Goal: Task Accomplishment & Management: Use online tool/utility

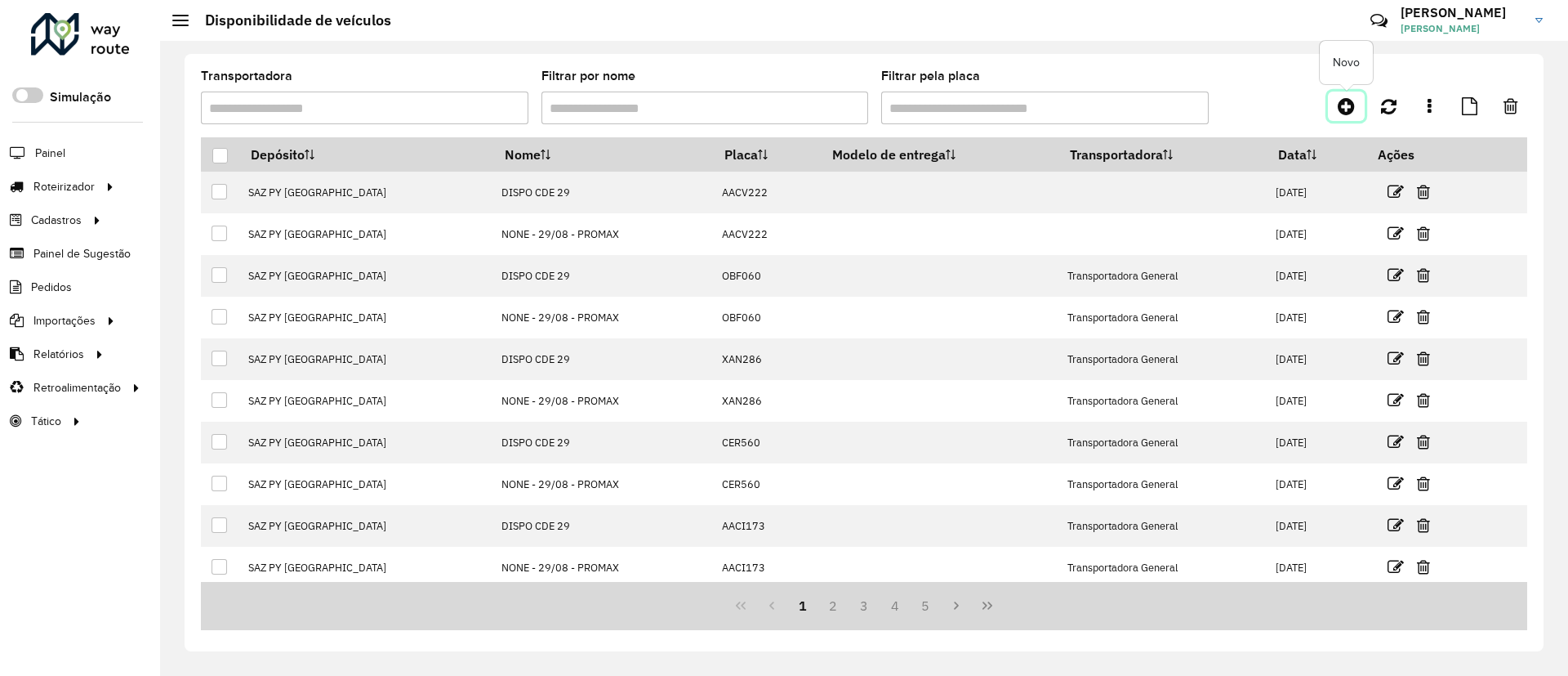
click at [1343, 108] on icon at bounding box center [1346, 106] width 17 height 20
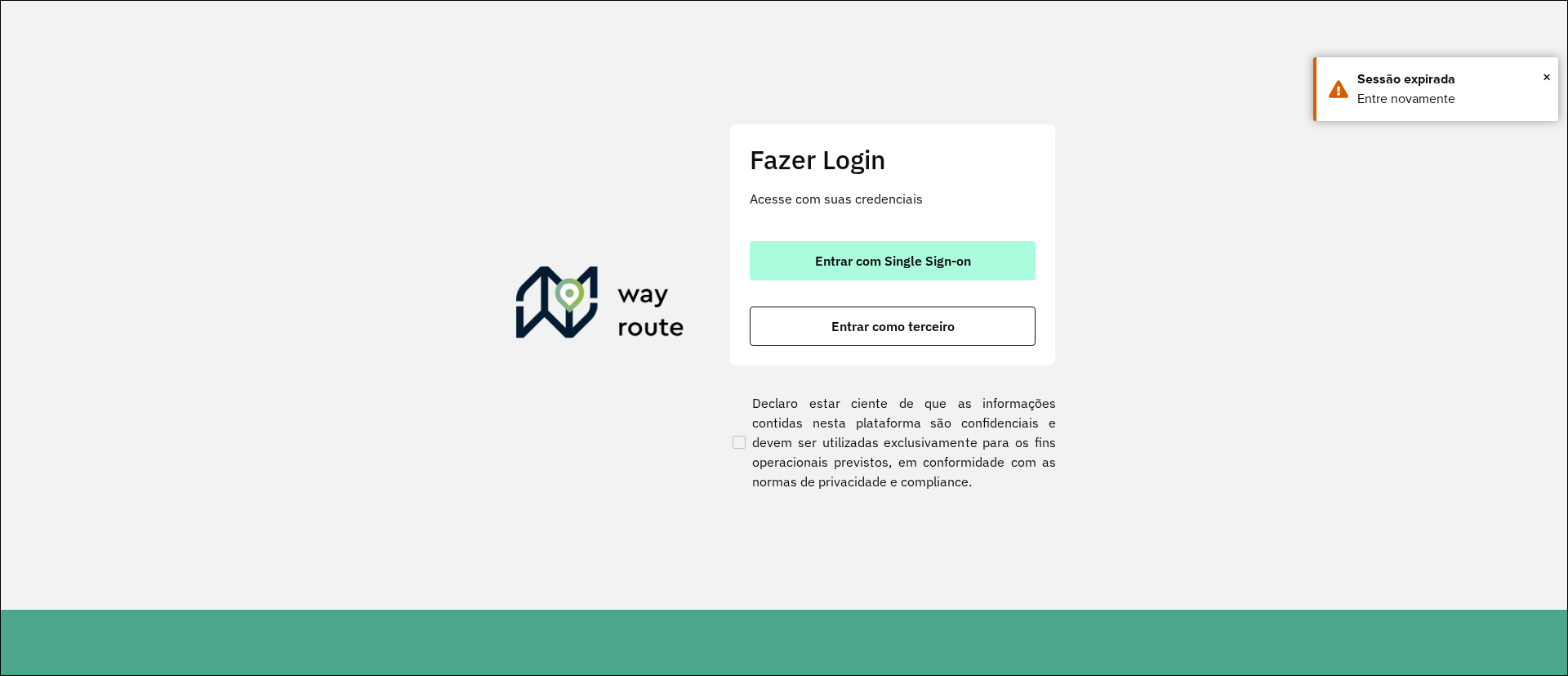
click at [887, 250] on button "Entrar com Single Sign-on" at bounding box center [892, 260] width 286 height 39
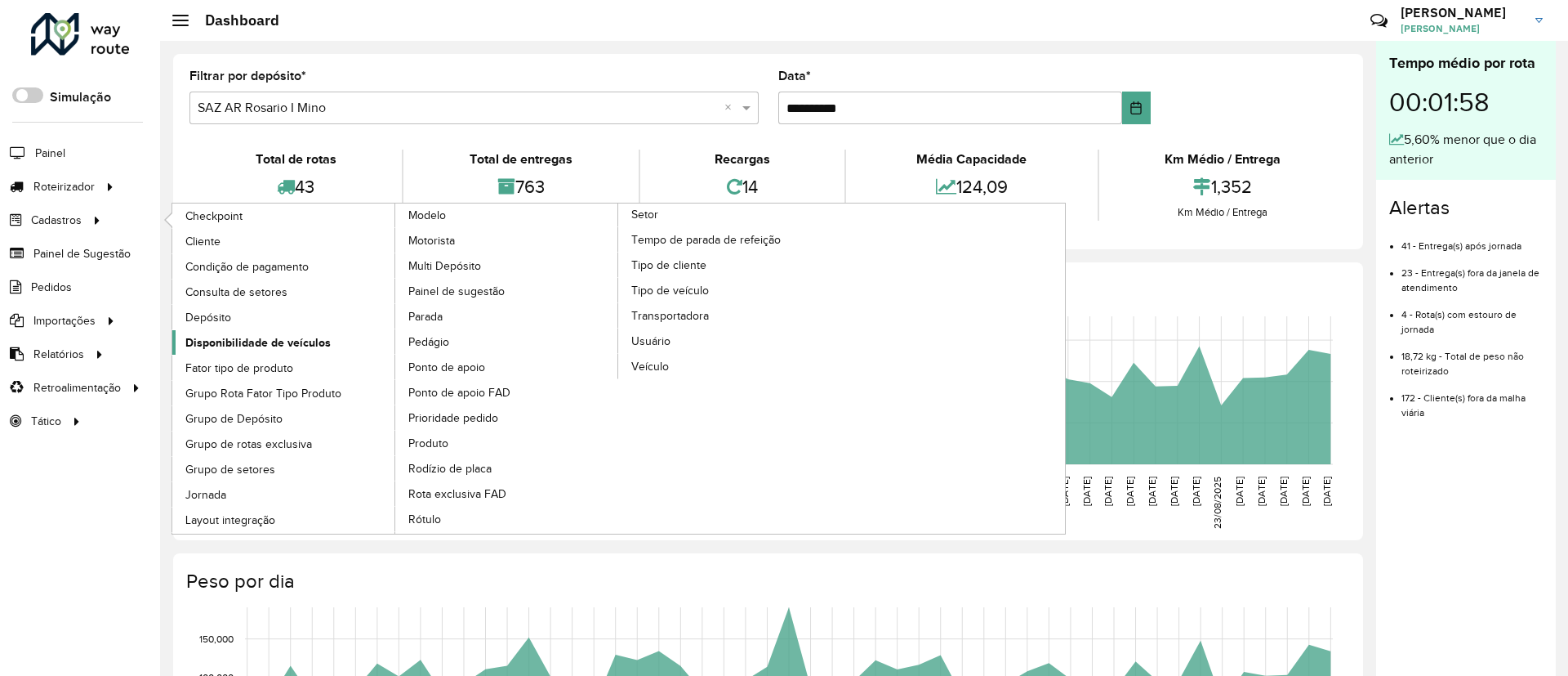
click at [299, 344] on span "Disponibilidade de veículos" at bounding box center [258, 342] width 145 height 17
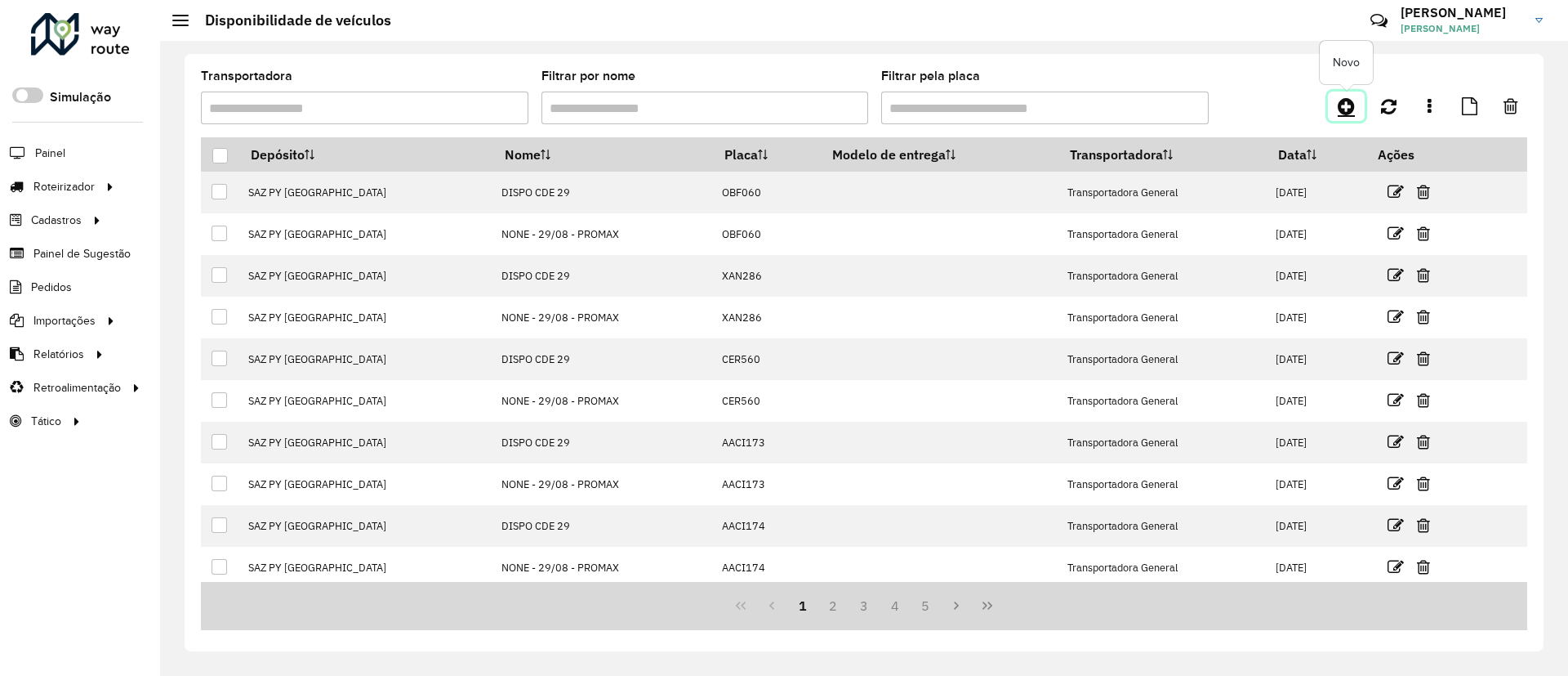
click at [1347, 101] on icon at bounding box center [1346, 106] width 17 height 20
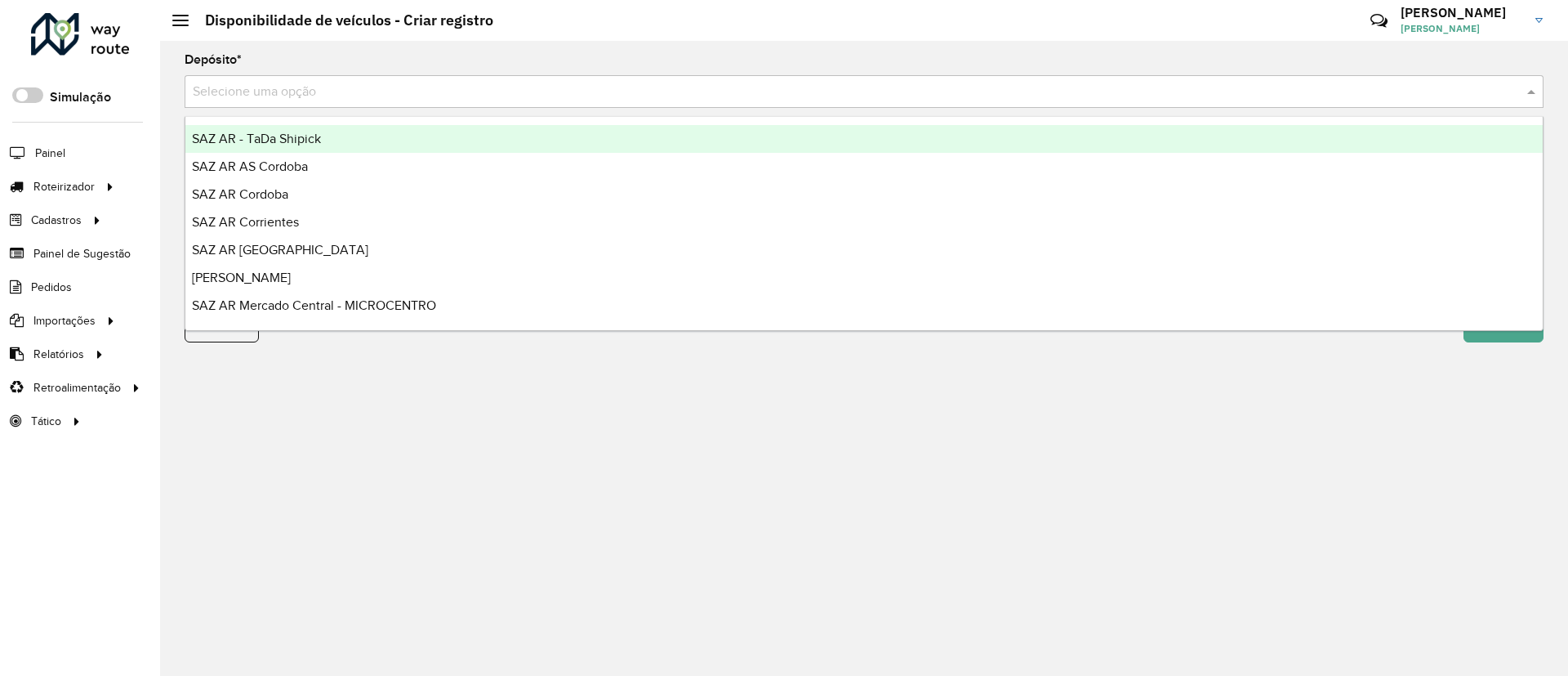
click at [835, 85] on input "text" at bounding box center [847, 92] width 1310 height 20
type input "***"
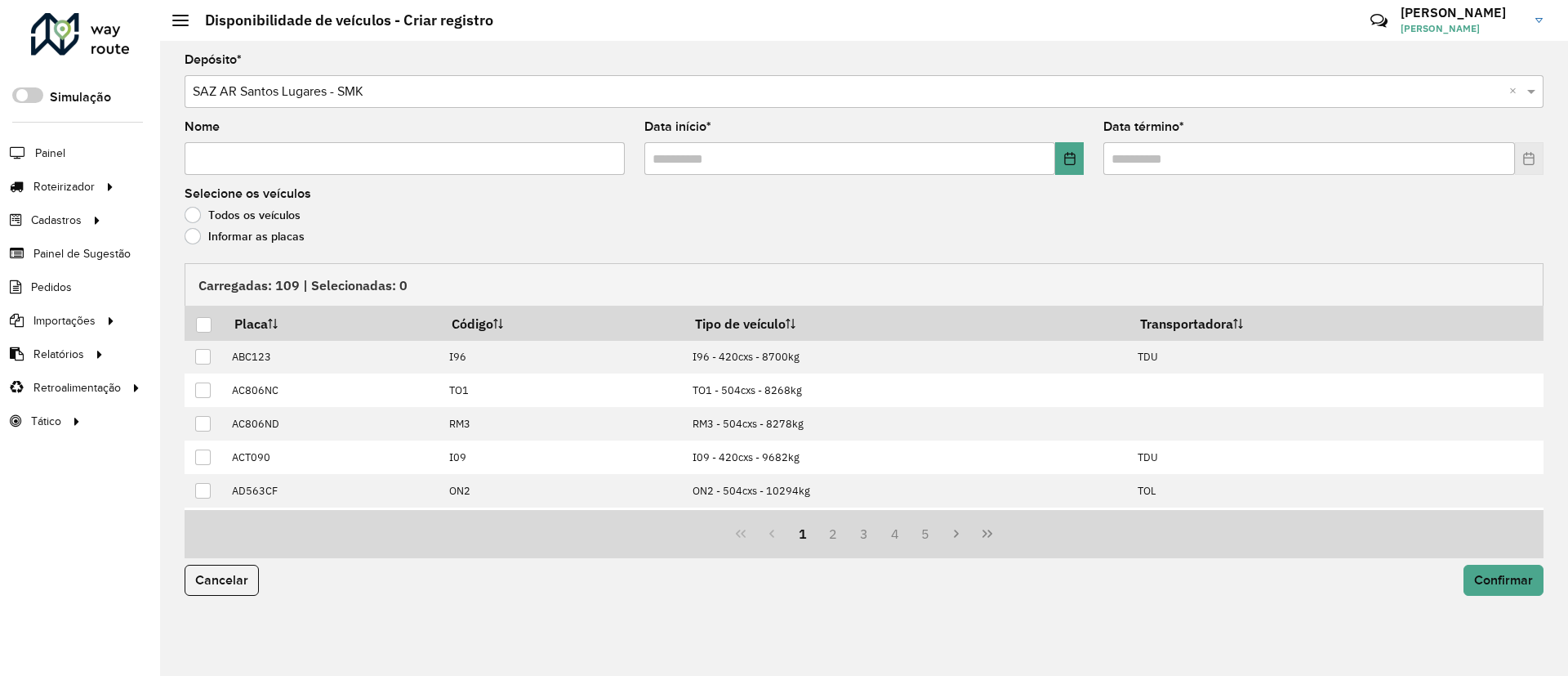
click at [589, 159] on input "Nome" at bounding box center [404, 159] width 440 height 32
type input "**********"
click at [1080, 154] on button "Choose Date" at bounding box center [1069, 159] width 28 height 32
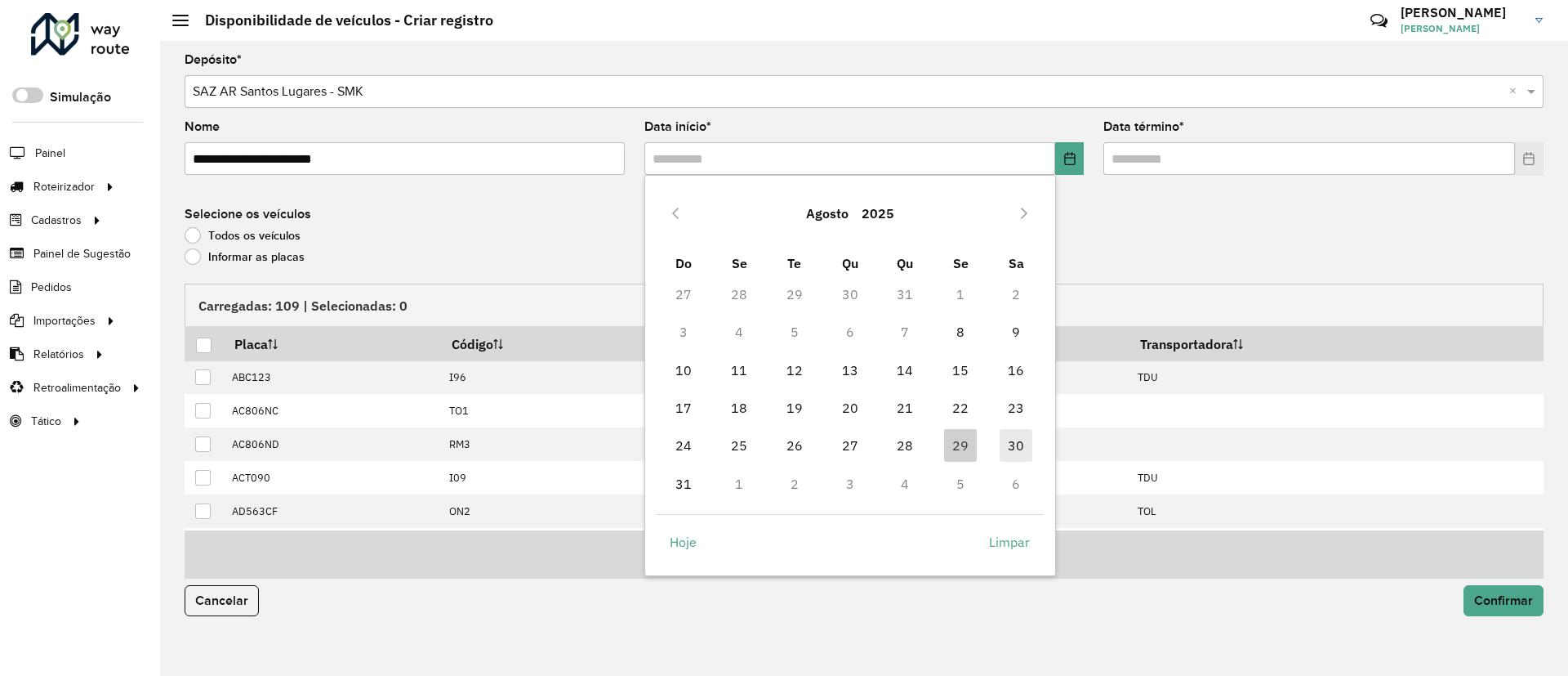
click at [1007, 434] on span "30" at bounding box center [1015, 445] width 32 height 32
type input "**********"
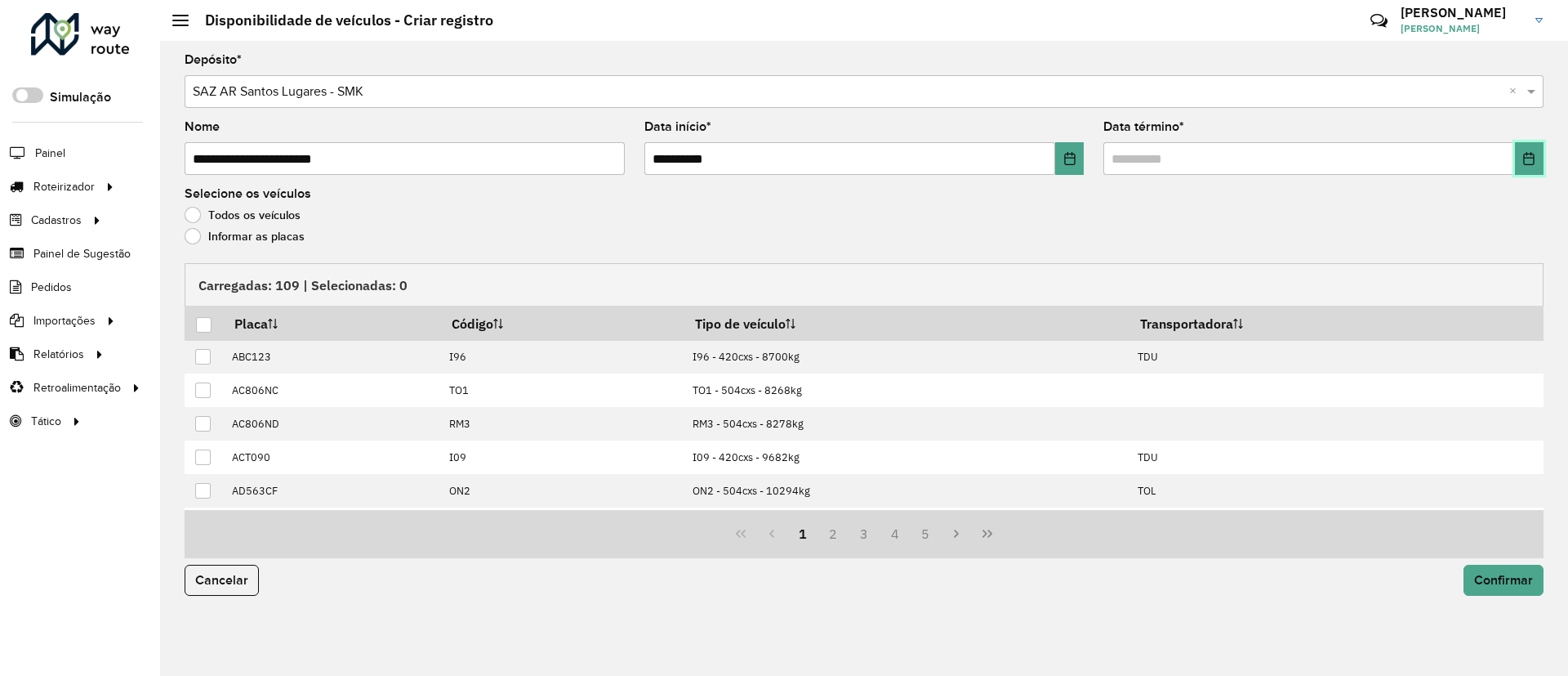
click at [1527, 158] on icon "Choose Date" at bounding box center [1529, 158] width 10 height 13
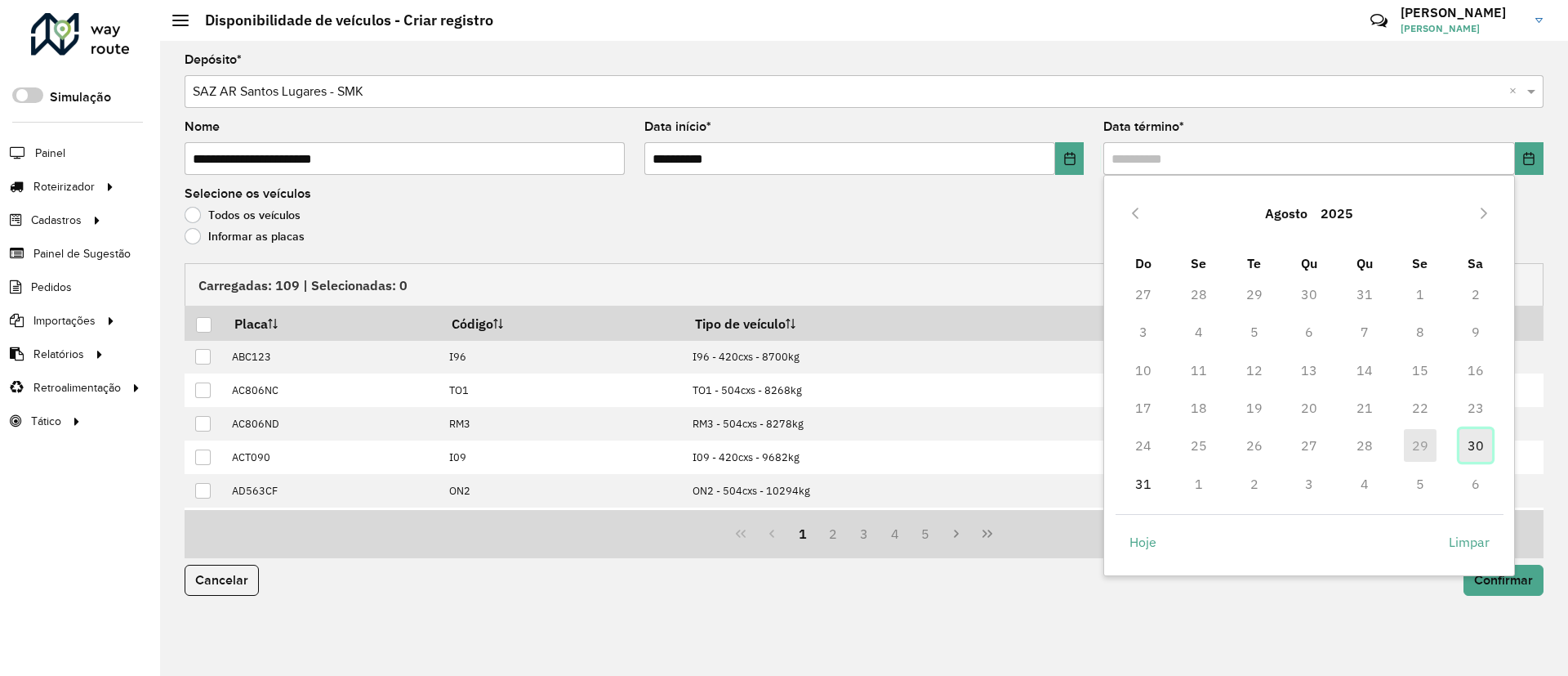
click at [1480, 450] on span "30" at bounding box center [1475, 445] width 32 height 32
type input "**********"
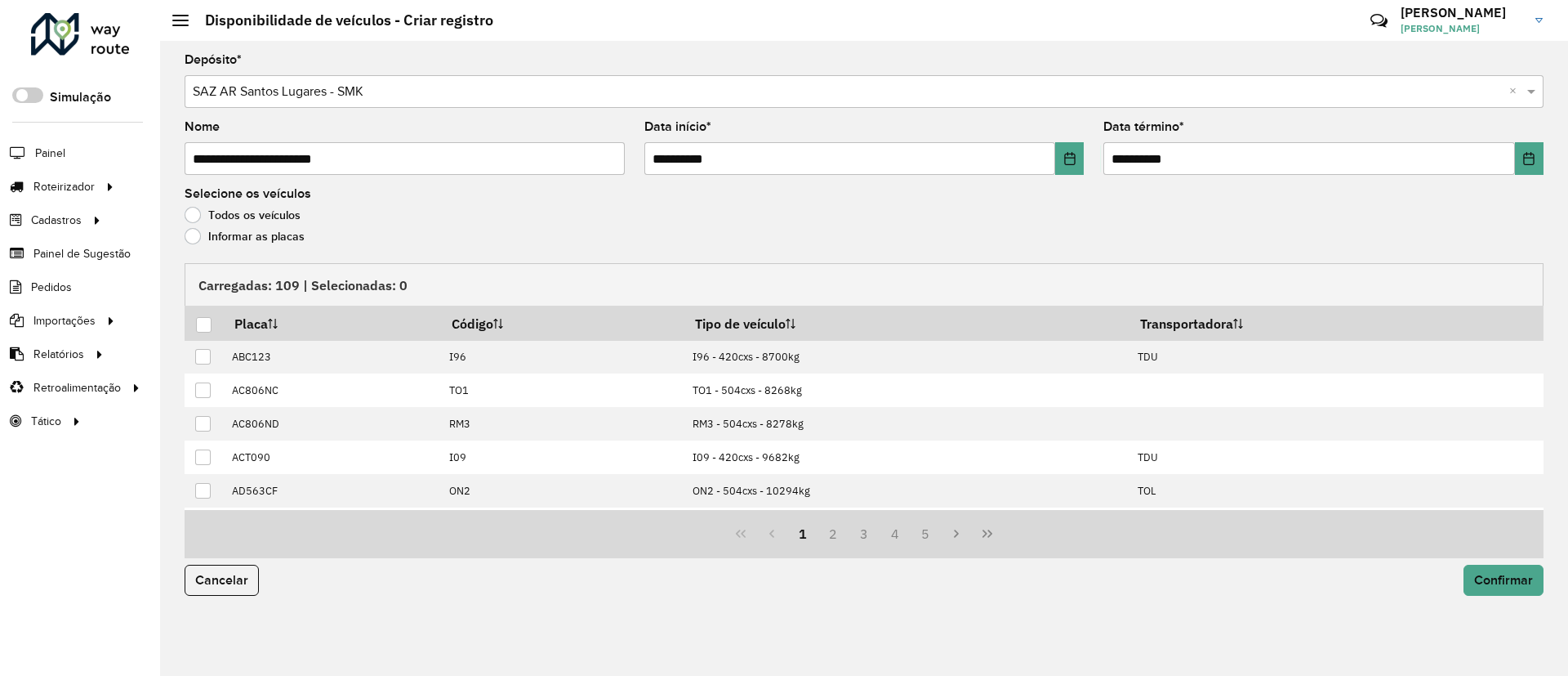
click at [291, 234] on label "Informar as placas" at bounding box center [244, 236] width 120 height 16
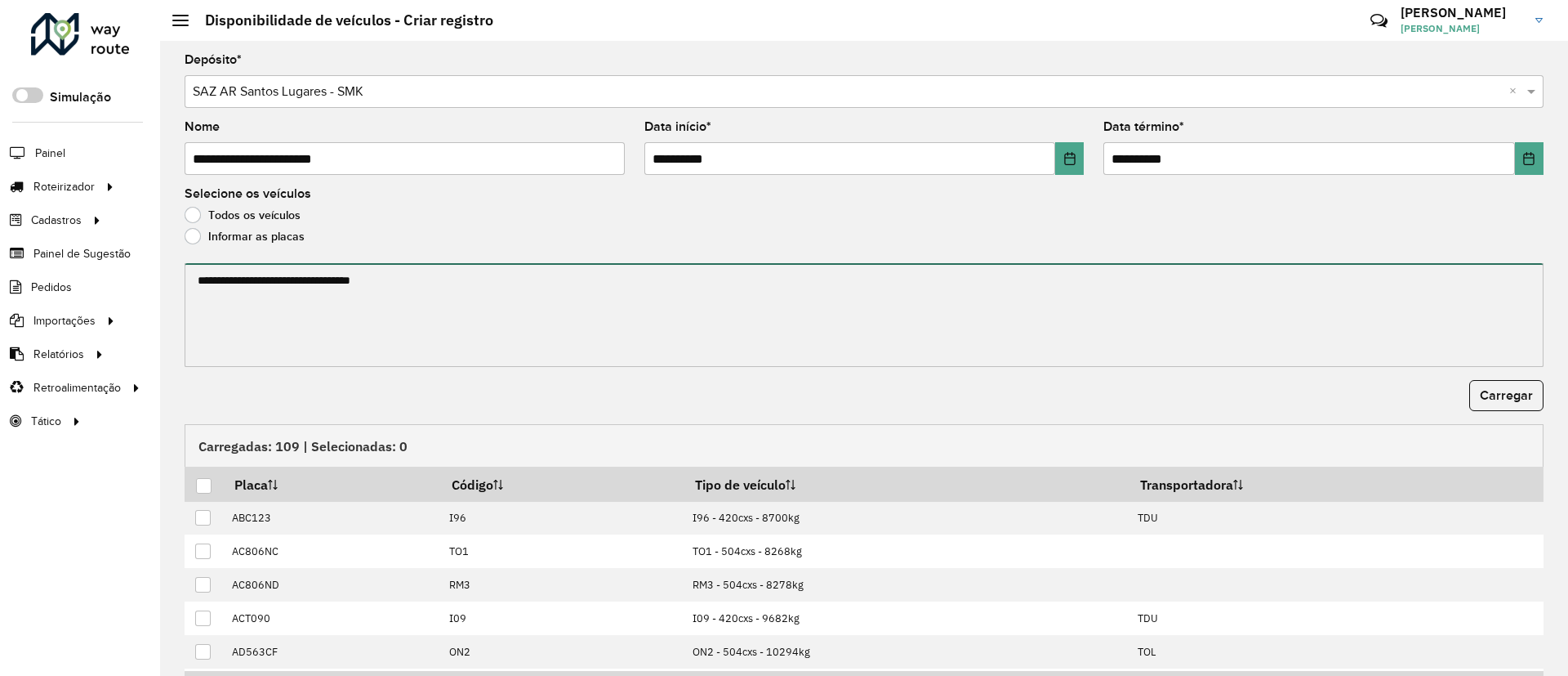
click at [287, 285] on textarea at bounding box center [863, 315] width 1359 height 104
paste textarea "****** ****** ****** ****** ******* ******* ******* ****** ****** ****** ******…"
paste textarea "**********"
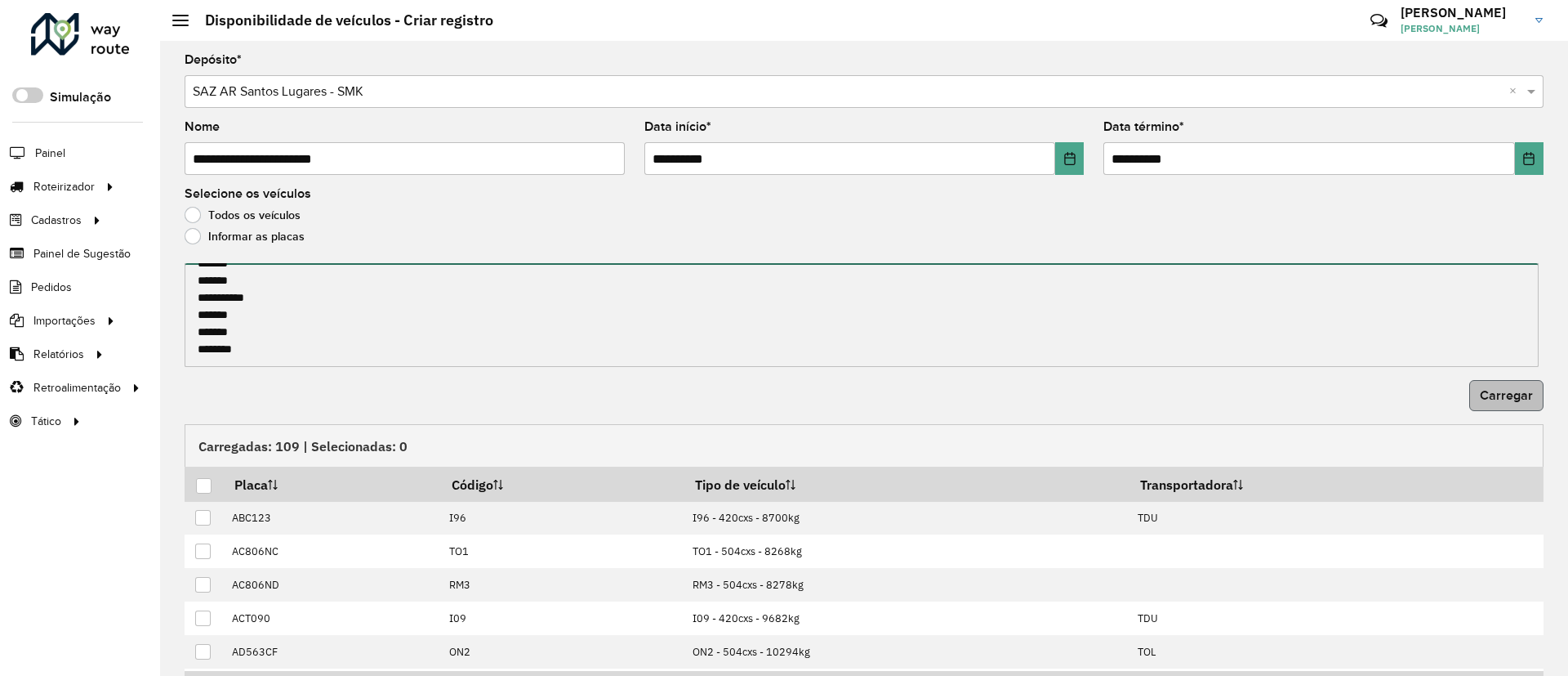
type textarea "**********"
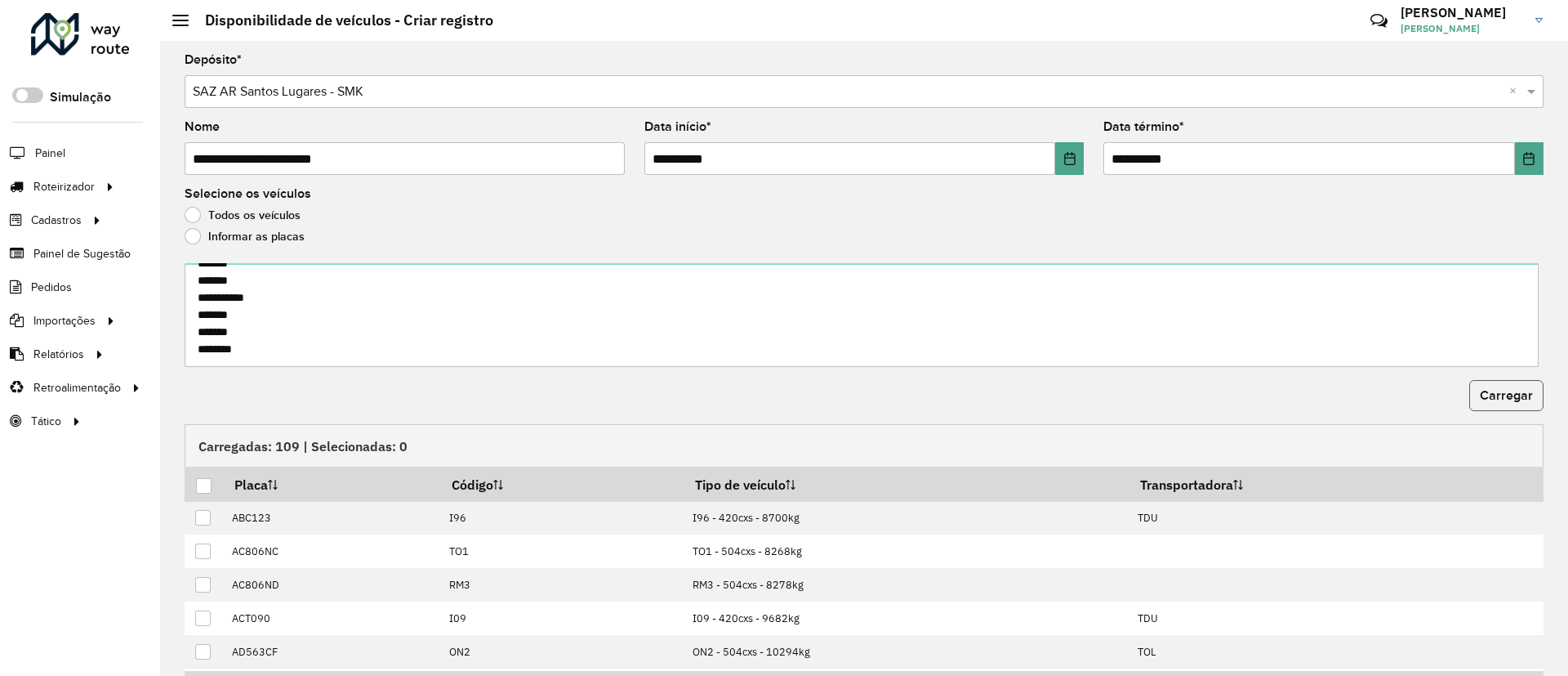
click at [1533, 393] on button "Carregar" at bounding box center [1506, 395] width 74 height 31
click at [200, 487] on div at bounding box center [204, 486] width 15 height 15
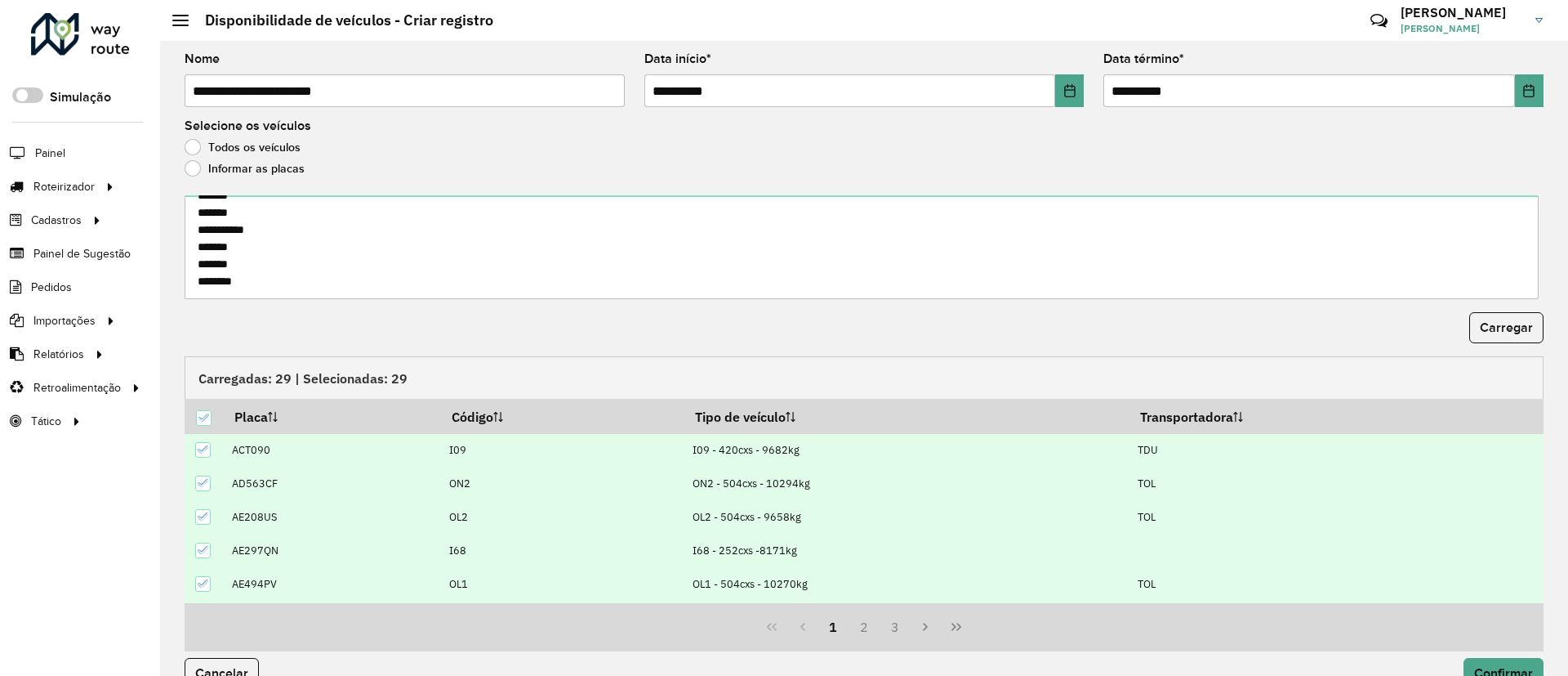
scroll to position [101, 0]
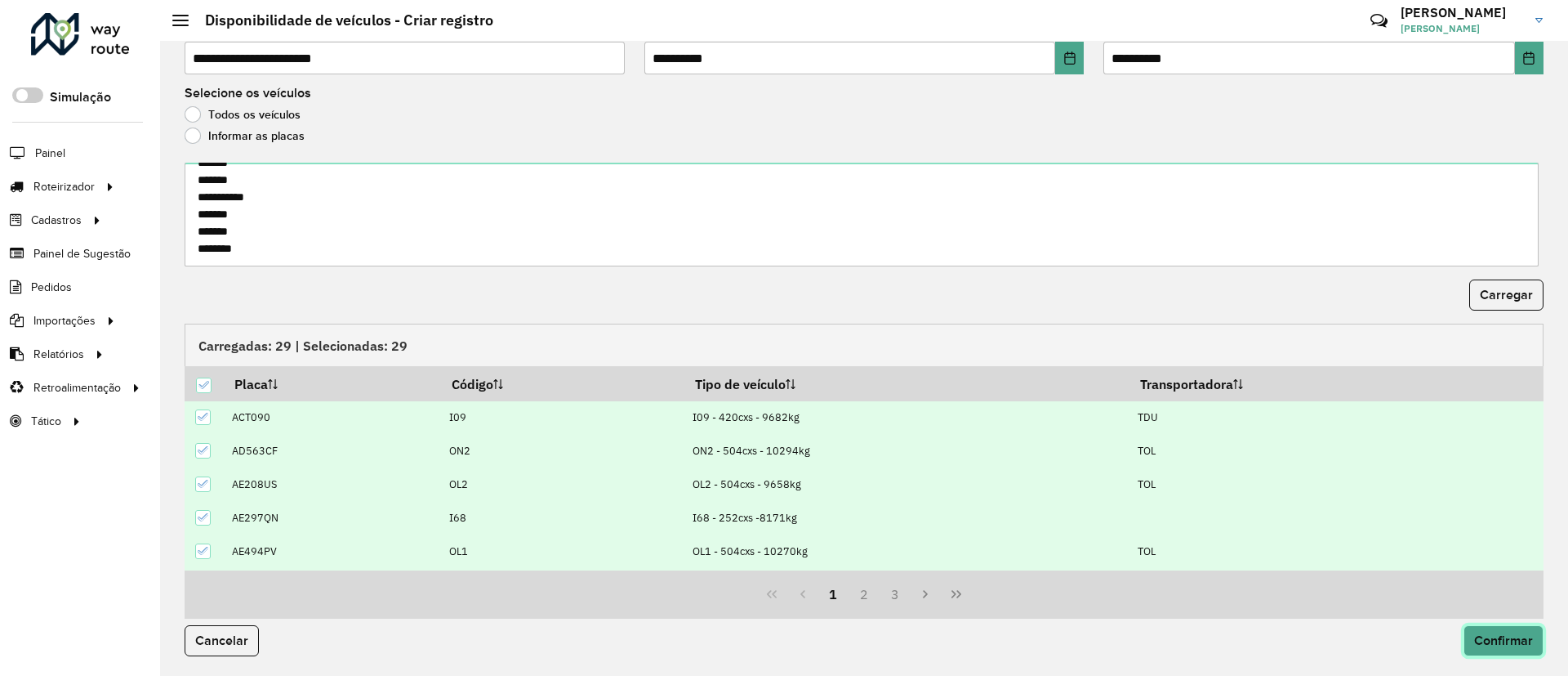
click at [1482, 636] on span "Confirmar" at bounding box center [1503, 640] width 59 height 14
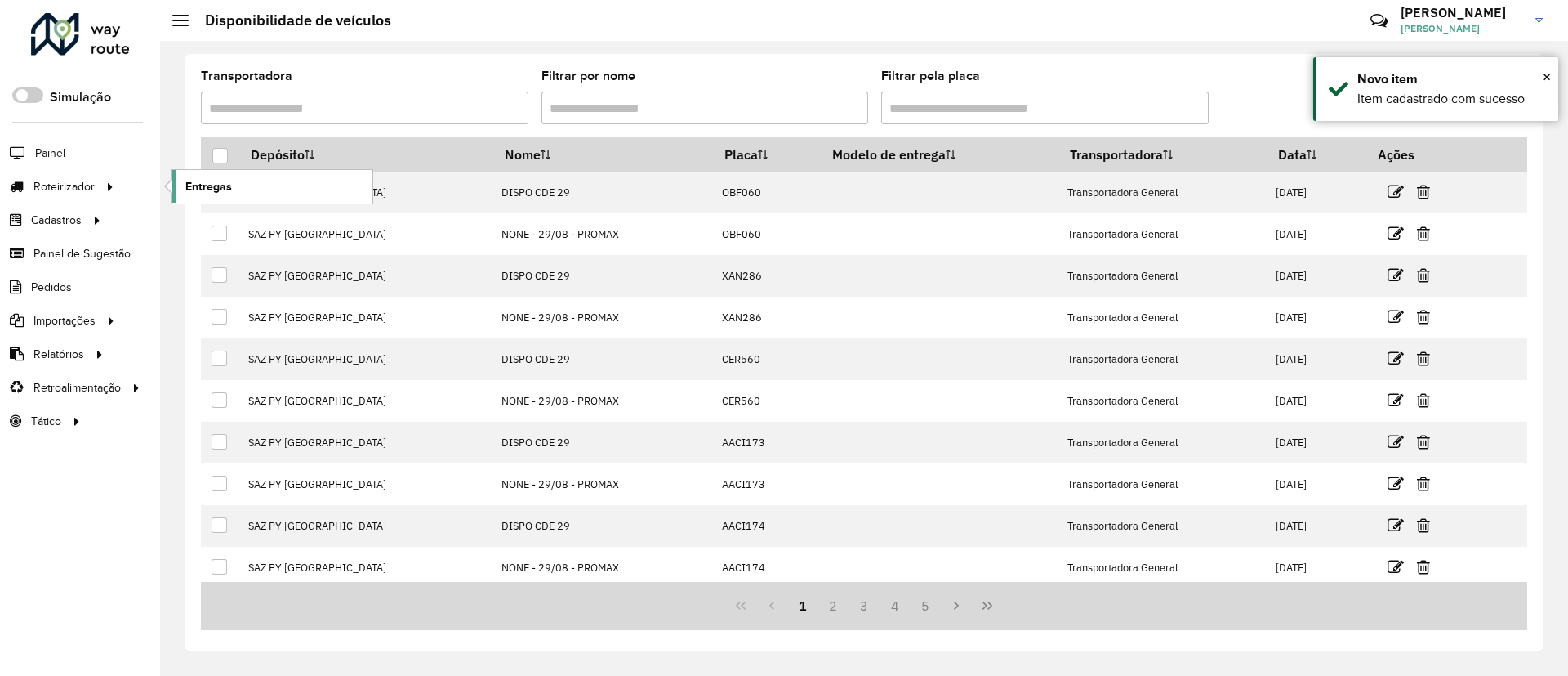
click at [268, 181] on link "Entregas" at bounding box center [272, 186] width 200 height 32
click at [1349, 106] on icon at bounding box center [1346, 106] width 17 height 20
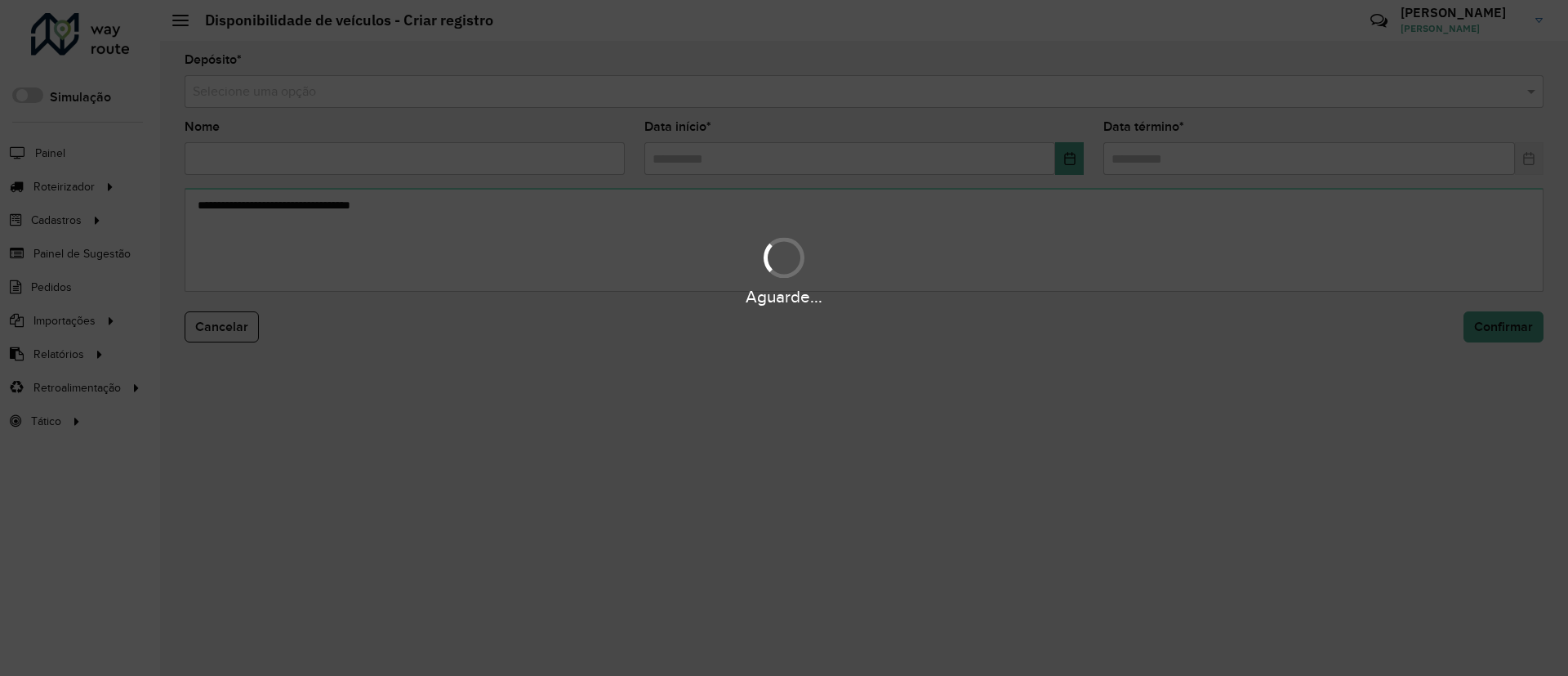
click at [790, 102] on div "Aguarde..." at bounding box center [784, 338] width 1568 height 676
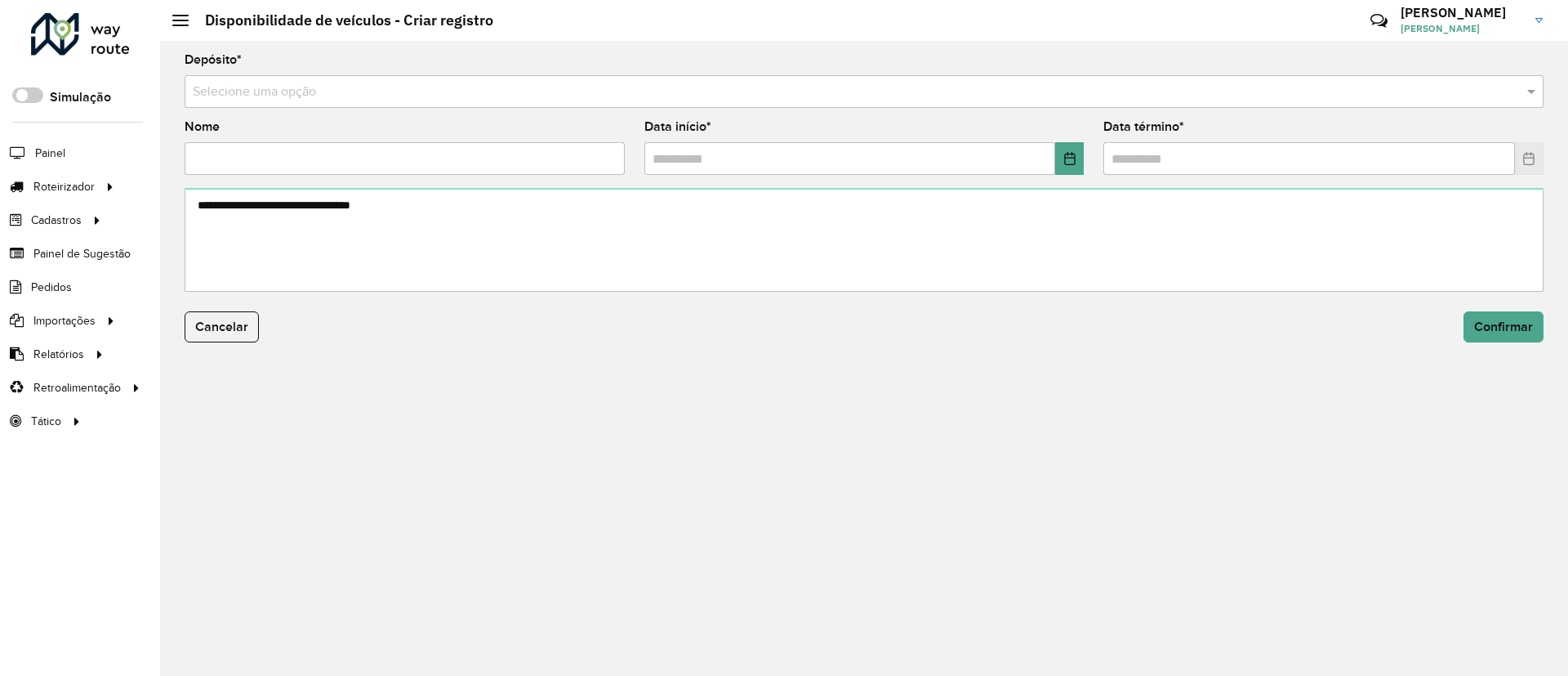
click at [783, 85] on input "text" at bounding box center [847, 92] width 1310 height 20
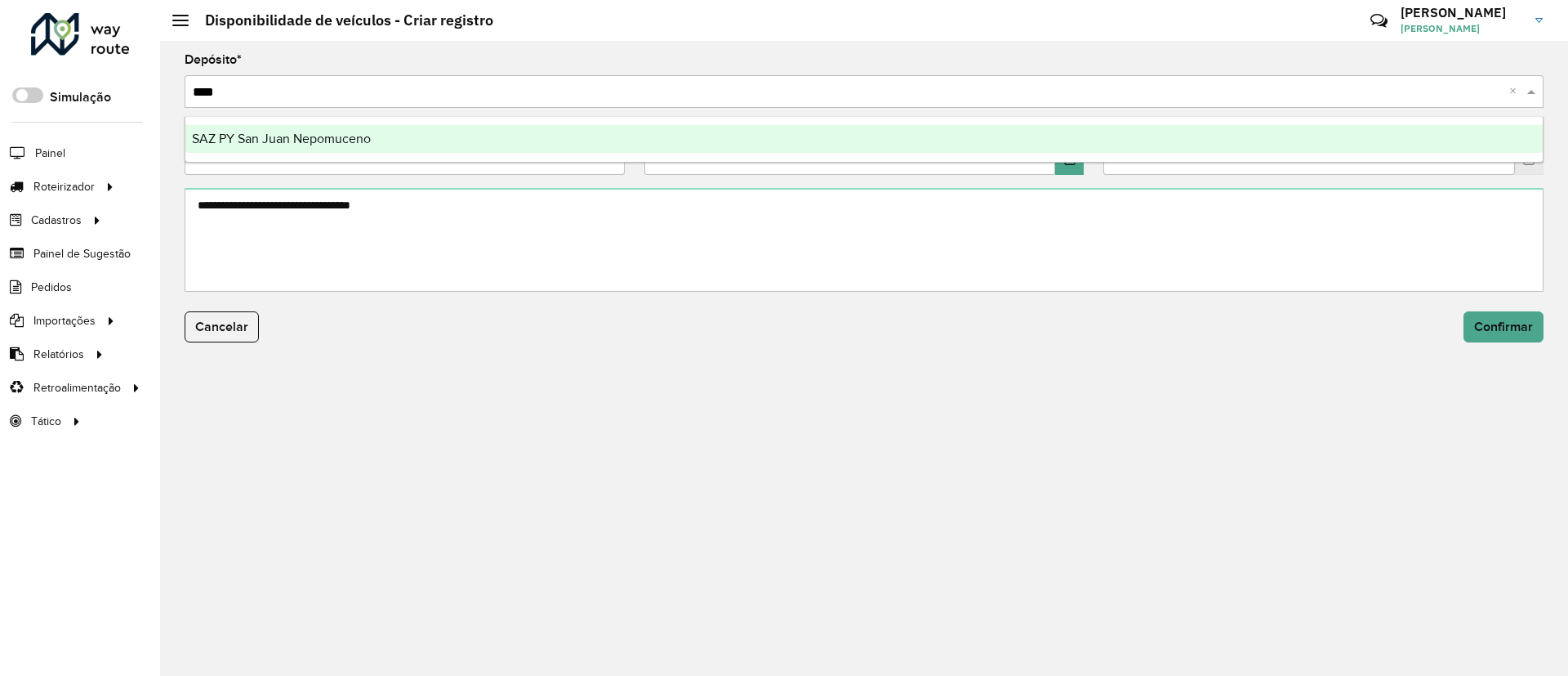
type input "*****"
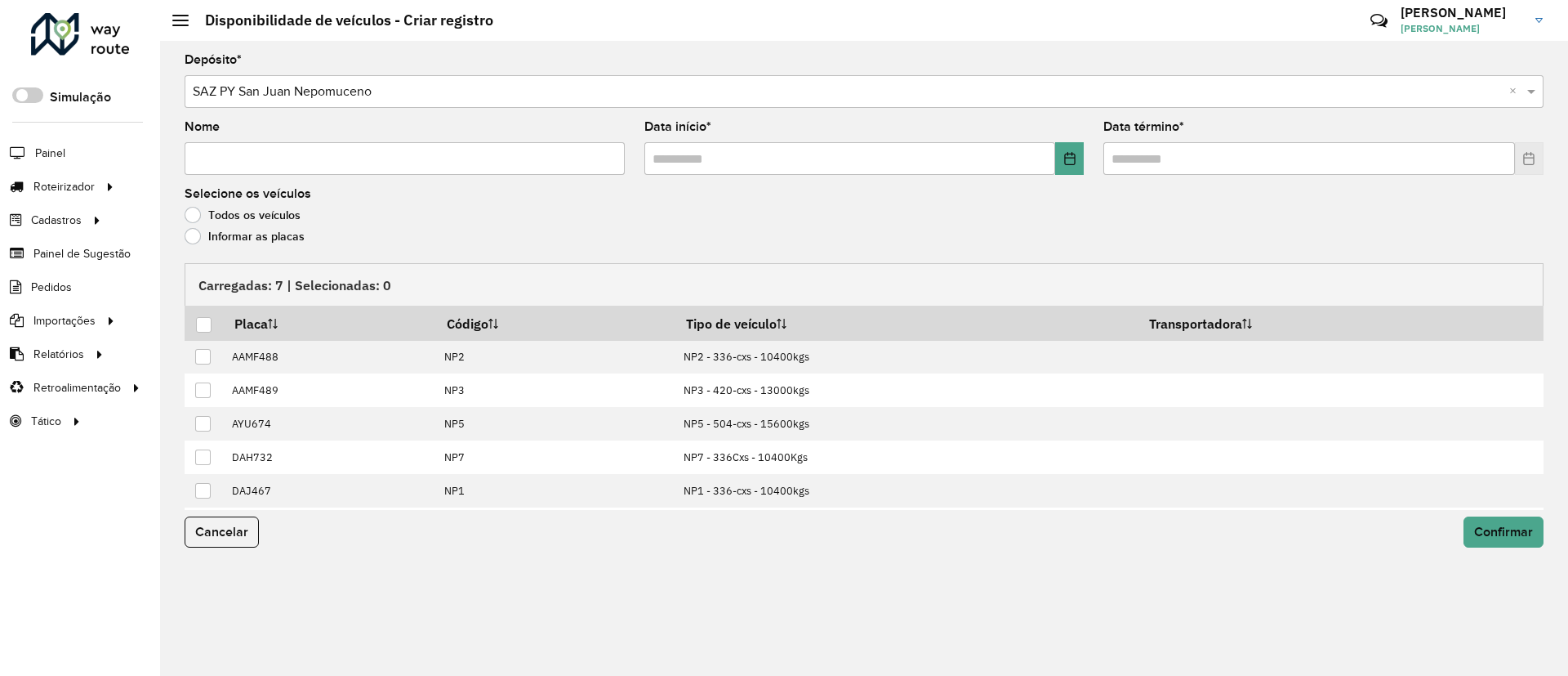
click at [510, 150] on input "Nome" at bounding box center [404, 159] width 440 height 32
type input "**********"
click at [1067, 156] on icon "Choose Date" at bounding box center [1069, 158] width 13 height 13
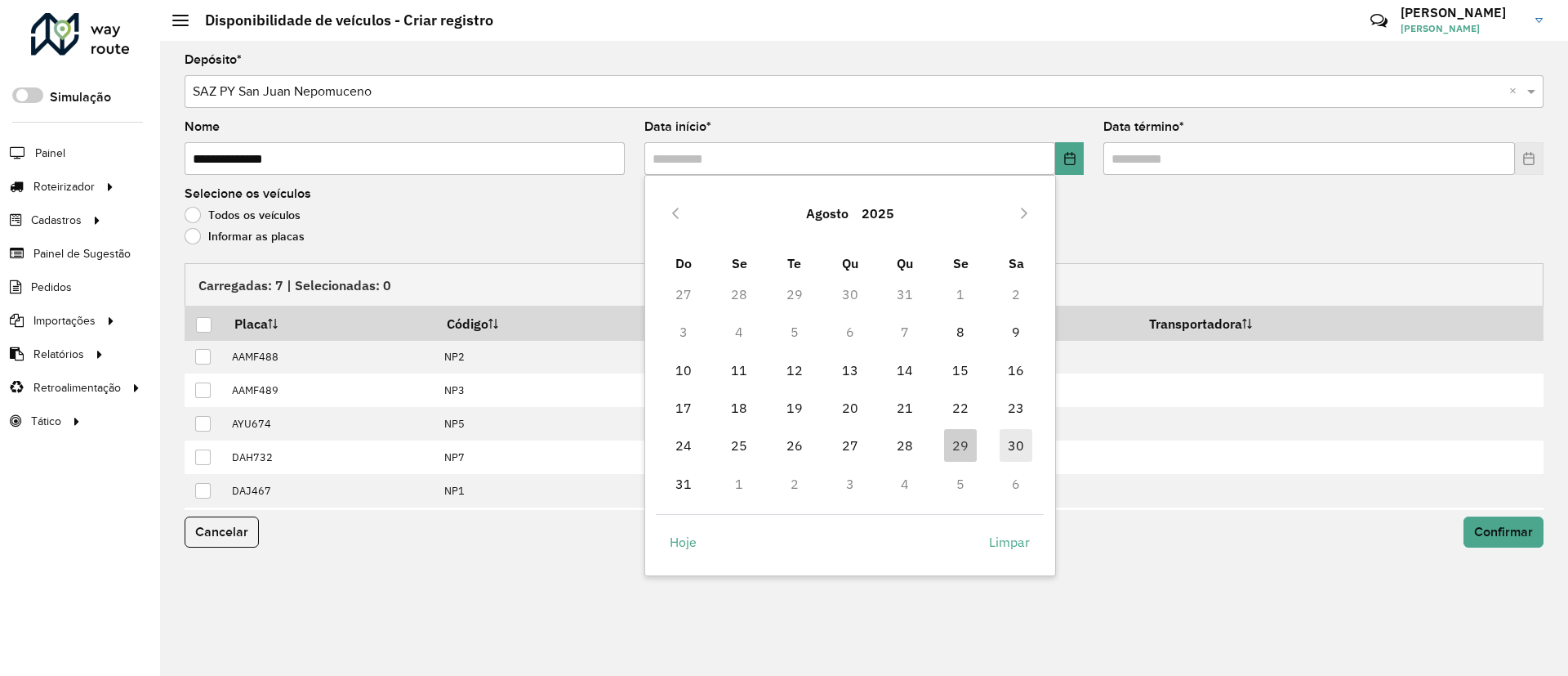
click at [1008, 442] on span "30" at bounding box center [1015, 445] width 32 height 32
type input "**********"
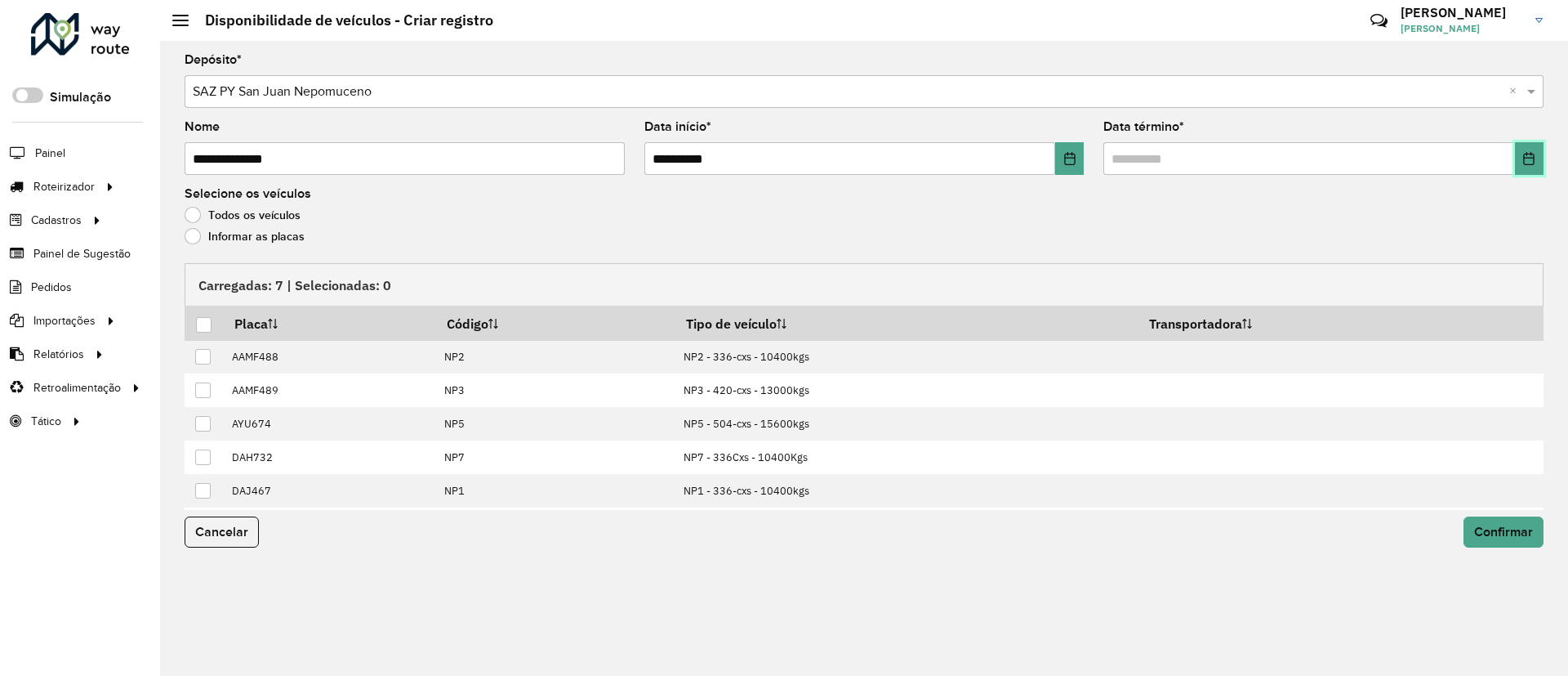
click at [1539, 166] on button "Choose Date" at bounding box center [1528, 159] width 28 height 32
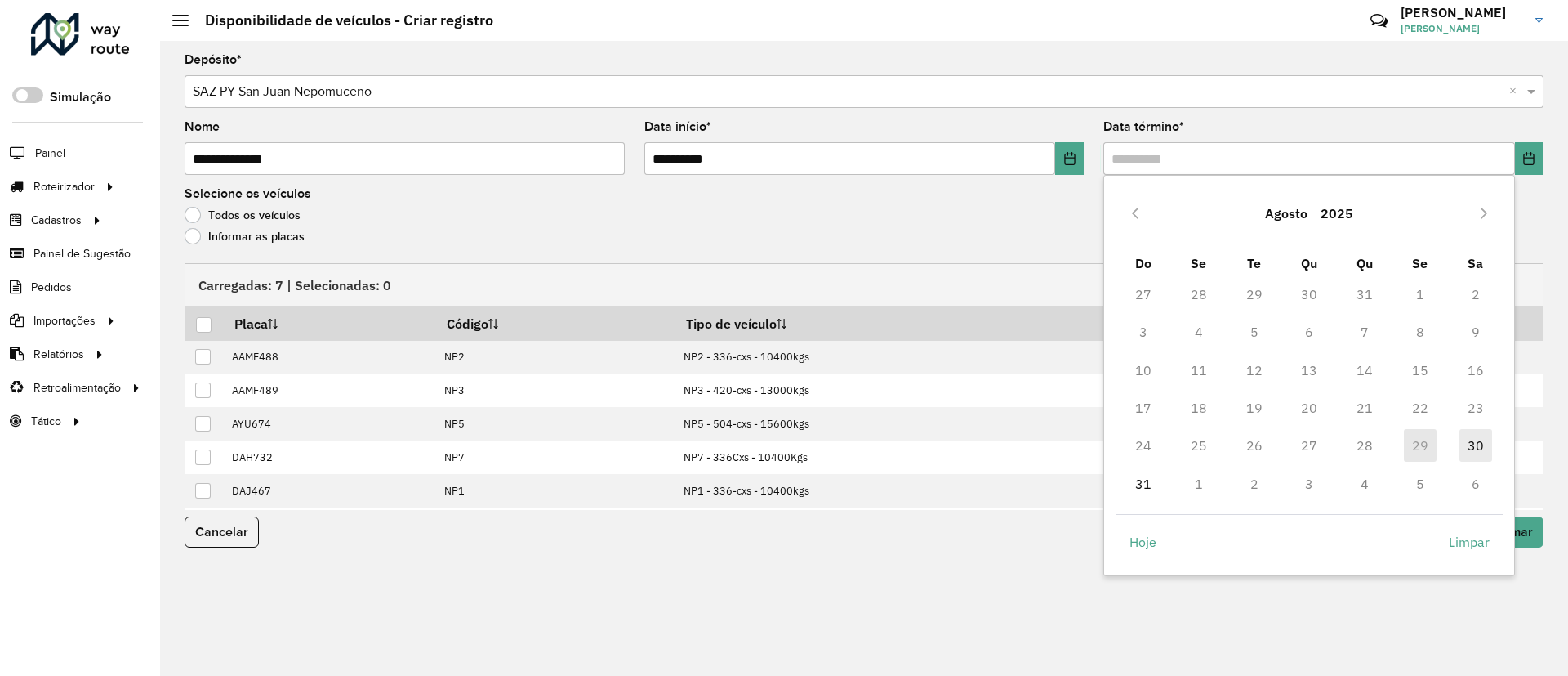
click at [1490, 445] on td "30" at bounding box center [1475, 446] width 55 height 38
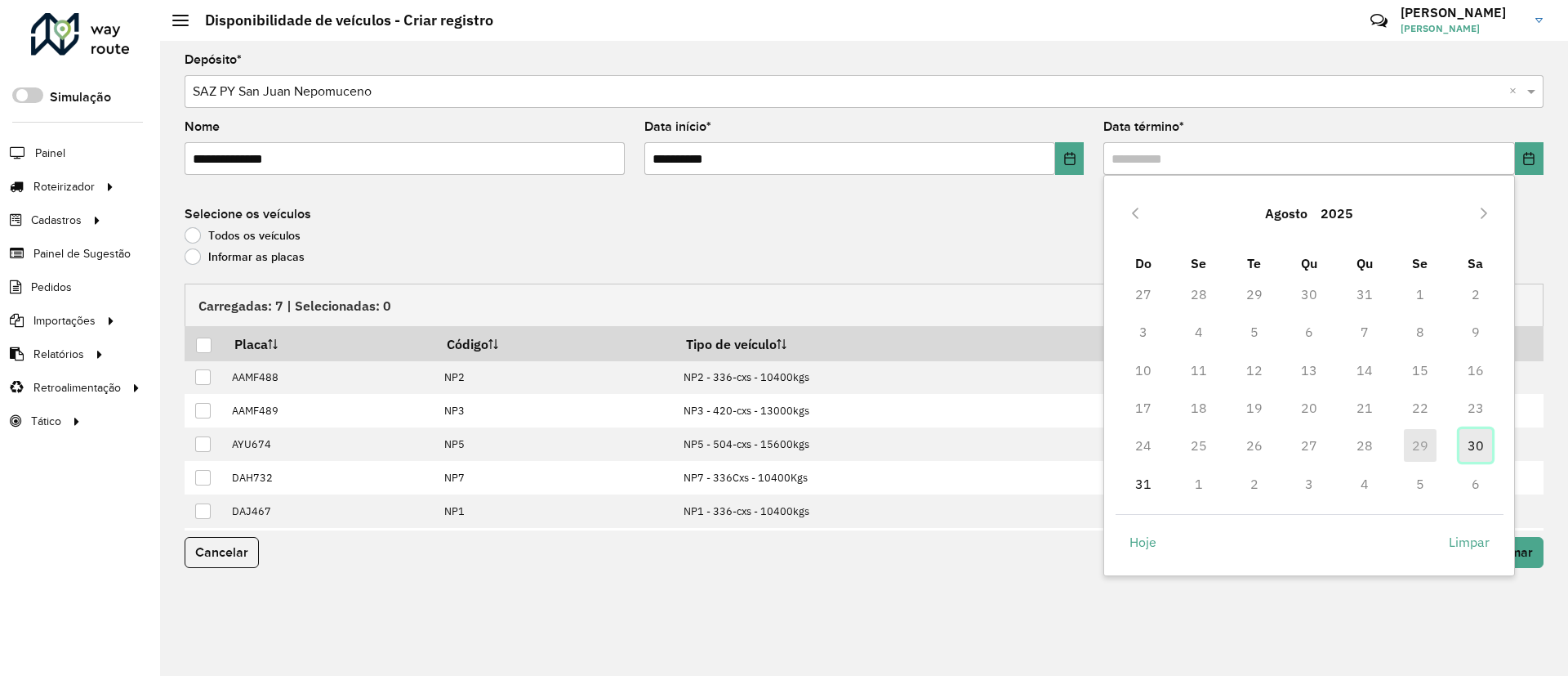
click at [1490, 445] on span "30" at bounding box center [1475, 445] width 32 height 32
type input "**********"
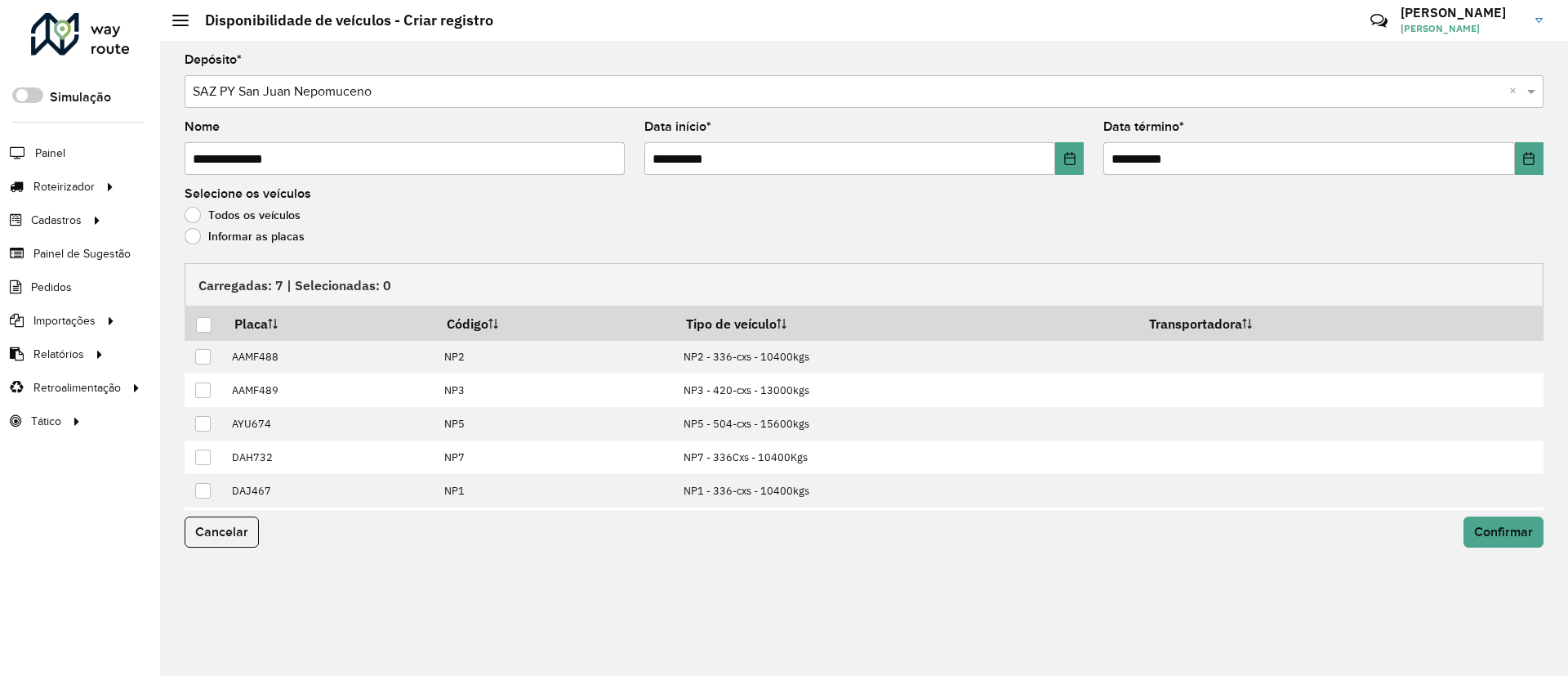
click at [286, 241] on label "Informar as placas" at bounding box center [244, 236] width 120 height 16
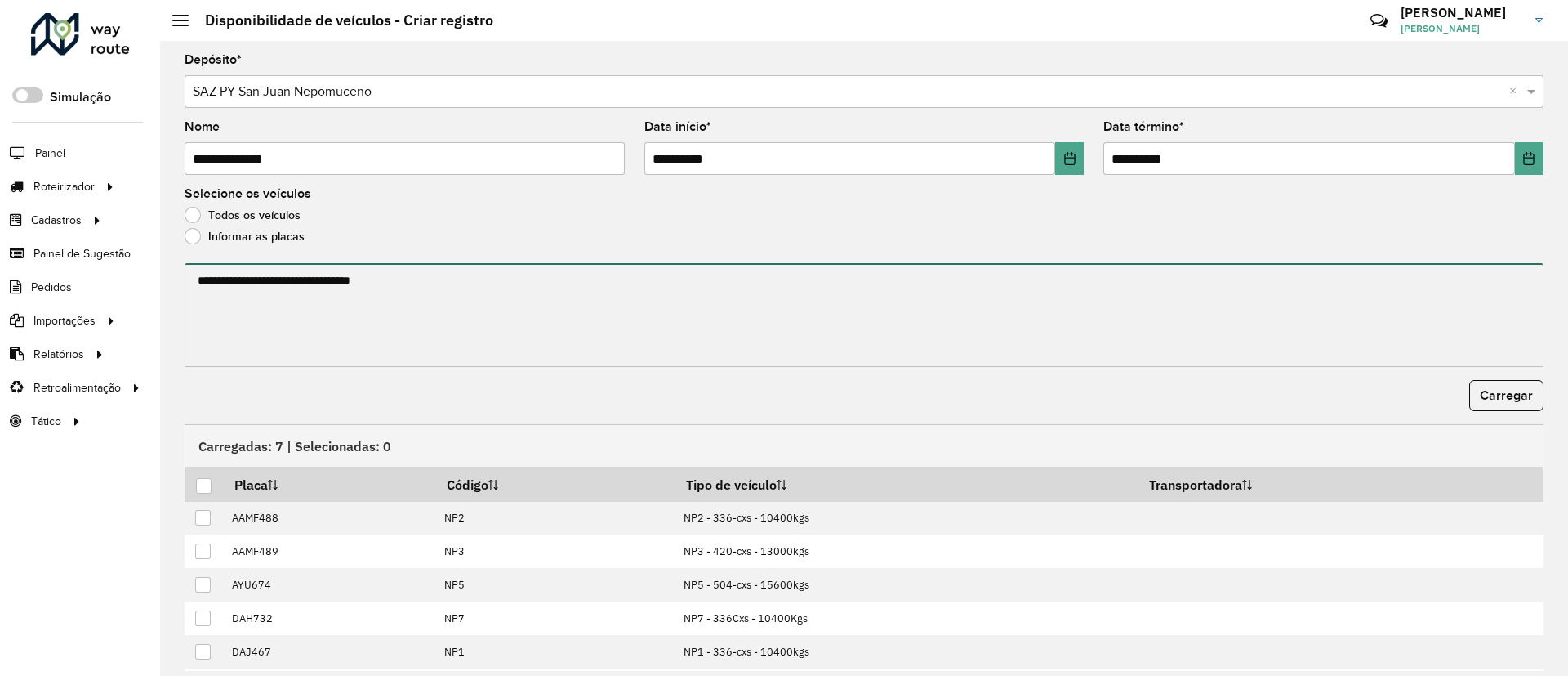
click at [269, 309] on textarea at bounding box center [863, 315] width 1359 height 104
paste textarea "****** ******* ******* ****** ****** ******"
type textarea "****** ******* ******* ****** ****** ******"
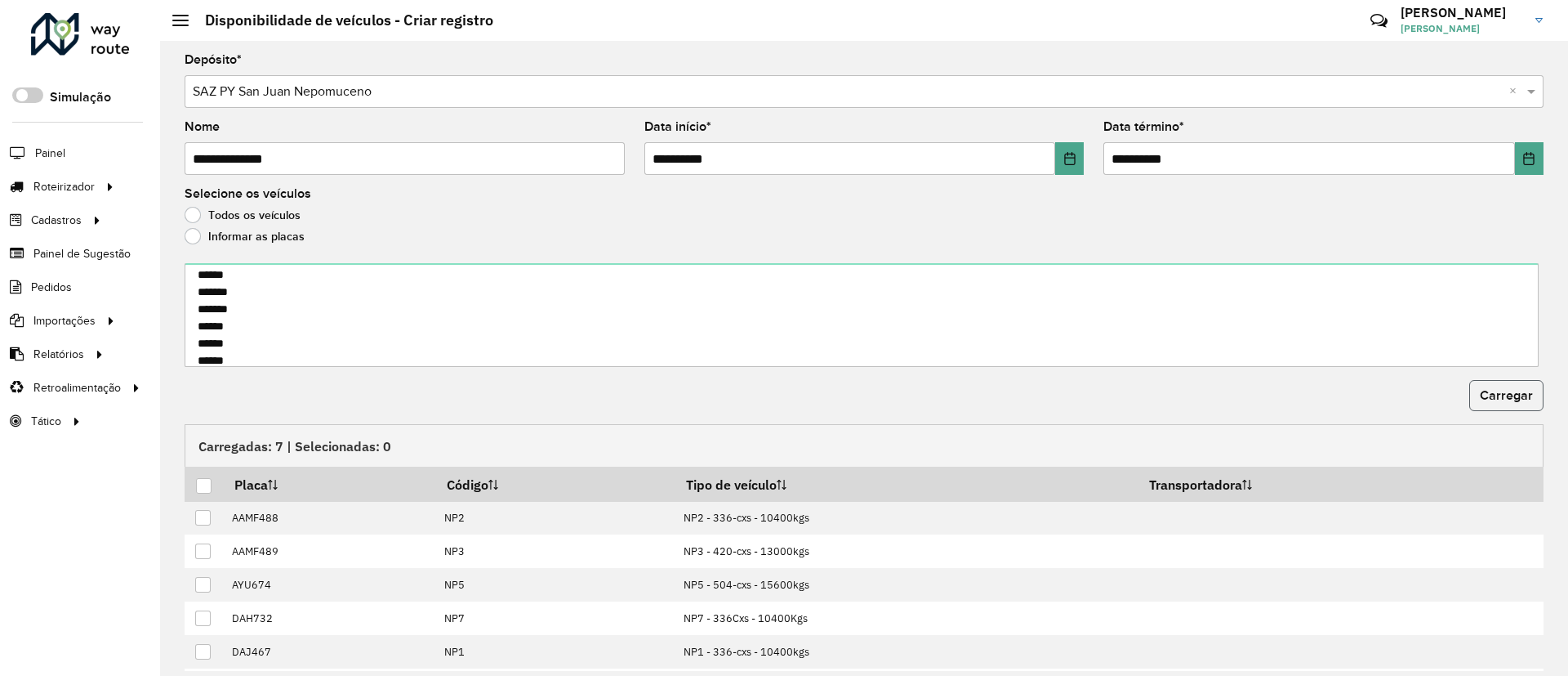
click at [1508, 400] on span "Carregar" at bounding box center [1506, 395] width 53 height 14
click at [206, 487] on div at bounding box center [204, 486] width 15 height 15
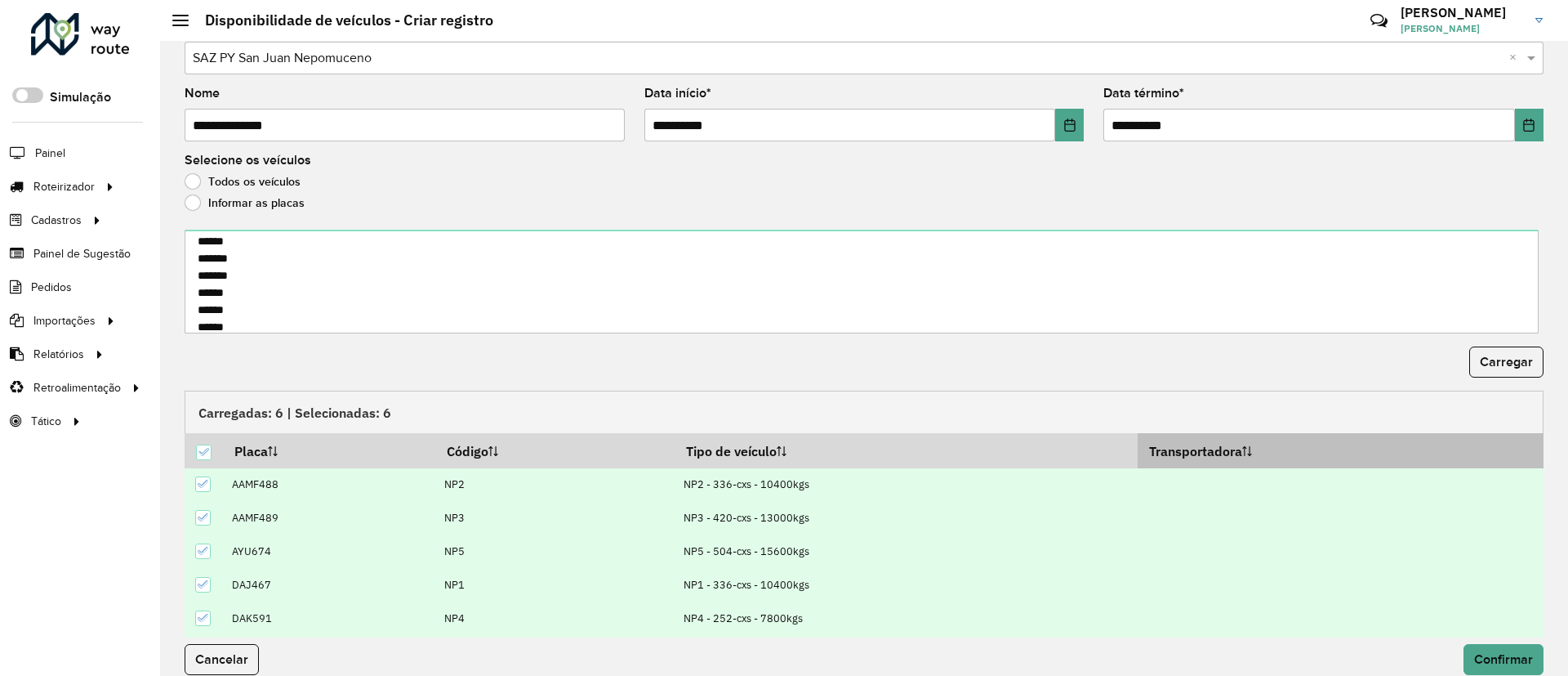
scroll to position [52, 0]
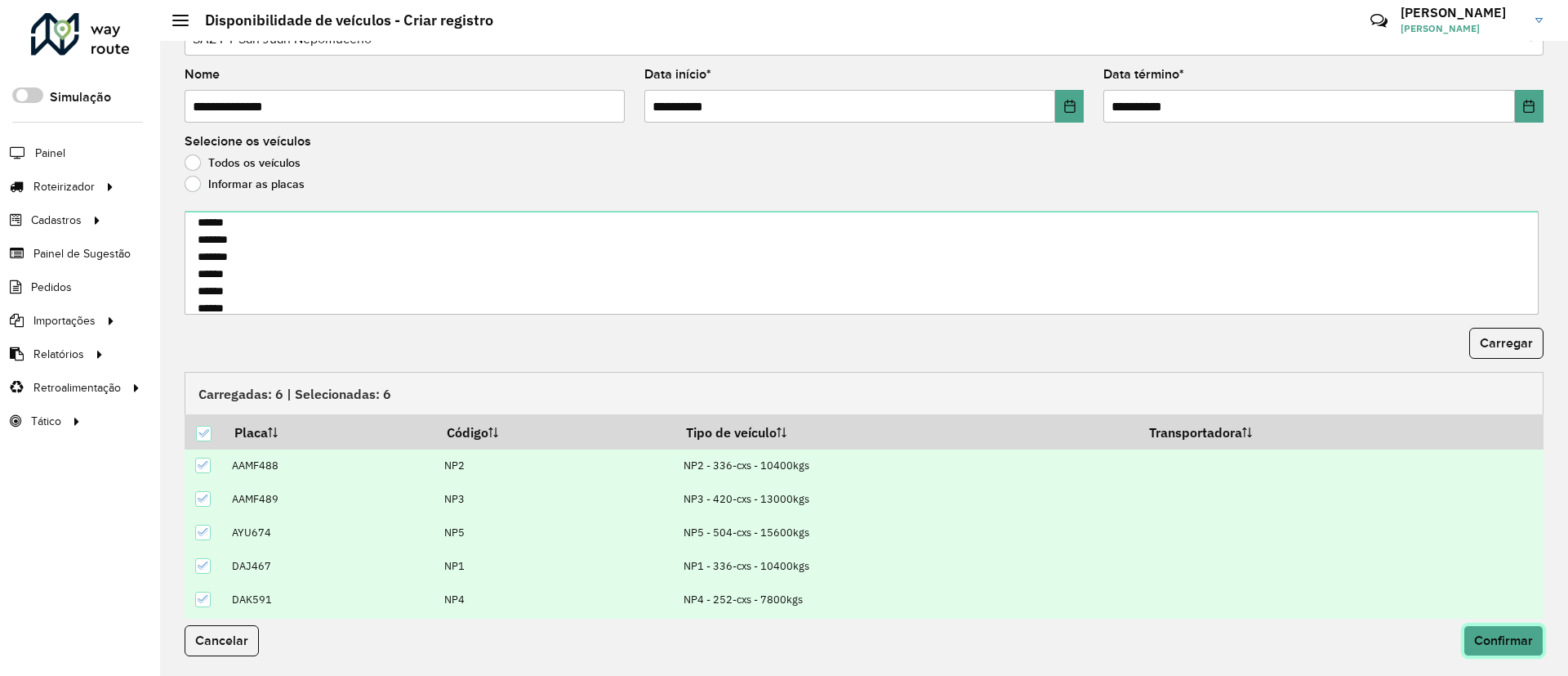
click at [1503, 631] on button "Confirmar" at bounding box center [1503, 640] width 80 height 31
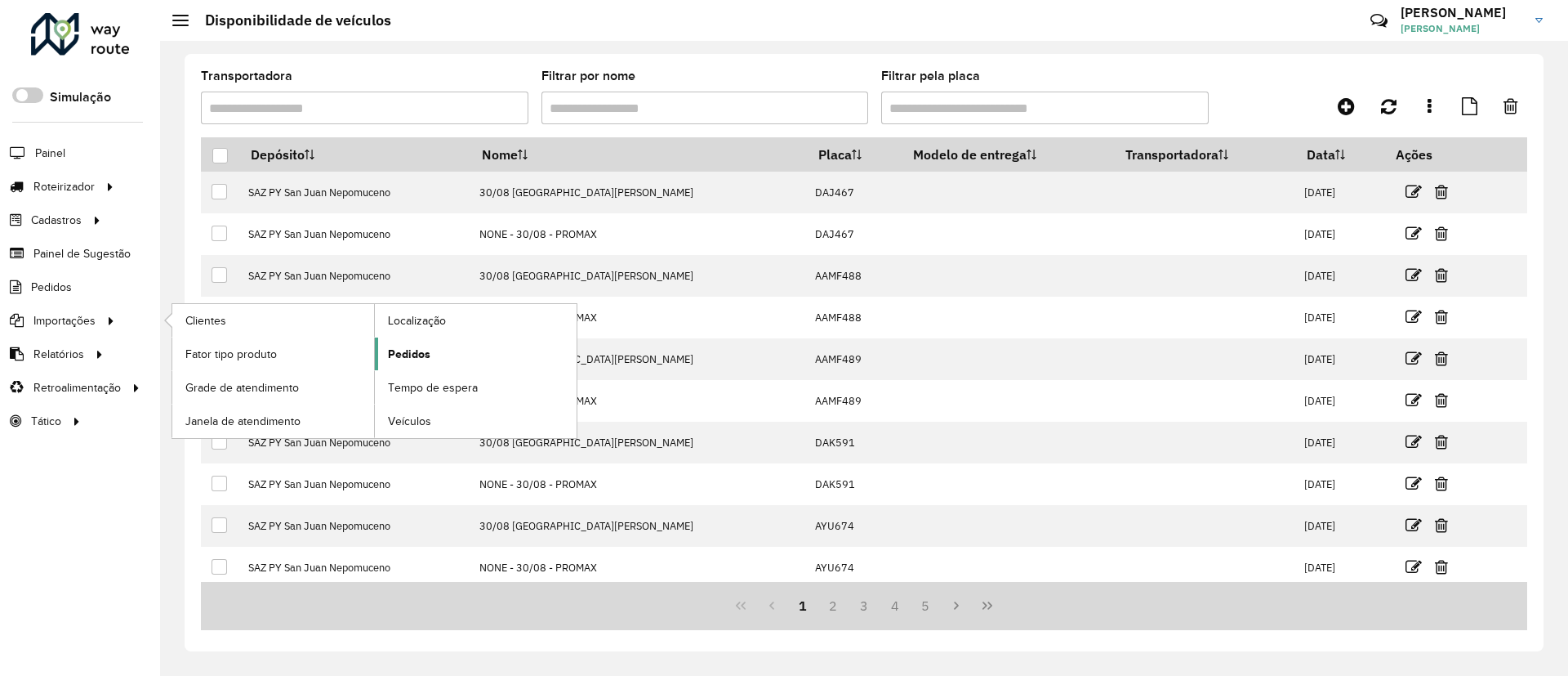
click at [427, 356] on span "Pedidos" at bounding box center [409, 354] width 43 height 17
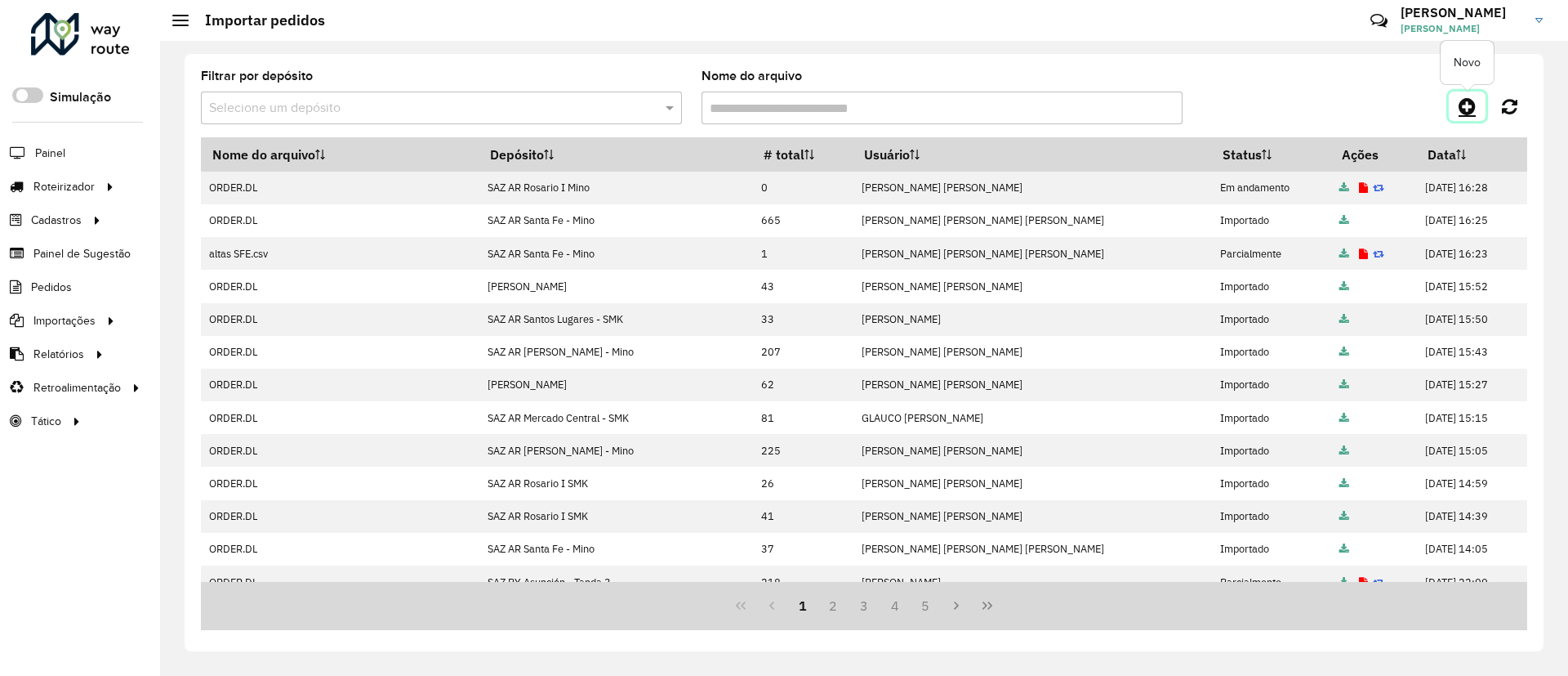
click at [1459, 104] on icon at bounding box center [1466, 106] width 17 height 20
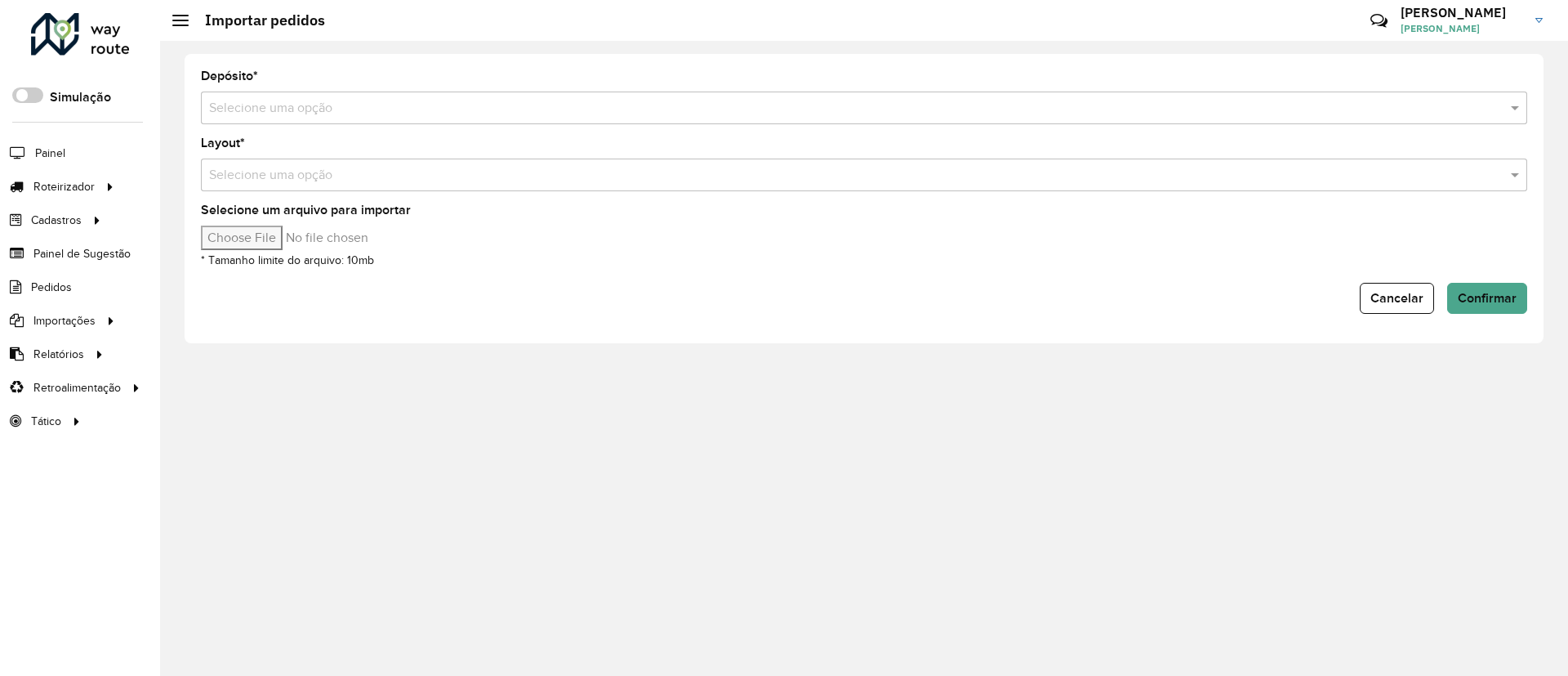
click at [845, 119] on div "Selecione uma opção" at bounding box center [863, 108] width 1326 height 32
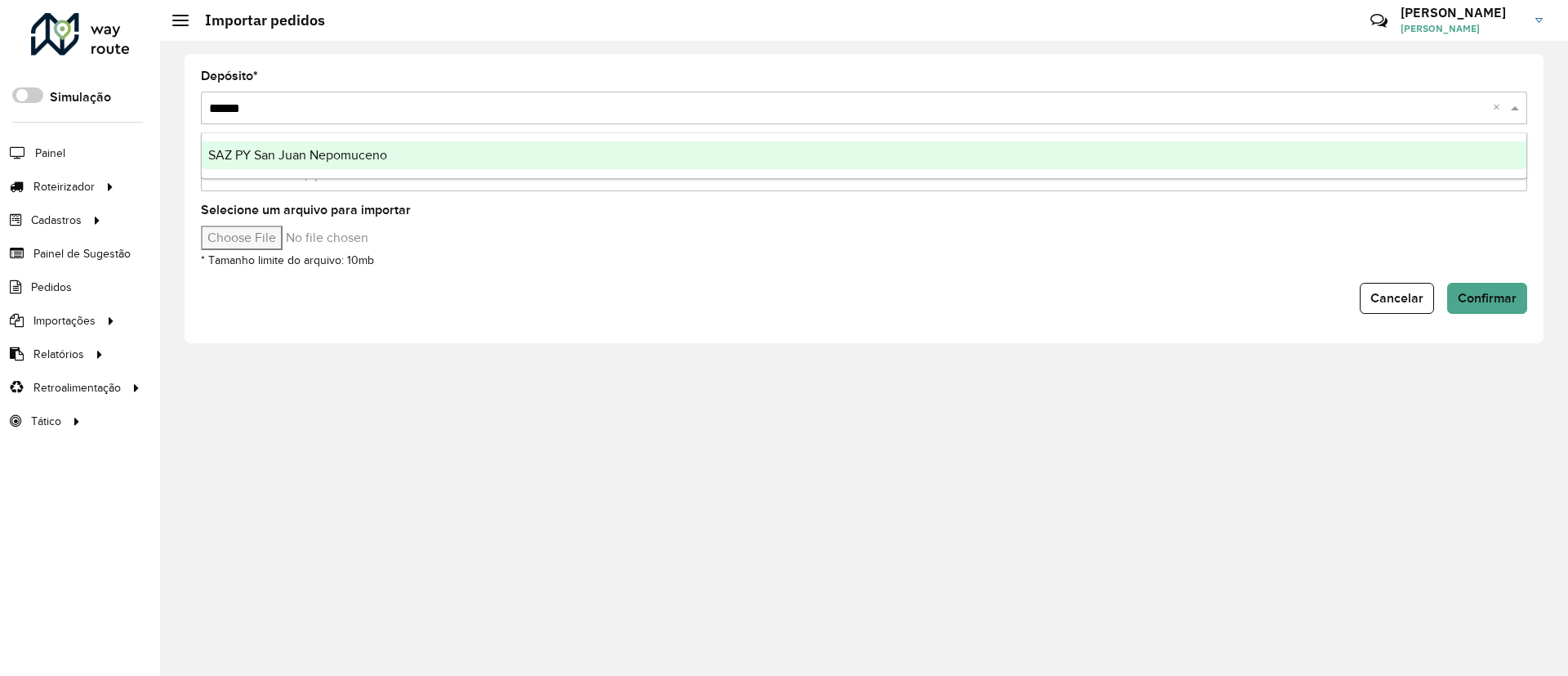
type input "*******"
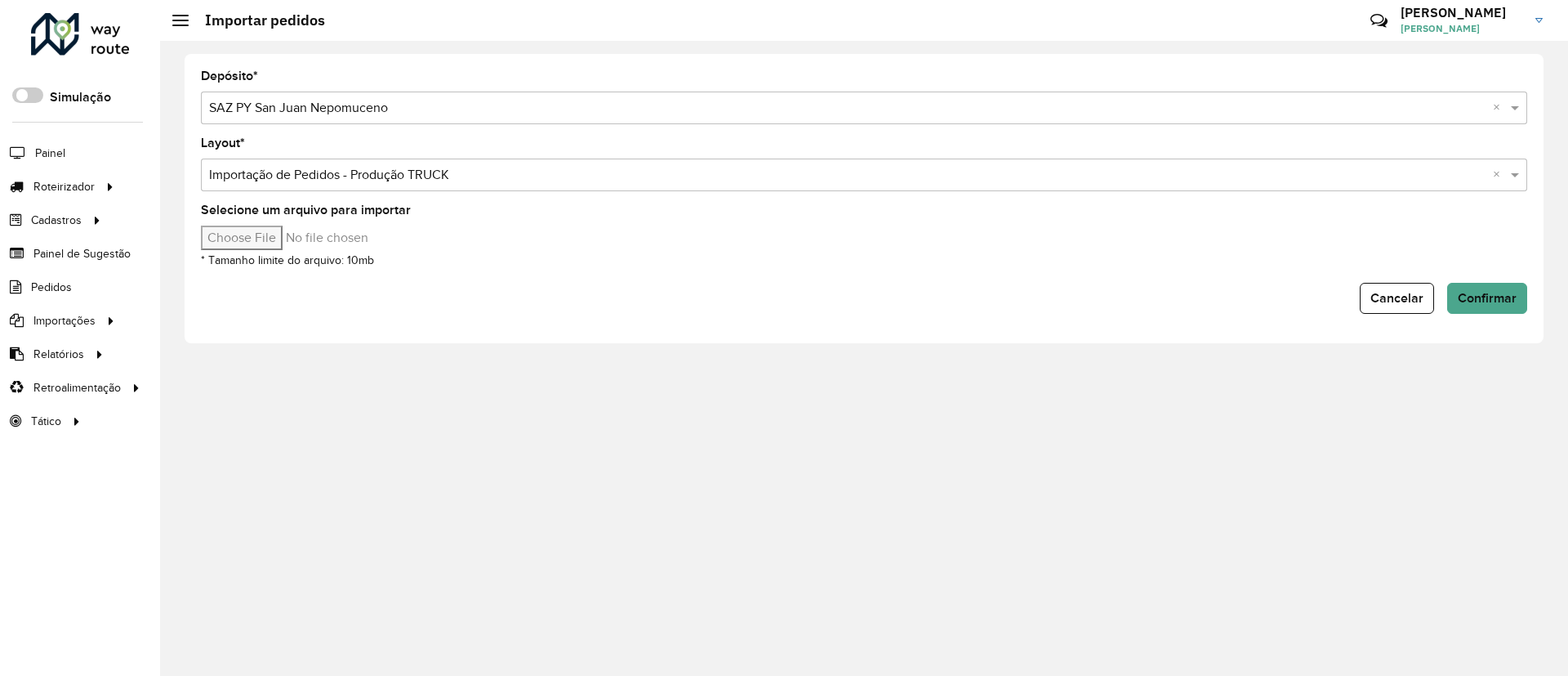
click at [243, 242] on input "Selecione um arquivo para importar" at bounding box center [339, 237] width 277 height 25
type input "**********"
click at [1507, 295] on span "Confirmar" at bounding box center [1486, 298] width 59 height 14
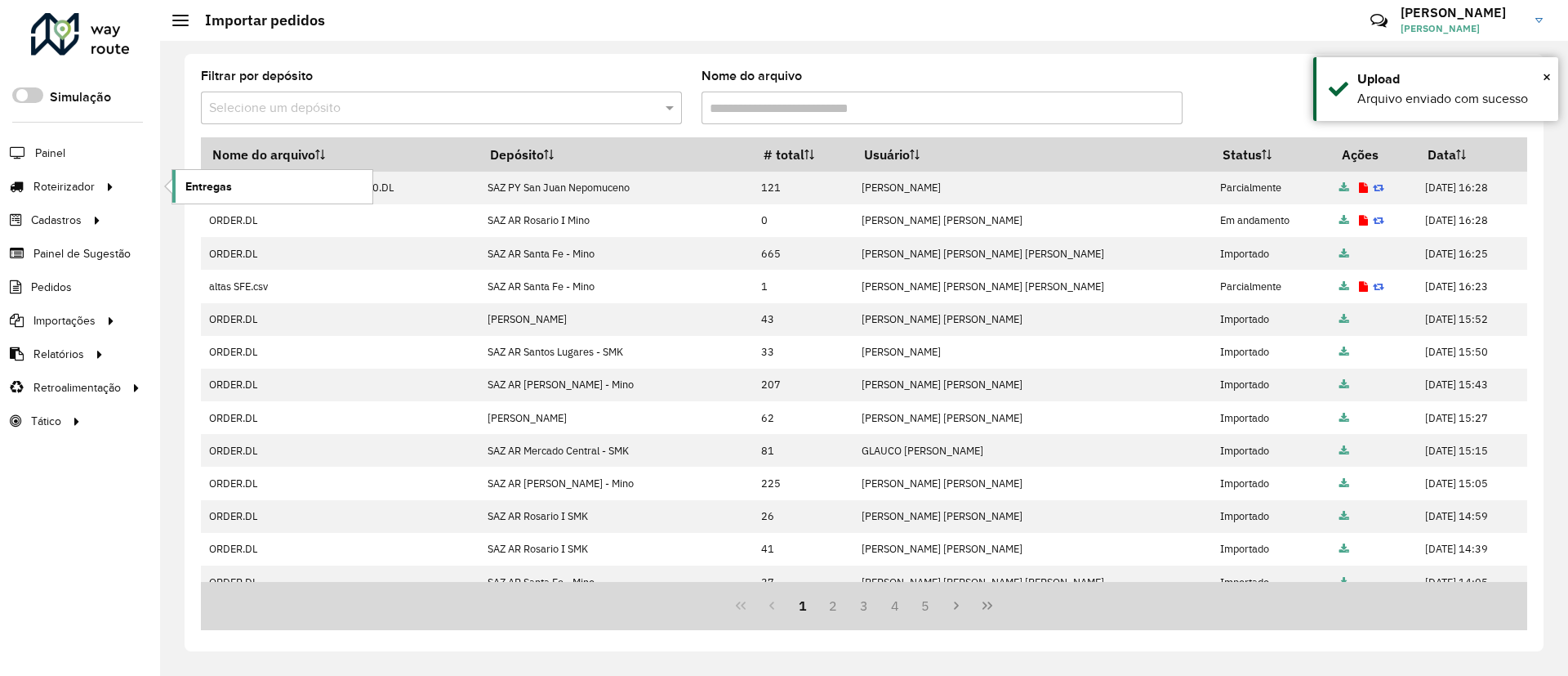
click at [205, 200] on link "Entregas" at bounding box center [272, 186] width 200 height 32
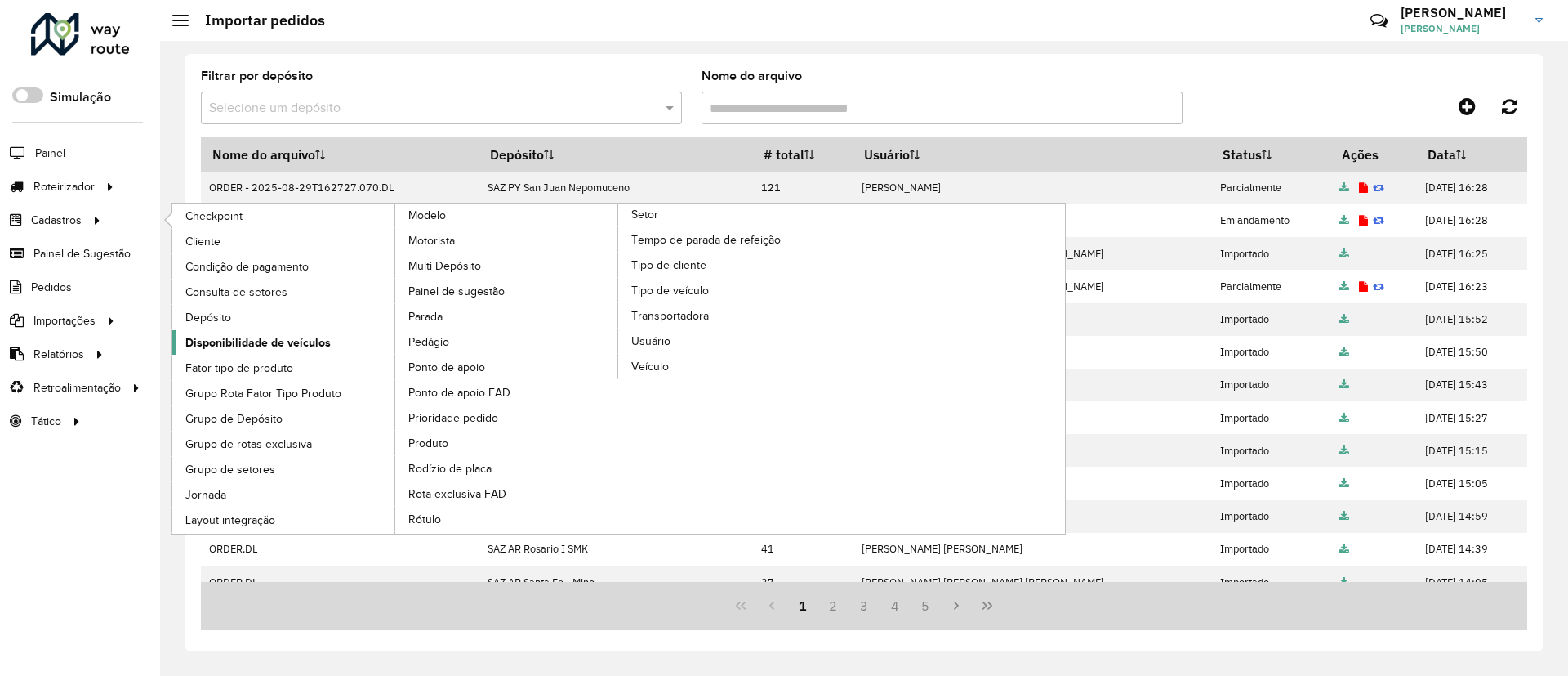
click at [247, 336] on span "Disponibilidade de veículos" at bounding box center [258, 342] width 145 height 17
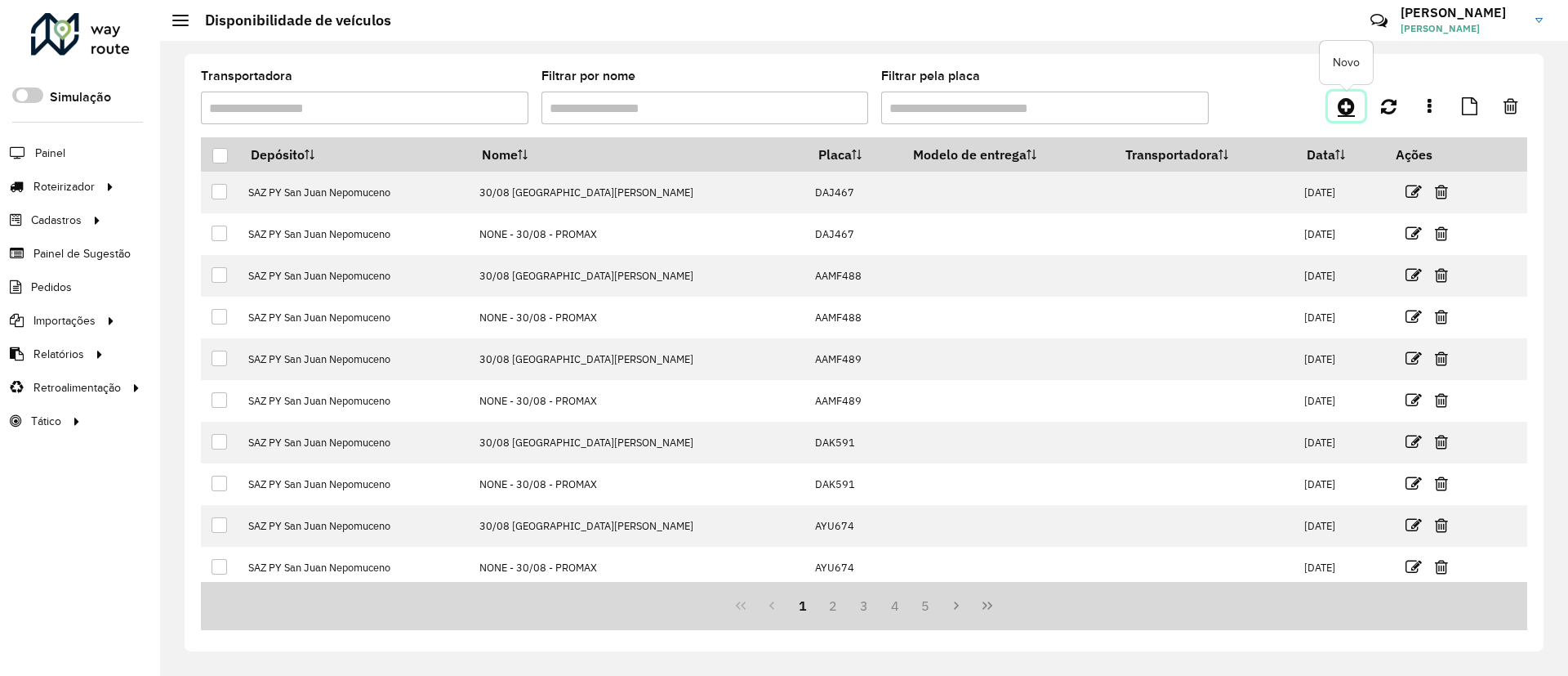
click at [1355, 106] on link at bounding box center [1345, 106] width 37 height 29
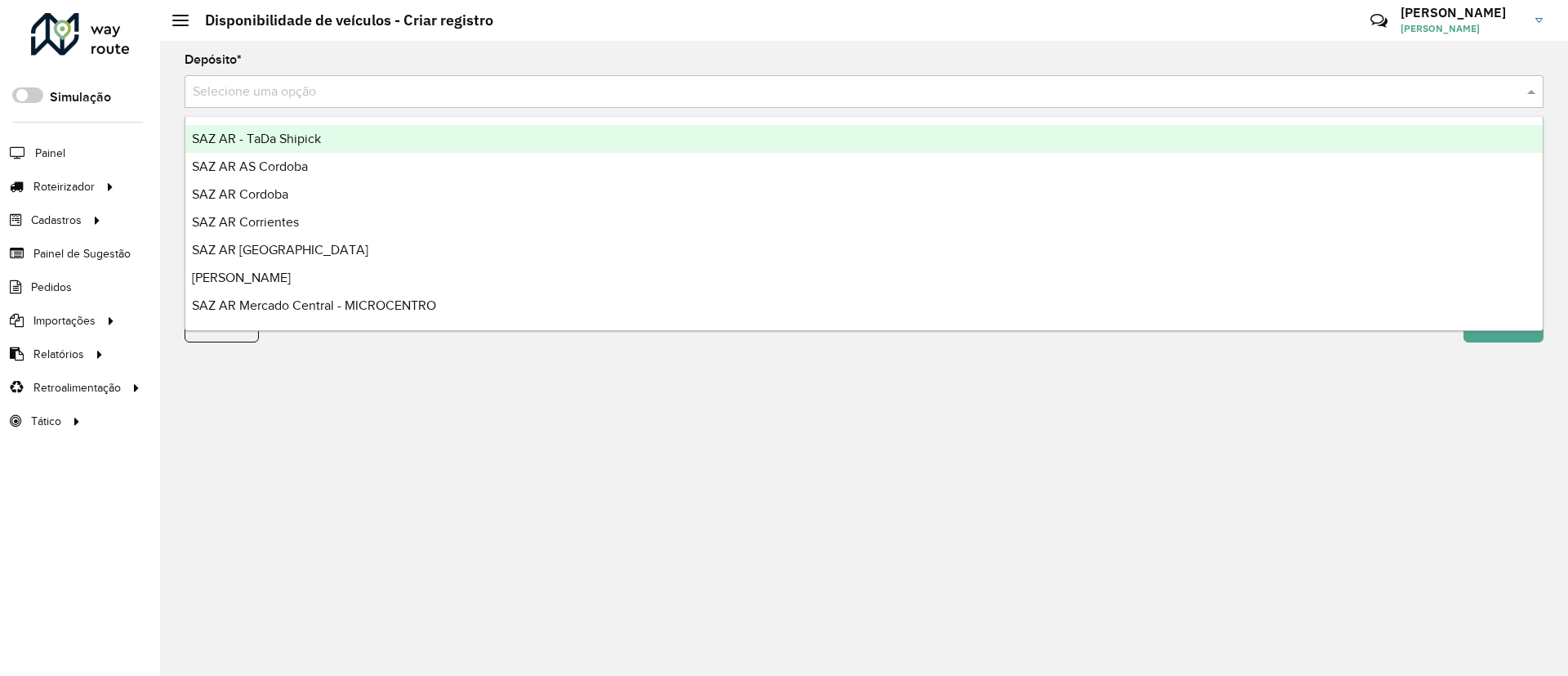
click at [887, 83] on input "text" at bounding box center [847, 92] width 1310 height 20
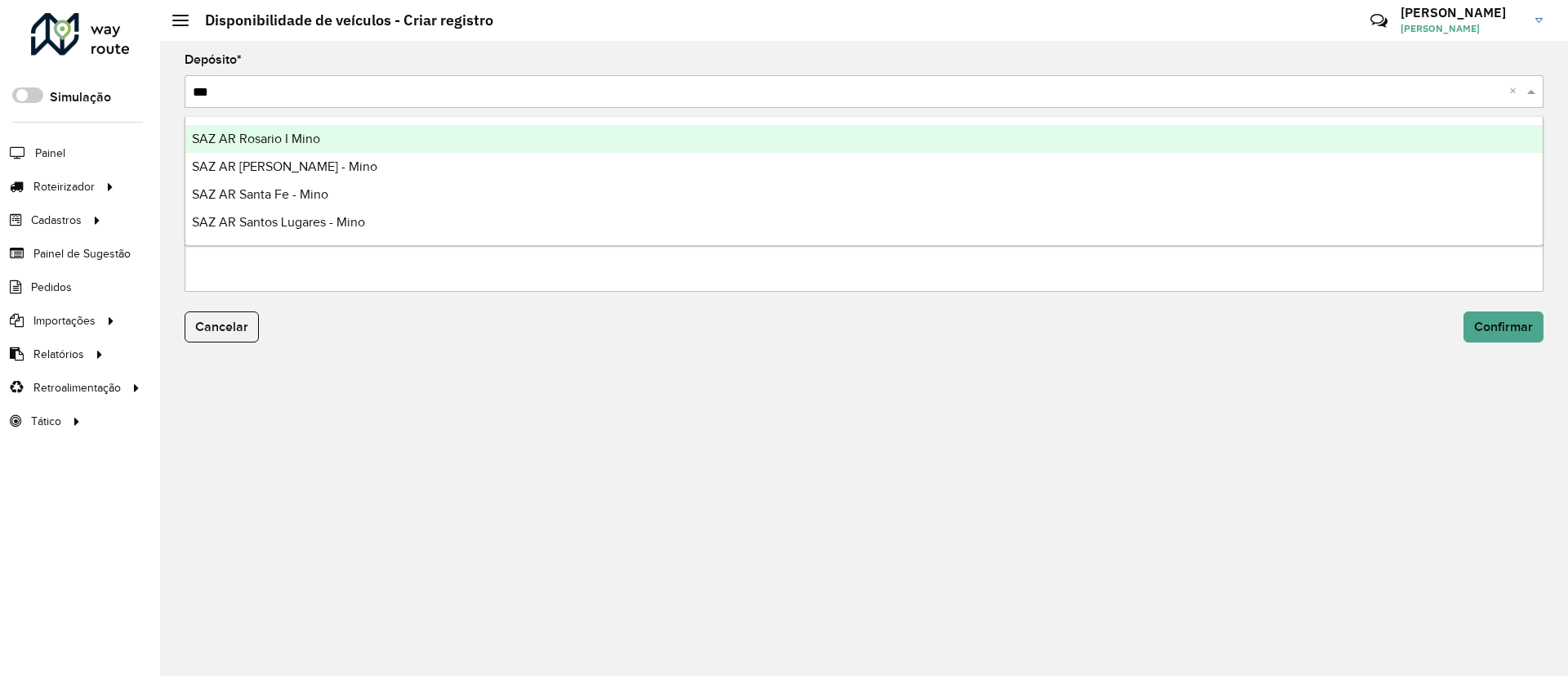
type input "****"
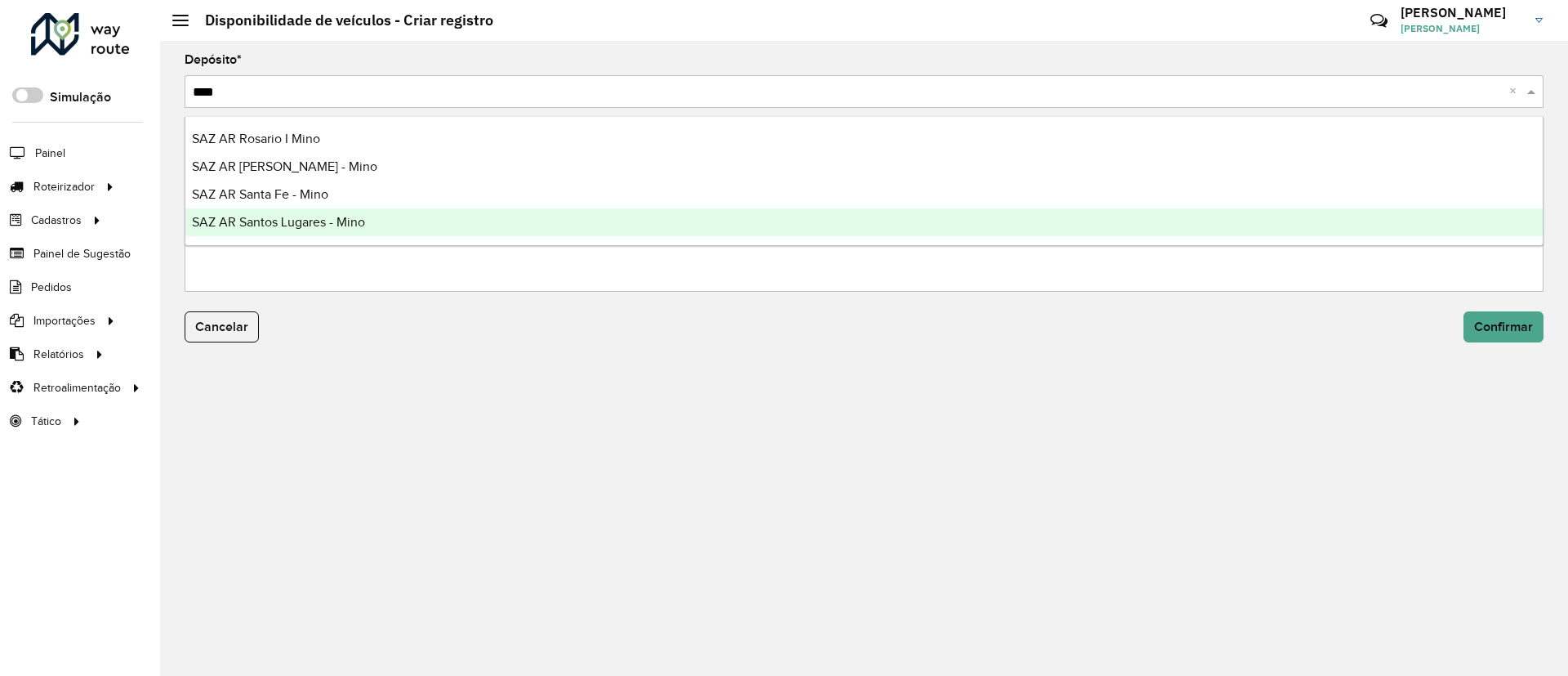
click at [362, 218] on span "SAZ AR Santos Lugares - Mino" at bounding box center [278, 222] width 173 height 14
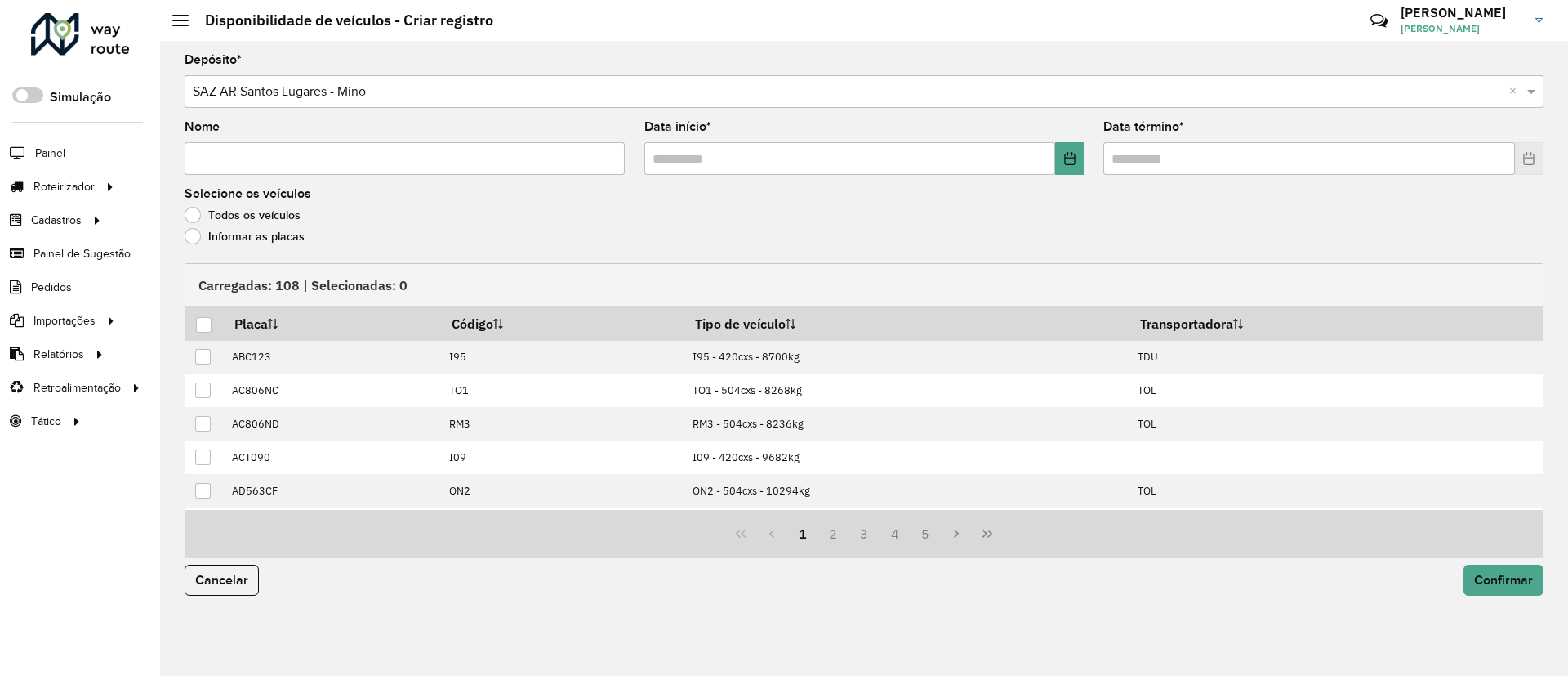
click at [333, 160] on input "Nome" at bounding box center [404, 159] width 440 height 32
type input "**********"
drag, startPoint x: 1060, startPoint y: 172, endPoint x: 1019, endPoint y: 162, distance: 42.2
click at [1041, 170] on span at bounding box center [864, 159] width 440 height 32
click at [1076, 150] on button "Choose Date" at bounding box center [1069, 159] width 28 height 32
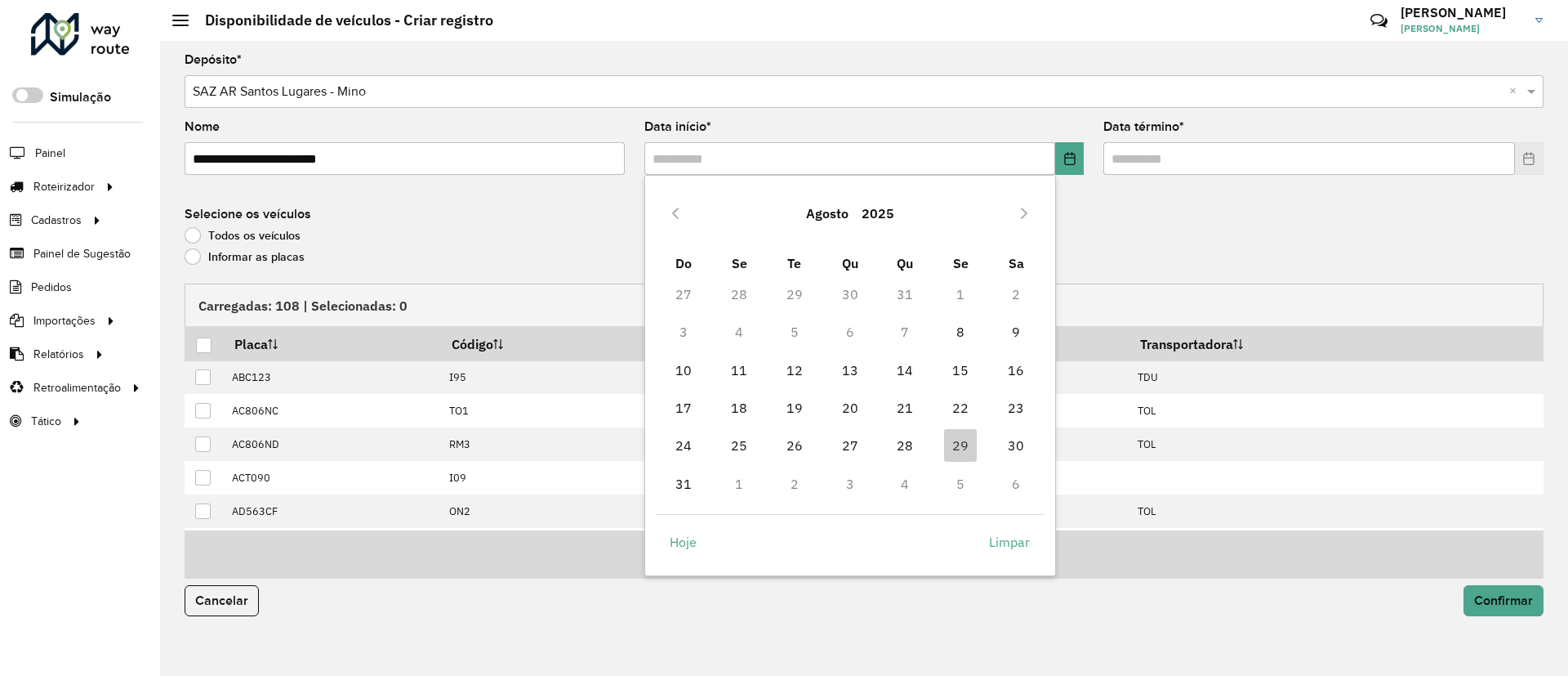
click at [1036, 457] on td "30" at bounding box center [1015, 446] width 55 height 38
click at [1027, 442] on span "30" at bounding box center [1015, 445] width 32 height 32
type input "**********"
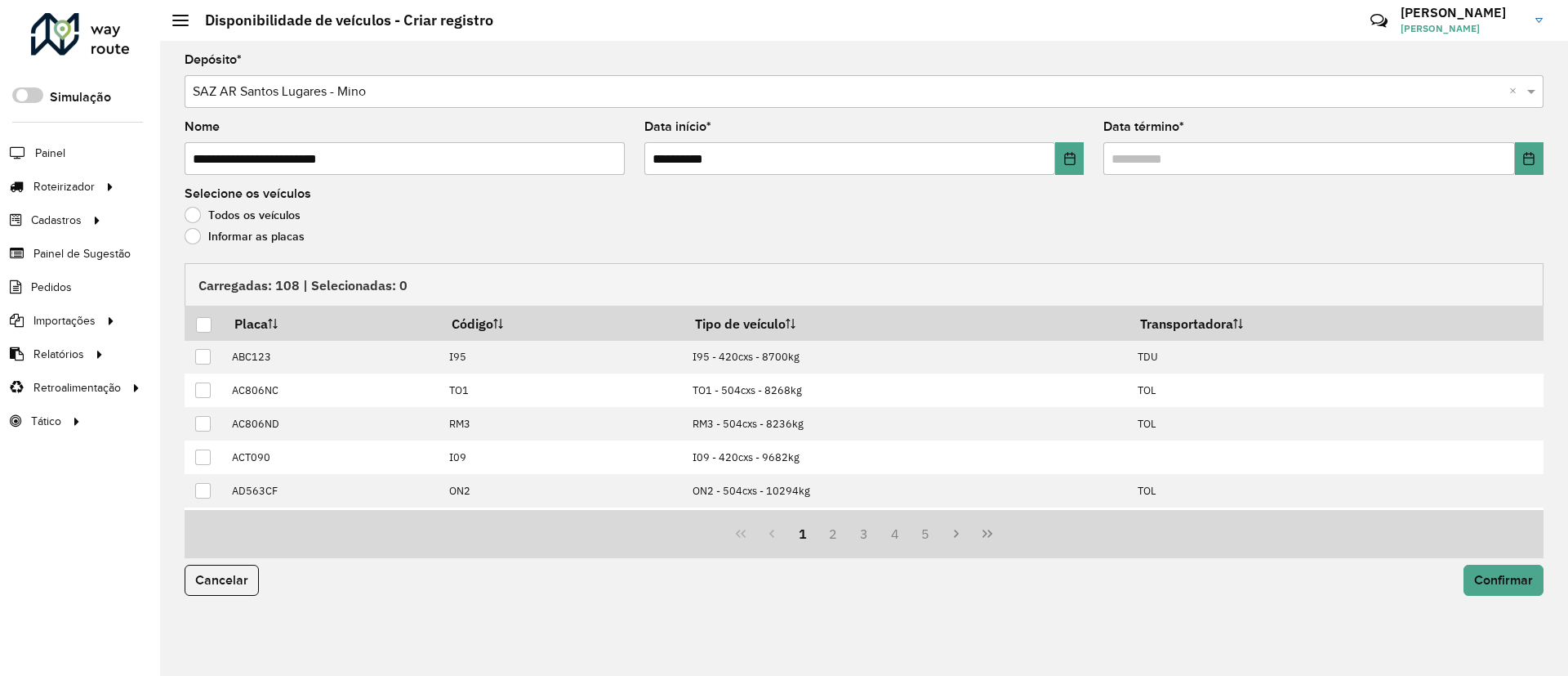
click at [1514, 138] on div "Data término *" at bounding box center [1323, 148] width 440 height 54
click at [1524, 149] on button "Choose Date" at bounding box center [1528, 159] width 28 height 32
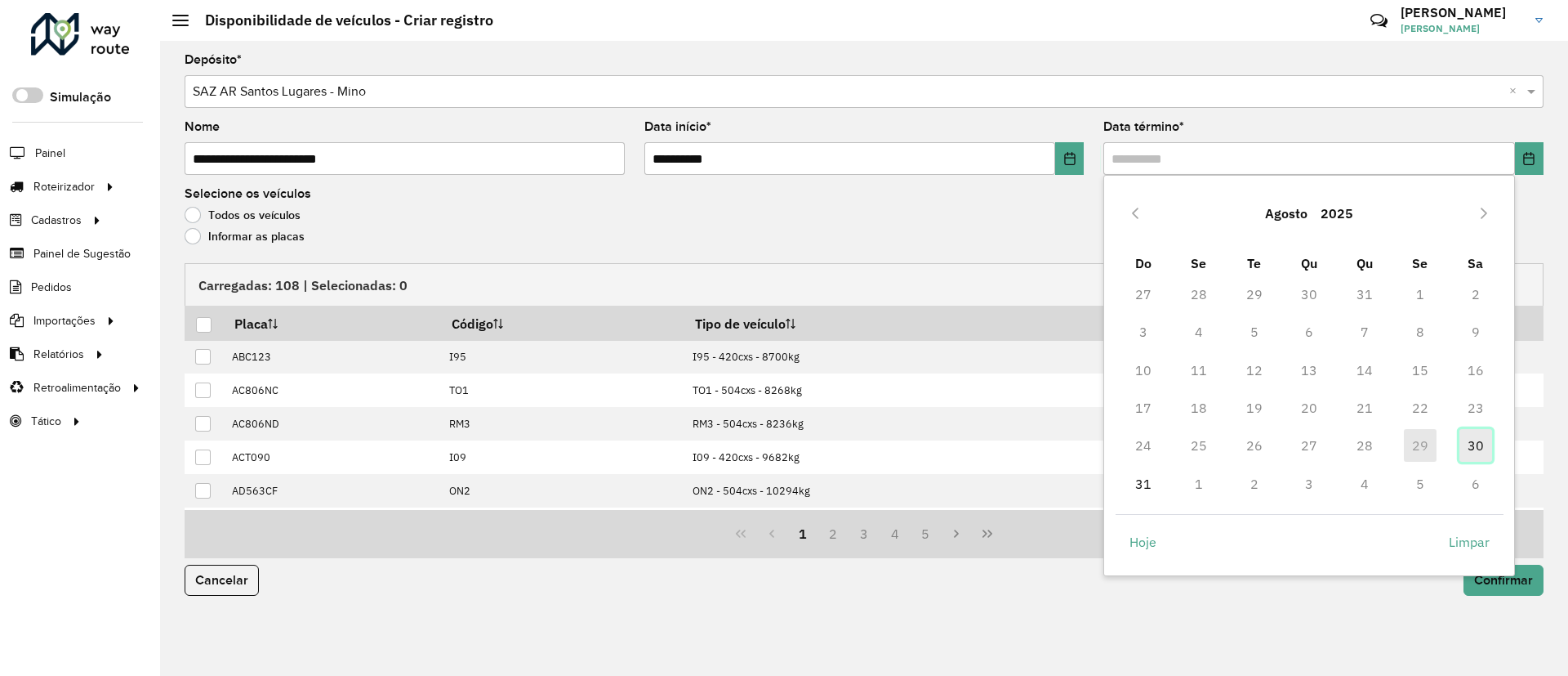
click at [1475, 434] on span "30" at bounding box center [1475, 445] width 32 height 32
type input "**********"
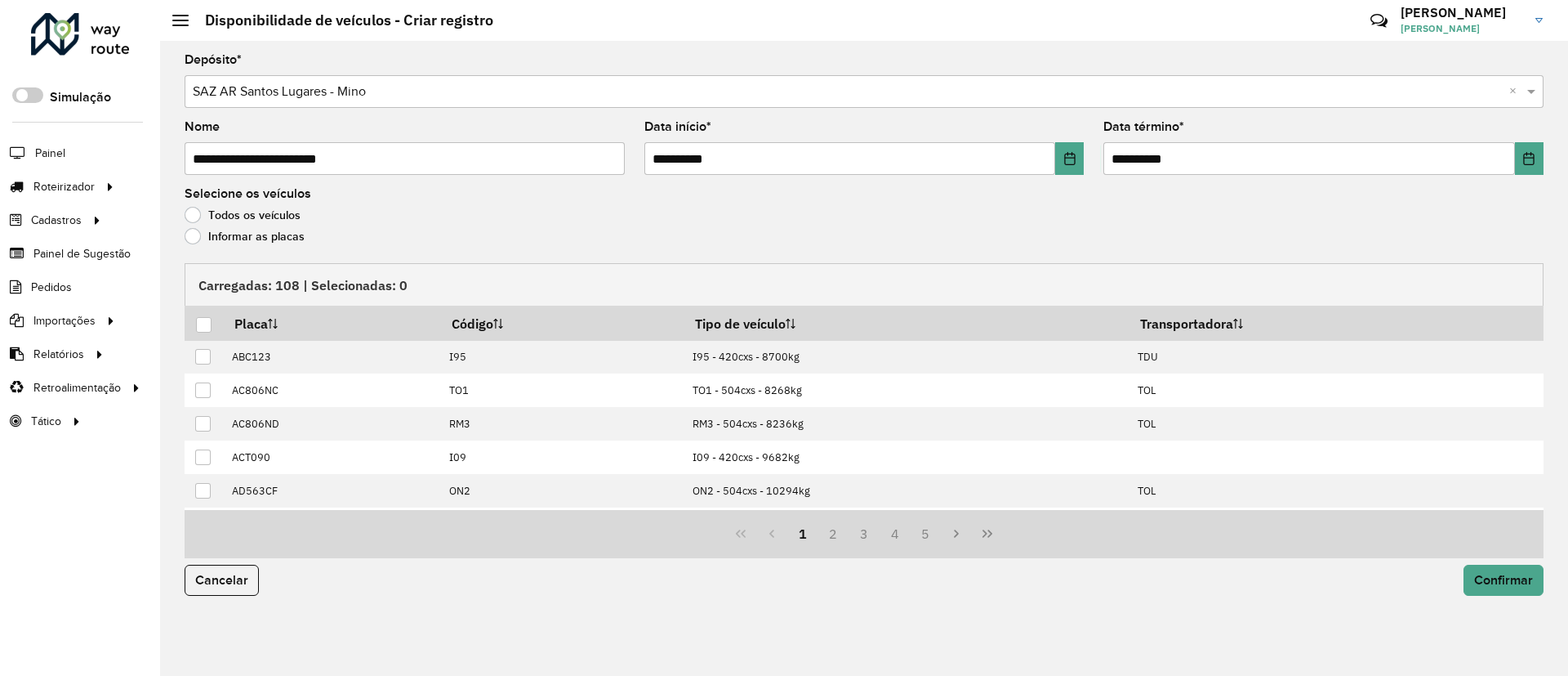
click at [259, 236] on label "Informar as placas" at bounding box center [244, 236] width 120 height 16
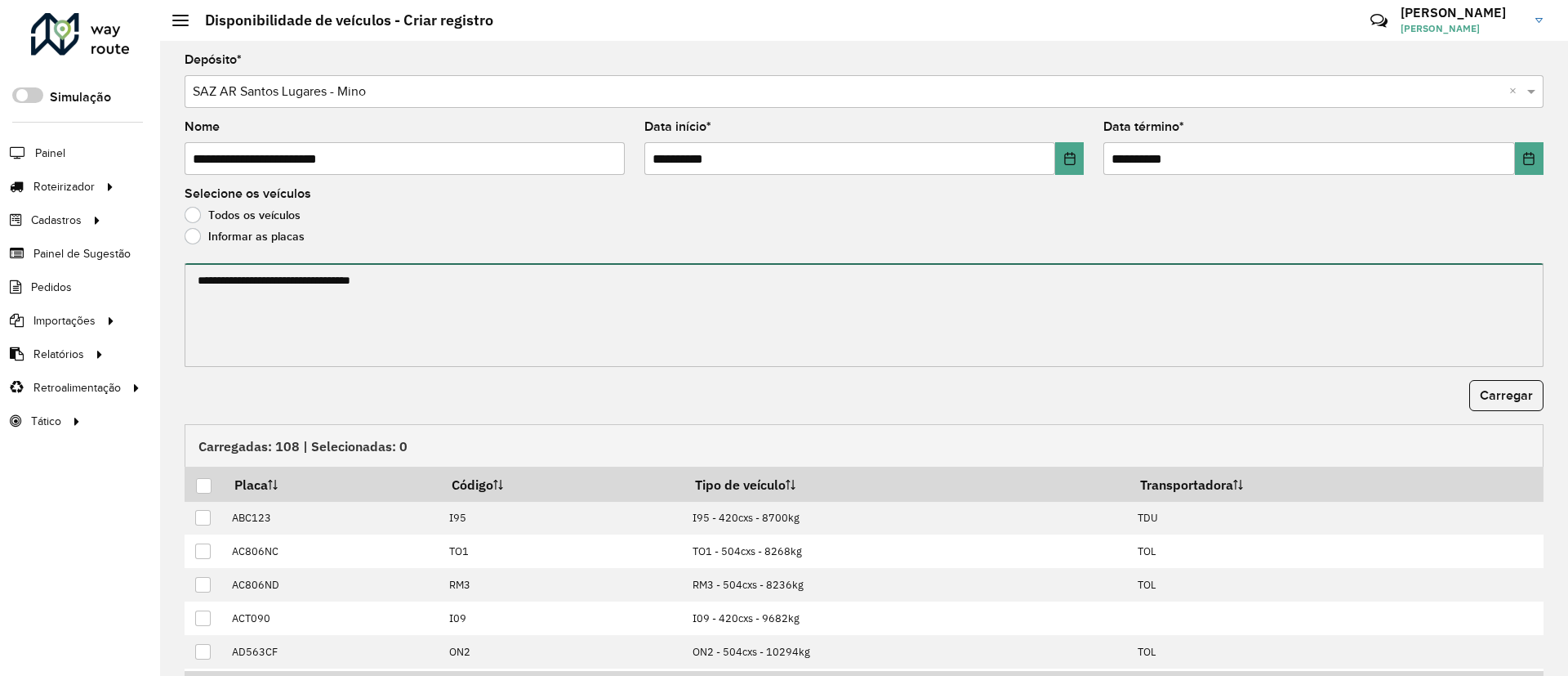
click at [227, 276] on textarea at bounding box center [863, 315] width 1359 height 104
paste textarea "******* ******* ******* ******* ******* *******"
paste textarea "******* ******* ******* ******* ****** ******* ******* ******* ****** ****** **…"
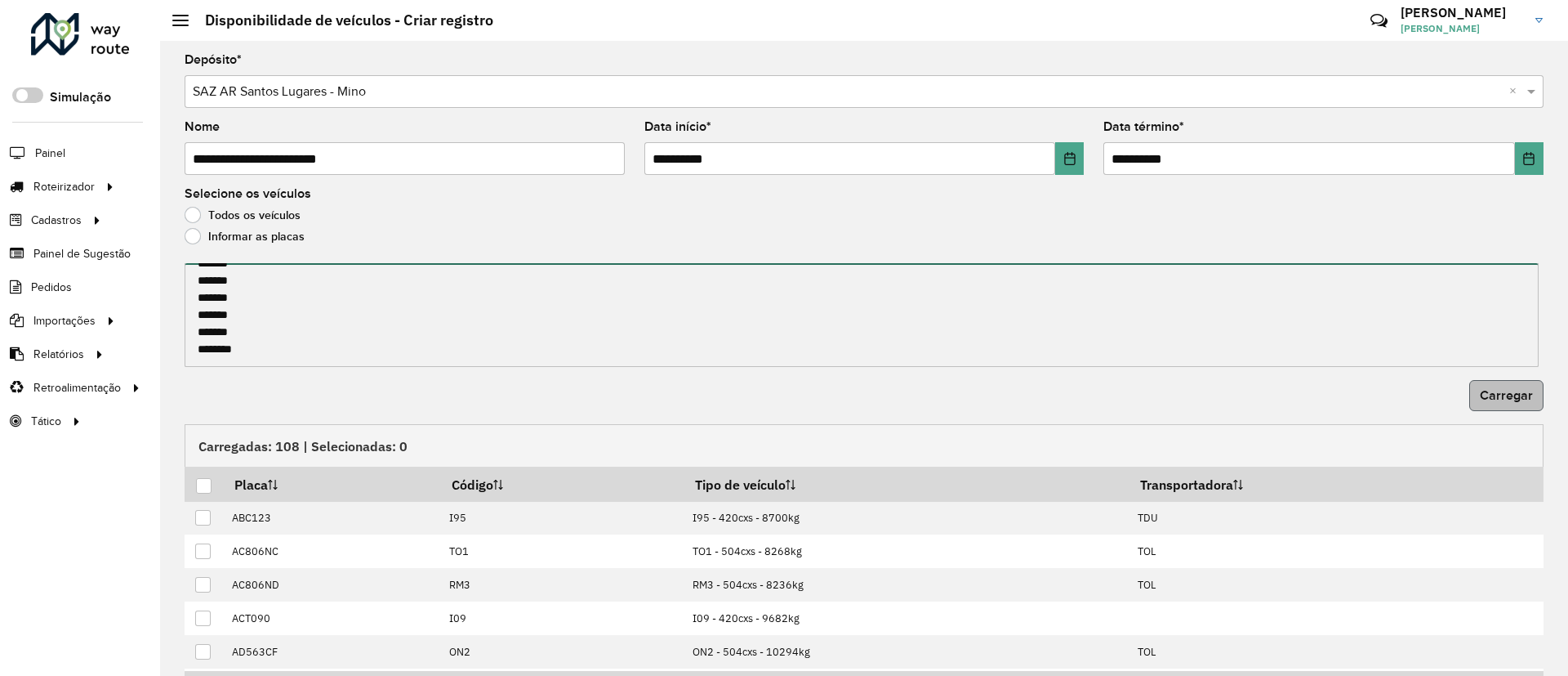
type textarea "******* ******* ******* ******* ******* ******* ******* ******* ******* *******…"
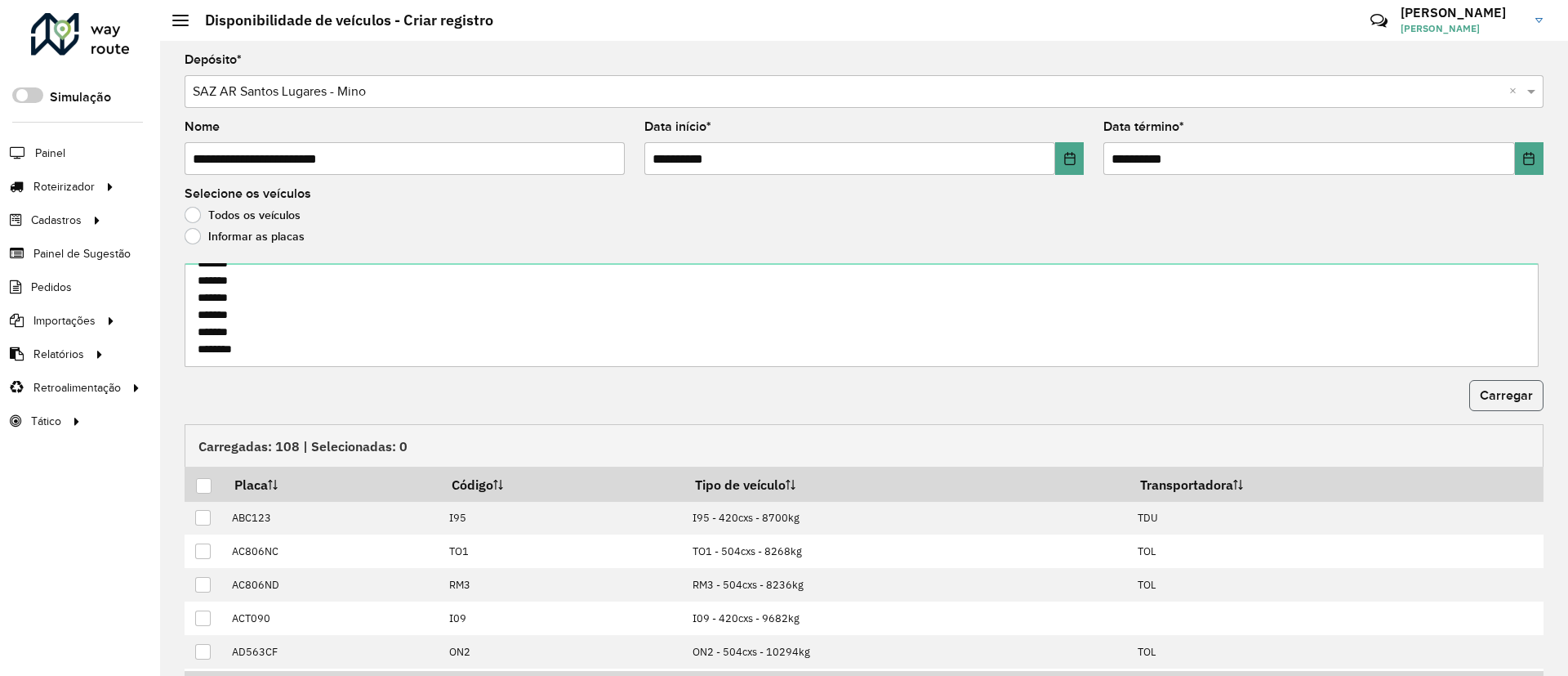
click at [1518, 390] on span "Carregar" at bounding box center [1506, 395] width 53 height 14
click at [217, 485] on th at bounding box center [203, 483] width 38 height 34
click at [203, 486] on div at bounding box center [204, 486] width 15 height 15
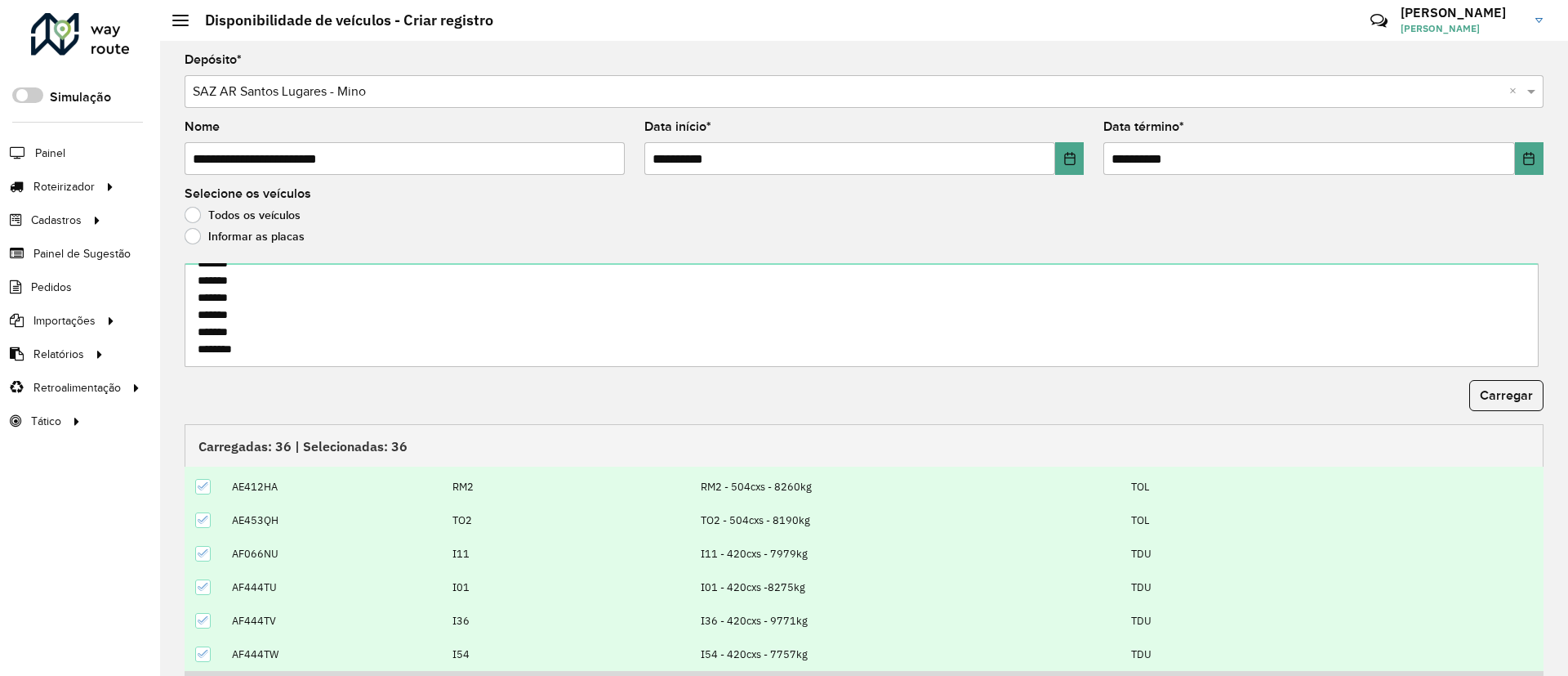
scroll to position [101, 0]
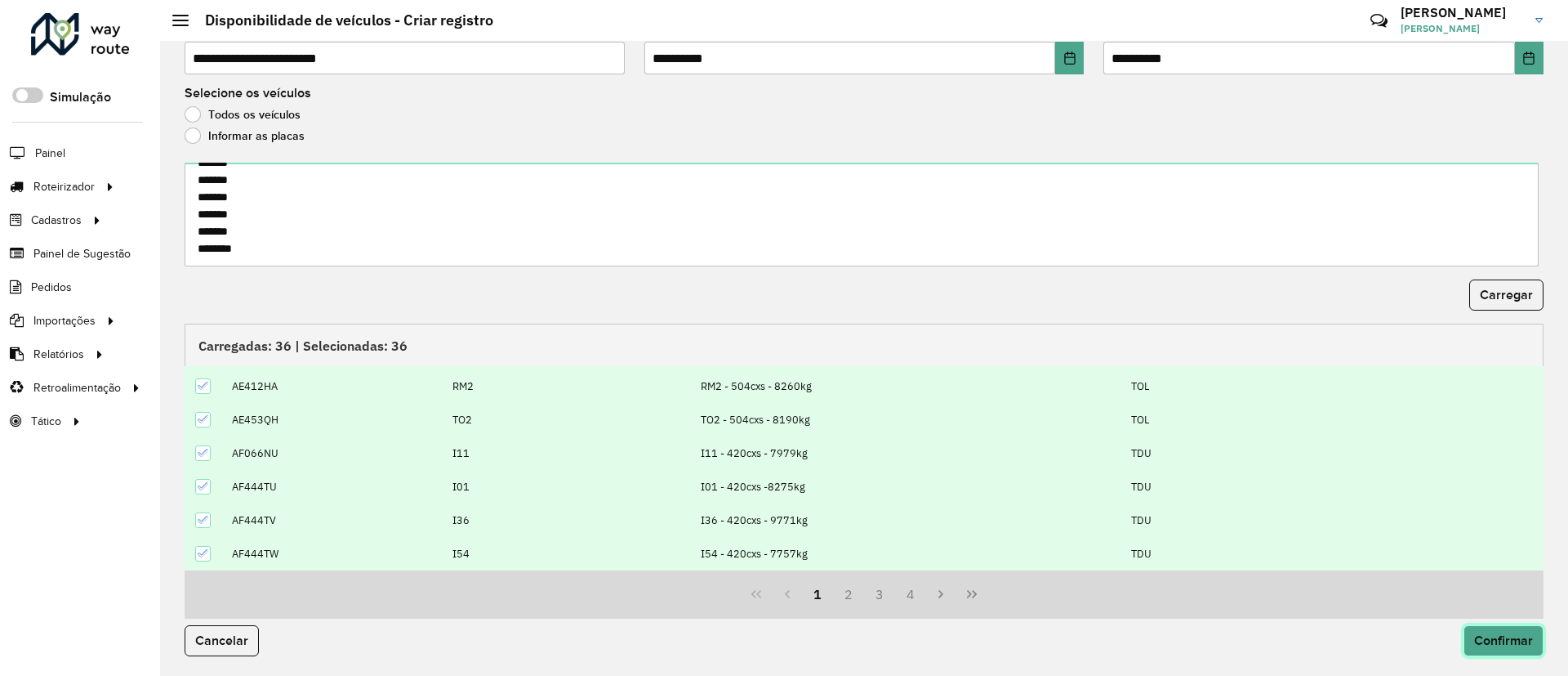
click at [1504, 629] on button "Confirmar" at bounding box center [1503, 640] width 80 height 31
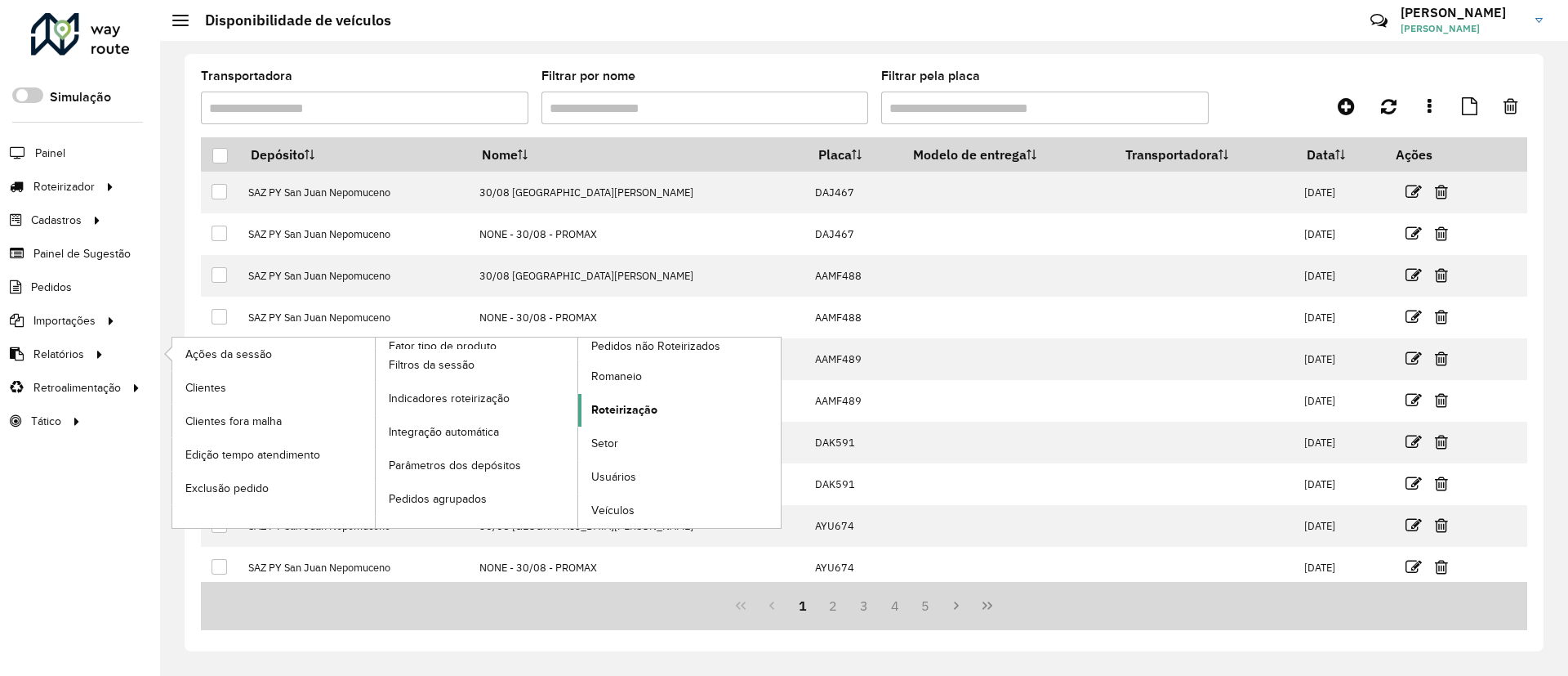
click at [618, 411] on span "Roteirização" at bounding box center [624, 410] width 67 height 17
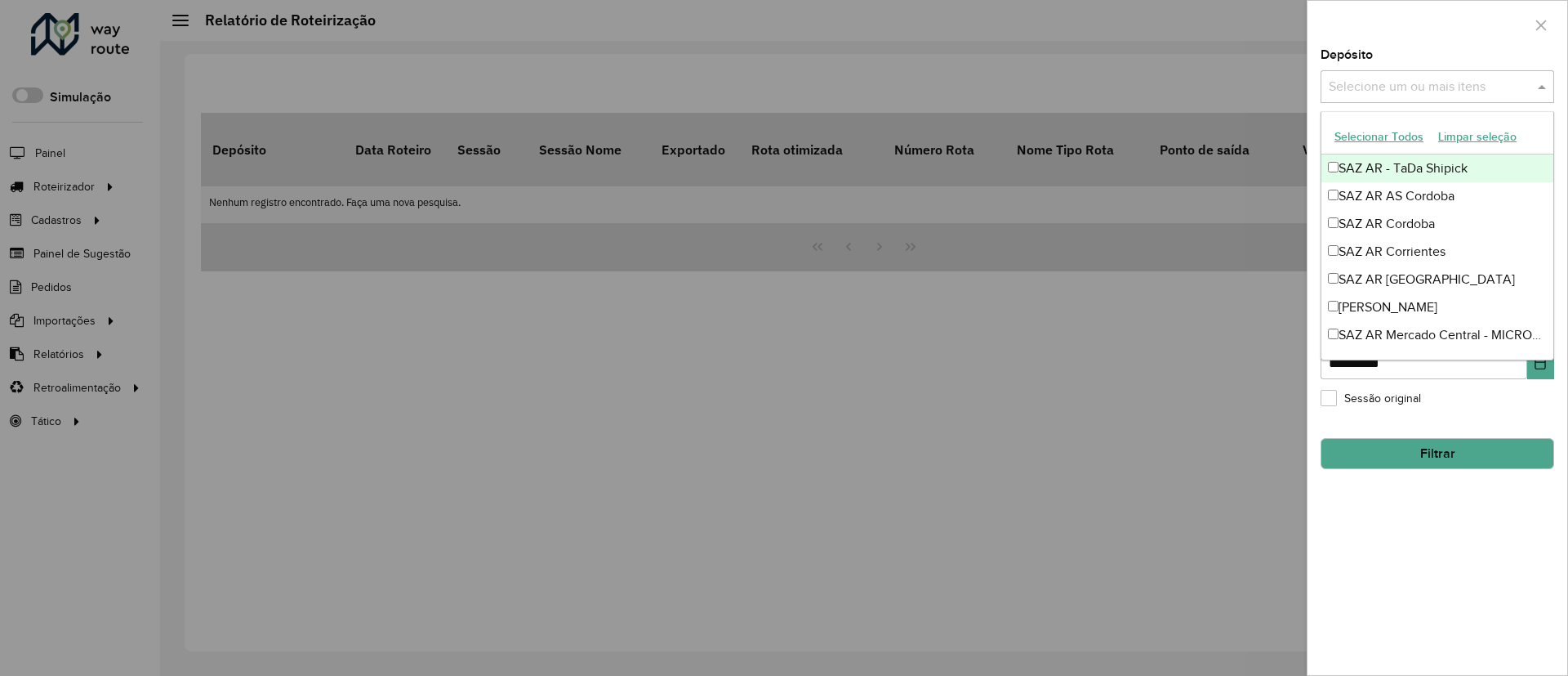
click at [1447, 84] on input "text" at bounding box center [1428, 87] width 209 height 20
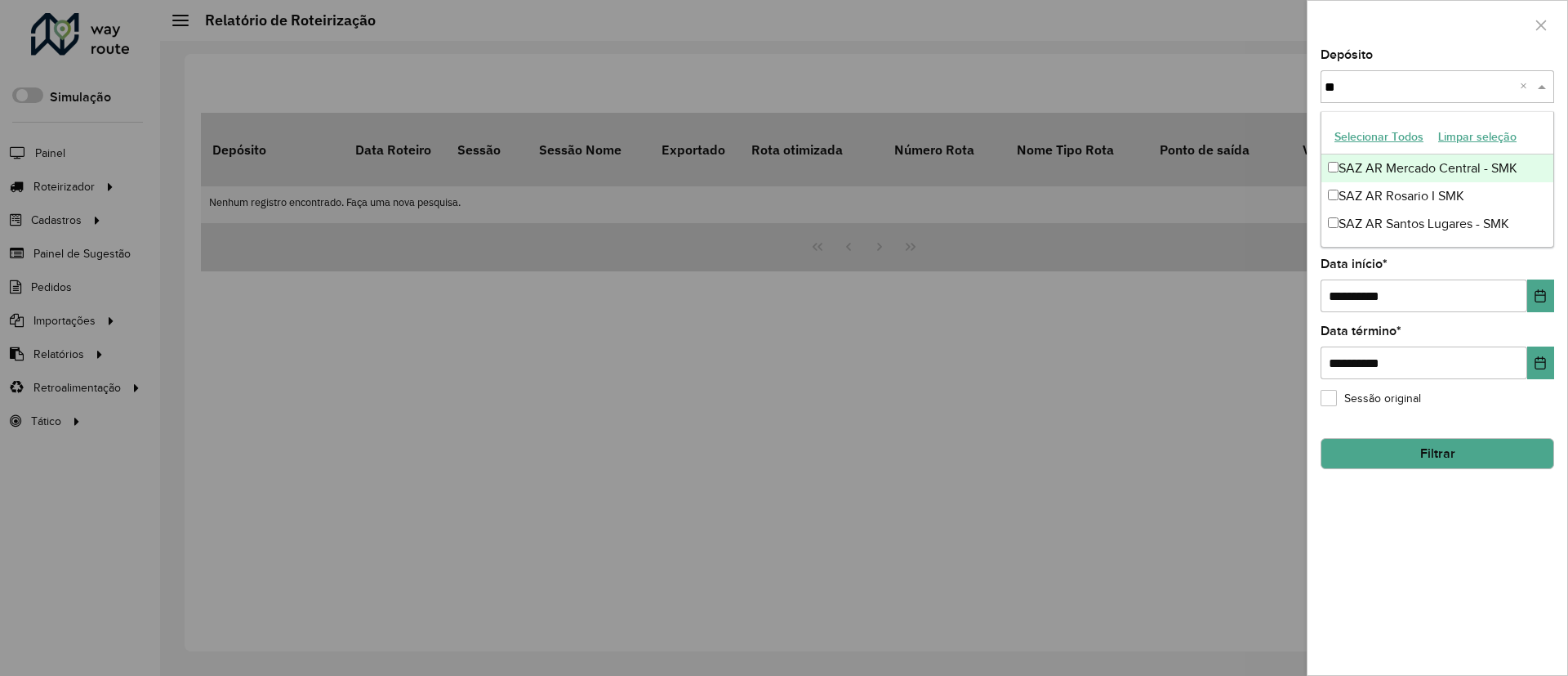
type input "***"
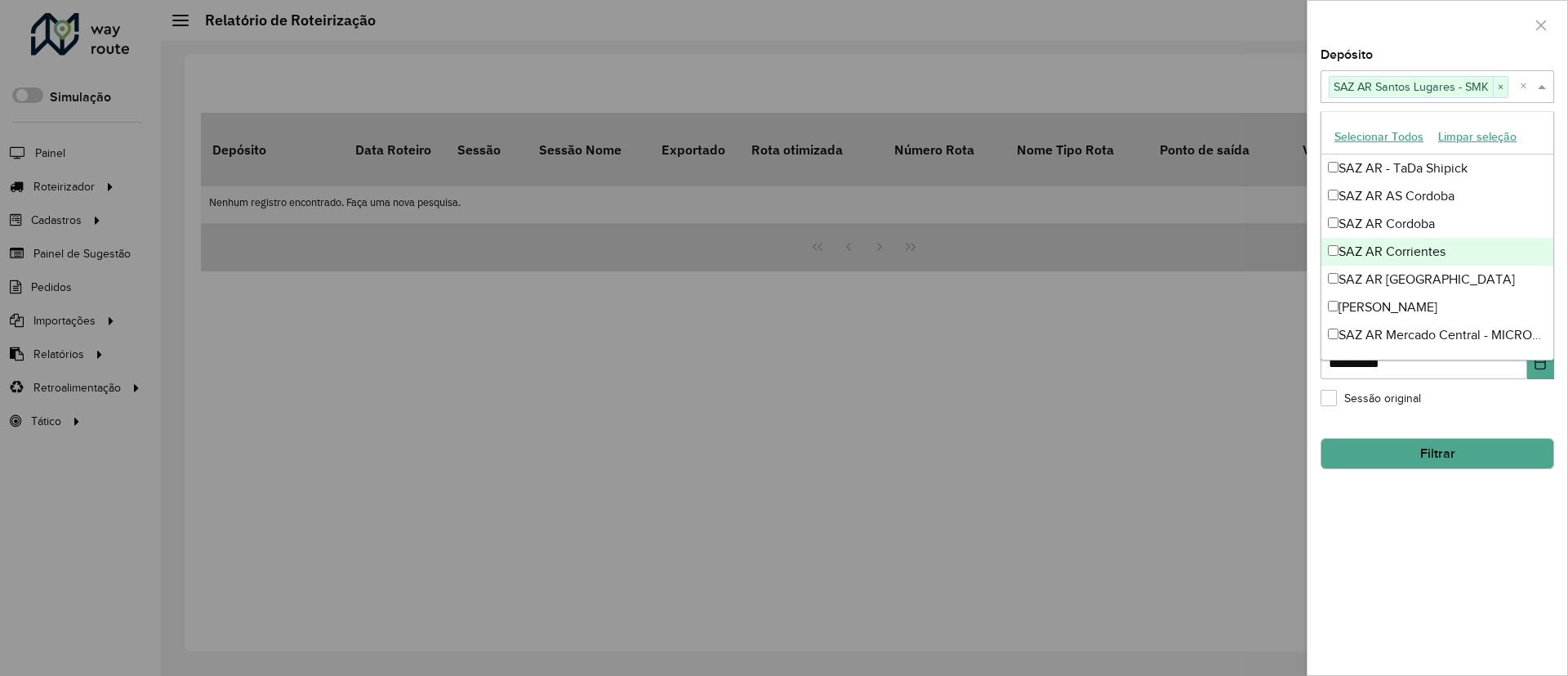
click at [1461, 547] on div "**********" at bounding box center [1437, 361] width 259 height 626
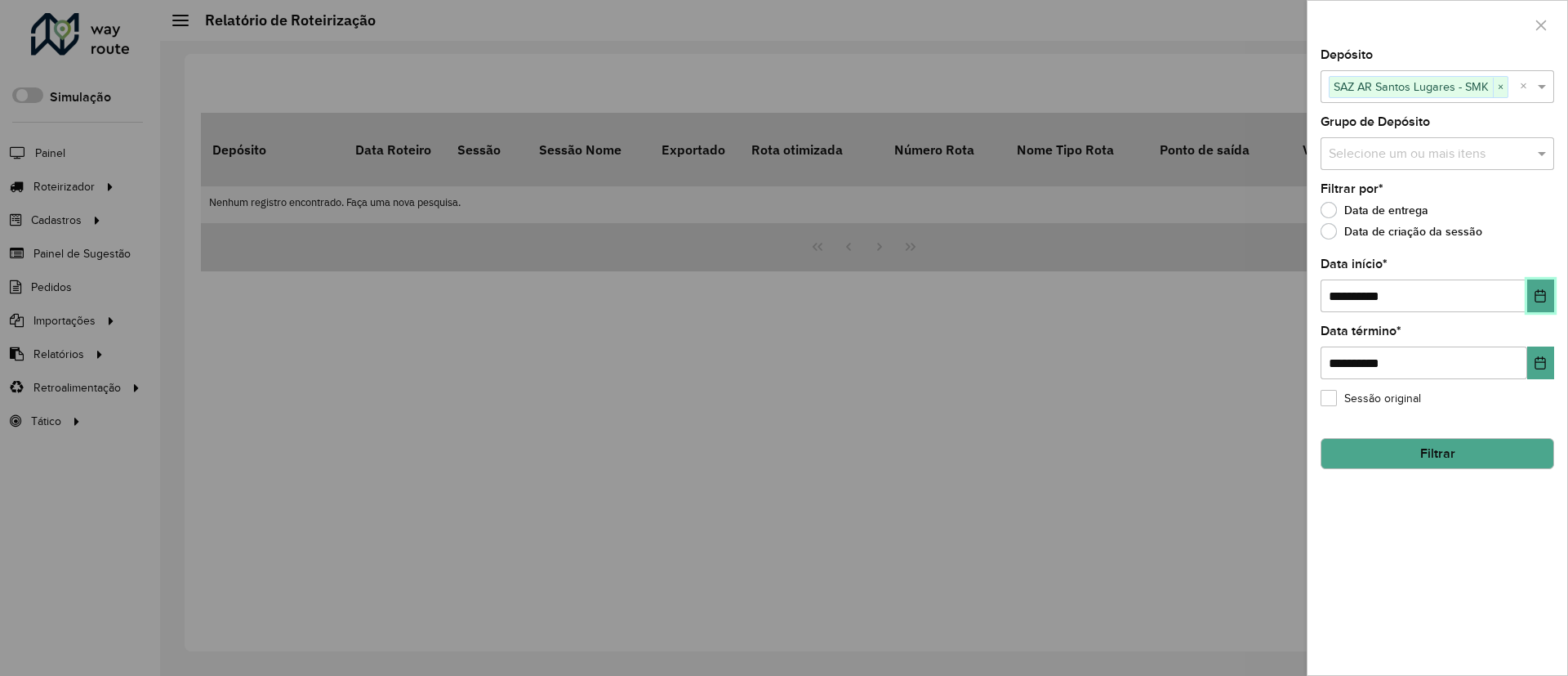
click at [1540, 288] on button "Choose Date" at bounding box center [1541, 295] width 27 height 32
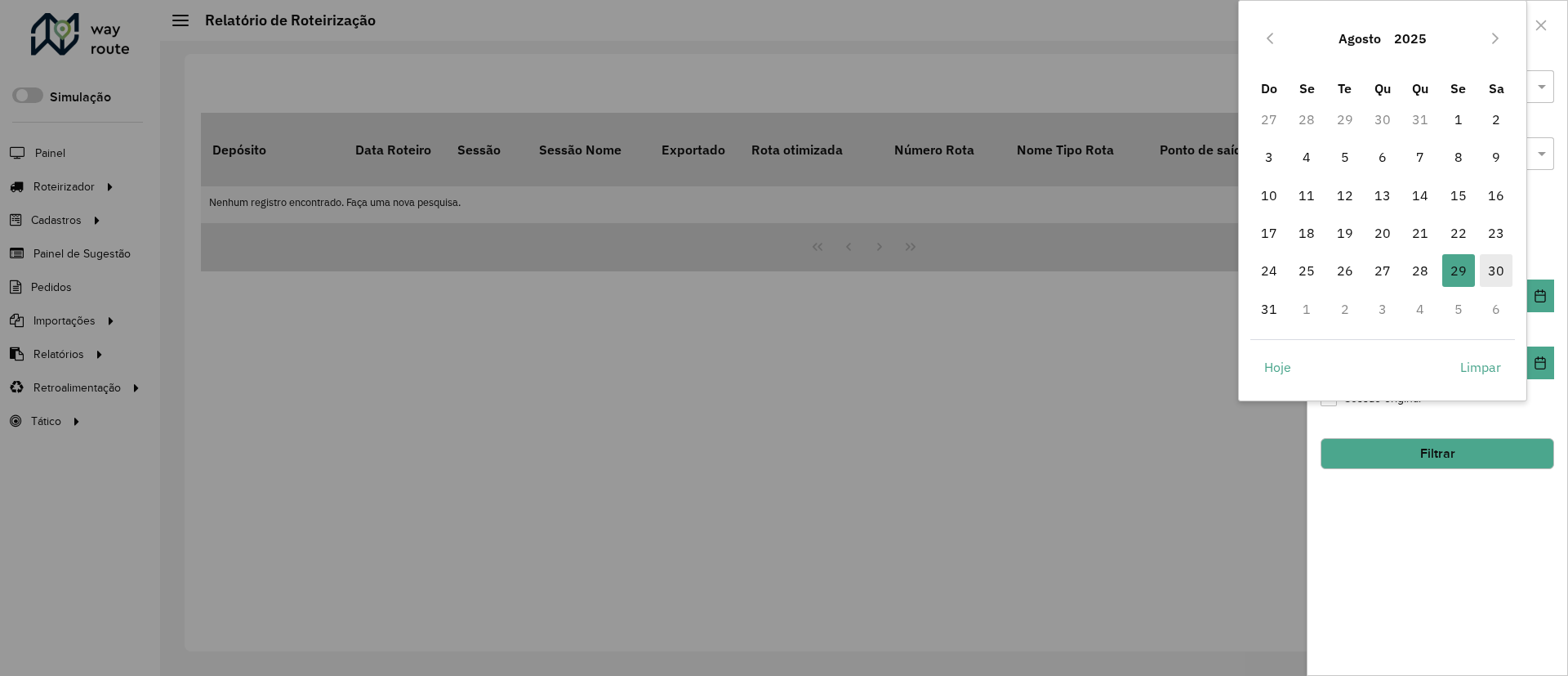
click at [1501, 266] on span "30" at bounding box center [1495, 271] width 32 height 32
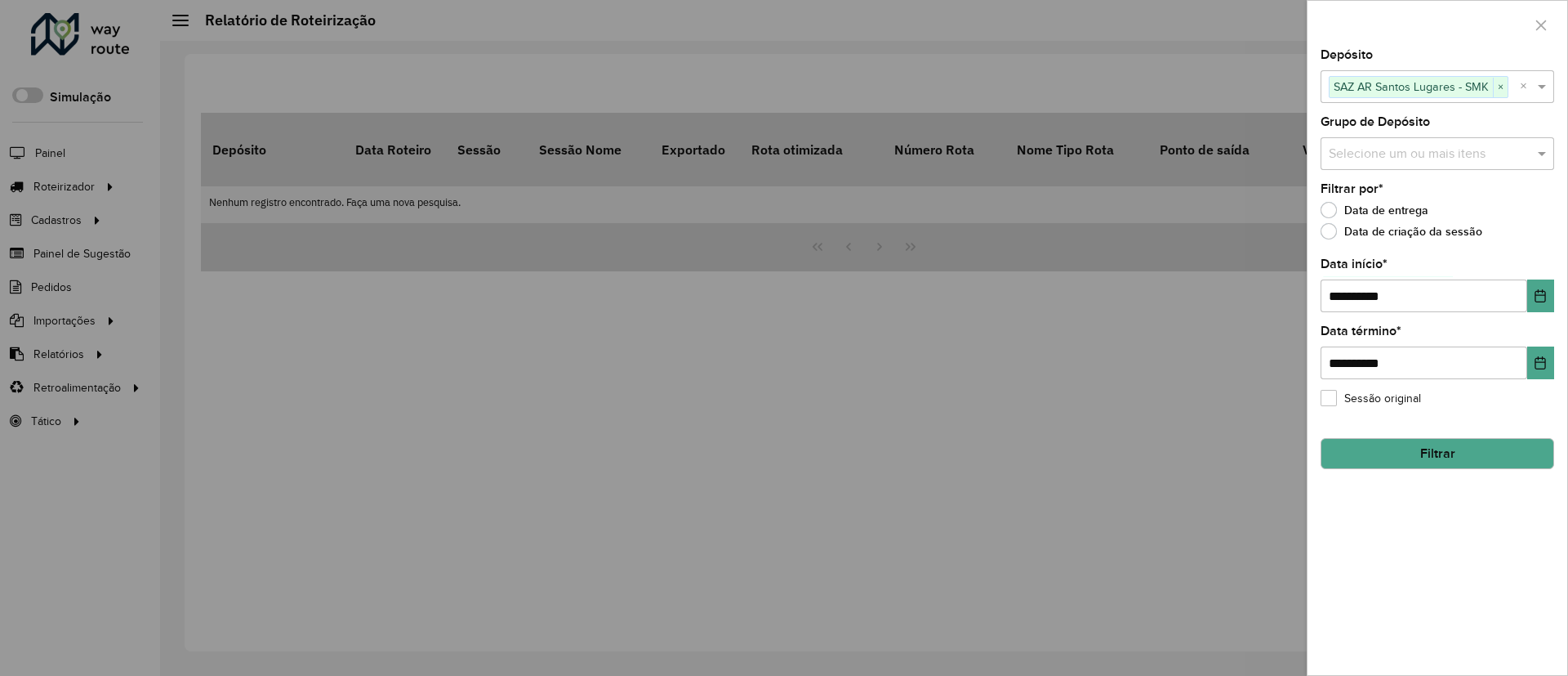
click at [1416, 453] on button "Filtrar" at bounding box center [1437, 453] width 234 height 31
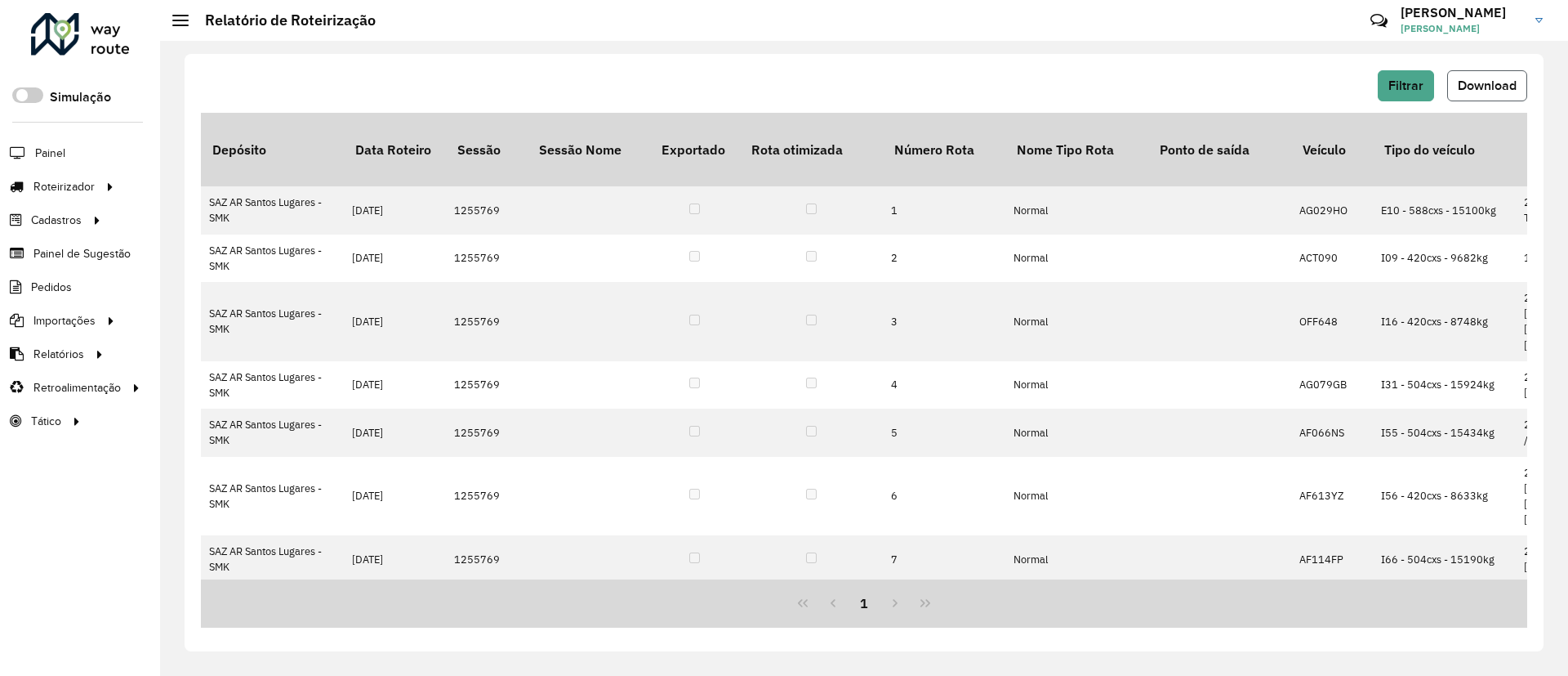
click at [1495, 85] on span "Download" at bounding box center [1486, 85] width 59 height 14
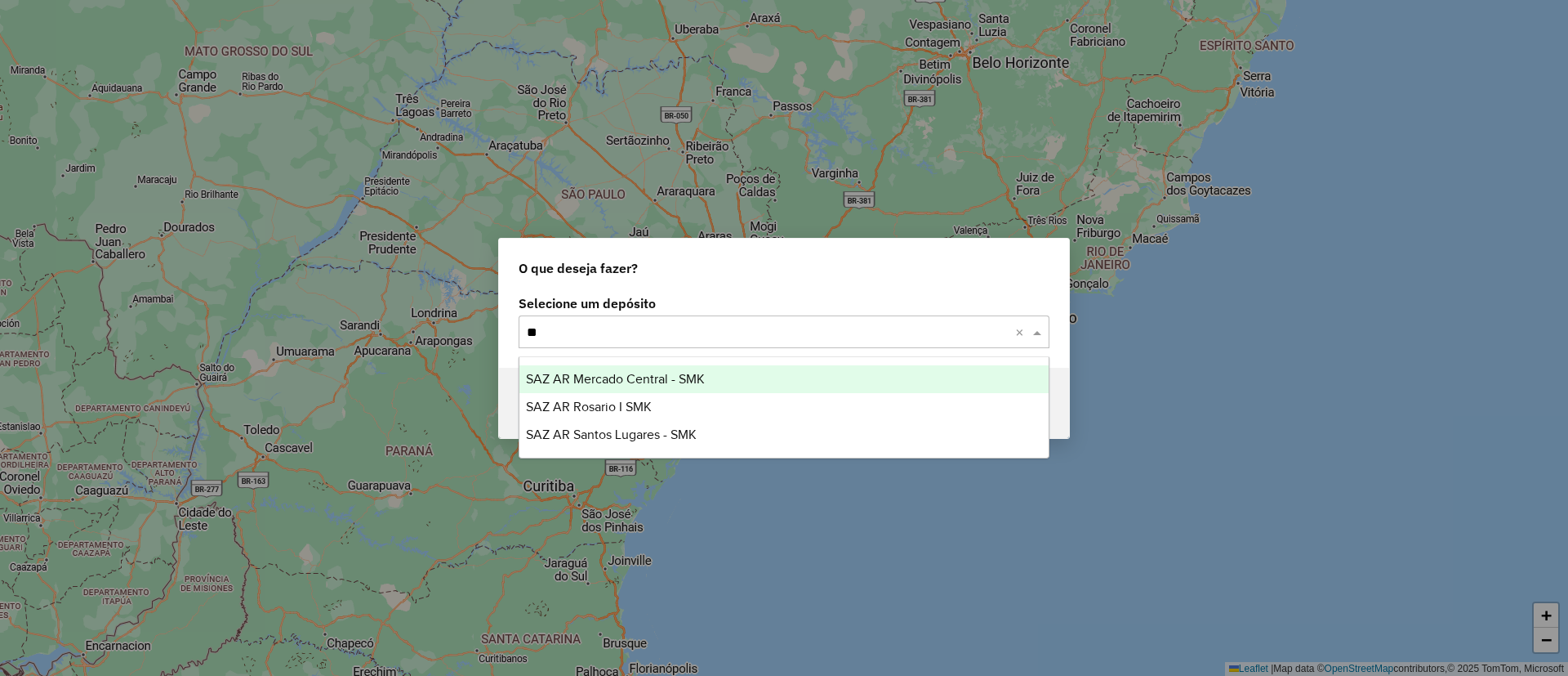
type input "***"
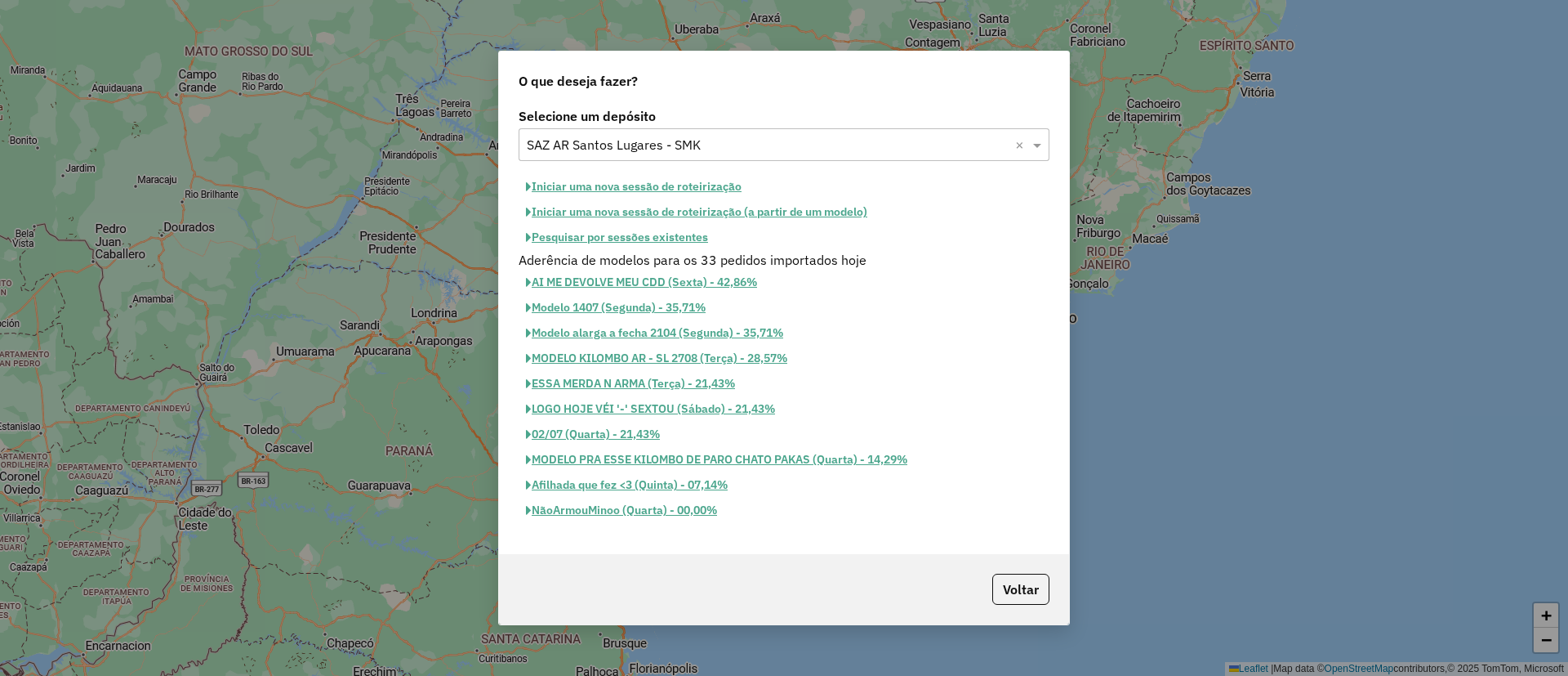
click at [657, 184] on button "Iniciar uma nova sessão de roteirização" at bounding box center [634, 187] width 230 height 26
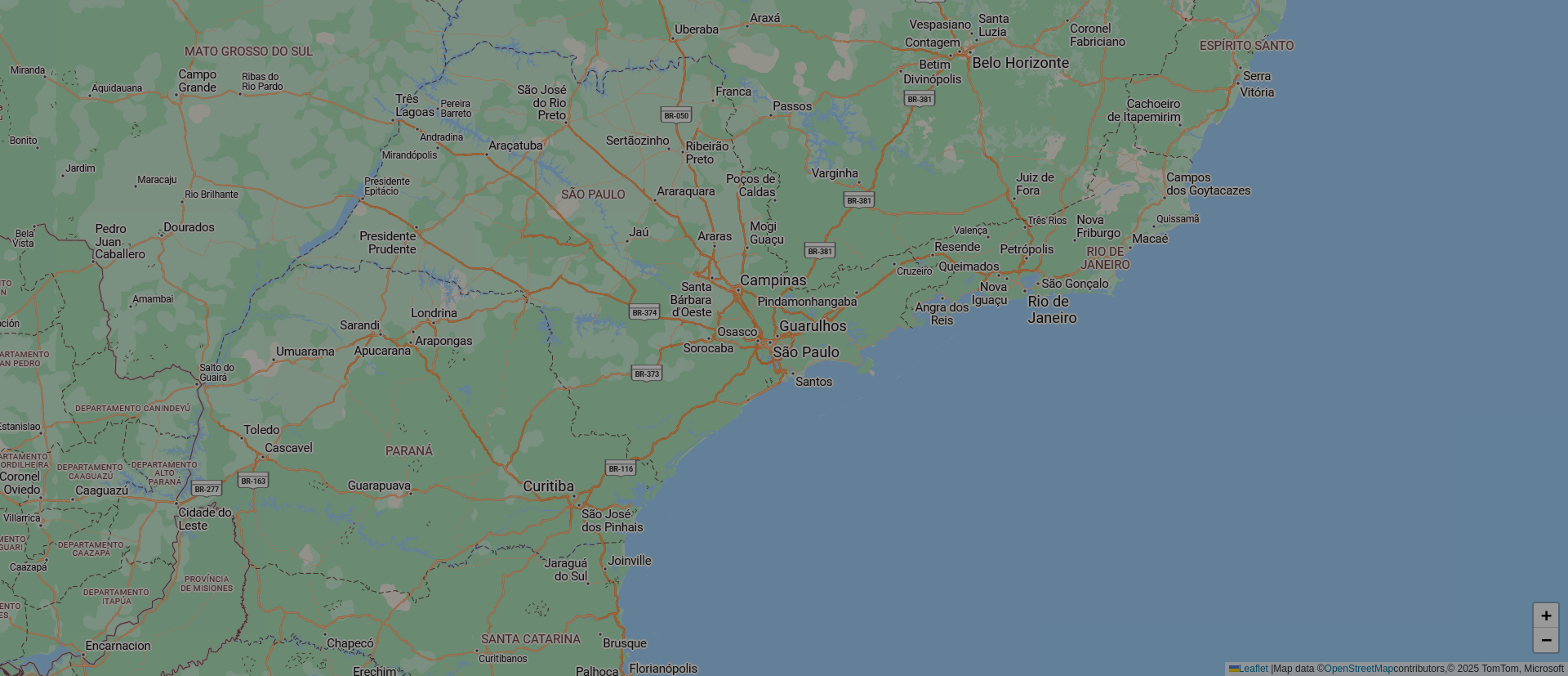
select select "*"
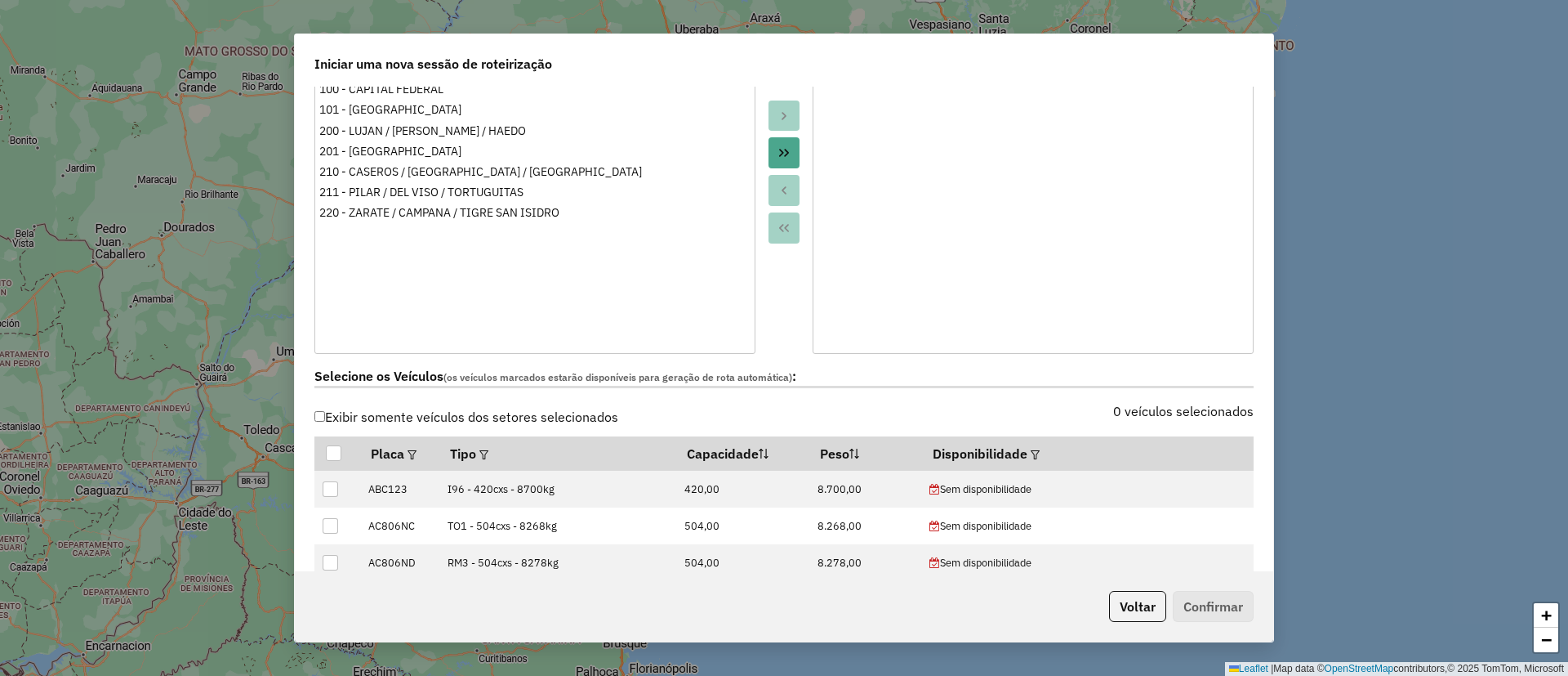
scroll to position [368, 0]
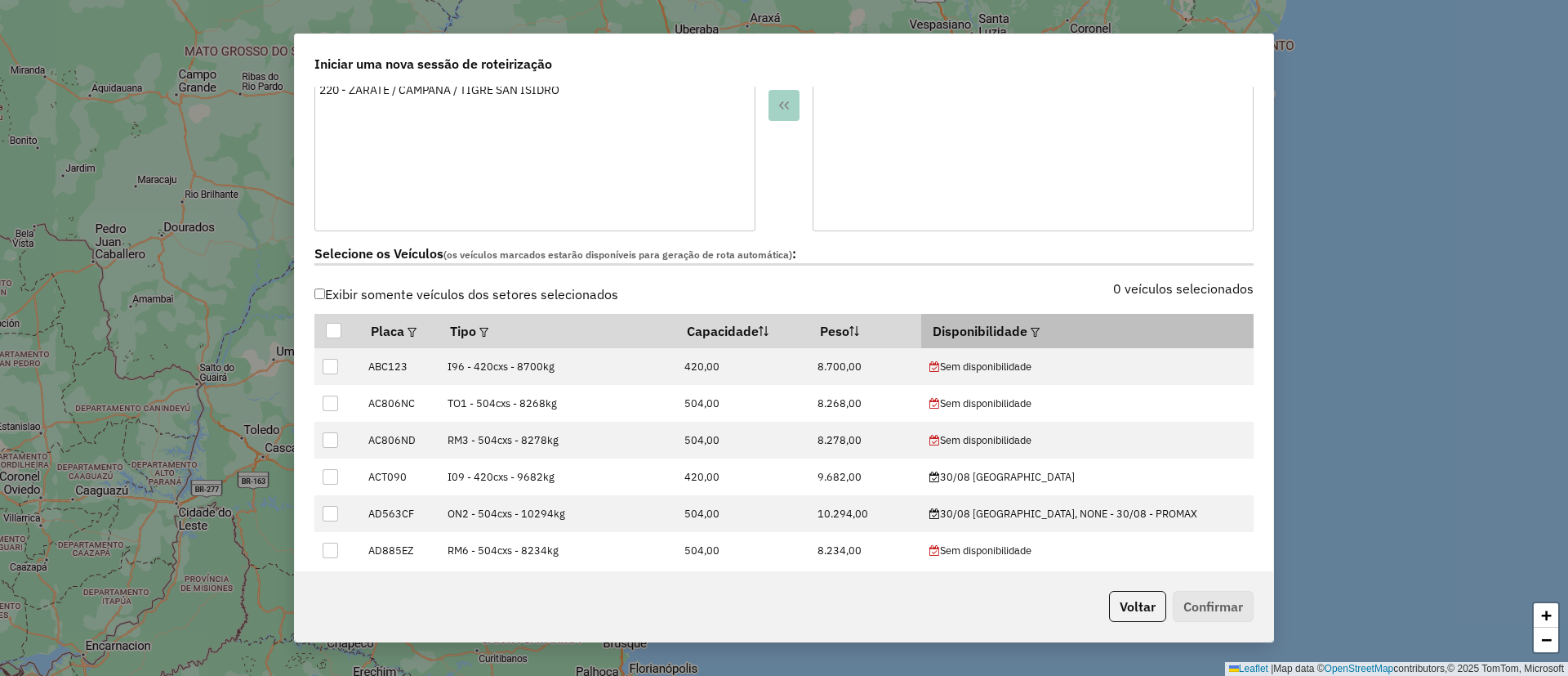
click at [1031, 333] on em at bounding box center [1035, 332] width 9 height 9
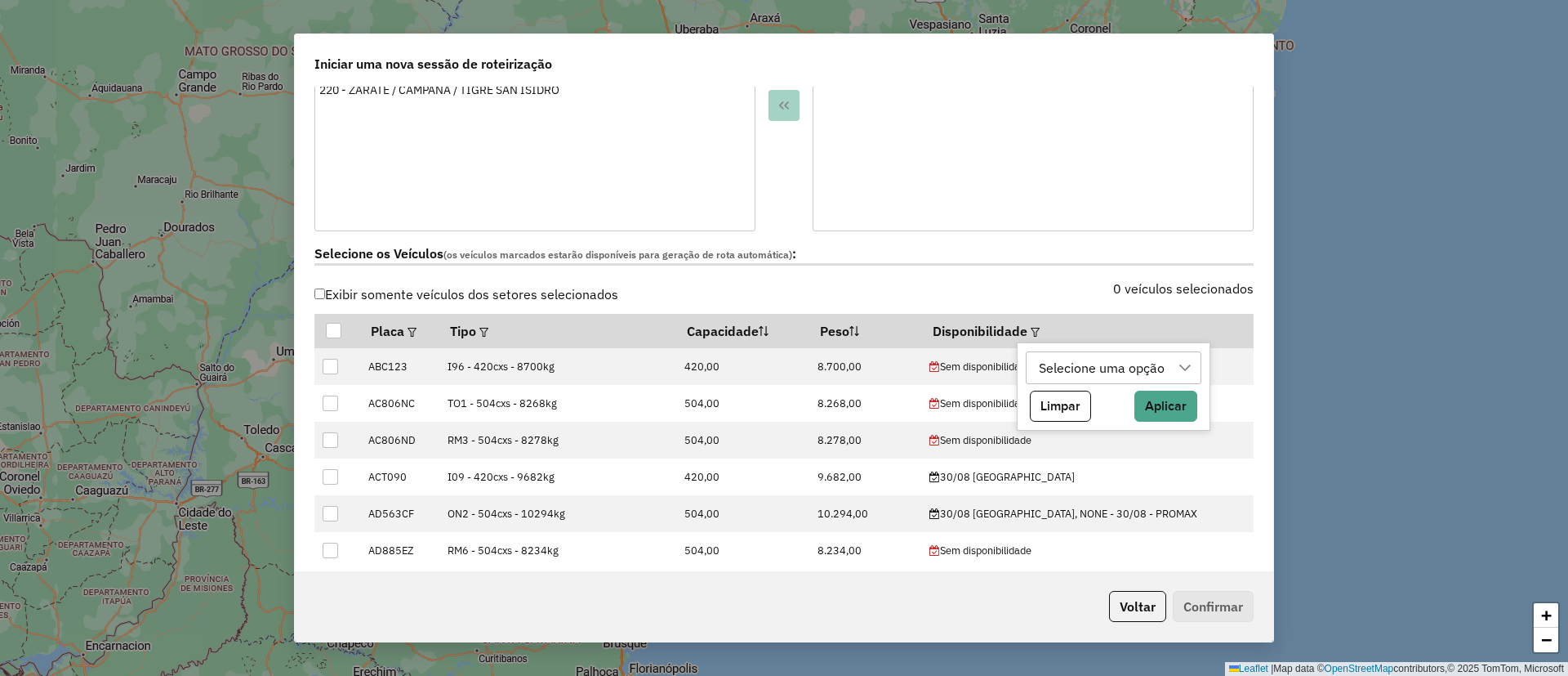
click at [1047, 375] on div "Selecione uma opção" at bounding box center [1101, 368] width 137 height 31
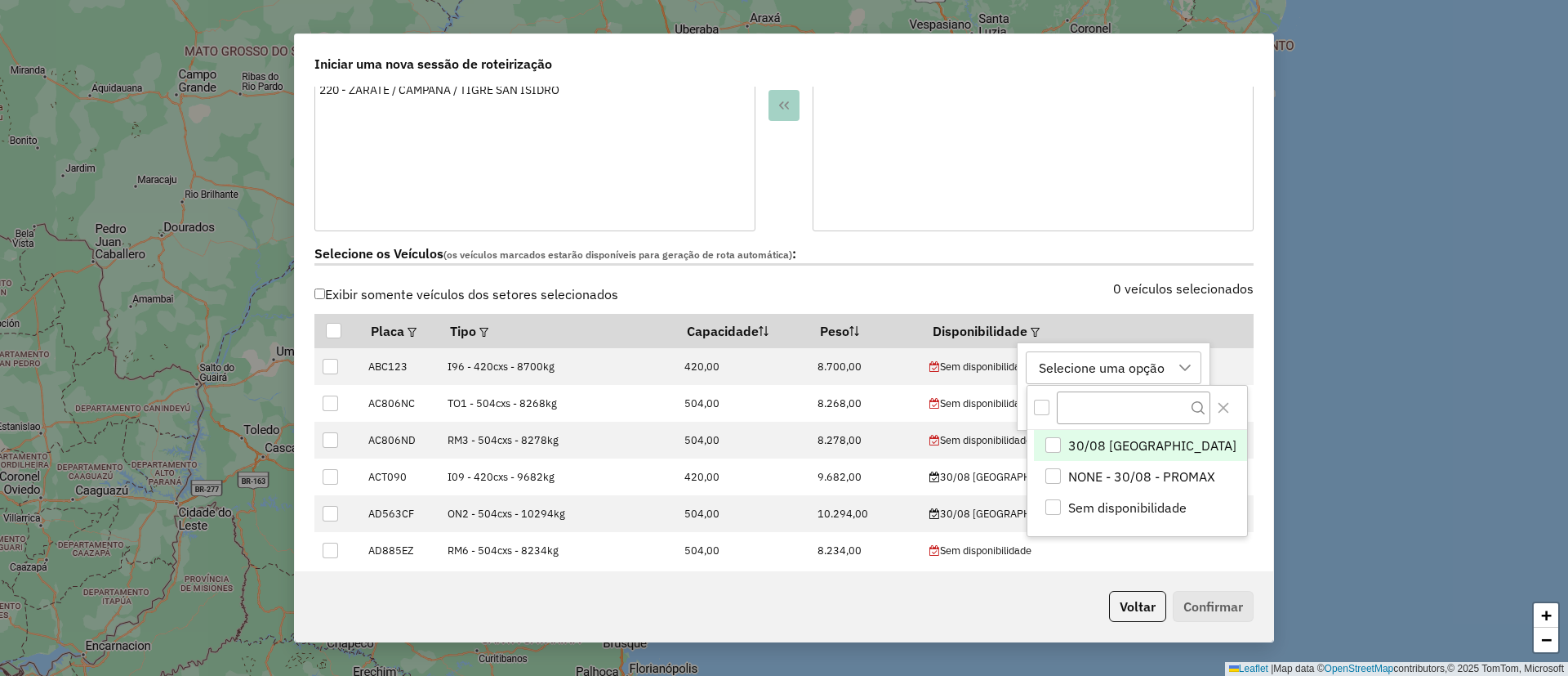
scroll to position [12, 74]
click at [1083, 447] on span "30/08 [GEOGRAPHIC_DATA]" at bounding box center [1151, 446] width 168 height 20
click at [1228, 402] on icon "Close" at bounding box center [1222, 407] width 13 height 13
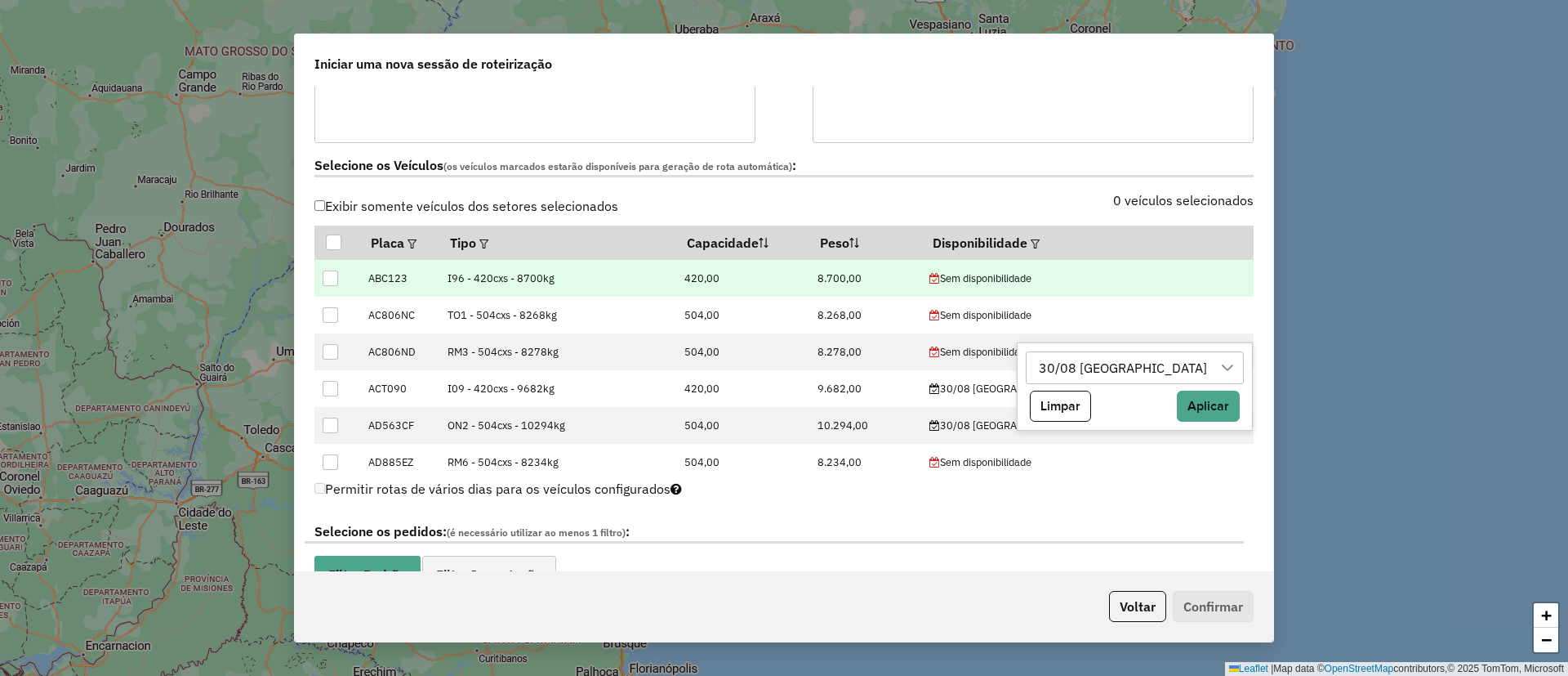
scroll to position [490, 0]
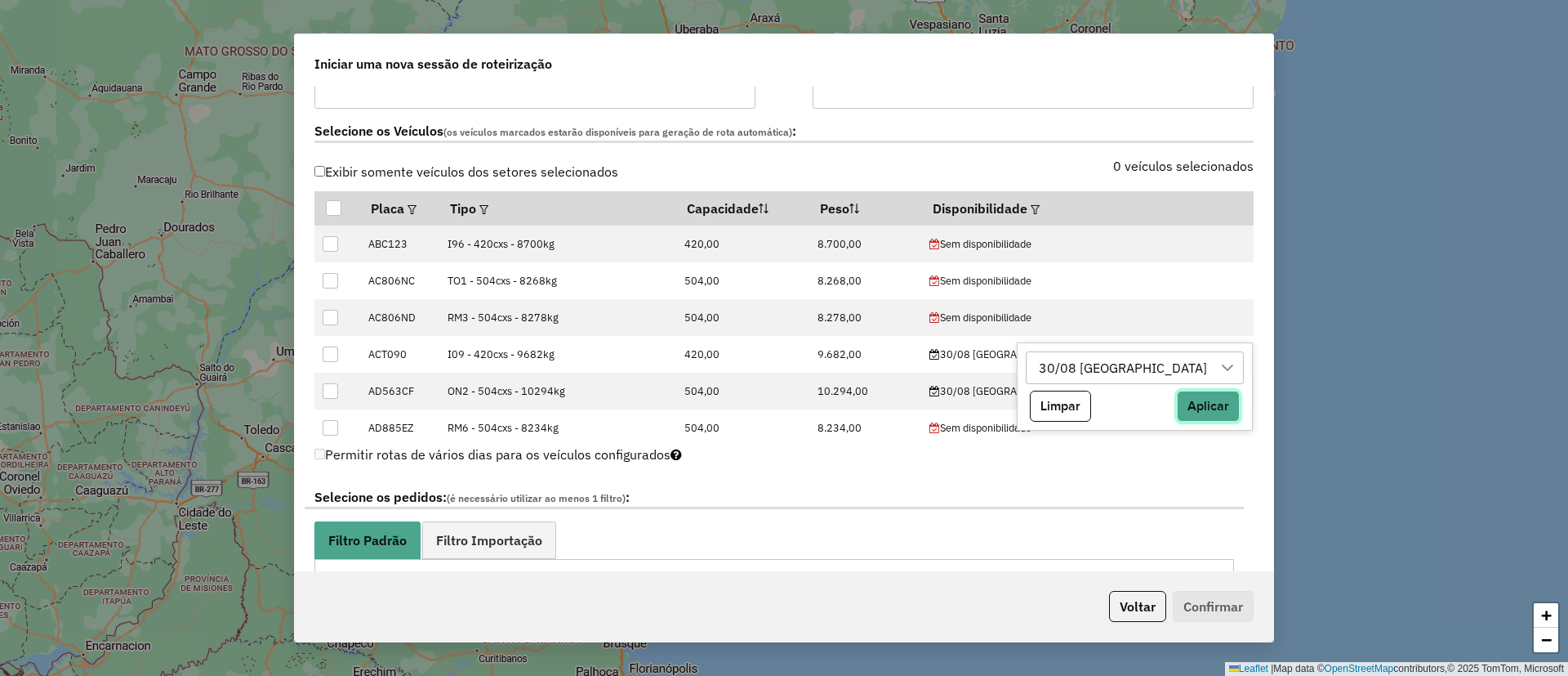
click at [1211, 406] on button "Aplicar" at bounding box center [1208, 405] width 63 height 31
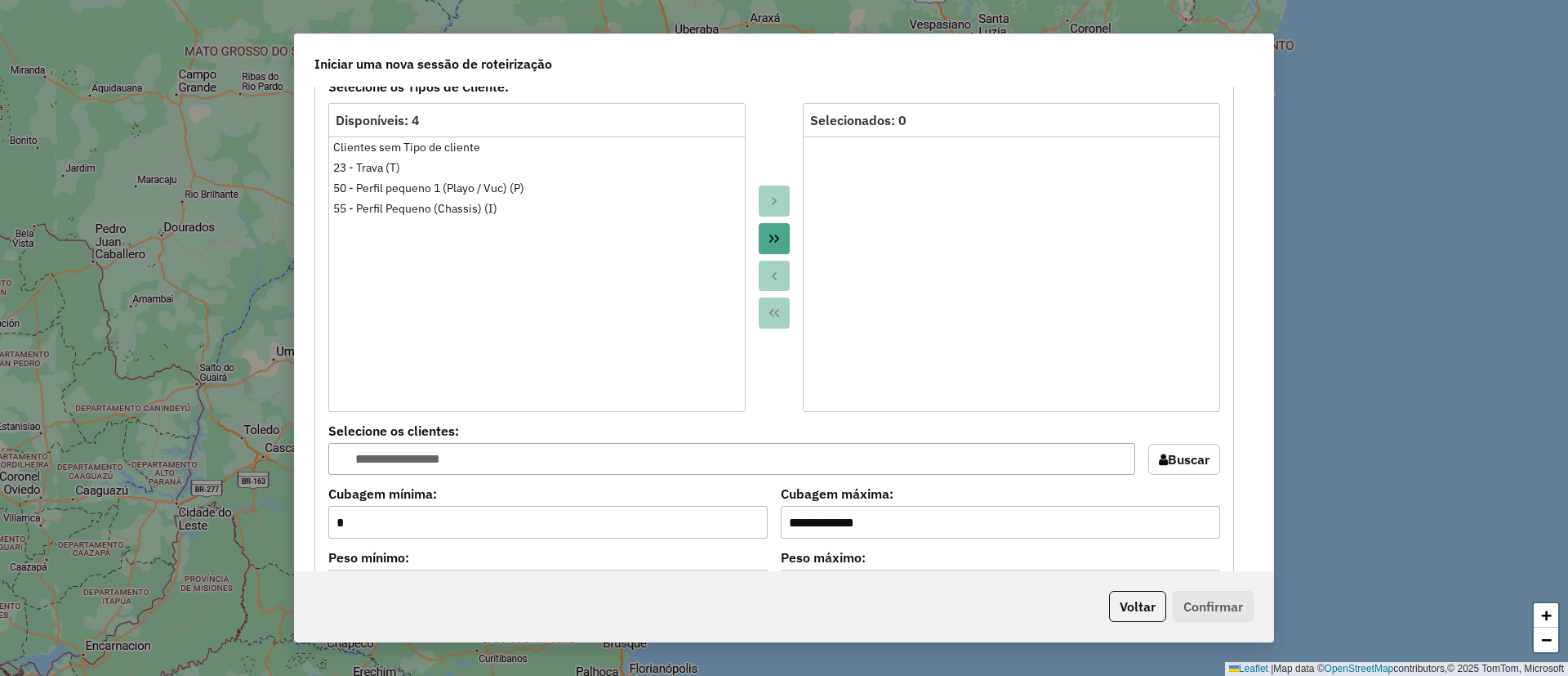
scroll to position [858, 0]
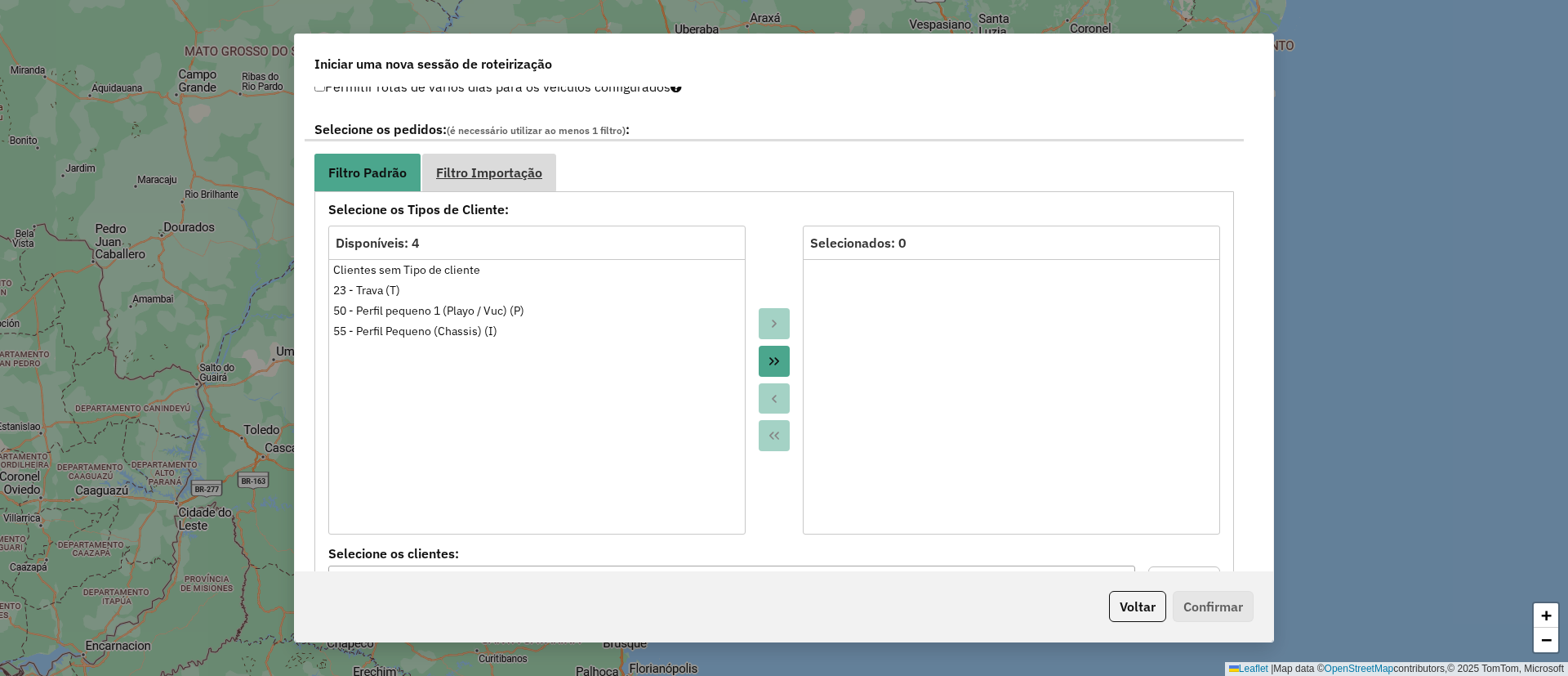
click at [493, 166] on span "Filtro Importação" at bounding box center [489, 172] width 106 height 13
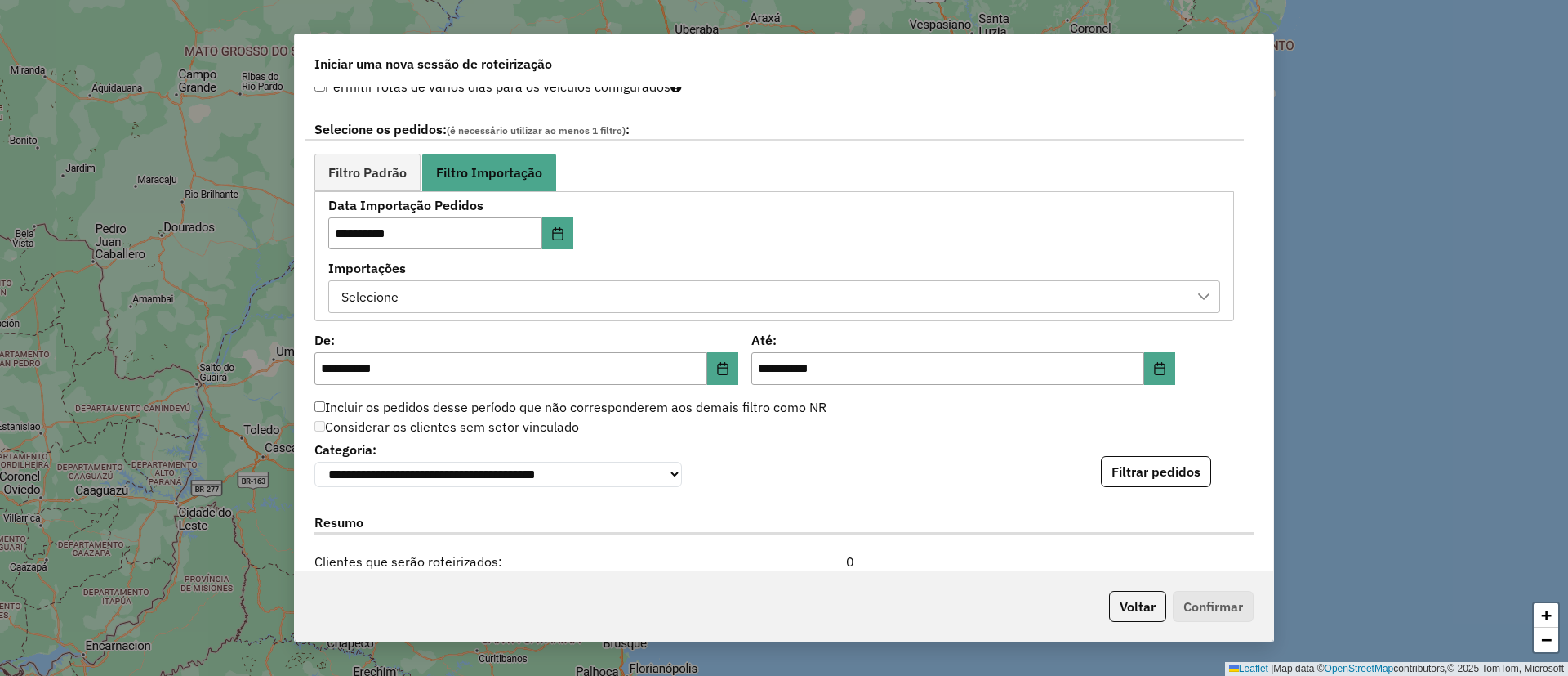
click at [483, 304] on div "Selecione" at bounding box center [761, 296] width 852 height 31
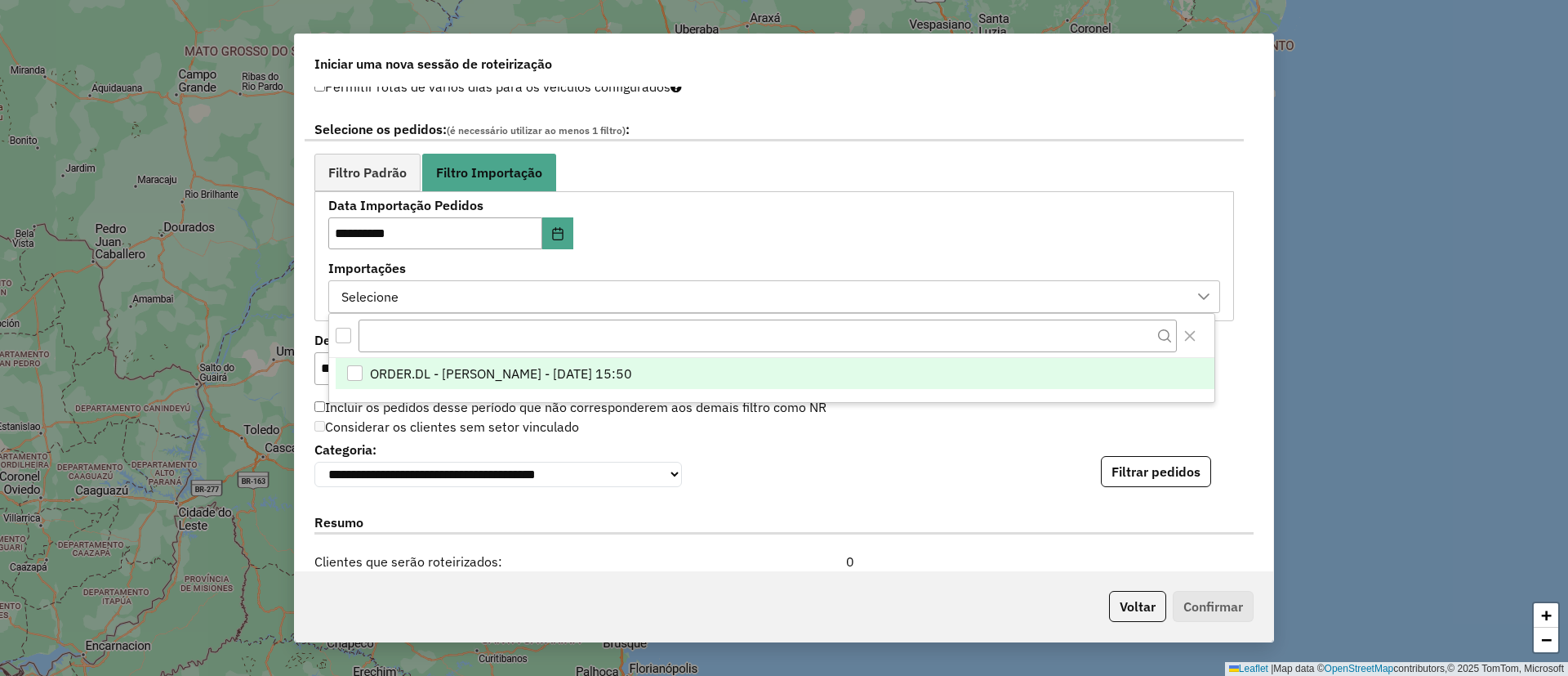
scroll to position [12, 74]
click at [535, 387] on li "ORDER.DL - BARBARA PAULOSSI BERTO - 29/08/2025 15:50" at bounding box center [775, 374] width 879 height 31
click at [1154, 481] on button "Filtrar pedidos" at bounding box center [1155, 471] width 110 height 31
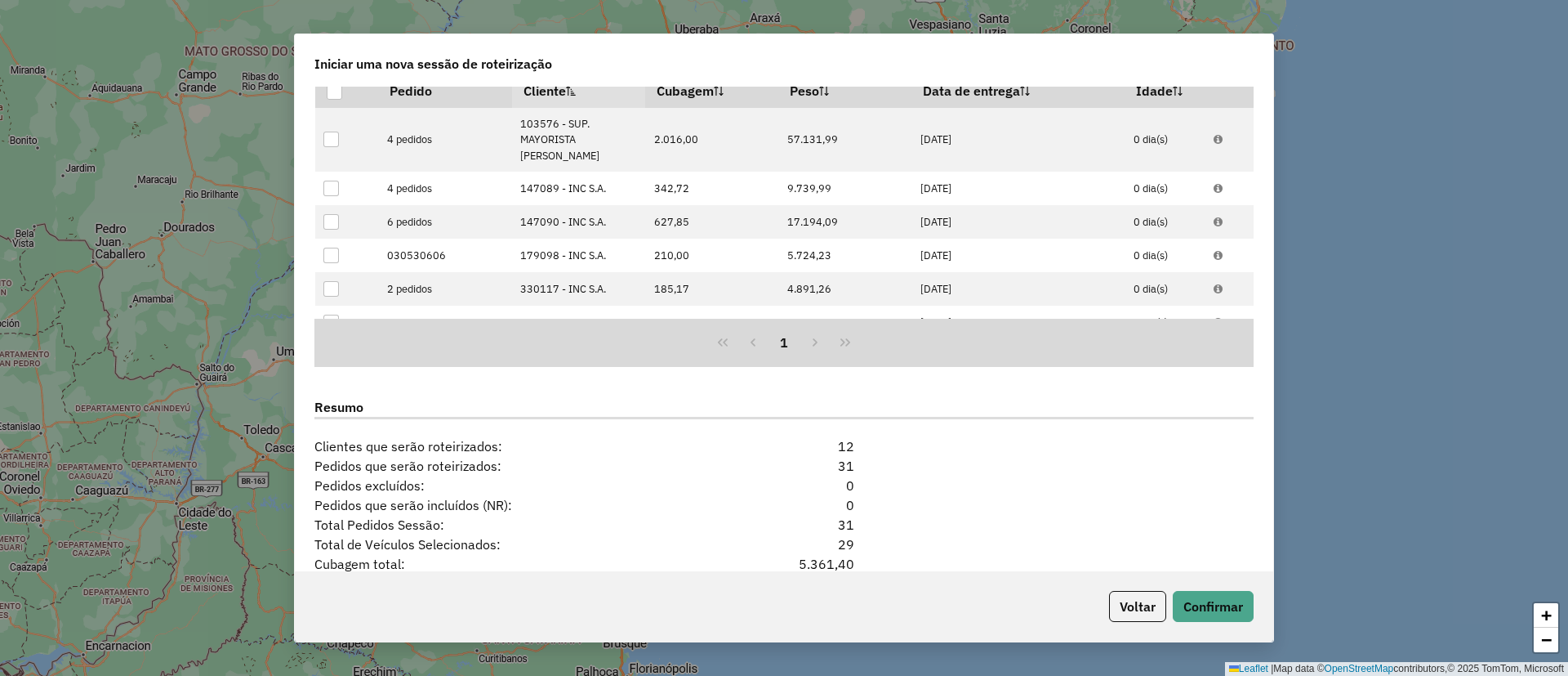
scroll to position [1449, 0]
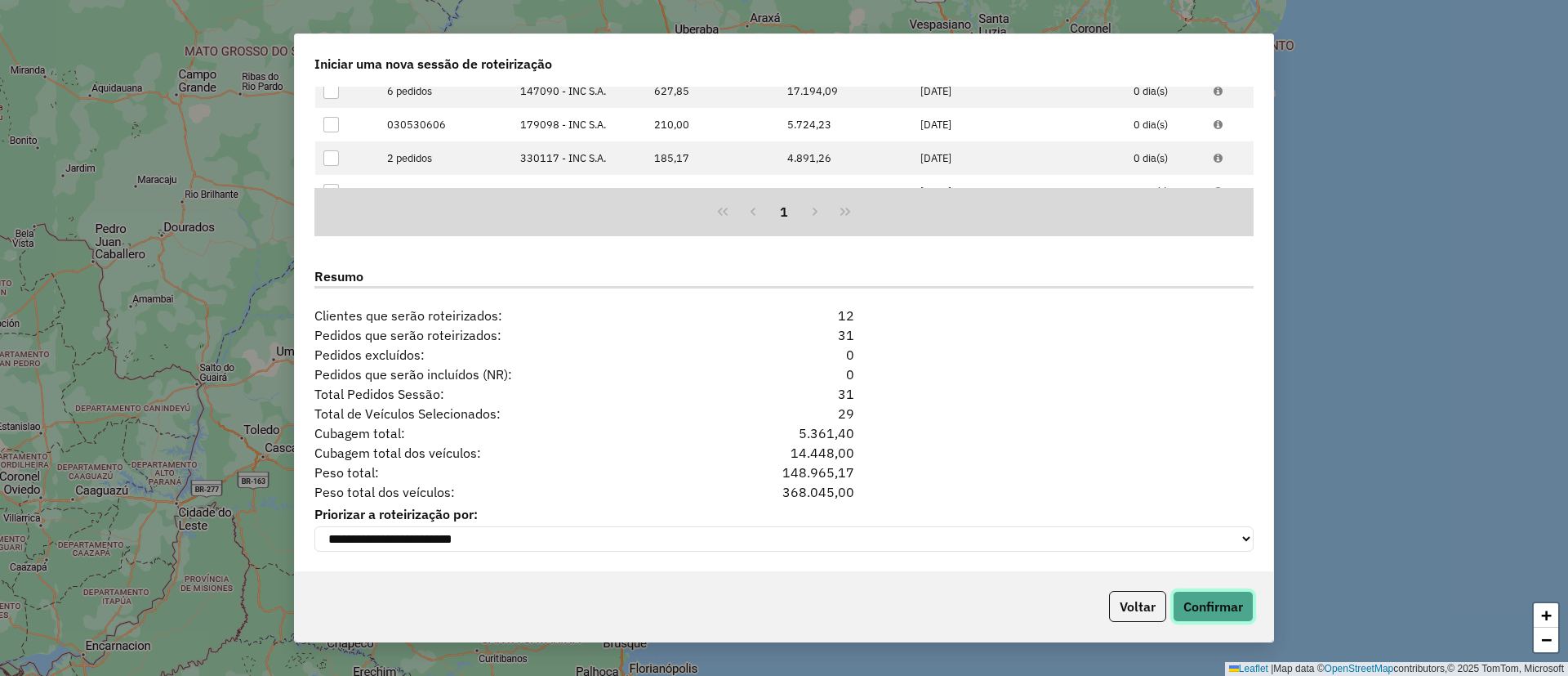
click at [1238, 615] on button "Confirmar" at bounding box center [1212, 606] width 81 height 31
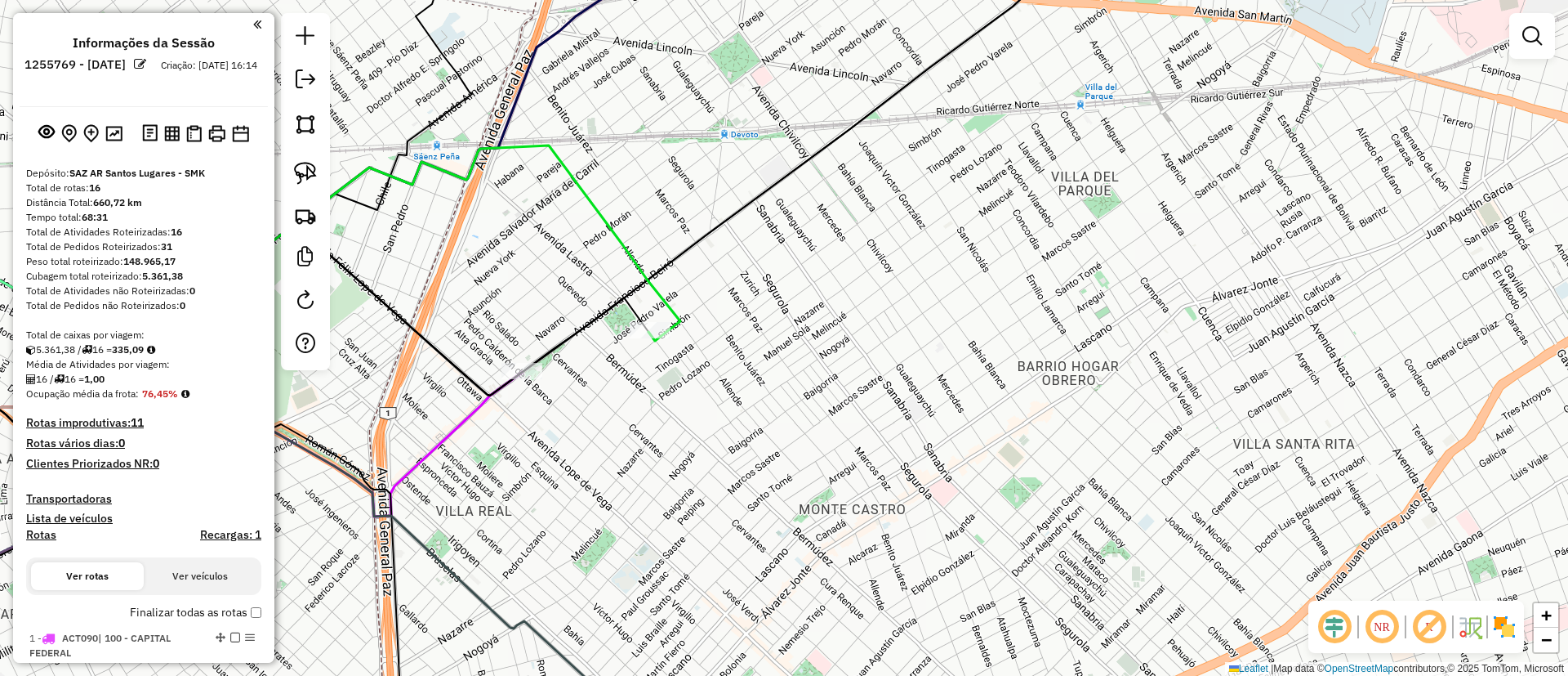
click at [470, 433] on div "Janela de atendimento Grade de atendimento Capacidade Transportadoras Veículos …" at bounding box center [784, 338] width 1568 height 676
click at [467, 427] on icon at bounding box center [311, 405] width 423 height 222
select select "**********"
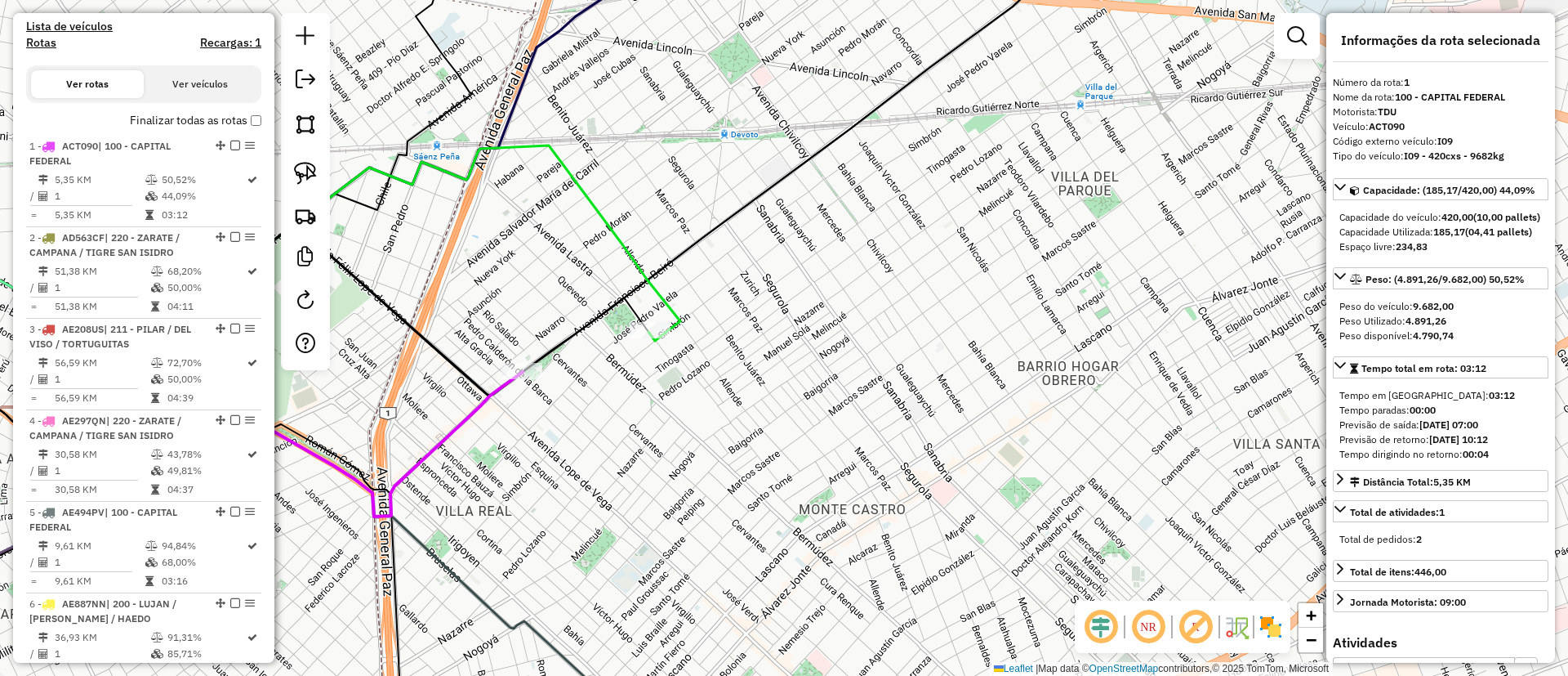
scroll to position [615, 0]
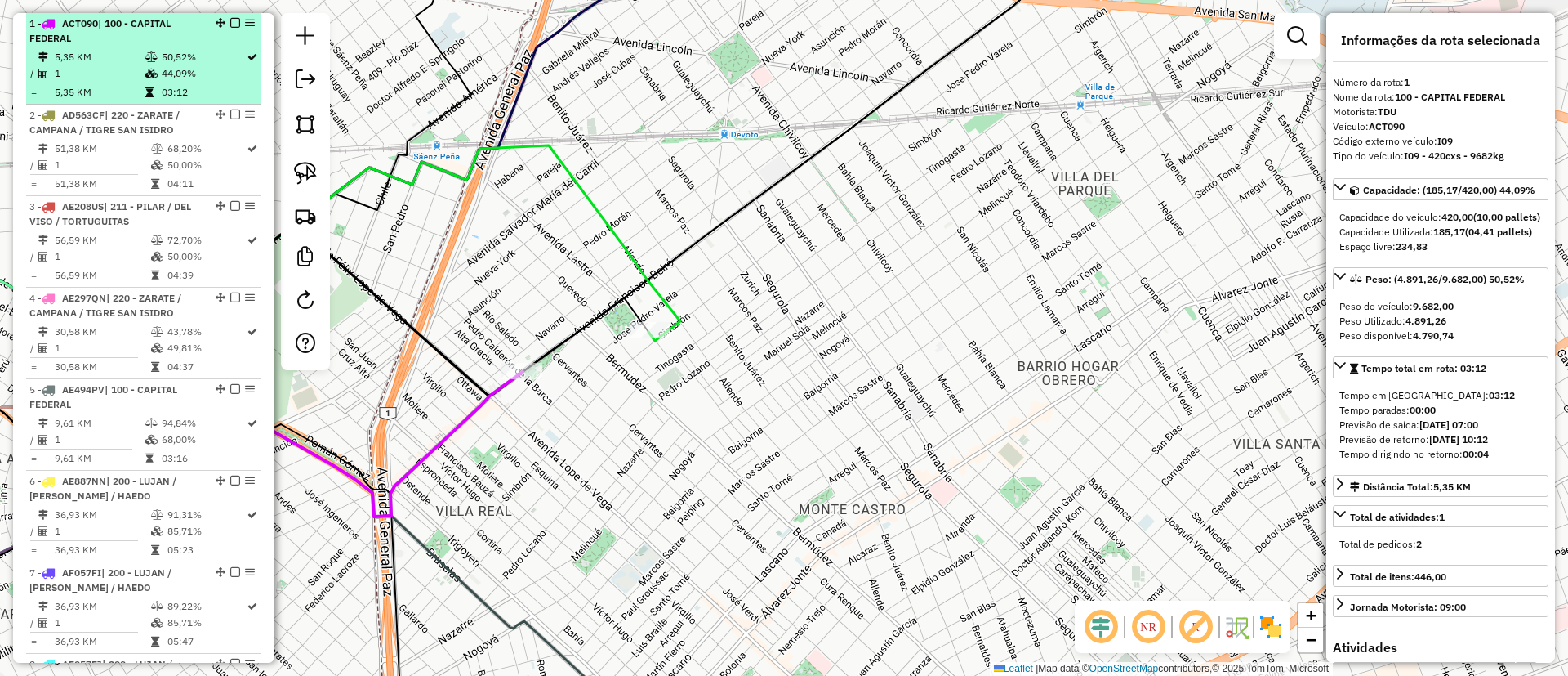
click at [231, 27] on em at bounding box center [235, 22] width 9 height 9
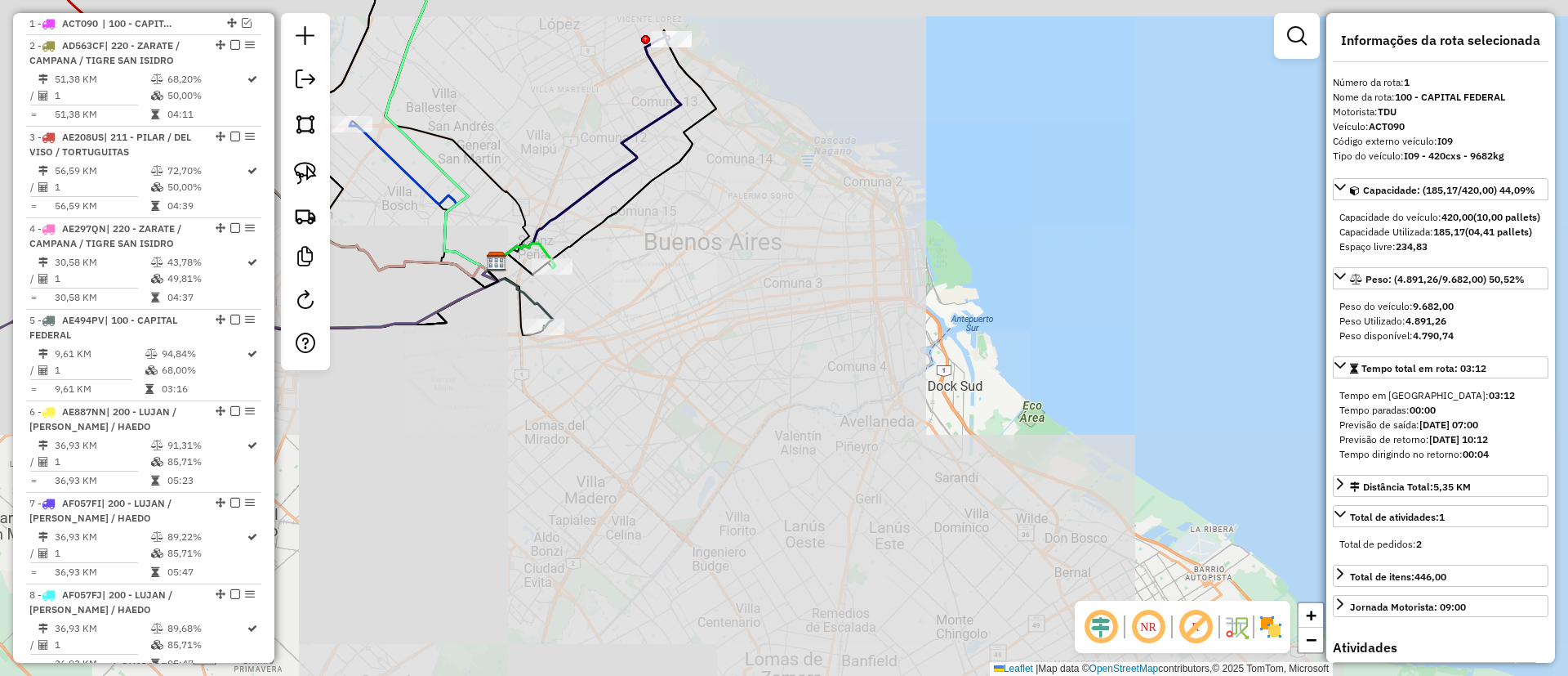
drag, startPoint x: 643, startPoint y: 262, endPoint x: 993, endPoint y: 443, distance: 394.0
click at [993, 443] on div "Janela de atendimento Grade de atendimento Capacidade Transportadoras Veículos …" at bounding box center [784, 338] width 1568 height 676
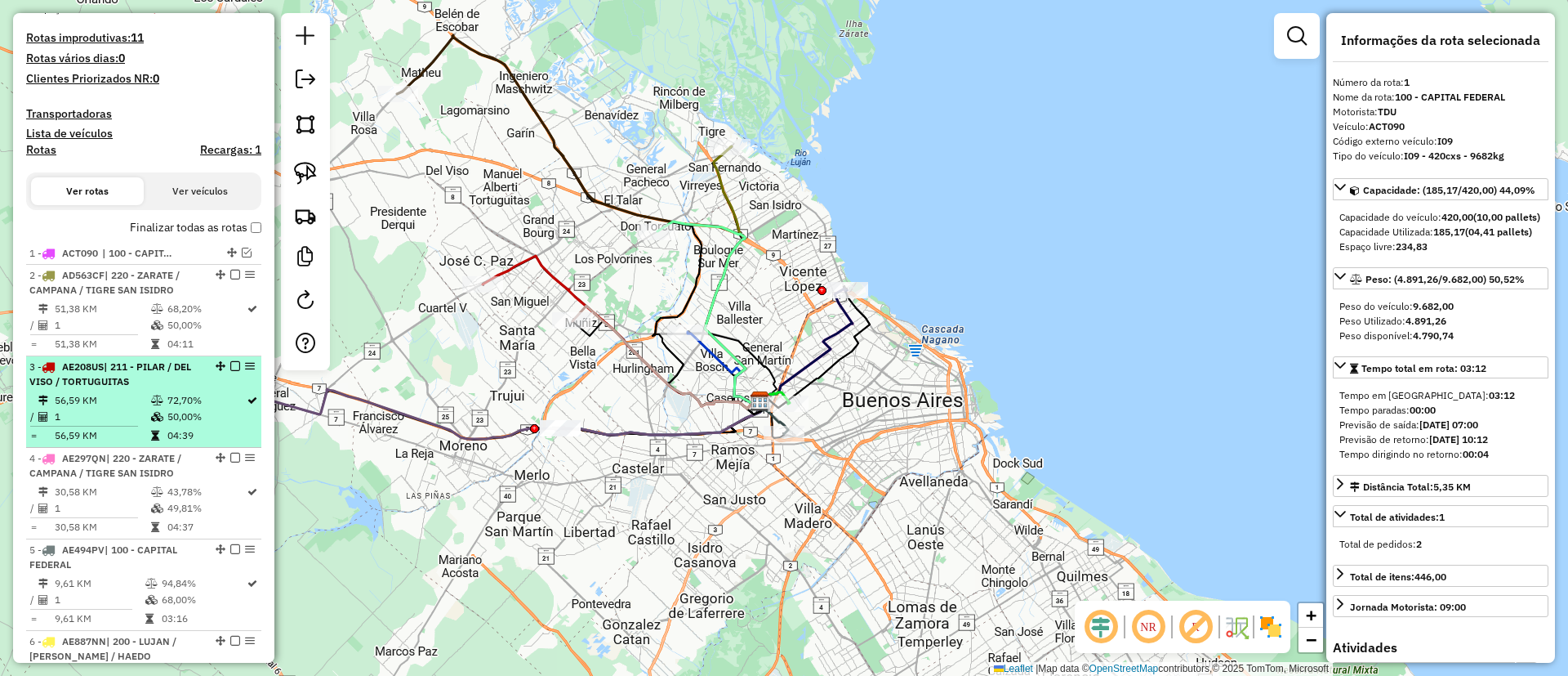
scroll to position [124, 0]
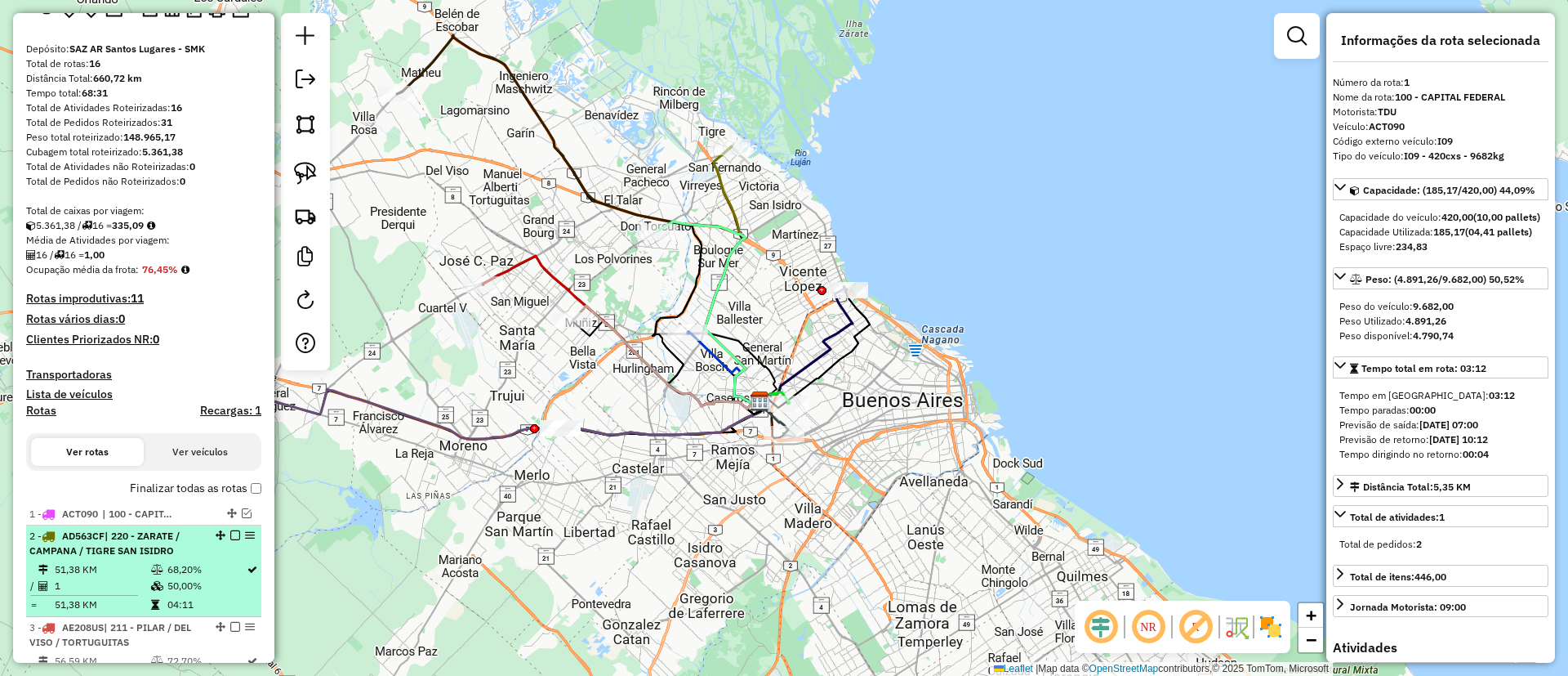
click at [162, 553] on span "| 220 - ZARATE / CAMPANA / TIGRE SAN ISIDRO" at bounding box center [104, 543] width 150 height 27
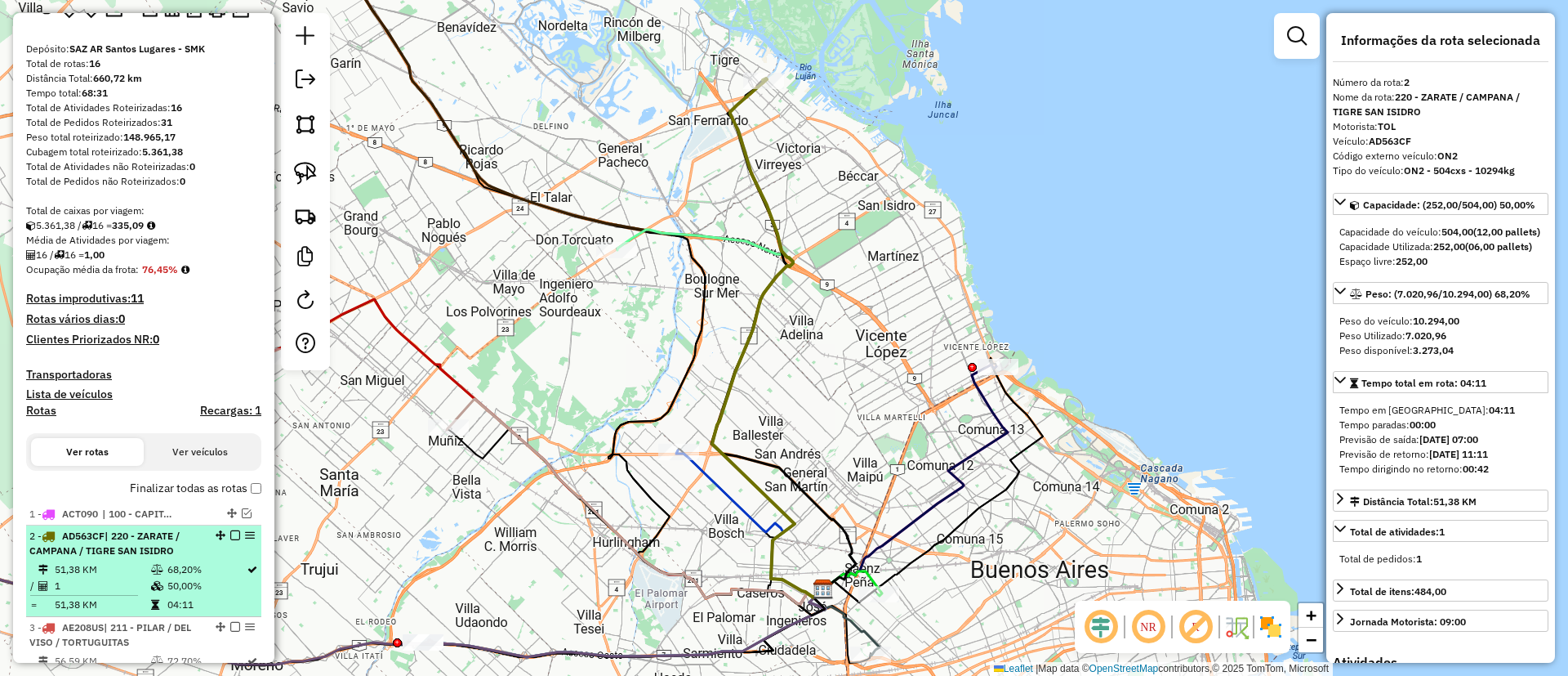
click at [233, 537] on em at bounding box center [235, 534] width 9 height 9
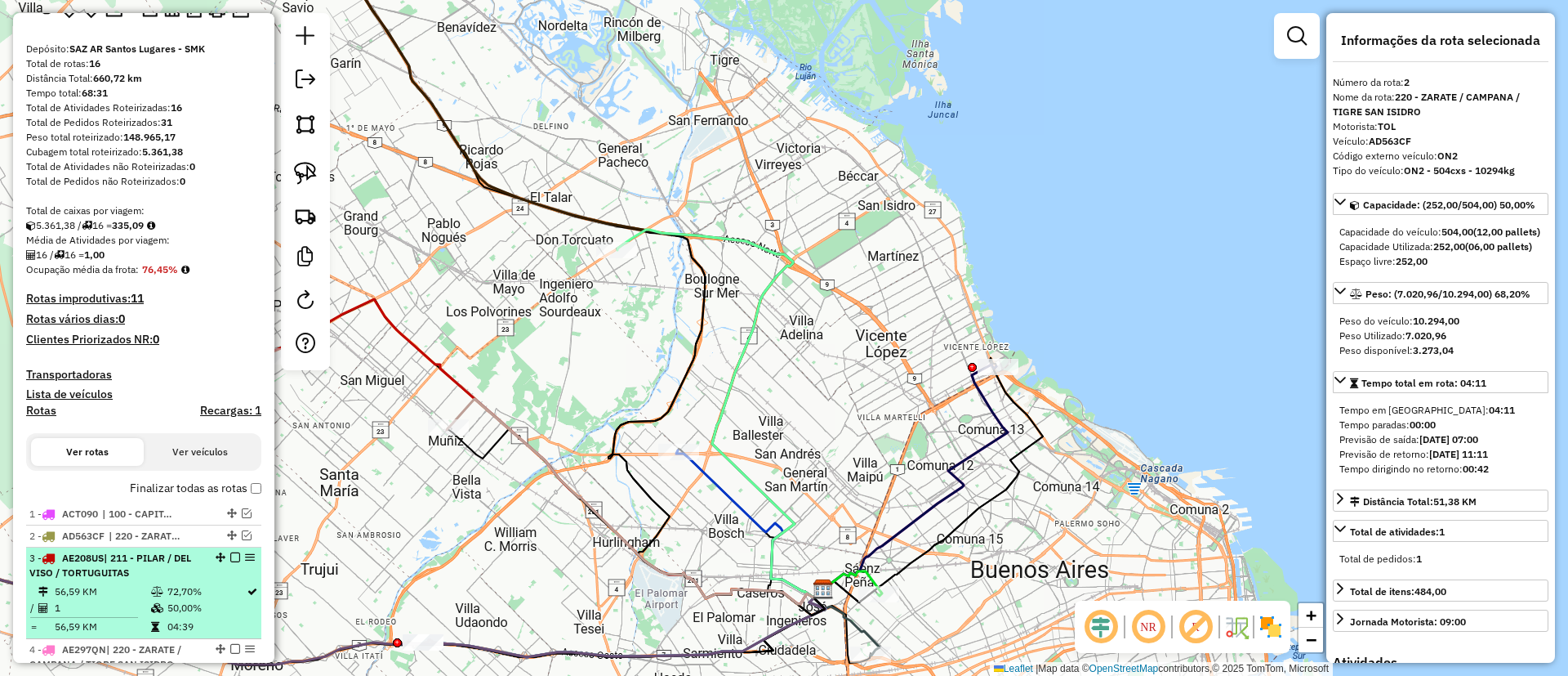
click at [216, 573] on div "3 - AE208US | 211 - PILAR / DEL VISO / TORTUGUITAS" at bounding box center [143, 565] width 229 height 29
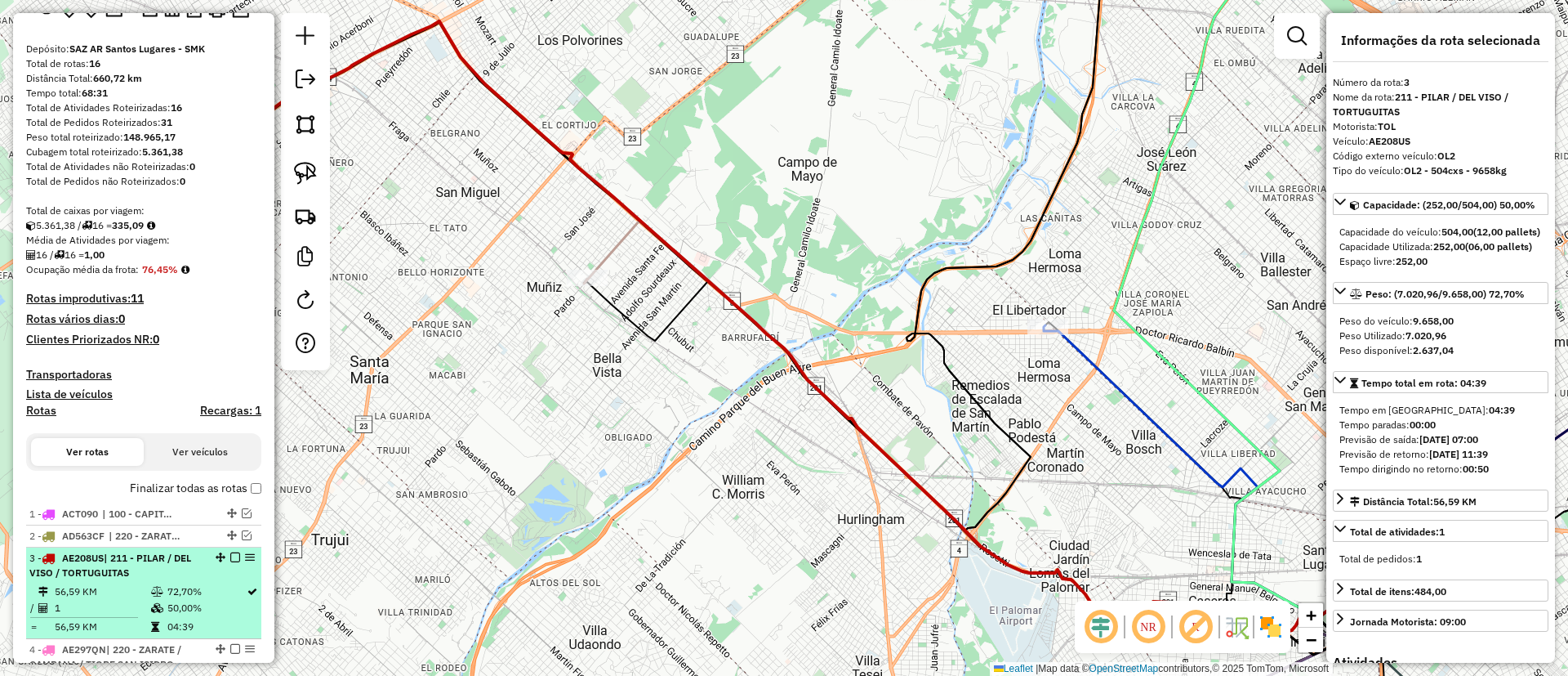
click at [233, 554] on em at bounding box center [235, 557] width 9 height 9
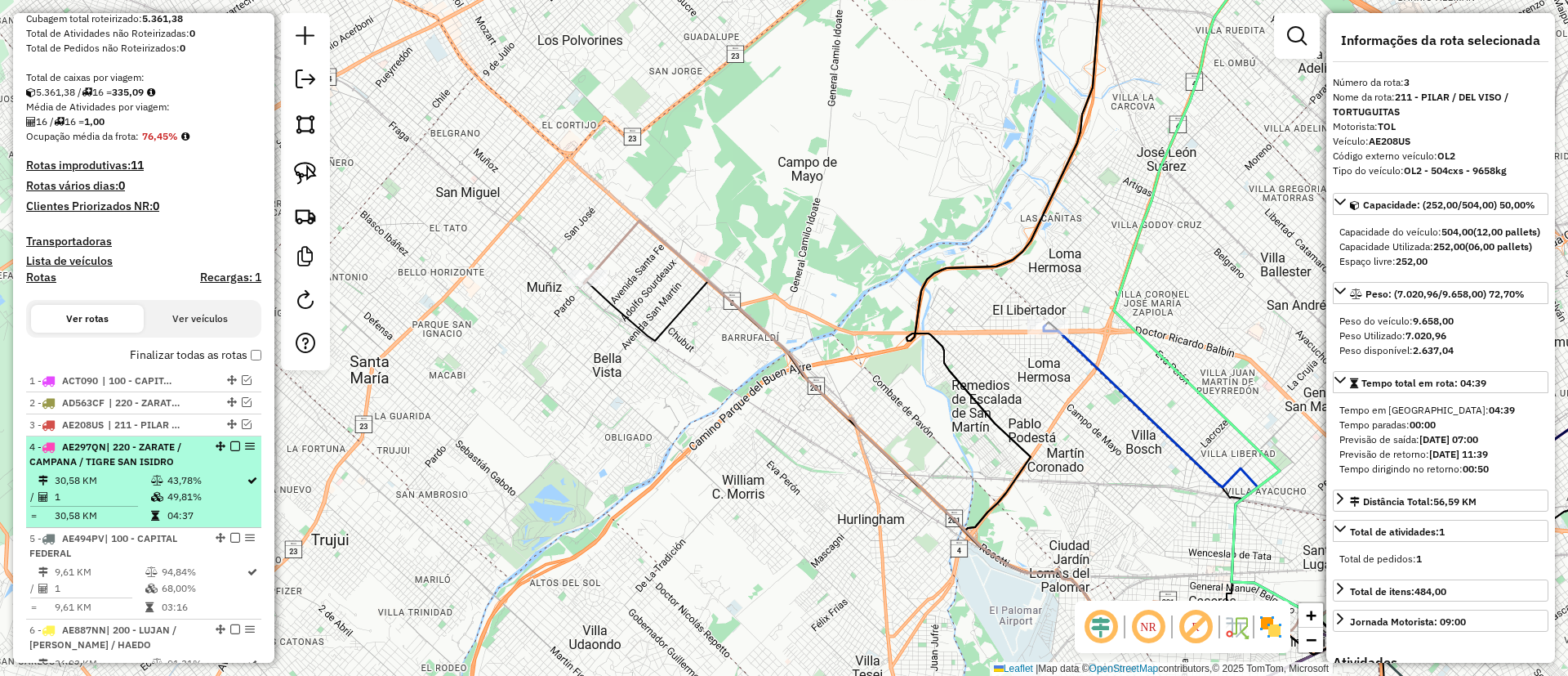
scroll to position [370, 0]
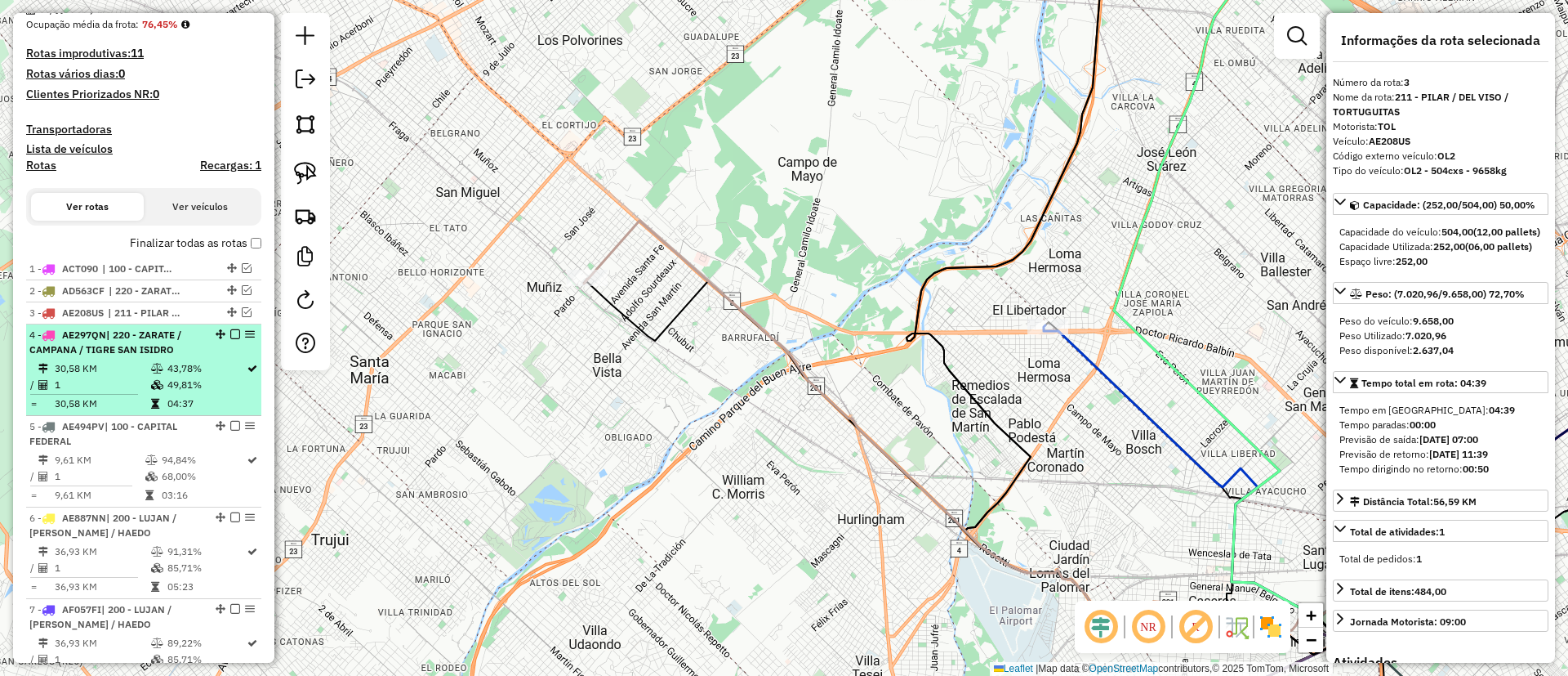
click at [211, 393] on table "30,58 KM 43,78% / 1 49,81% = 30,58 KM 04:37" at bounding box center [143, 386] width 229 height 51
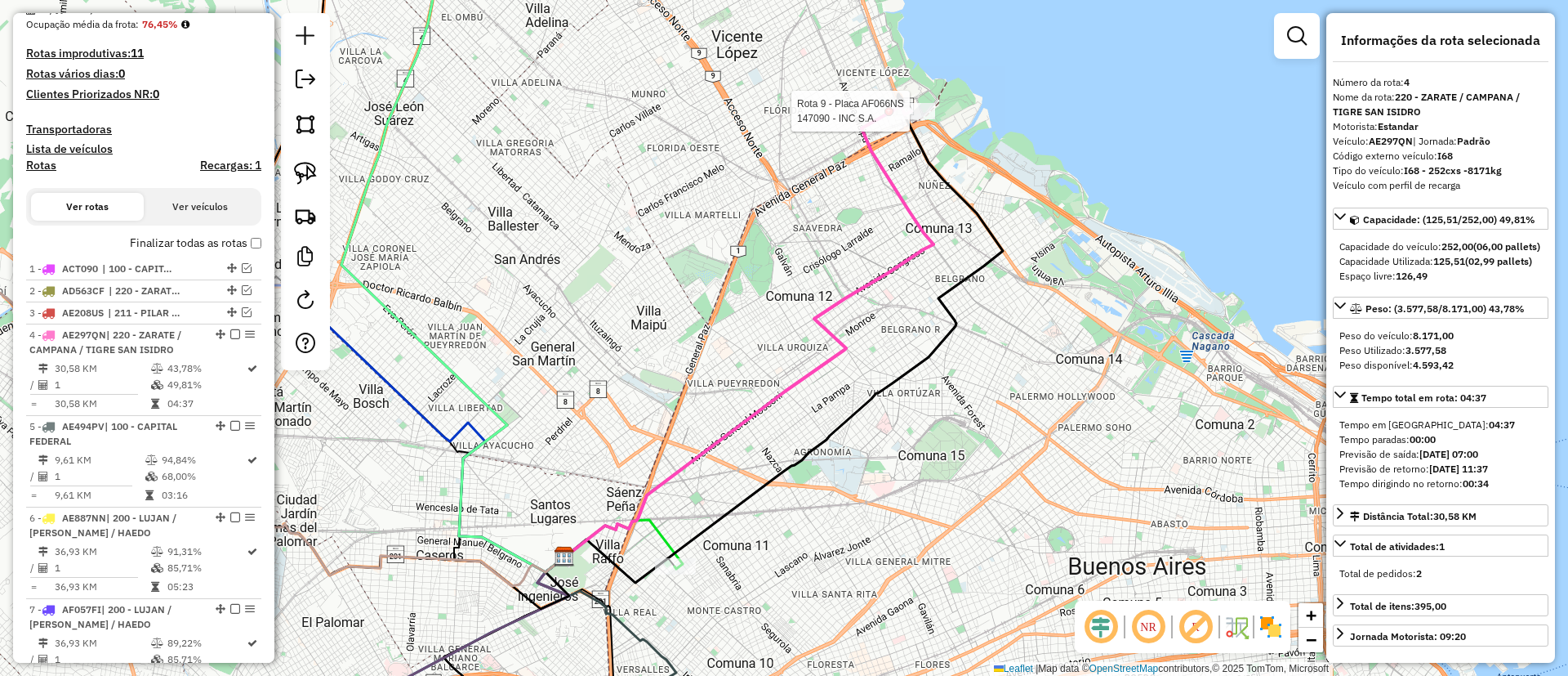
click at [926, 119] on div at bounding box center [915, 111] width 41 height 16
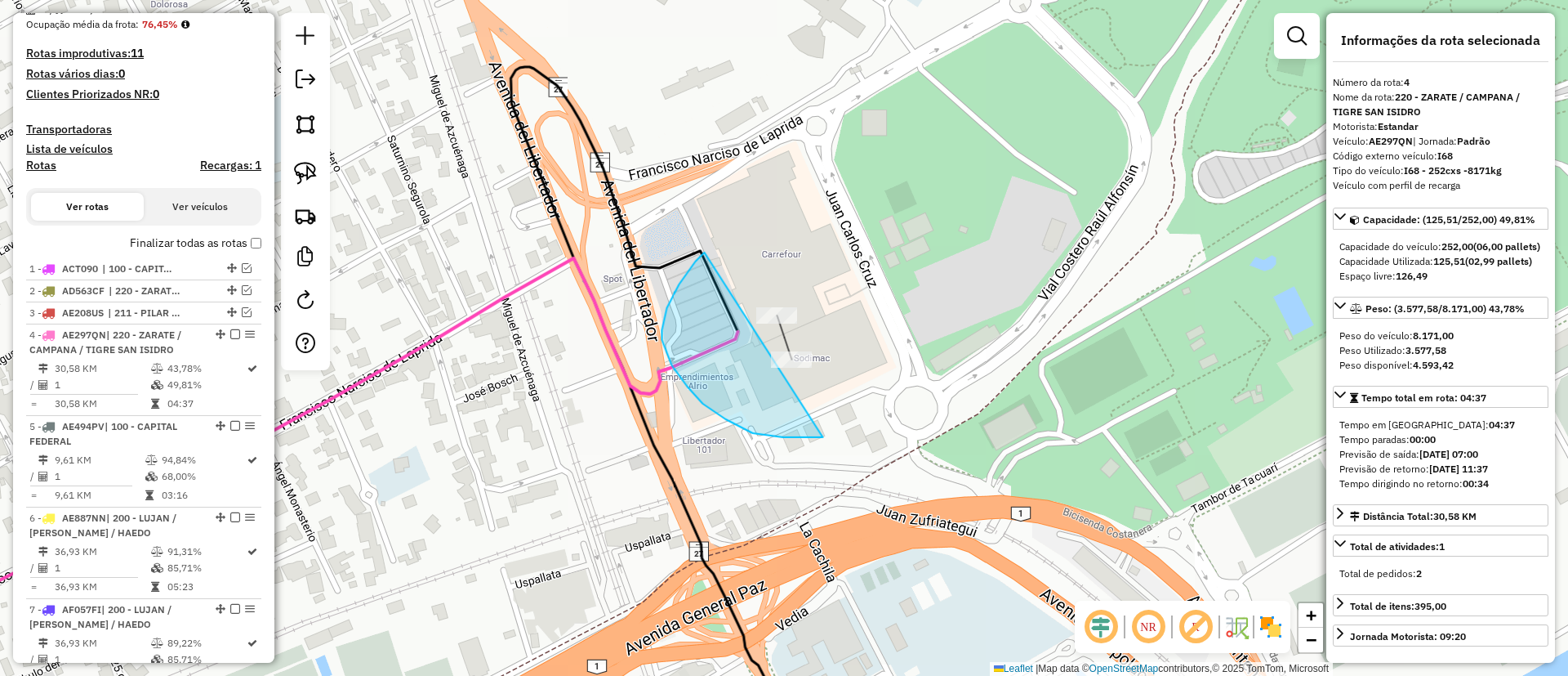
drag, startPoint x: 702, startPoint y: 404, endPoint x: 923, endPoint y: 247, distance: 271.1
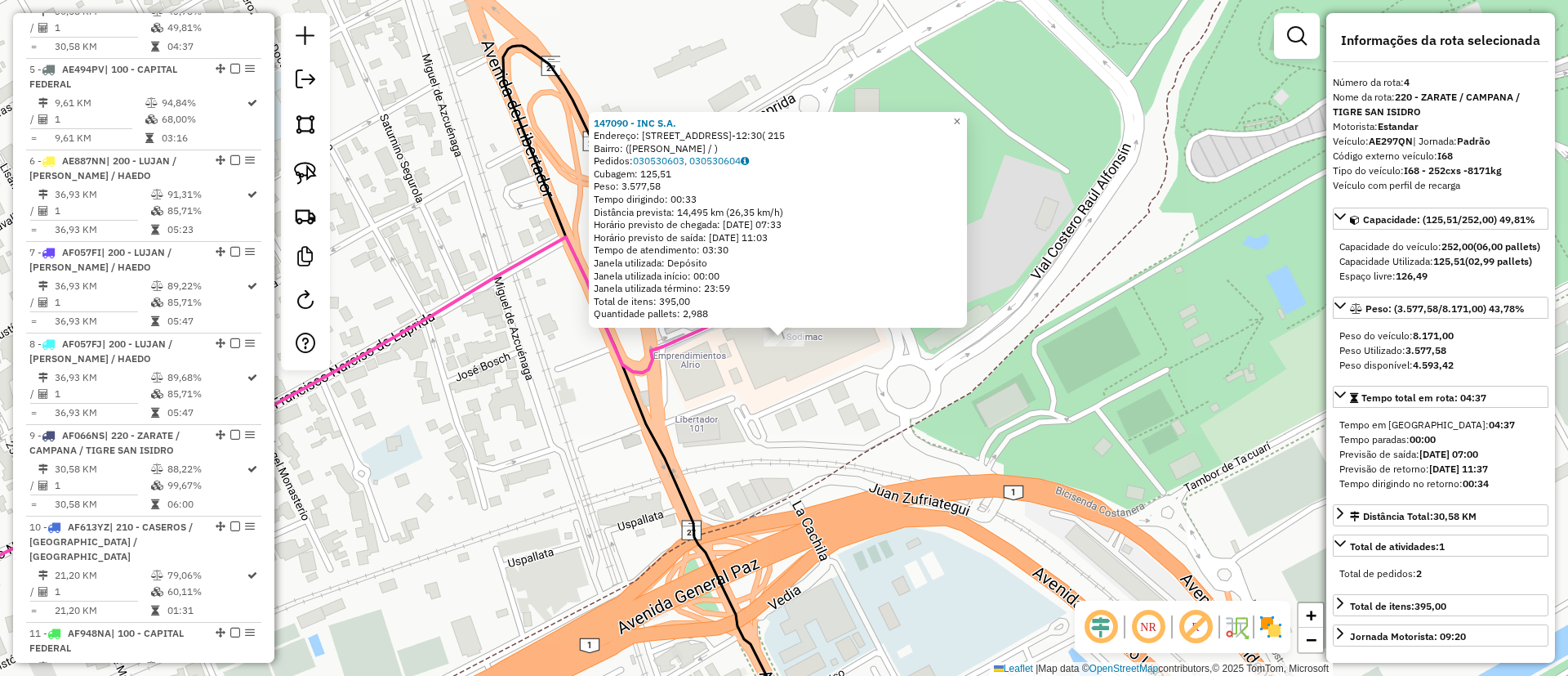
scroll to position [680, 0]
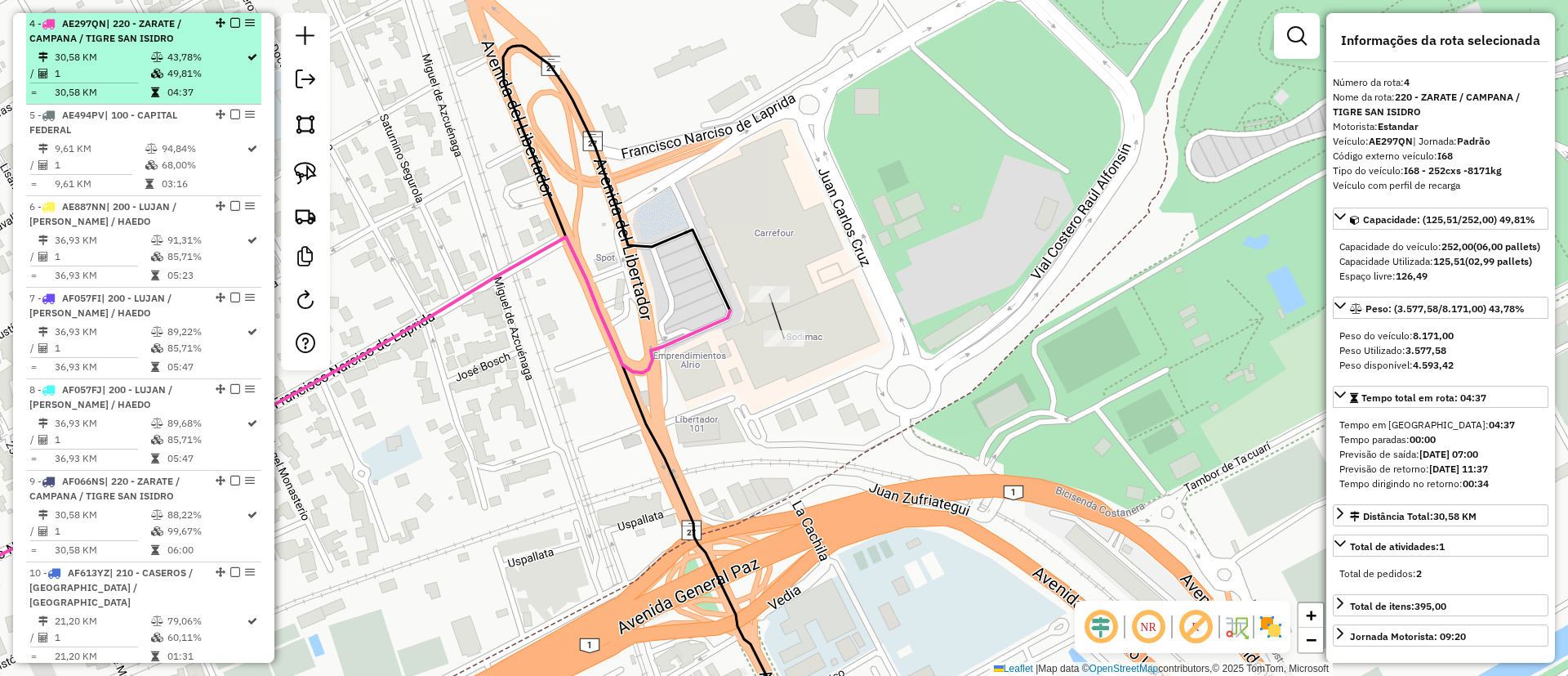
click at [230, 25] on em at bounding box center [235, 22] width 9 height 9
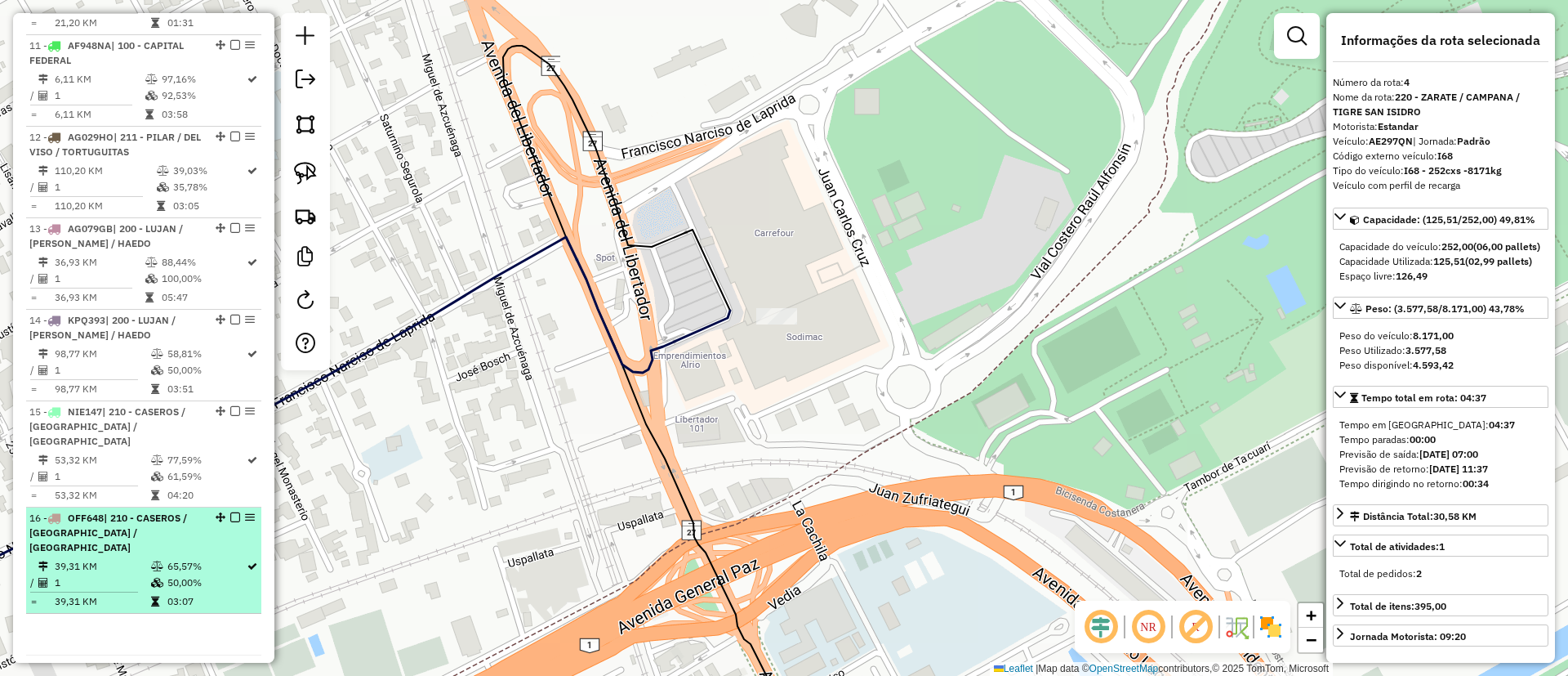
scroll to position [1260, 0]
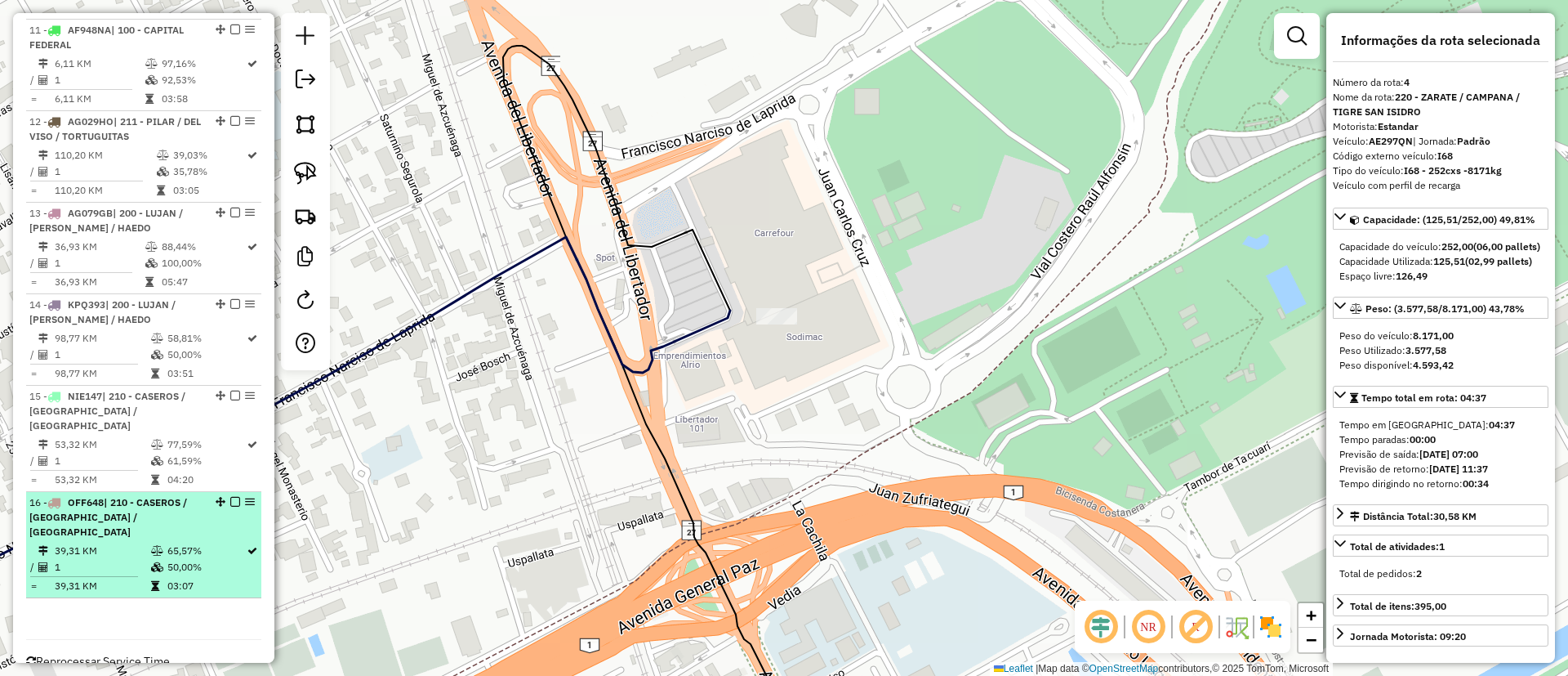
click at [151, 545] on icon at bounding box center [157, 550] width 12 height 9
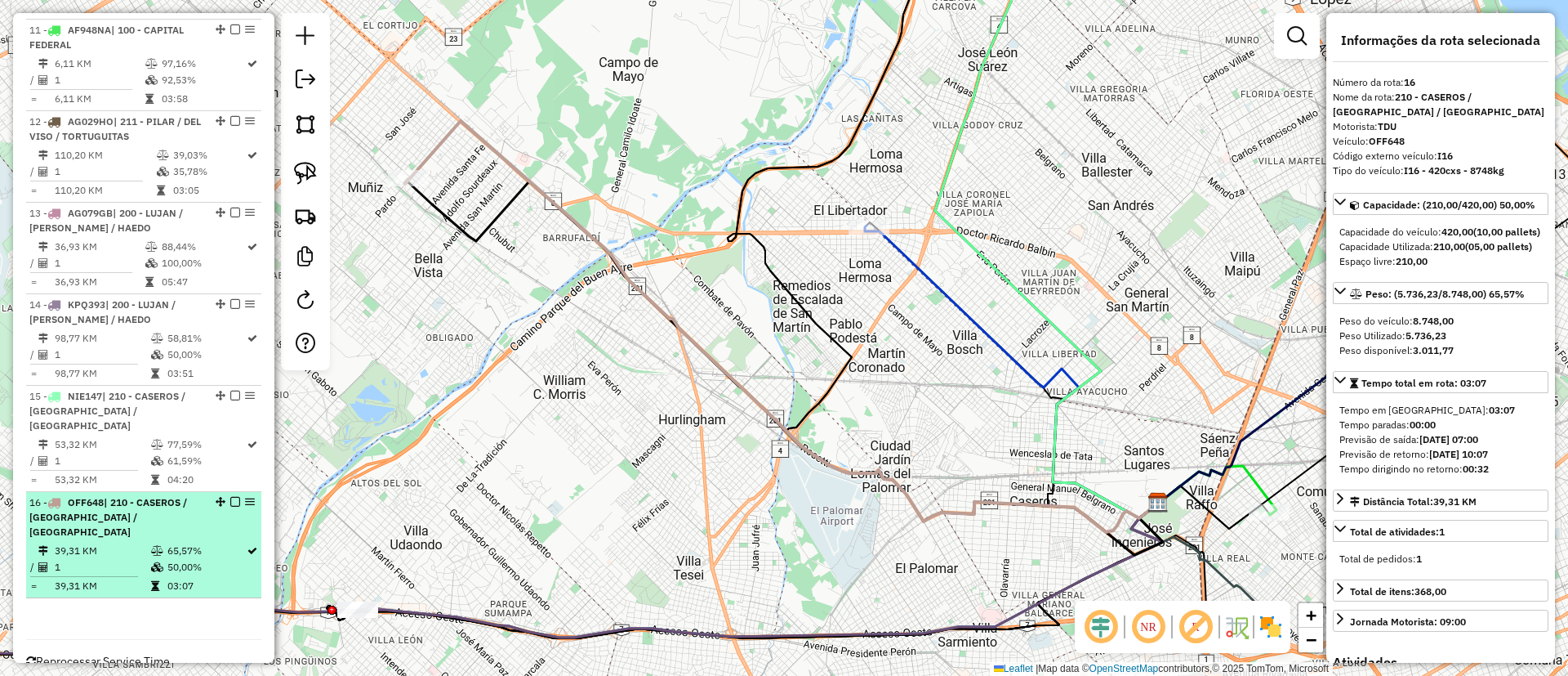
click at [233, 497] on em at bounding box center [235, 501] width 9 height 9
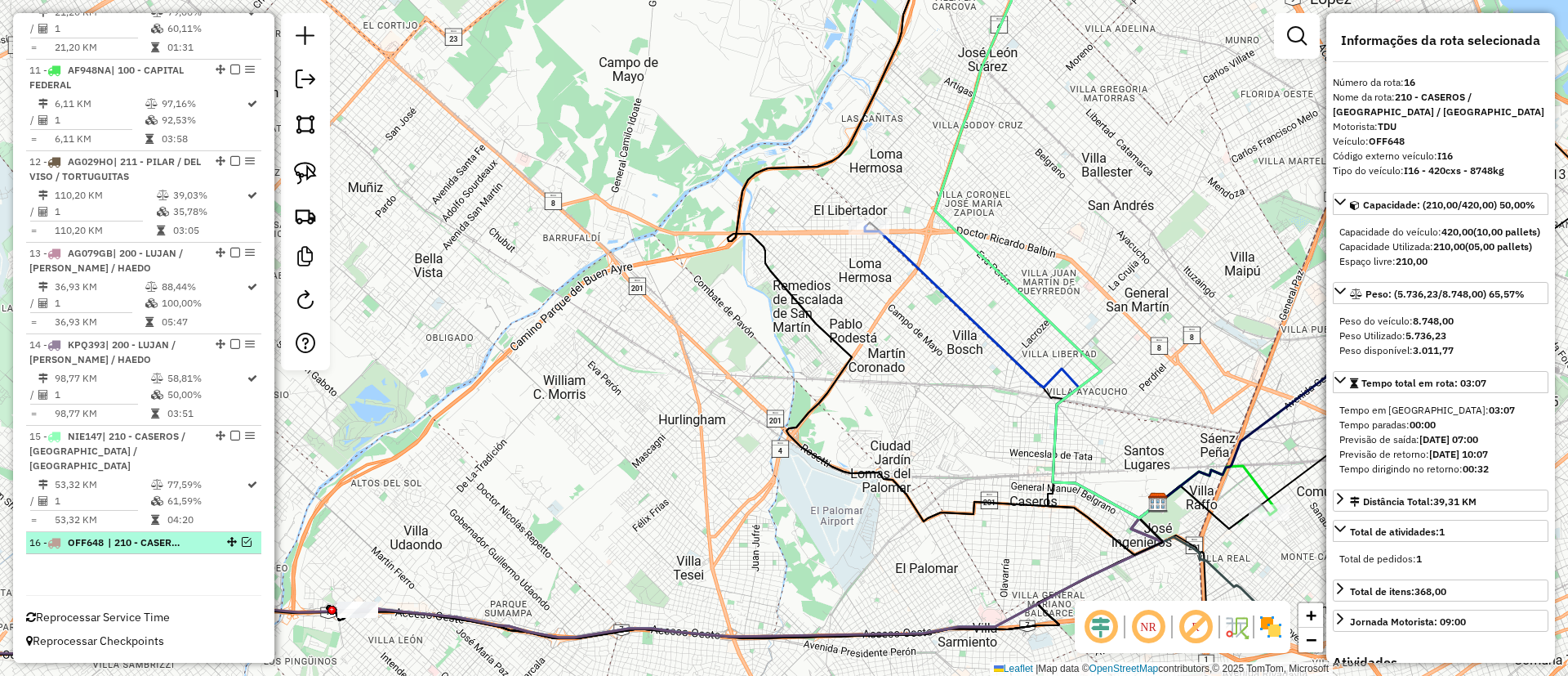
scroll to position [1190, 0]
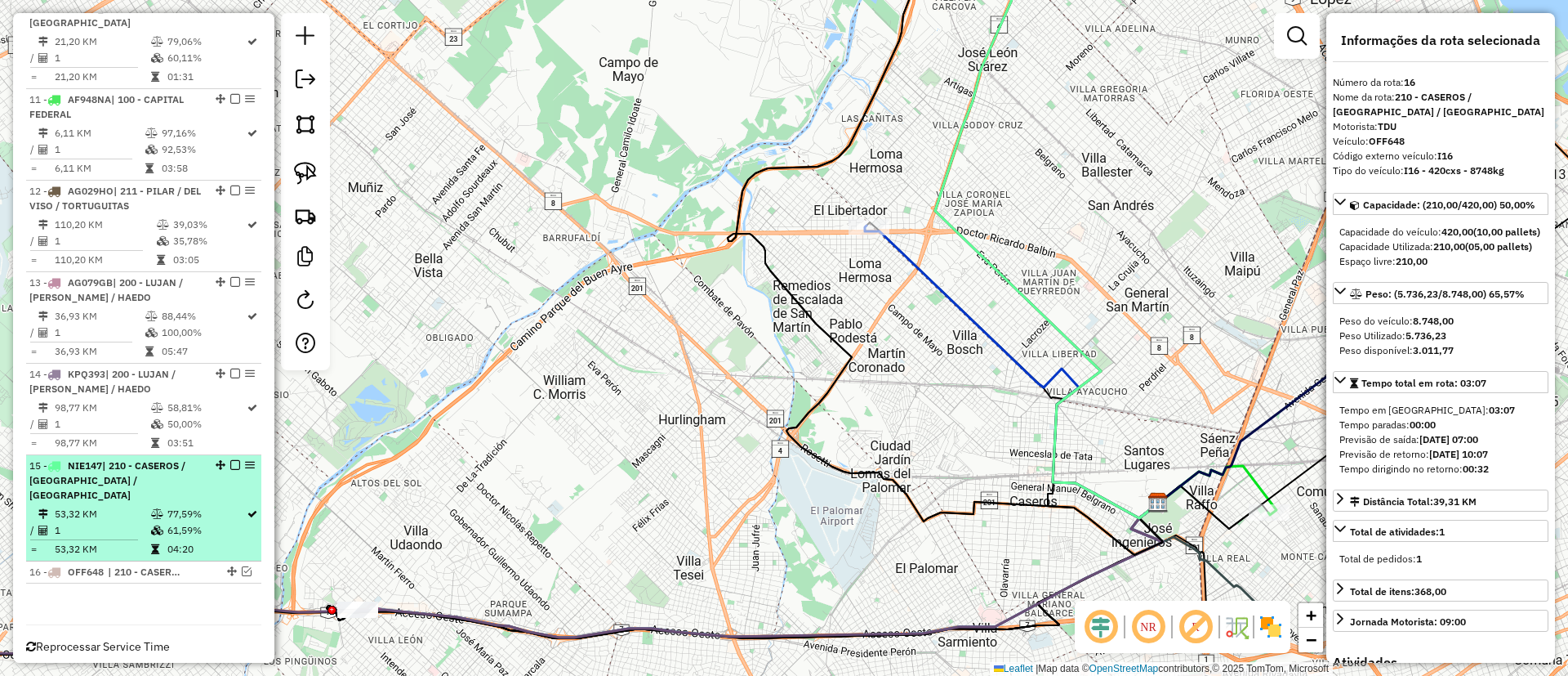
click at [218, 505] on td "77,59%" at bounding box center [206, 513] width 79 height 16
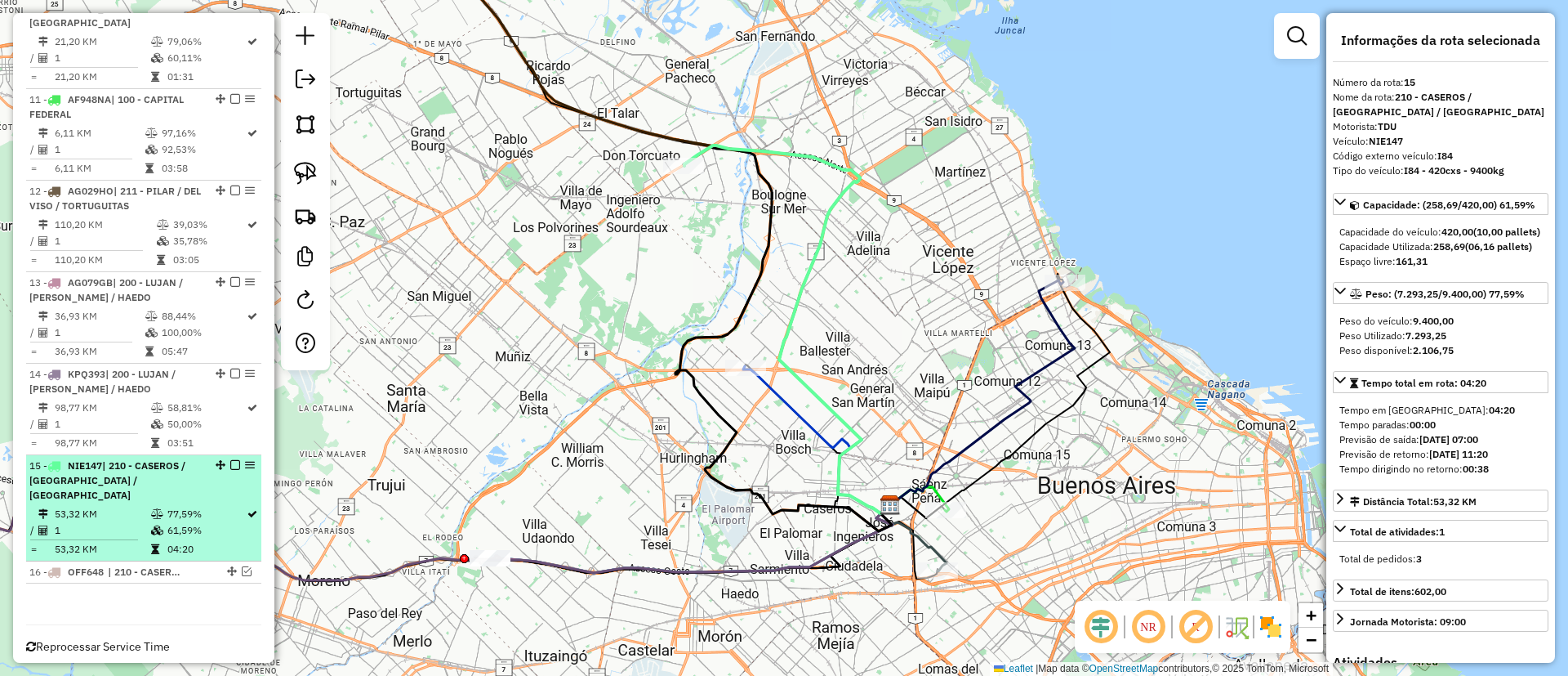
click at [231, 460] on em at bounding box center [235, 464] width 9 height 9
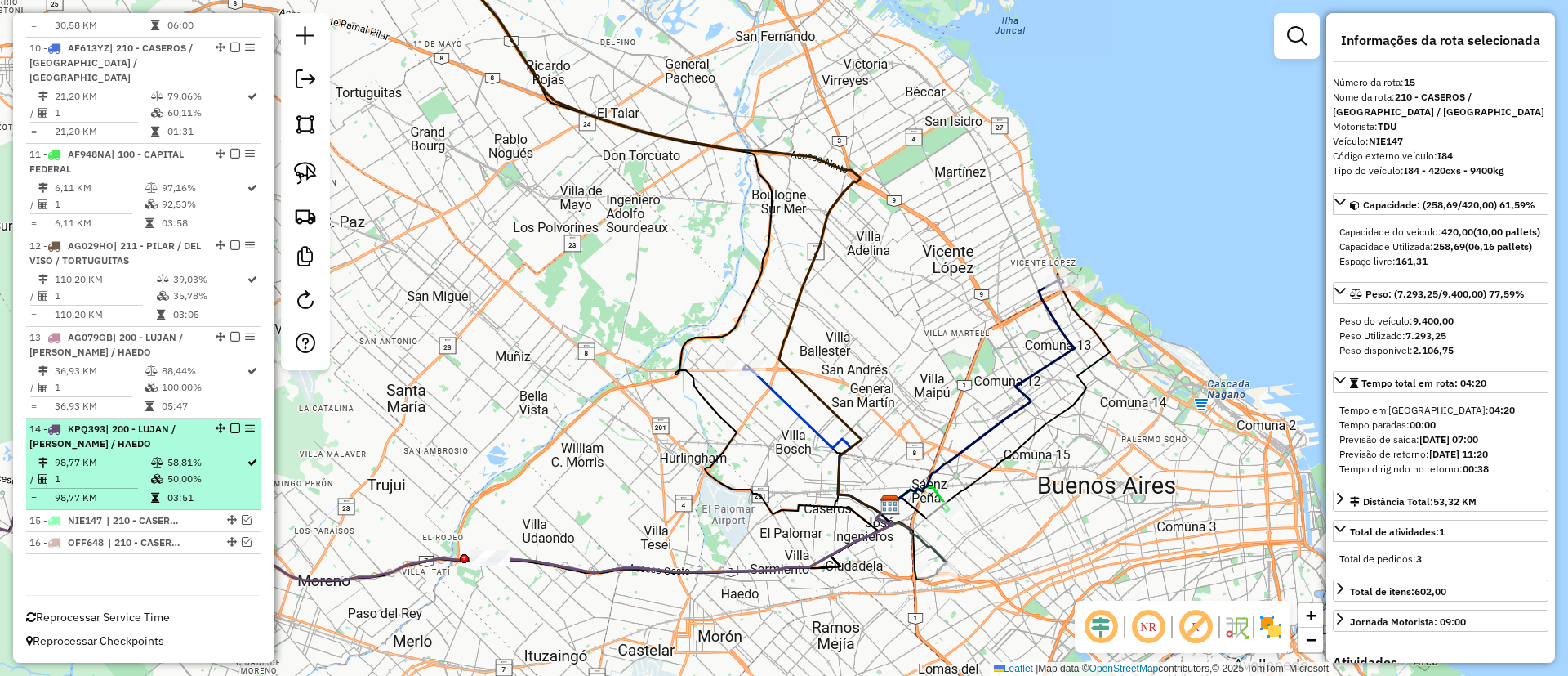
scroll to position [1121, 0]
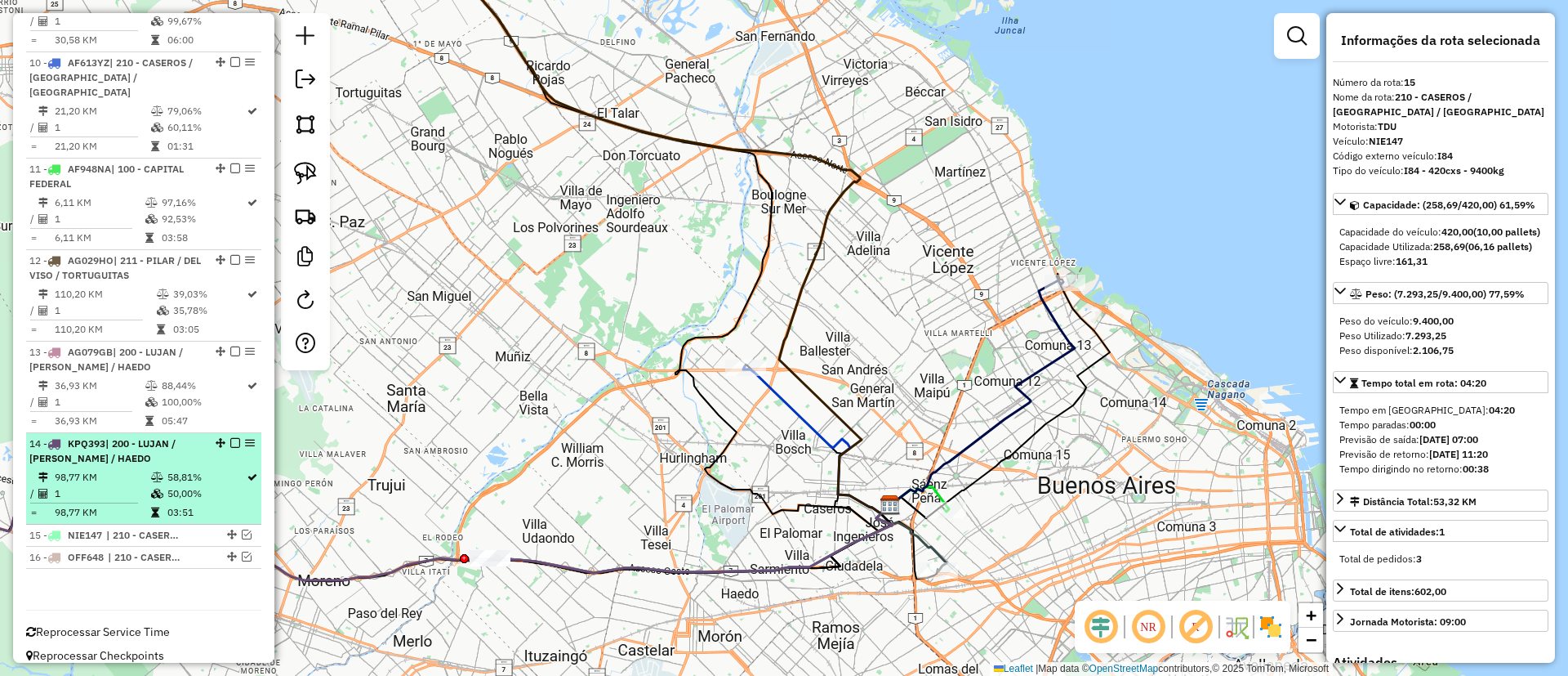
click at [234, 436] on div "14 - KPQ393 | 200 - LUJAN / RAMOS / HAEDO" at bounding box center [143, 451] width 229 height 29
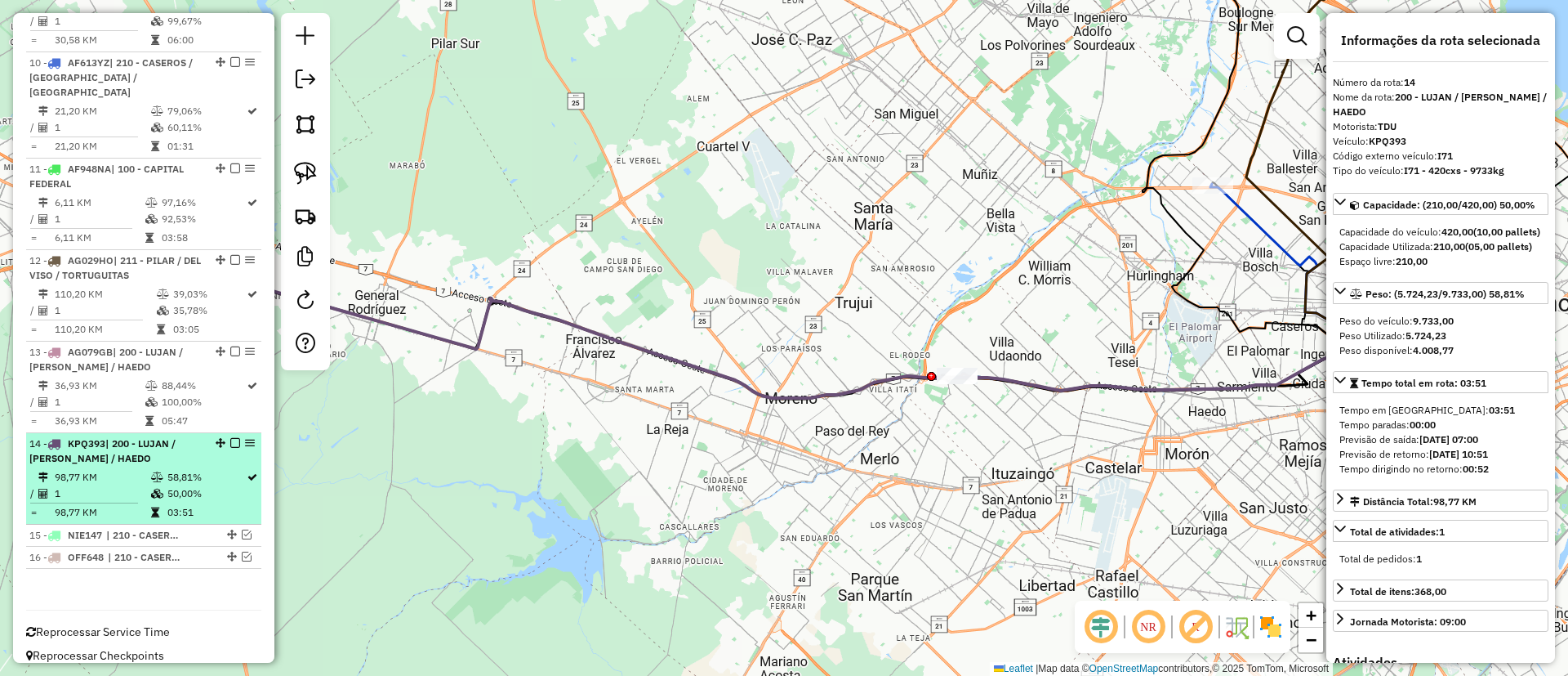
click at [230, 438] on em at bounding box center [235, 442] width 9 height 9
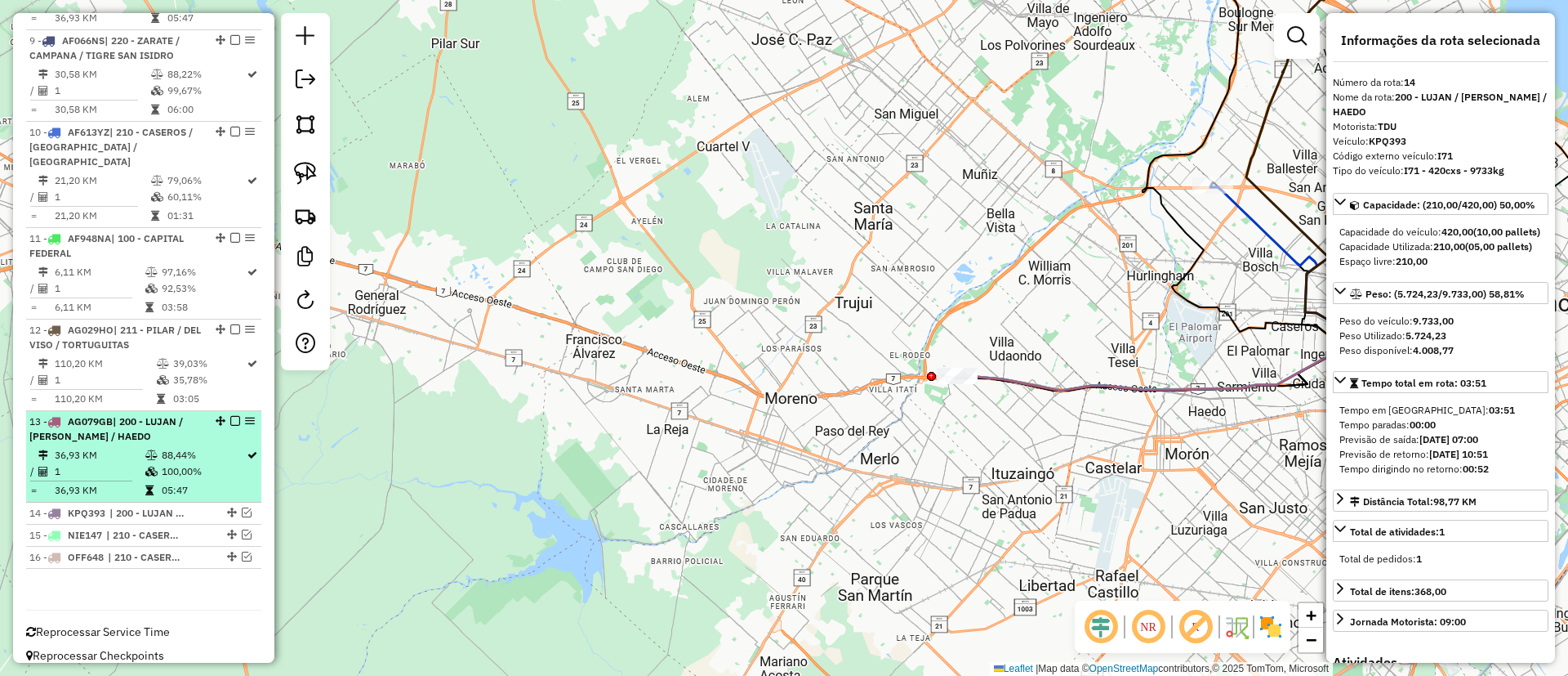
click at [221, 447] on td "88,44%" at bounding box center [204, 455] width 85 height 16
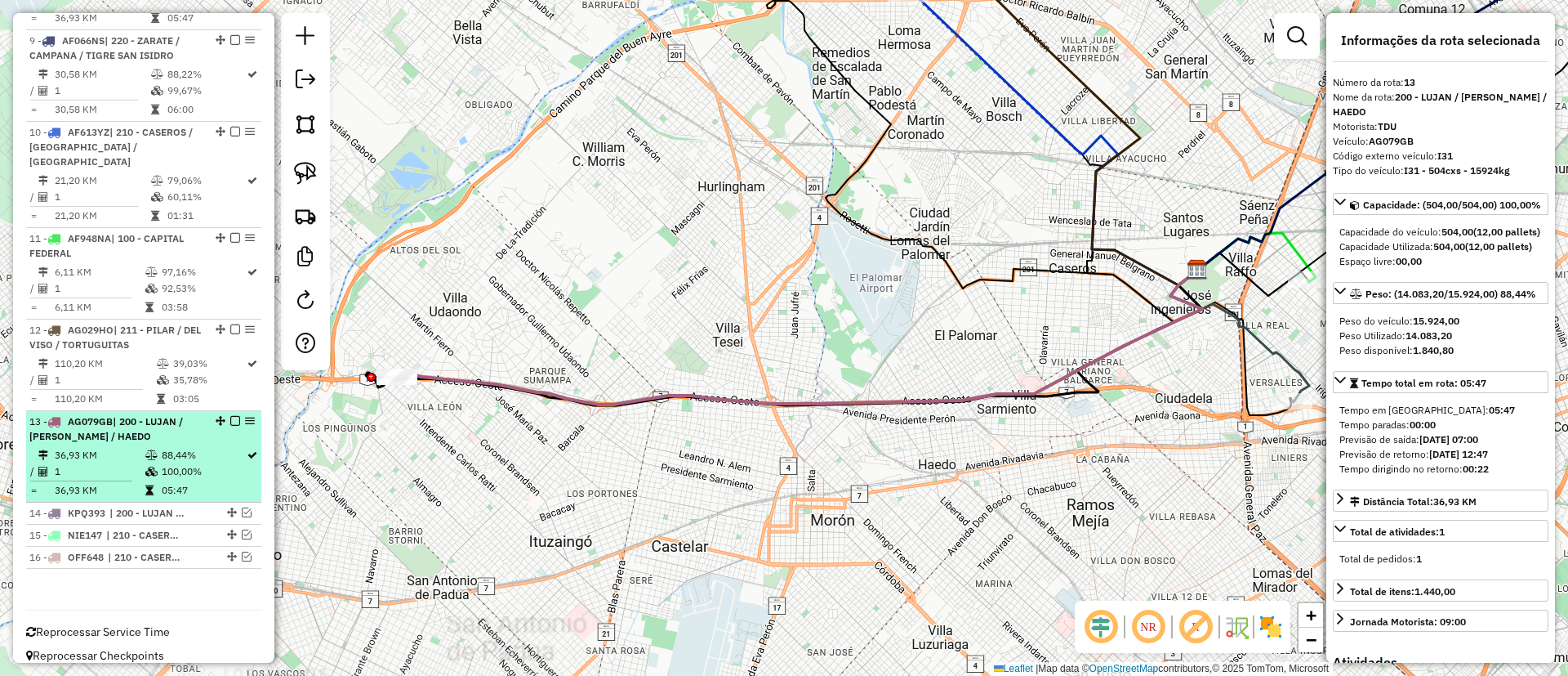
click at [230, 416] on em at bounding box center [235, 420] width 9 height 9
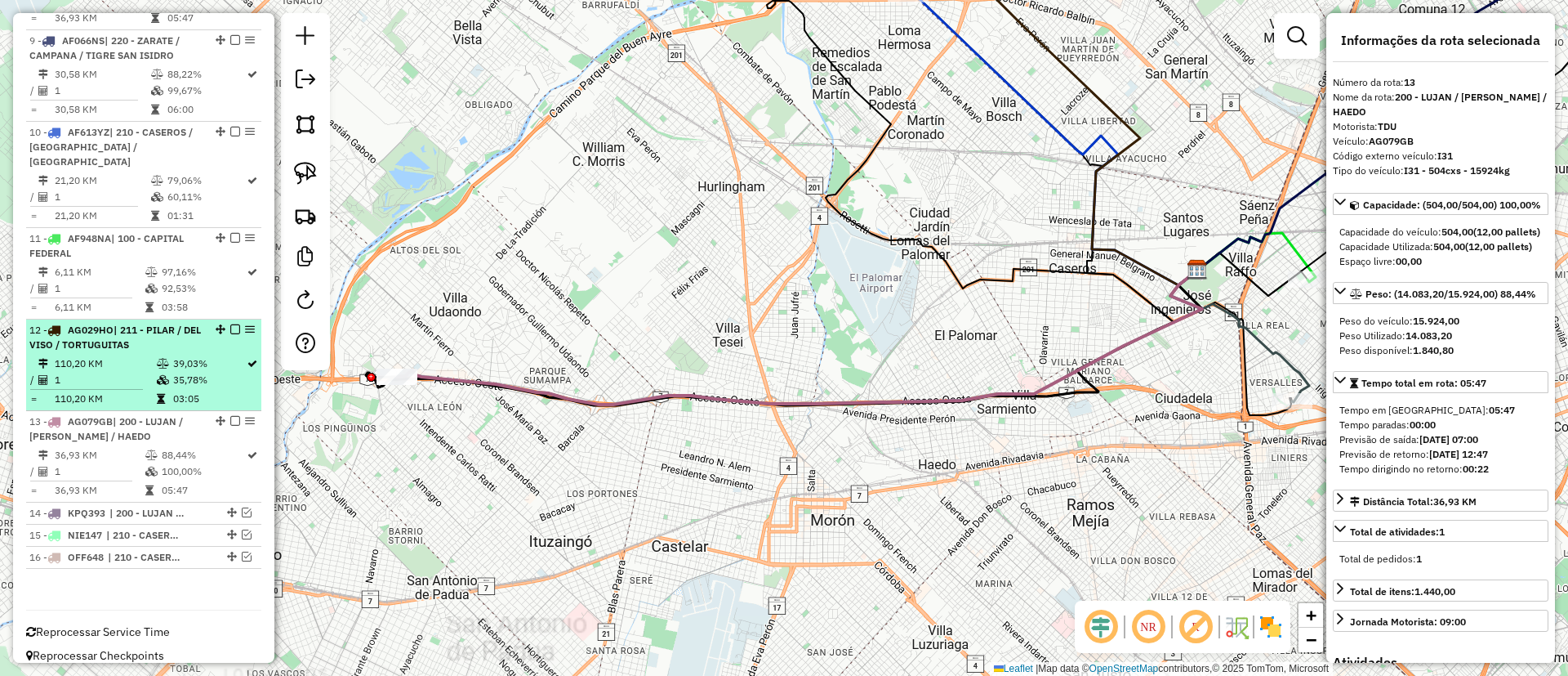
scroll to position [982, 0]
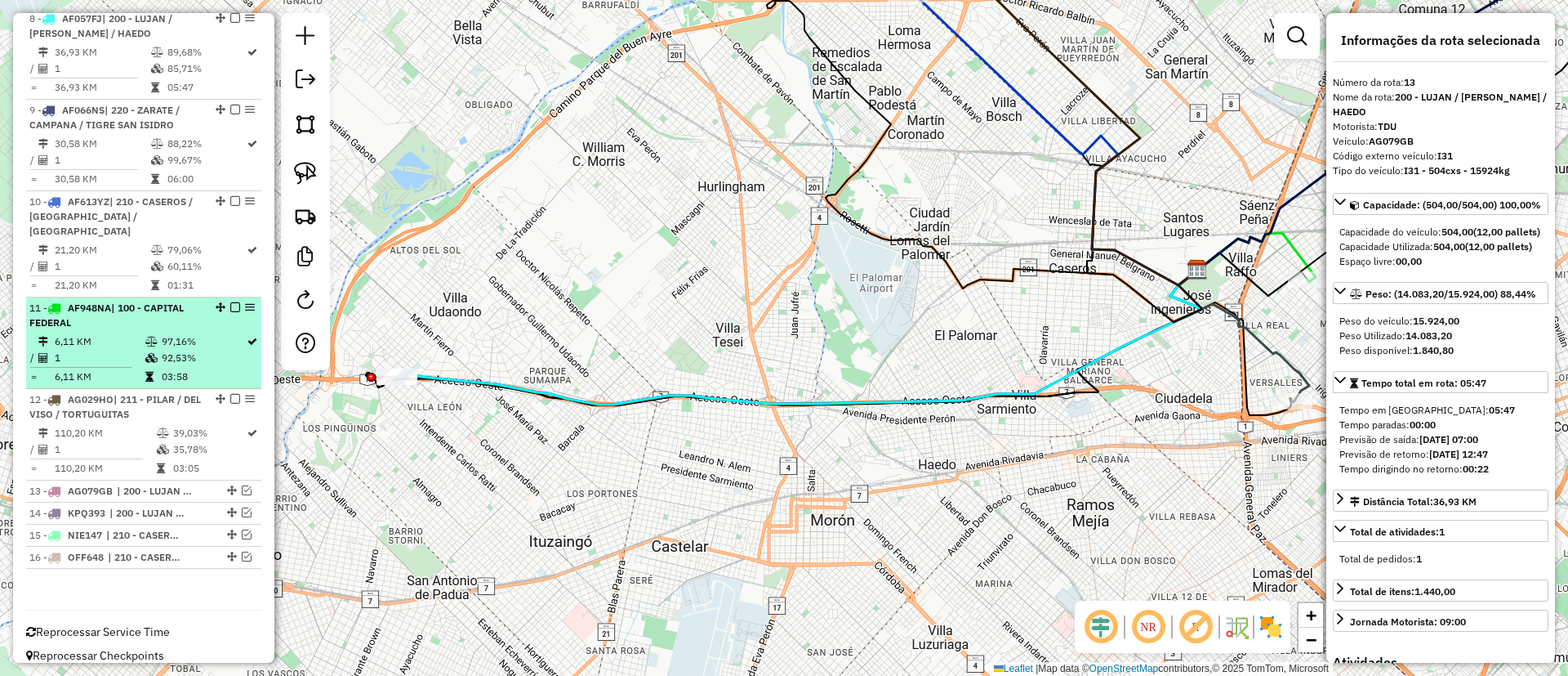
click at [221, 350] on td "92,53%" at bounding box center [204, 358] width 85 height 16
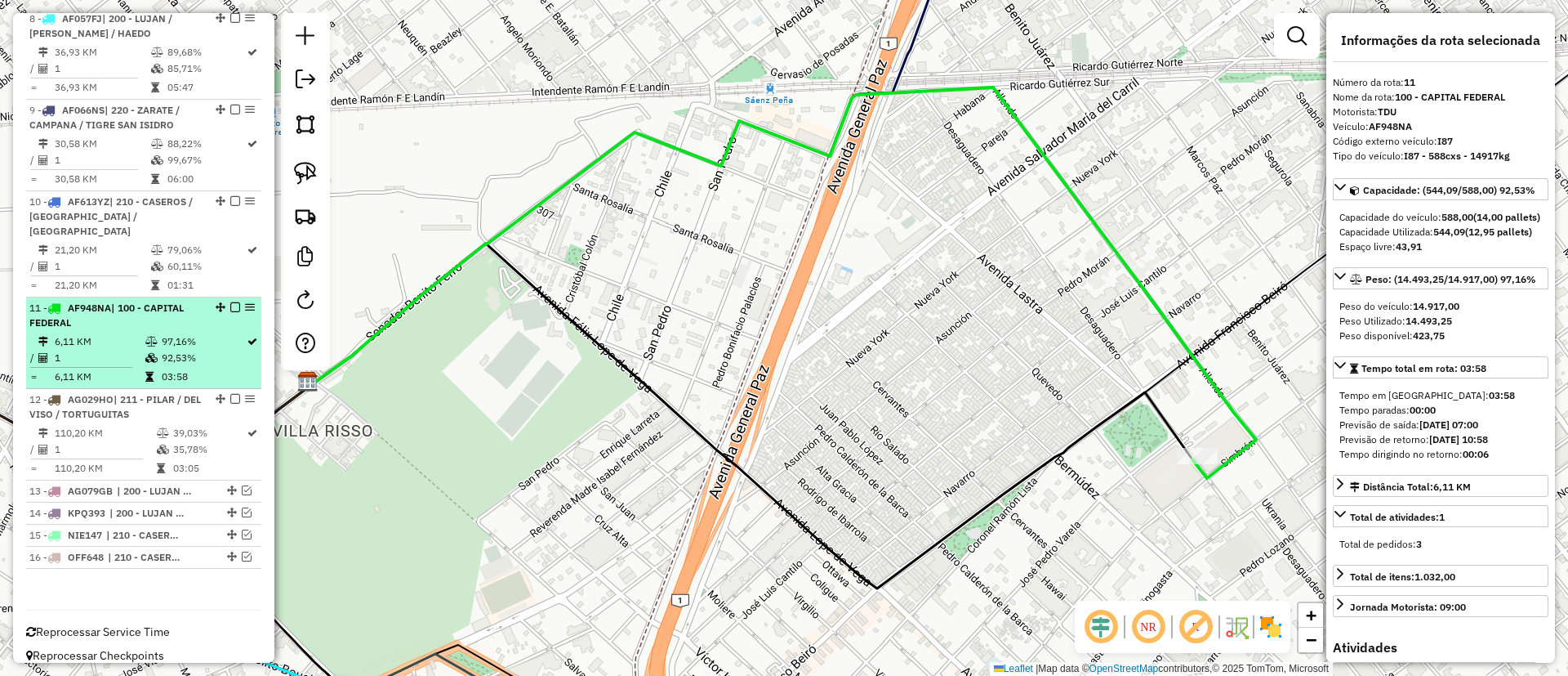
click at [233, 297] on li "11 - AF948NA | 100 - CAPITAL FEDERAL 6,11 KM 97,16% / 1 92,53% = 6,11 KM 03:58" at bounding box center [144, 342] width 235 height 91
click at [232, 302] on em at bounding box center [235, 306] width 9 height 9
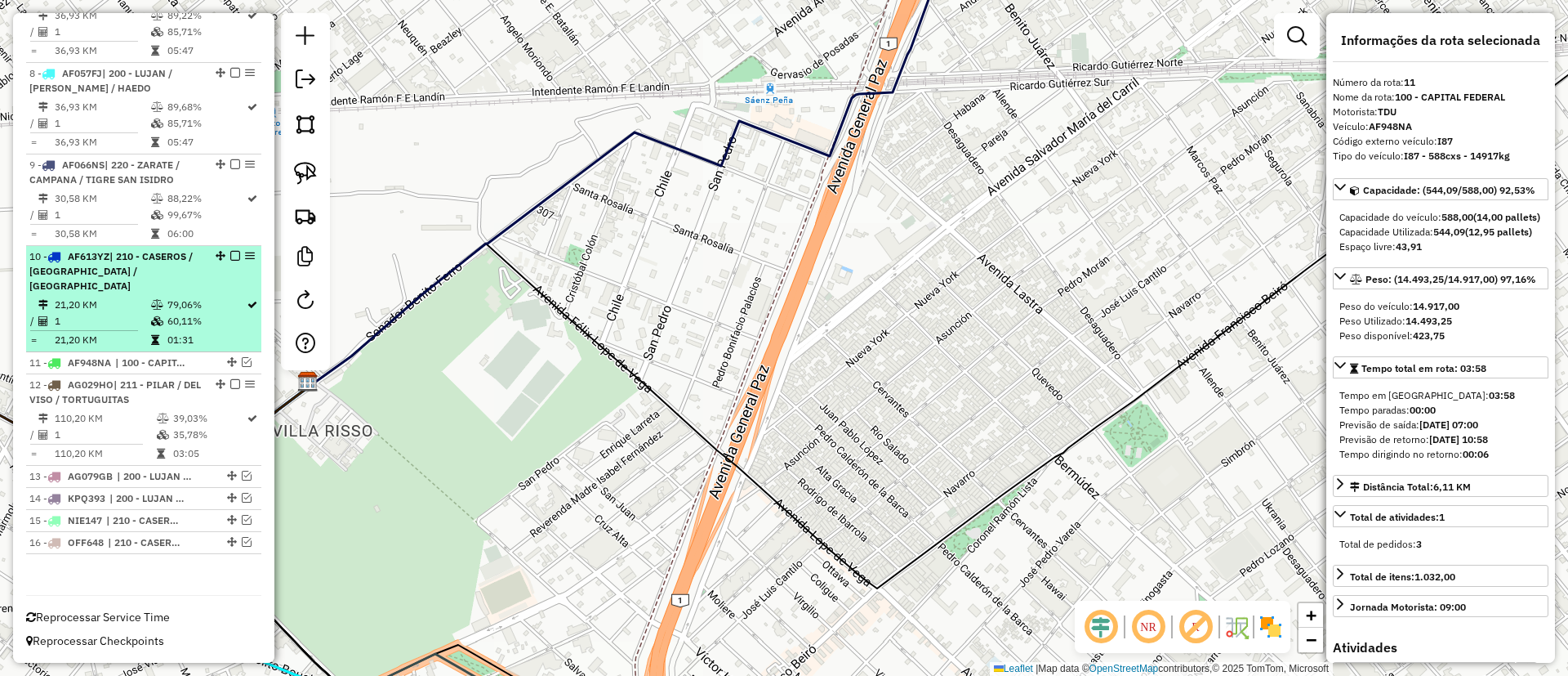
scroll to position [912, 0]
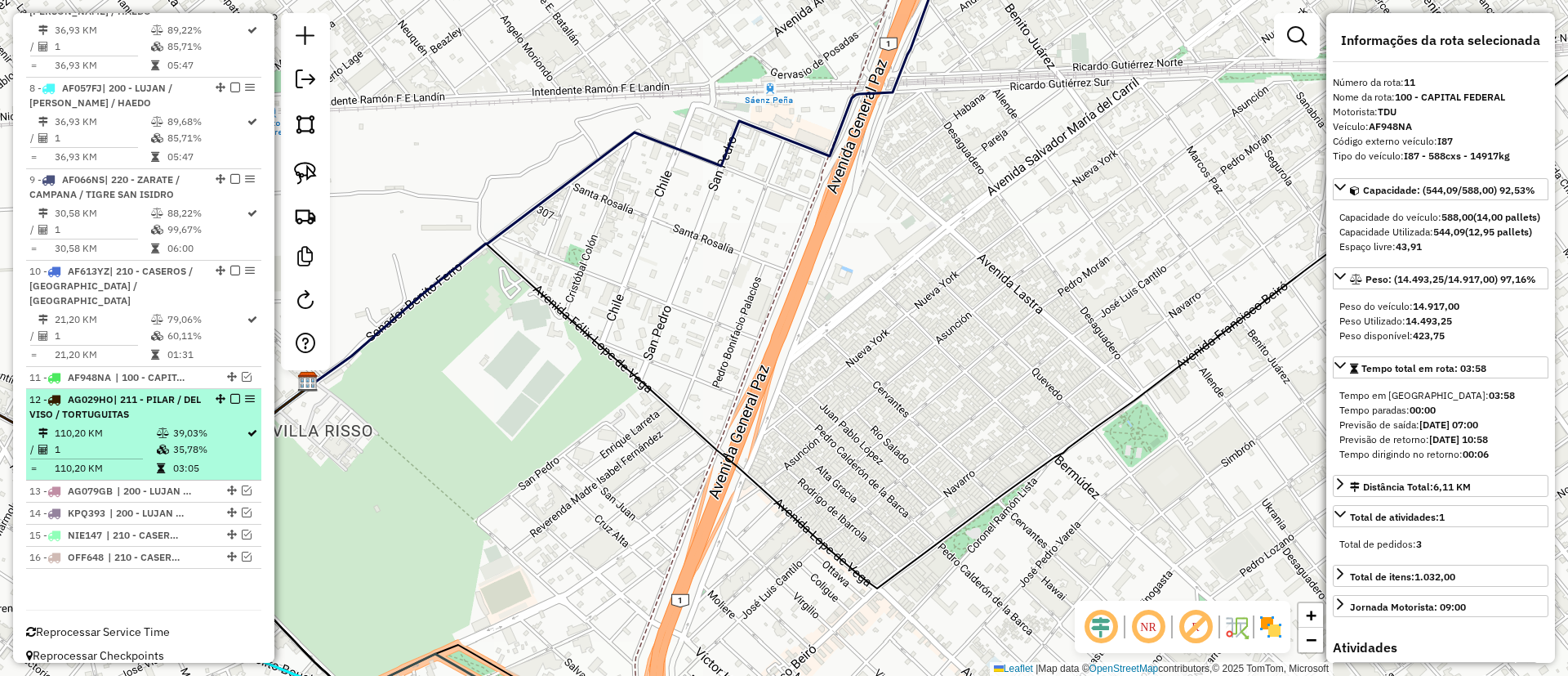
click at [208, 441] on td "35,78%" at bounding box center [209, 449] width 73 height 16
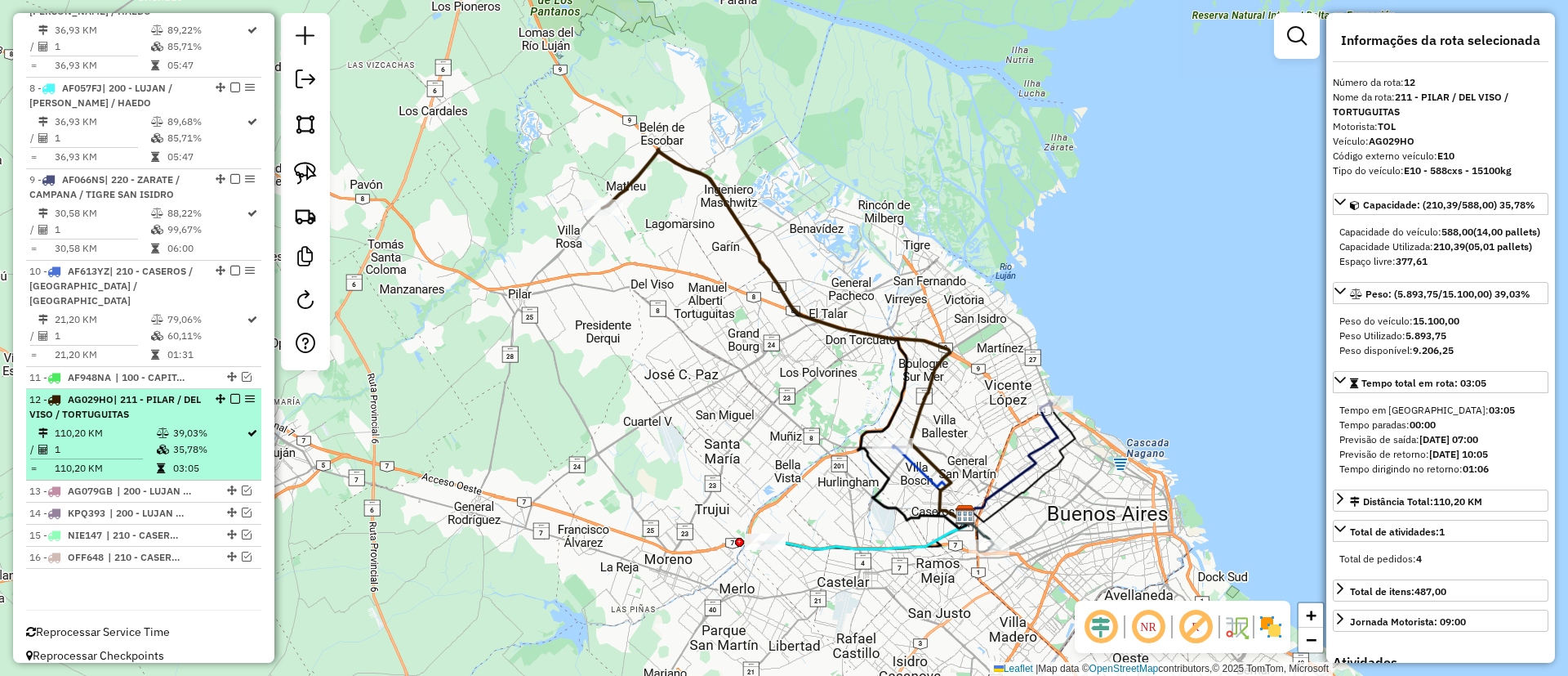
click at [230, 393] on em at bounding box center [235, 398] width 9 height 9
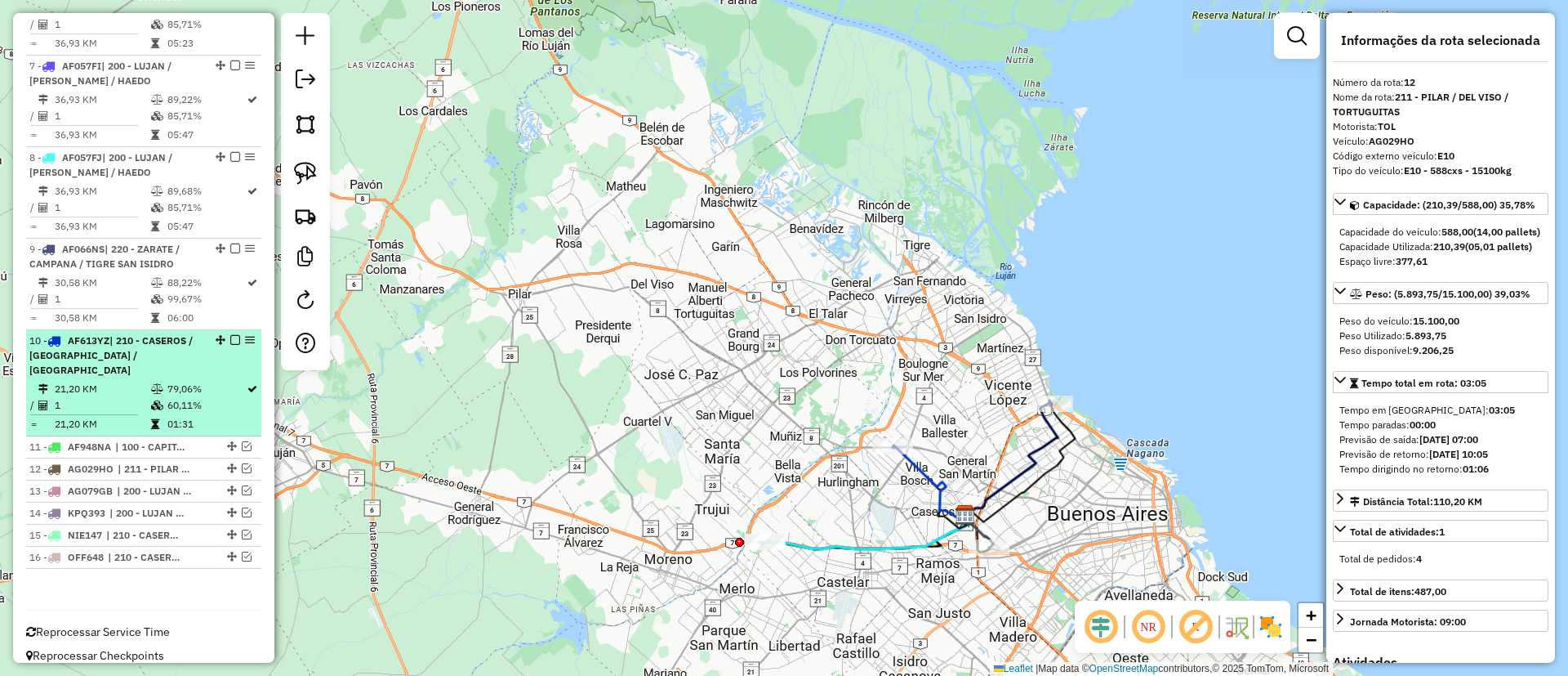
click at [190, 381] on td "79,06%" at bounding box center [206, 388] width 79 height 16
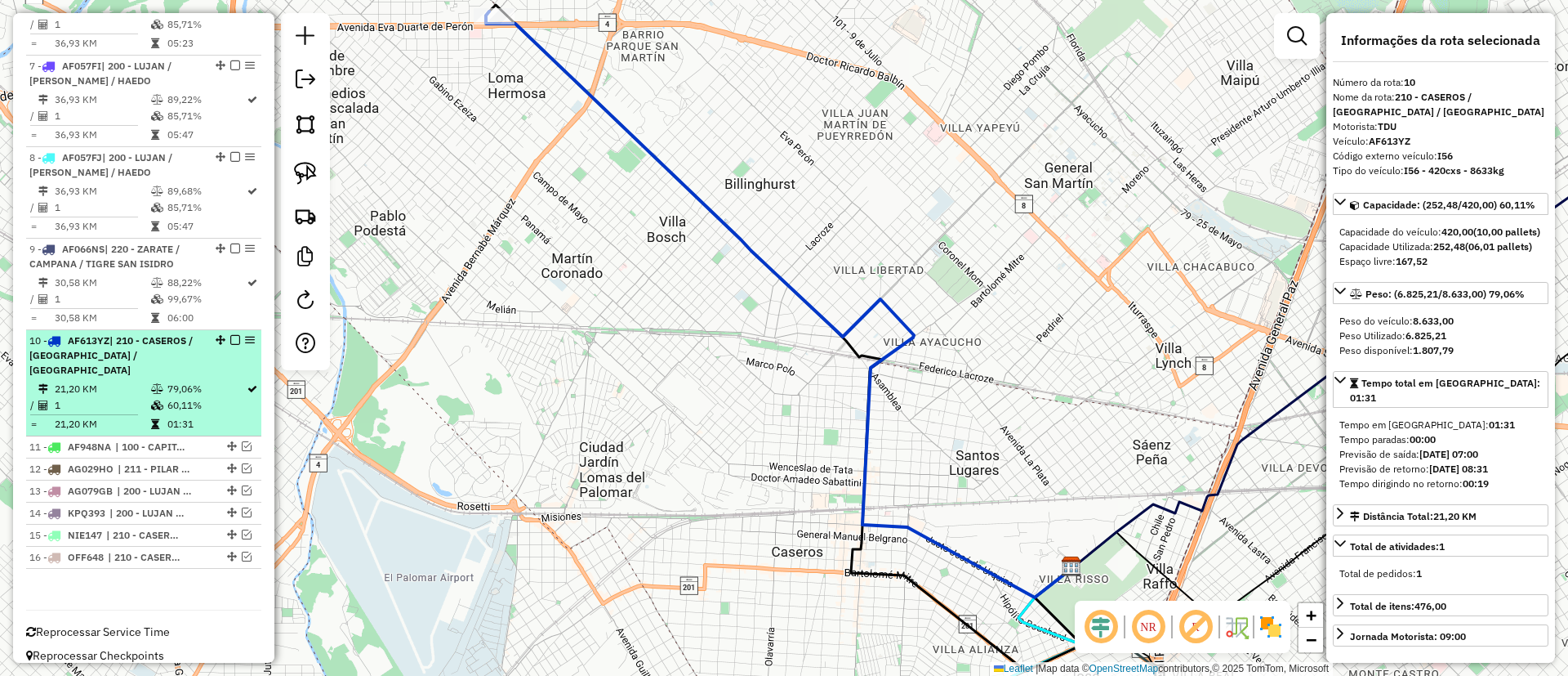
click at [233, 341] on em at bounding box center [235, 339] width 9 height 9
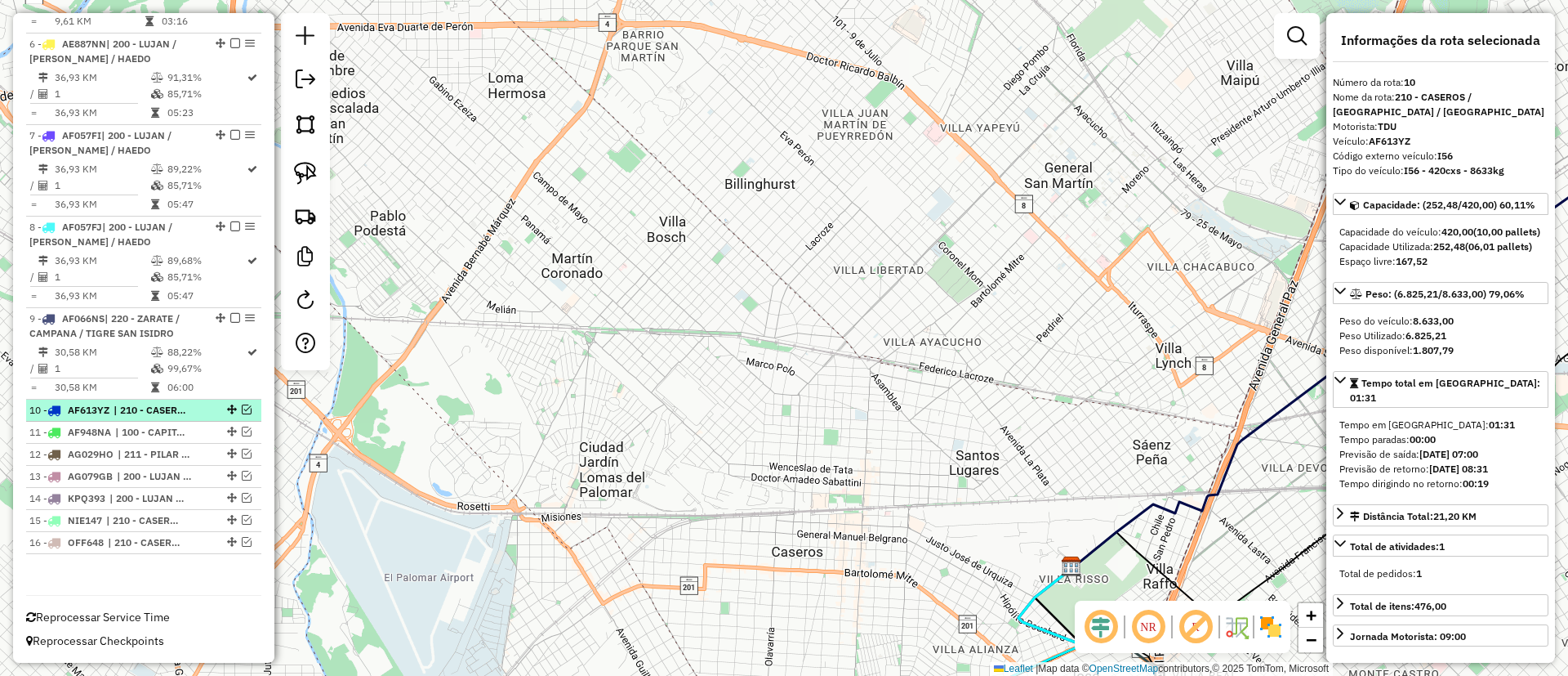
scroll to position [773, 0]
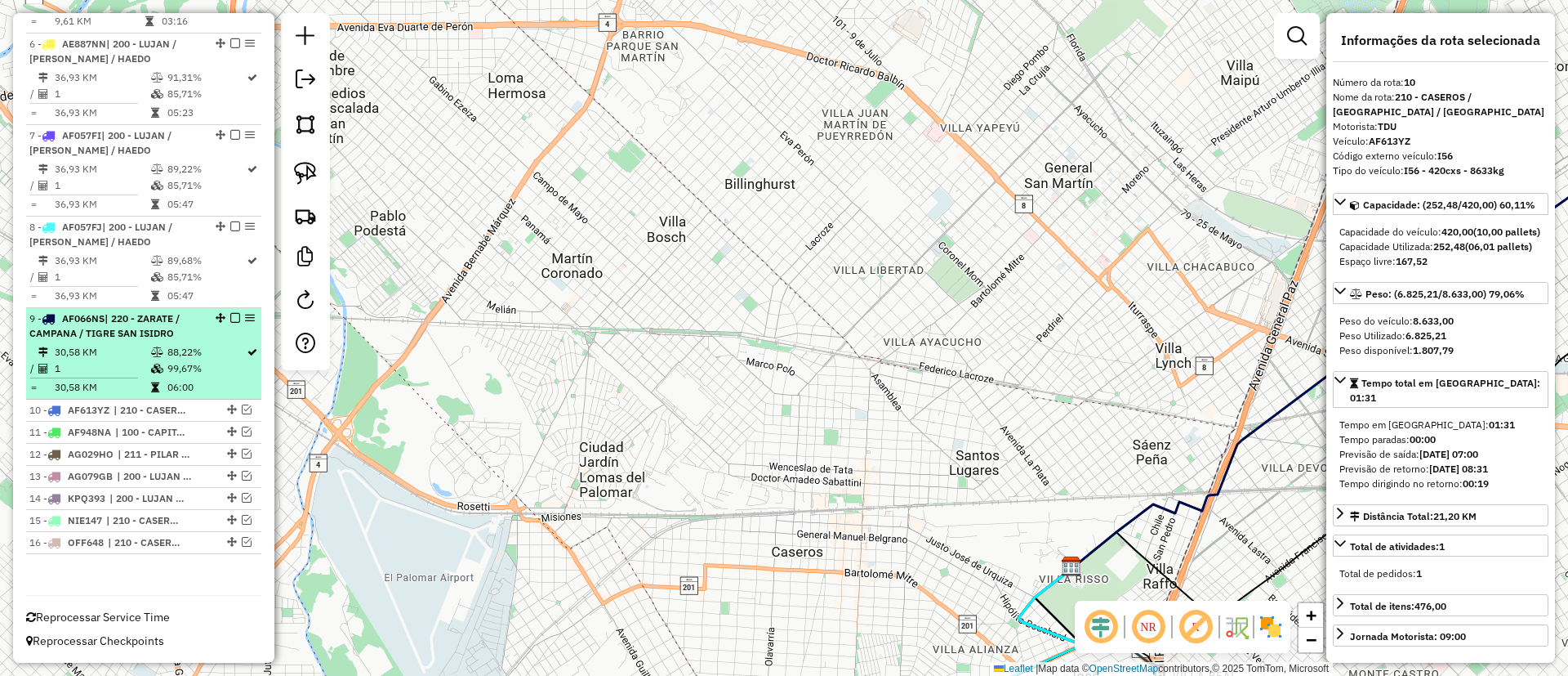
click at [218, 337] on div "9 - AF066NS | 220 - ZARATE / CAMPANA / TIGRE SAN ISIDRO" at bounding box center [143, 326] width 229 height 29
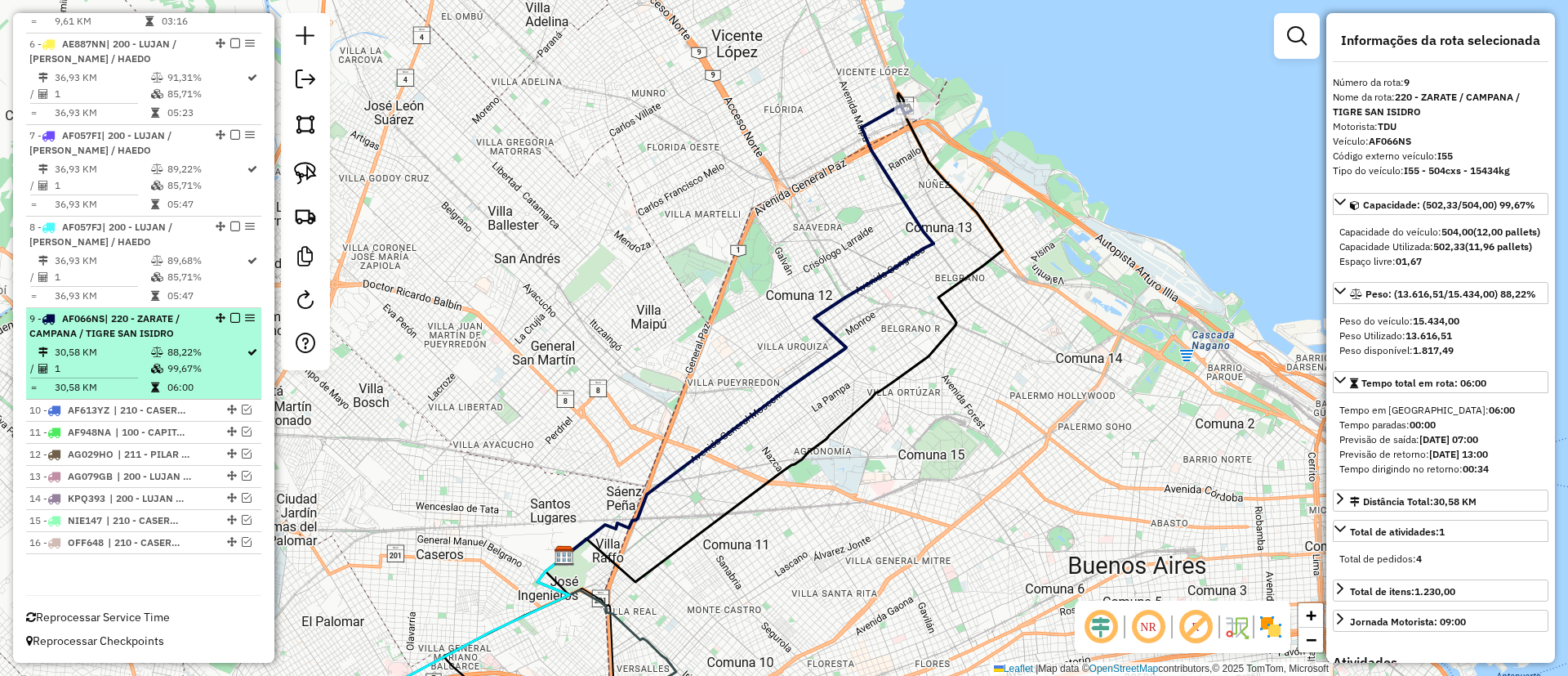
click at [232, 323] on div "9 - AF066NS | 220 - ZARATE / CAMPANA / TIGRE SAN ISIDRO" at bounding box center [143, 326] width 229 height 29
click at [232, 319] on em at bounding box center [235, 318] width 9 height 9
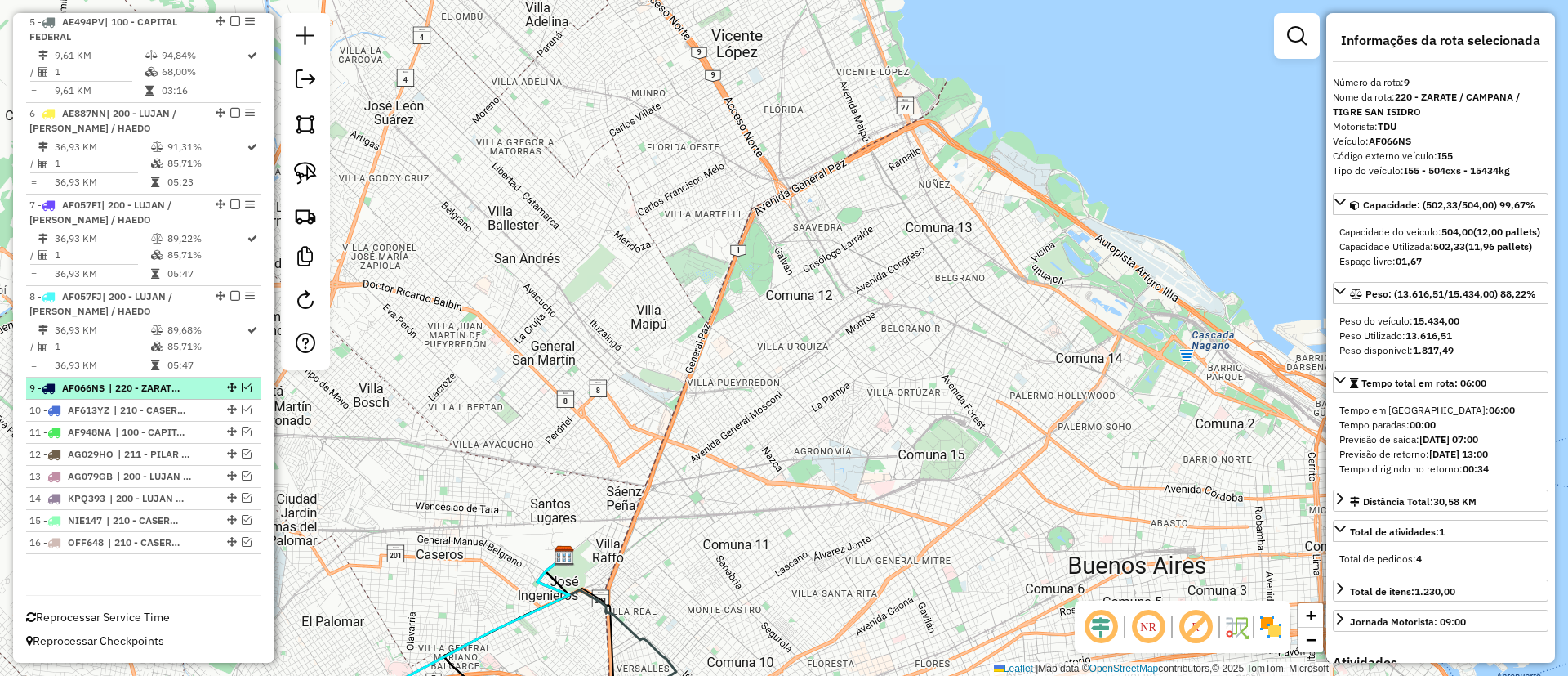
scroll to position [704, 0]
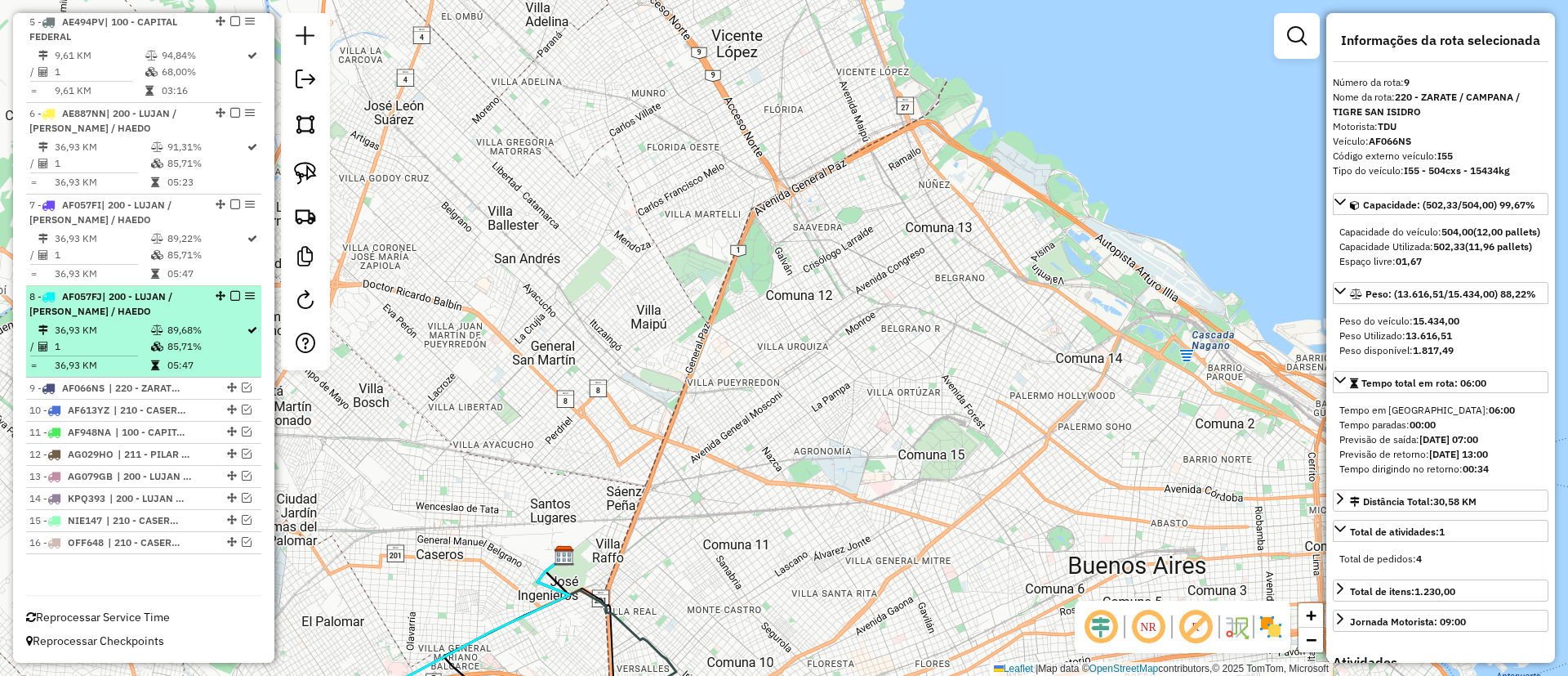
drag, startPoint x: 229, startPoint y: 298, endPoint x: 224, endPoint y: 317, distance: 19.6
click at [224, 316] on div "8 - AF057FJ | 200 - LUJAN / RAMOS / HAEDO" at bounding box center [143, 304] width 229 height 29
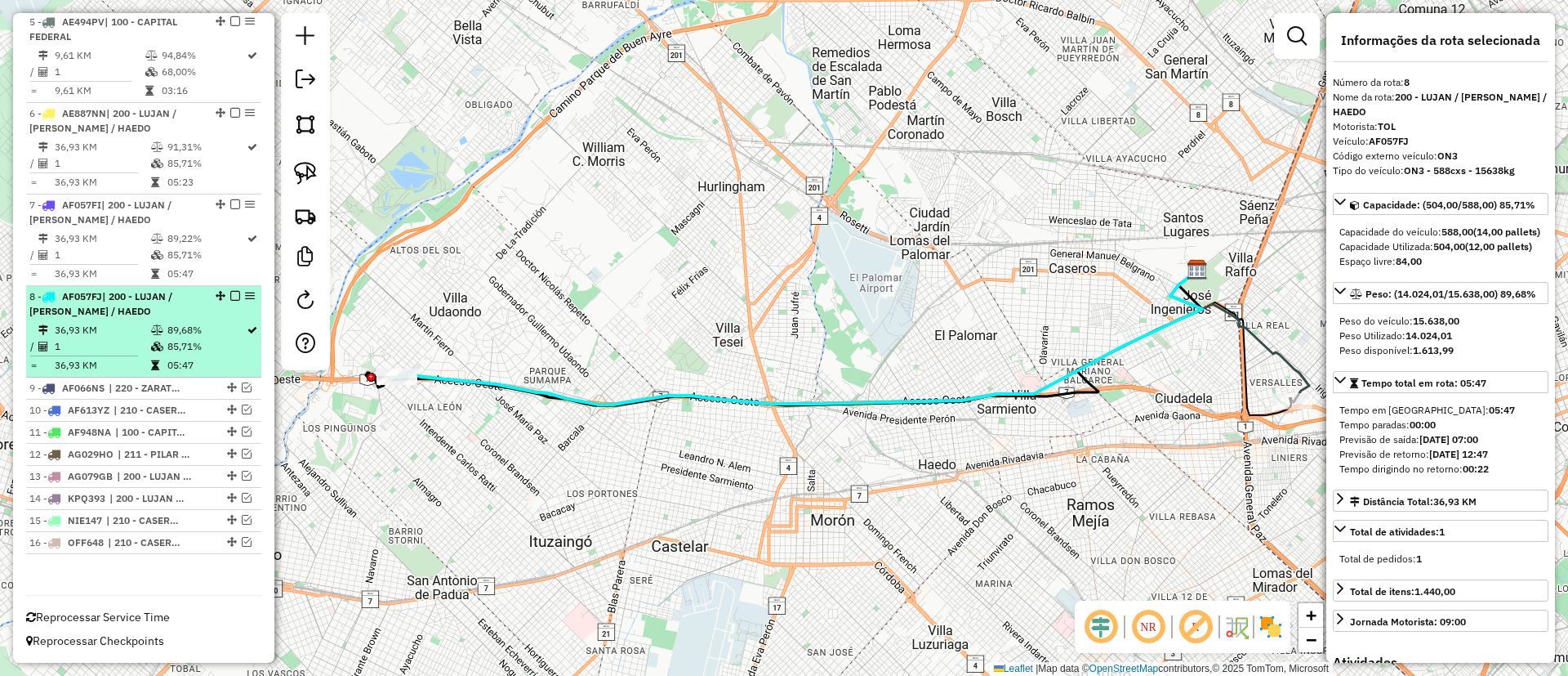
click at [232, 300] on em at bounding box center [235, 295] width 9 height 9
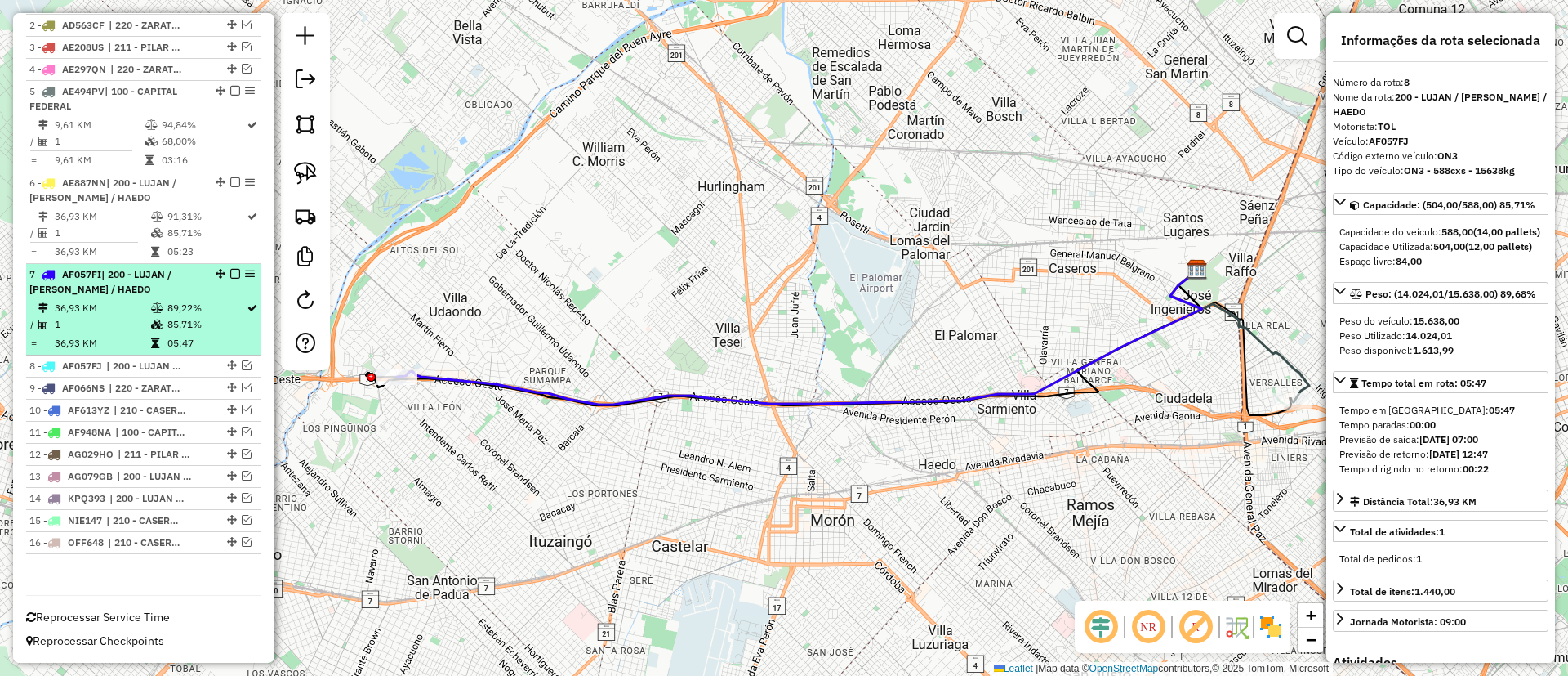
click at [212, 293] on div "7 - AF057FI | 200 - LUJAN / RAMOS / HAEDO" at bounding box center [143, 282] width 229 height 29
click at [230, 276] on em at bounding box center [235, 273] width 9 height 9
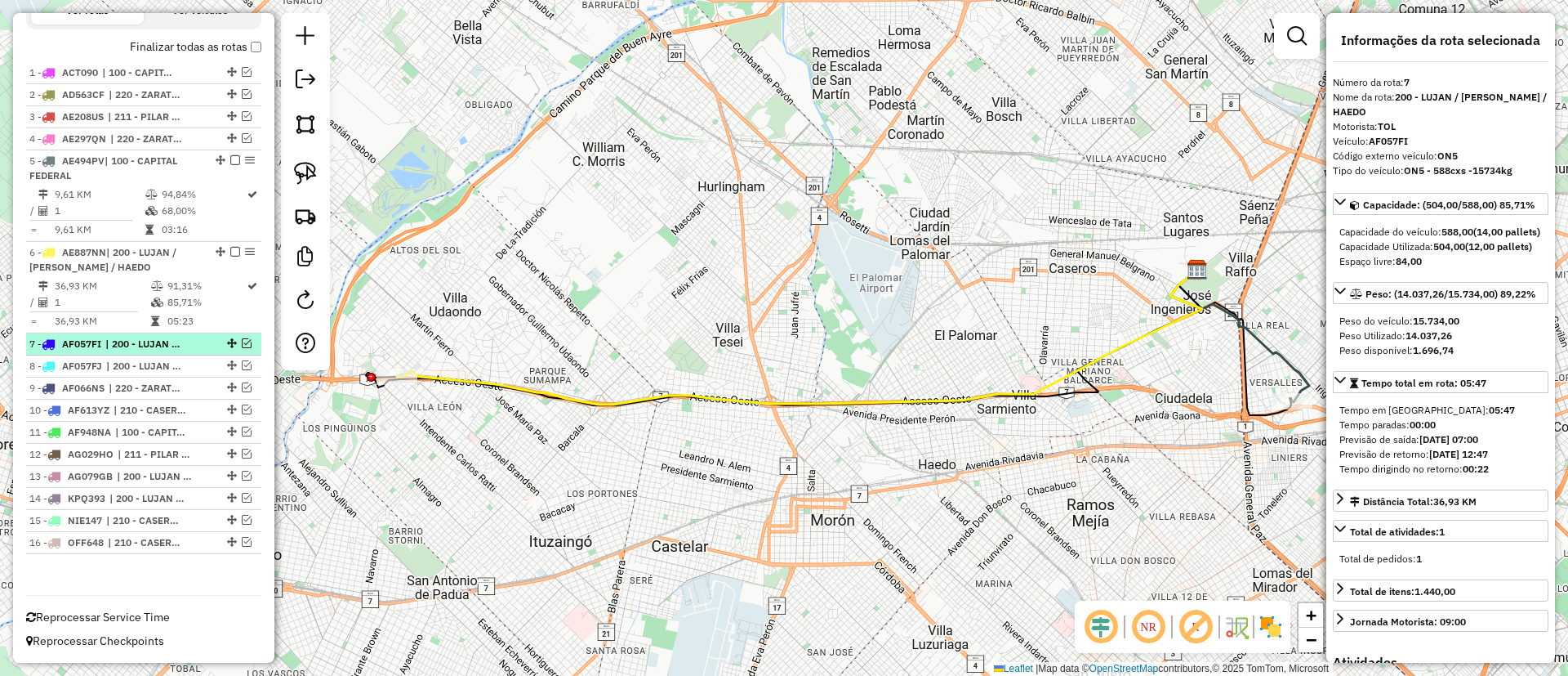
scroll to position [565, 0]
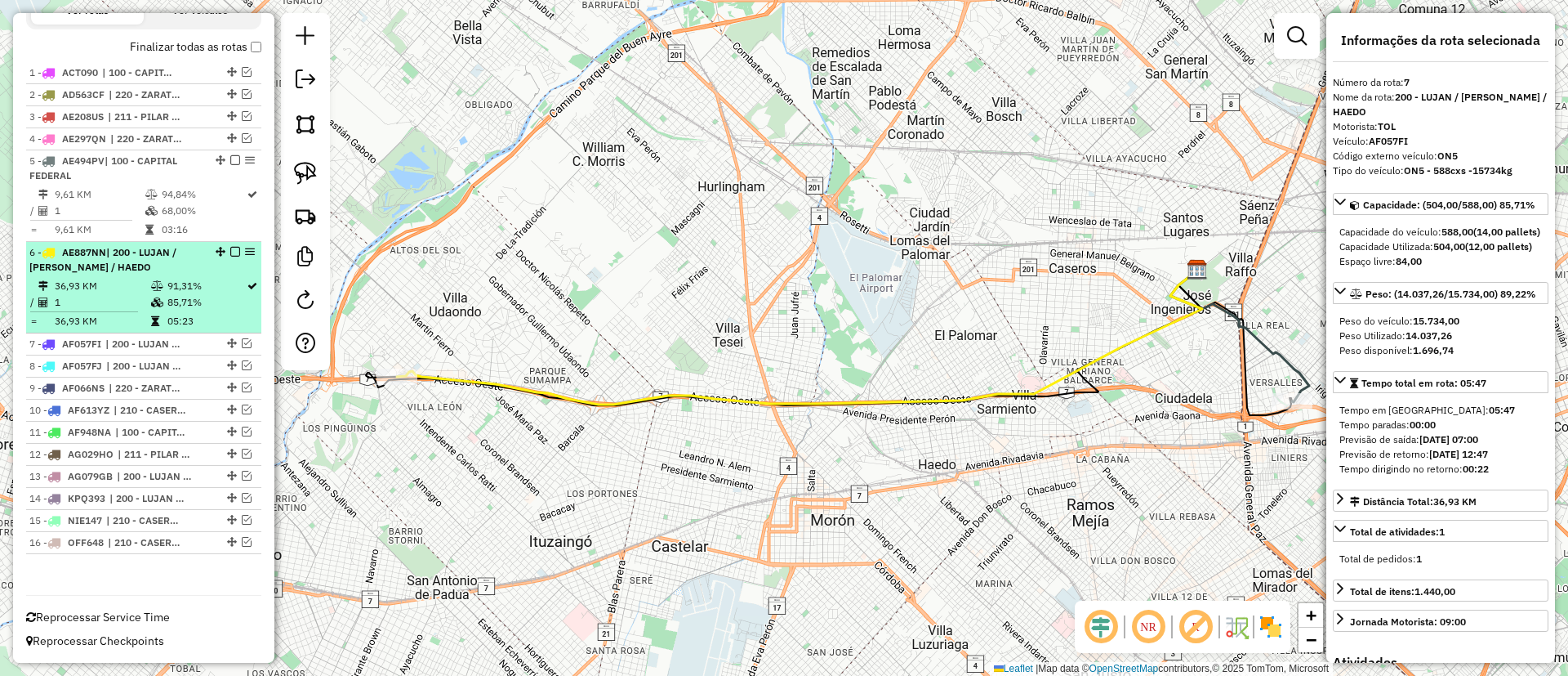
click at [229, 276] on li "6 - AE887NN | 200 - LUJAN / RAMOS / HAEDO 36,93 KM 91,31% / 1 85,71% = 36,93 KM…" at bounding box center [144, 287] width 235 height 91
click at [234, 252] on em at bounding box center [235, 251] width 9 height 9
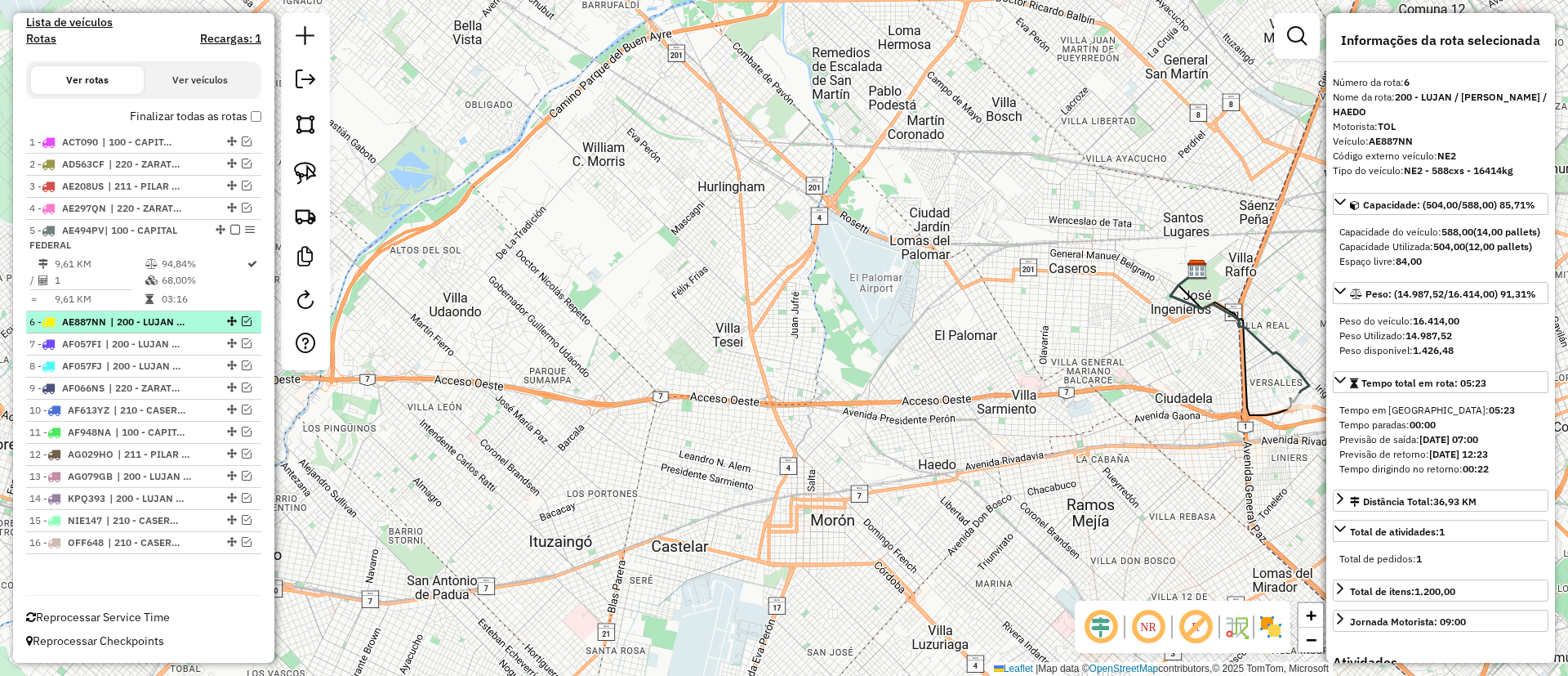
scroll to position [496, 0]
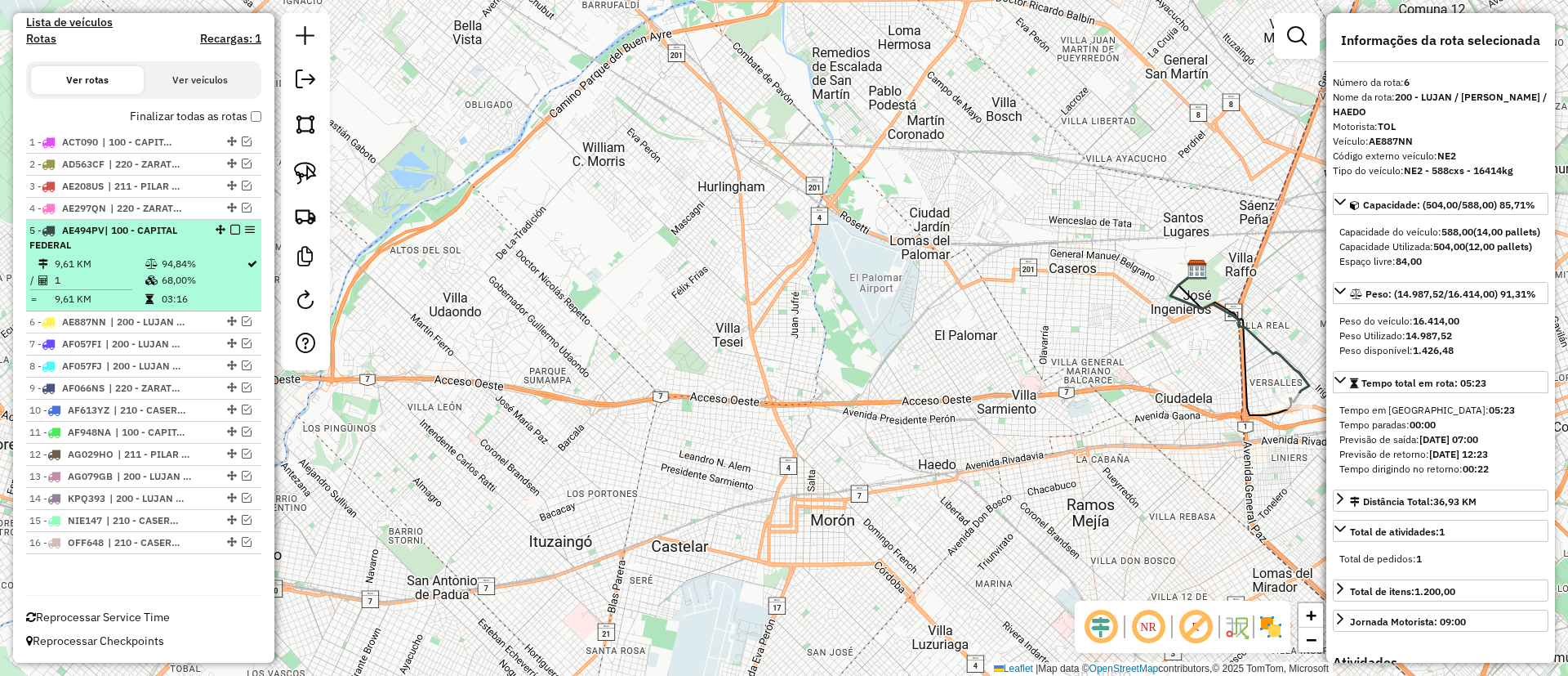
click at [208, 253] on li "5 - AE494PV | 100 - CAPITAL FEDERAL 9,61 KM 94,84% / 1 68,00% = 9,61 KM 03:16" at bounding box center [144, 265] width 235 height 91
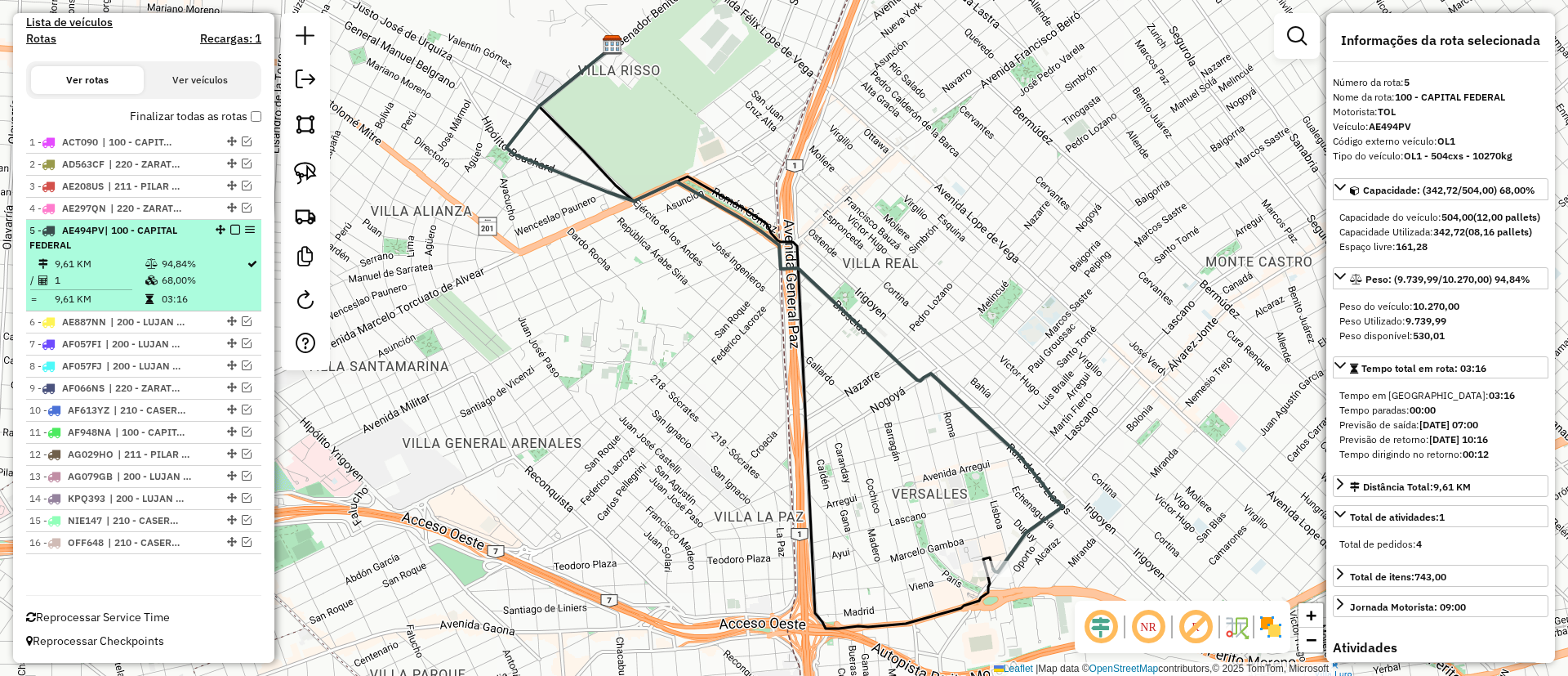
click at [232, 227] on em at bounding box center [235, 229] width 9 height 9
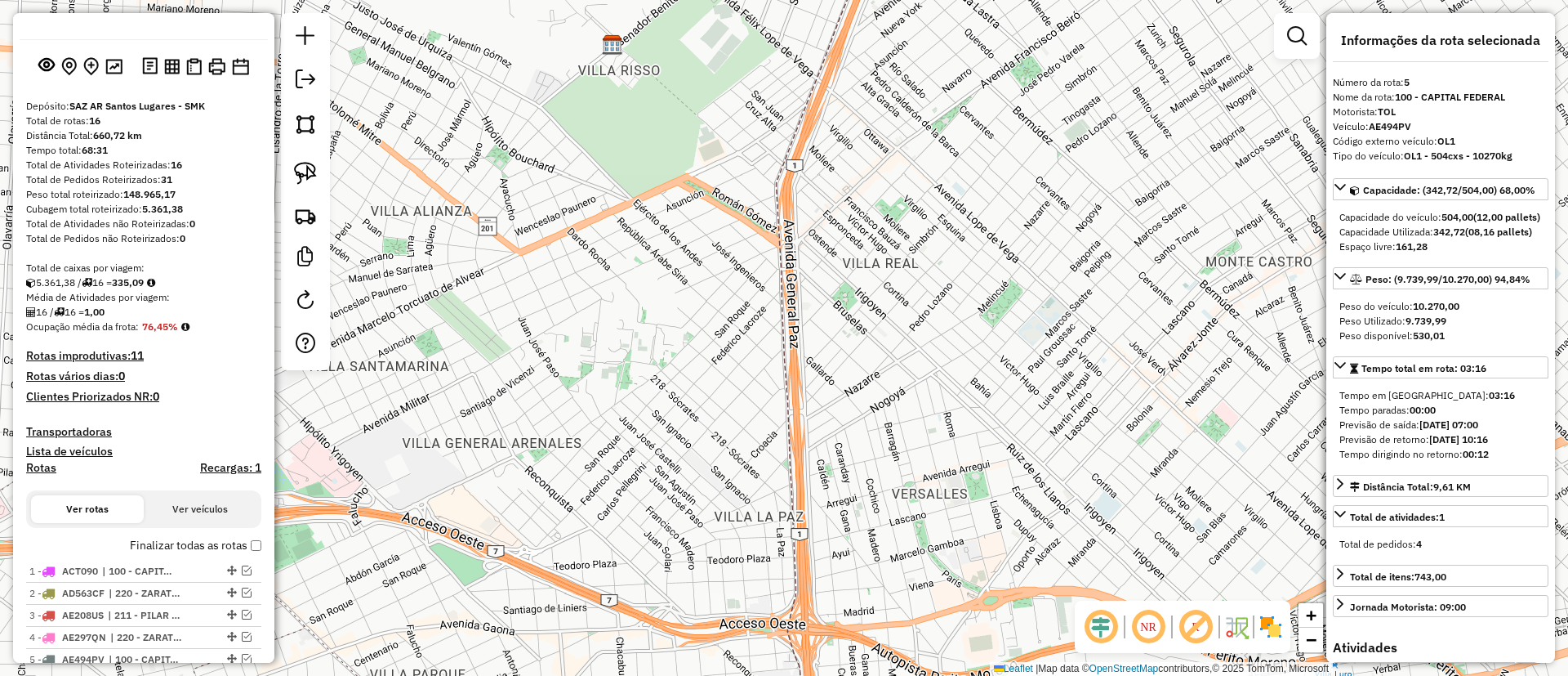
scroll to position [123, 0]
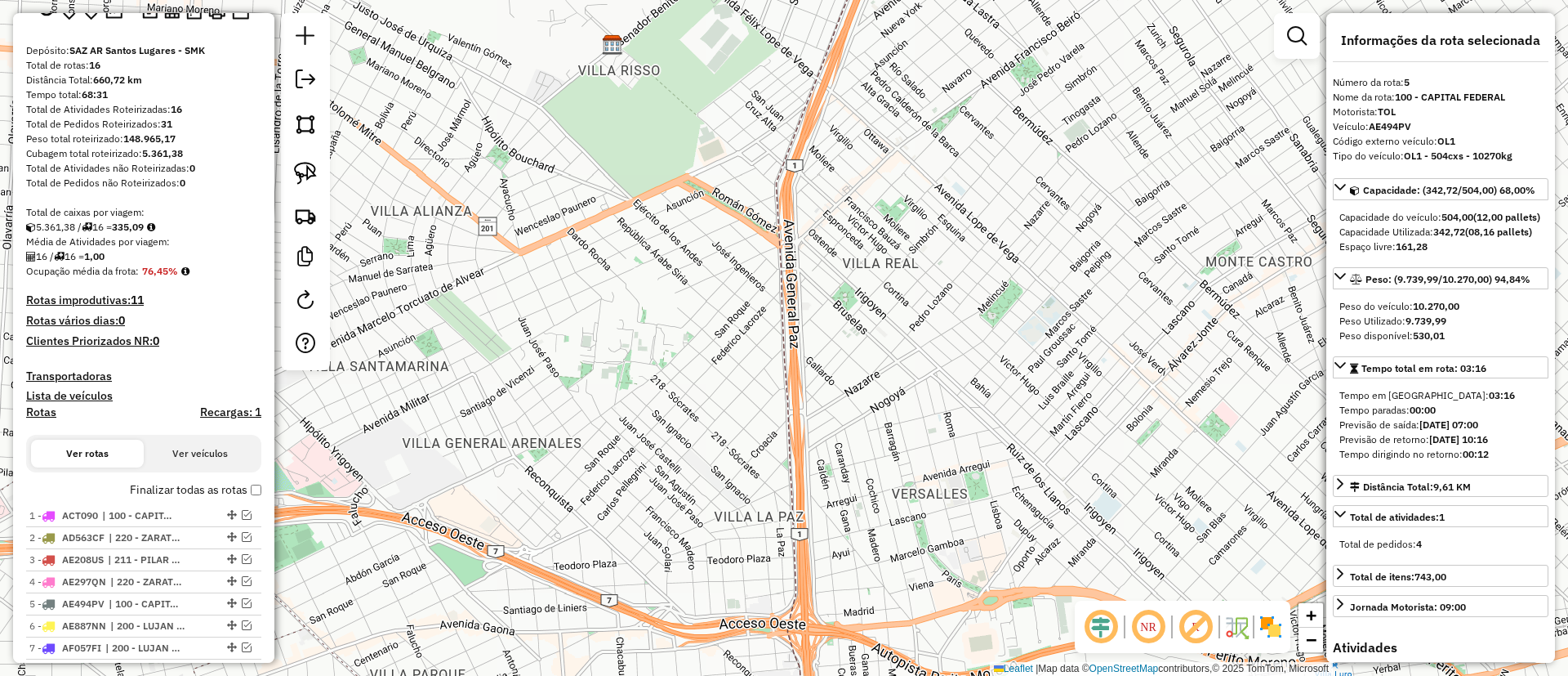
click at [200, 483] on label "Finalizar todas as rotas" at bounding box center [195, 490] width 131 height 17
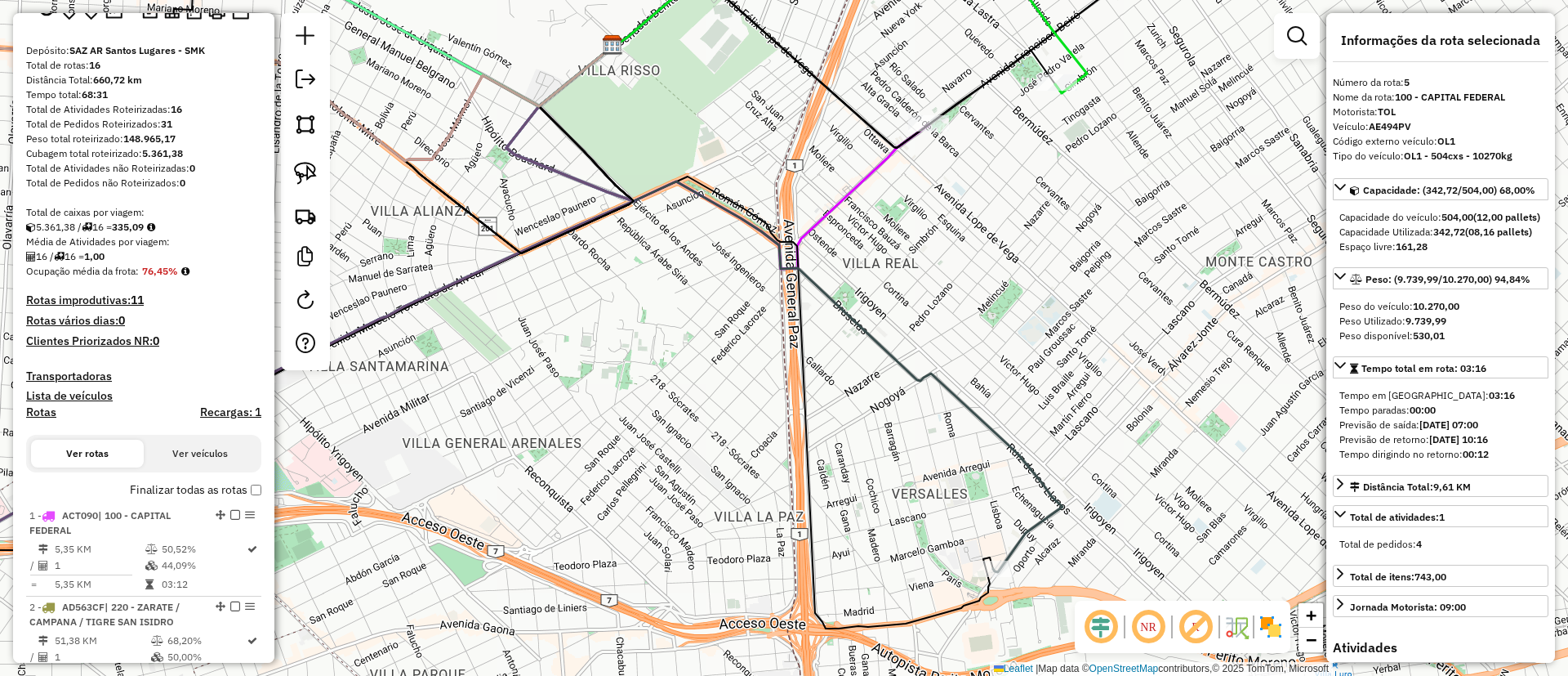
click at [41, 416] on h4 "Rotas" at bounding box center [41, 412] width 30 height 14
select select "*"
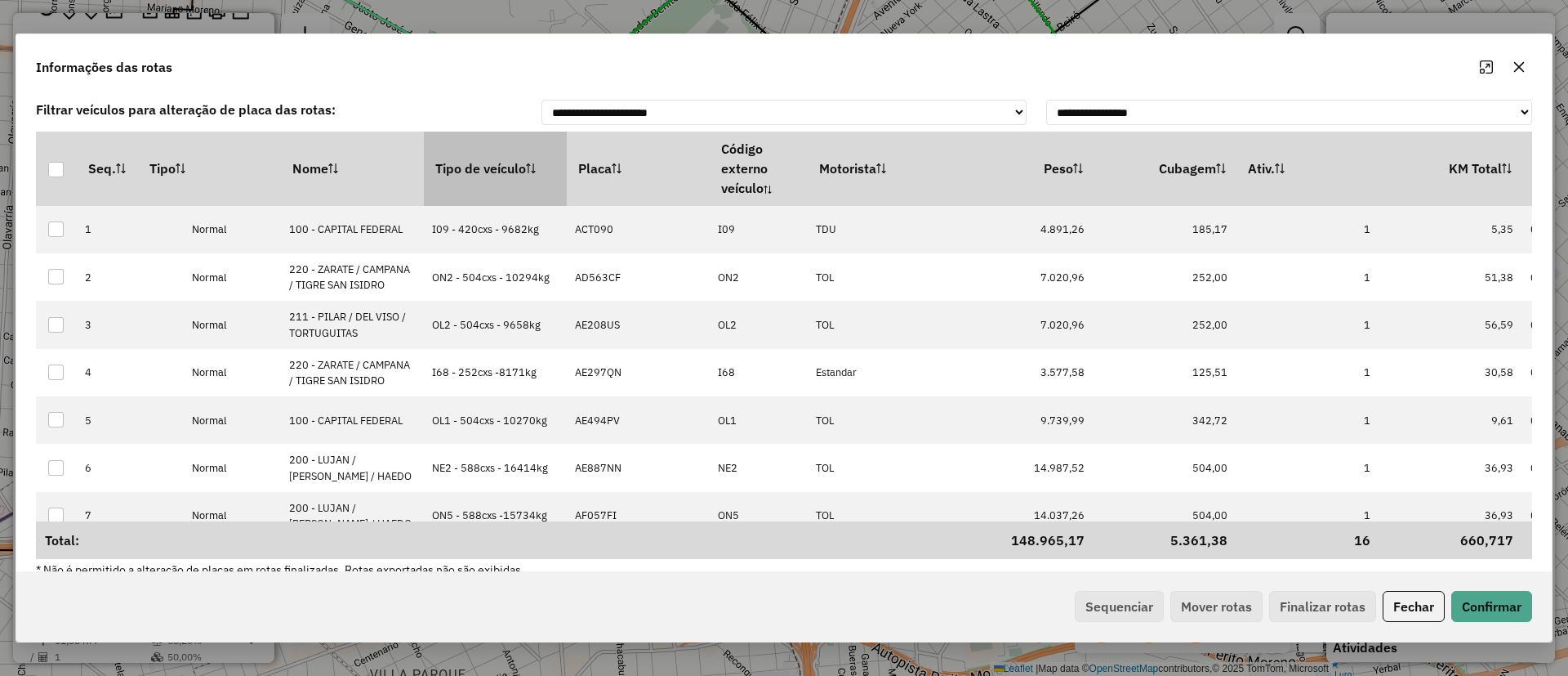
click at [507, 181] on th "Tipo de veículo" at bounding box center [495, 168] width 142 height 73
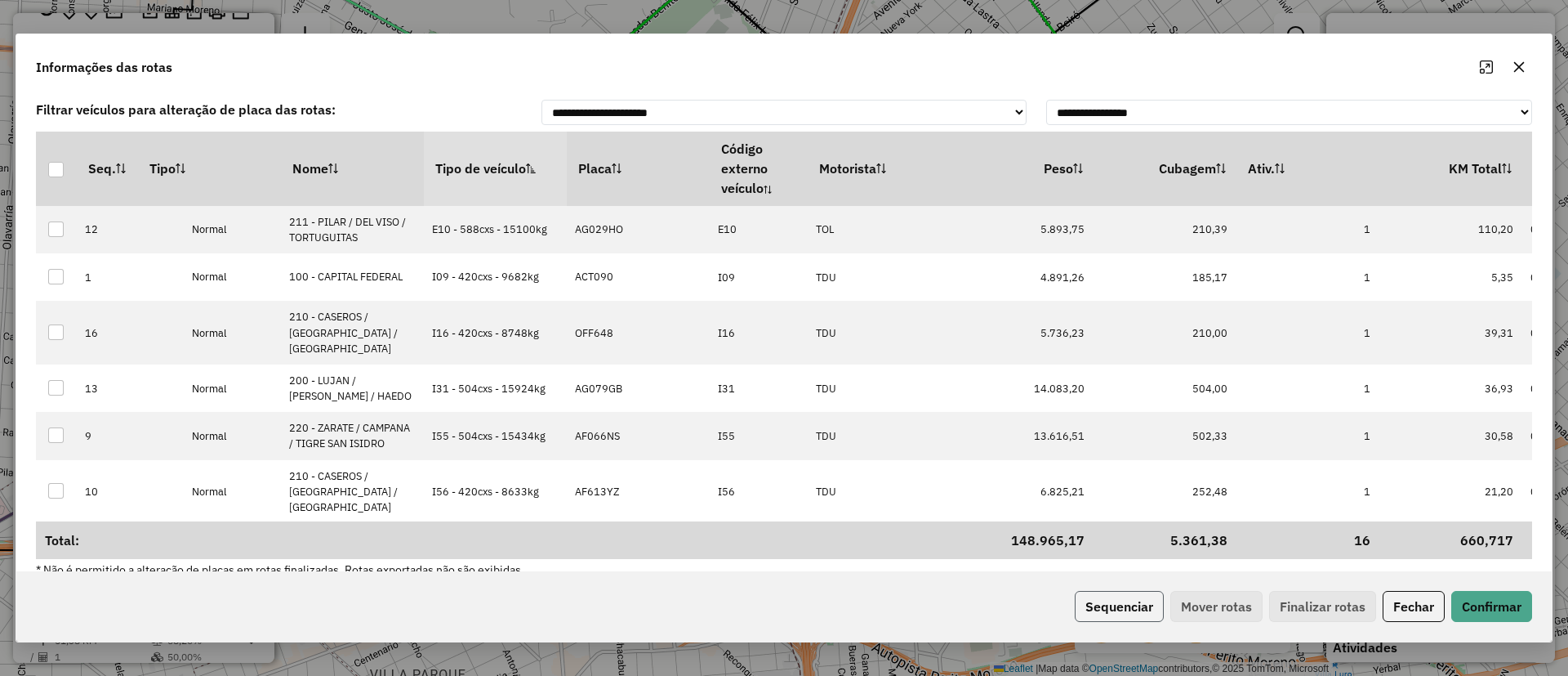
click at [1100, 615] on button "Sequenciar" at bounding box center [1119, 606] width 89 height 31
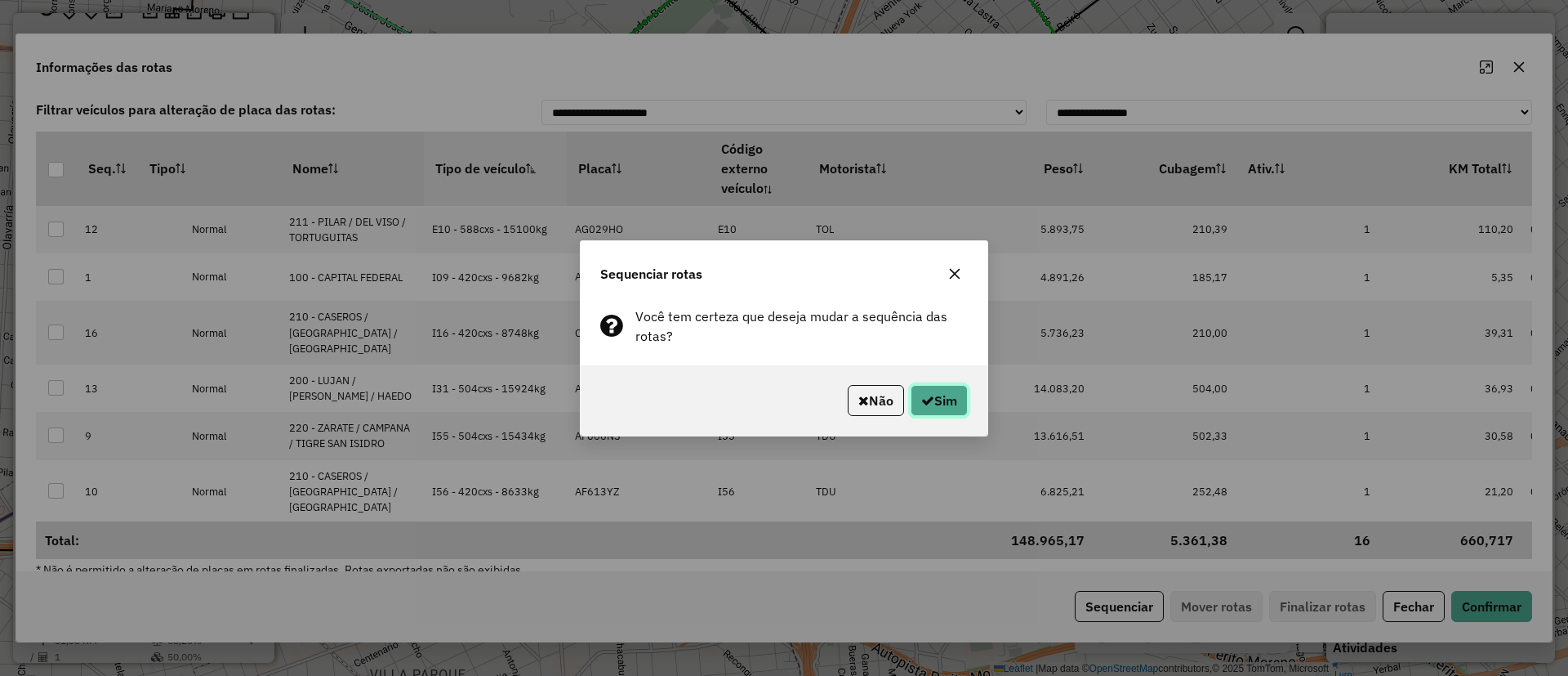
click at [938, 405] on button "Sim" at bounding box center [938, 400] width 57 height 31
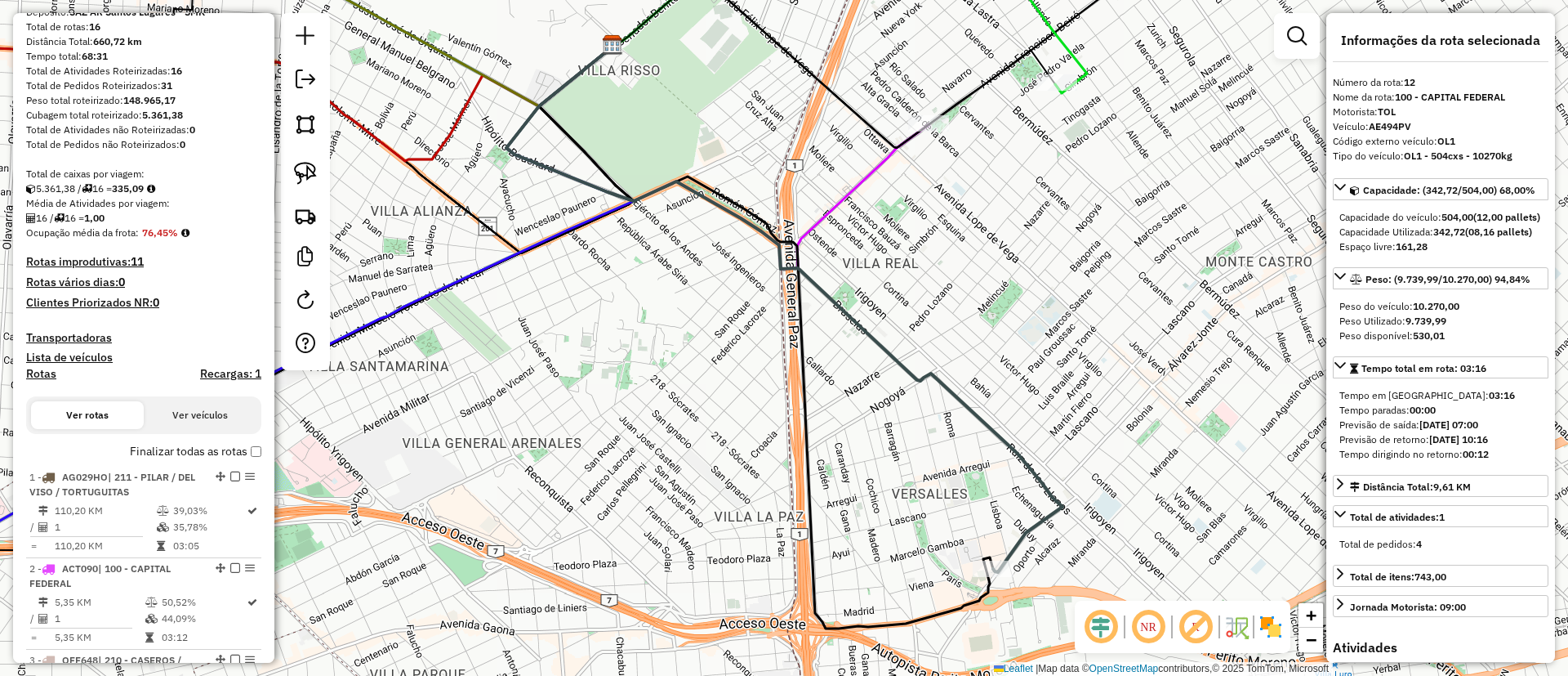
scroll to position [0, 0]
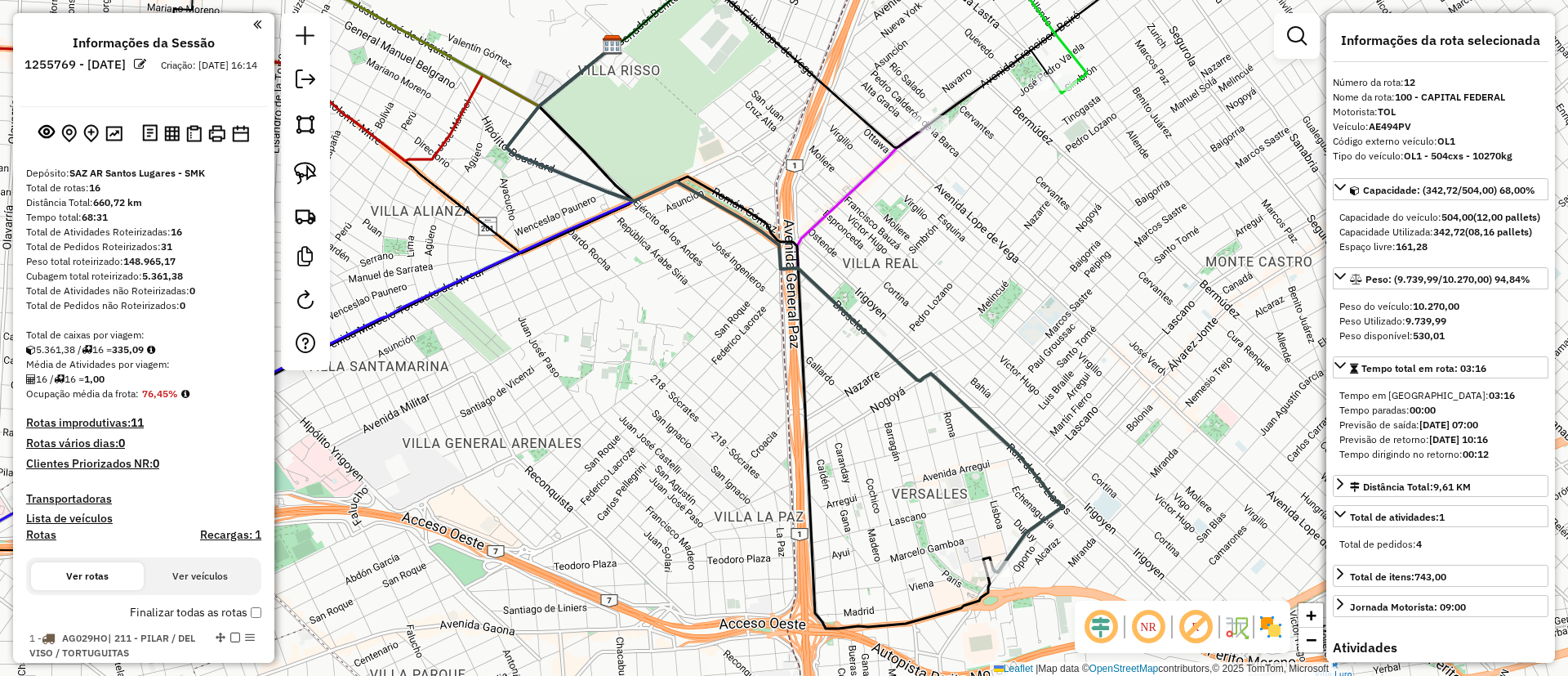
click at [207, 530] on h4 "Recargas: 1" at bounding box center [230, 534] width 61 height 14
click at [157, 615] on label "Finalizar todas as rotas" at bounding box center [195, 612] width 131 height 17
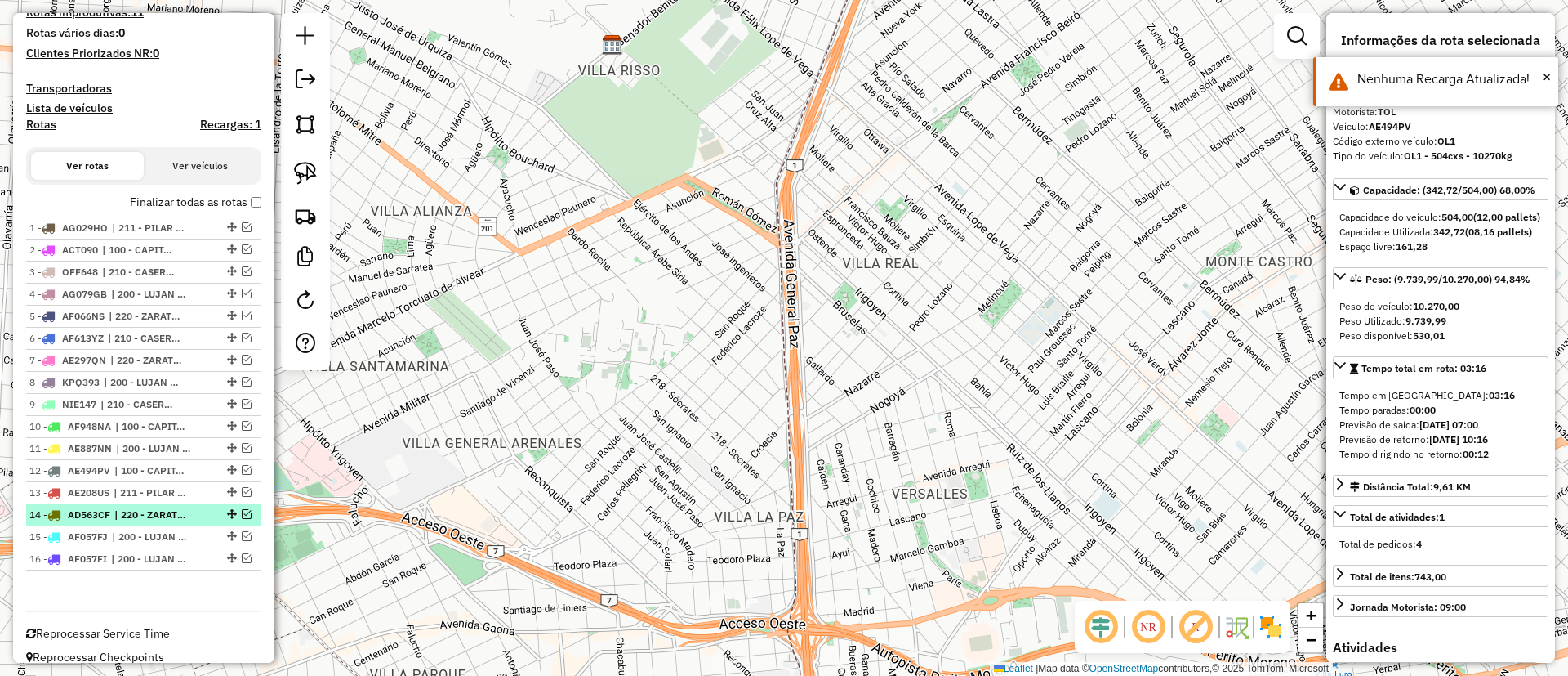
scroll to position [427, 0]
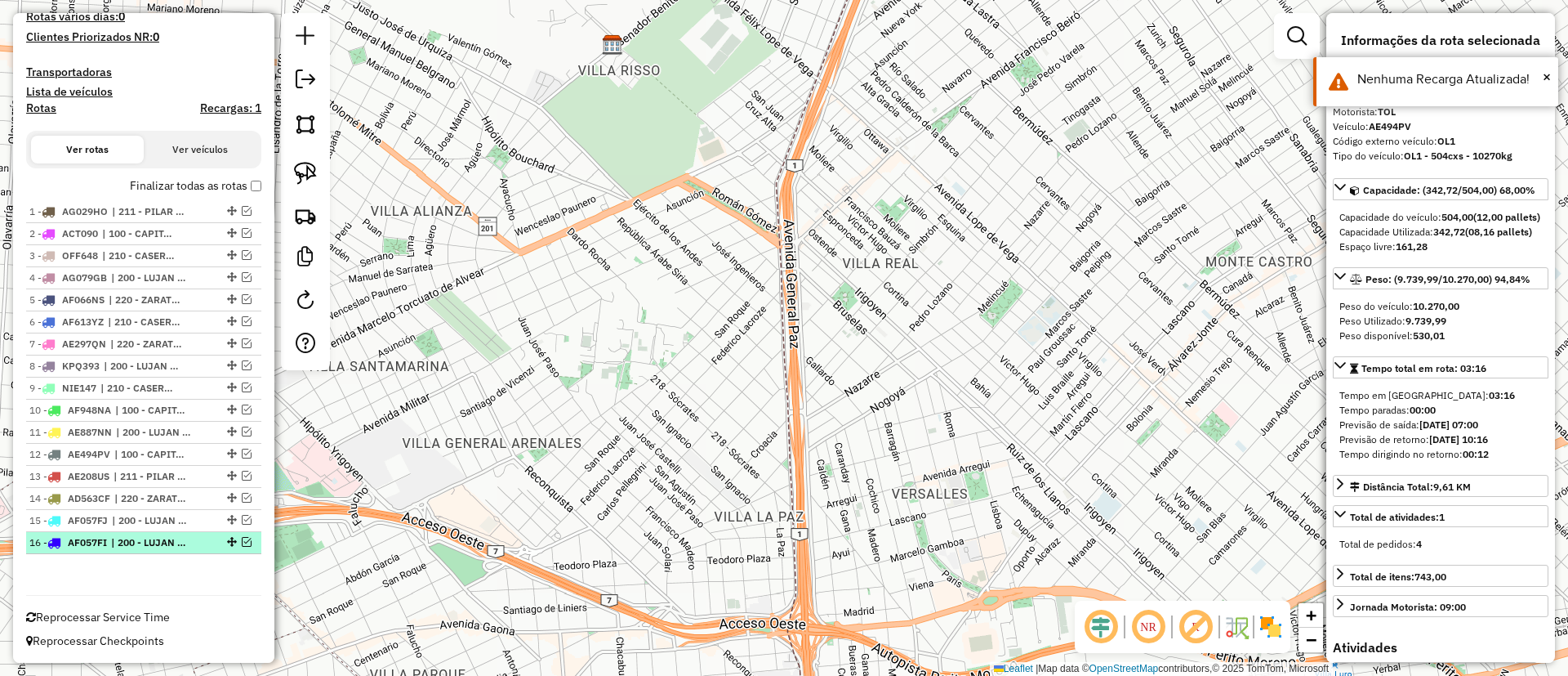
click at [171, 544] on span "| 200 - LUJAN / [PERSON_NAME] / HAEDO" at bounding box center [148, 542] width 75 height 15
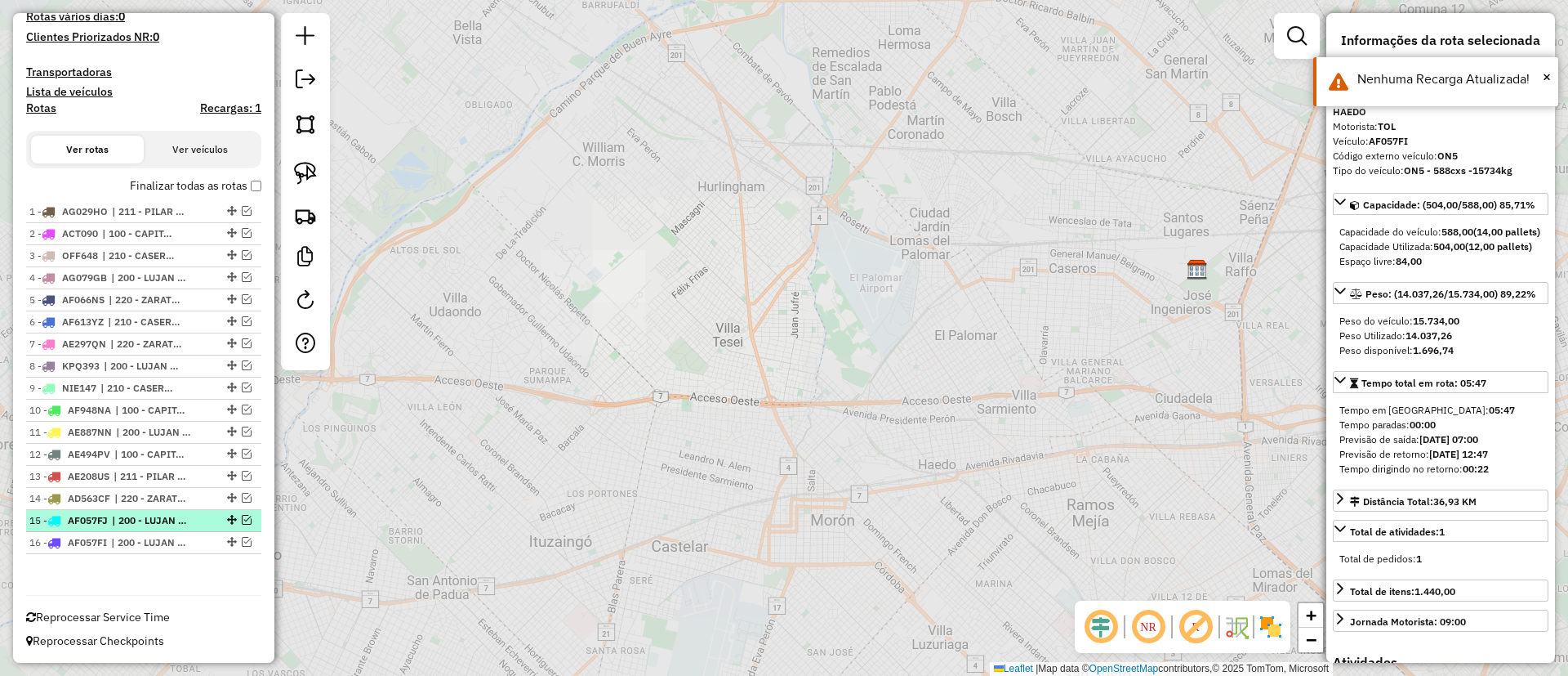
click at [166, 520] on span "| 200 - LUJAN / [PERSON_NAME] / HAEDO" at bounding box center [149, 520] width 75 height 15
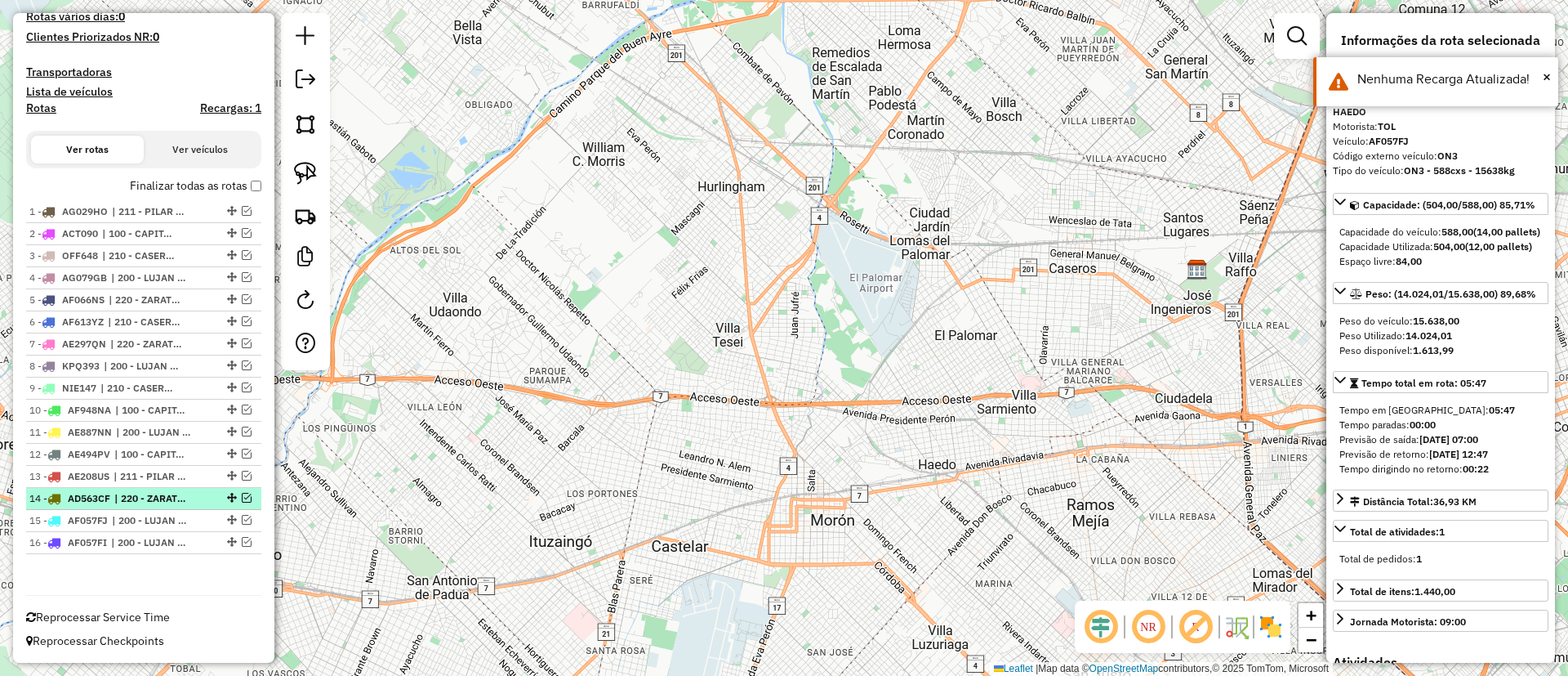
click at [162, 493] on span "| 220 - ZARATE / CAMPANA / TIGRE SAN ISIDRO" at bounding box center [152, 498] width 75 height 15
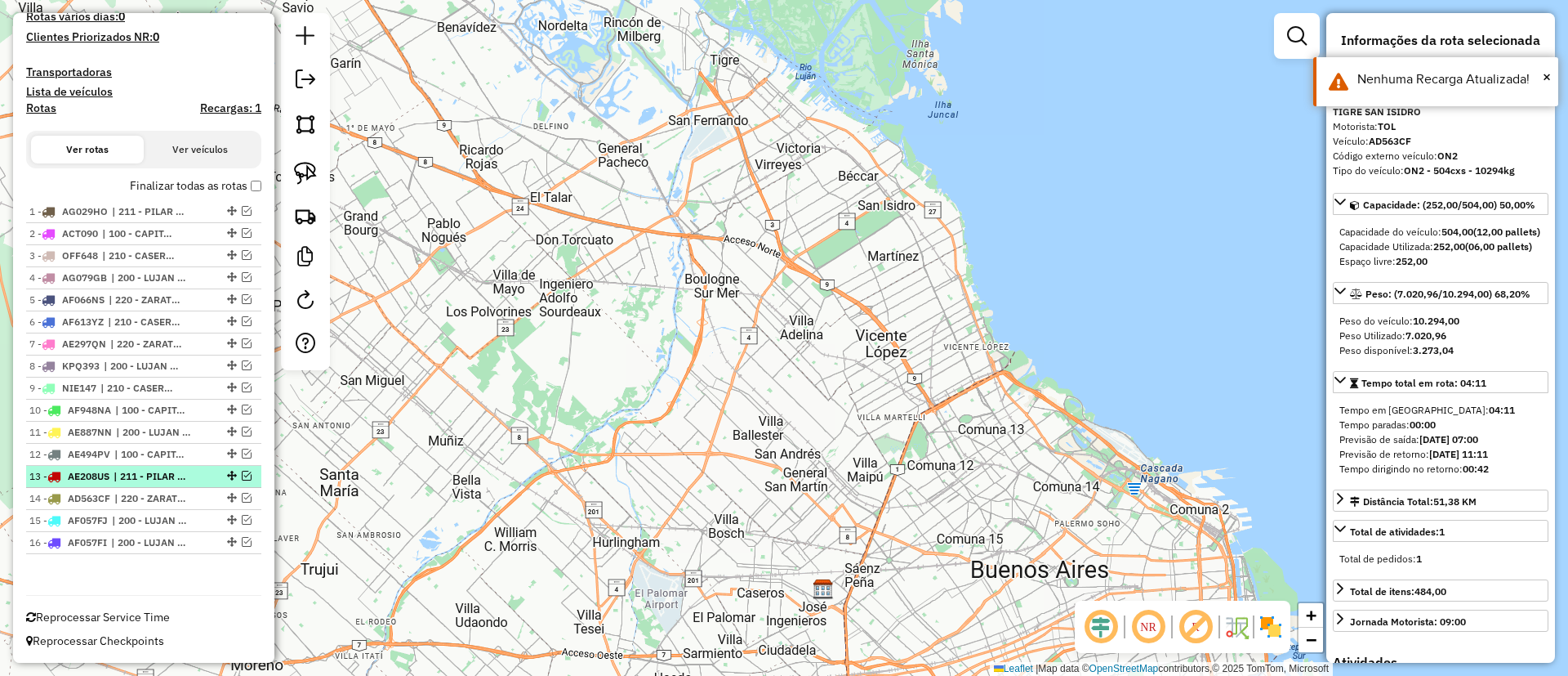
click at [159, 469] on span "| 211 - PILAR / DEL VISO / TORTUGUITAS" at bounding box center [151, 475] width 75 height 15
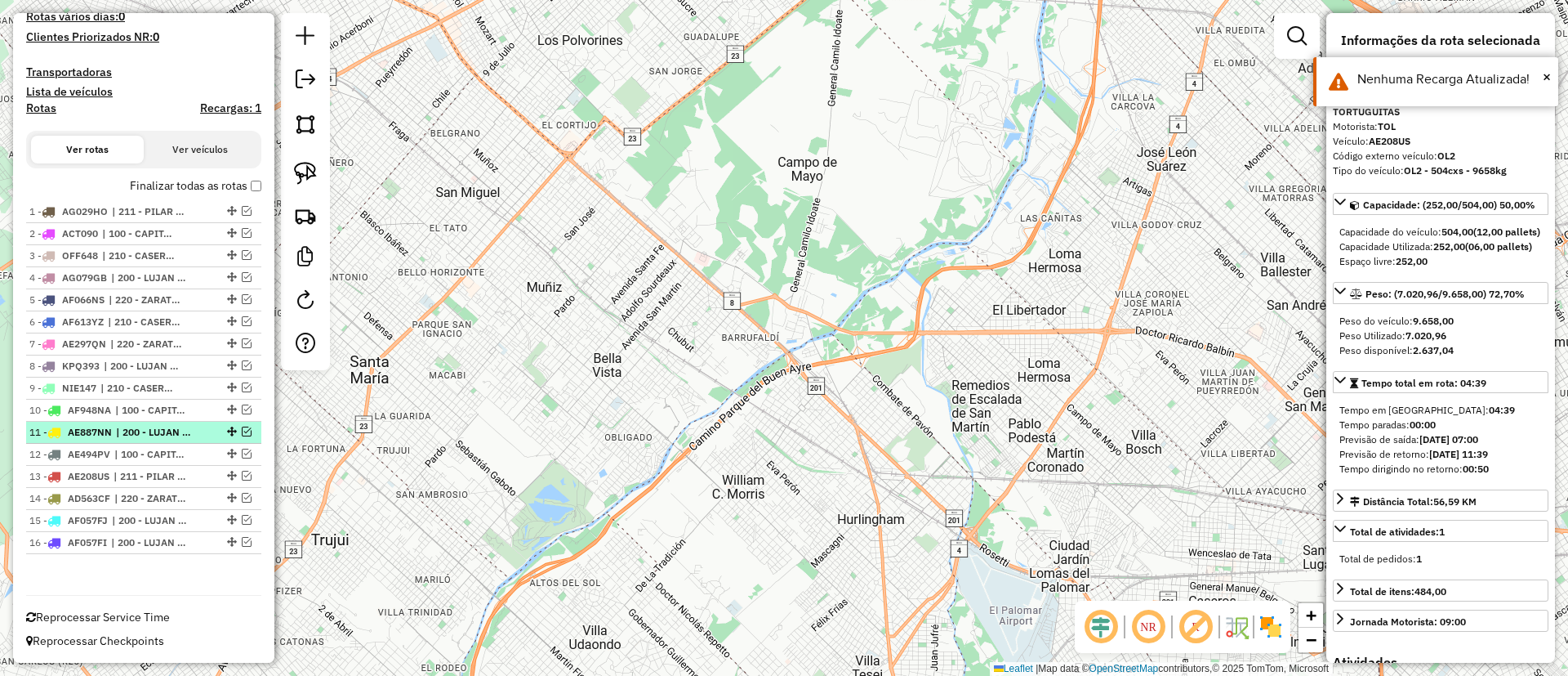
click at [154, 440] on li "11 - AE887NN | 200 - LUJAN / RAMOS / HAEDO" at bounding box center [144, 433] width 235 height 22
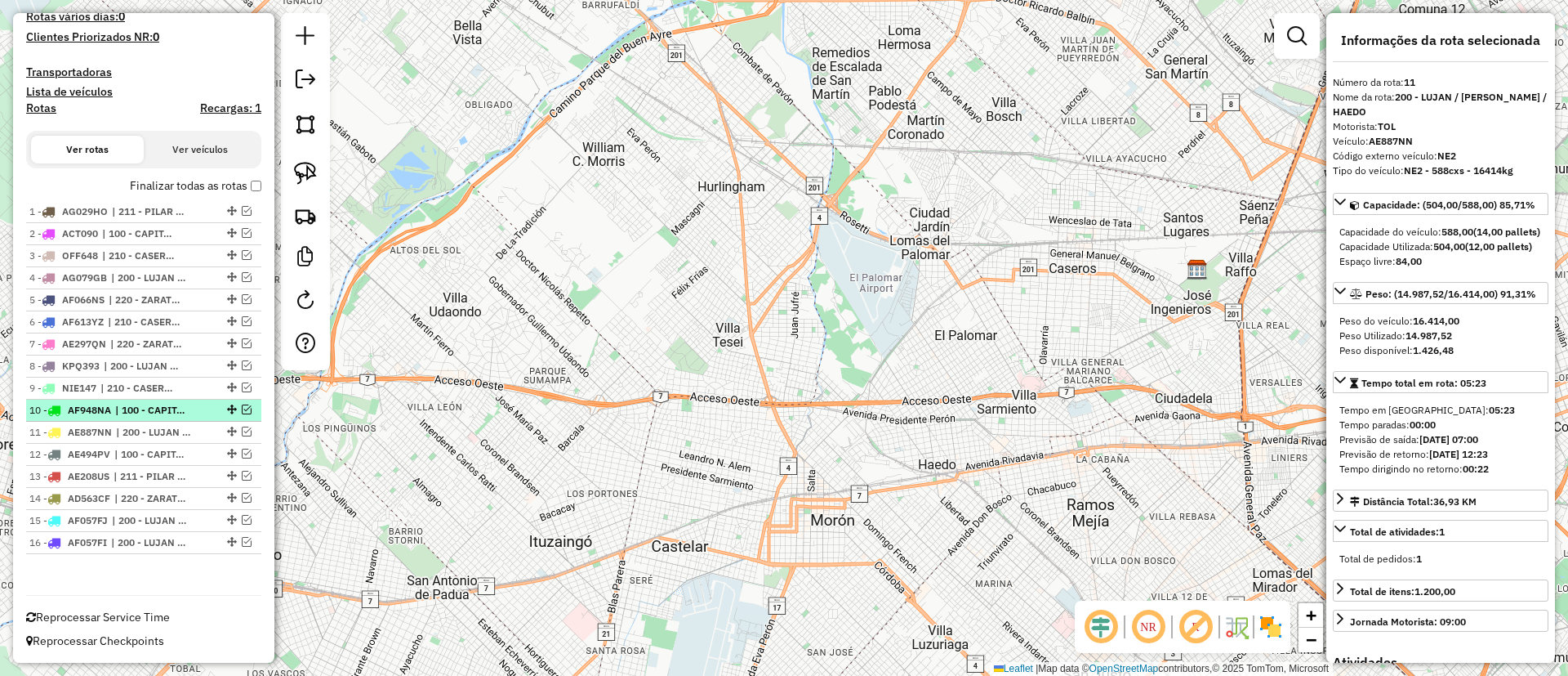
click at [153, 418] on li "10 - AF948NA | 100 - CAPITAL FEDERAL" at bounding box center [144, 411] width 235 height 22
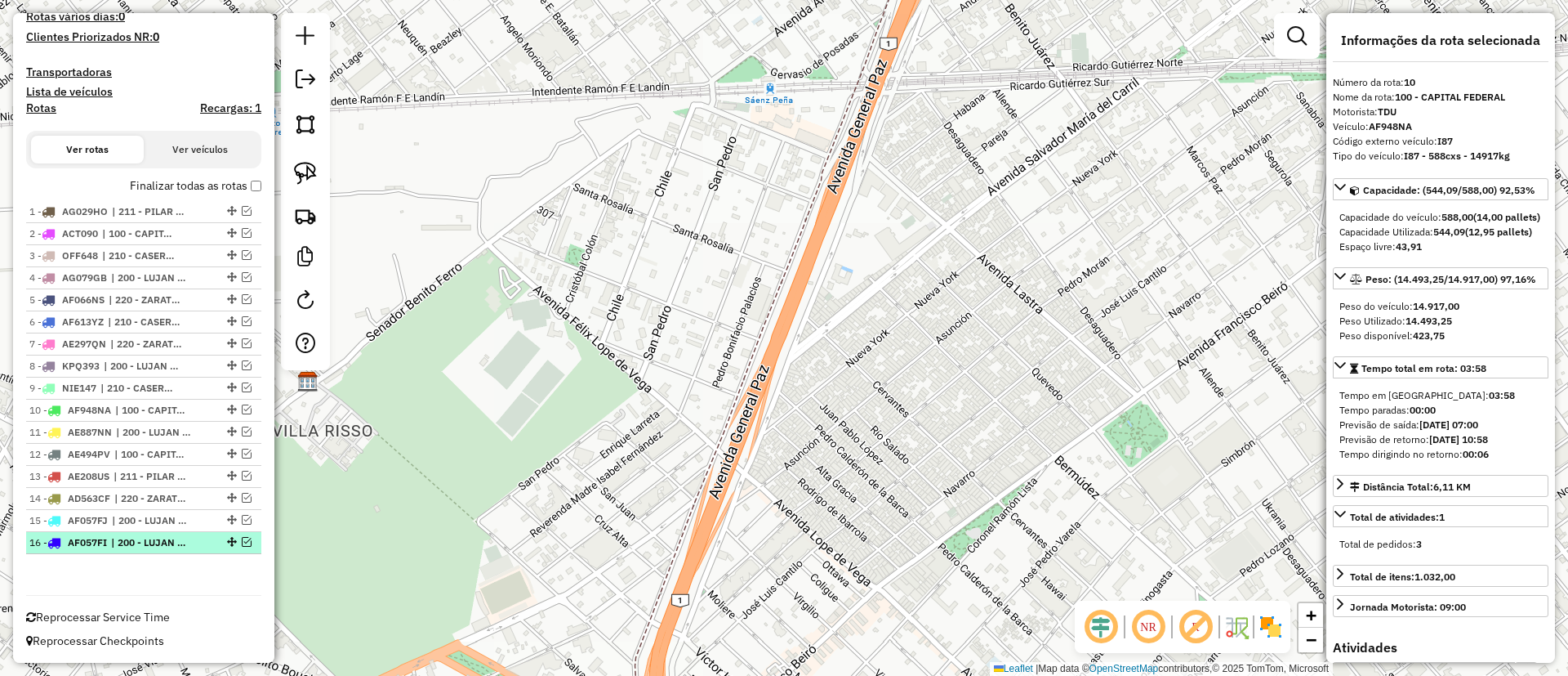
click at [242, 541] on em at bounding box center [246, 541] width 9 height 9
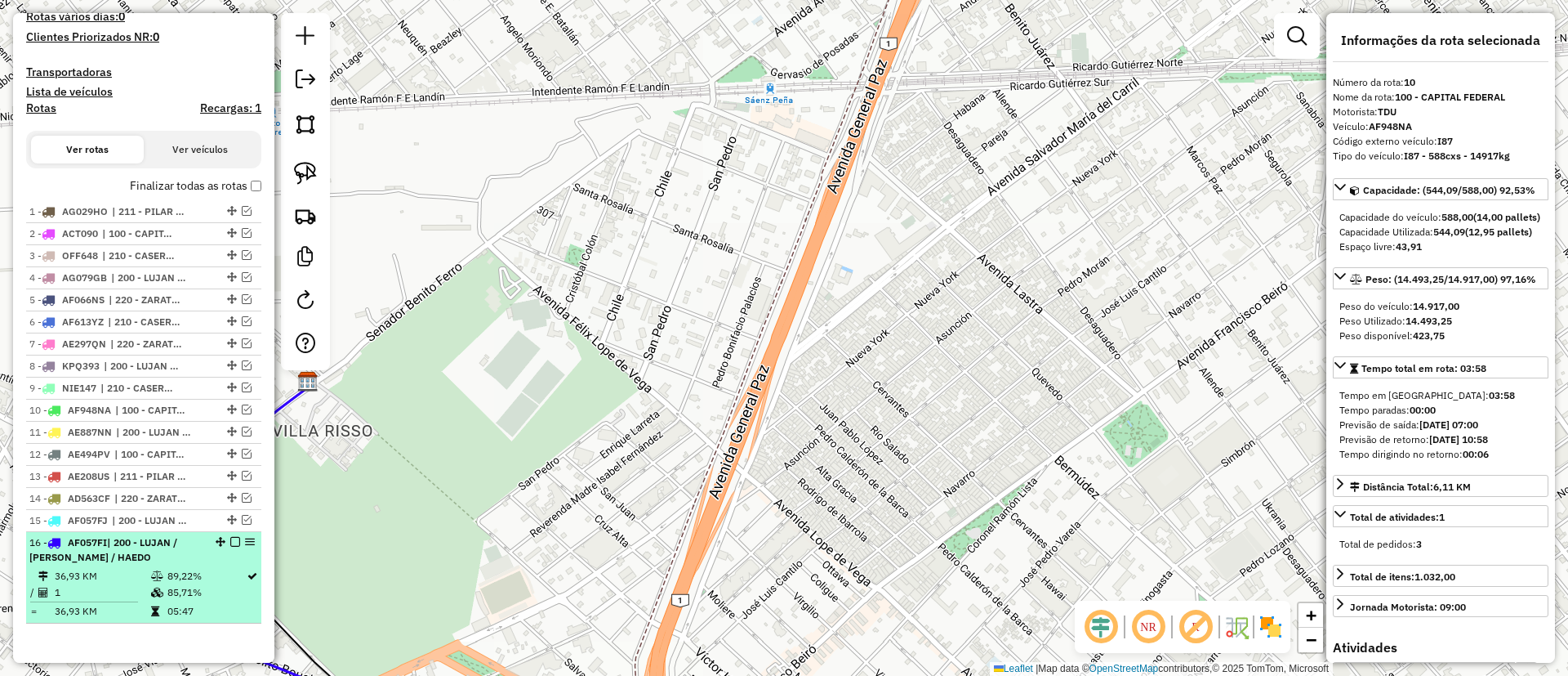
click at [205, 574] on td "89,22%" at bounding box center [206, 575] width 79 height 16
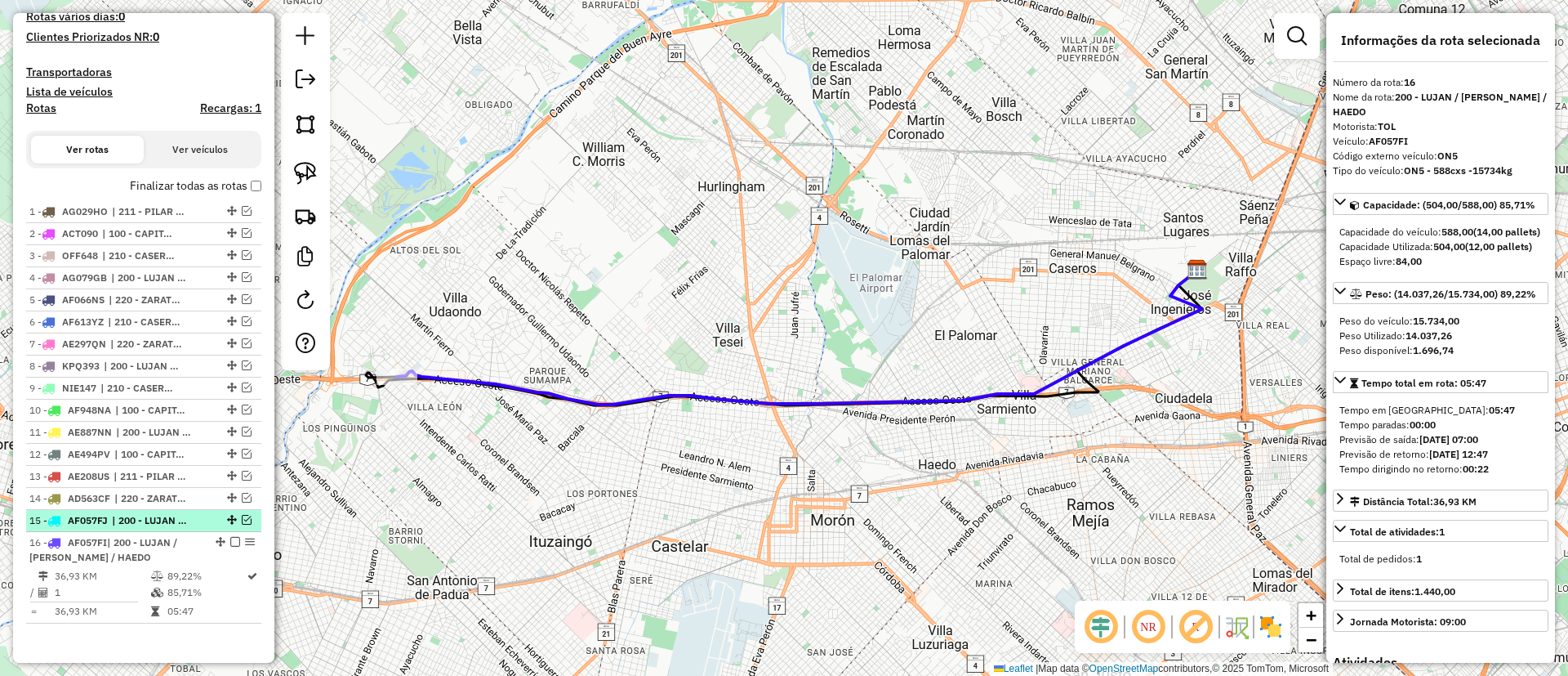
click at [241, 520] on em at bounding box center [246, 519] width 9 height 9
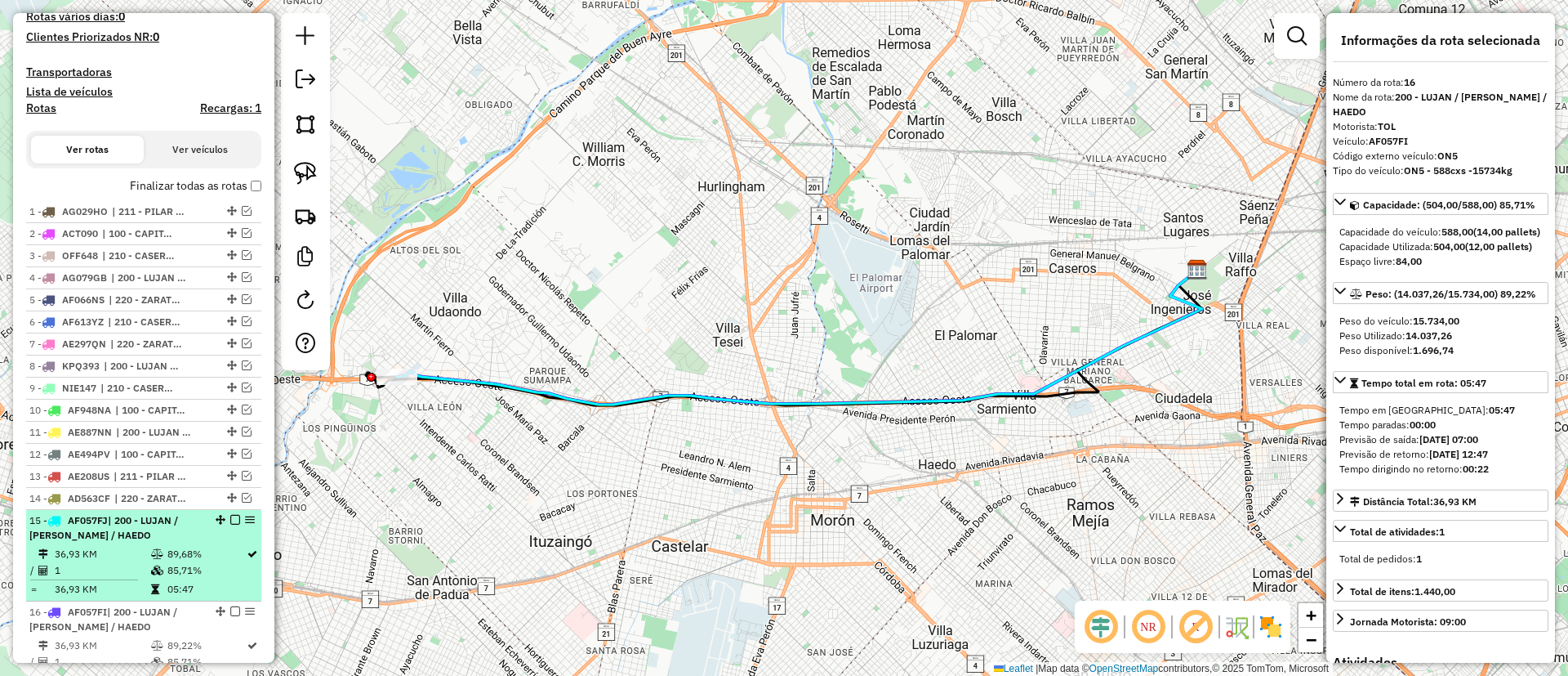
click at [216, 560] on td "89,68%" at bounding box center [206, 553] width 79 height 16
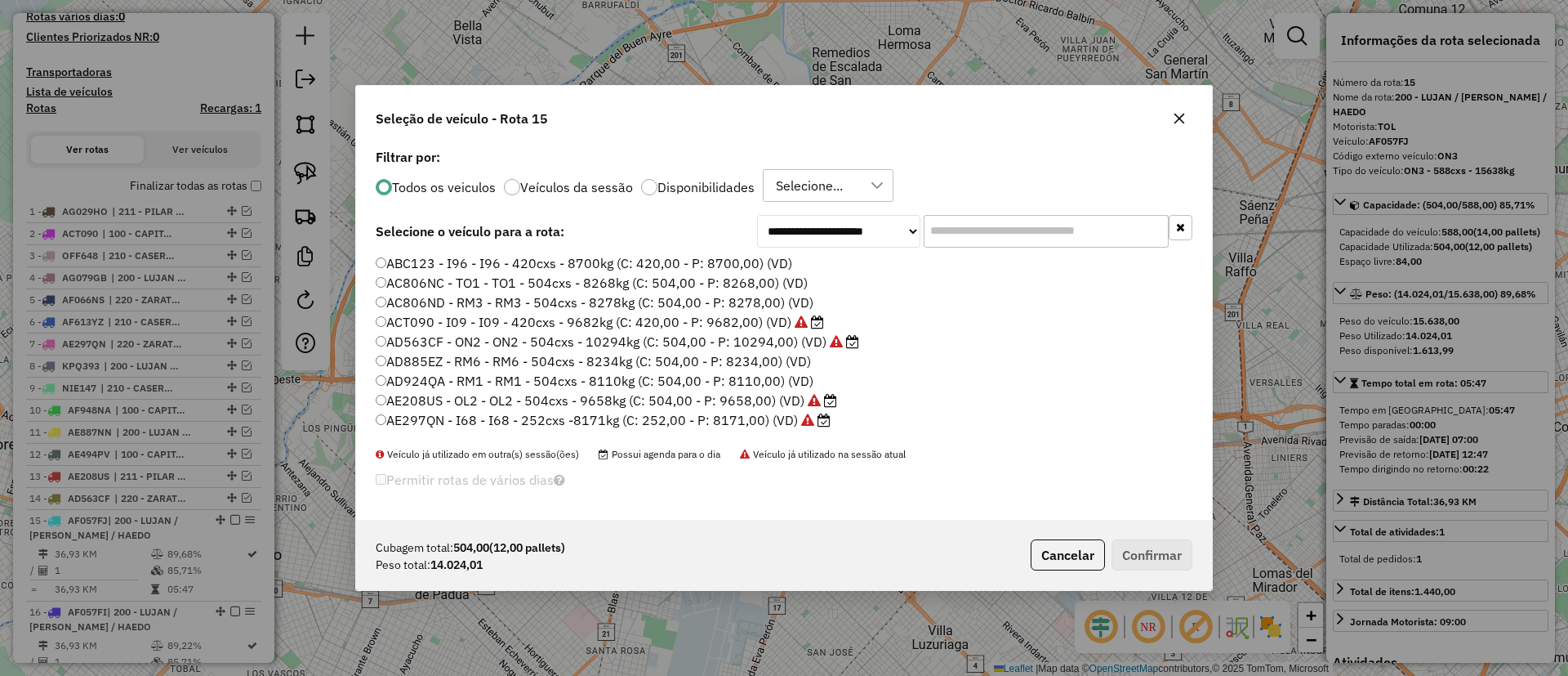
scroll to position [9, 5]
click at [558, 189] on label "Veículos da sessão" at bounding box center [577, 187] width 113 height 13
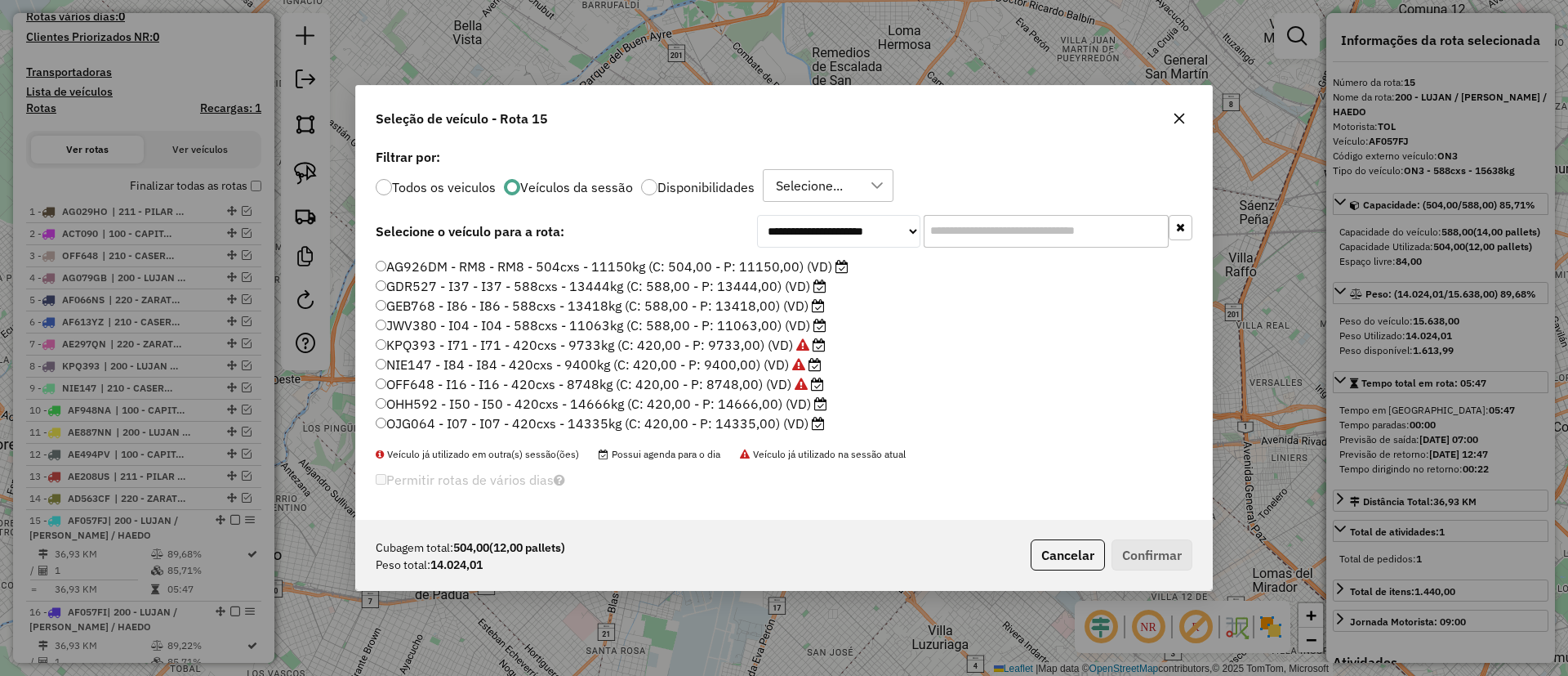
scroll to position [266, 0]
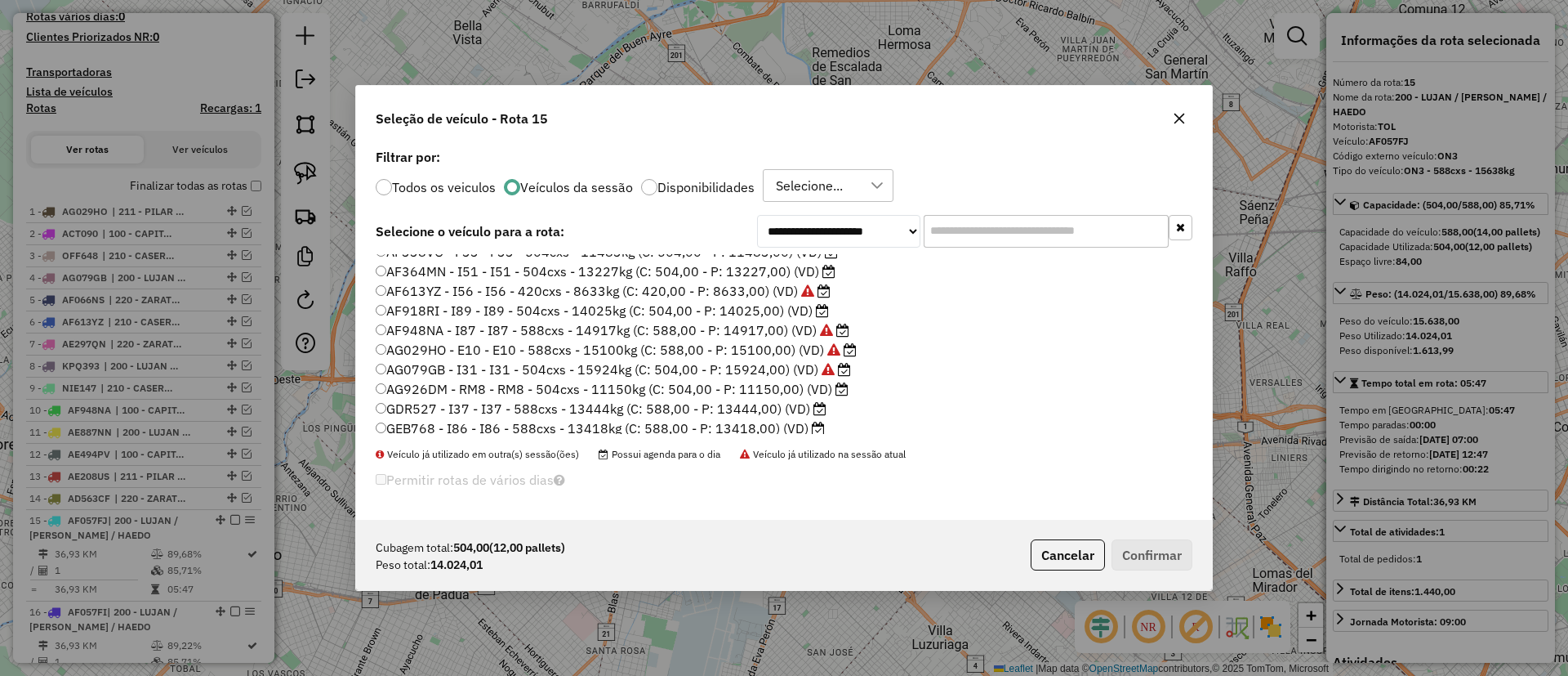
click at [694, 314] on label "AF918RI - I89 - I89 - 504cxs - 14025kg (C: 504,00 - P: 14025,00) (VD)" at bounding box center [601, 310] width 453 height 20
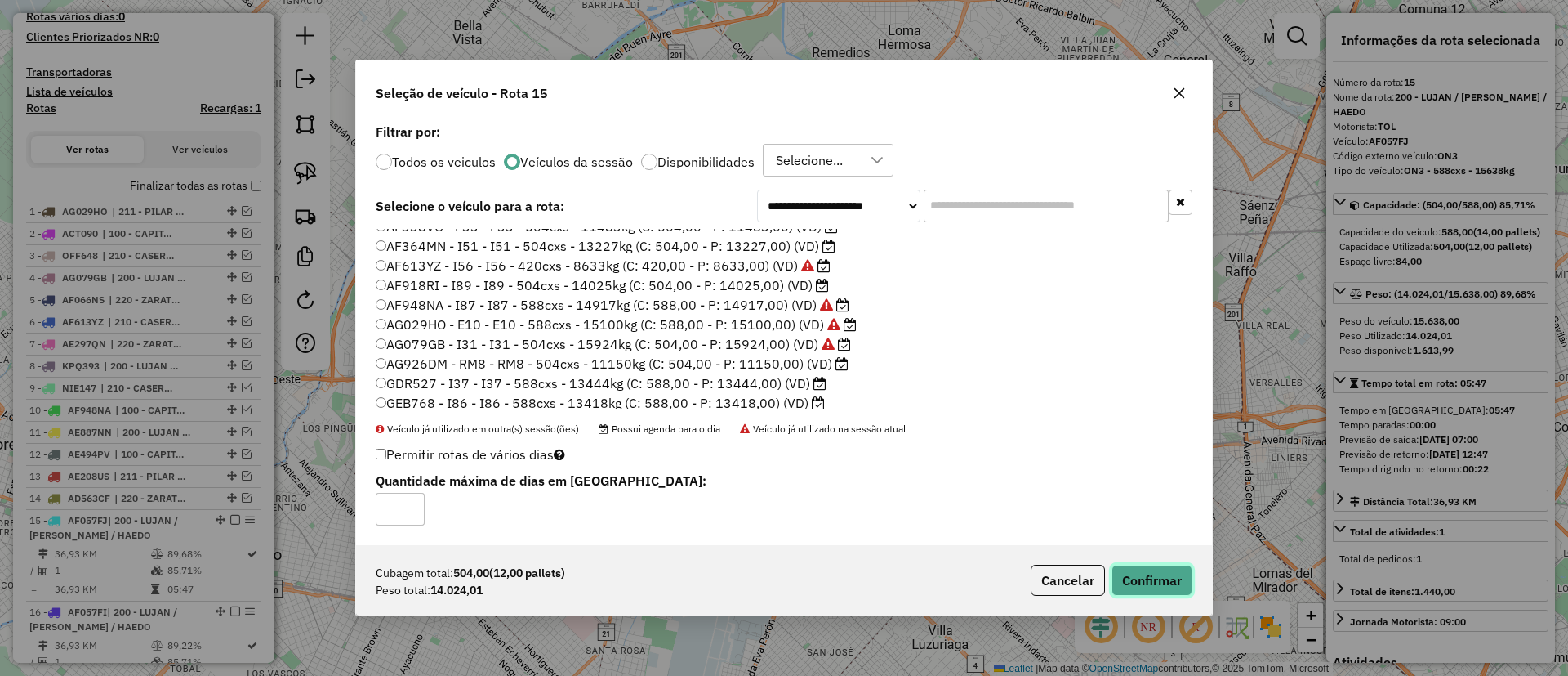
click at [1153, 591] on button "Confirmar" at bounding box center [1152, 580] width 81 height 31
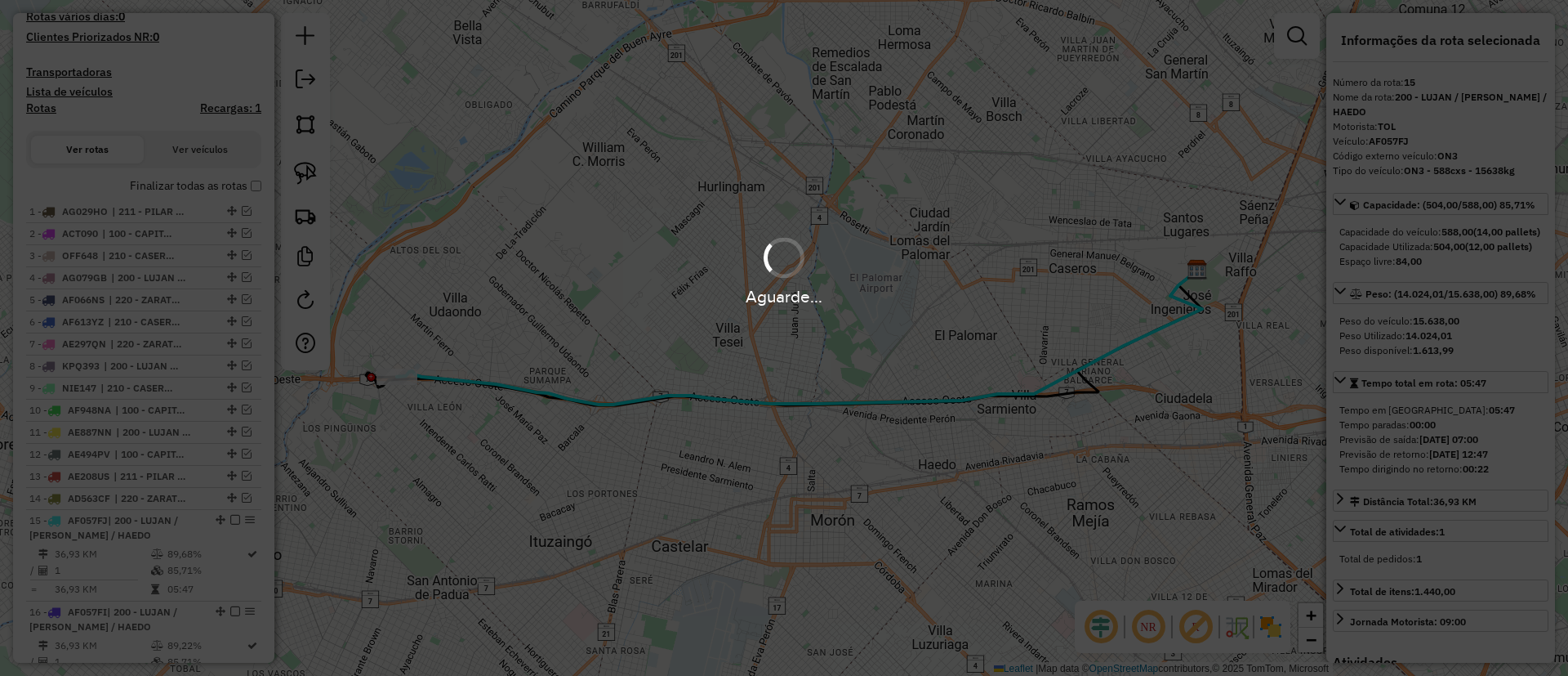
scroll to position [565, 0]
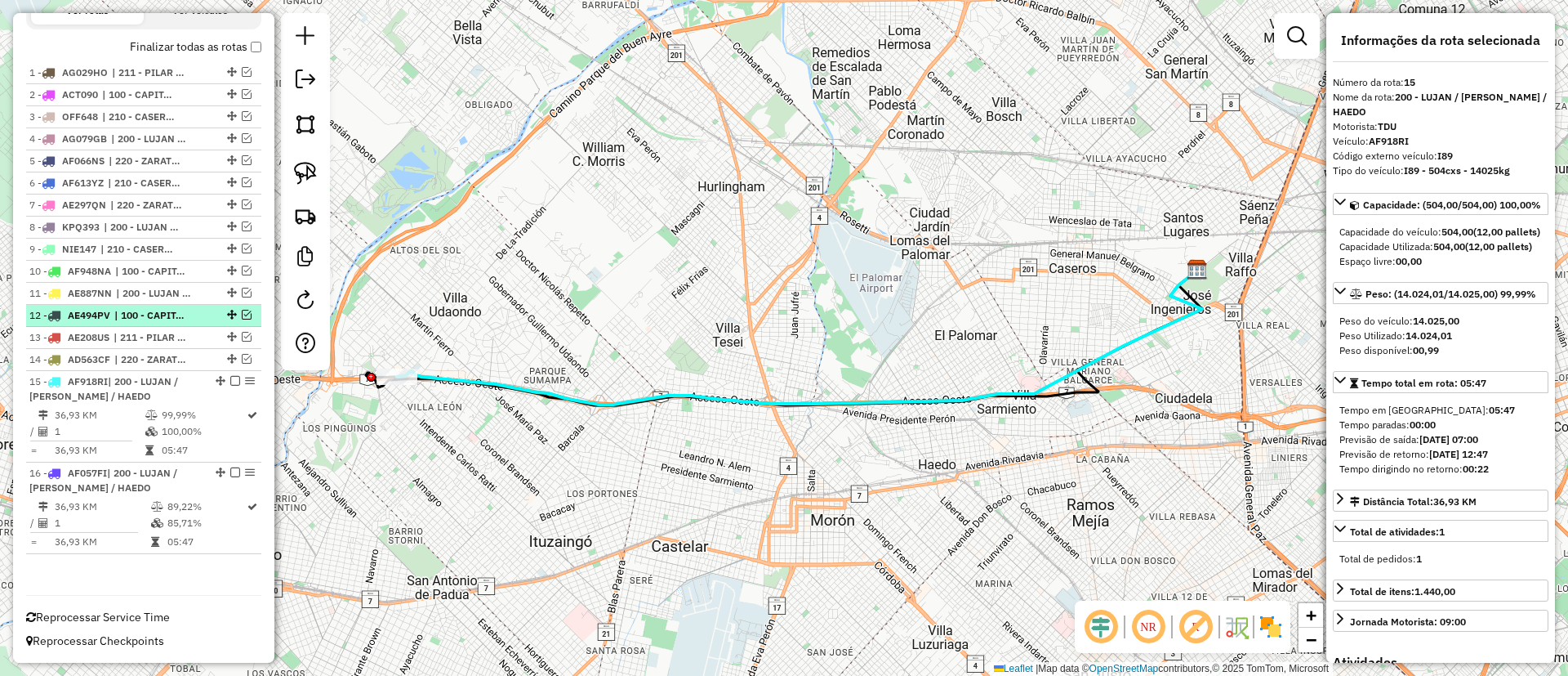
click at [230, 381] on em at bounding box center [235, 380] width 9 height 9
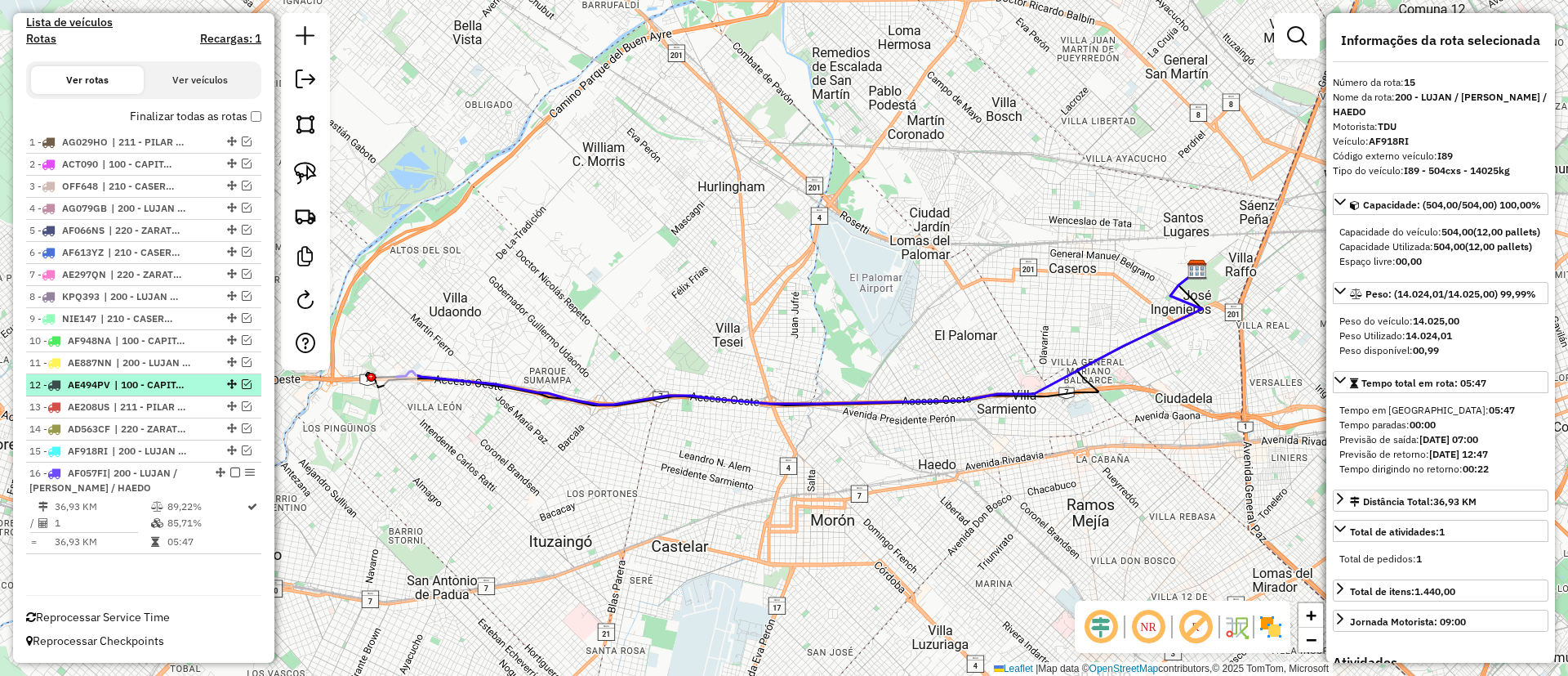
scroll to position [496, 0]
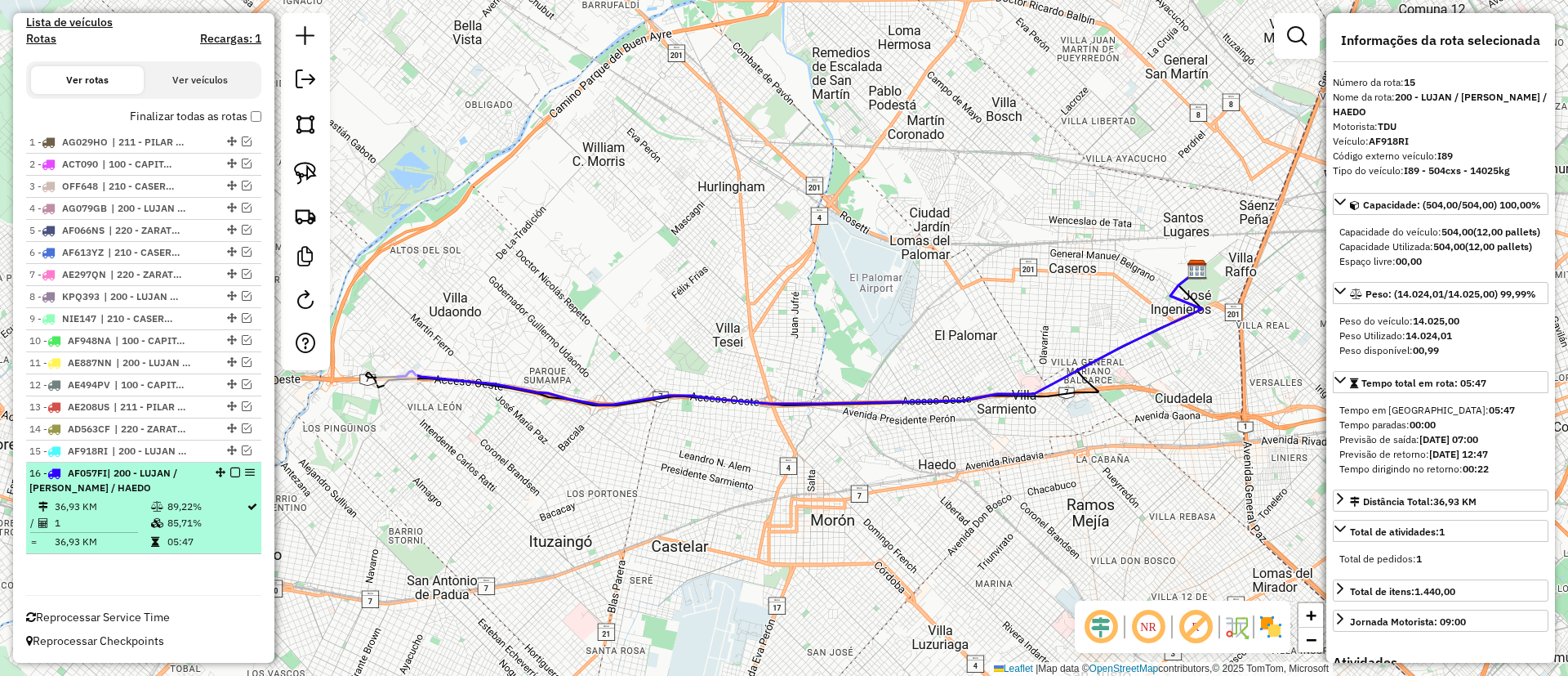
click at [223, 472] on div at bounding box center [229, 471] width 49 height 9
click at [230, 469] on em at bounding box center [235, 471] width 9 height 9
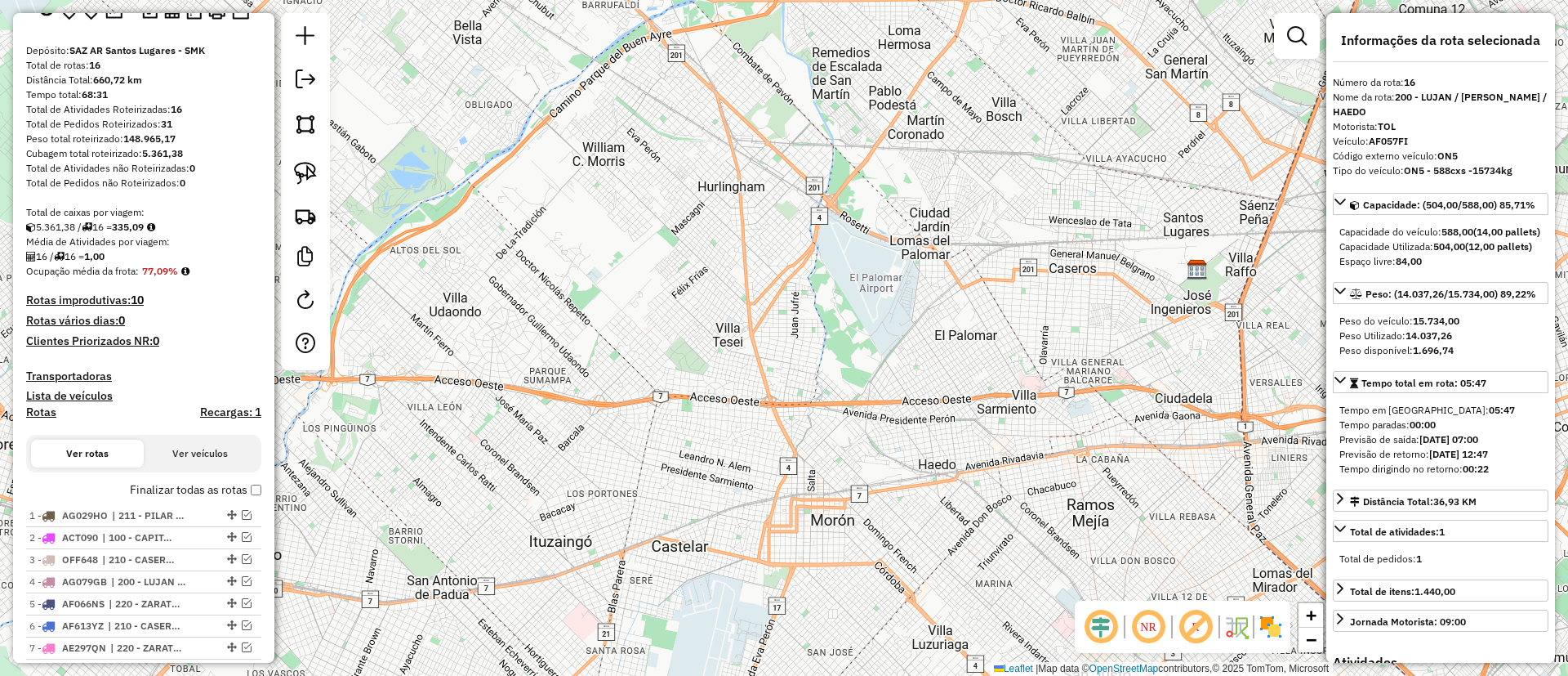
scroll to position [427, 0]
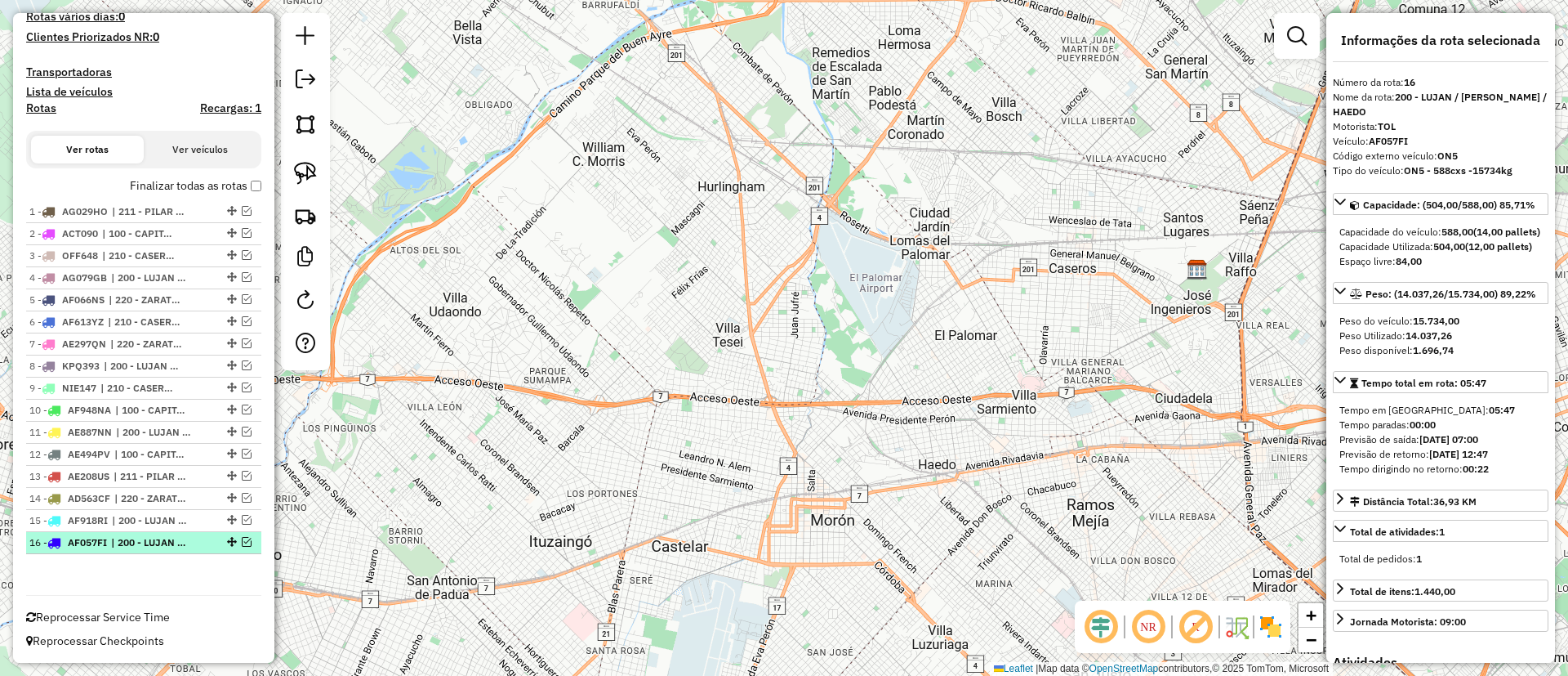
click at [241, 540] on em at bounding box center [246, 541] width 9 height 9
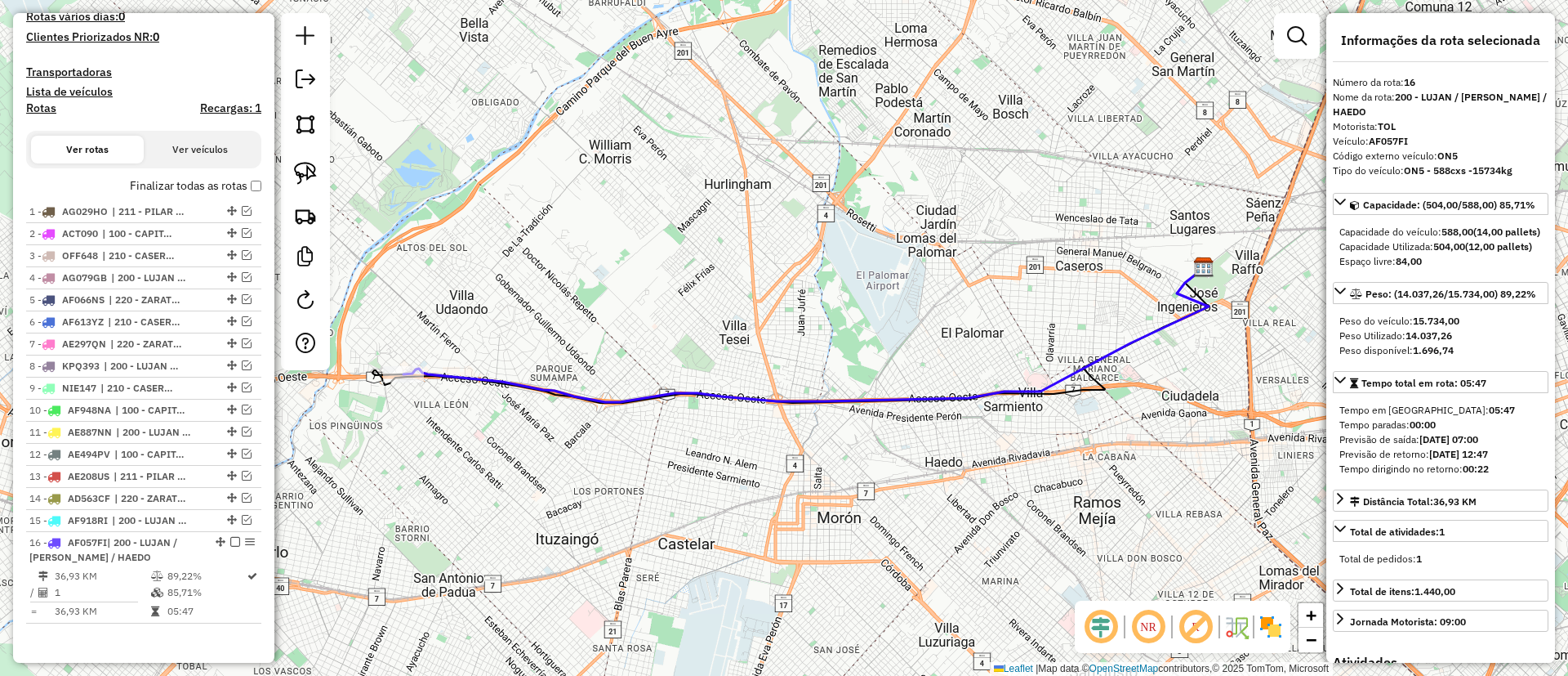
drag, startPoint x: 495, startPoint y: 475, endPoint x: 543, endPoint y: 459, distance: 50.6
click at [543, 459] on div "Janela de atendimento Grade de atendimento Capacidade Transportadoras Veículos …" at bounding box center [784, 338] width 1568 height 676
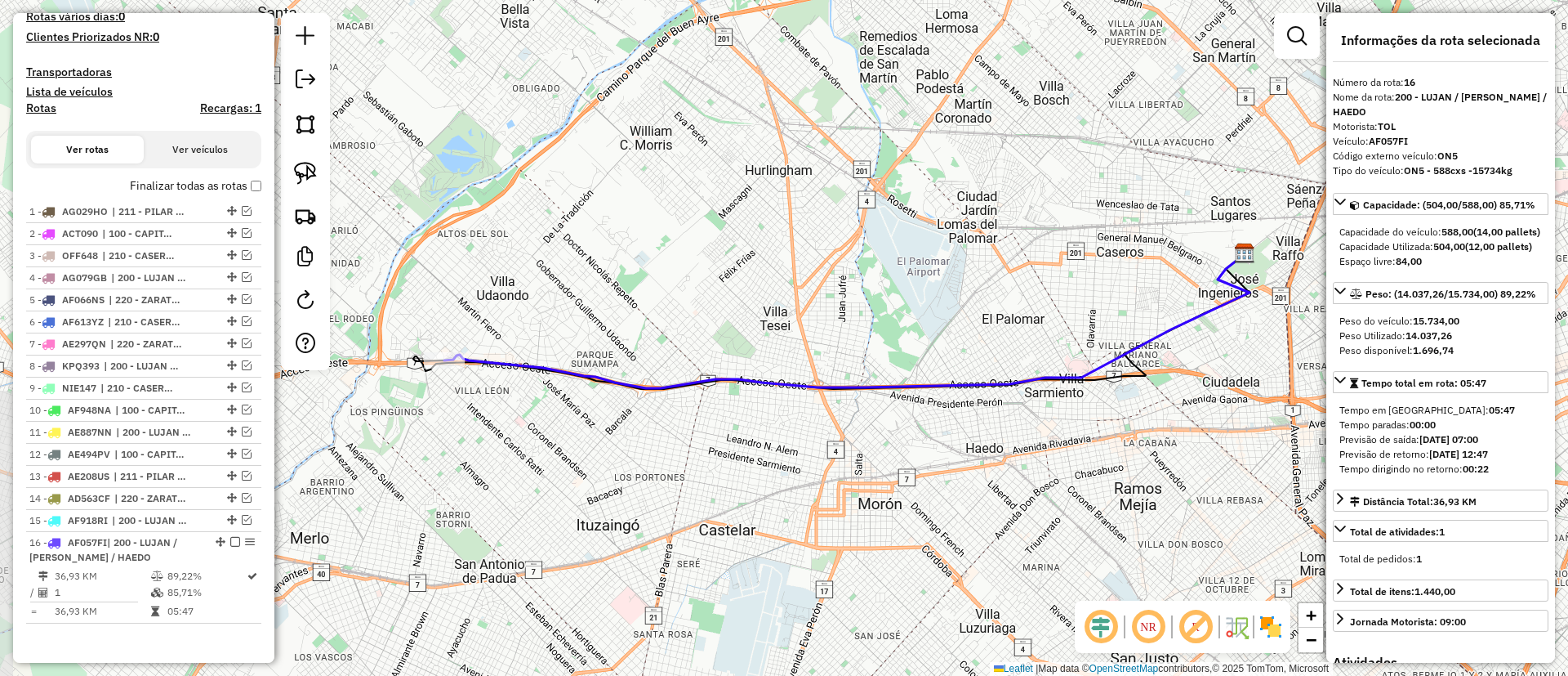
click at [520, 358] on icon at bounding box center [847, 321] width 805 height 134
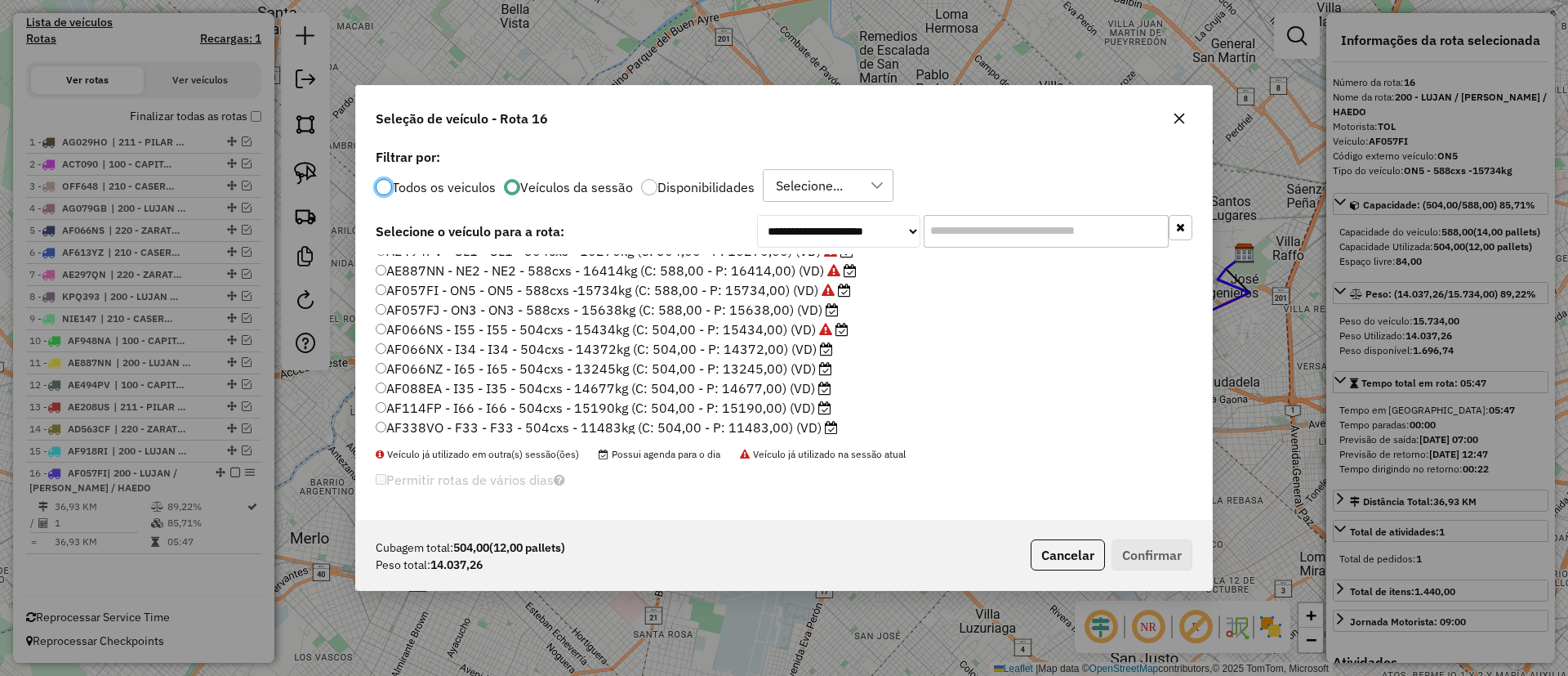
scroll to position [123, 0]
click at [758, 376] on label "AF114FP - I66 - I66 - 504cxs - 15190kg (C: 504,00 - P: 15190,00) (VD)" at bounding box center [603, 376] width 456 height 20
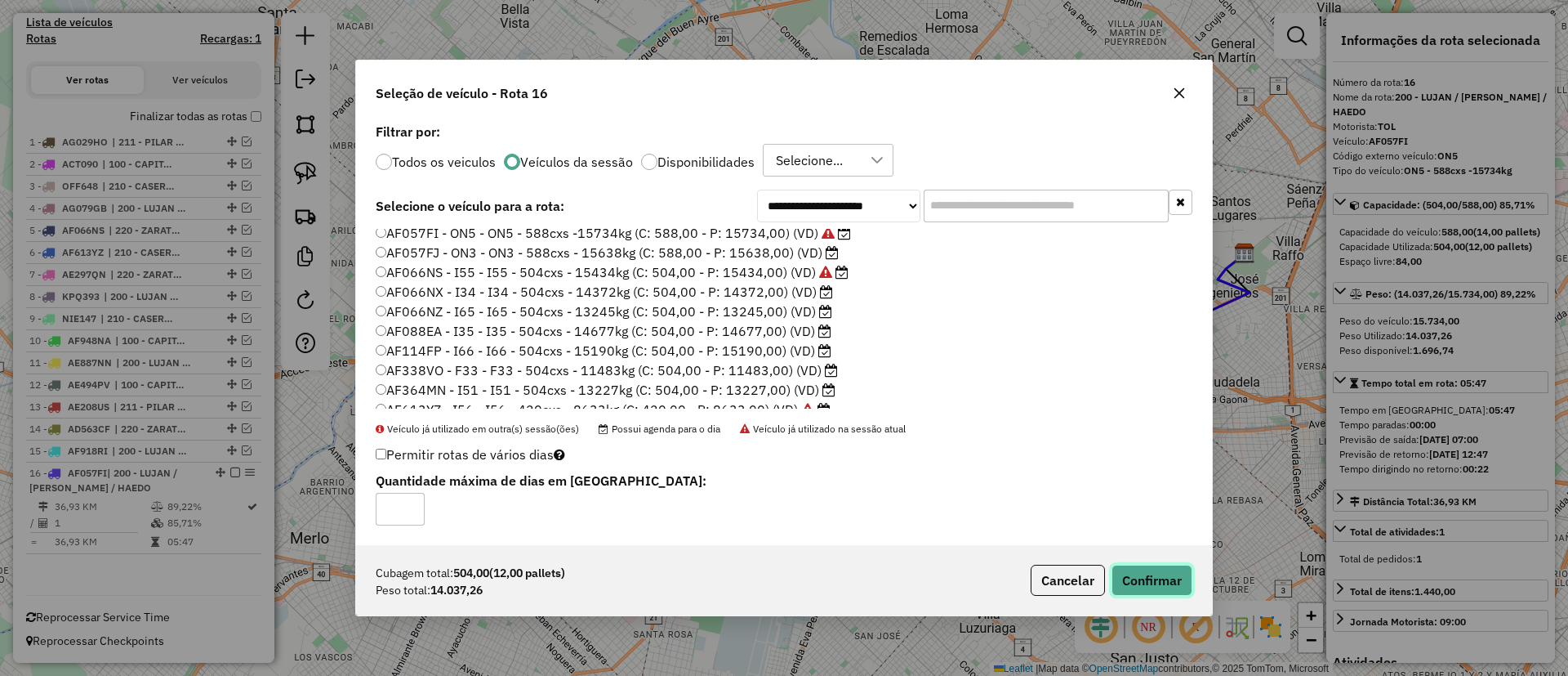
click at [1168, 589] on button "Confirmar" at bounding box center [1152, 580] width 81 height 31
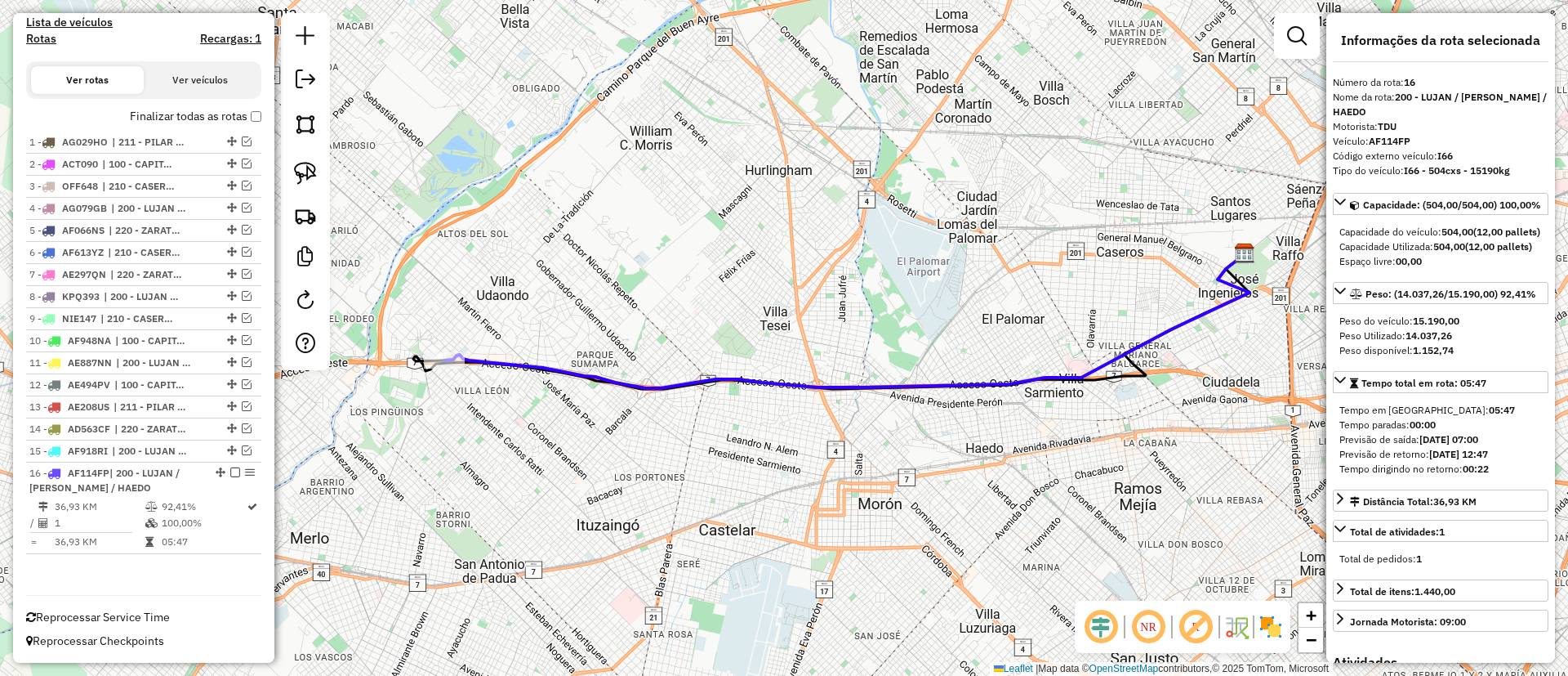
click at [234, 117] on label "Finalizar todas as rotas" at bounding box center [195, 116] width 131 height 17
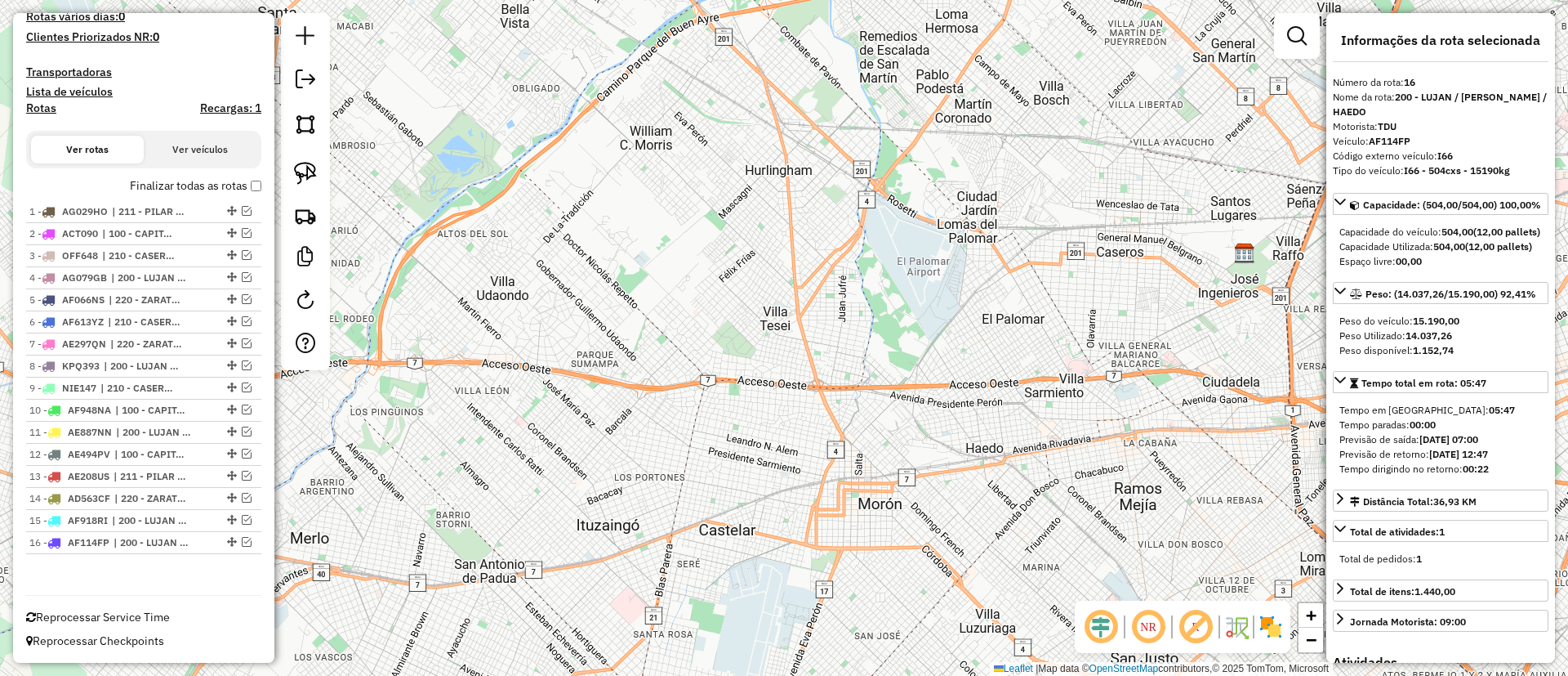
scroll to position [181, 0]
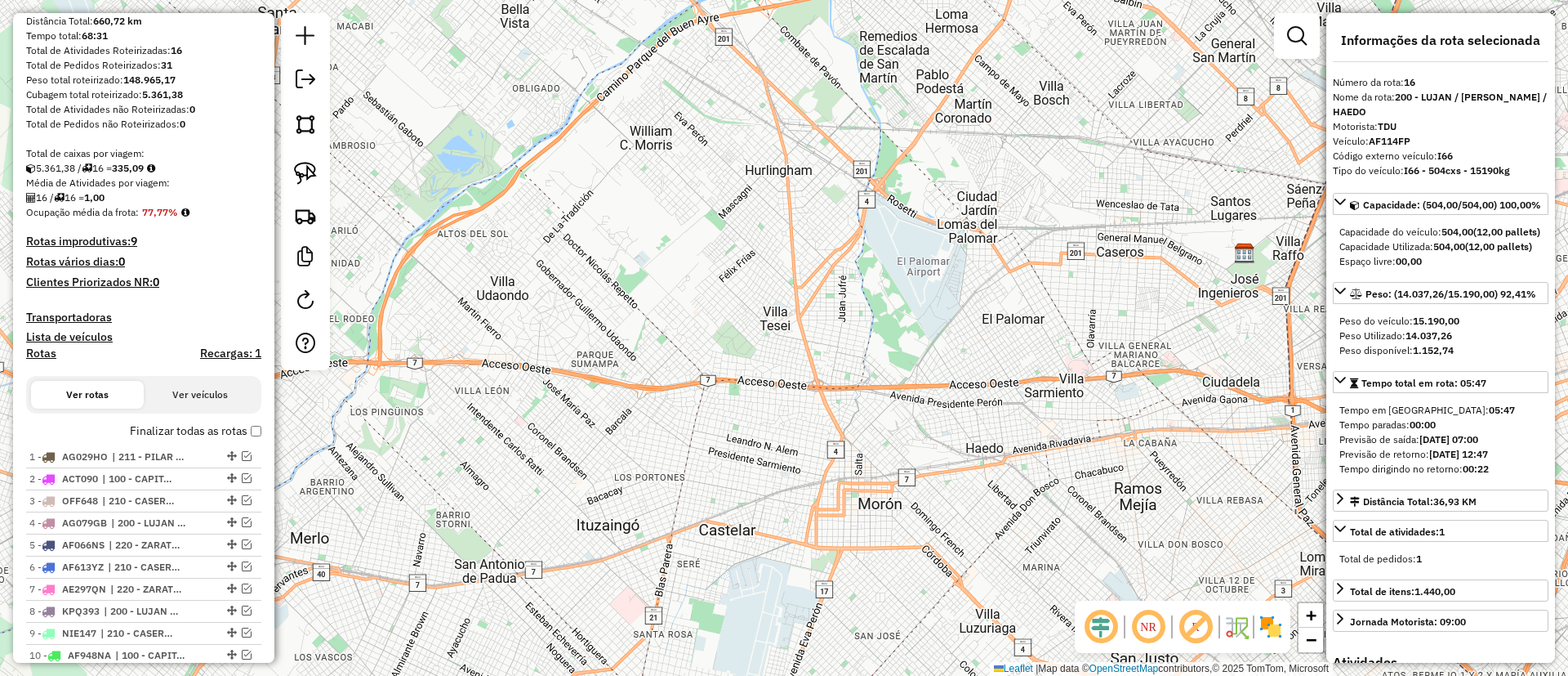
click at [181, 428] on label "Finalizar todas as rotas" at bounding box center [195, 431] width 131 height 17
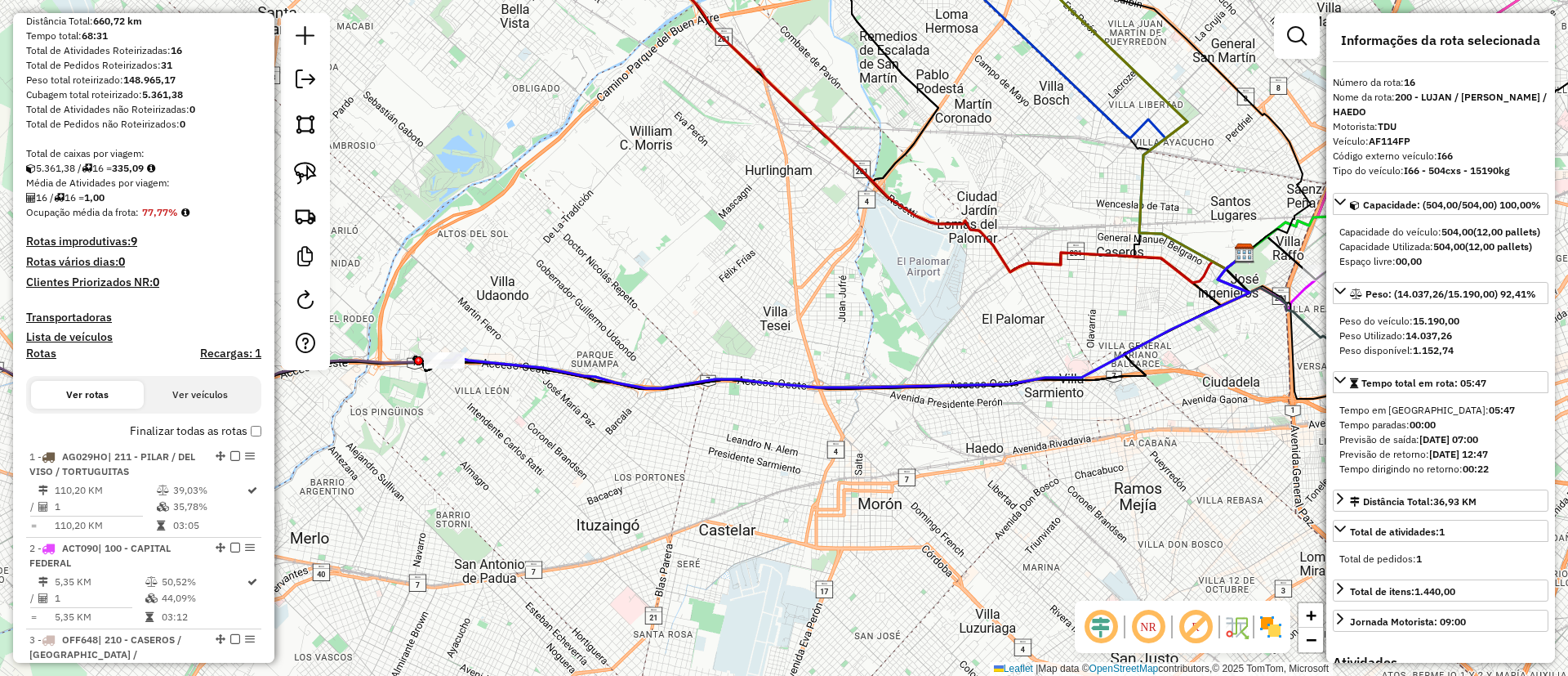
click at [32, 355] on h4 "Rotas" at bounding box center [41, 353] width 30 height 14
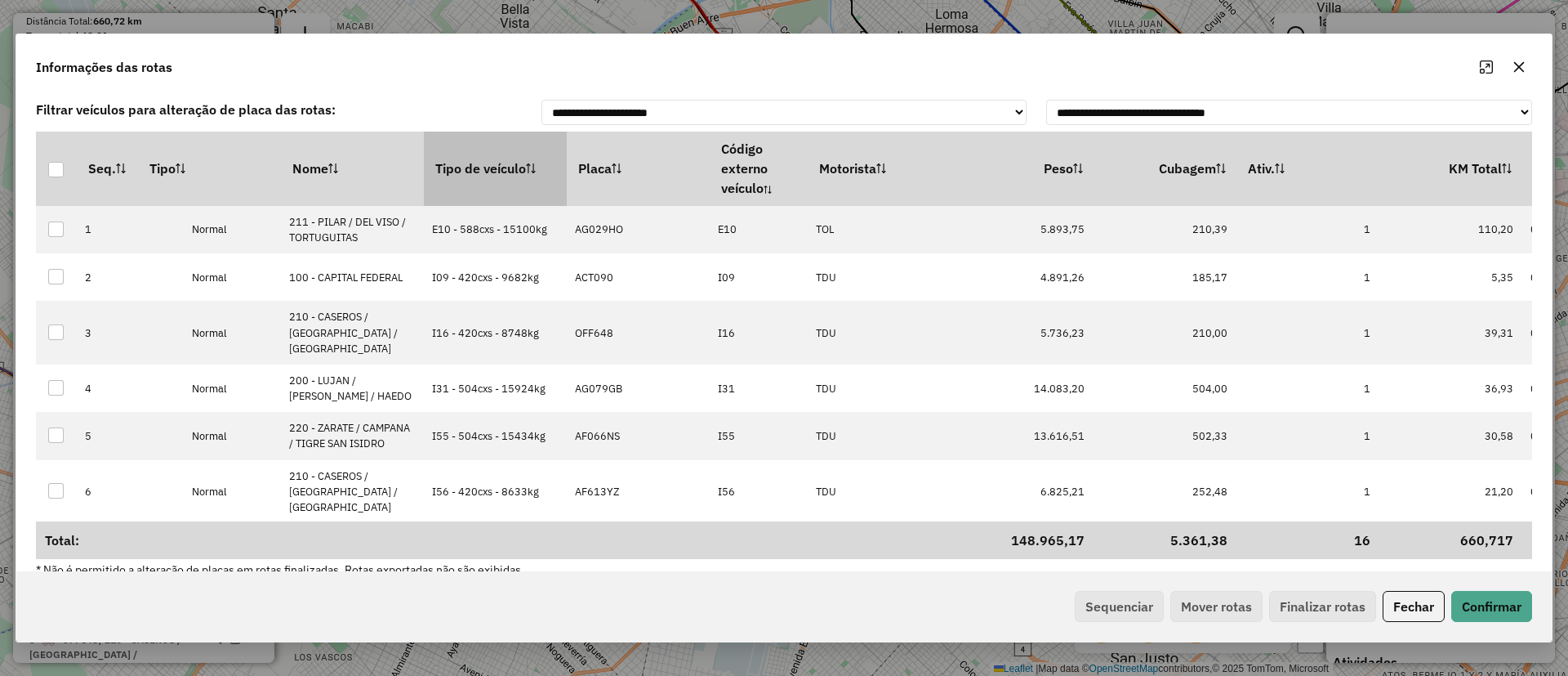
click at [454, 171] on th "Tipo de veículo" at bounding box center [495, 168] width 142 height 73
click at [1113, 597] on button "Sequenciar" at bounding box center [1119, 606] width 89 height 31
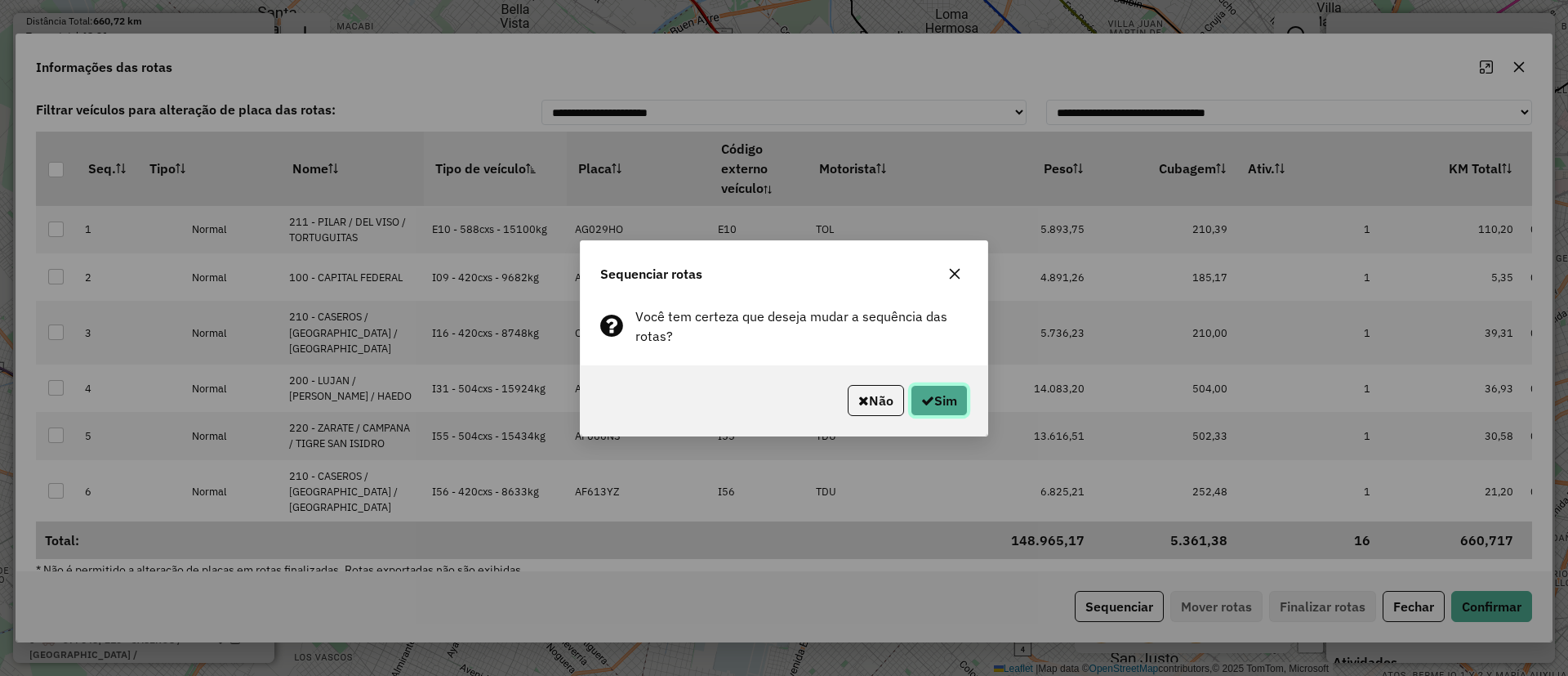
click at [943, 398] on button "Sim" at bounding box center [938, 400] width 57 height 31
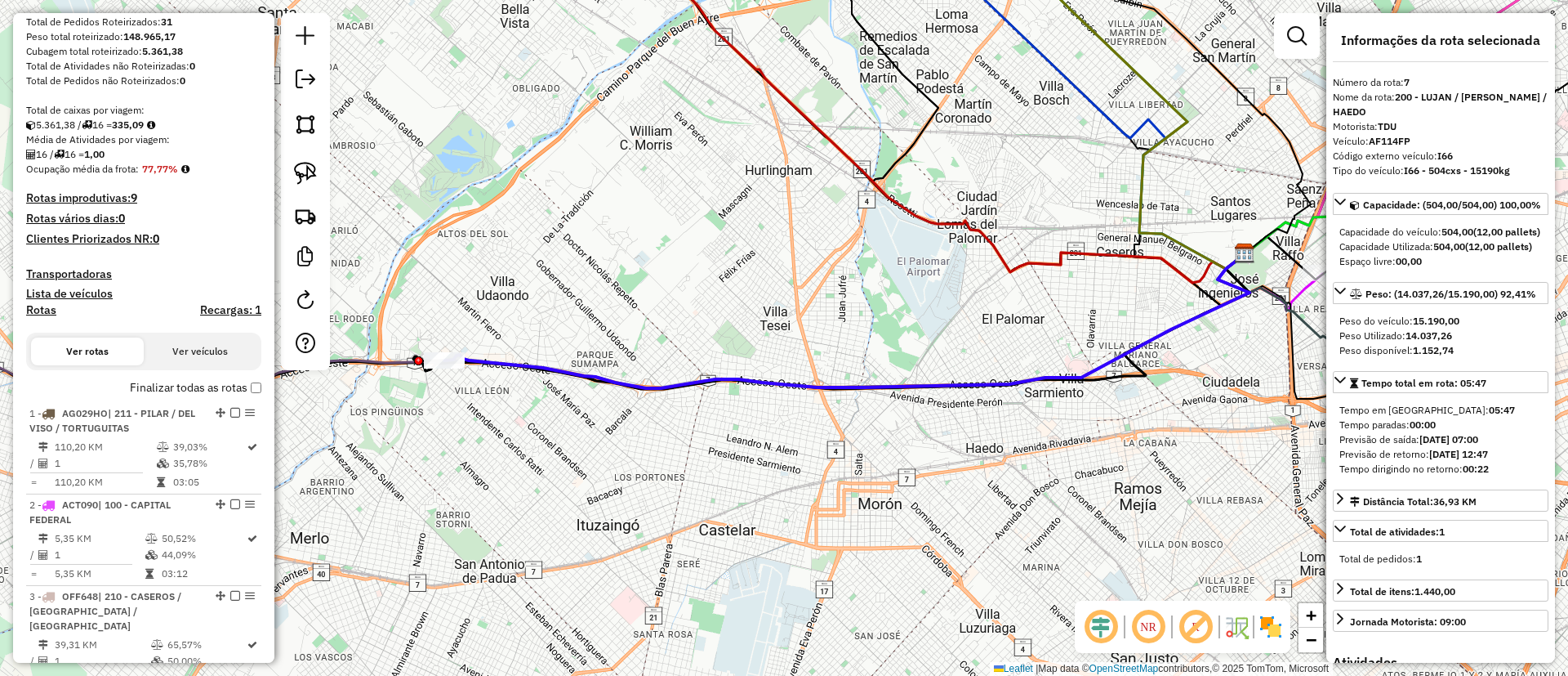
scroll to position [189, 0]
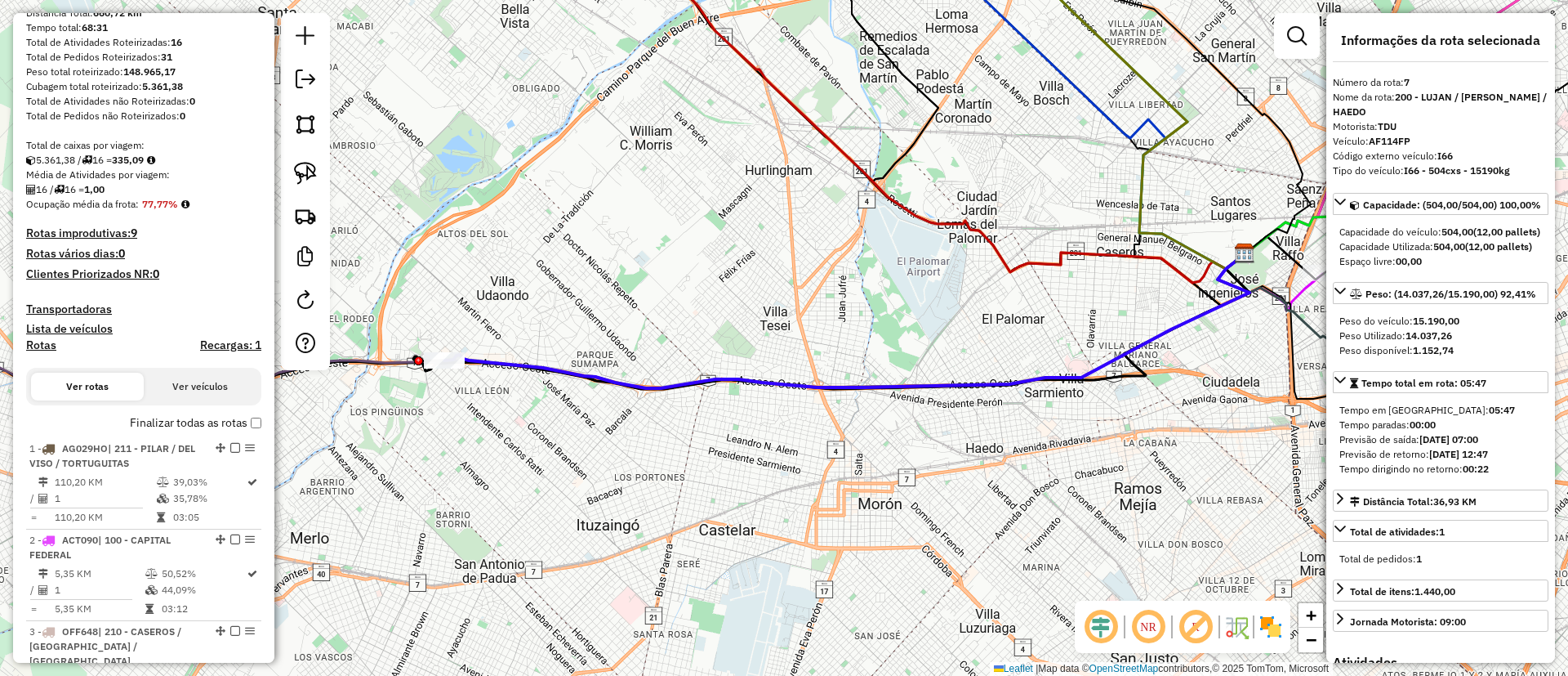
click at [175, 429] on label "Finalizar todas as rotas" at bounding box center [195, 422] width 131 height 17
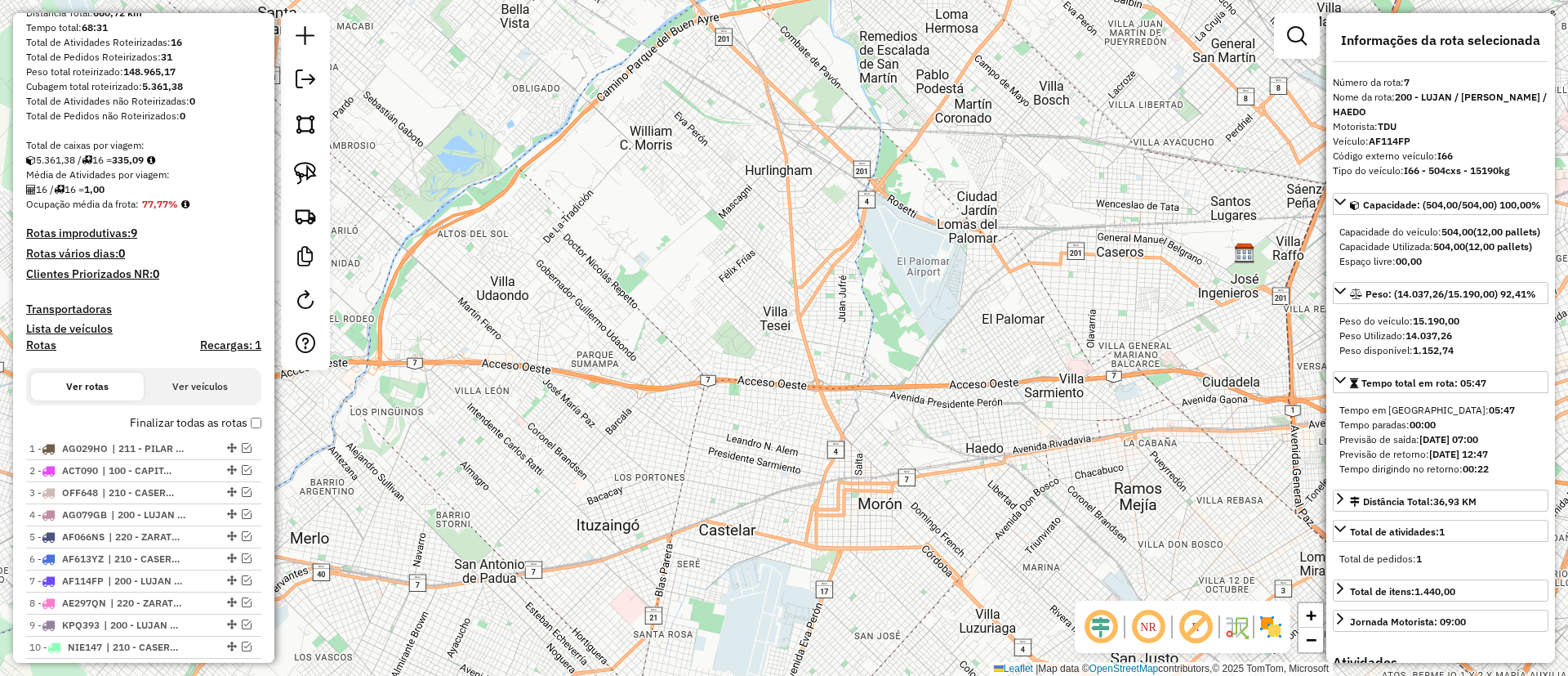
scroll to position [427, 0]
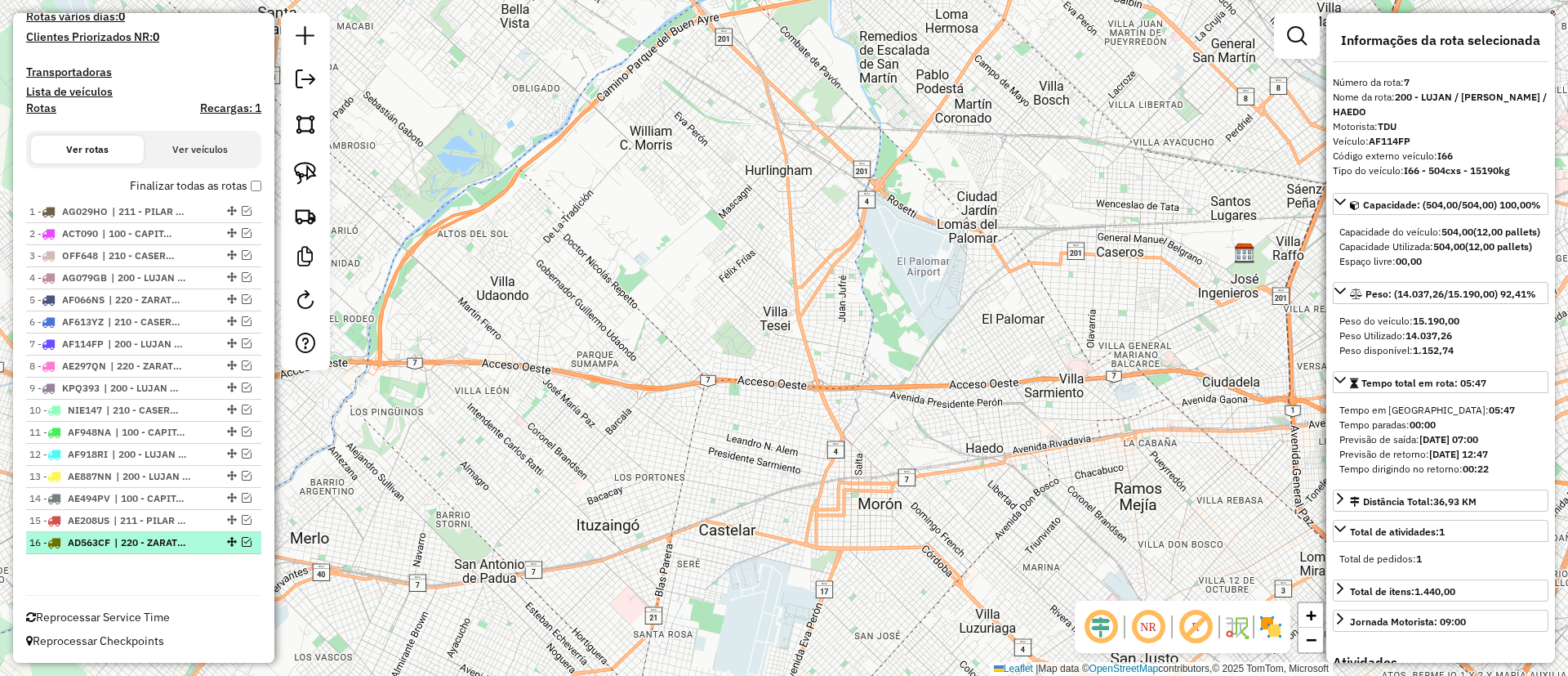
click at [137, 543] on span "| 220 - ZARATE / CAMPANA / TIGRE SAN ISIDRO" at bounding box center [152, 542] width 75 height 15
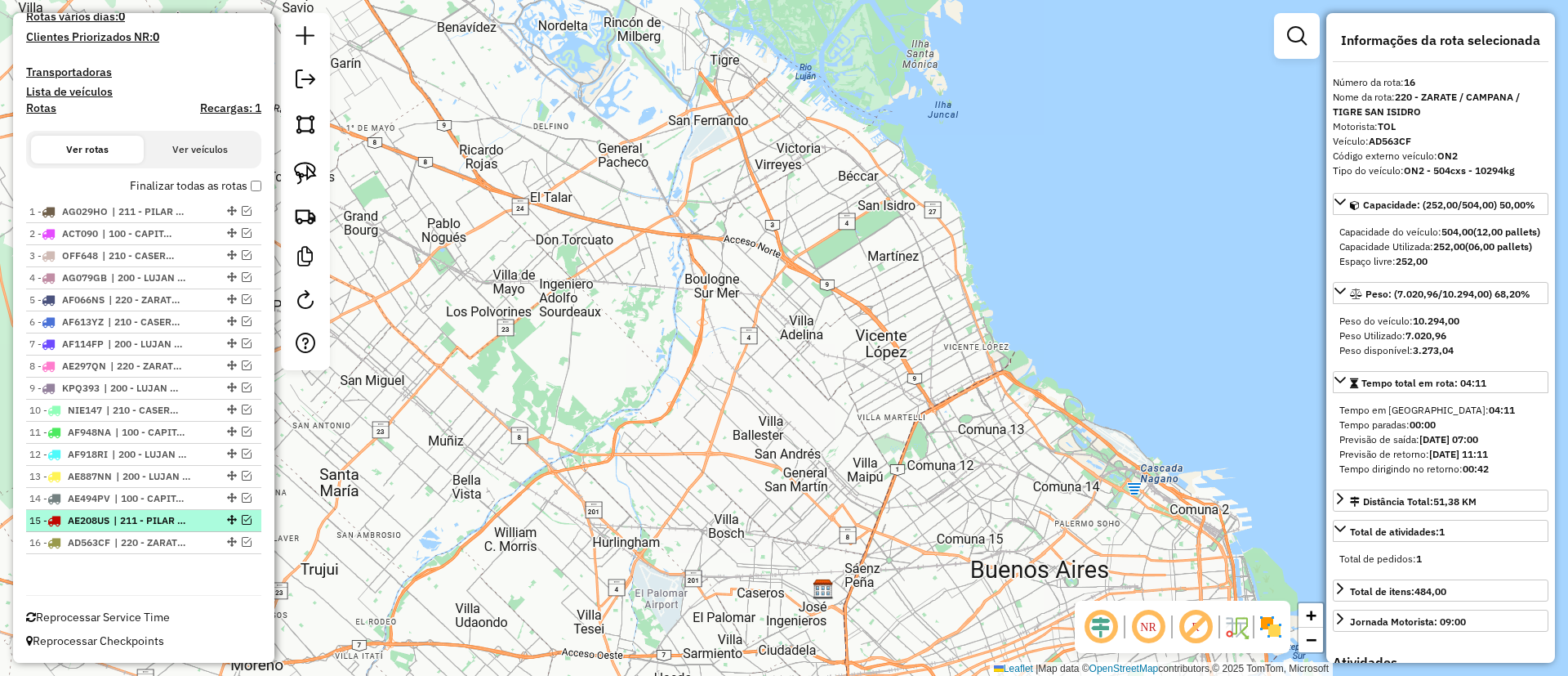
click at [142, 514] on span "| 211 - PILAR / DEL VISO / TORTUGUITAS" at bounding box center [151, 520] width 75 height 15
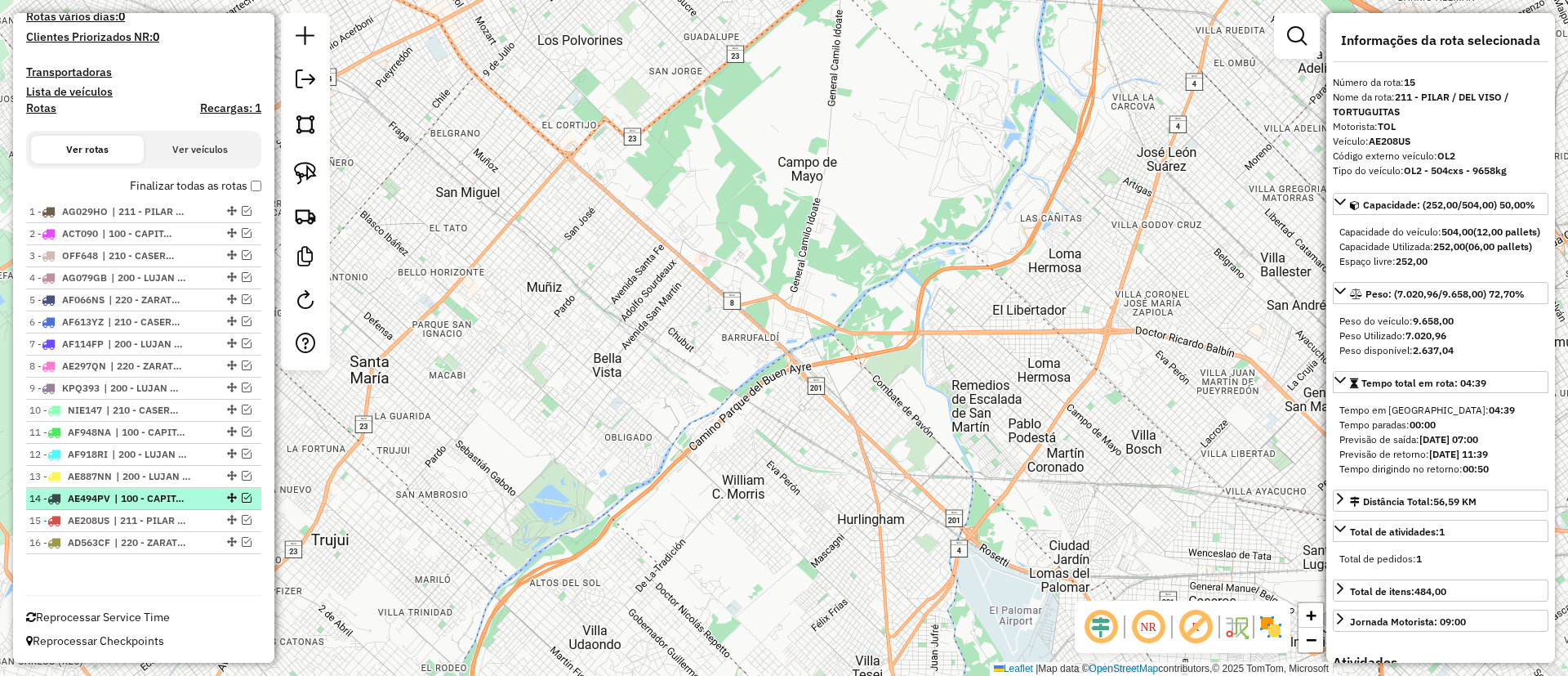
click at [148, 492] on span "| 100 - CAPITAL FEDERAL" at bounding box center [152, 498] width 75 height 15
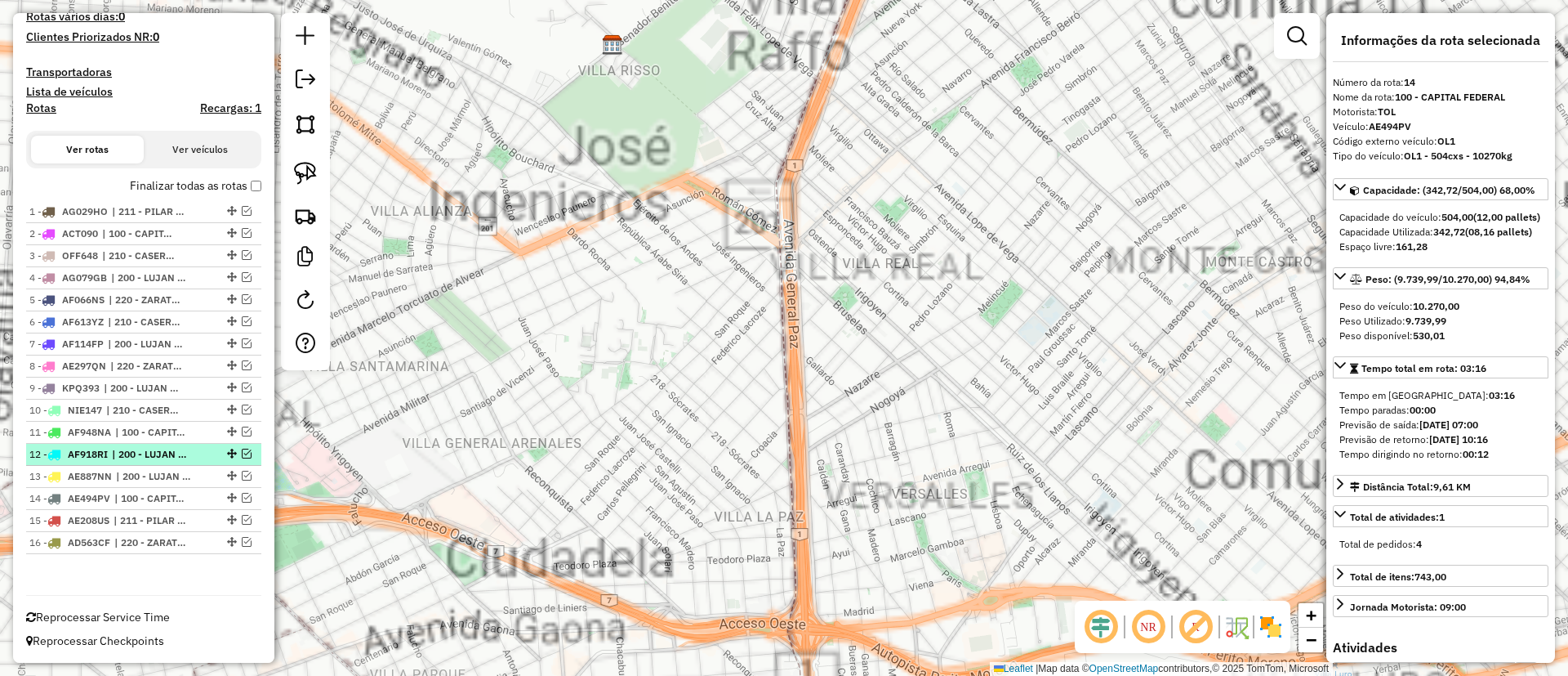
click at [154, 464] on li "12 - AF918RI | 200 - LUJAN / RAMOS / HAEDO" at bounding box center [144, 455] width 235 height 22
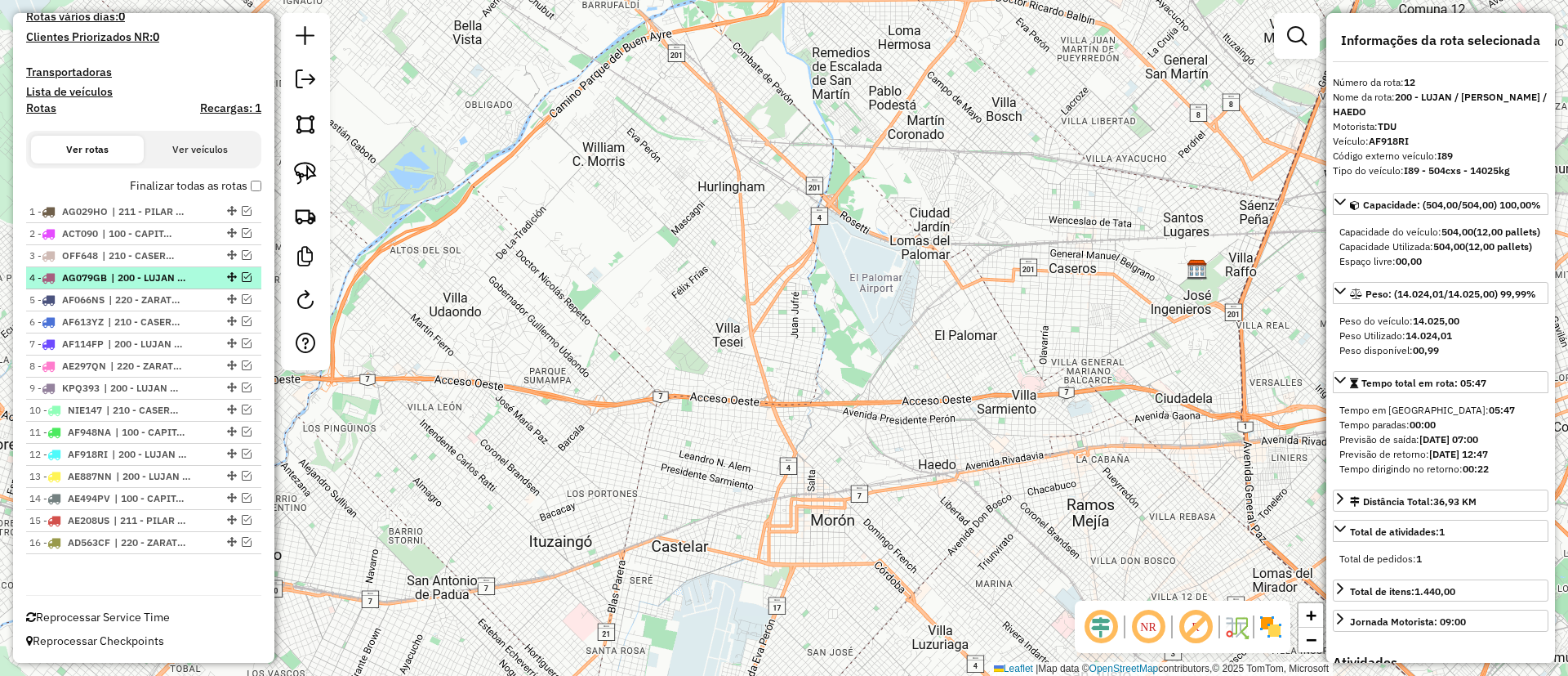
scroll to position [0, 0]
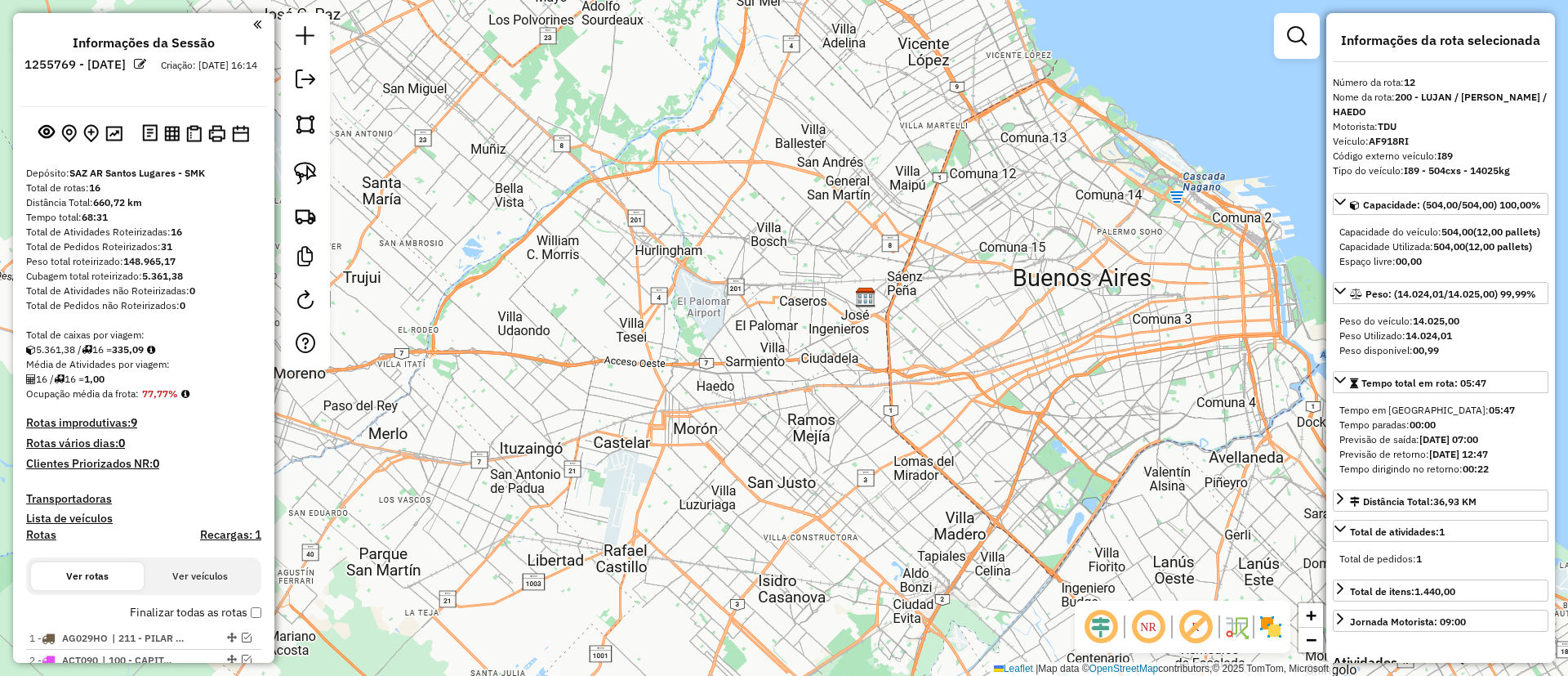
click at [155, 611] on label "Finalizar todas as rotas" at bounding box center [195, 612] width 131 height 17
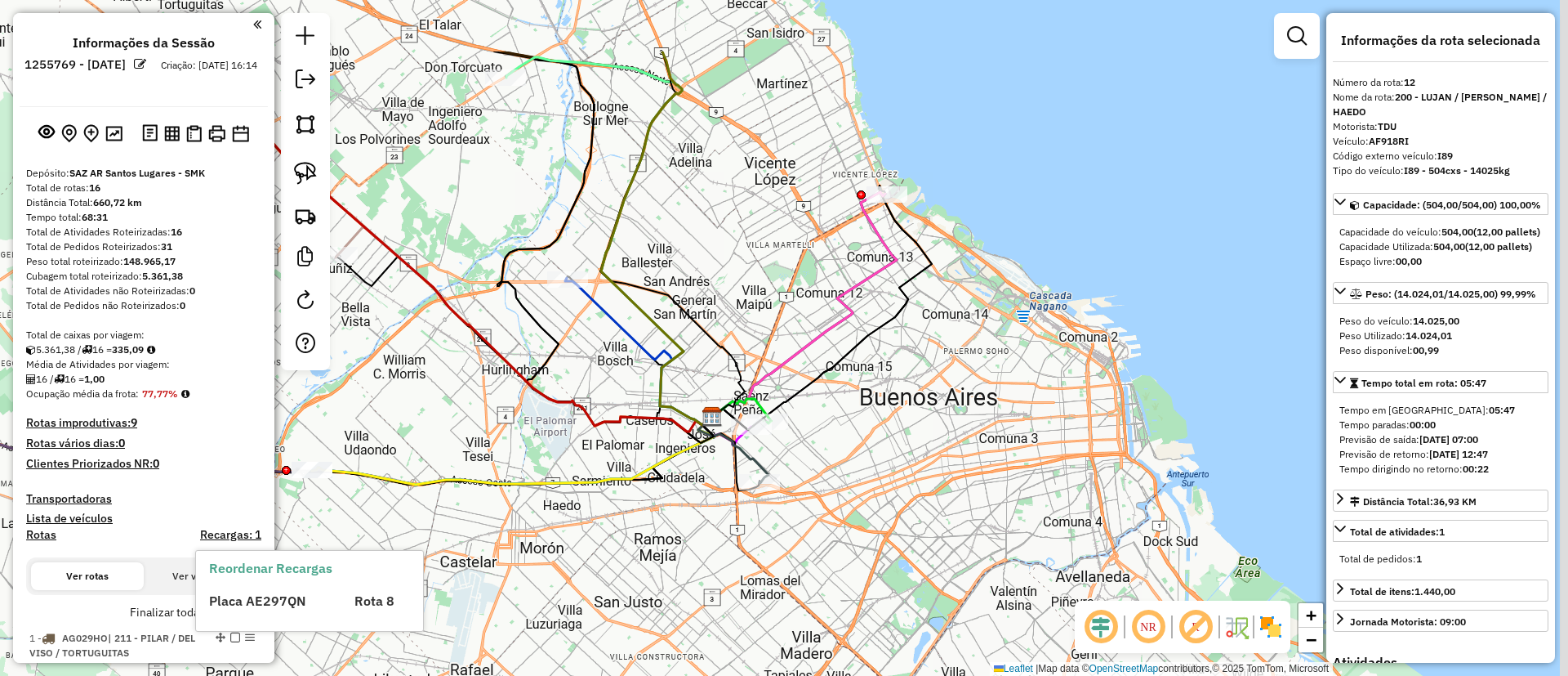
drag, startPoint x: 970, startPoint y: 131, endPoint x: 733, endPoint y: 272, distance: 275.8
click at [723, 290] on div "Janela de atendimento Grade de atendimento Capacidade Transportadoras Veículos …" at bounding box center [784, 338] width 1568 height 676
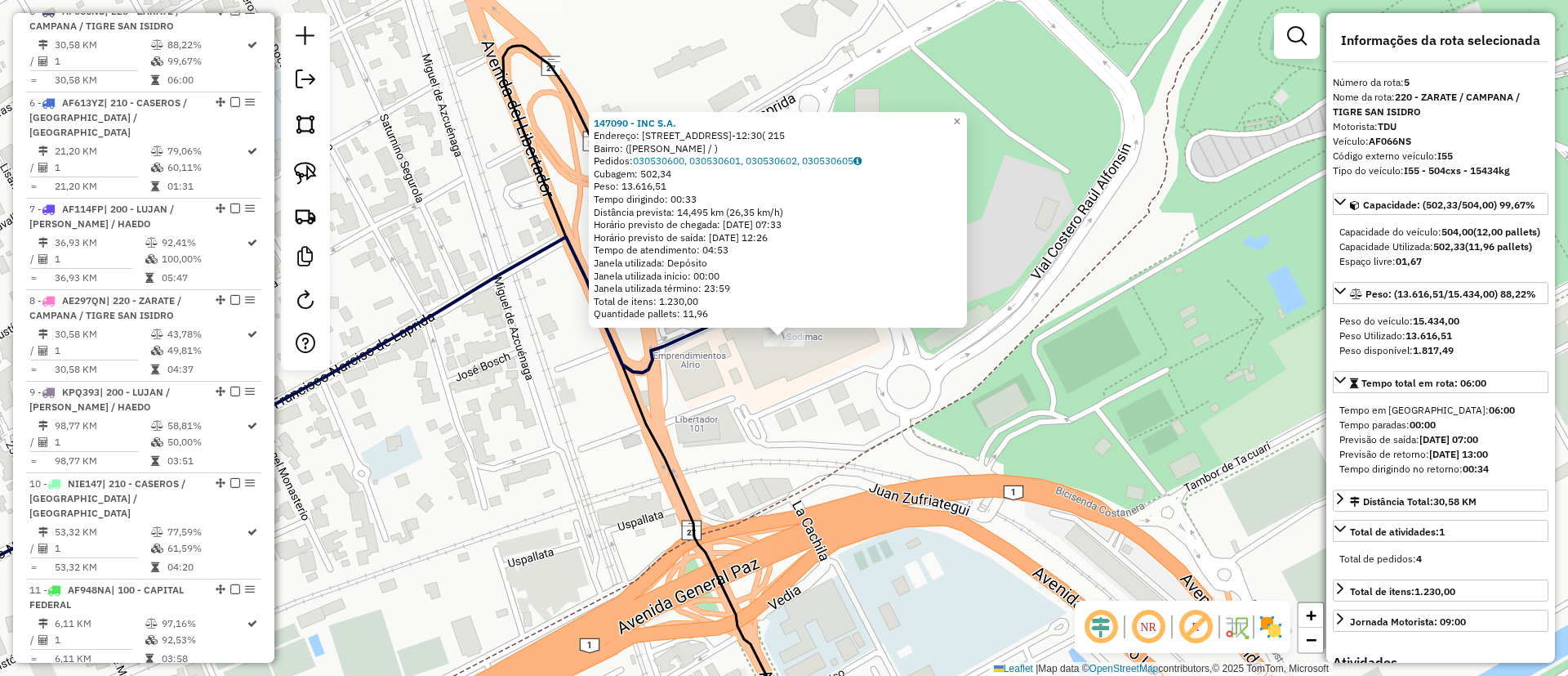
scroll to position [981, 0]
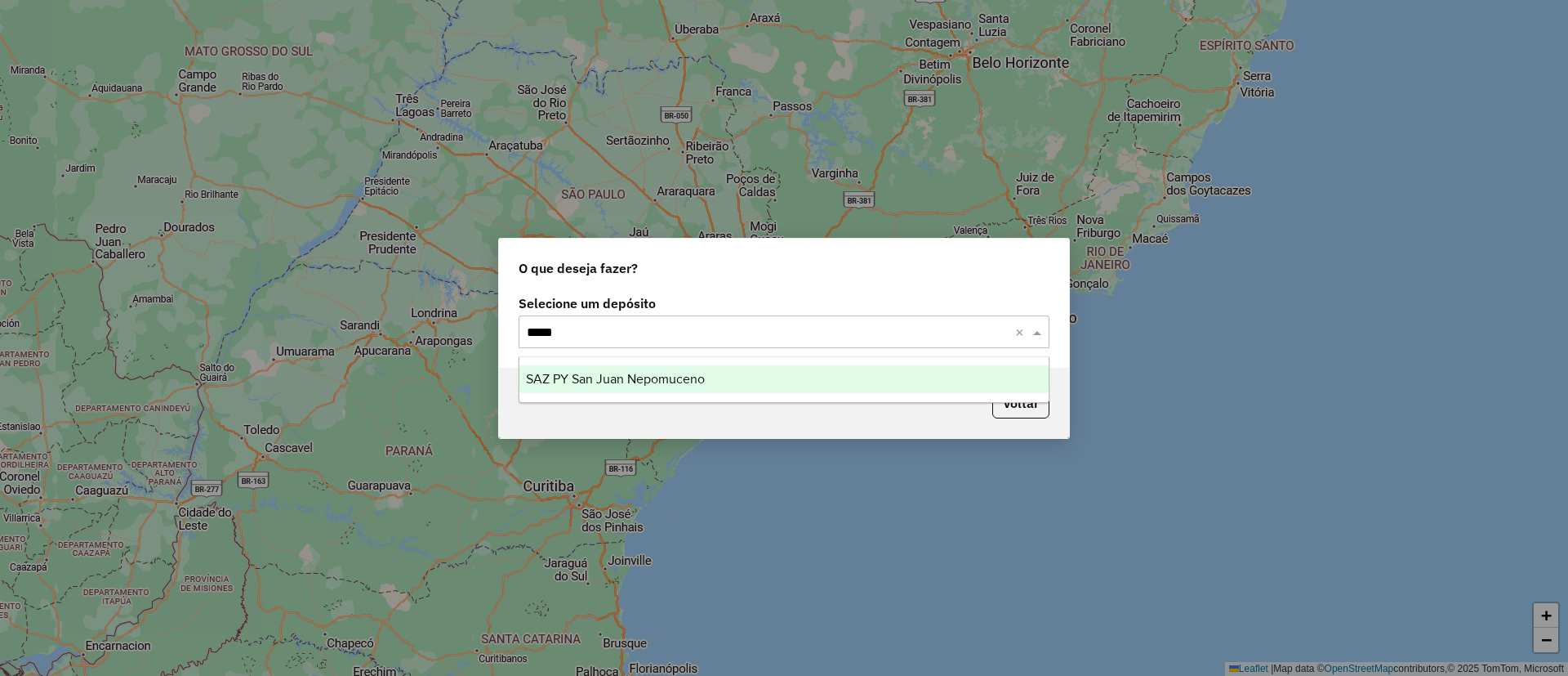
type input "******"
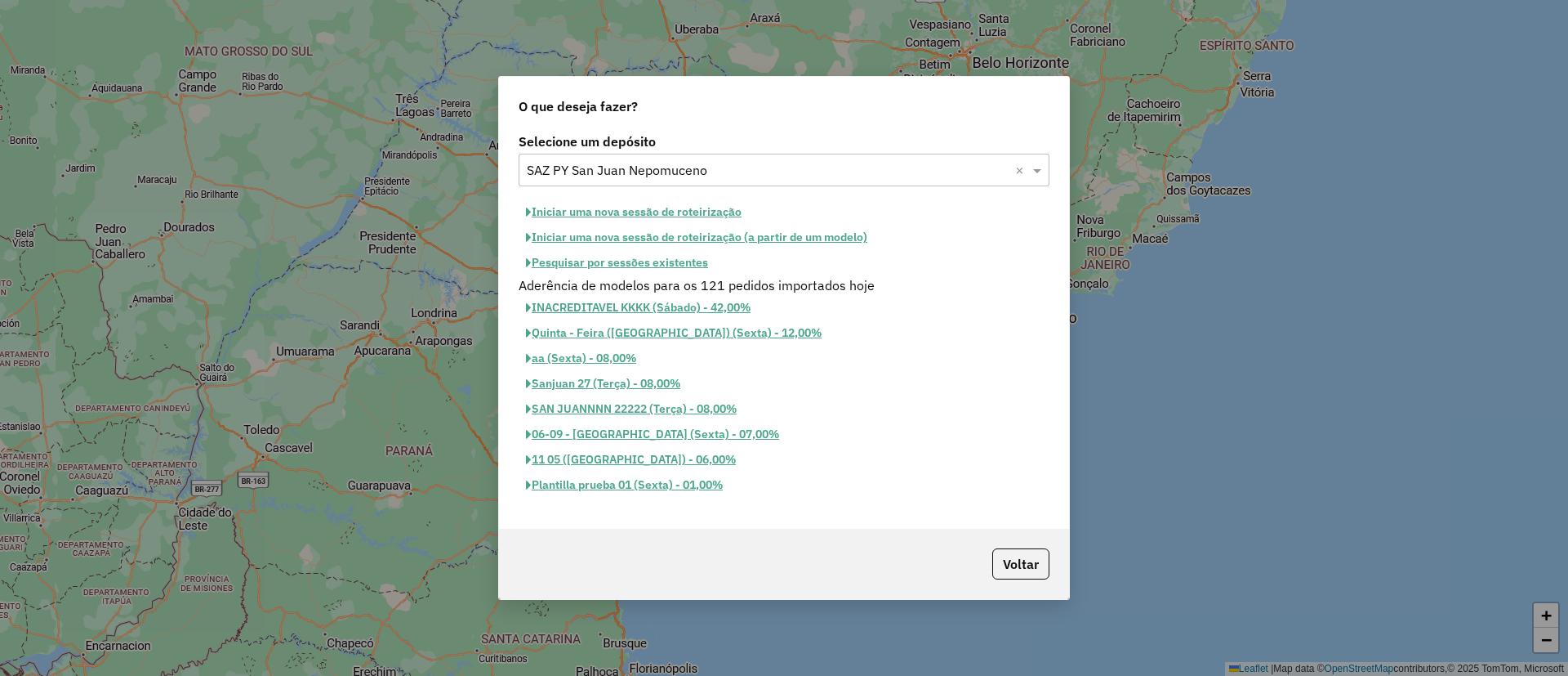
click at [616, 210] on button "Iniciar uma nova sessão de roteirização" at bounding box center [634, 213] width 230 height 26
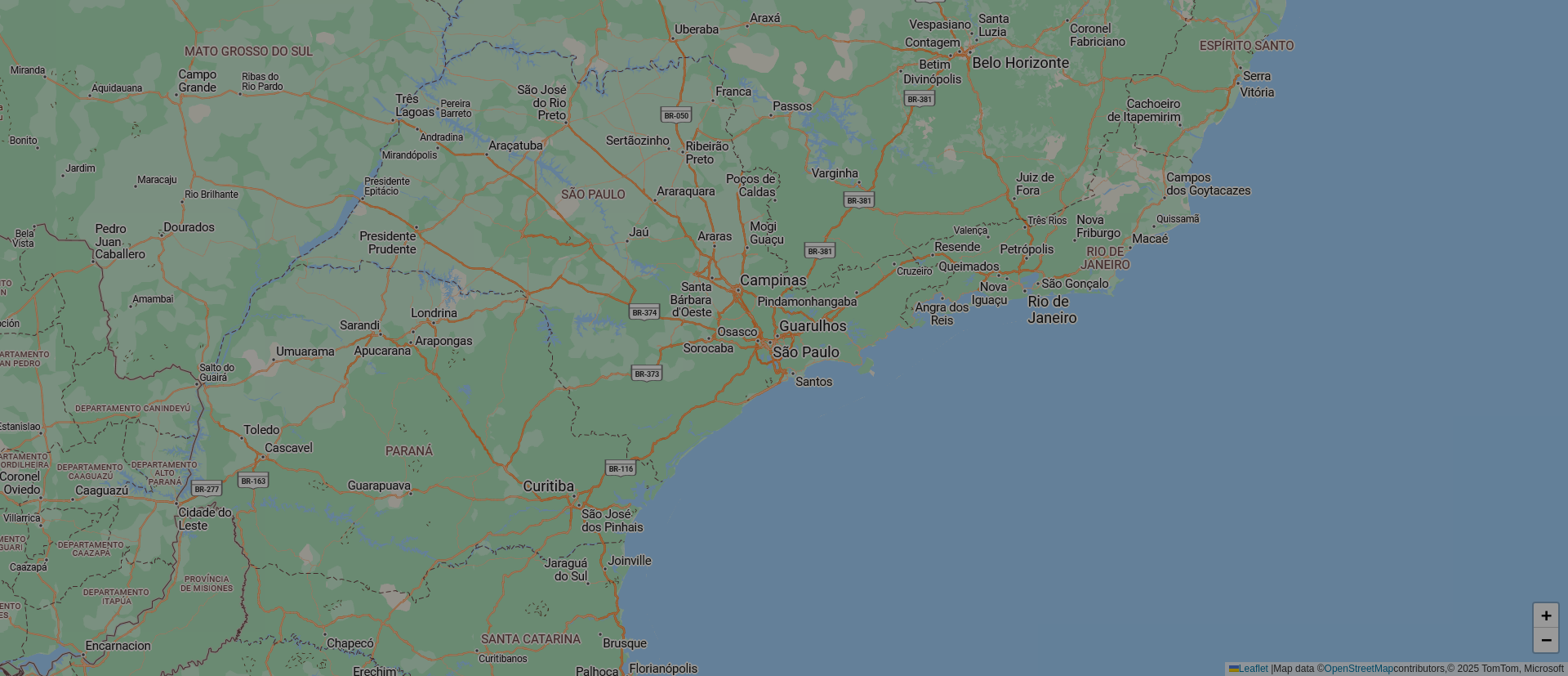
select select "*"
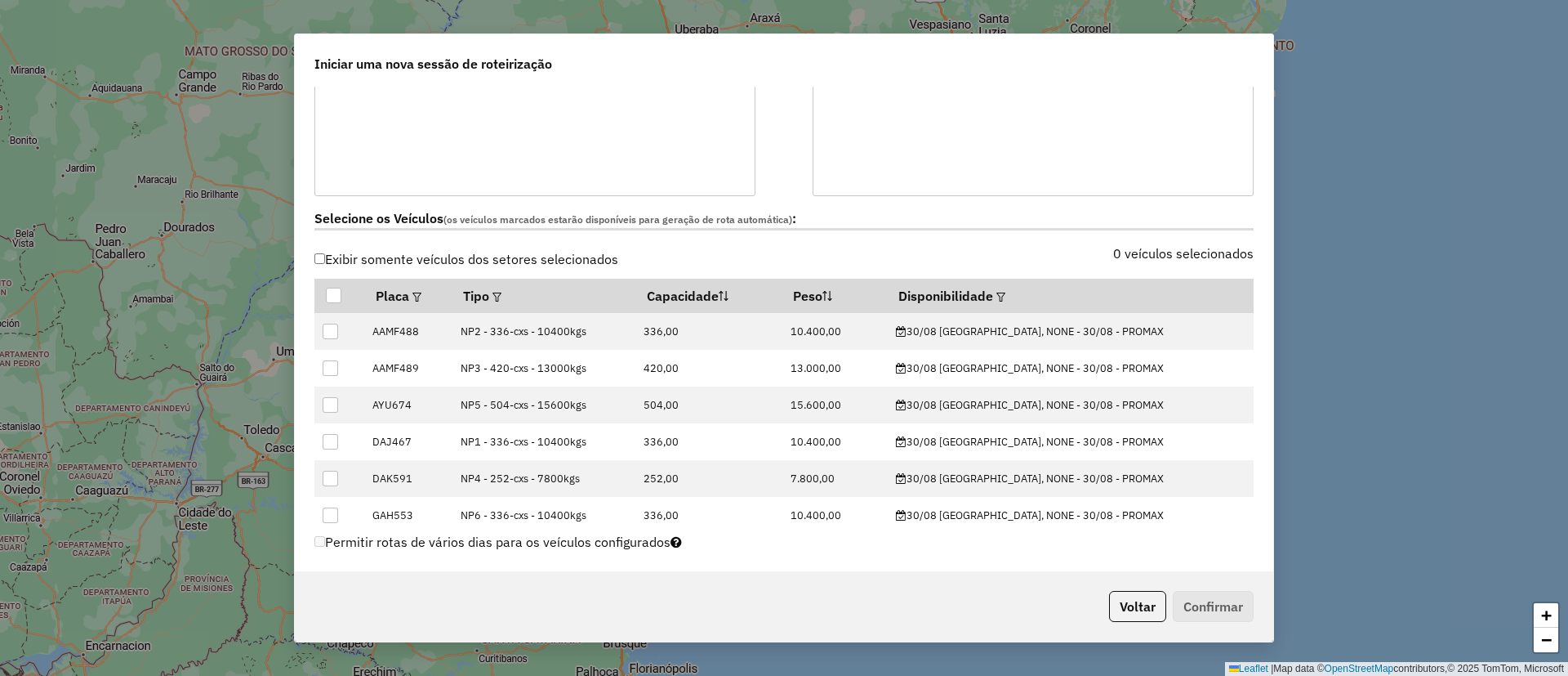
scroll to position [490, 0]
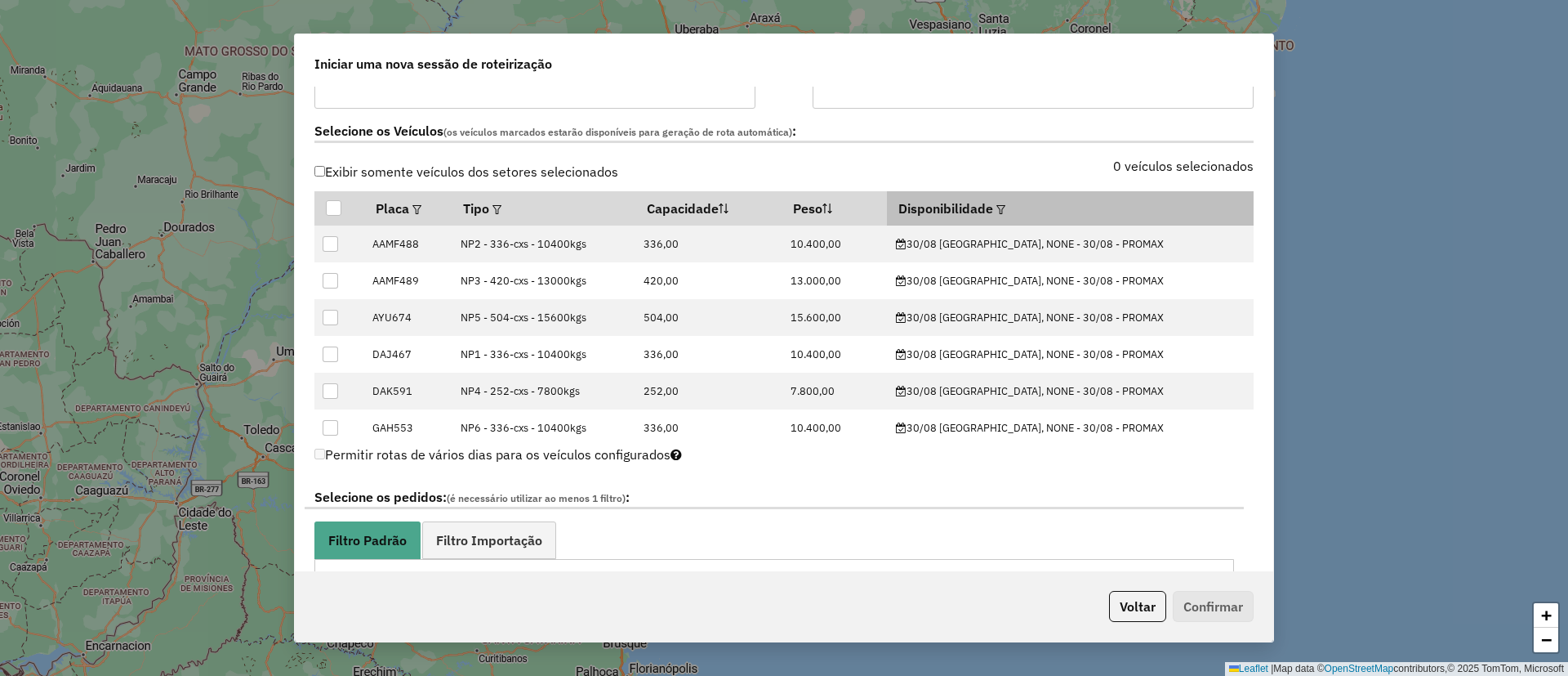
click at [1005, 209] on em at bounding box center [1001, 209] width 9 height 9
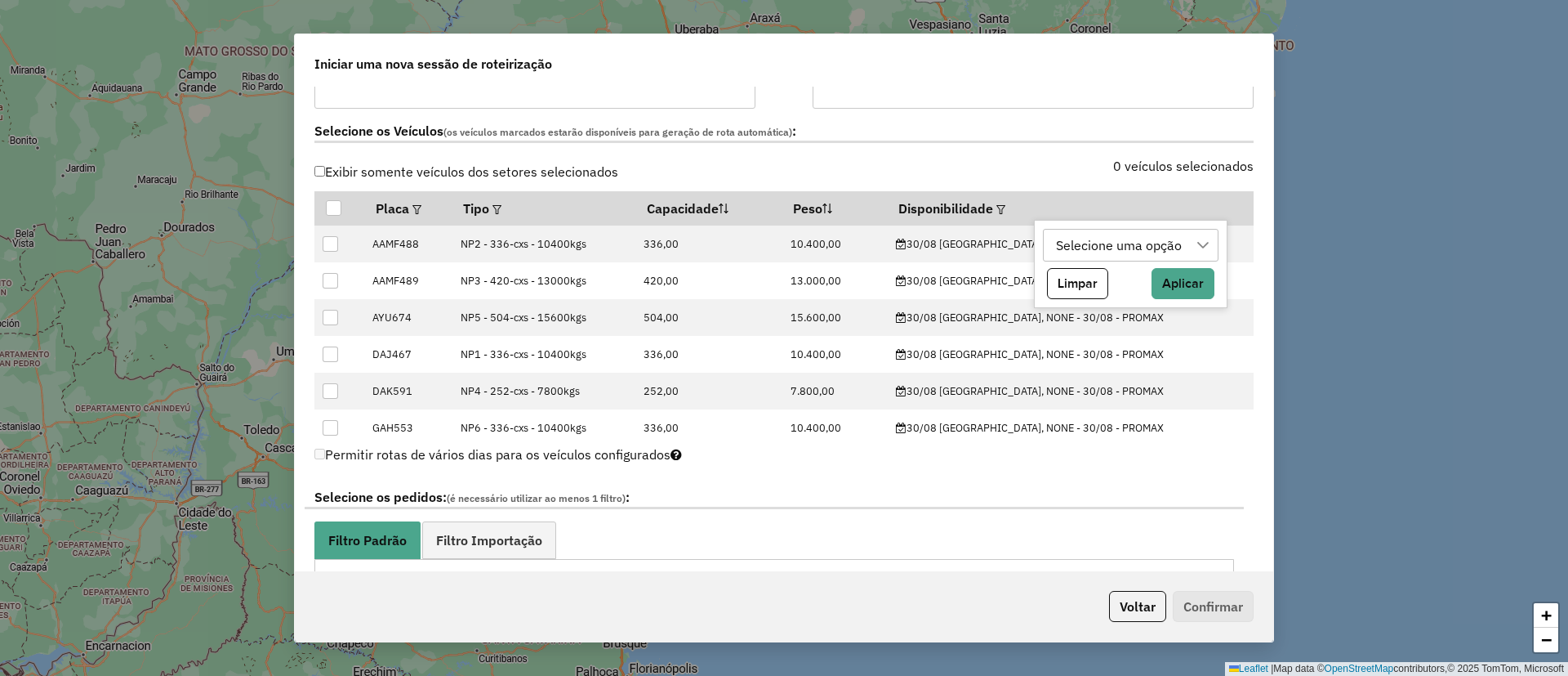
click at [1105, 252] on div "Selecione uma opção" at bounding box center [1118, 245] width 137 height 31
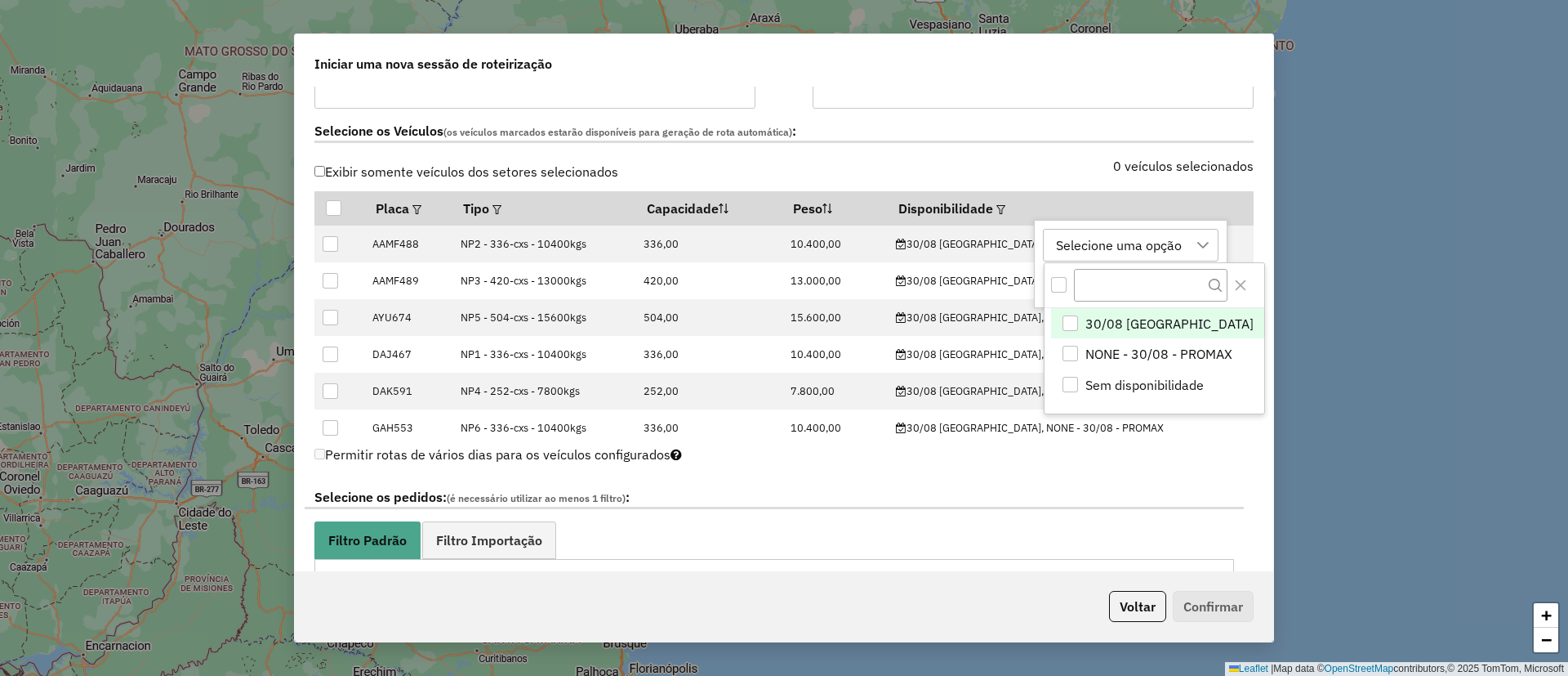
click at [1108, 324] on span "30/08 SAN JUAN" at bounding box center [1169, 323] width 168 height 20
click at [1234, 280] on icon "Close" at bounding box center [1240, 284] width 13 height 13
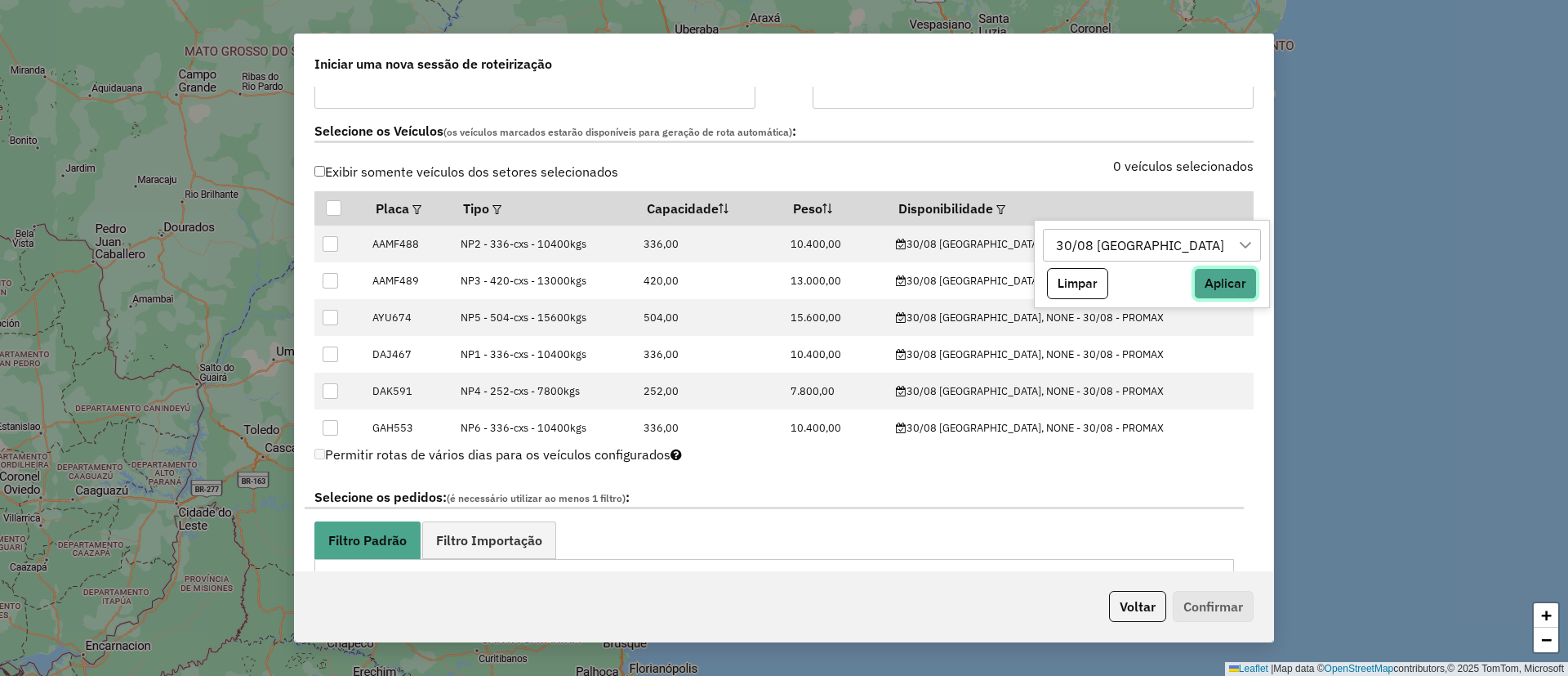
click at [1193, 288] on button "Aplicar" at bounding box center [1225, 283] width 63 height 31
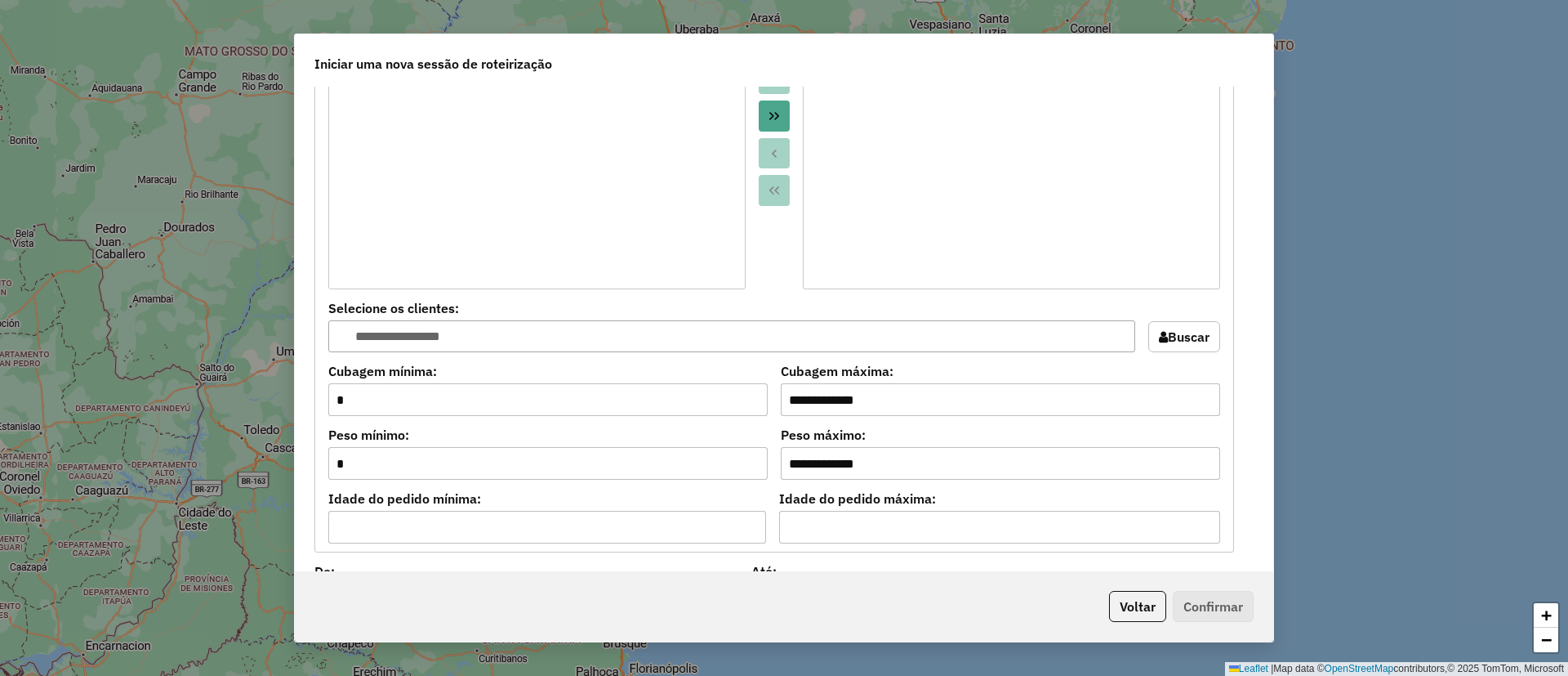
scroll to position [858, 0]
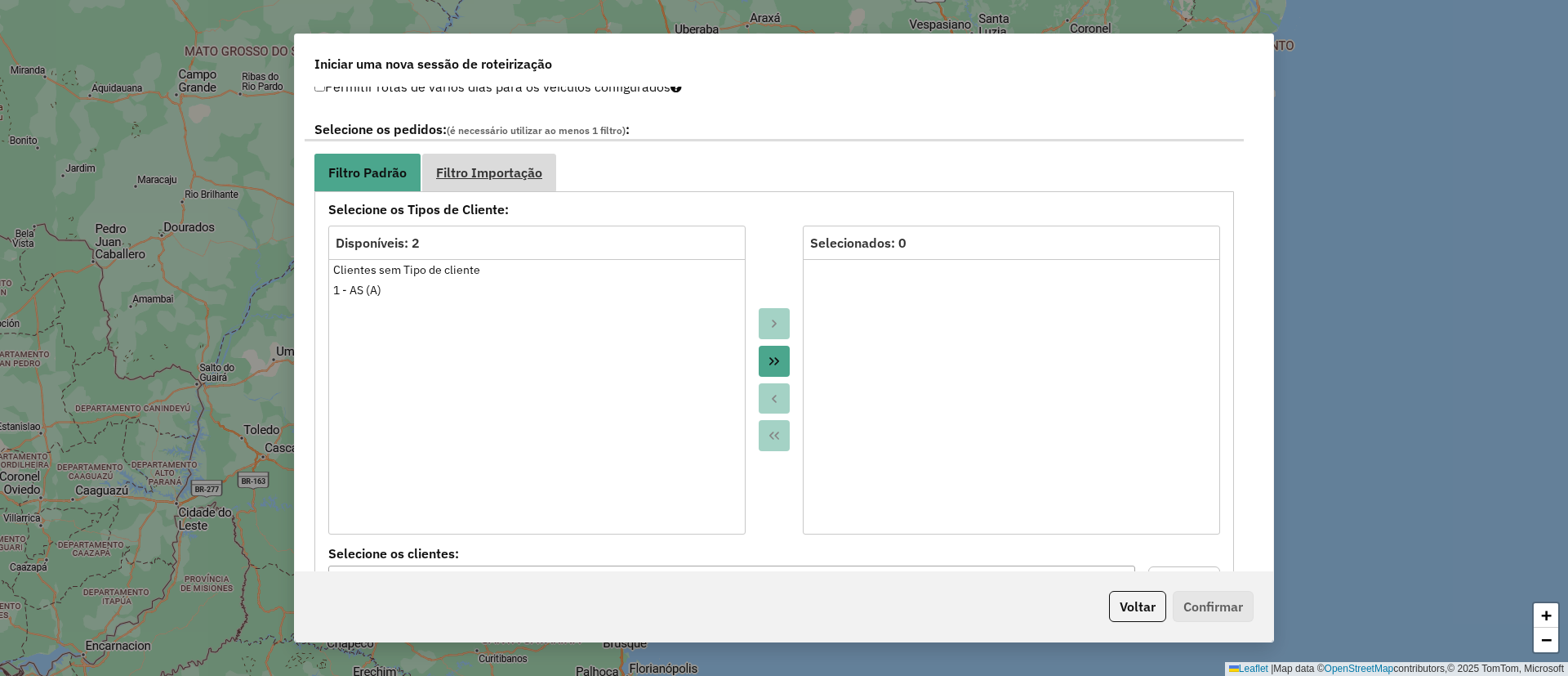
click at [476, 157] on link "Filtro Importação" at bounding box center [489, 172] width 134 height 37
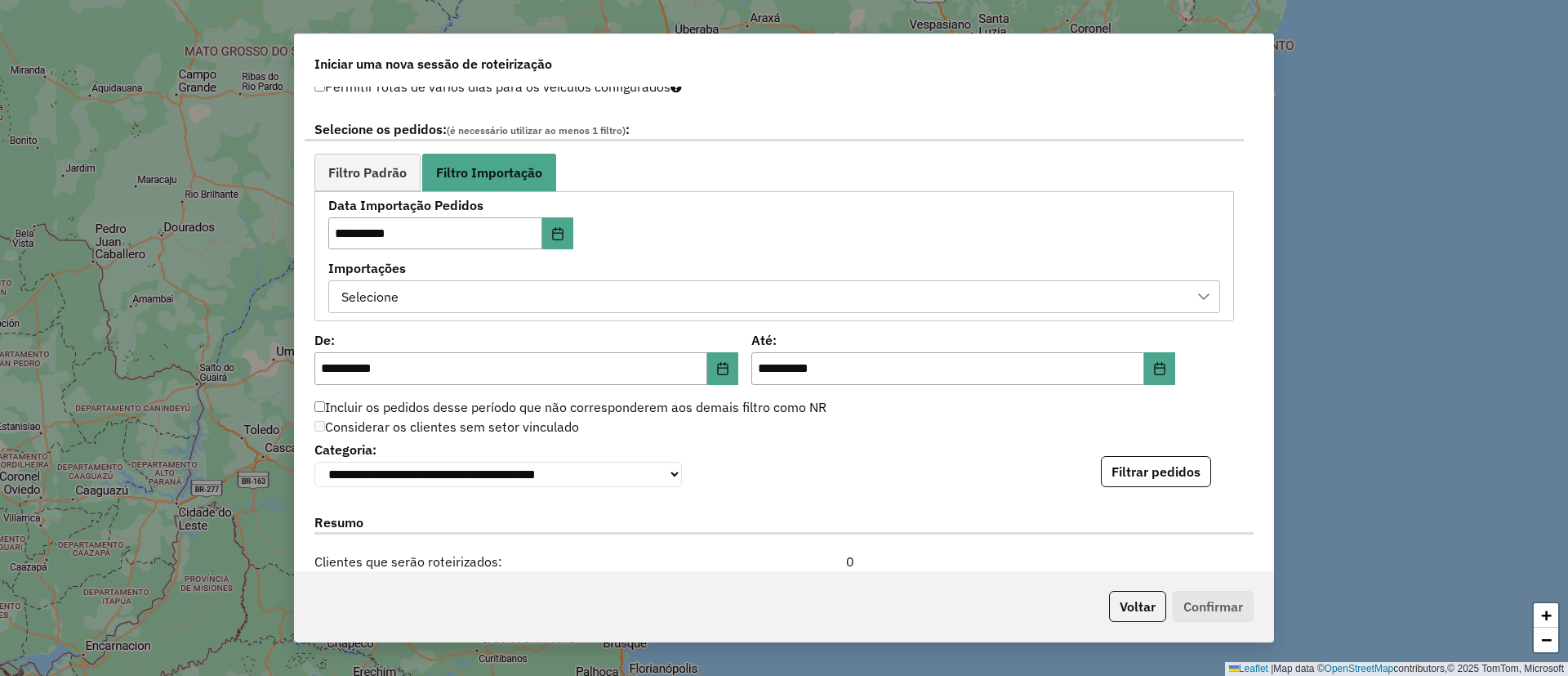
click at [418, 290] on div "Selecione" at bounding box center [761, 296] width 852 height 31
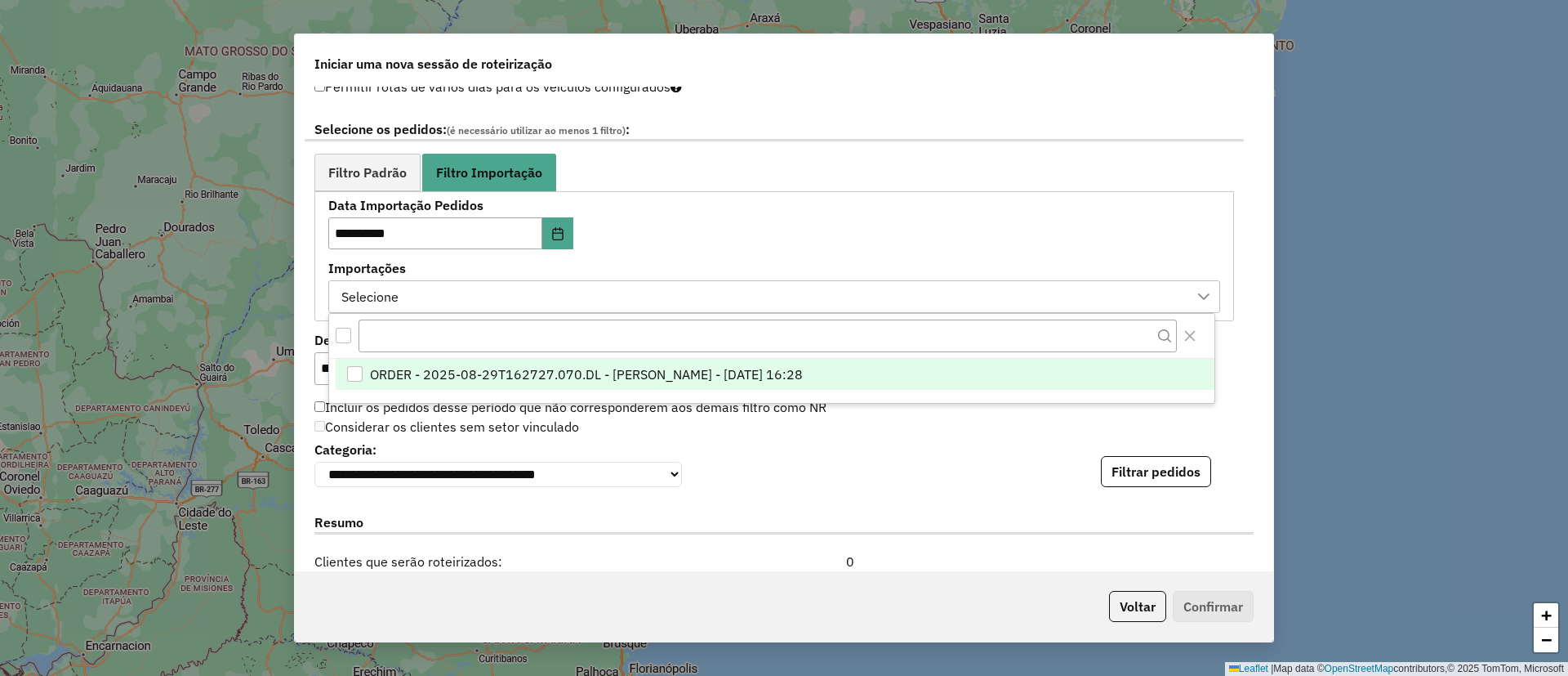
click at [563, 374] on span "ORDER - 2025-08-29T162727.070.DL - BARBARA PAULOSSI BERTO - 29/08/2025 16:28" at bounding box center [586, 374] width 433 height 20
click at [1105, 475] on button "Filtrar pedidos" at bounding box center [1155, 471] width 110 height 31
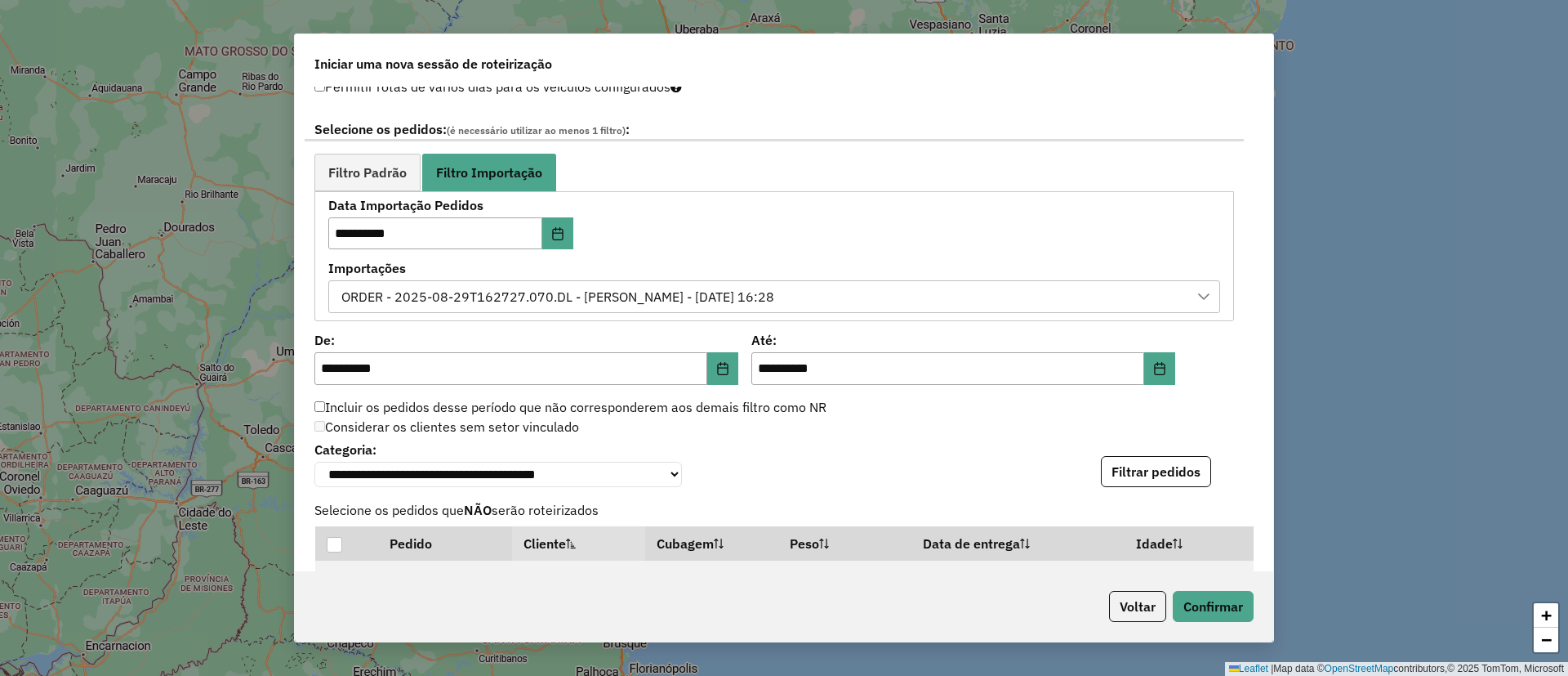
scroll to position [1449, 0]
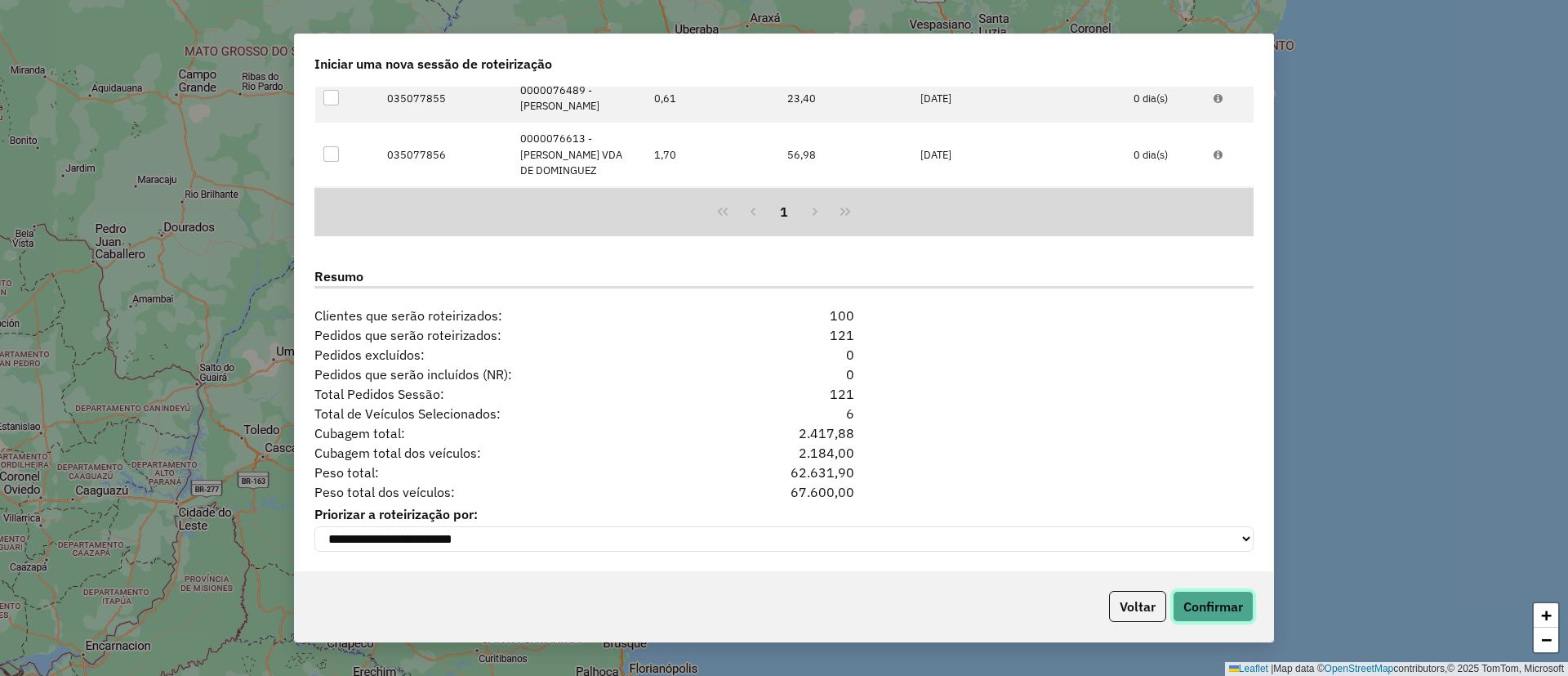
click at [1238, 617] on button "Confirmar" at bounding box center [1212, 606] width 81 height 31
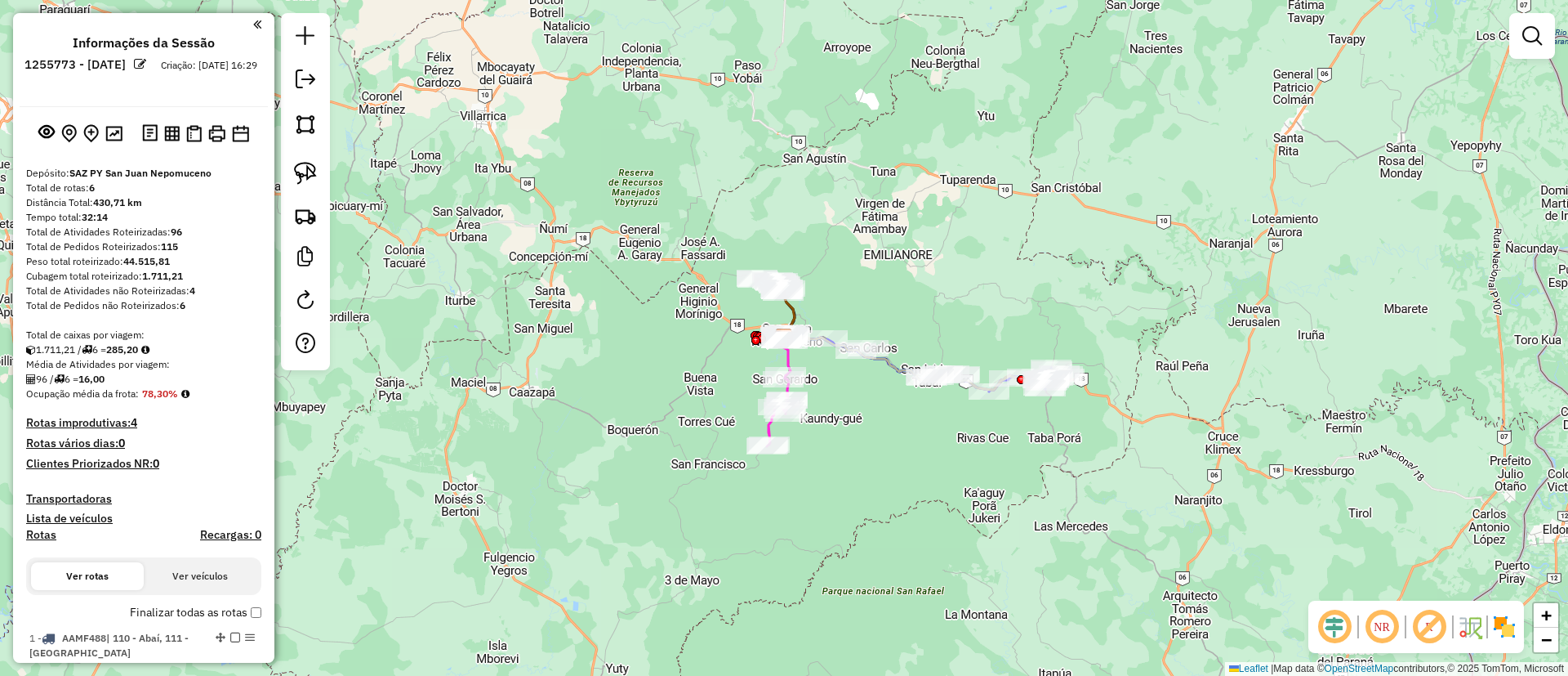
click at [0, 0] on div at bounding box center [0, 0] width 0 height 0
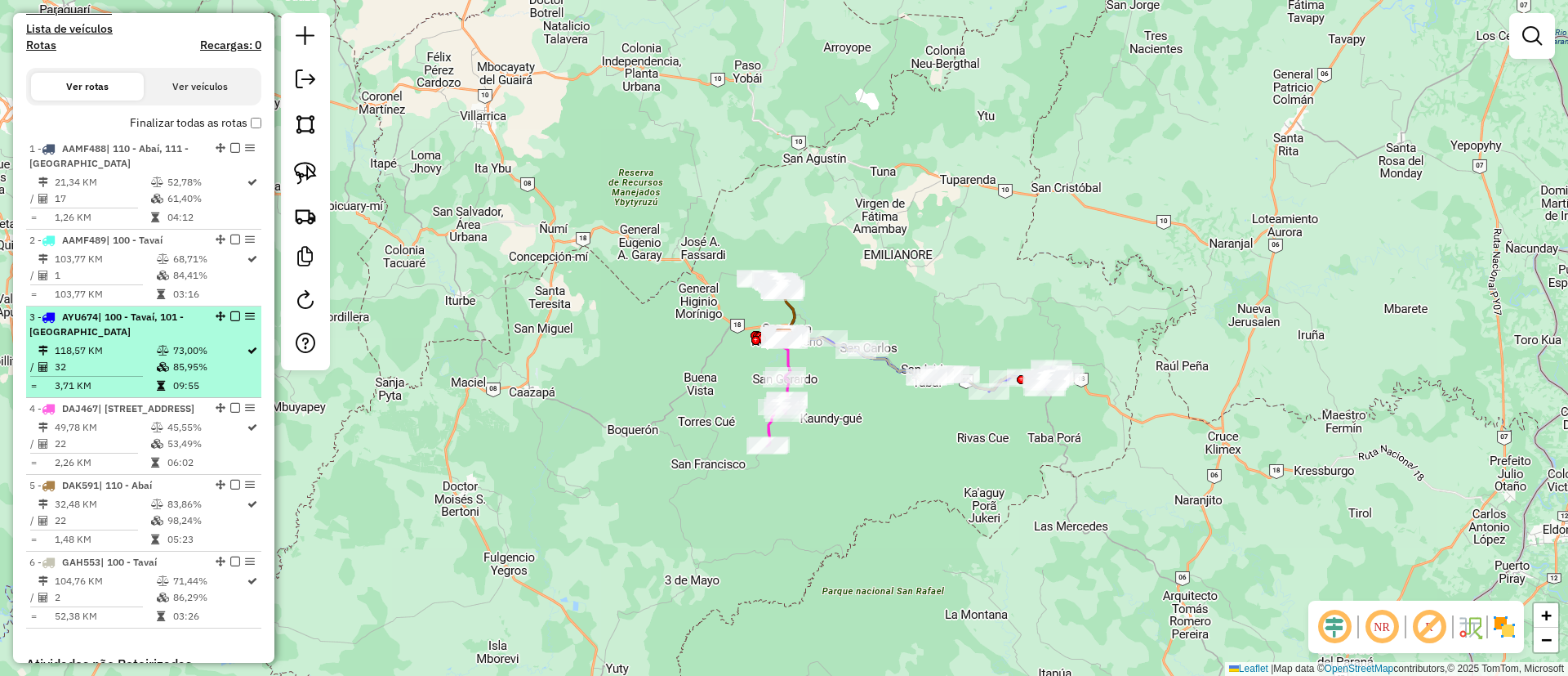
scroll to position [490, 0]
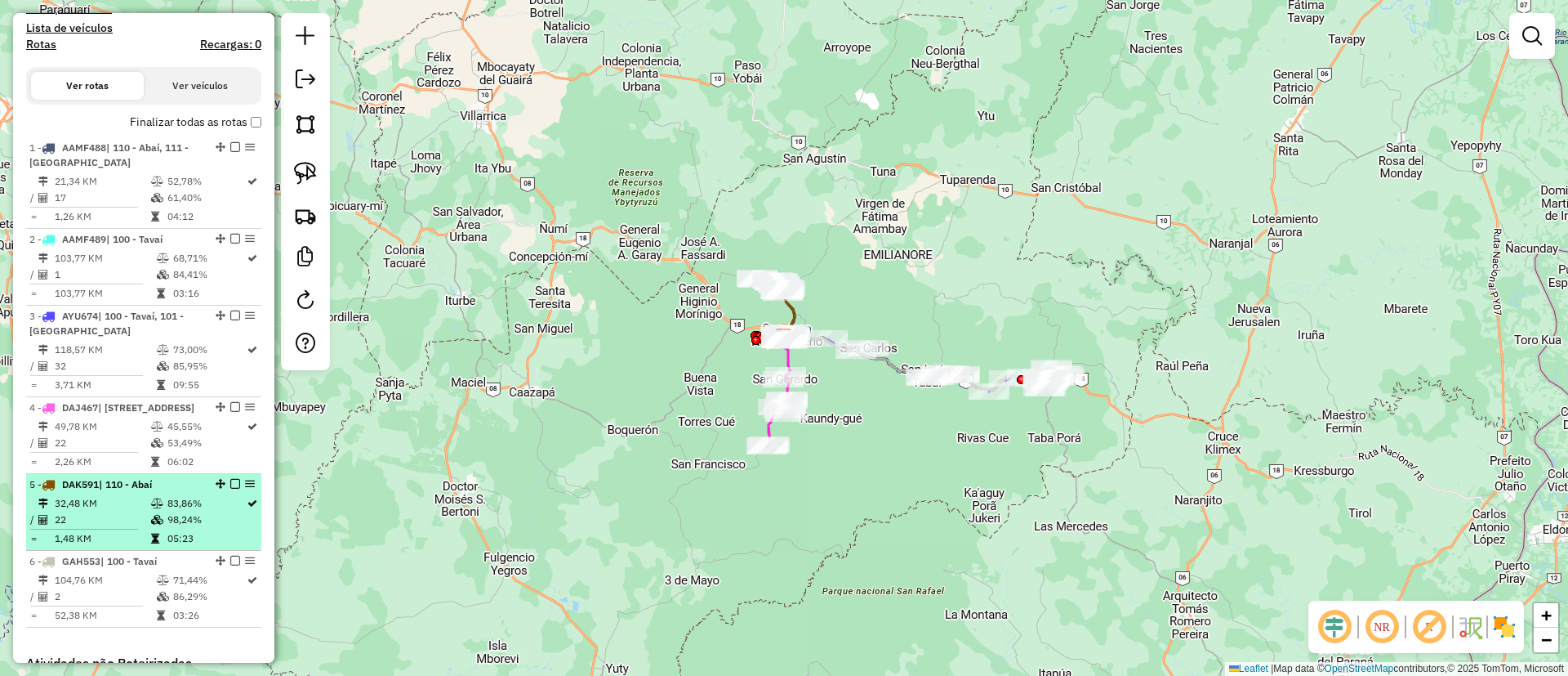
click at [231, 488] on em at bounding box center [235, 483] width 9 height 9
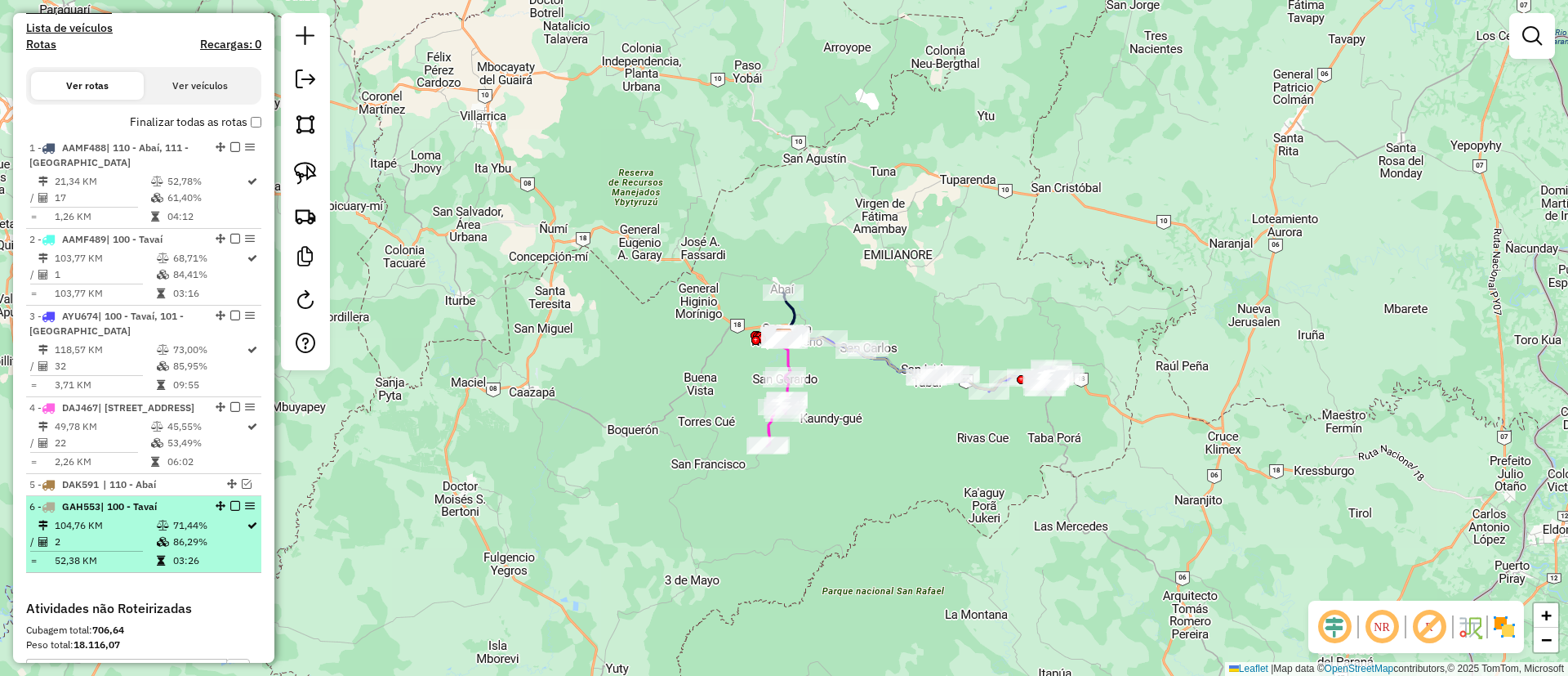
click at [223, 550] on td "86,29%" at bounding box center [209, 541] width 73 height 16
select select "**********"
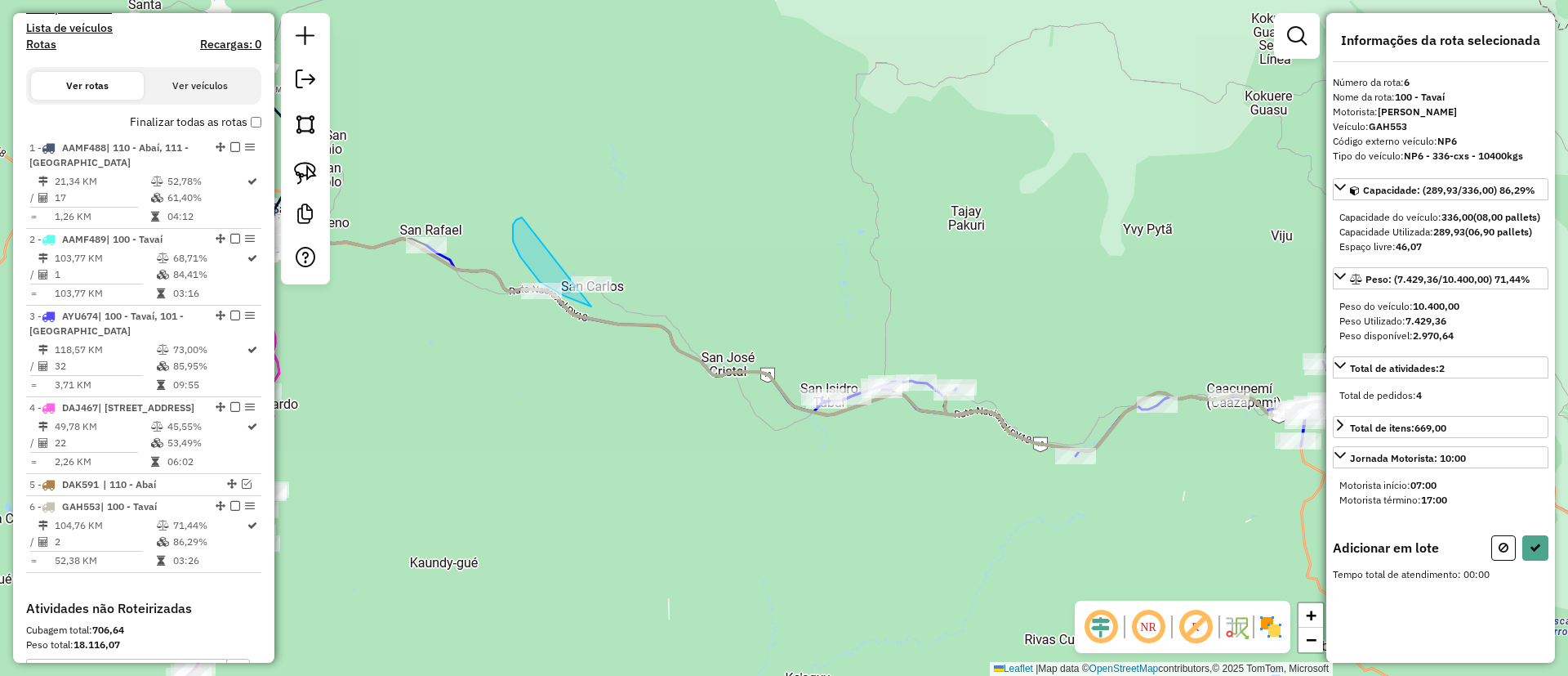
drag, startPoint x: 516, startPoint y: 249, endPoint x: 656, endPoint y: 253, distance: 140.1
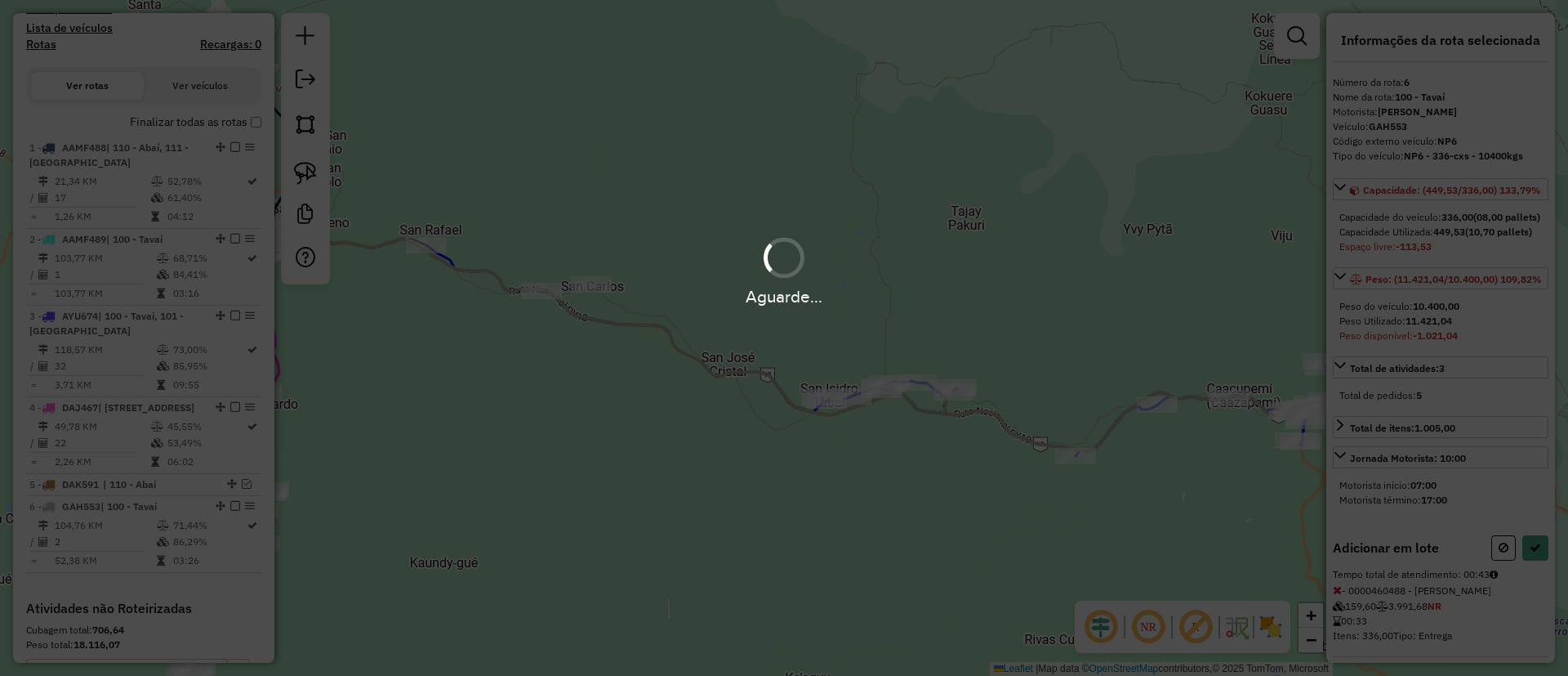
select select "**********"
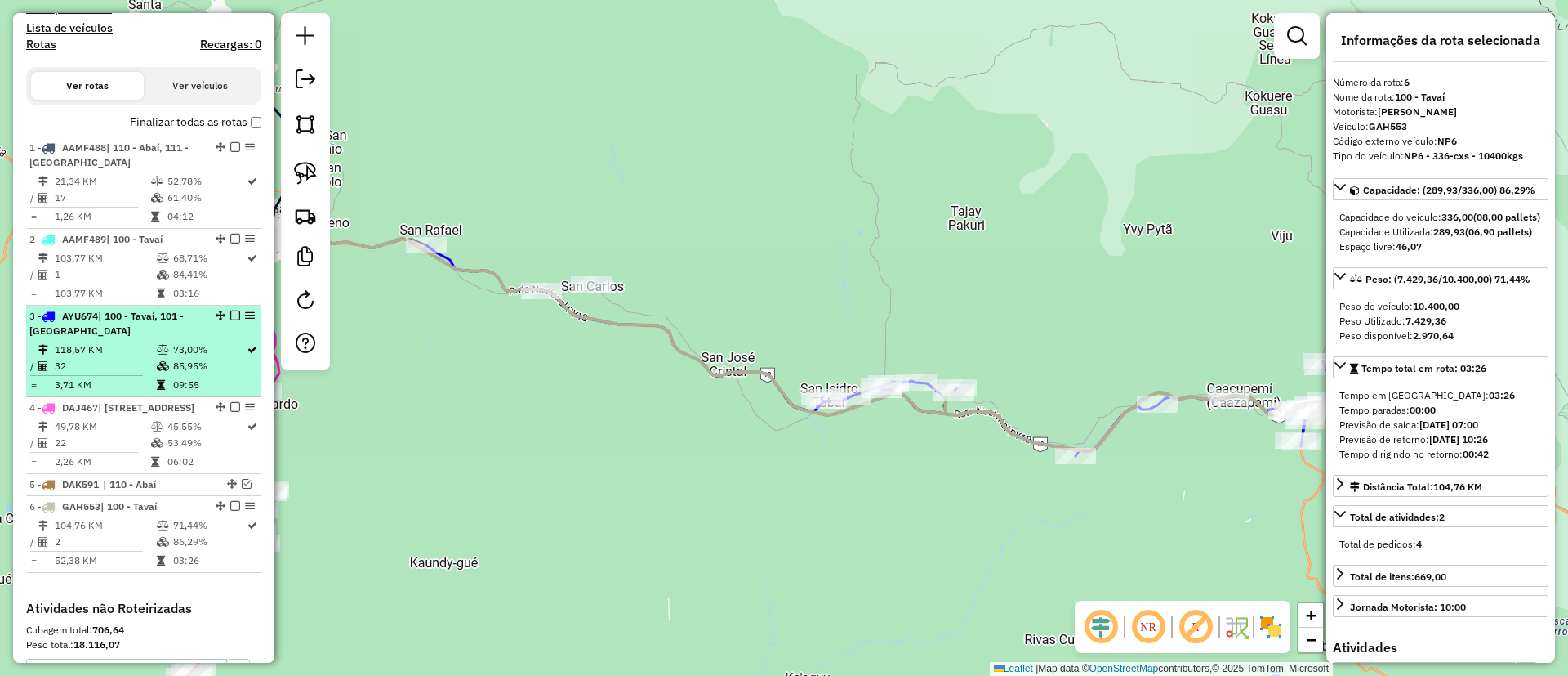
click at [215, 369] on td "85,95%" at bounding box center [209, 365] width 73 height 16
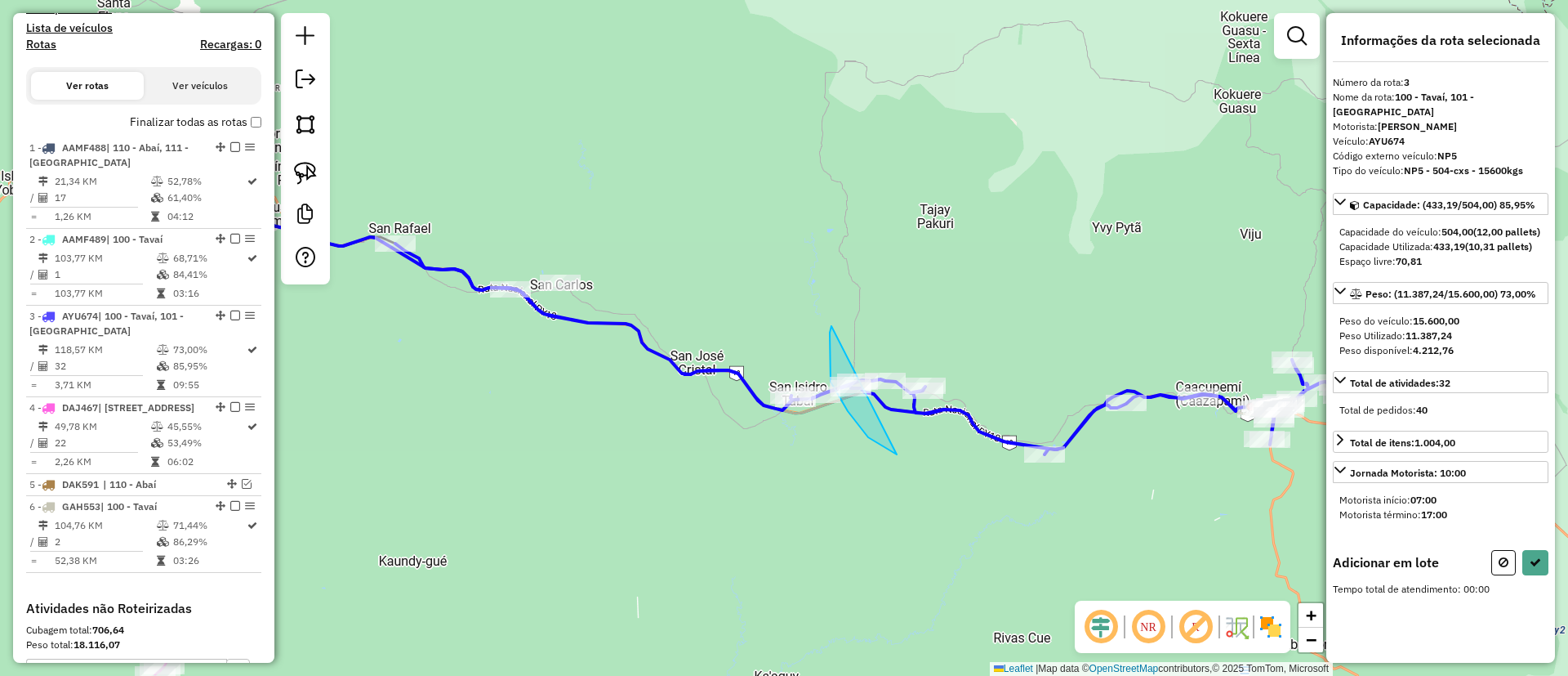
drag, startPoint x: 897, startPoint y: 454, endPoint x: 1049, endPoint y: 317, distance: 204.6
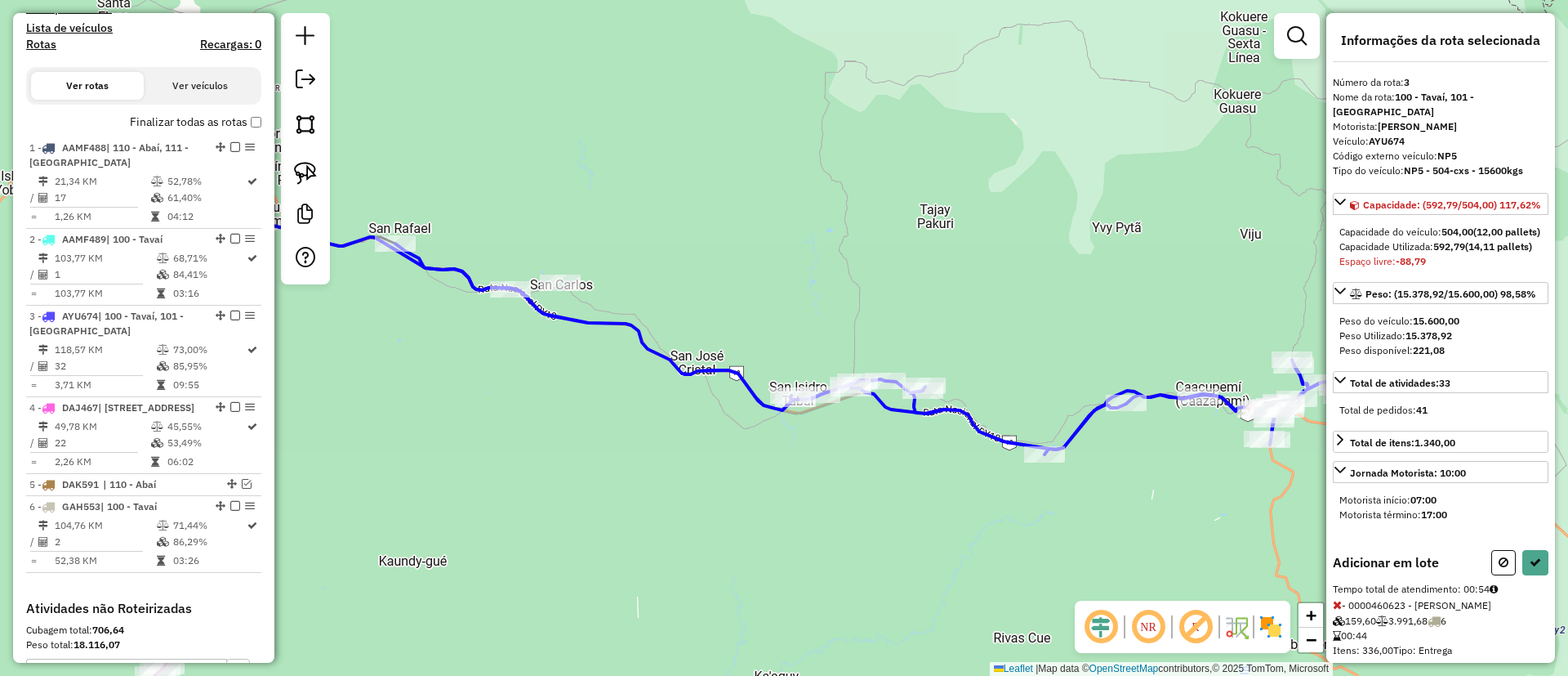
select select "**********"
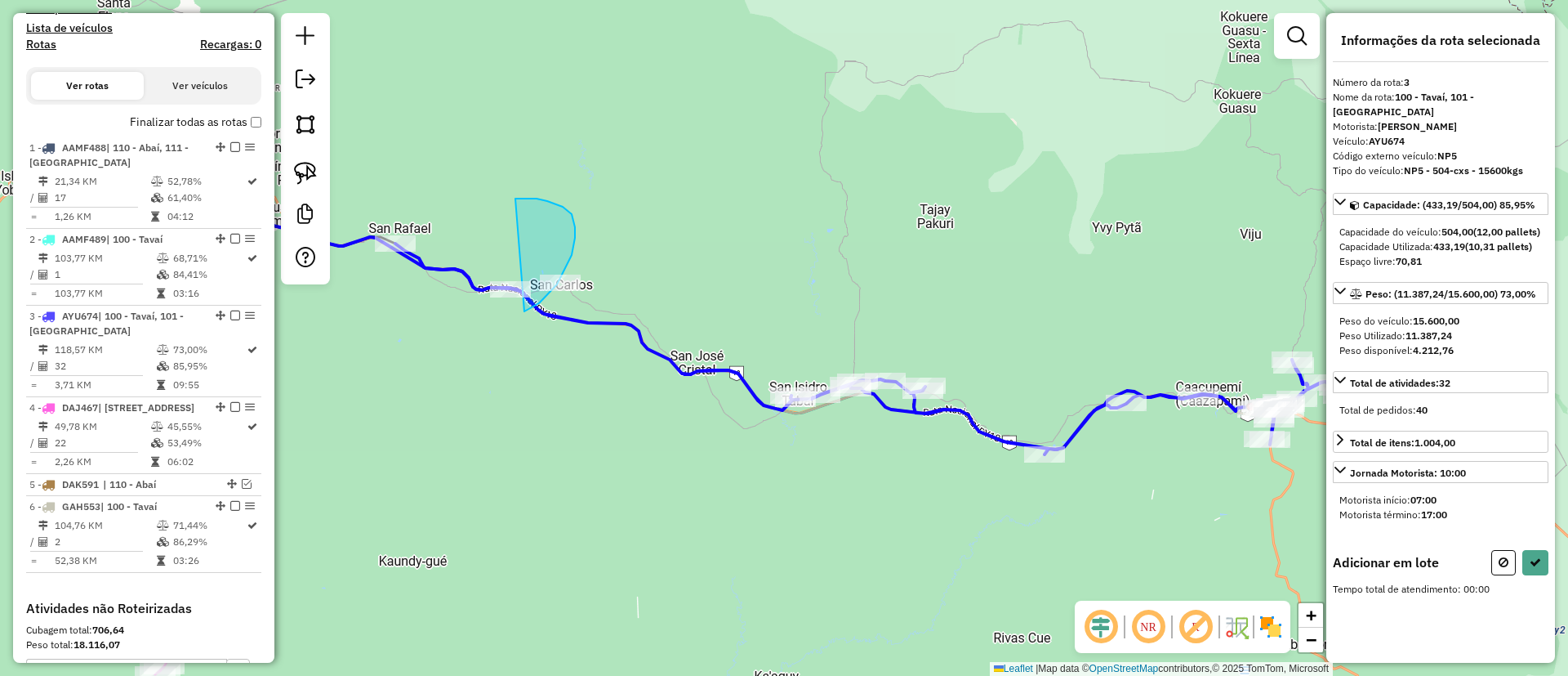
drag, startPoint x: 537, startPoint y: 199, endPoint x: 524, endPoint y: 312, distance: 113.7
drag, startPoint x: 493, startPoint y: 238, endPoint x: 624, endPoint y: 271, distance: 135.1
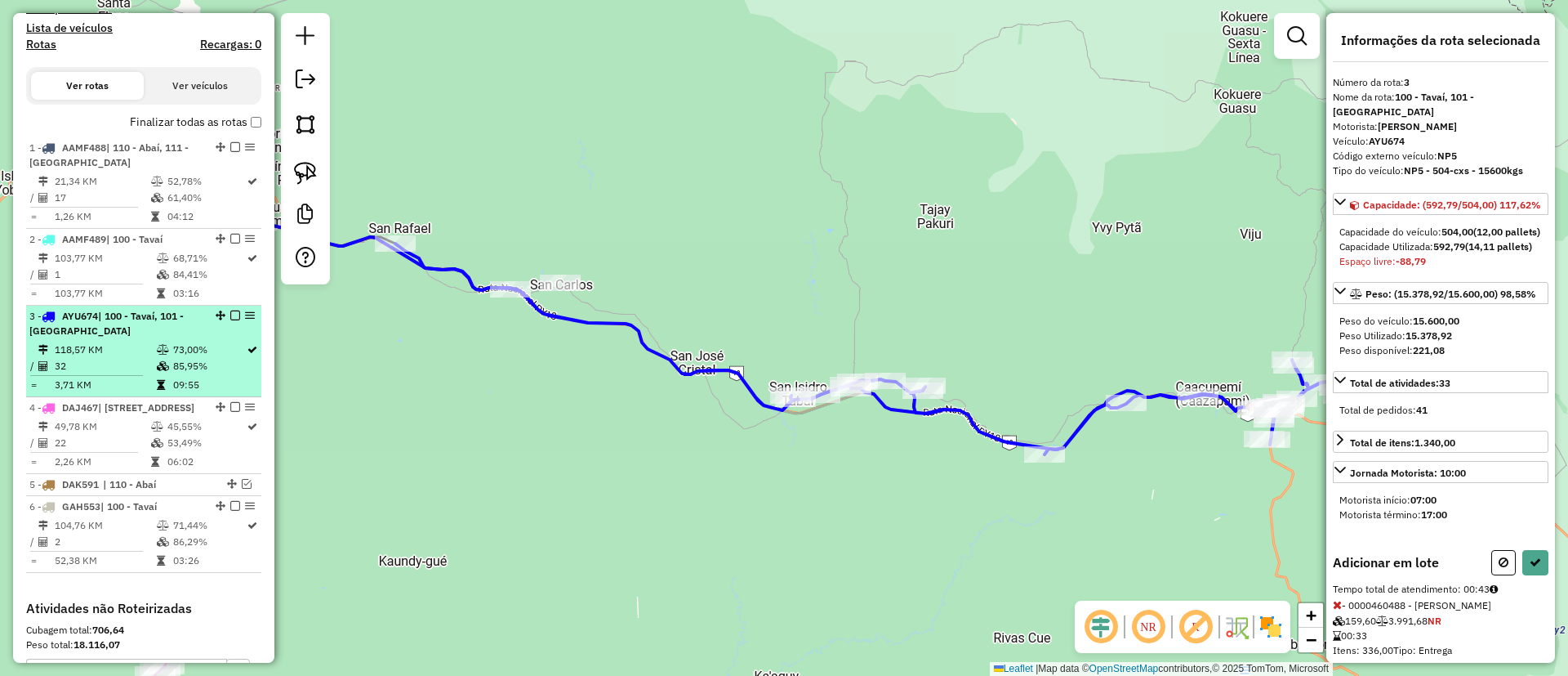
select select "**********"
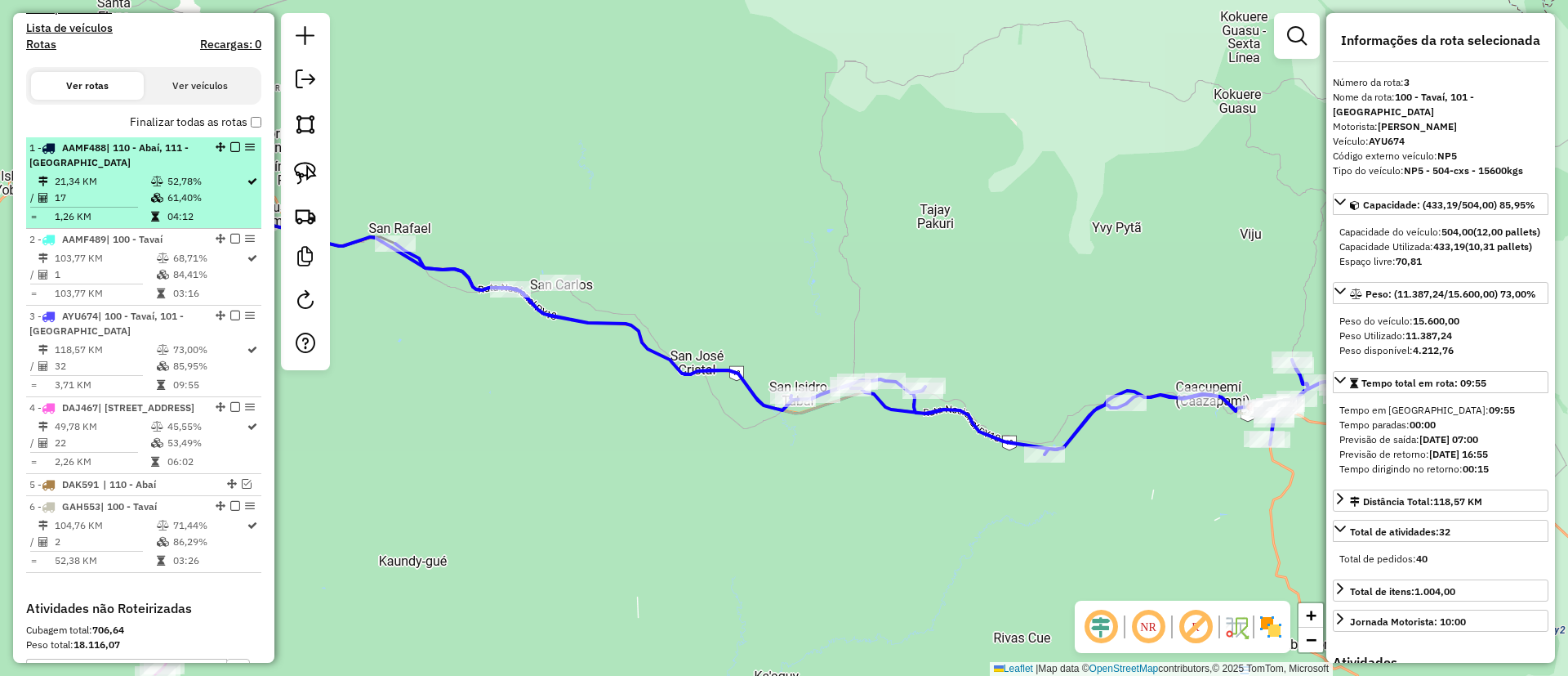
click at [132, 193] on td "17" at bounding box center [102, 197] width 96 height 16
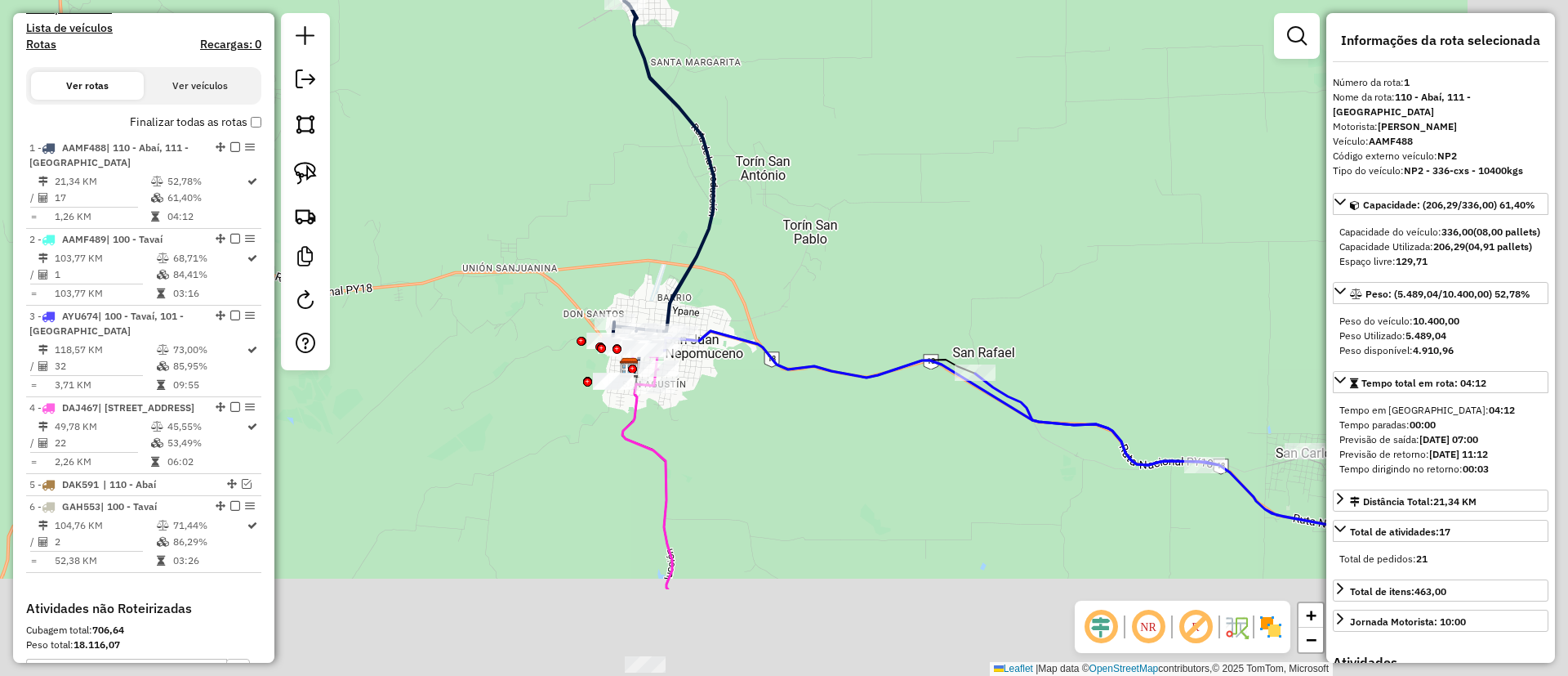
drag, startPoint x: 613, startPoint y: 474, endPoint x: 485, endPoint y: 317, distance: 202.6
click at [485, 317] on div "Janela de atendimento Grade de atendimento Capacidade Transportadoras Veículos …" at bounding box center [784, 338] width 1568 height 676
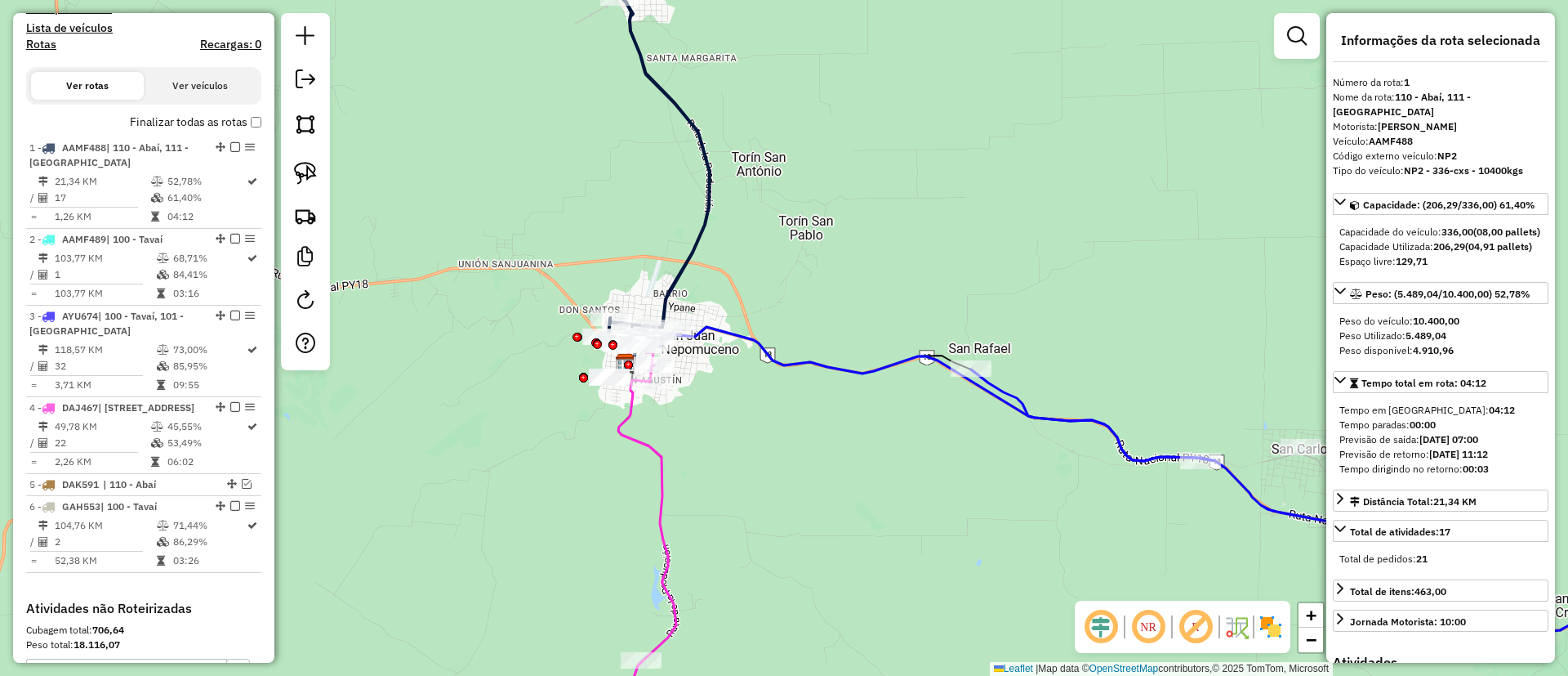
click at [641, 441] on icon at bounding box center [648, 542] width 58 height 400
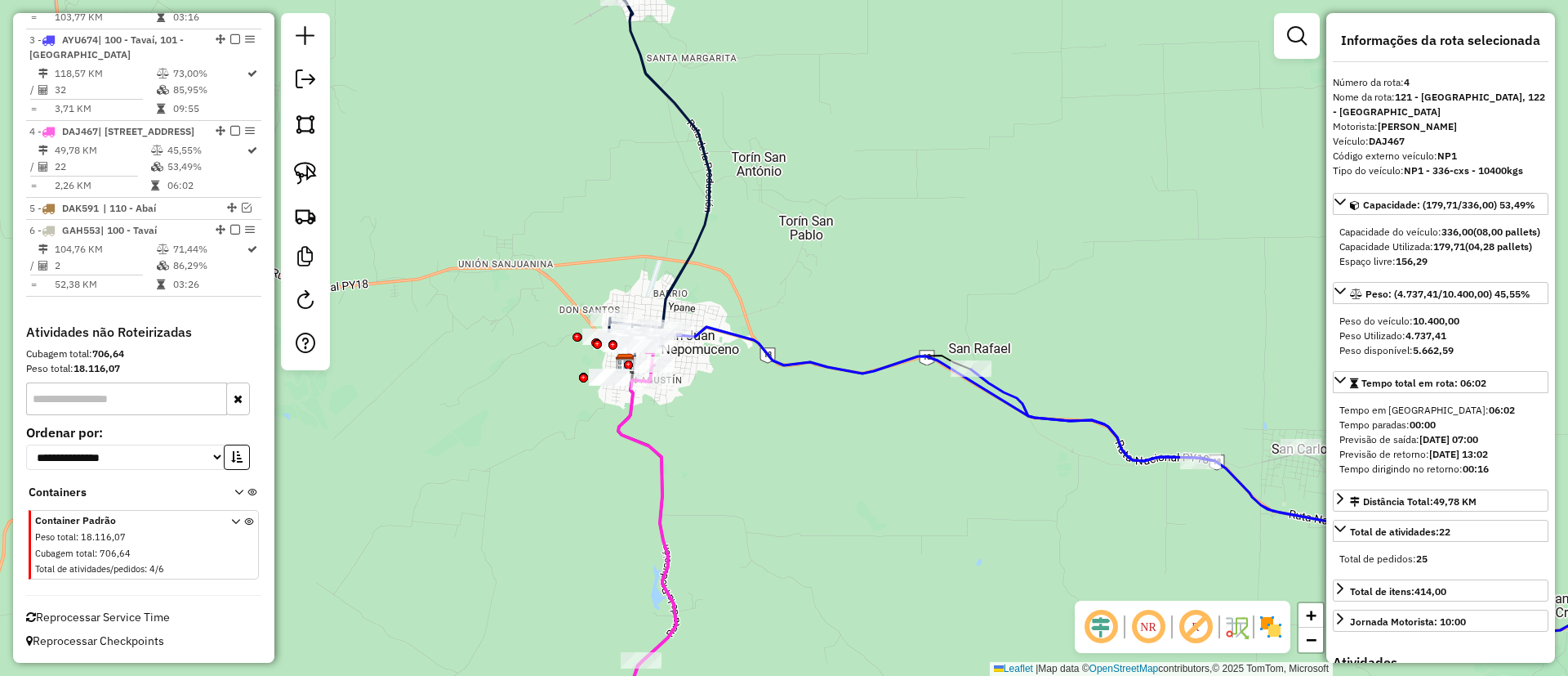
scroll to position [781, 0]
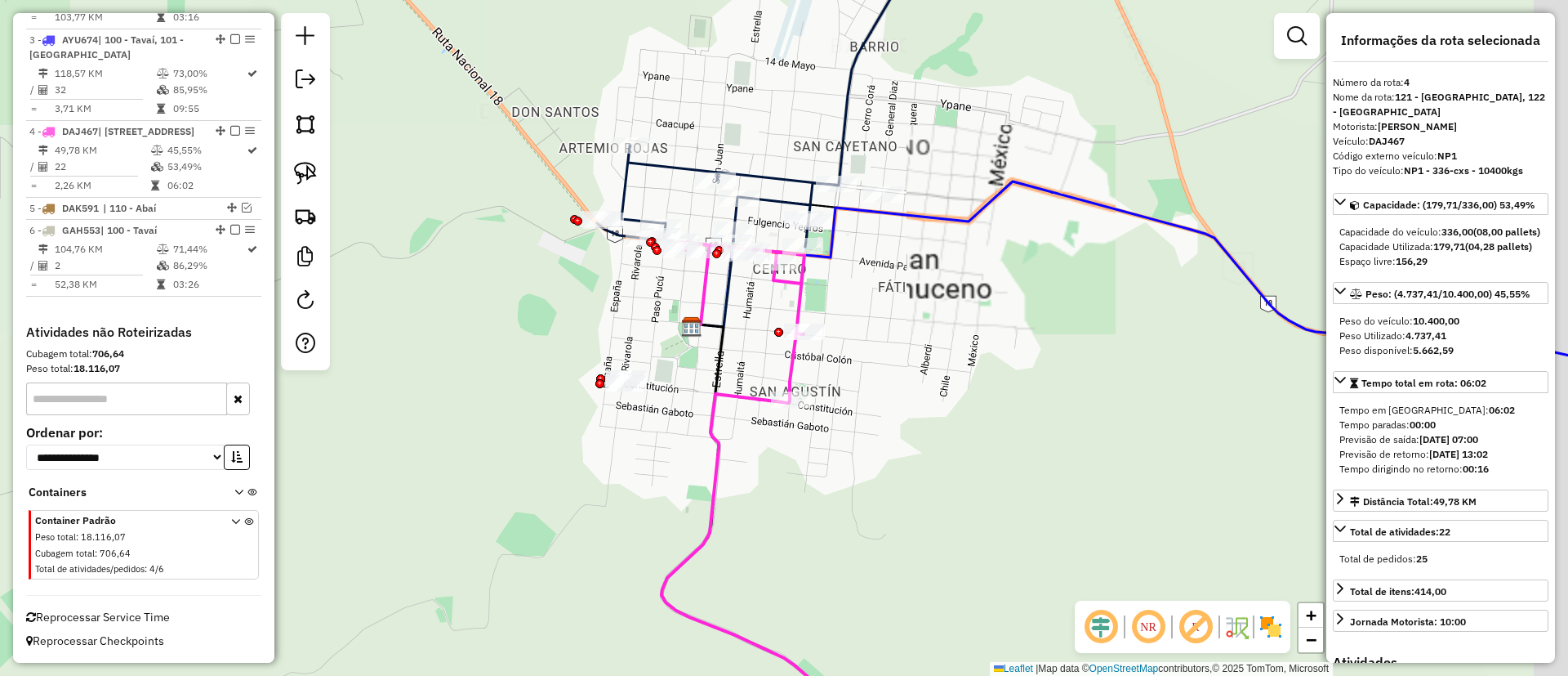
drag, startPoint x: 595, startPoint y: 367, endPoint x: 515, endPoint y: 428, distance: 100.6
click at [515, 428] on div "Janela de atendimento Grade de atendimento Capacidade Transportadoras Veículos …" at bounding box center [784, 338] width 1568 height 676
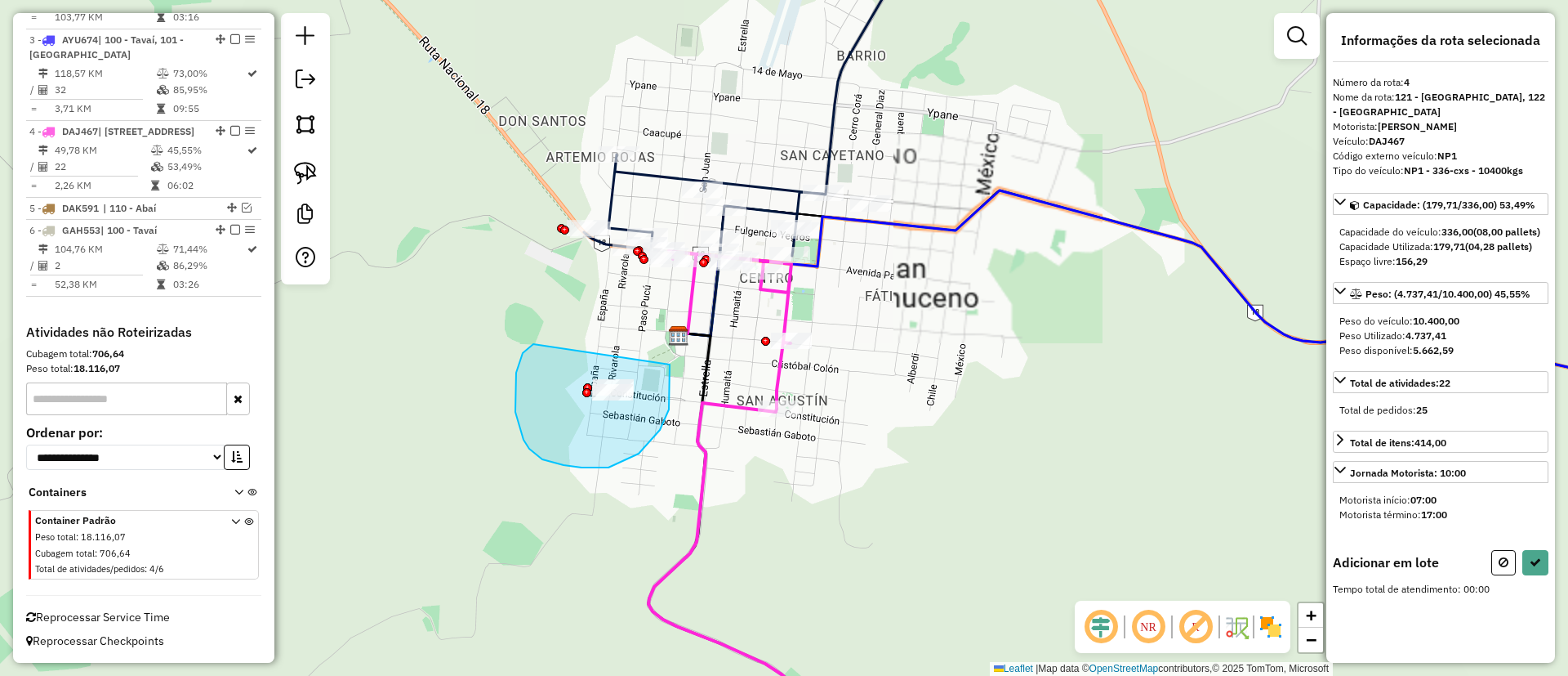
drag, startPoint x: 523, startPoint y: 353, endPoint x: 665, endPoint y: 357, distance: 142.1
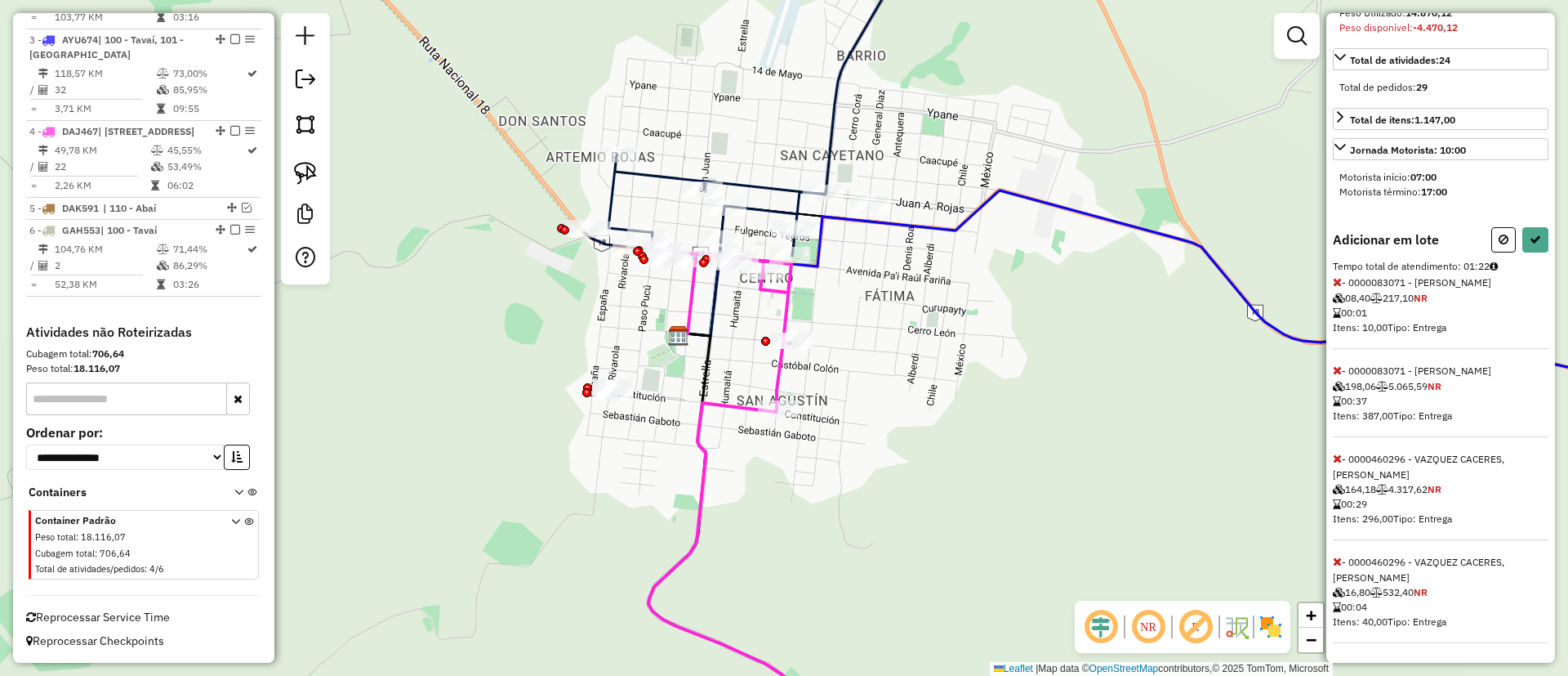
scroll to position [382, 0]
click at [1337, 371] on icon at bounding box center [1337, 370] width 9 height 11
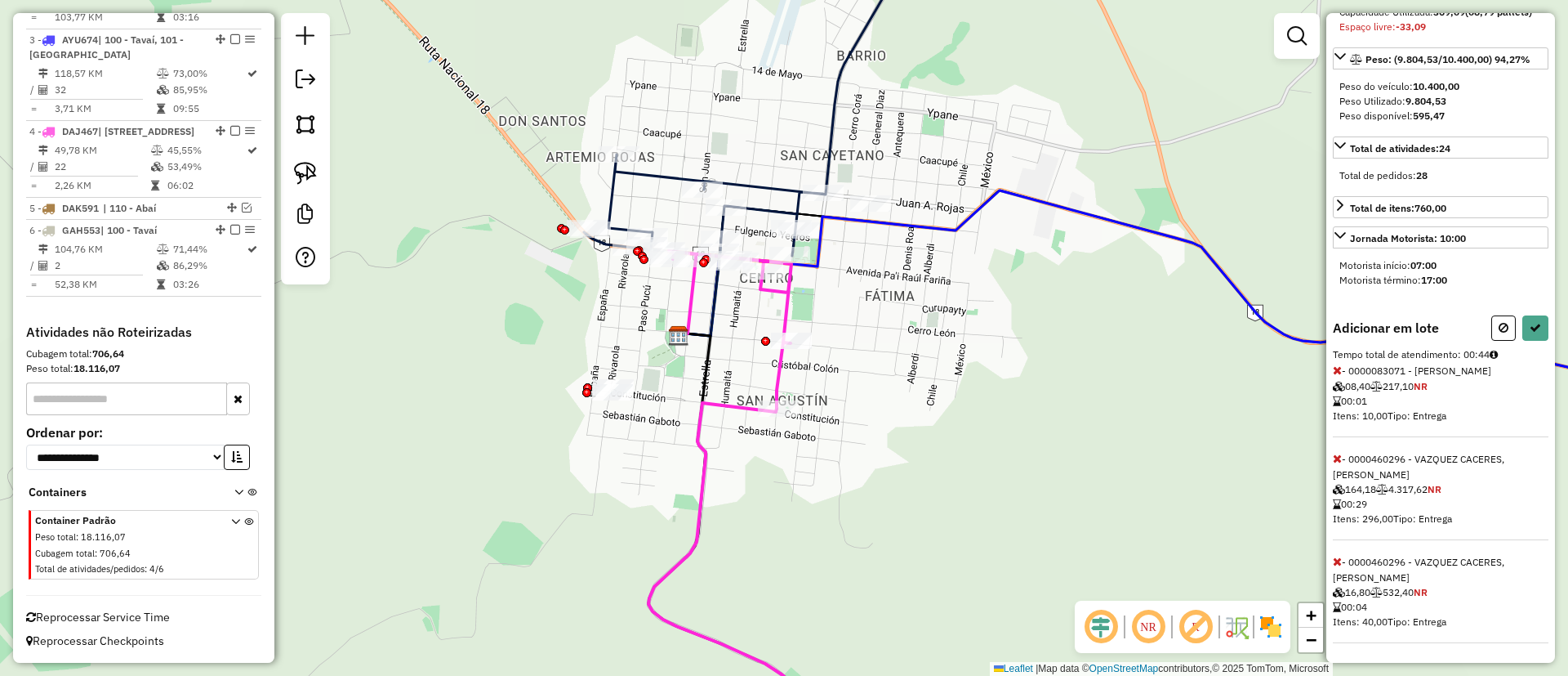
click at [1335, 371] on icon at bounding box center [1337, 370] width 9 height 11
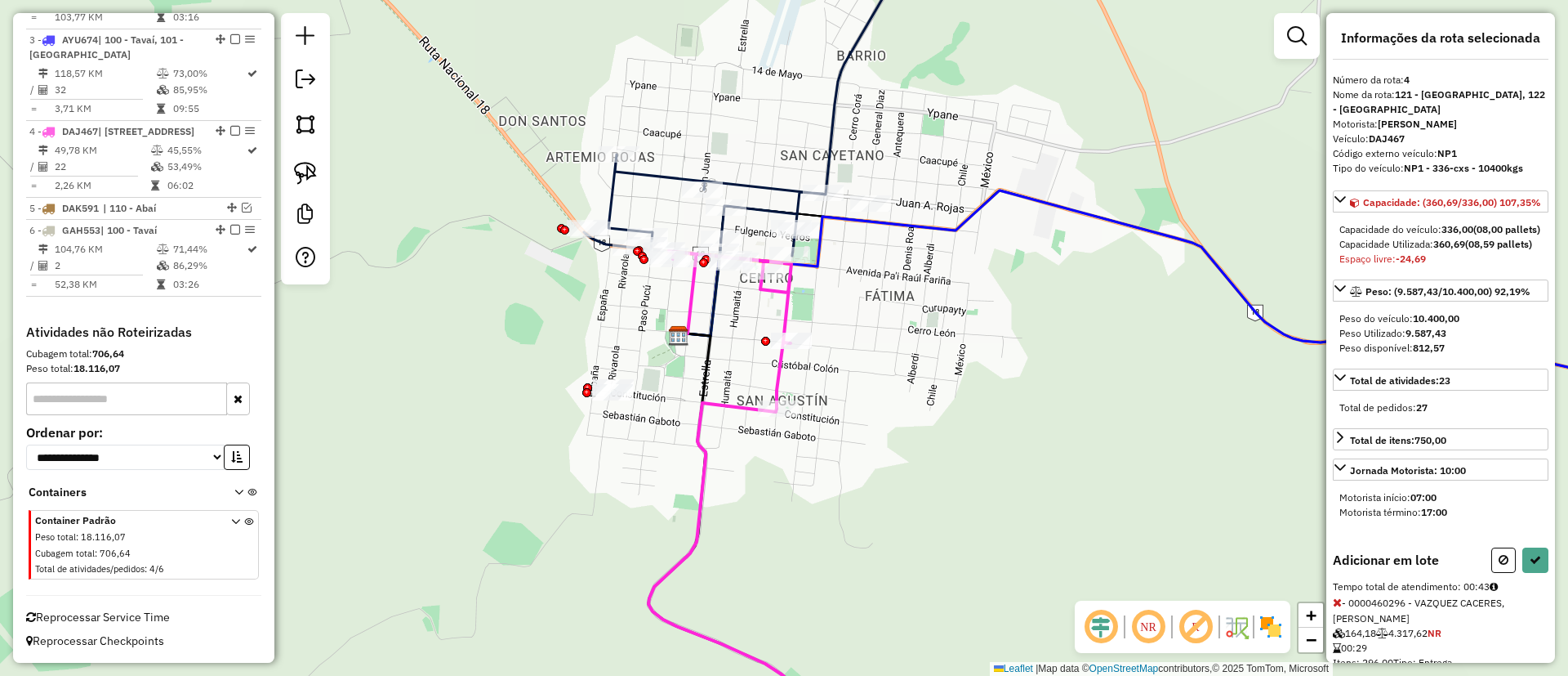
scroll to position [0, 0]
select select "**********"
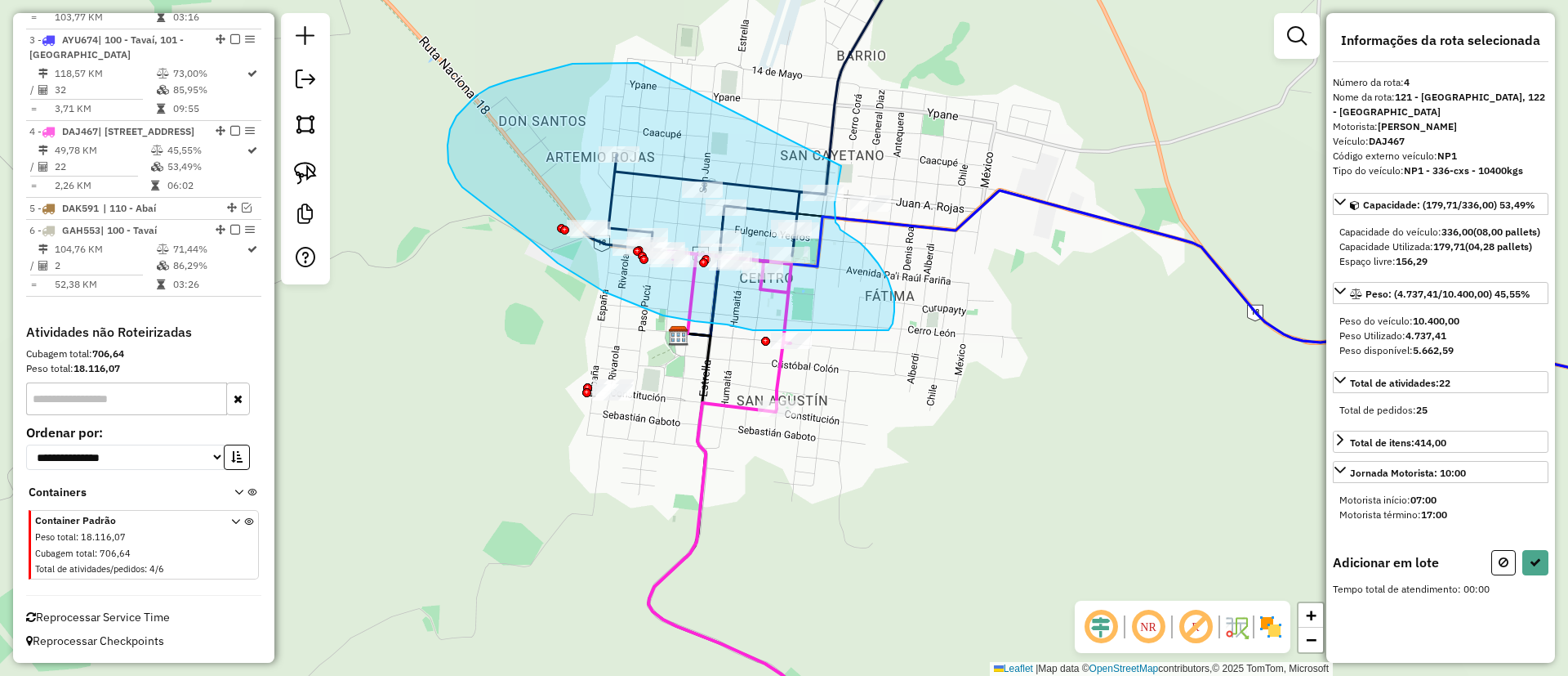
drag, startPoint x: 508, startPoint y: 81, endPoint x: 841, endPoint y: 165, distance: 343.4
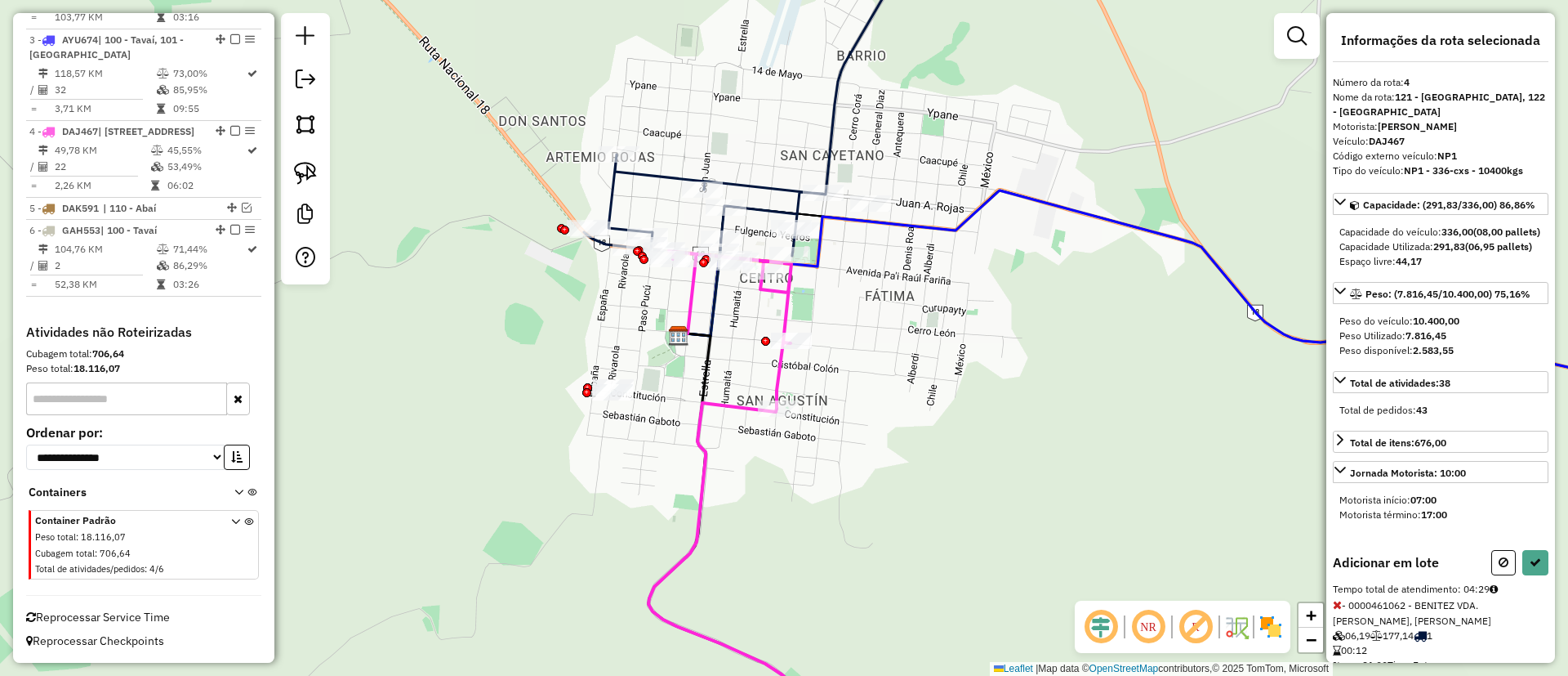
select select "**********"
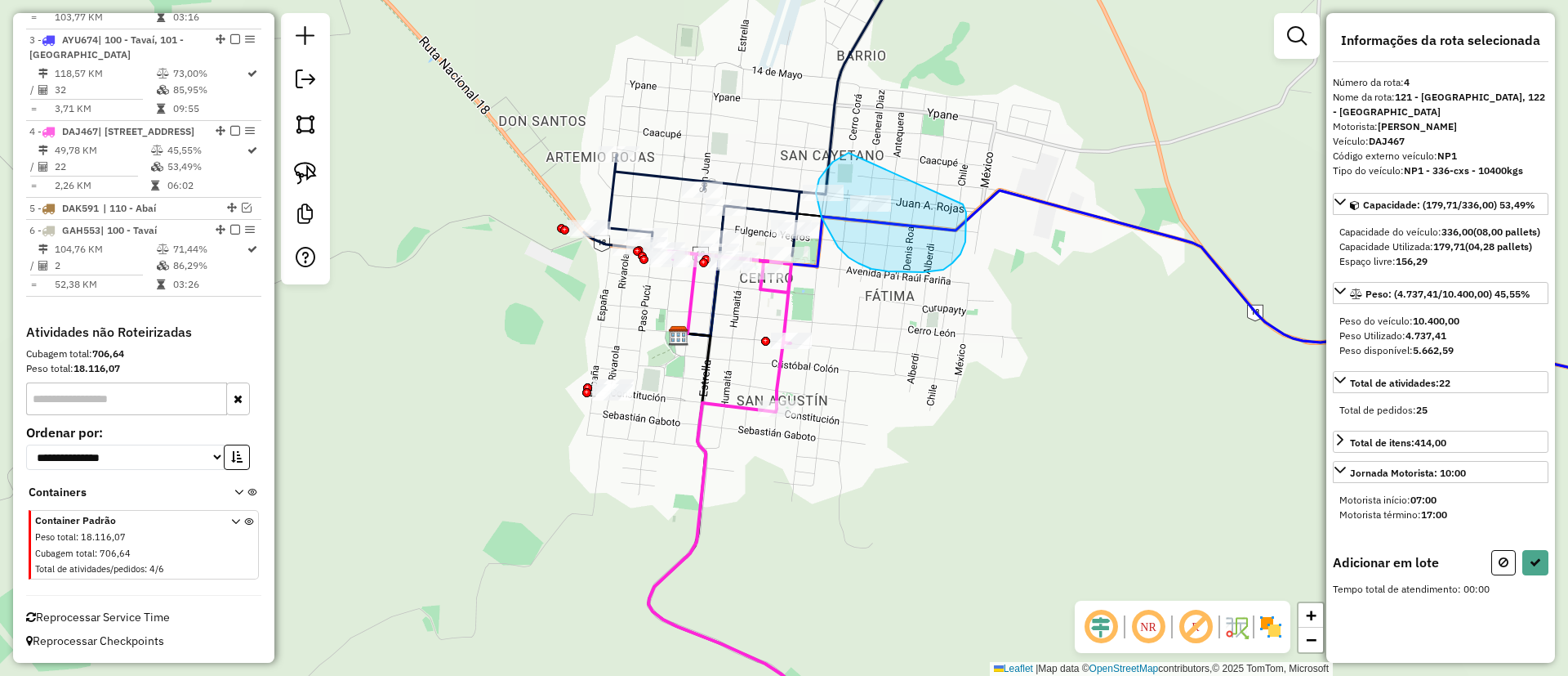
drag, startPoint x: 819, startPoint y: 179, endPoint x: 958, endPoint y: 197, distance: 140.2
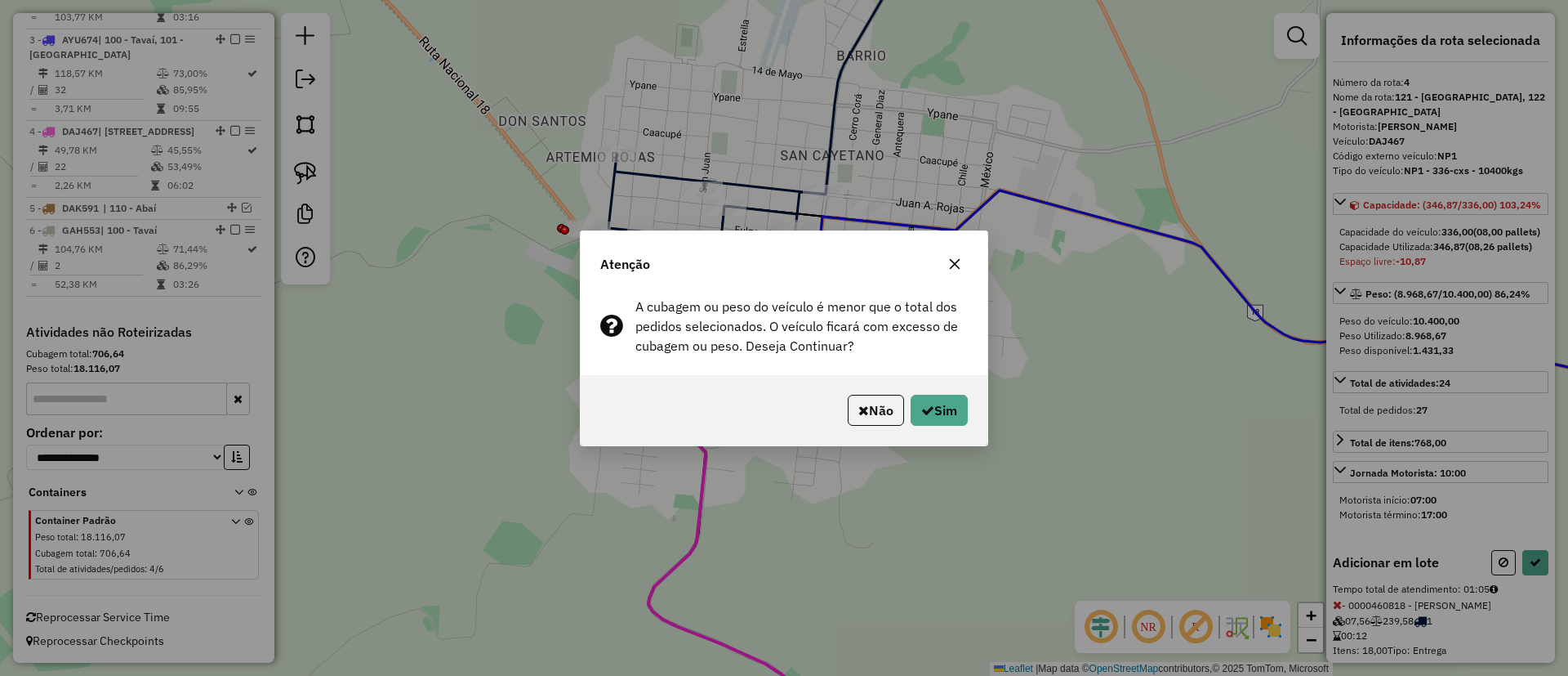
click at [932, 393] on div "Não Sim" at bounding box center [783, 410] width 407 height 70
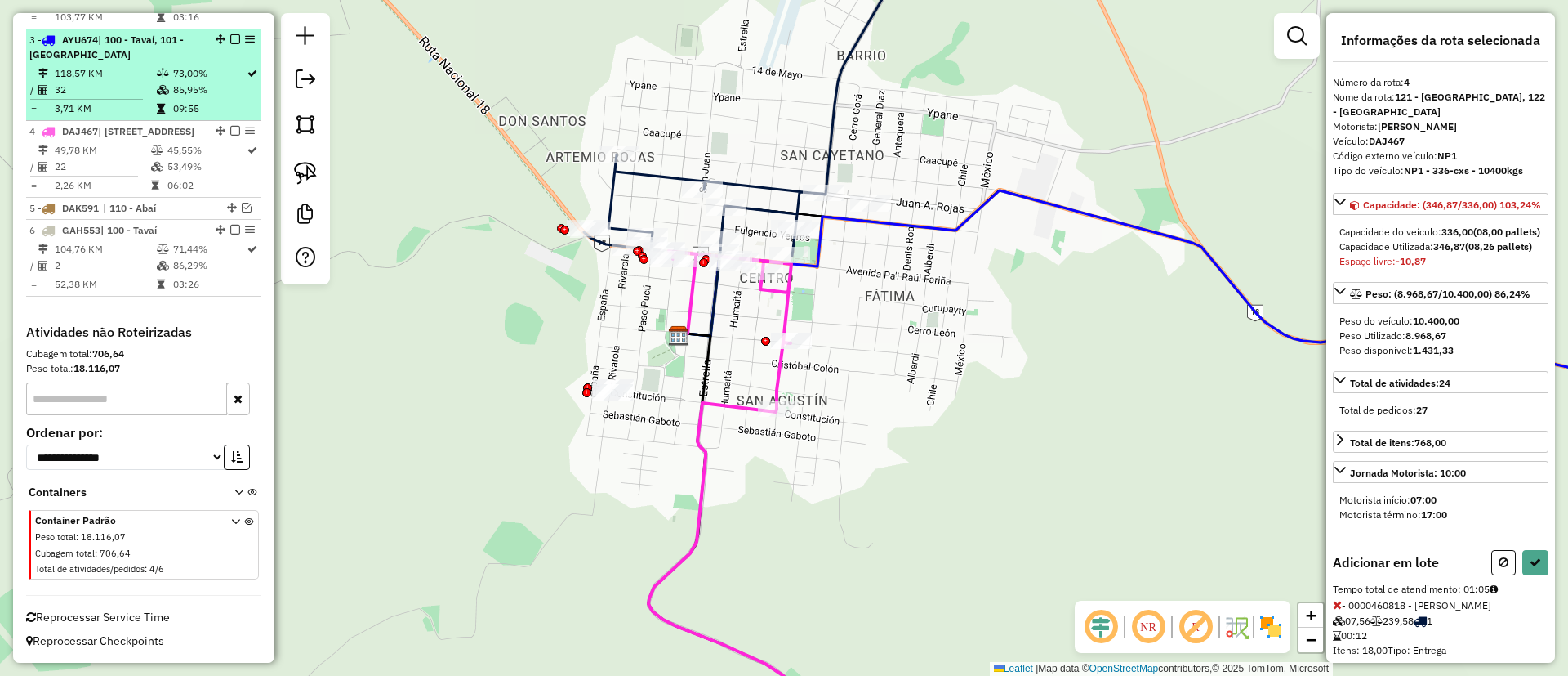
click at [150, 101] on td "3,71 KM" at bounding box center [105, 108] width 102 height 16
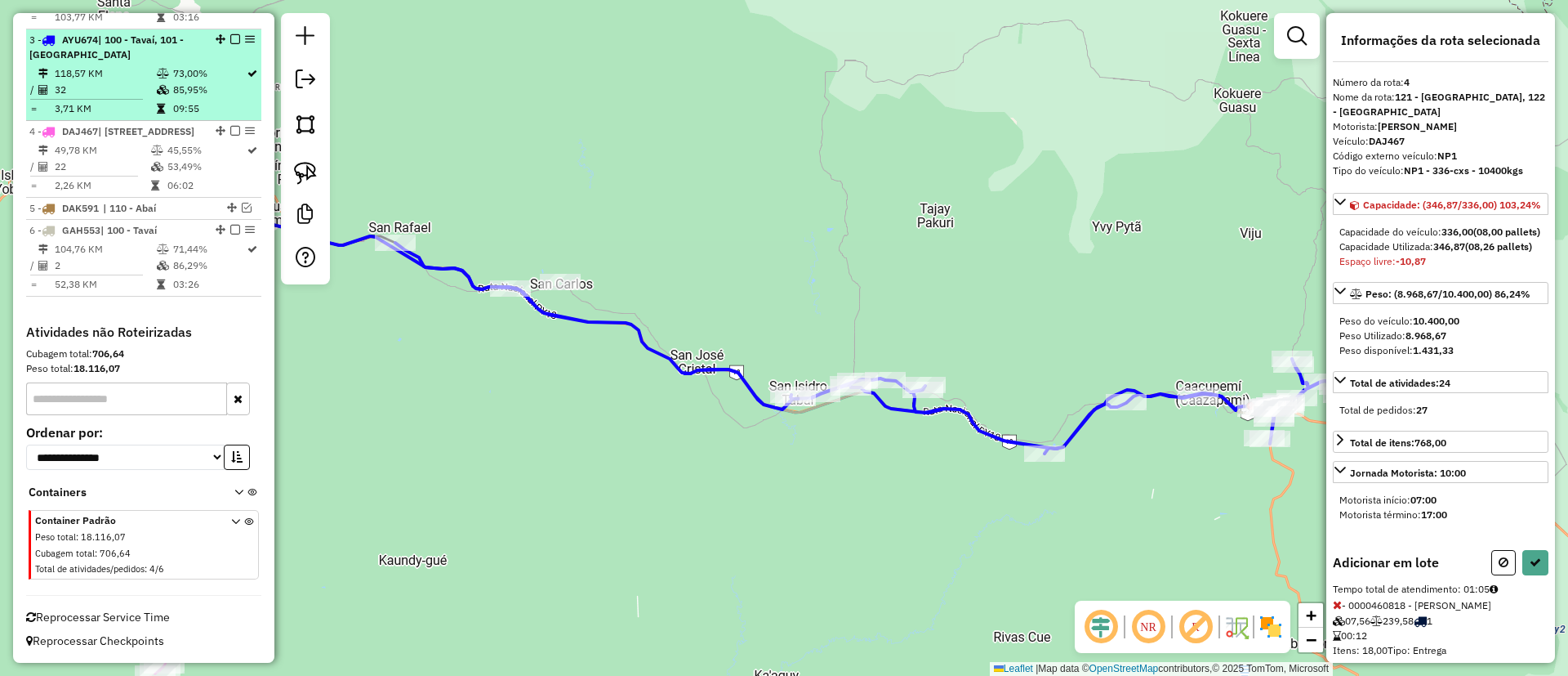
click at [230, 34] on em at bounding box center [235, 38] width 9 height 9
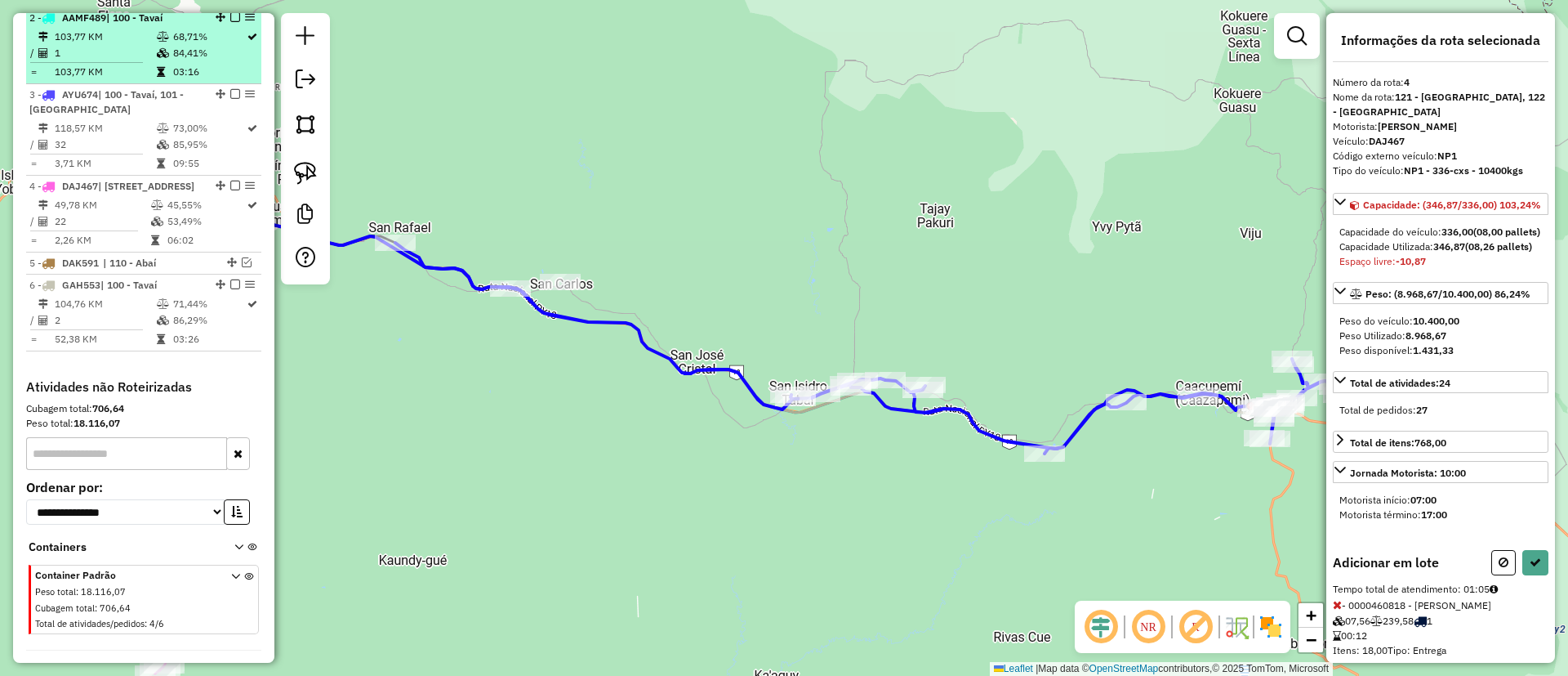
select select "**********"
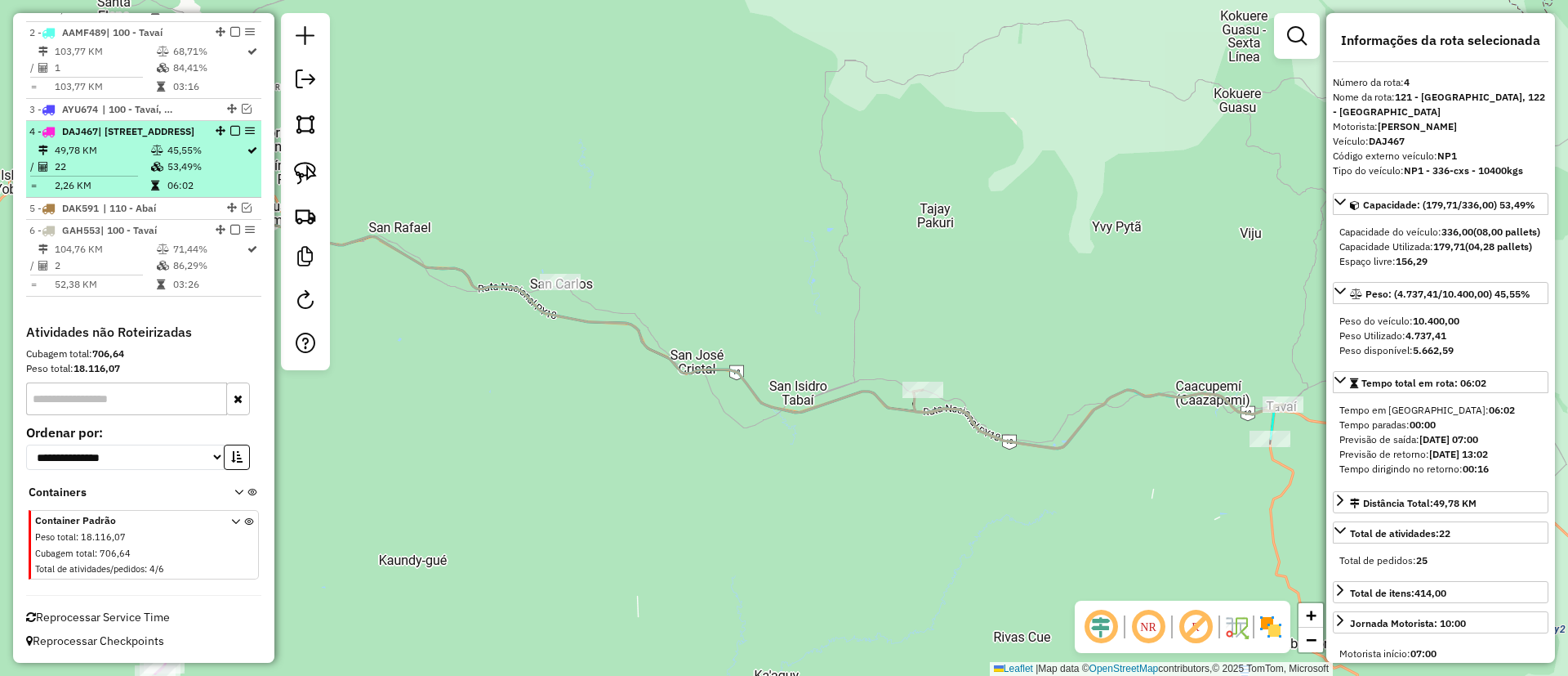
scroll to position [466, 0]
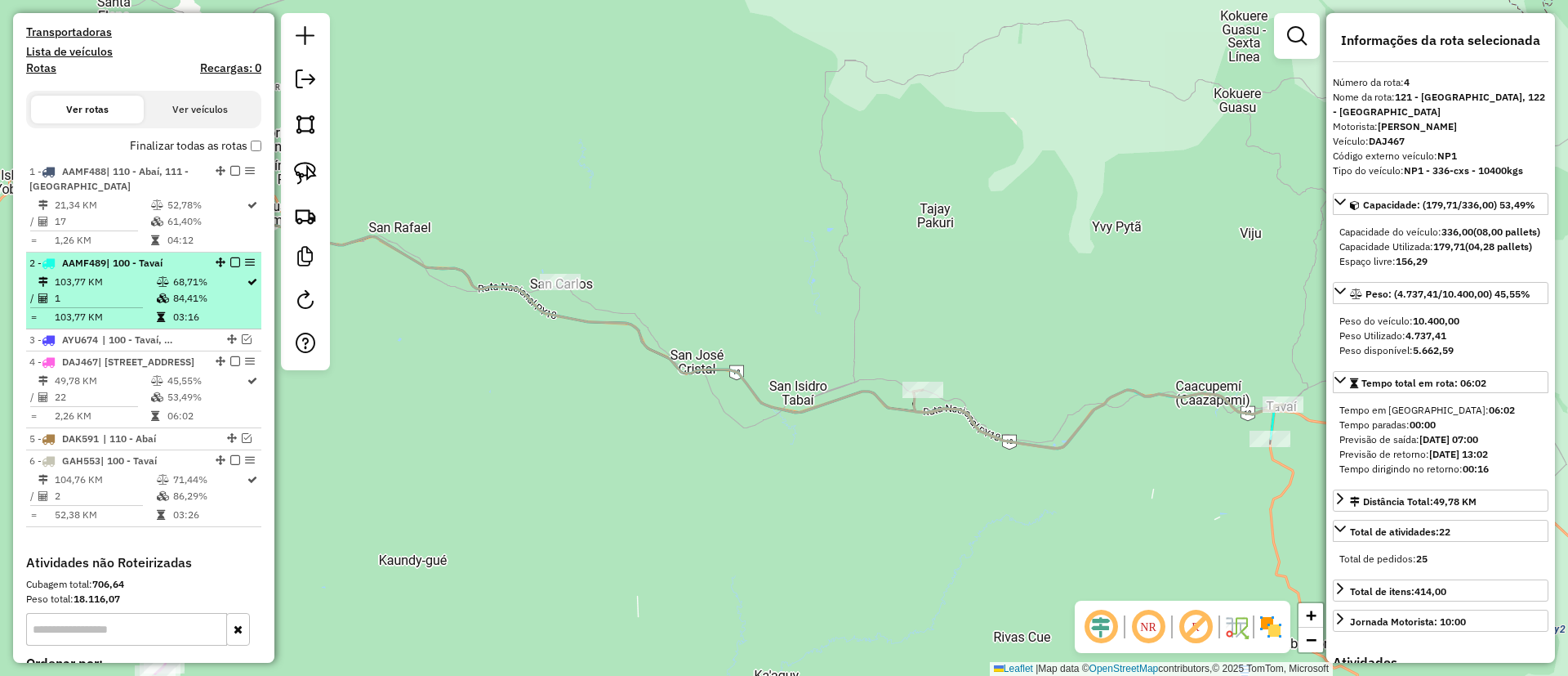
click at [180, 283] on td "68,71%" at bounding box center [209, 282] width 73 height 16
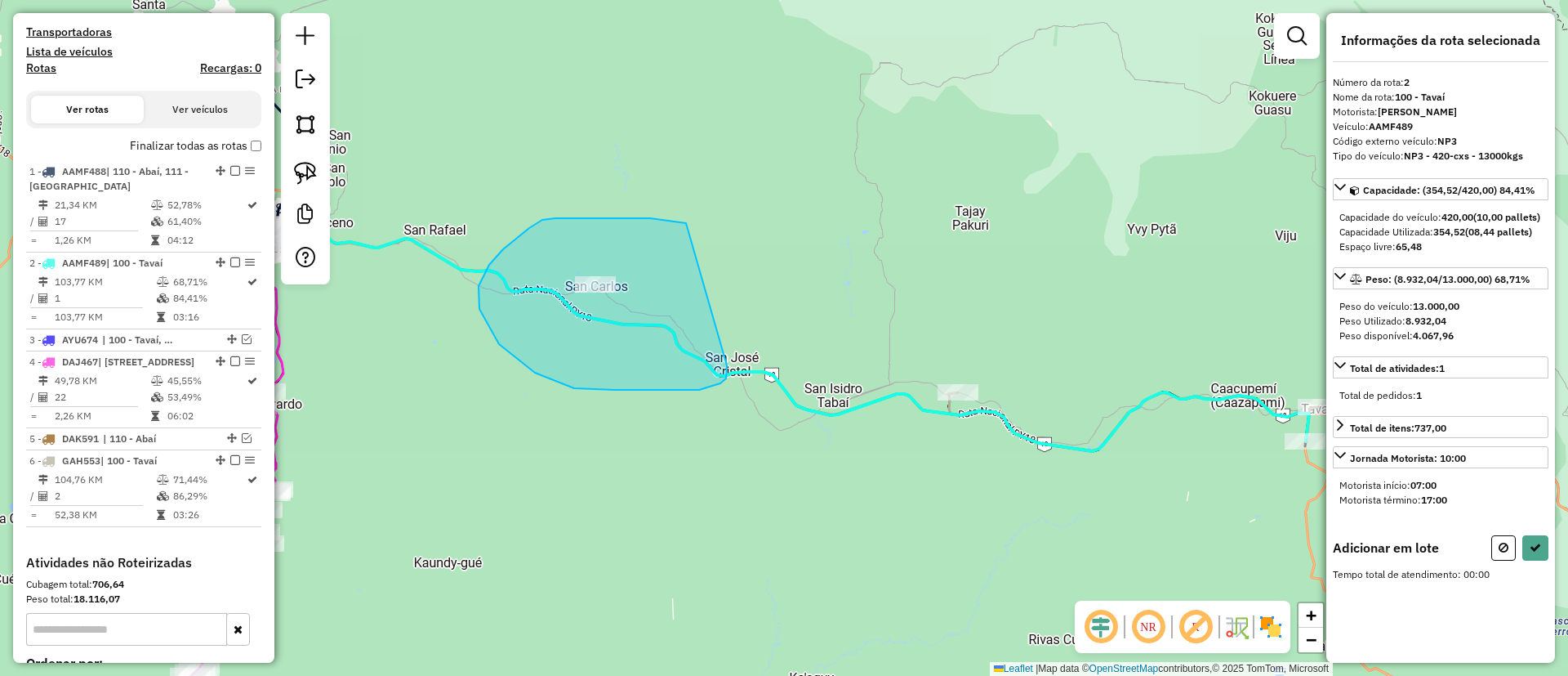
drag, startPoint x: 555, startPoint y: 219, endPoint x: 719, endPoint y: 331, distance: 198.6
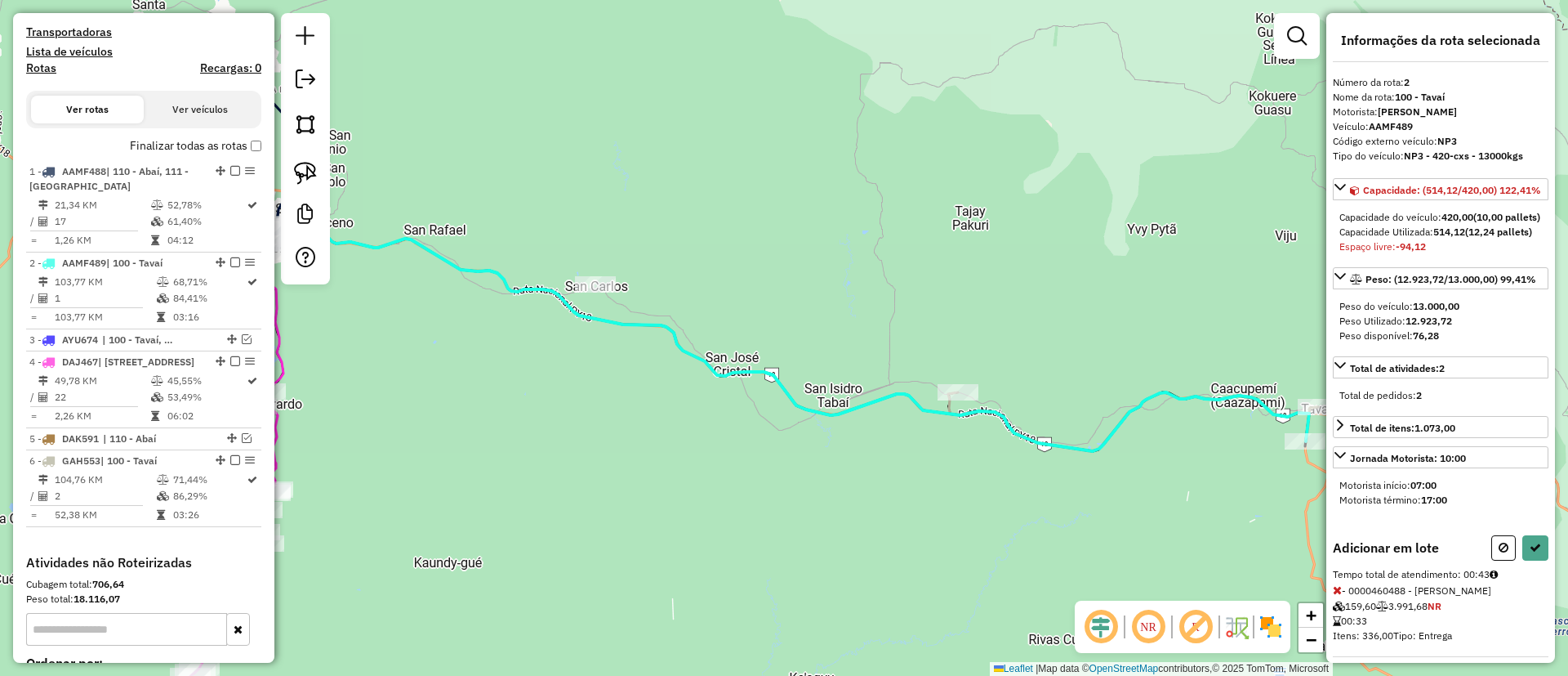
select select "**********"
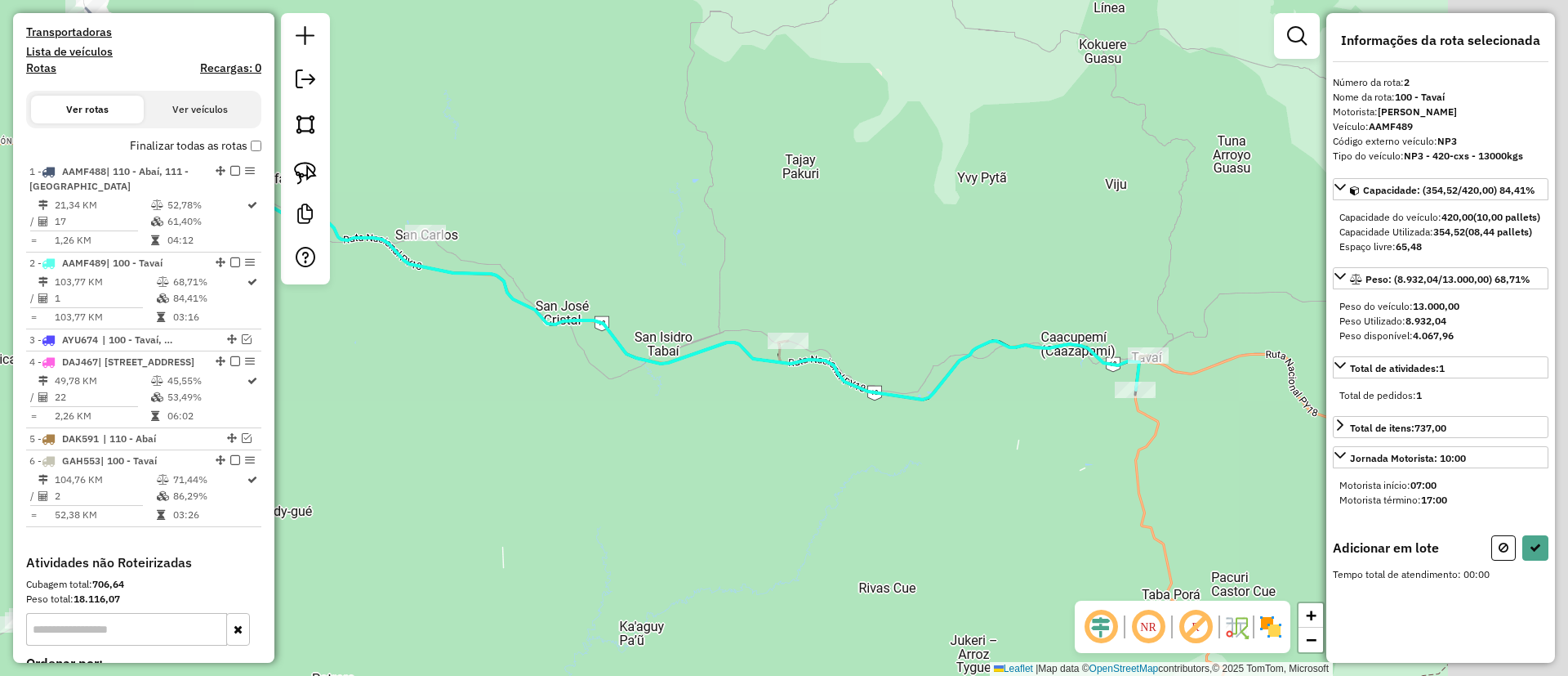
drag, startPoint x: 959, startPoint y: 358, endPoint x: 813, endPoint y: 318, distance: 151.4
click at [813, 318] on div "Janela de atendimento Grade de atendimento Capacidade Transportadoras Veículos …" at bounding box center [784, 338] width 1568 height 676
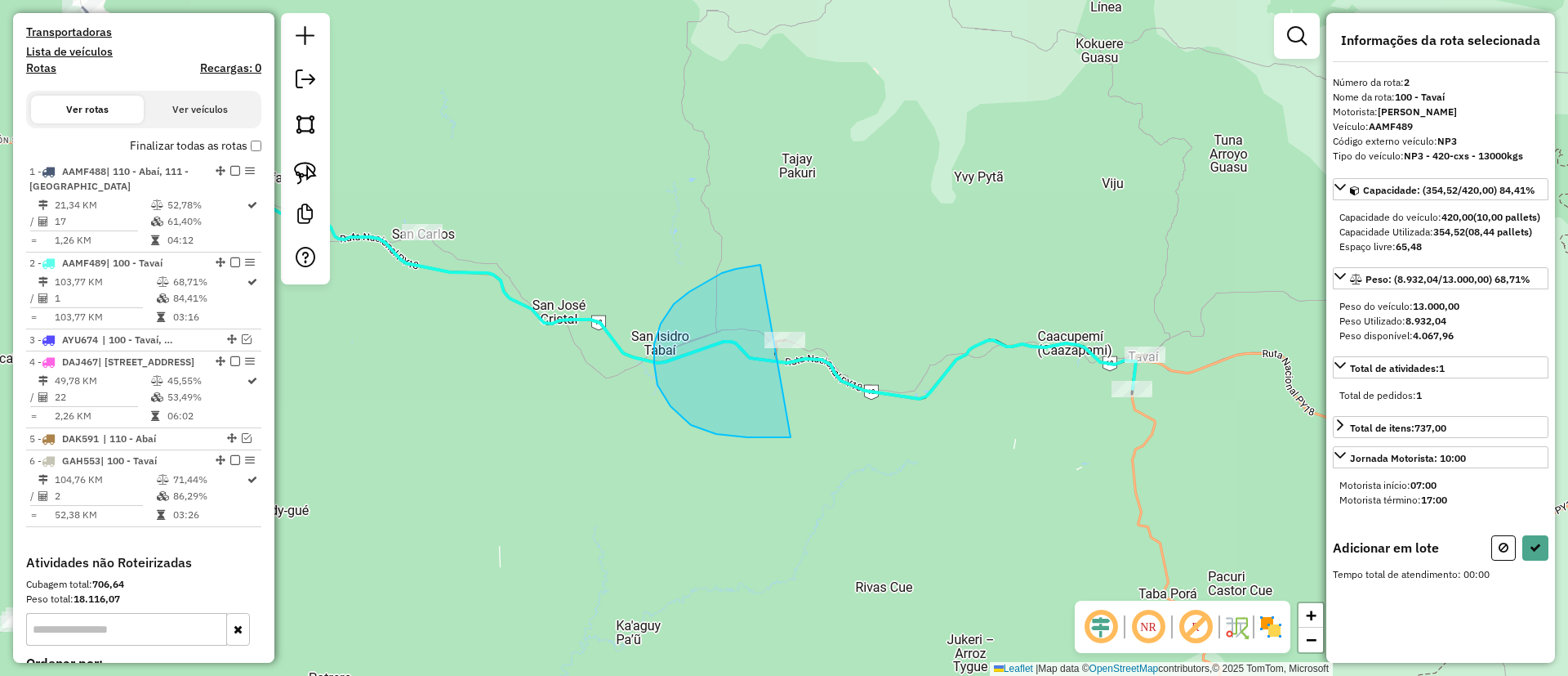
drag, startPoint x: 735, startPoint y: 269, endPoint x: 866, endPoint y: 333, distance: 145.8
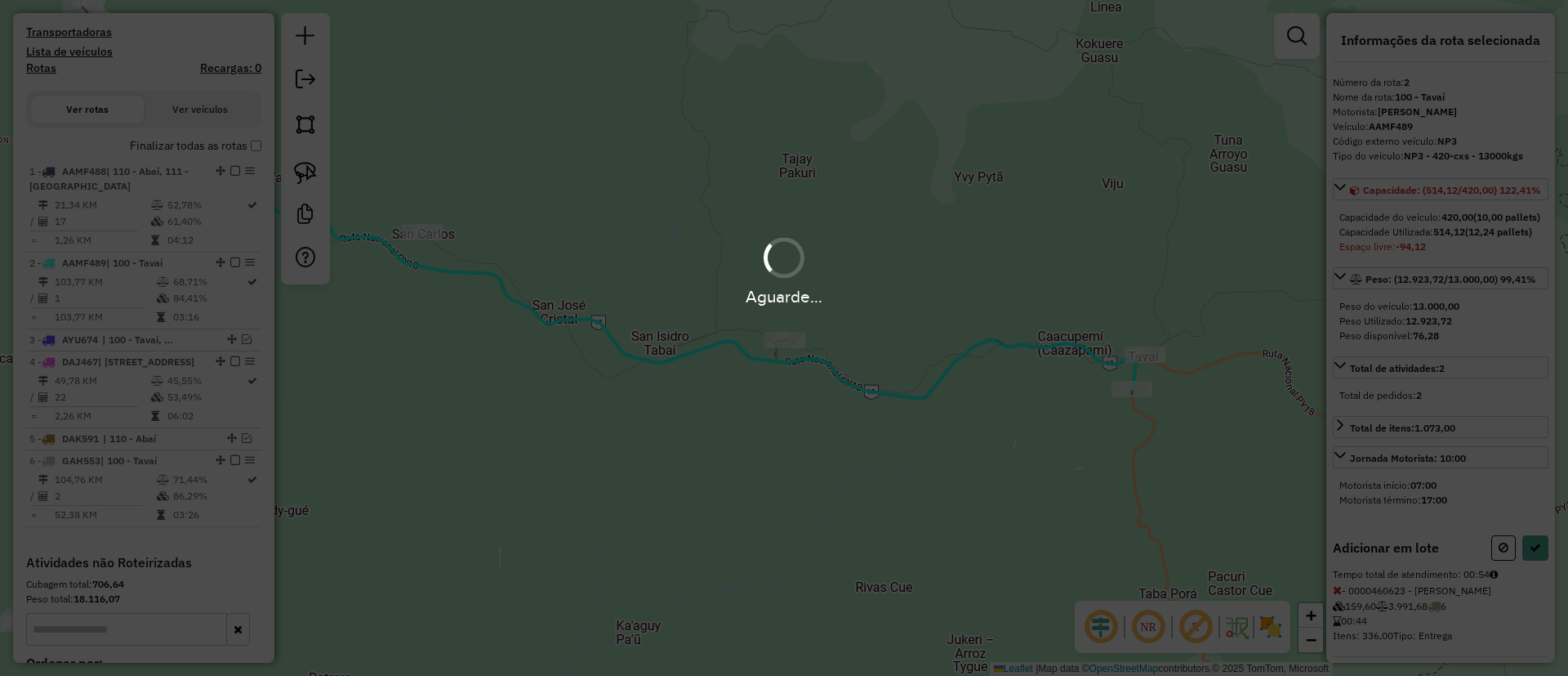
select select "**********"
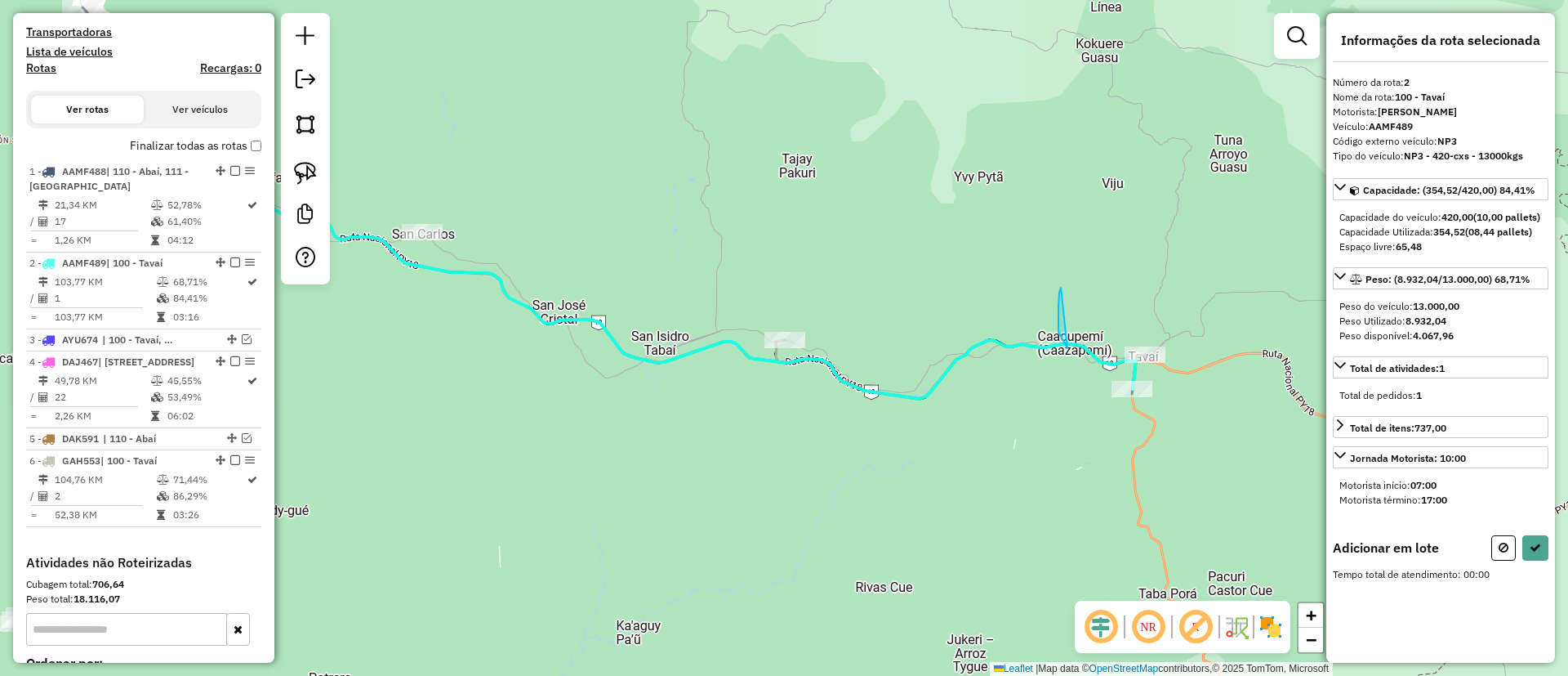
drag, startPoint x: 1058, startPoint y: 332, endPoint x: 1254, endPoint y: 306, distance: 197.7
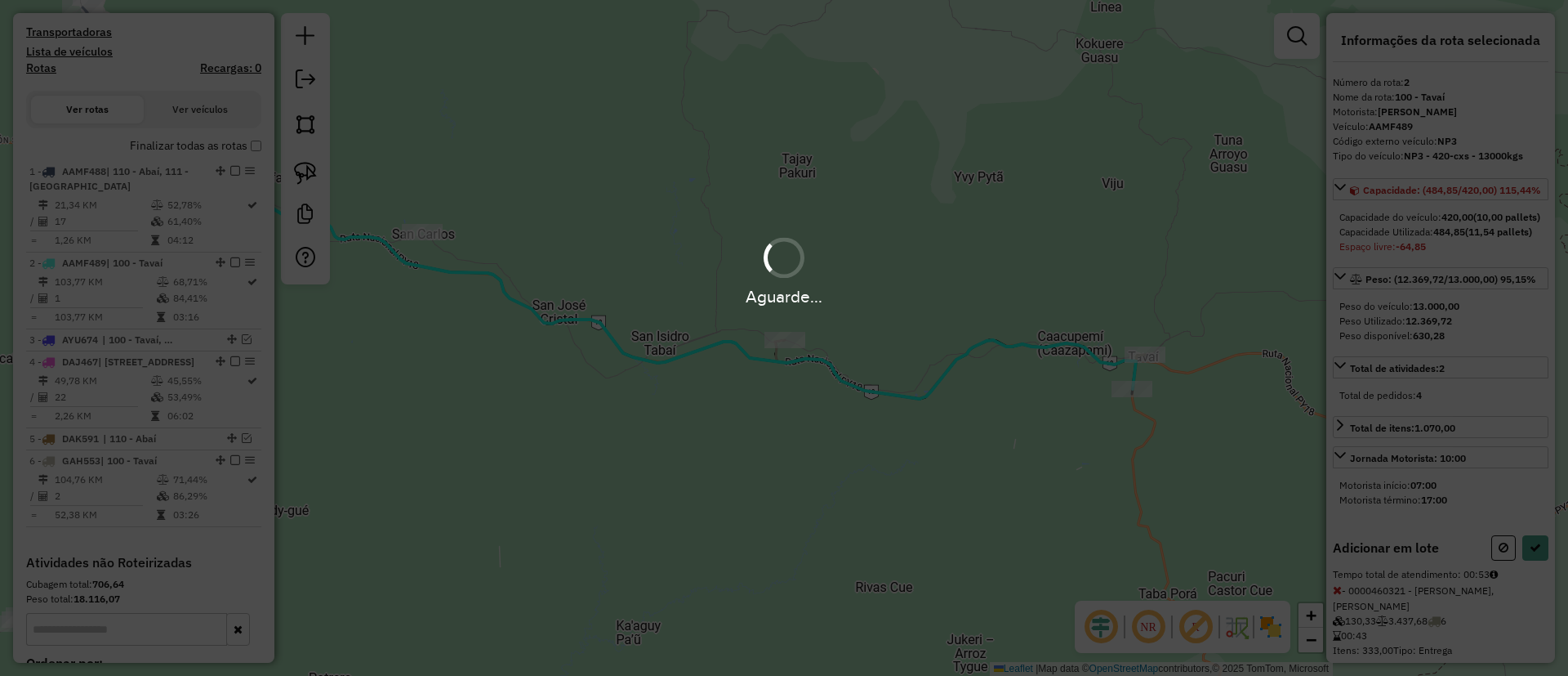
select select "**********"
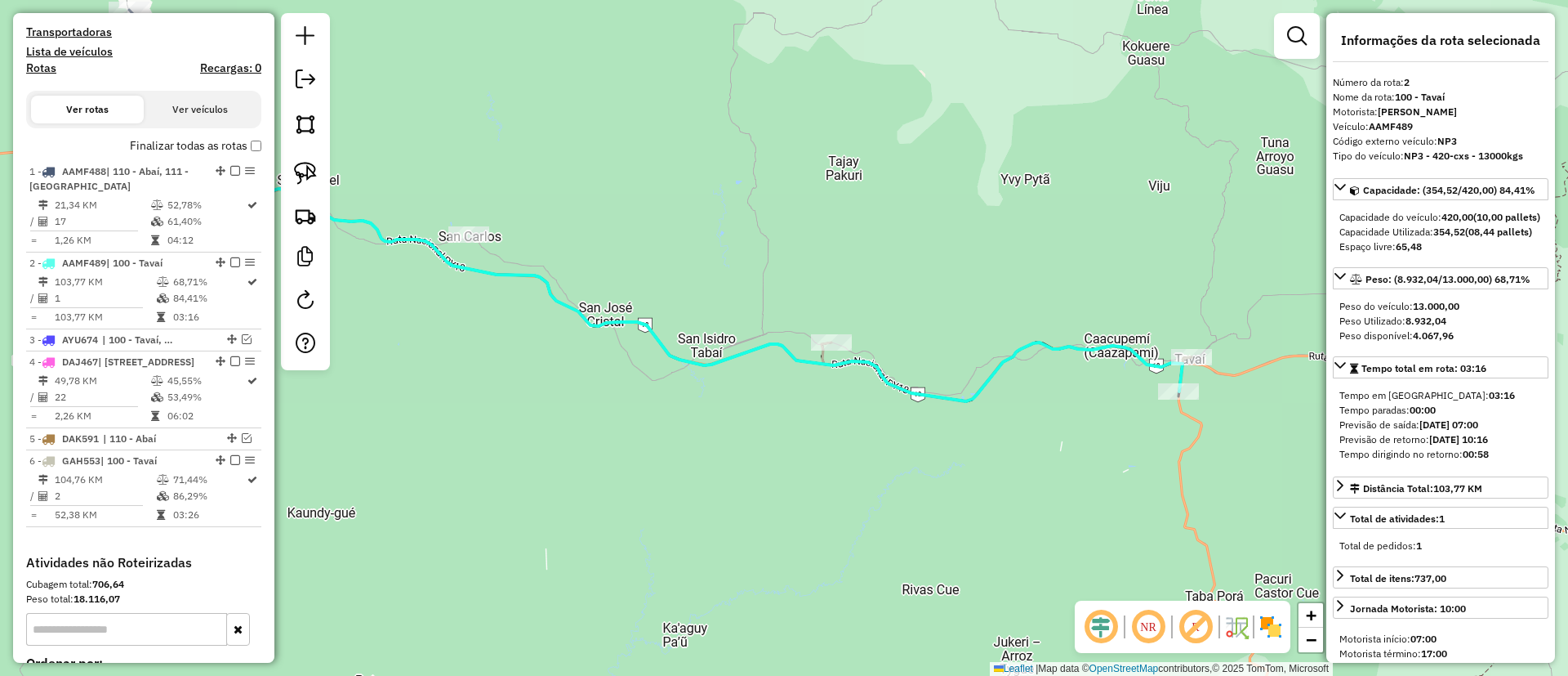
drag, startPoint x: 629, startPoint y: 382, endPoint x: 1046, endPoint y: 390, distance: 417.1
click at [1046, 390] on div "Janela de atendimento Grade de atendimento Capacidade Transportadoras Veículos …" at bounding box center [784, 338] width 1568 height 676
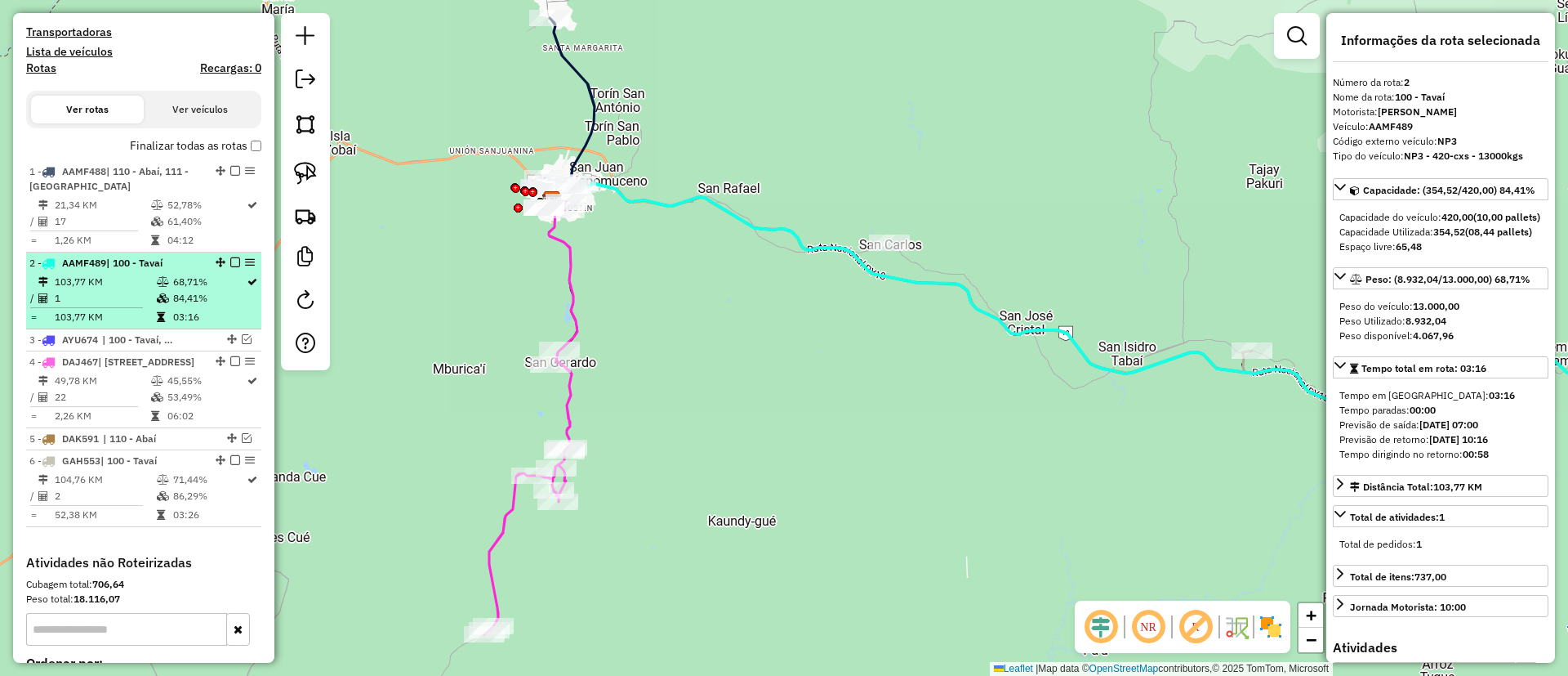
click at [201, 276] on td "68,71%" at bounding box center [209, 282] width 73 height 16
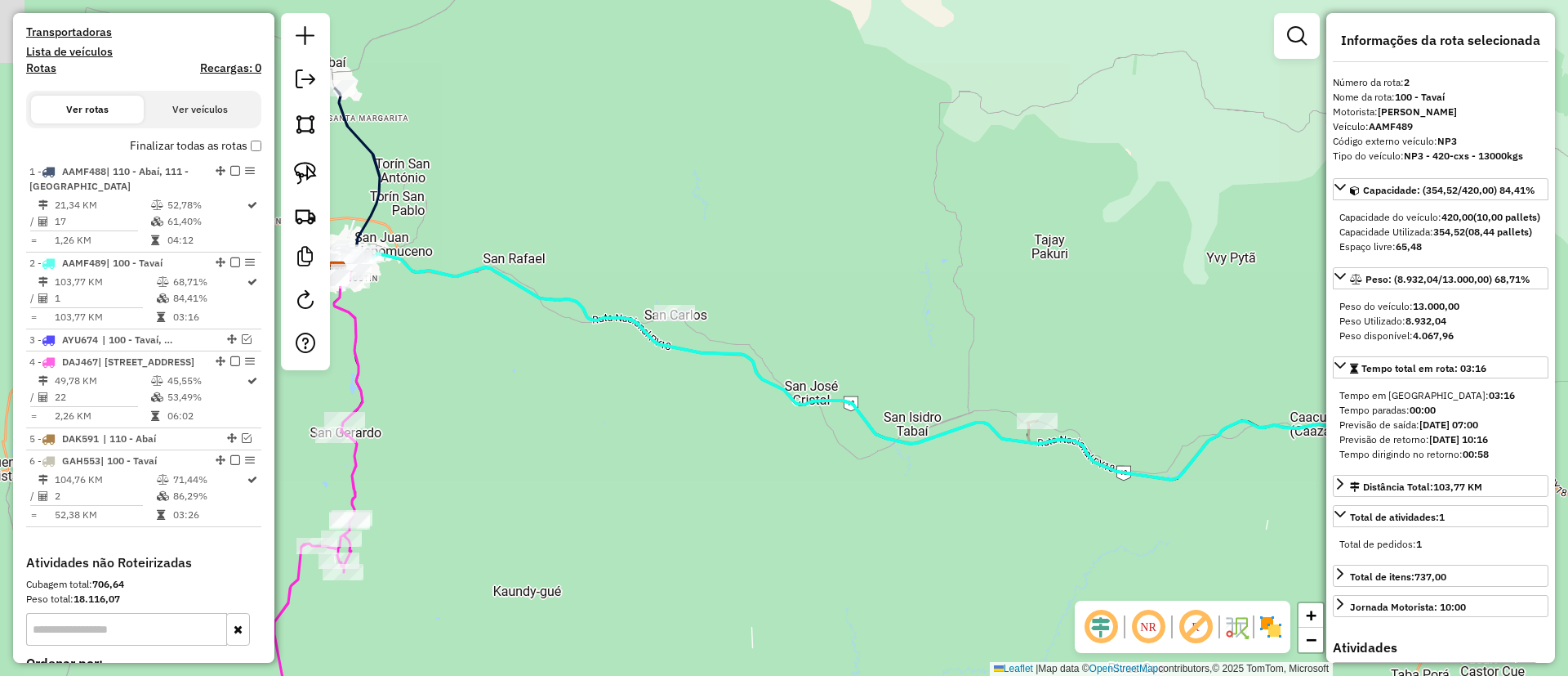
drag, startPoint x: 529, startPoint y: 273, endPoint x: 815, endPoint y: 325, distance: 290.7
click at [822, 325] on div "Janela de atendimento Grade de atendimento Capacidade Transportadoras Veículos …" at bounding box center [784, 338] width 1568 height 676
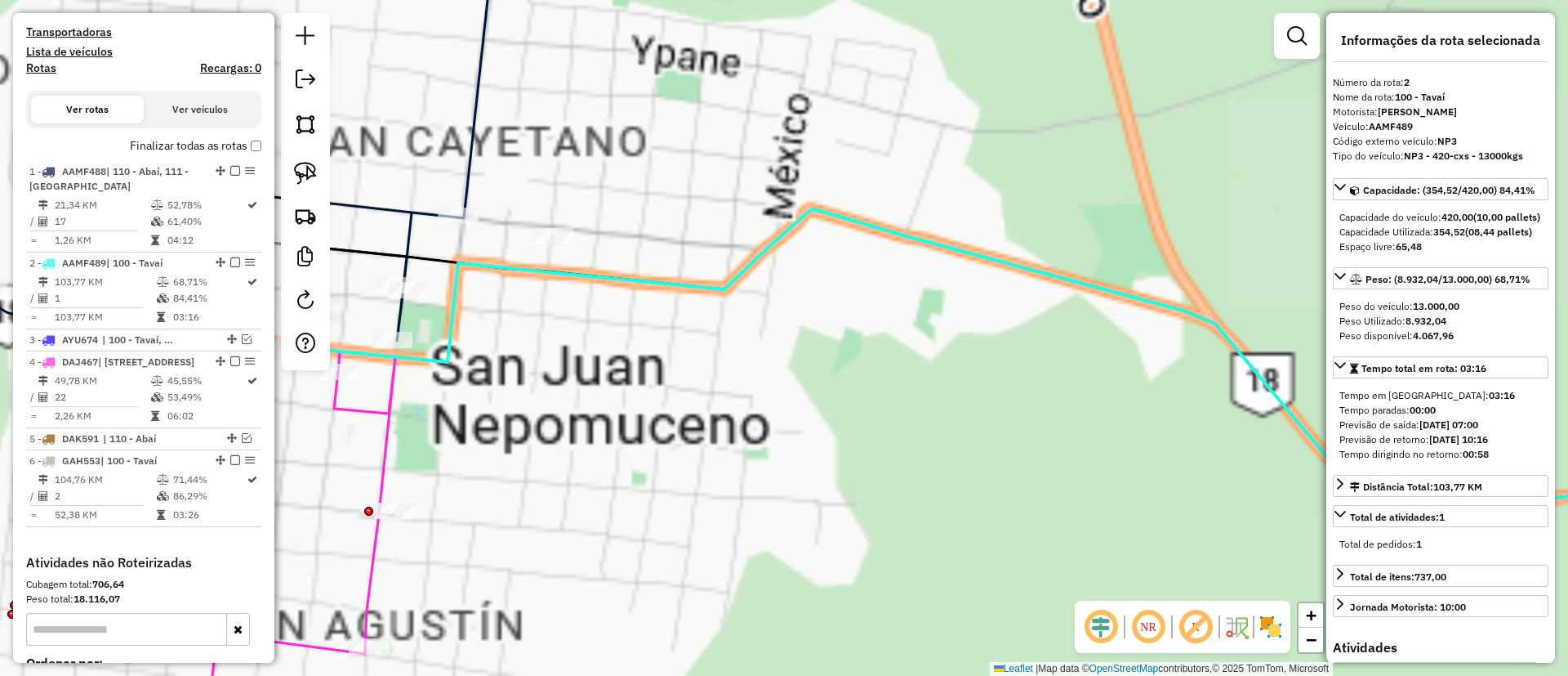
drag, startPoint x: 592, startPoint y: 299, endPoint x: 637, endPoint y: 312, distance: 46.8
click at [637, 312] on div "Janela de atendimento Grade de atendimento Capacidade Transportadoras Veículos …" at bounding box center [784, 338] width 1568 height 676
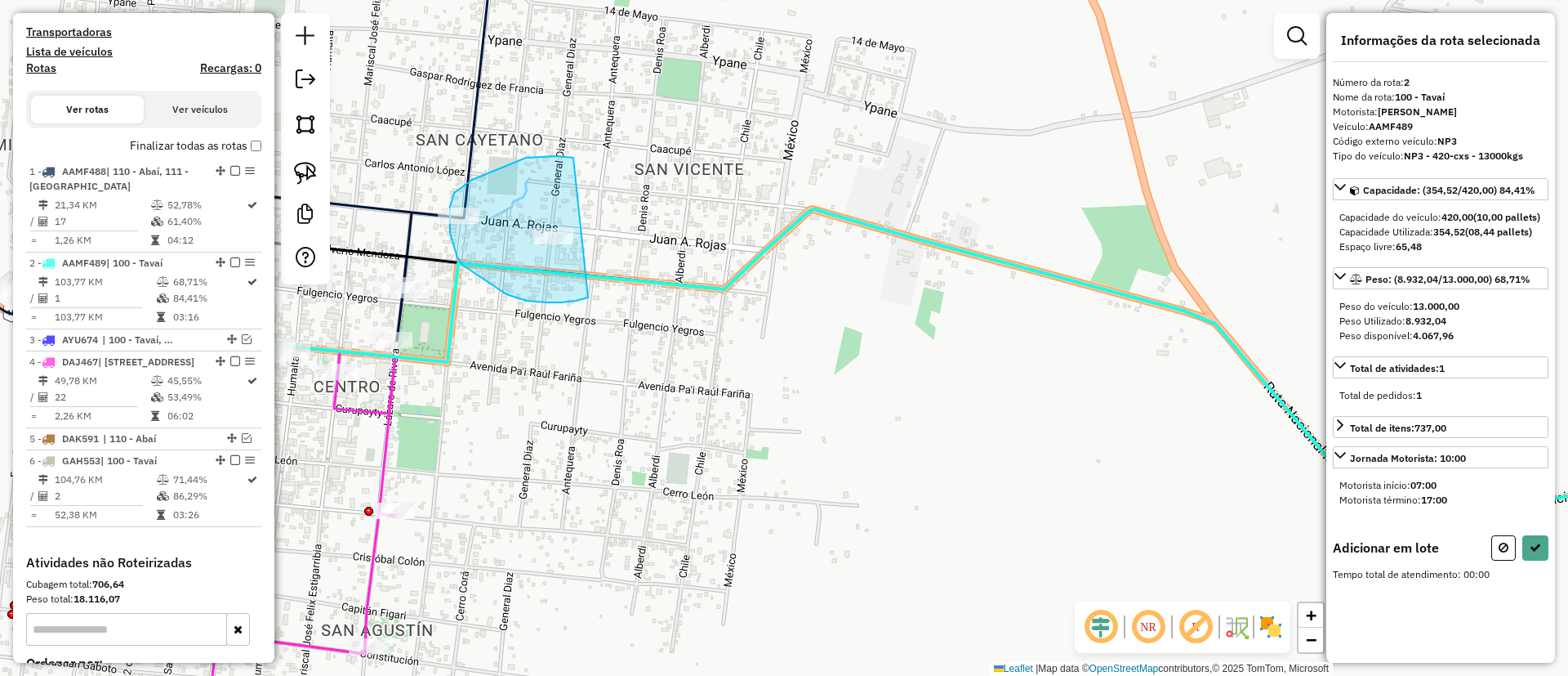
drag, startPoint x: 526, startPoint y: 158, endPoint x: 614, endPoint y: 283, distance: 152.9
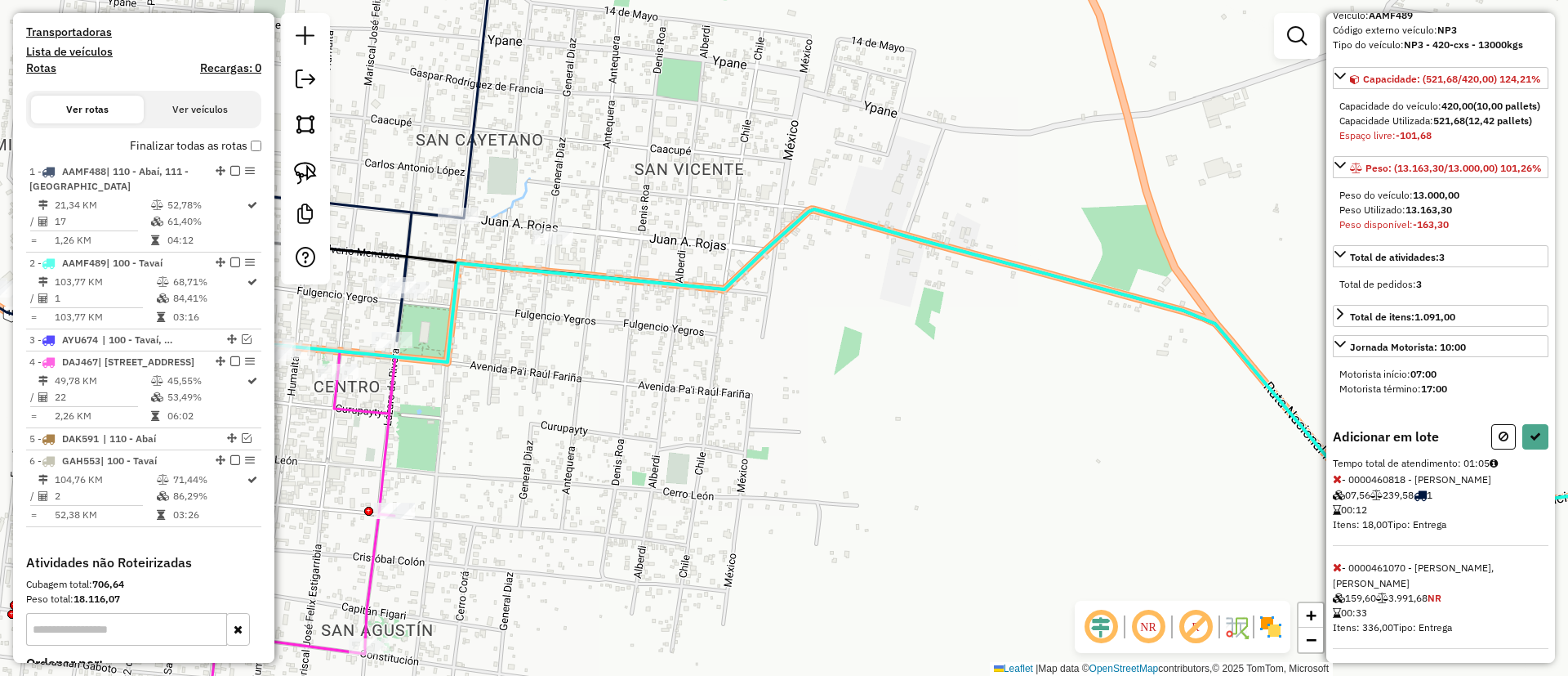
scroll to position [190, 0]
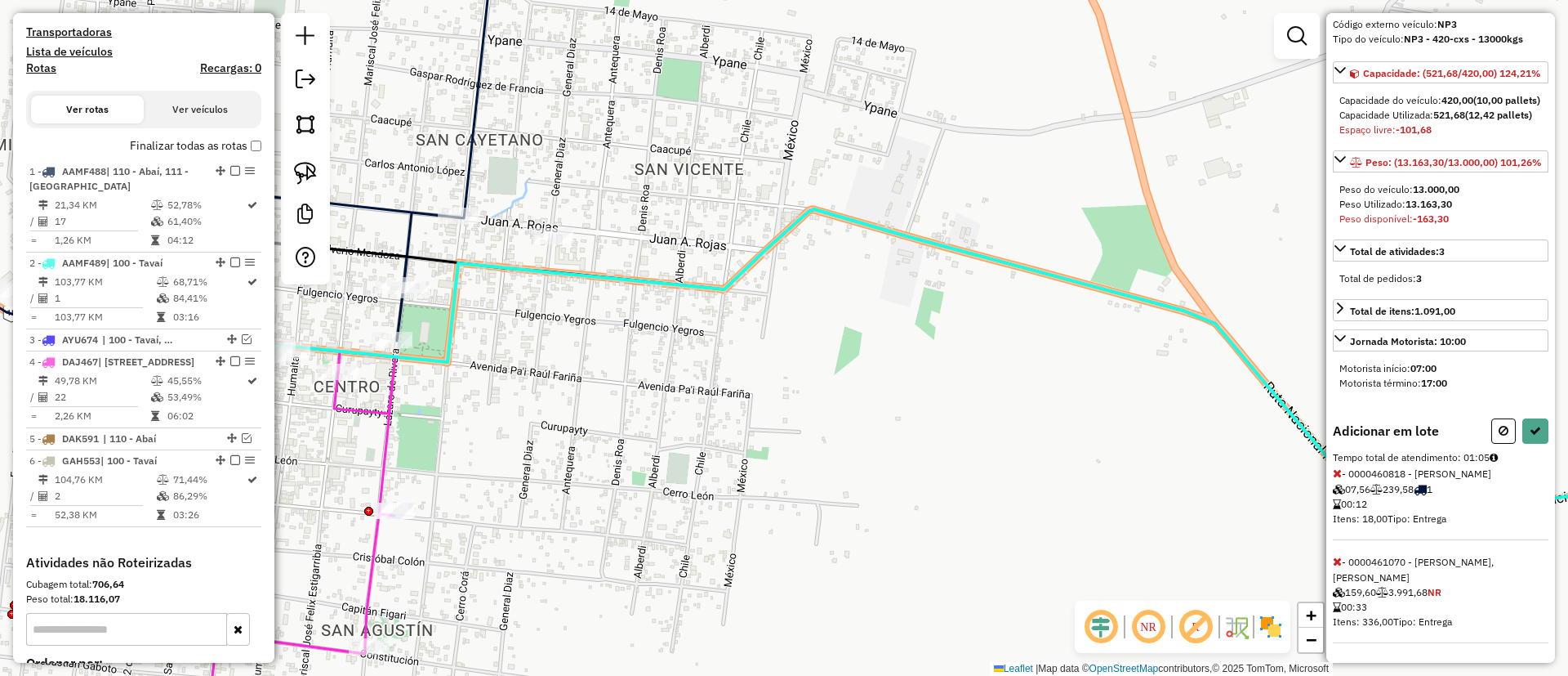
click at [1327, 448] on div "Informações da rota selecionada Número da rota: 2 Nome da rota: 100 - Tavaí Mot…" at bounding box center [1440, 337] width 229 height 650
click at [1338, 449] on div "Adicionar em lote Tempo total de atendimento: 01:05 - 0000460818 - MALDONADO GO…" at bounding box center [1440, 530] width 216 height 224
click at [1328, 454] on div "Informações da rota selecionada Número da rota: 2 Nome da rota: 100 - Tavaí Mot…" at bounding box center [1440, 337] width 229 height 650
click at [1339, 467] on icon at bounding box center [1337, 472] width 9 height 11
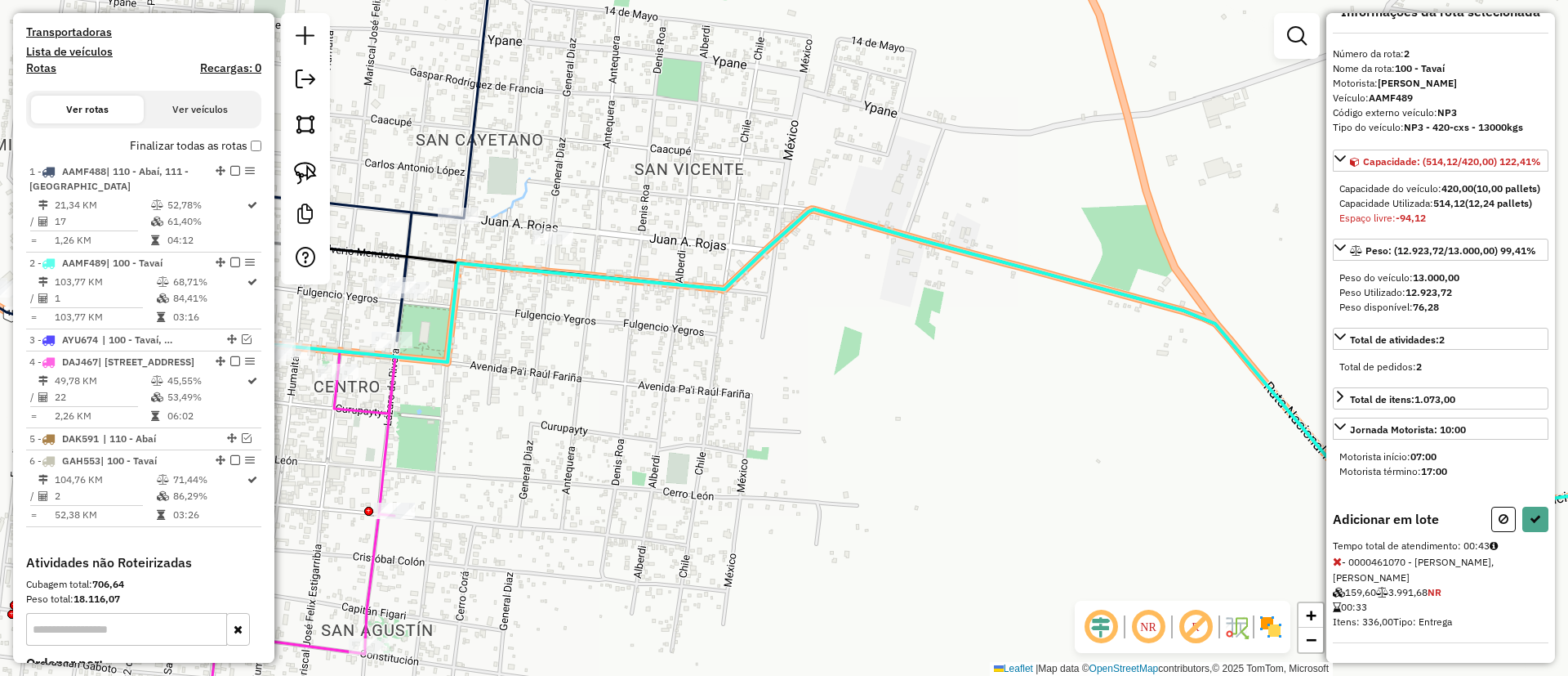
select select "**********"
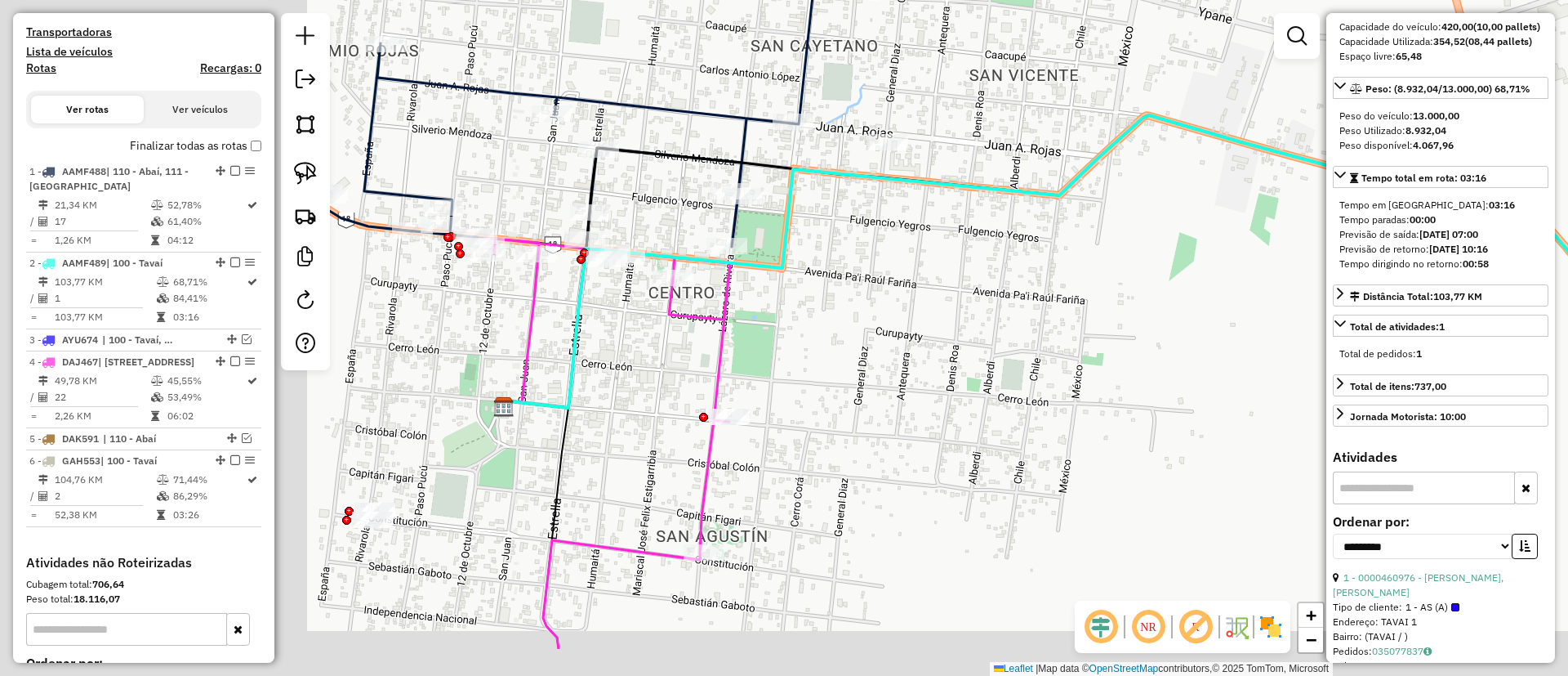
drag, startPoint x: 566, startPoint y: 380, endPoint x: 780, endPoint y: 299, distance: 228.8
click at [921, 279] on div "Janela de atendimento Grade de atendimento Capacidade Transportadoras Veículos …" at bounding box center [784, 338] width 1568 height 676
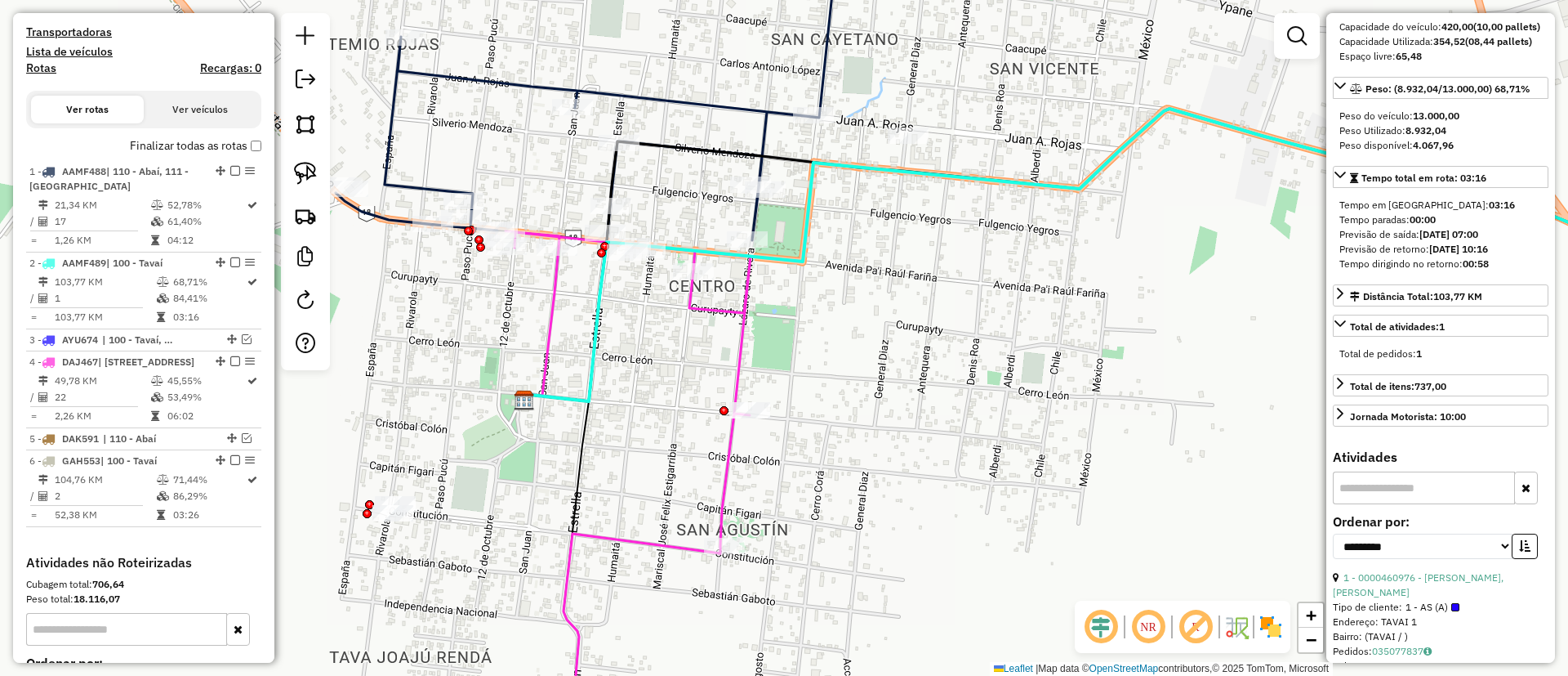
click at [950, 178] on icon at bounding box center [1123, 254] width 1204 height 293
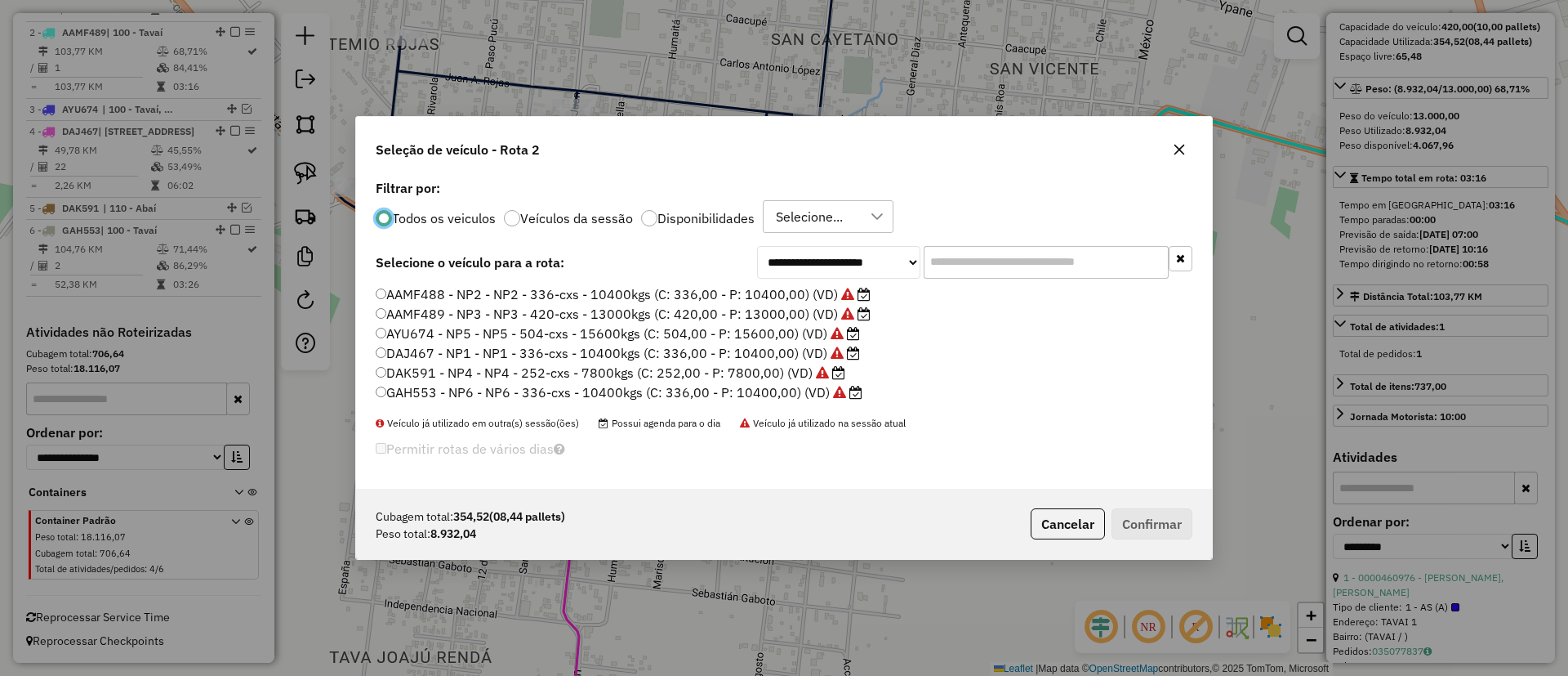
scroll to position [9, 5]
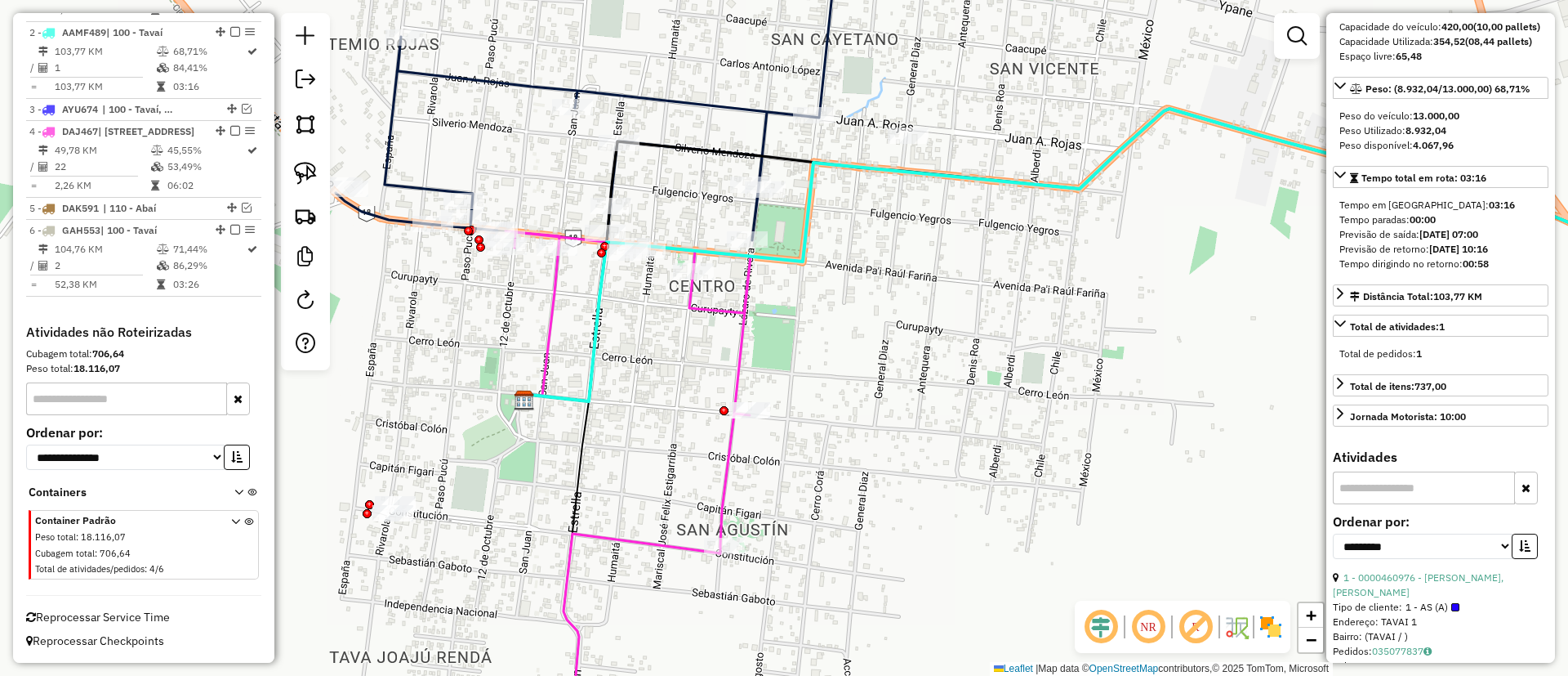
click at [680, 146] on icon at bounding box center [1123, 254] width 1204 height 293
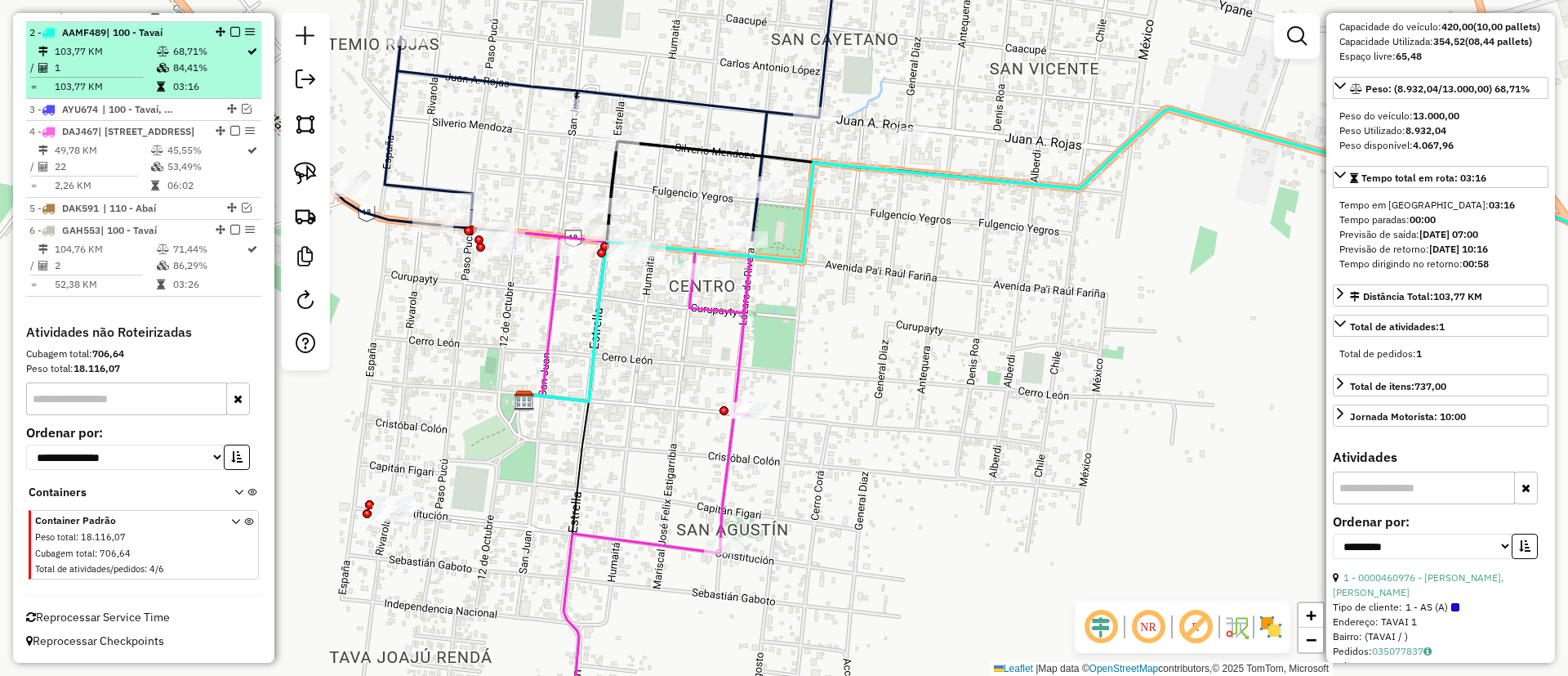
click at [230, 27] on em at bounding box center [235, 32] width 9 height 9
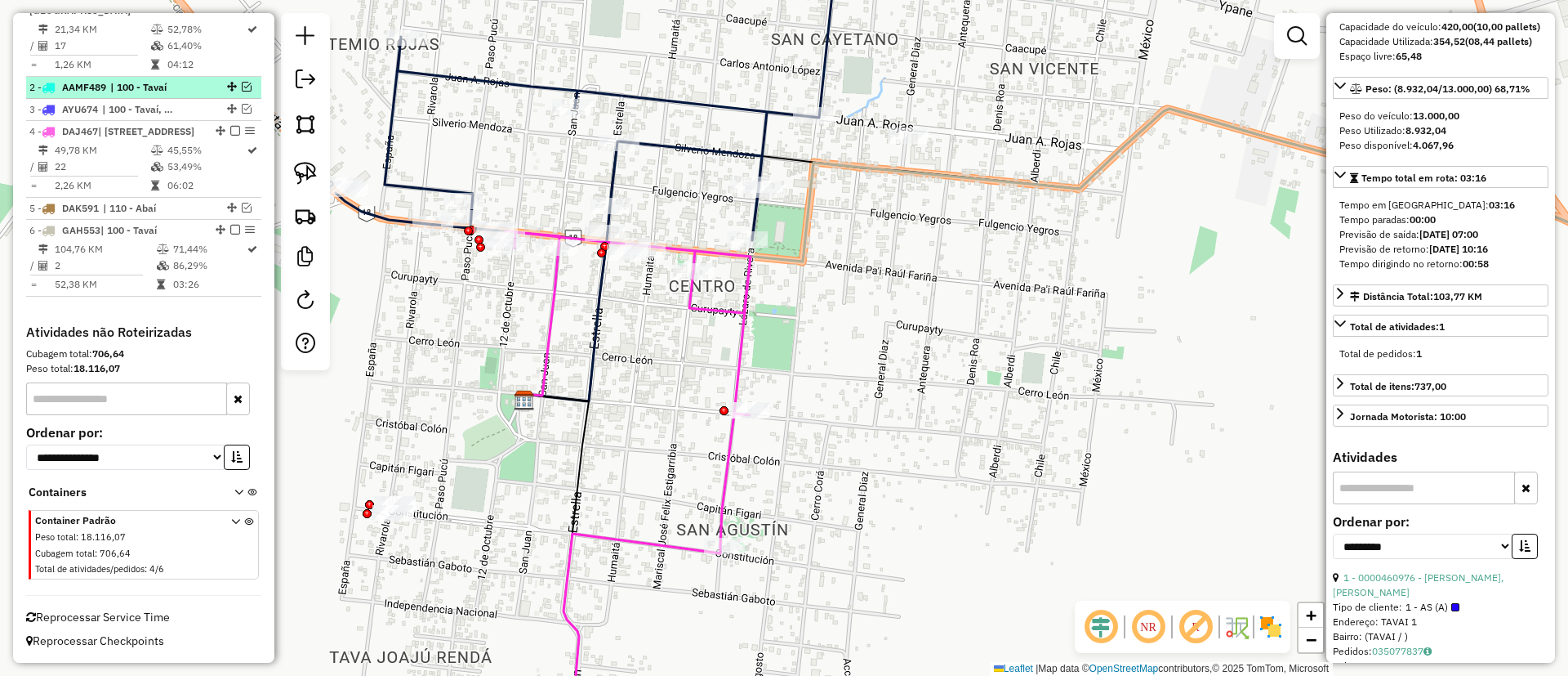
scroll to position [657, 0]
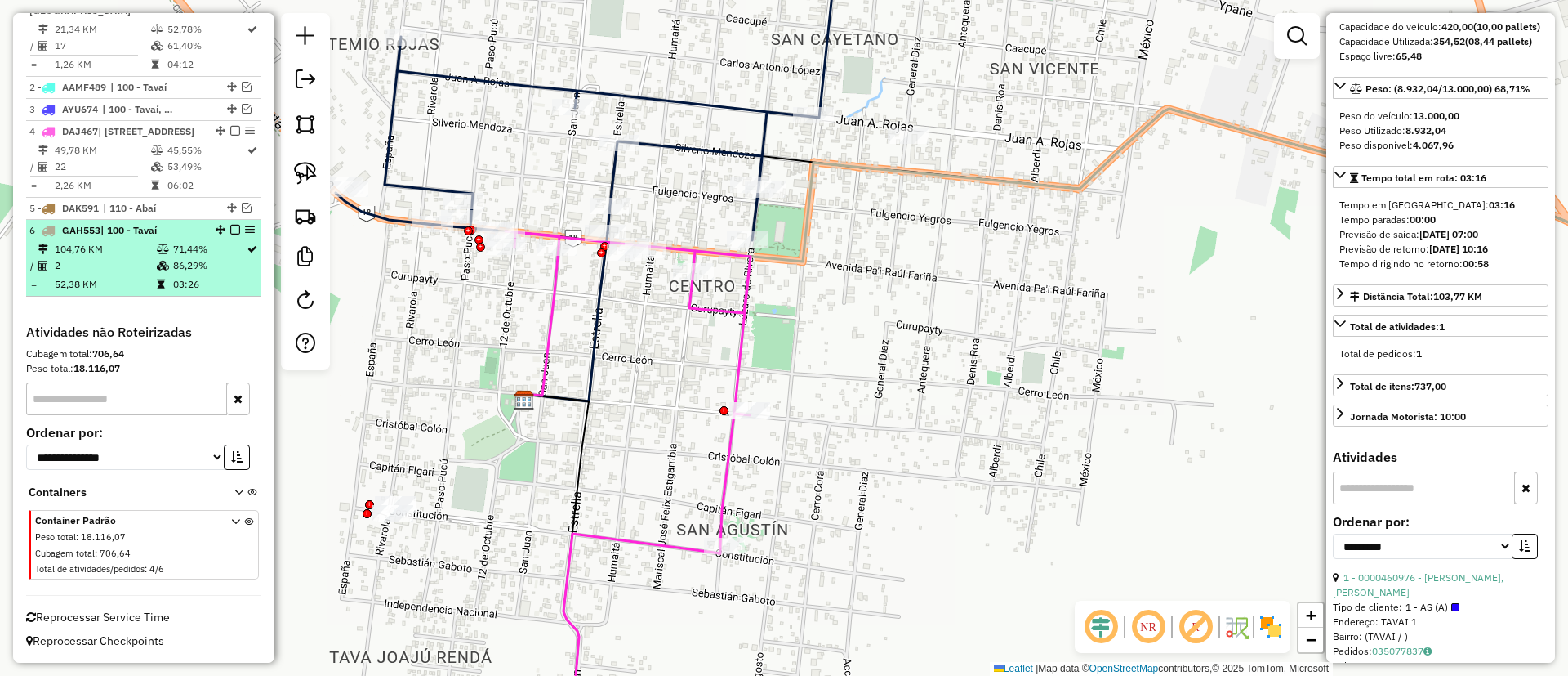
click at [176, 247] on td "71,44%" at bounding box center [209, 248] width 73 height 16
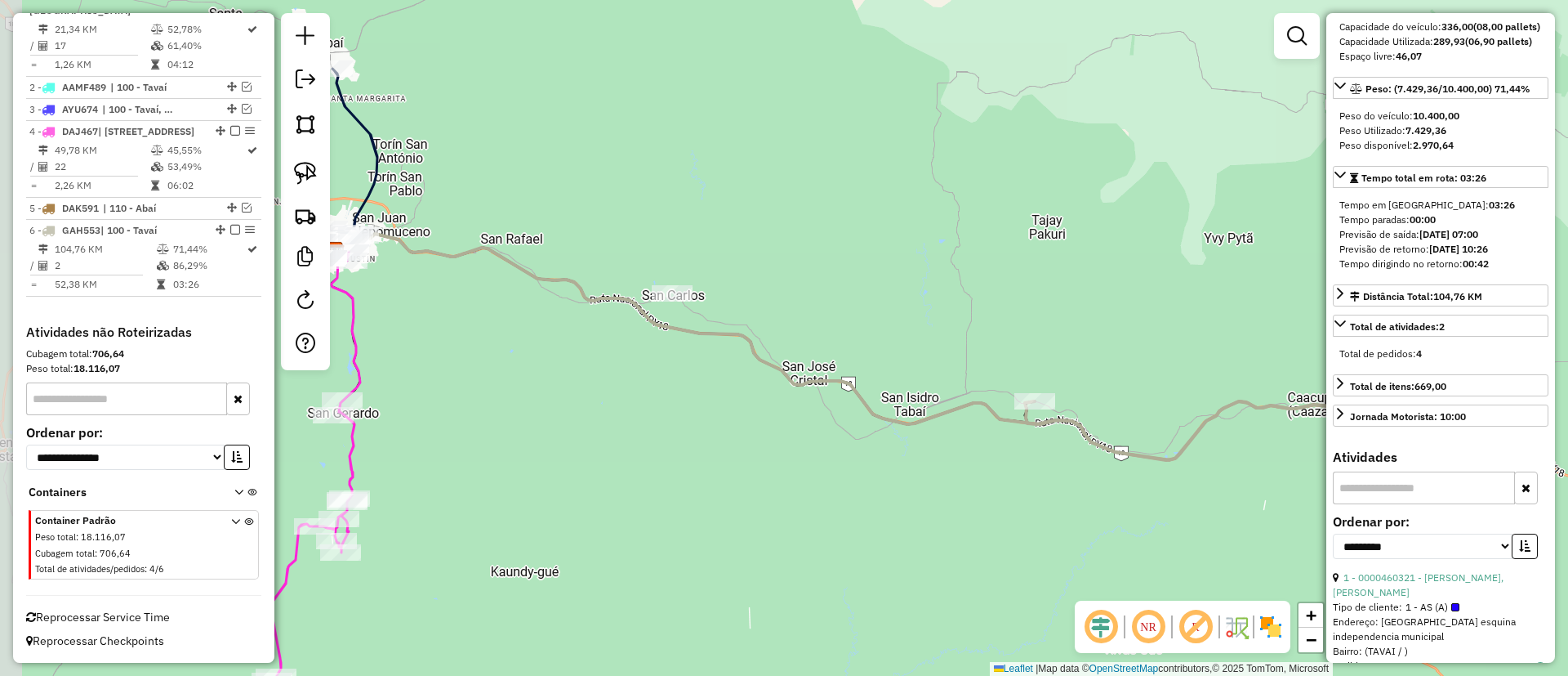
drag, startPoint x: 608, startPoint y: 467, endPoint x: 659, endPoint y: 474, distance: 51.5
click at [659, 474] on div "Janela de atendimento Grade de atendimento Capacidade Transportadoras Veículos …" at bounding box center [784, 338] width 1568 height 676
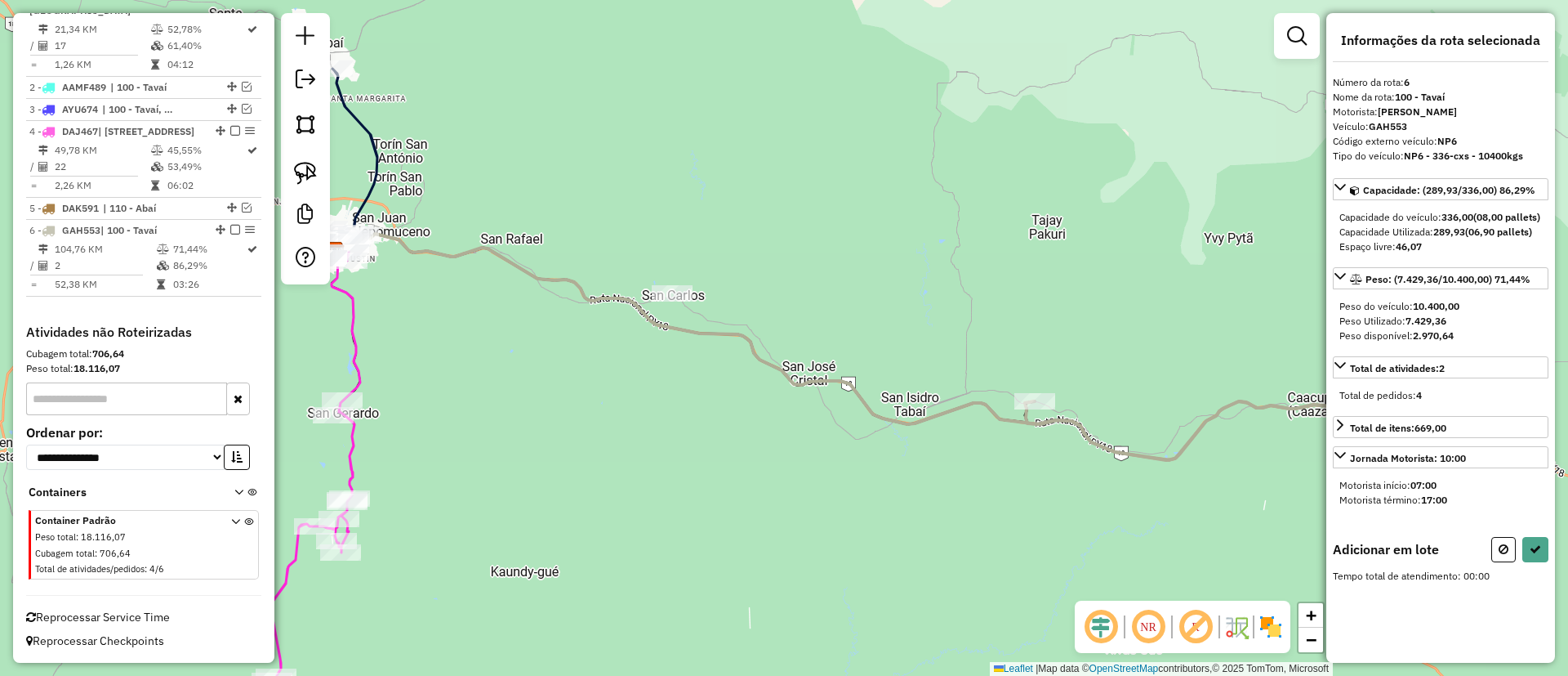
scroll to position [0, 0]
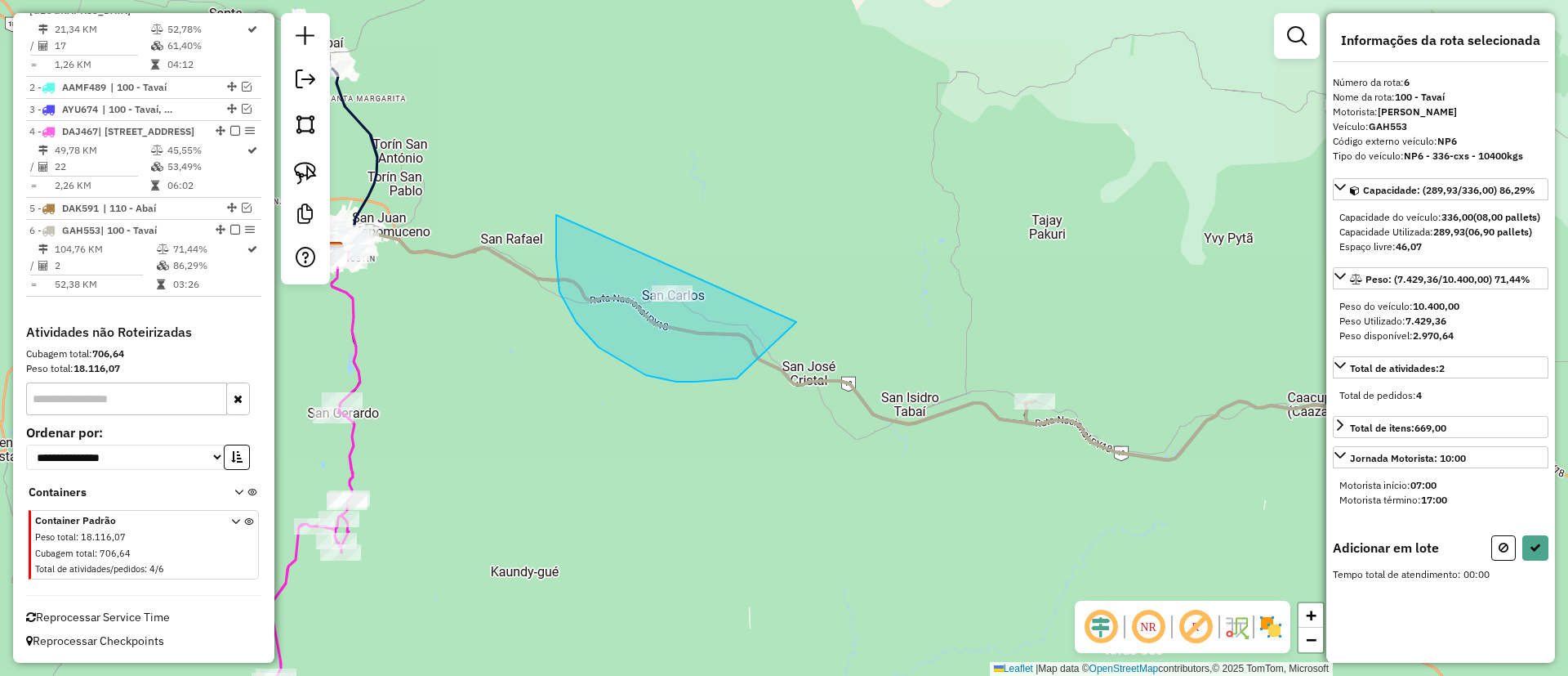
drag, startPoint x: 577, startPoint y: 323, endPoint x: 792, endPoint y: 257, distance: 224.9
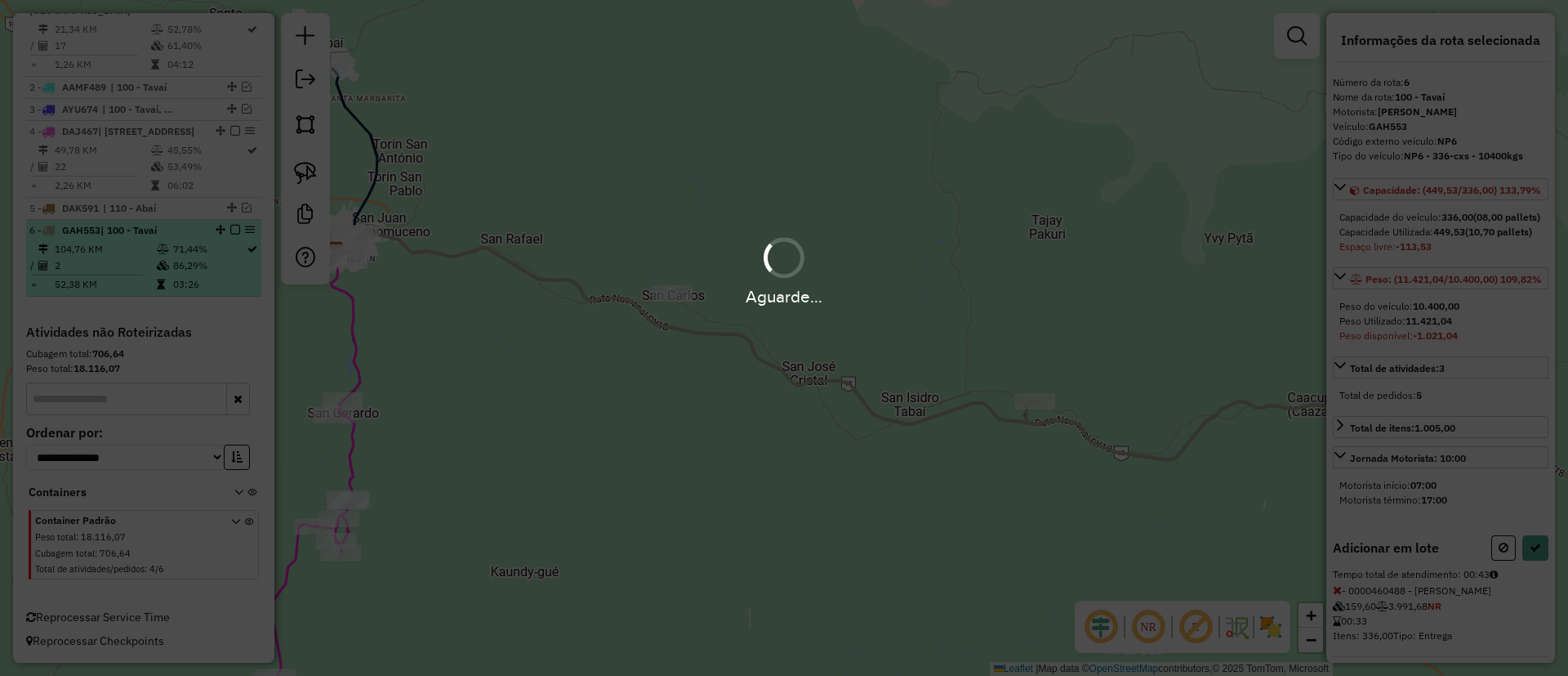
select select "**********"
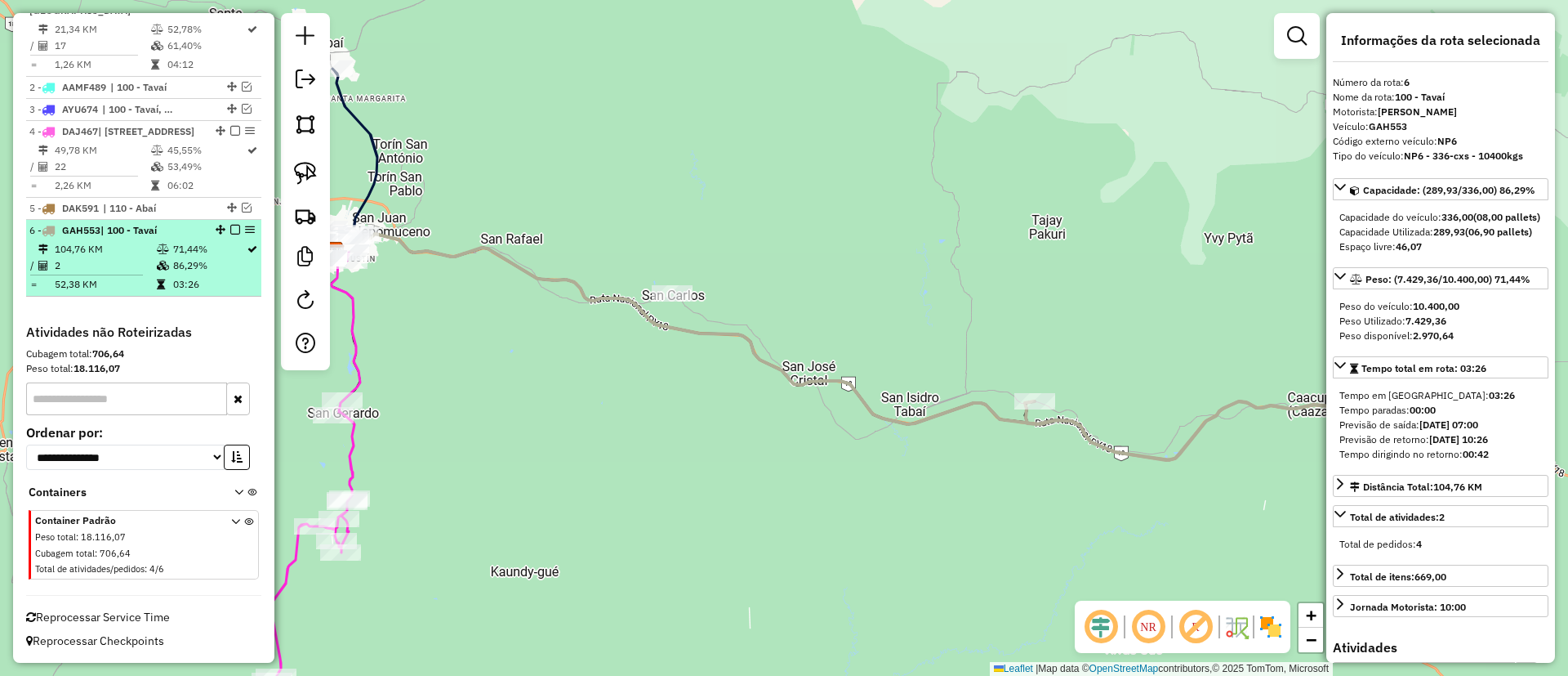
click at [230, 226] on em at bounding box center [235, 229] width 9 height 9
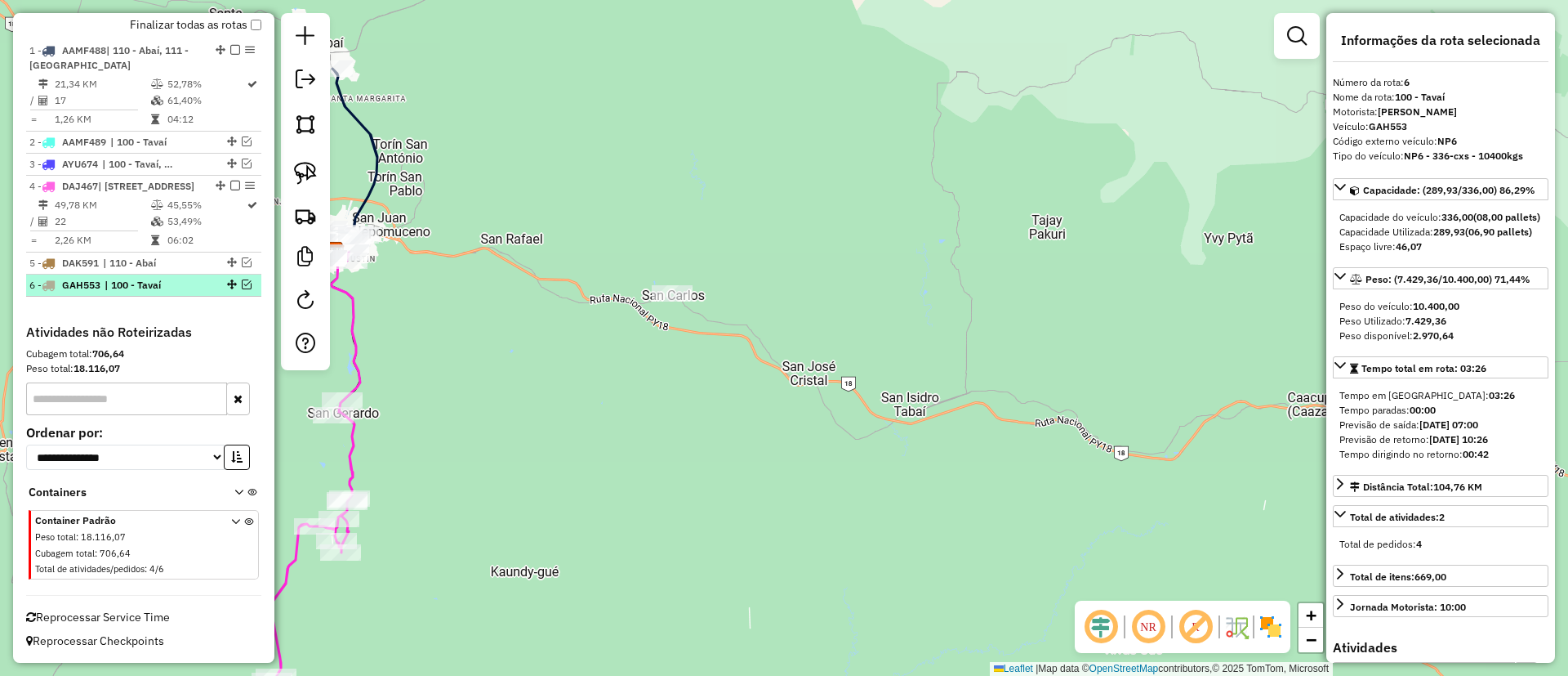
scroll to position [602, 0]
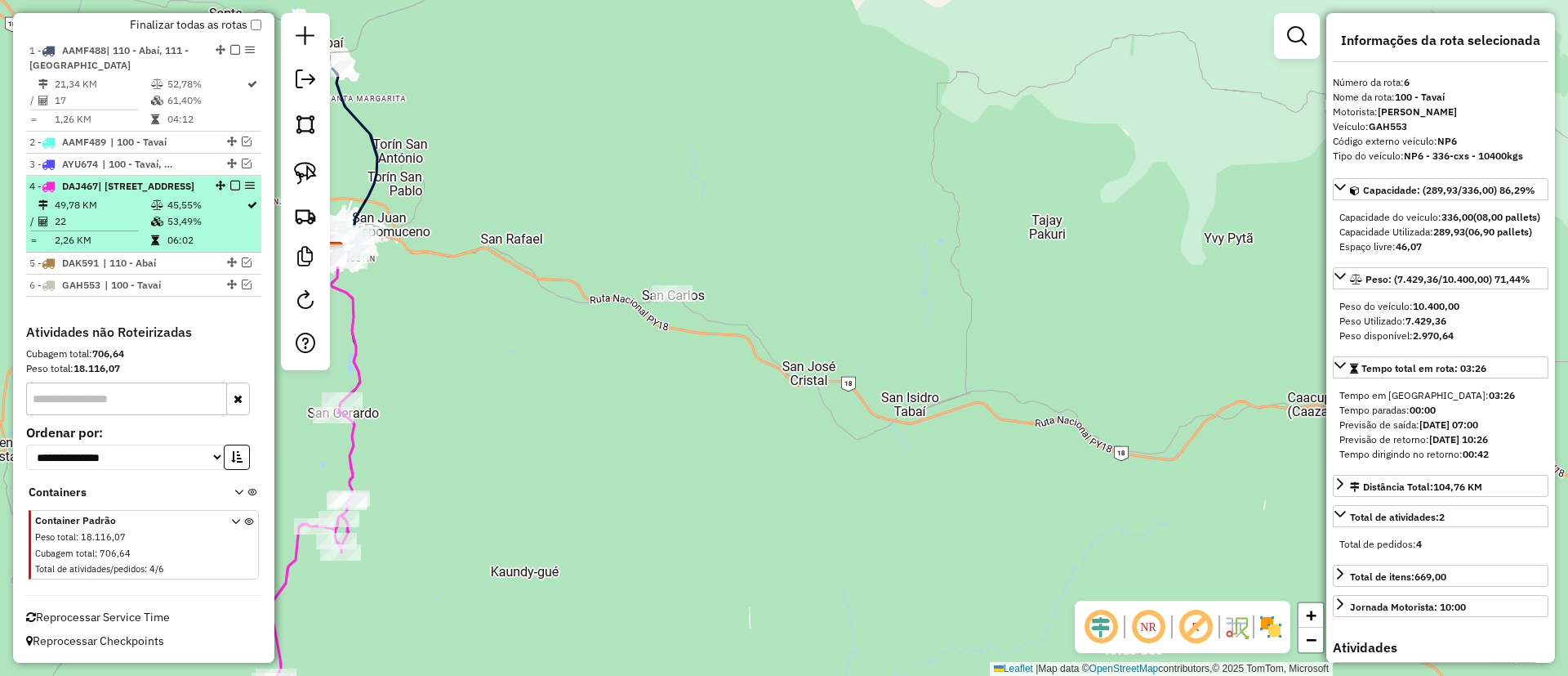
click at [199, 179] on div "4 - DAJ467 | 121 - San Gerardo, 122 - Ciudad Sur" at bounding box center [143, 186] width 229 height 15
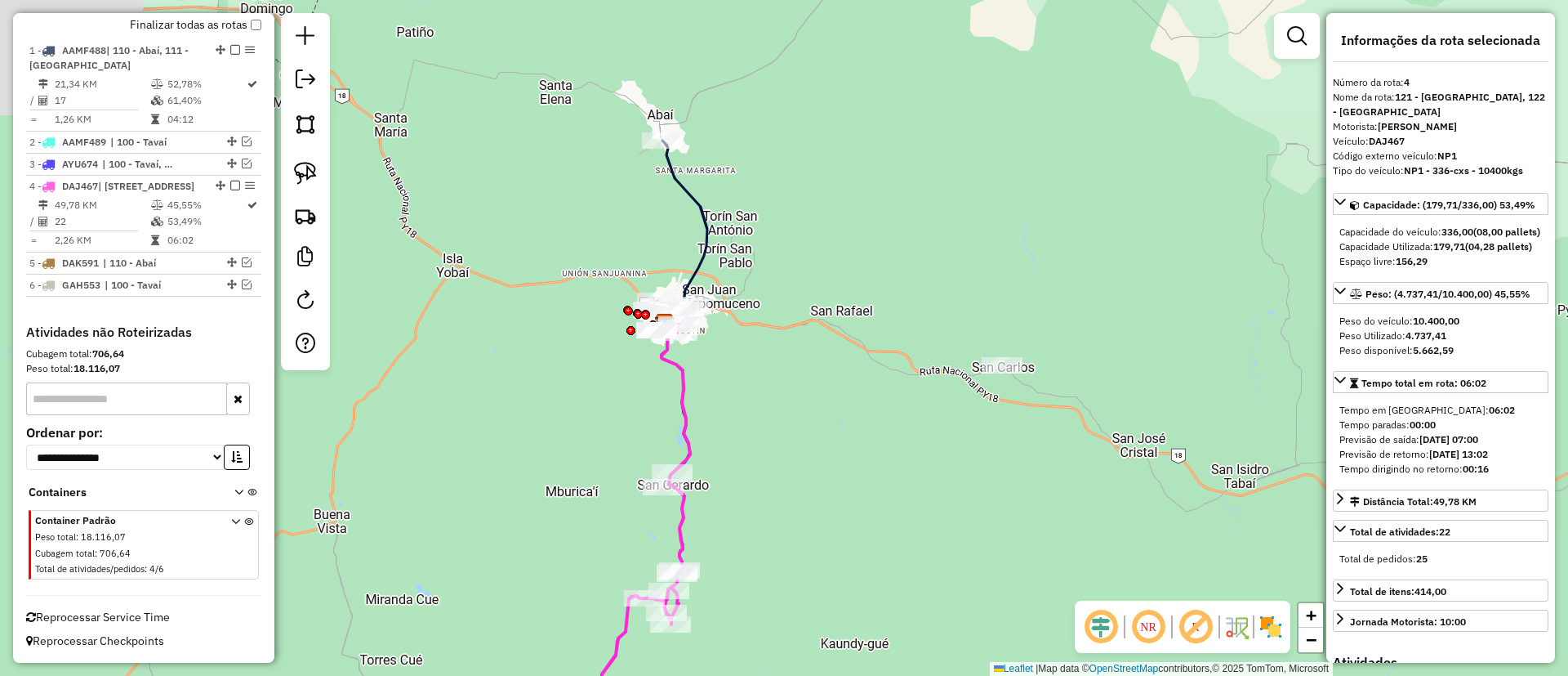
drag, startPoint x: 682, startPoint y: 268, endPoint x: 542, endPoint y: 453, distance: 232.0
click at [542, 453] on div "Janela de atendimento Grade de atendimento Capacidade Transportadoras Veículos …" at bounding box center [784, 338] width 1568 height 676
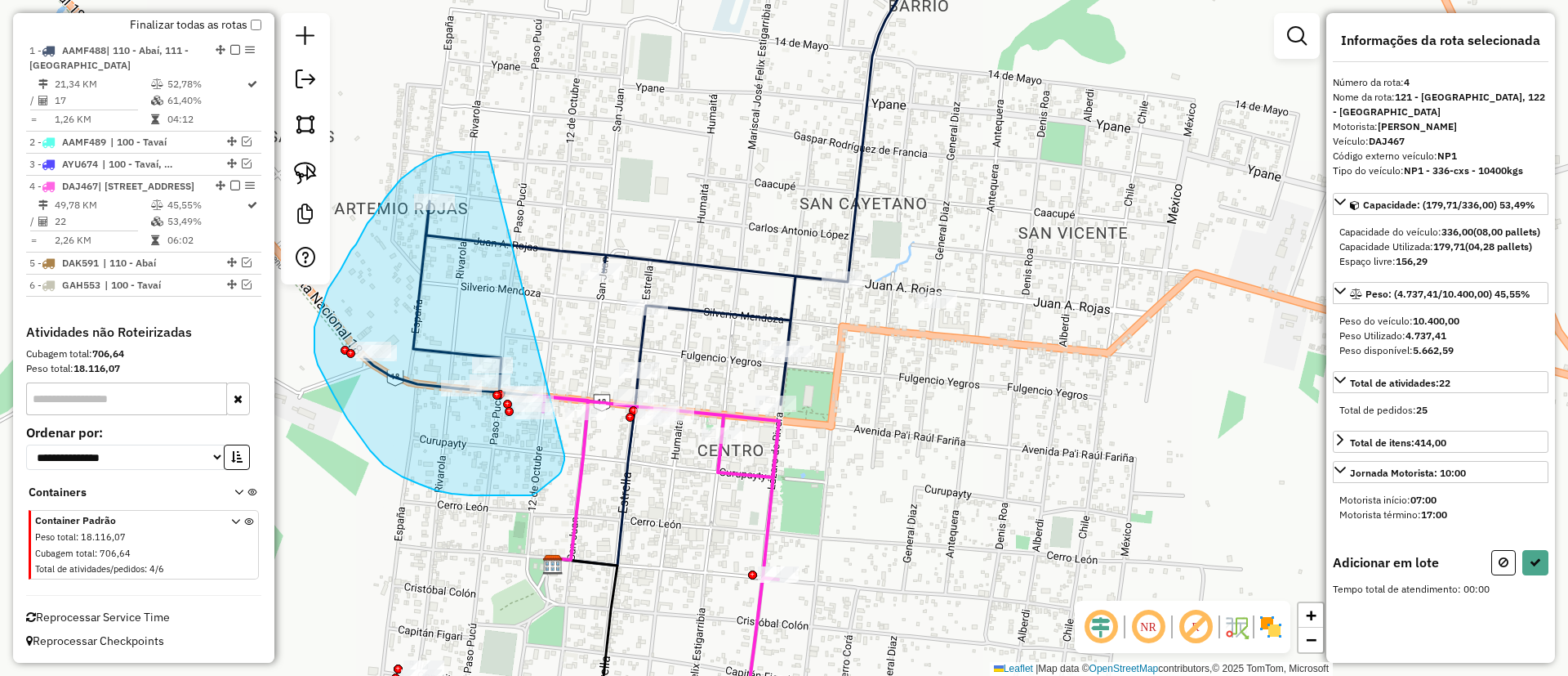
drag, startPoint x: 415, startPoint y: 167, endPoint x: 564, endPoint y: 455, distance: 324.3
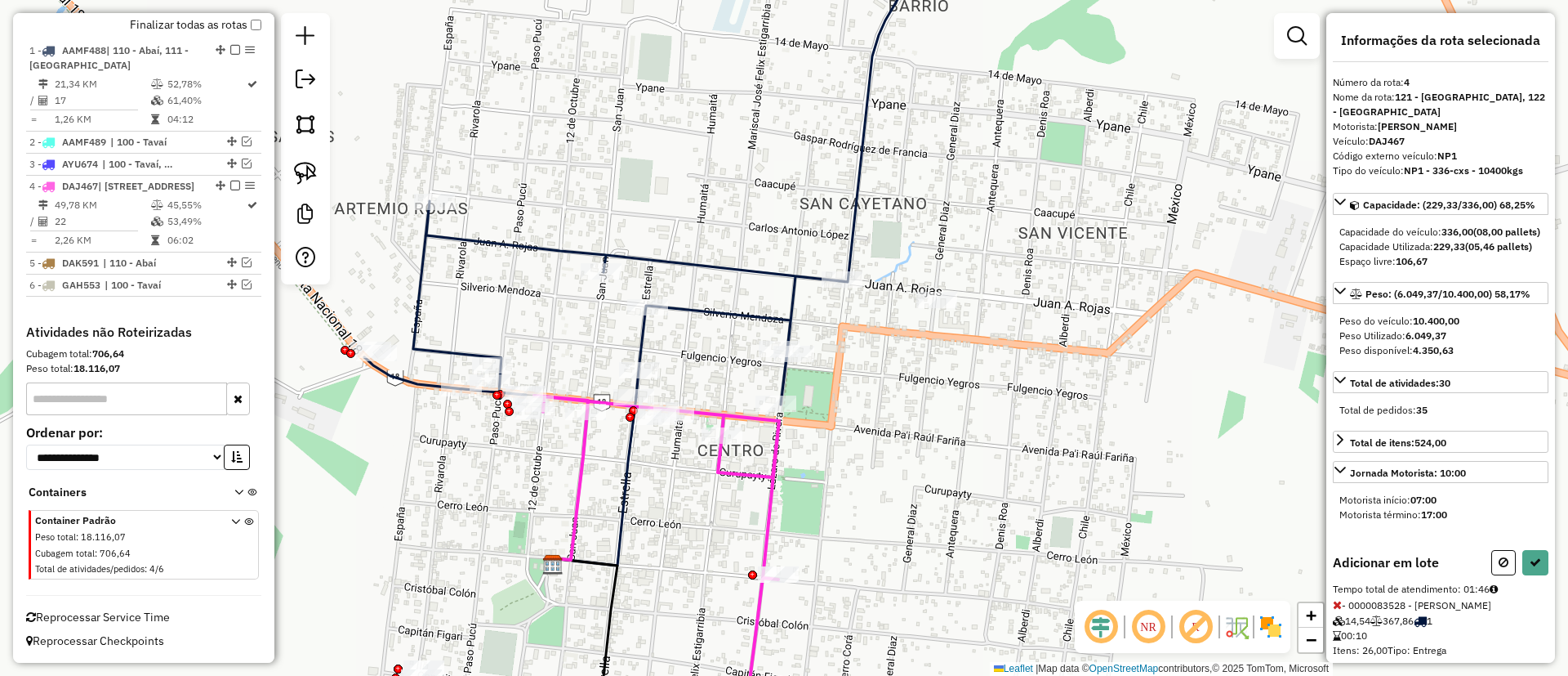
select select "**********"
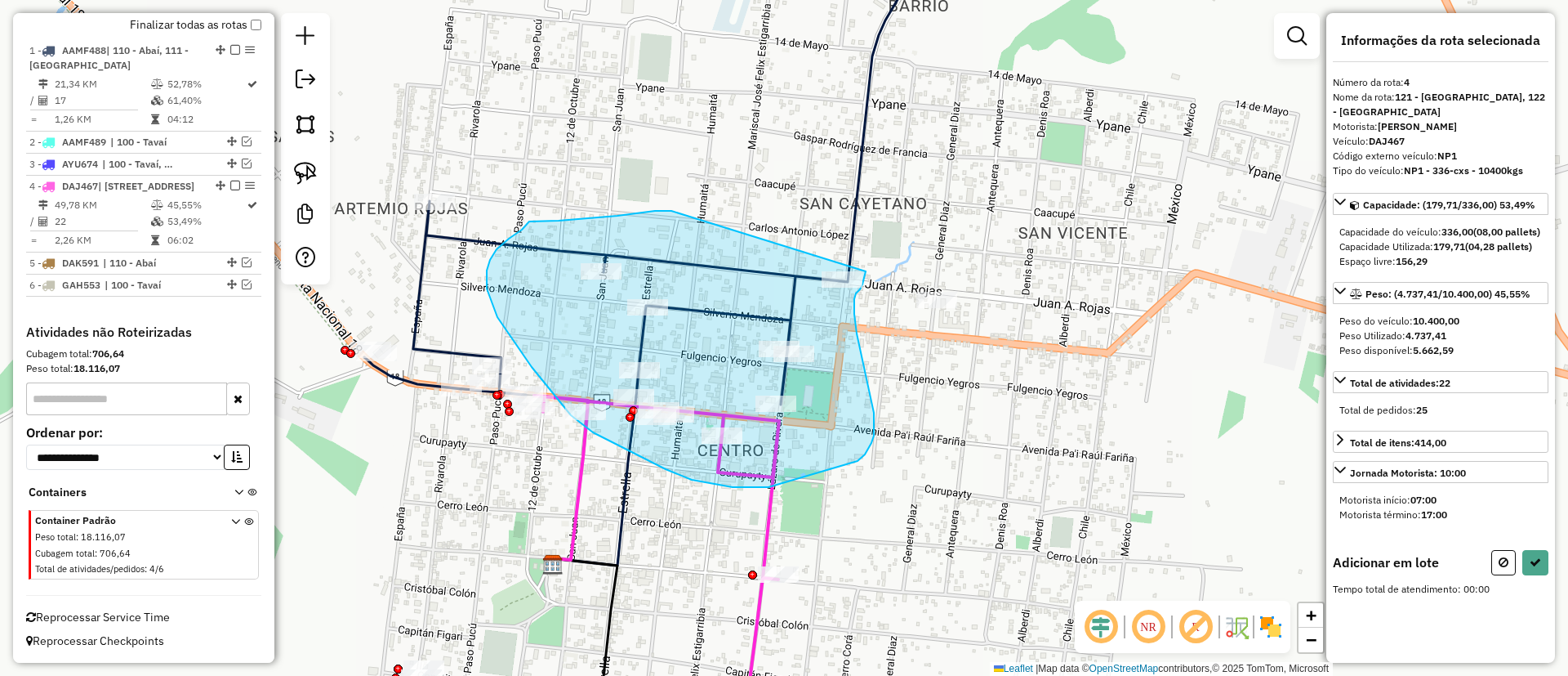
drag, startPoint x: 529, startPoint y: 221, endPoint x: 866, endPoint y: 245, distance: 337.9
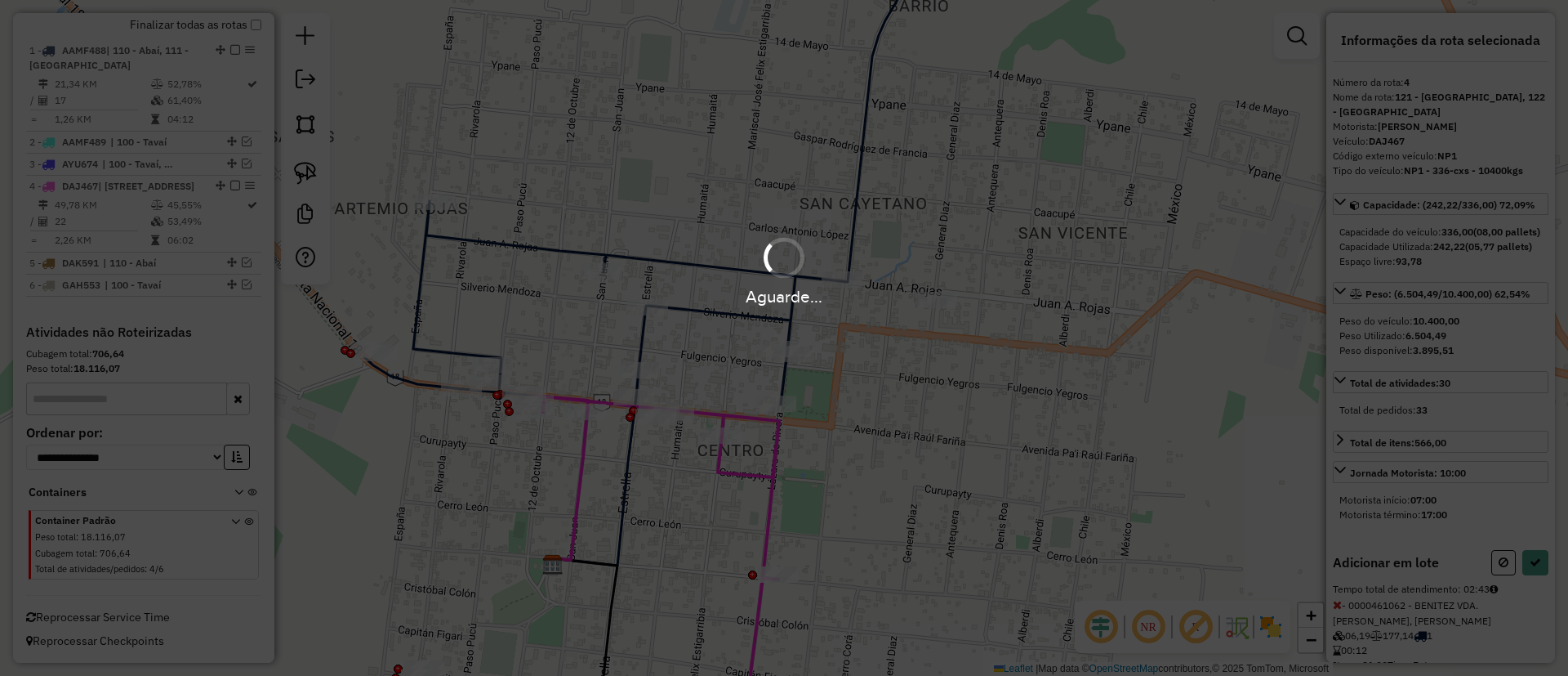
select select "**********"
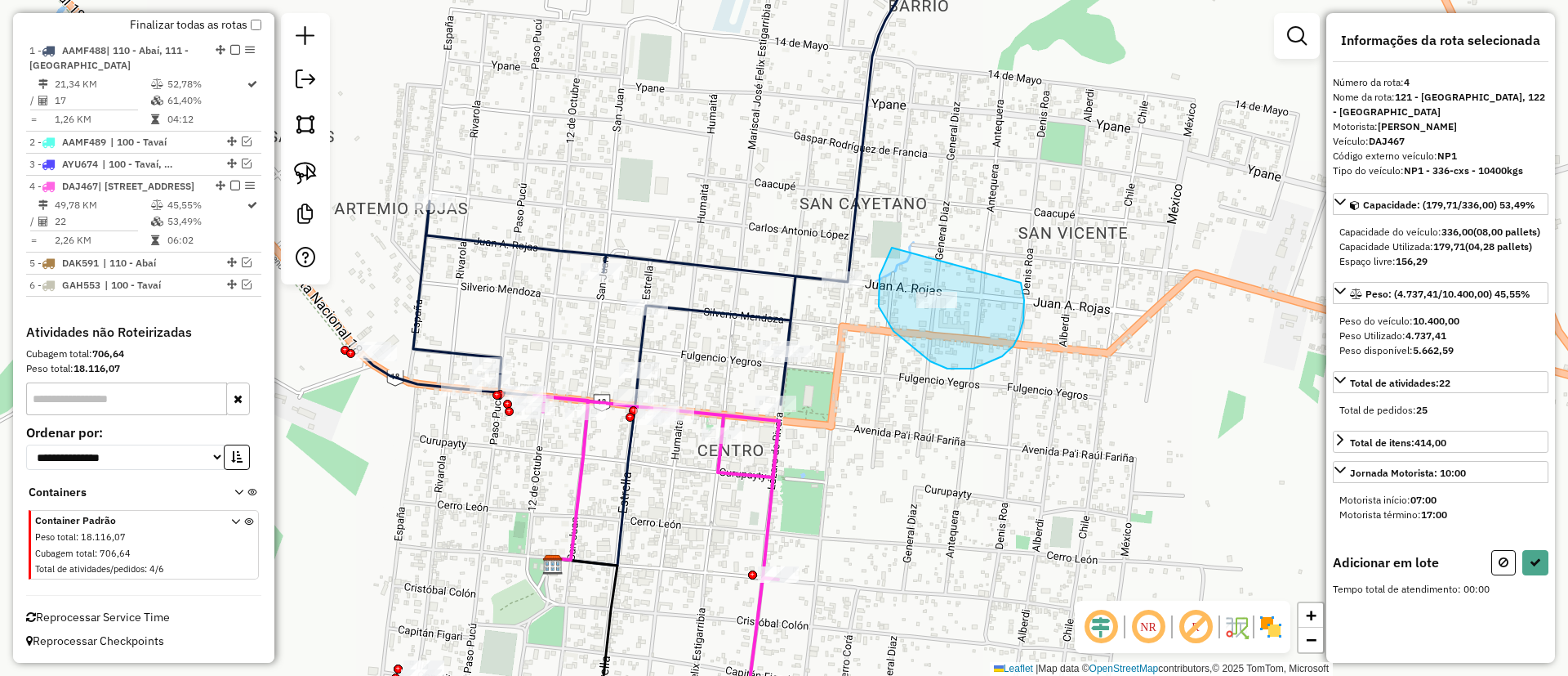
drag, startPoint x: 880, startPoint y: 276, endPoint x: 1019, endPoint y: 280, distance: 139.1
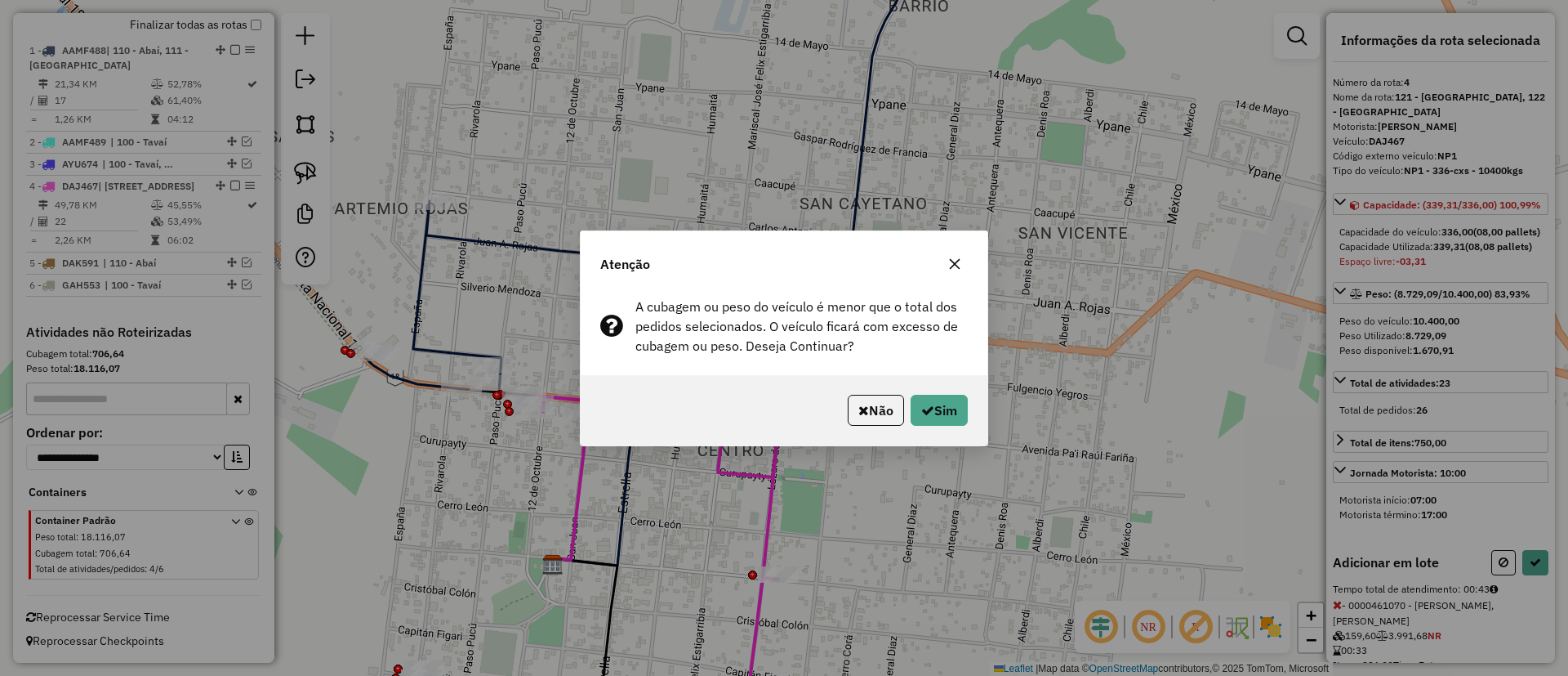
click at [949, 391] on div "Não Sim" at bounding box center [783, 410] width 407 height 70
click at [932, 399] on button "Sim" at bounding box center [938, 410] width 57 height 31
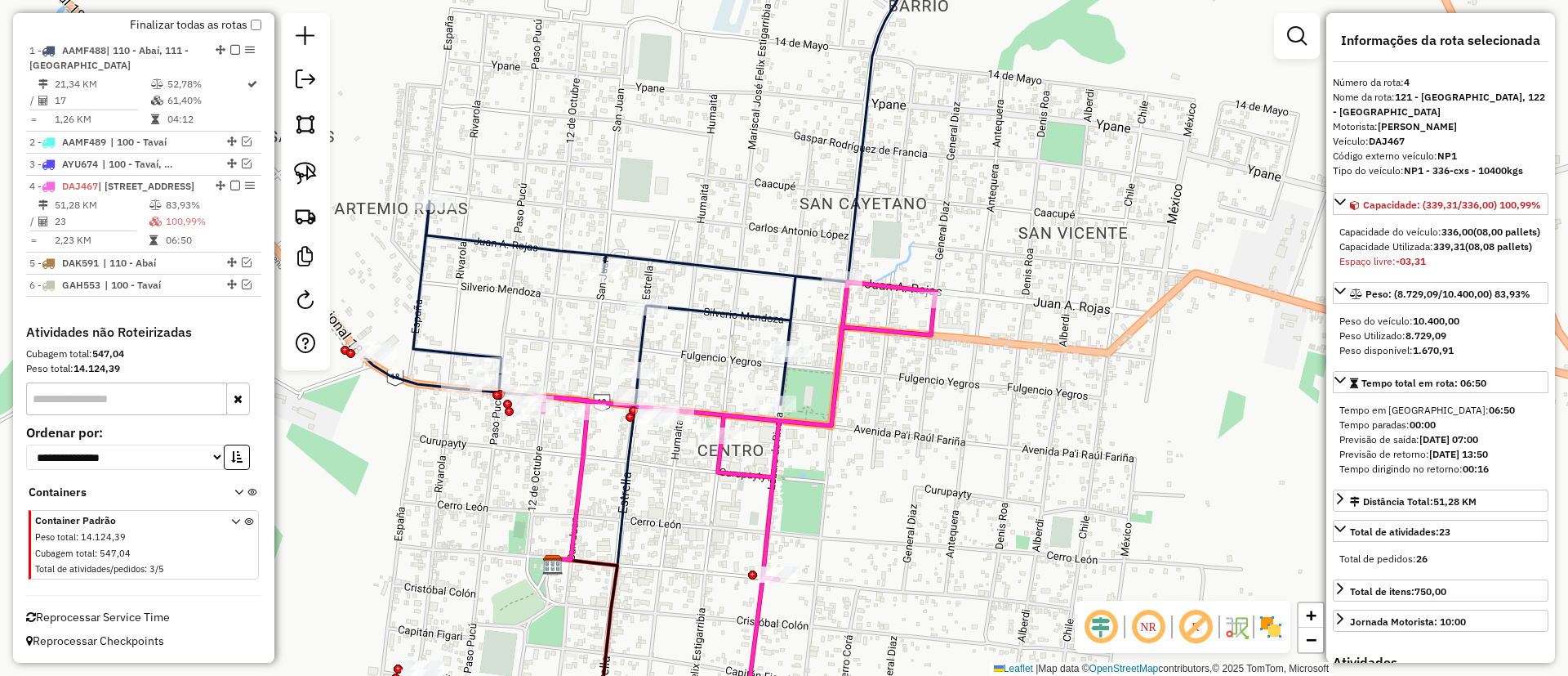
click at [775, 434] on icon at bounding box center [735, 512] width 402 height 461
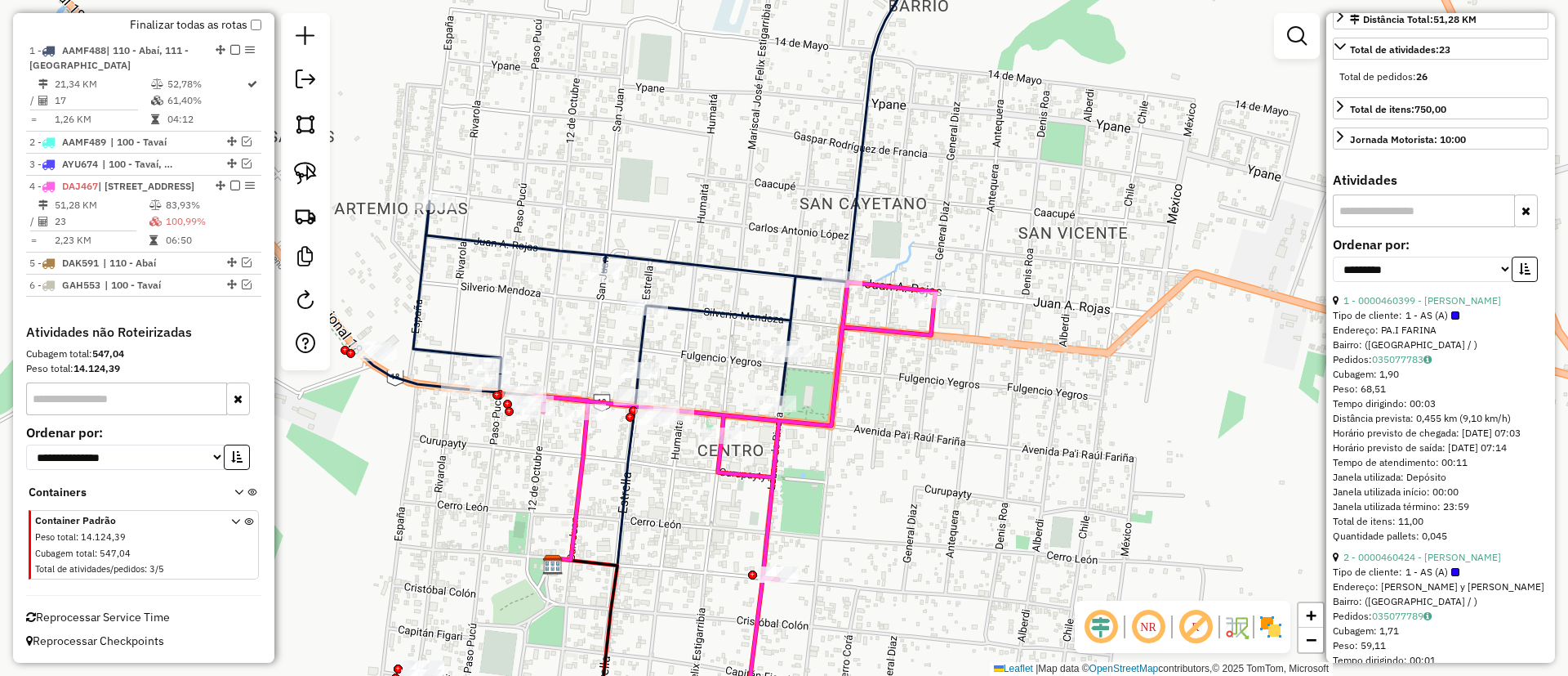
scroll to position [490, 0]
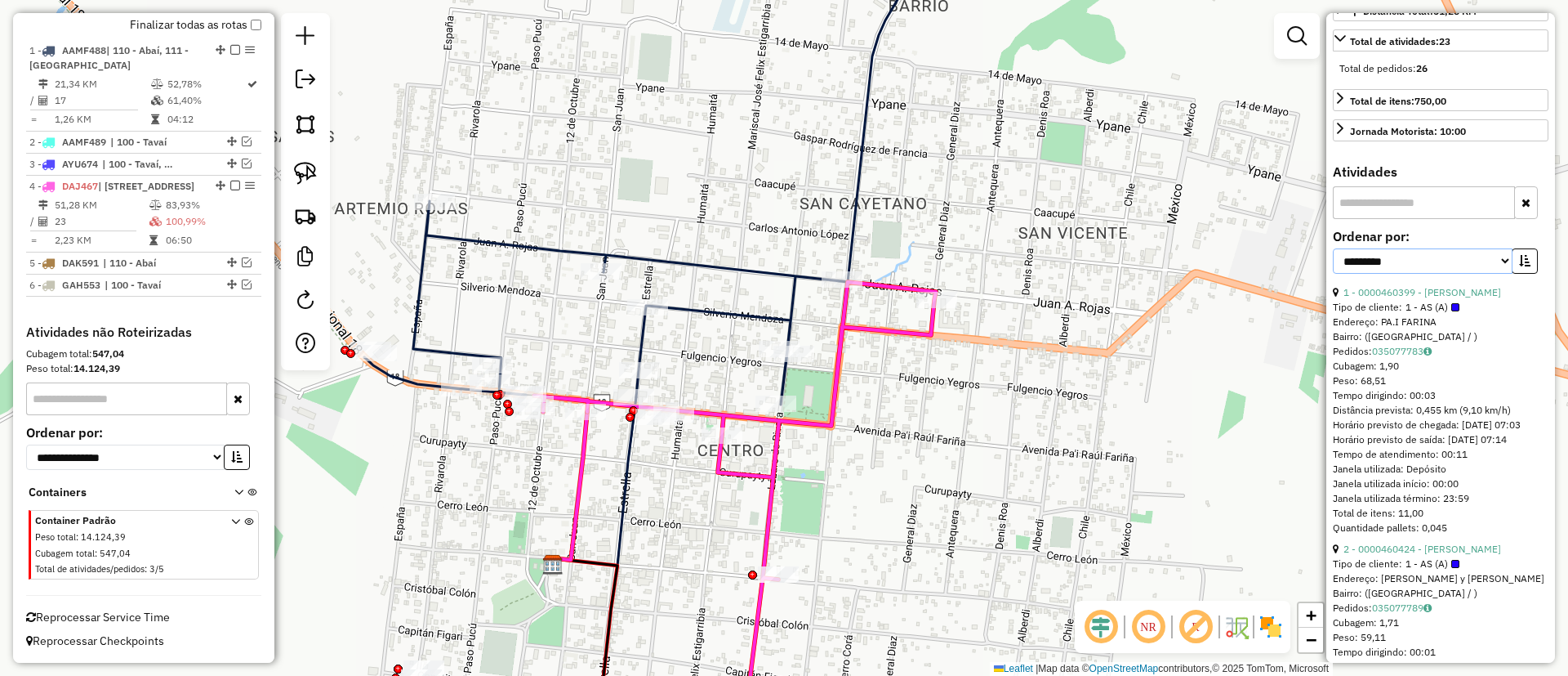
click at [1399, 274] on select "**********" at bounding box center [1422, 261] width 180 height 26
select select "**********"
click at [1333, 274] on select "**********" at bounding box center [1422, 261] width 180 height 26
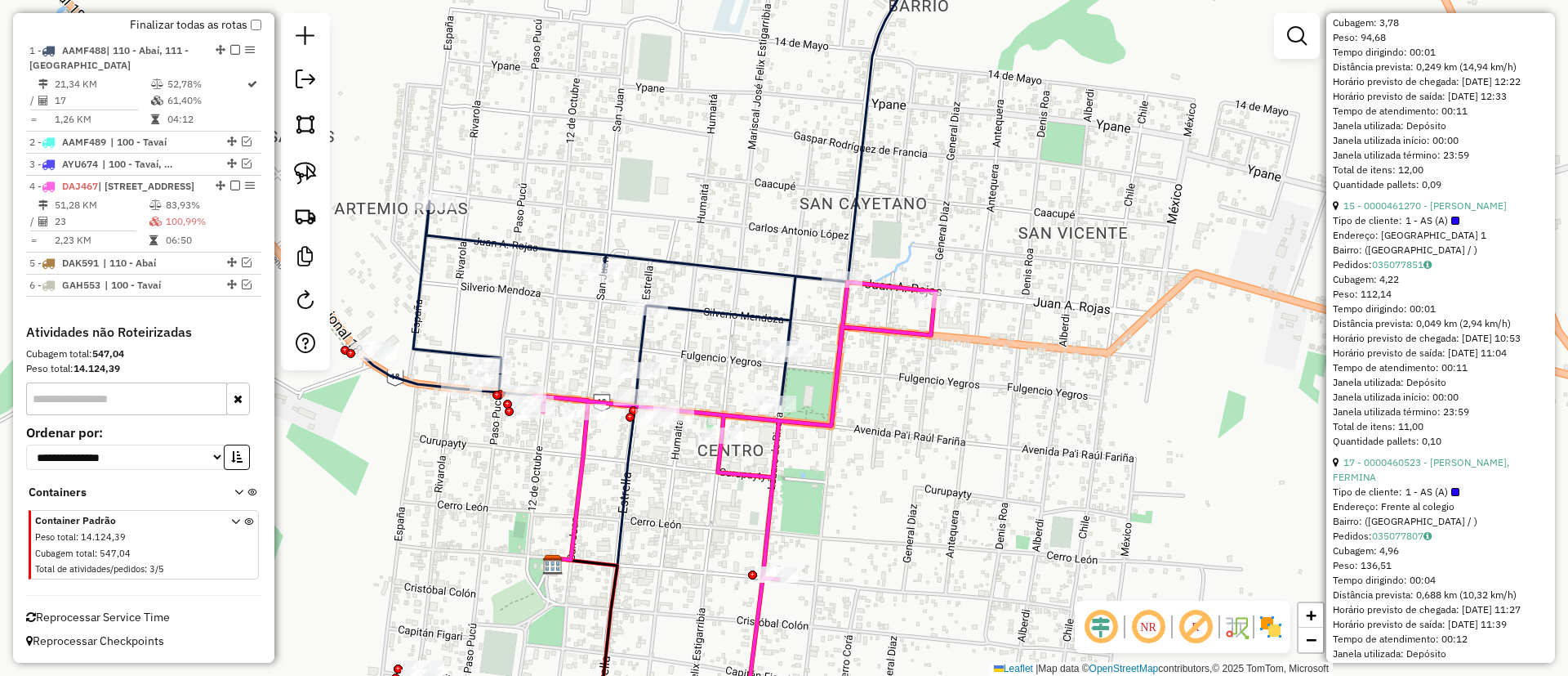
scroll to position [3063, 0]
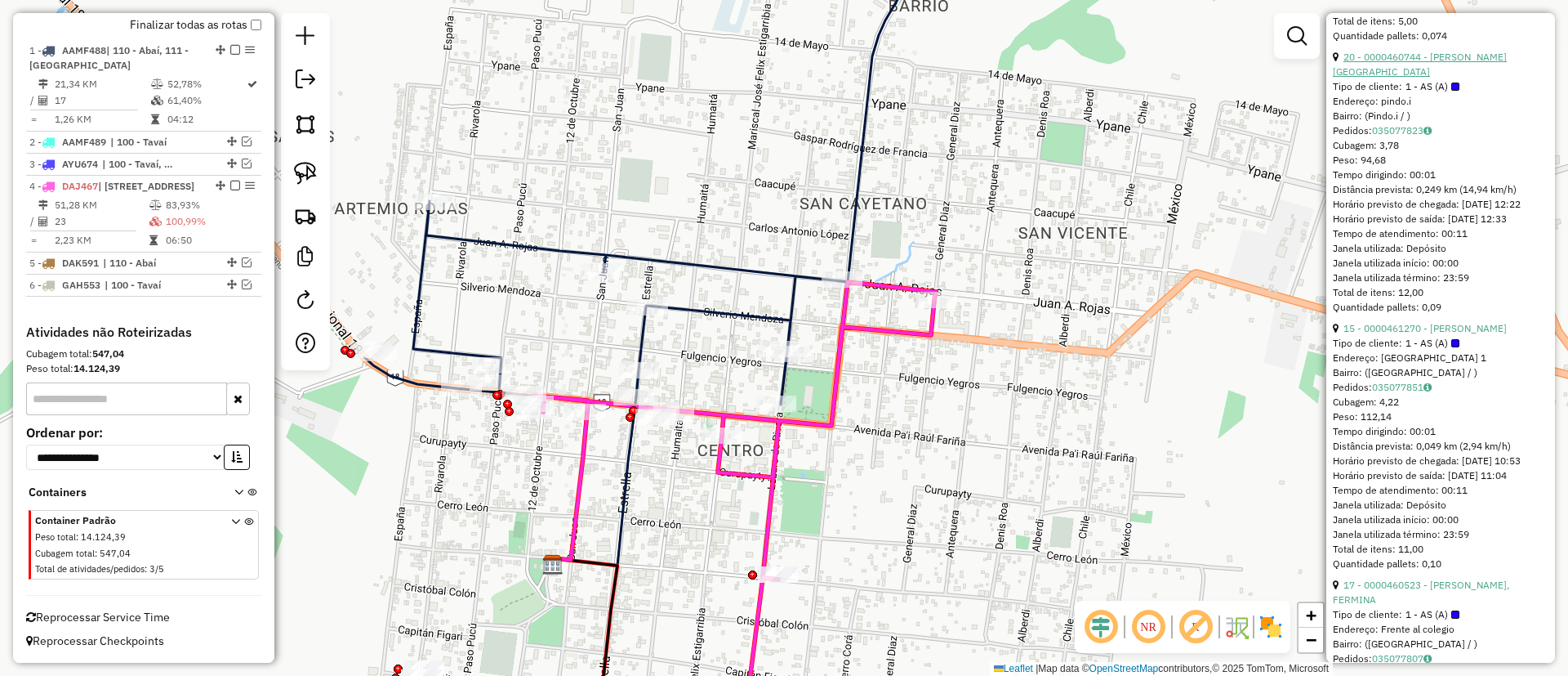
click at [1422, 78] on link "20 - 0000460744 - MOLINAS VILLALBA, WILSON" at bounding box center [1420, 64] width 174 height 27
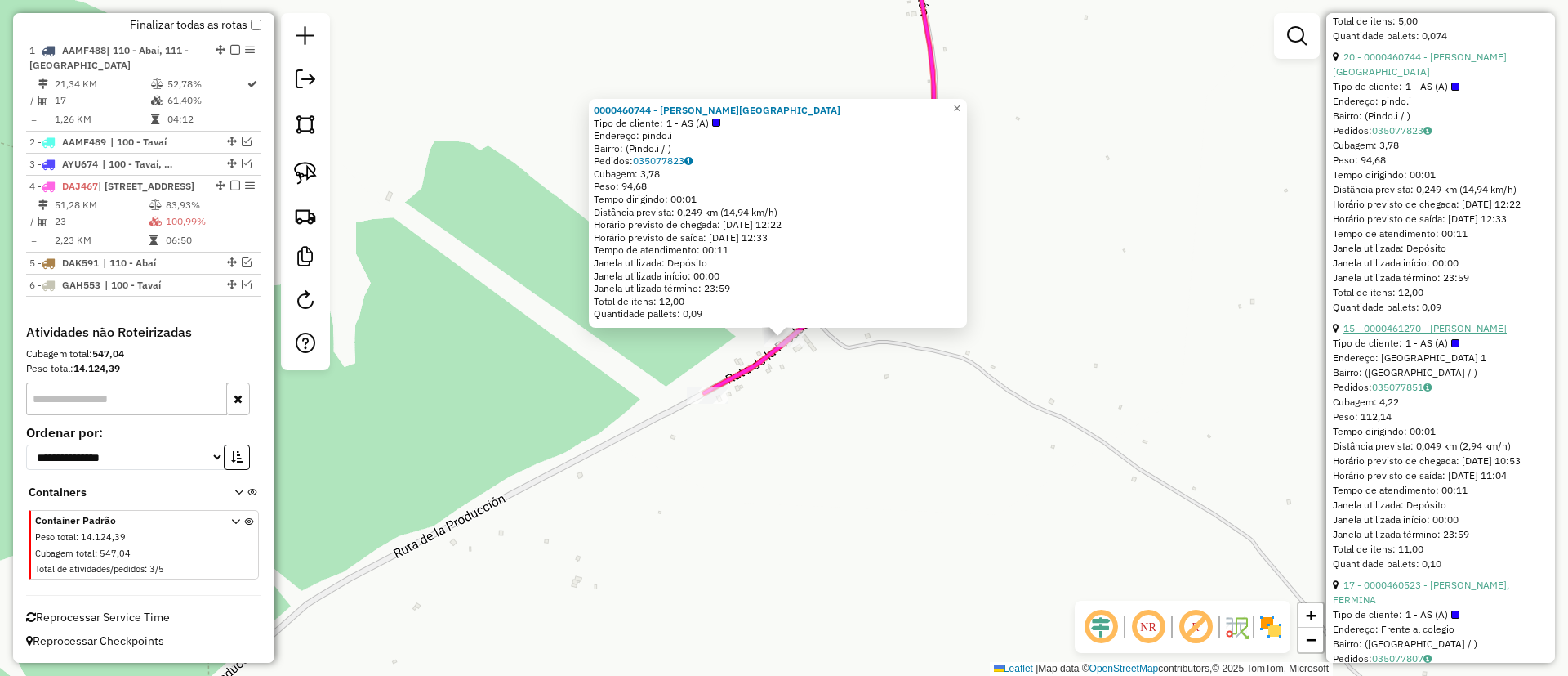
click at [1384, 334] on link "15 - 0000461270 - BRITEZ BARRIENTOS, JOSE ANTONIO" at bounding box center [1424, 328] width 163 height 12
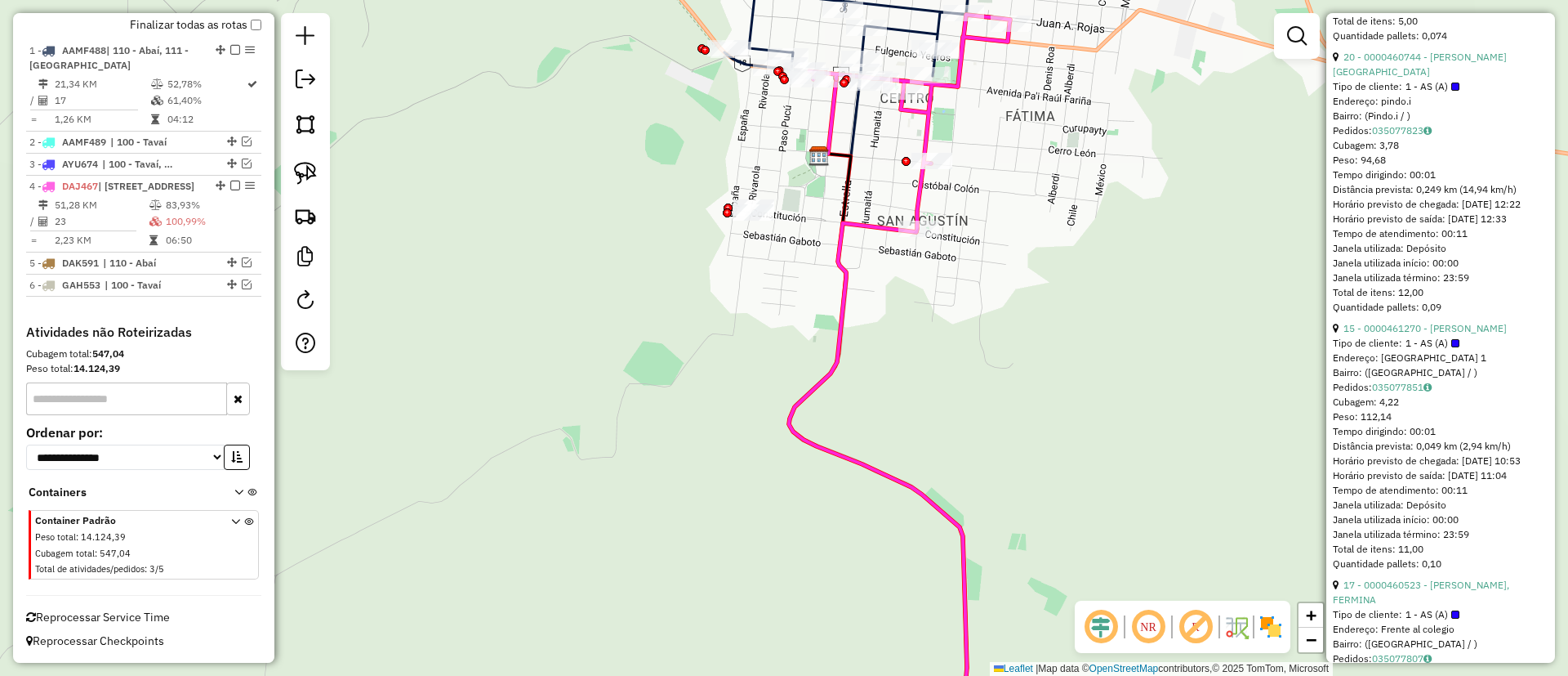
drag, startPoint x: 857, startPoint y: 133, endPoint x: 858, endPoint y: 196, distance: 63.0
click at [858, 156] on icon at bounding box center [839, 114] width 44 height 84
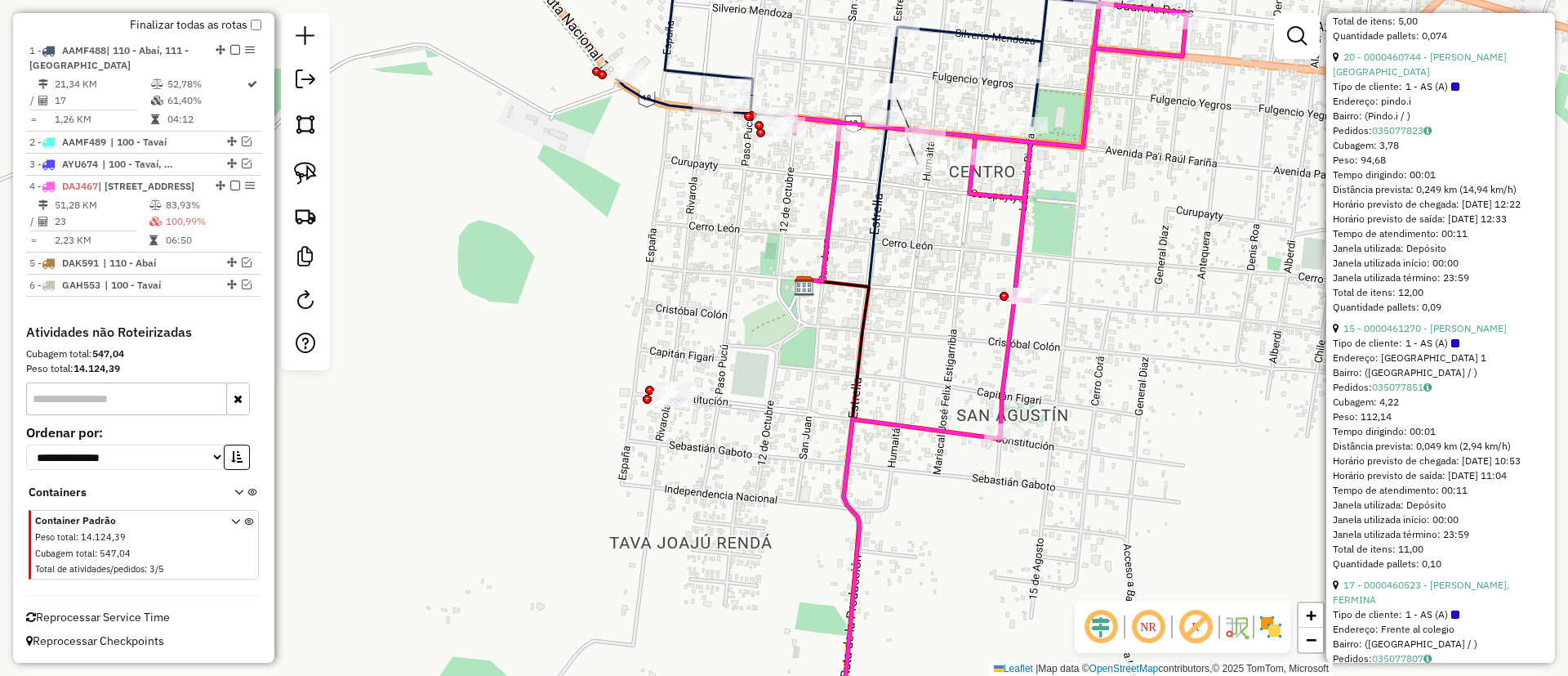
click at [904, 157] on div "Rota 1 - Placa AAMF488 0000461062 - BENITEZ VDA. DE REYES, LAURA LORENA Janela …" at bounding box center [784, 338] width 1568 height 676
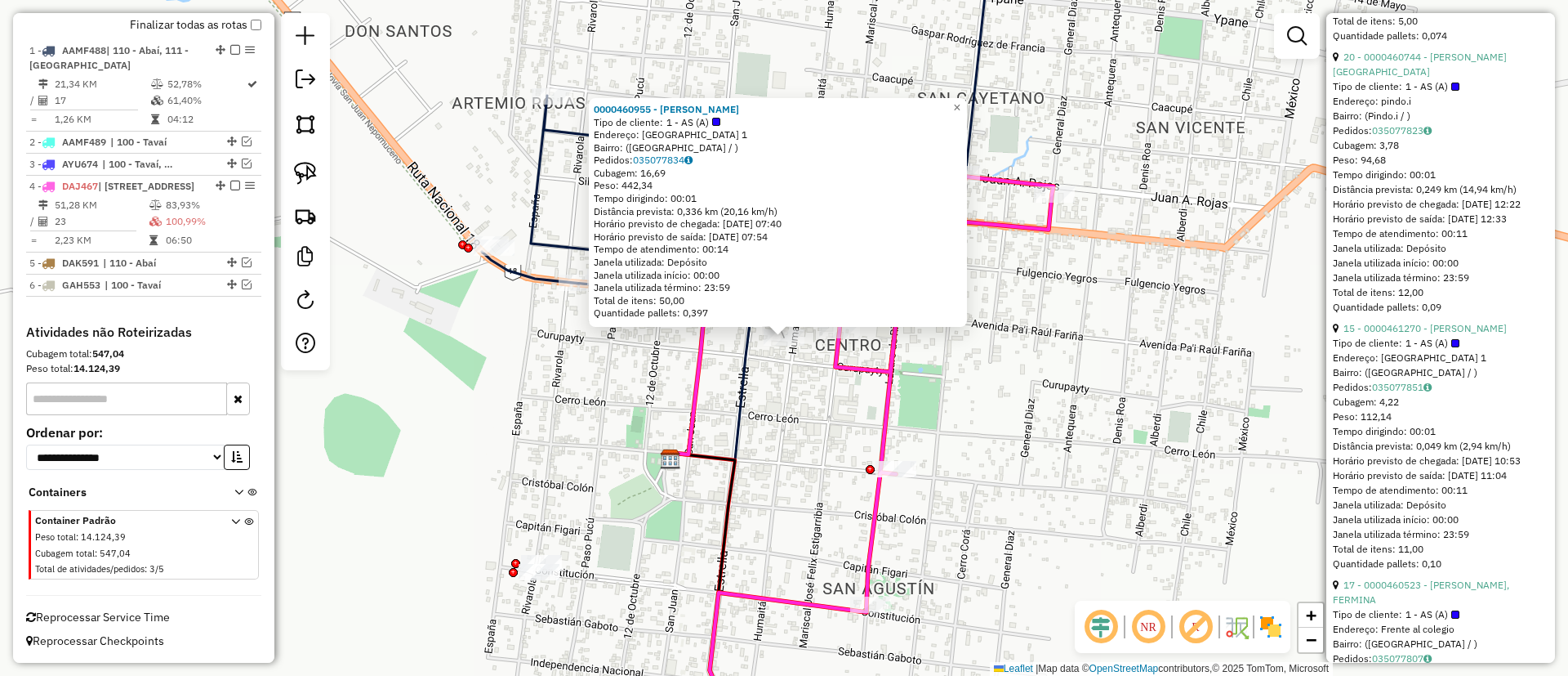
click at [882, 459] on icon at bounding box center [852, 459] width 402 height 566
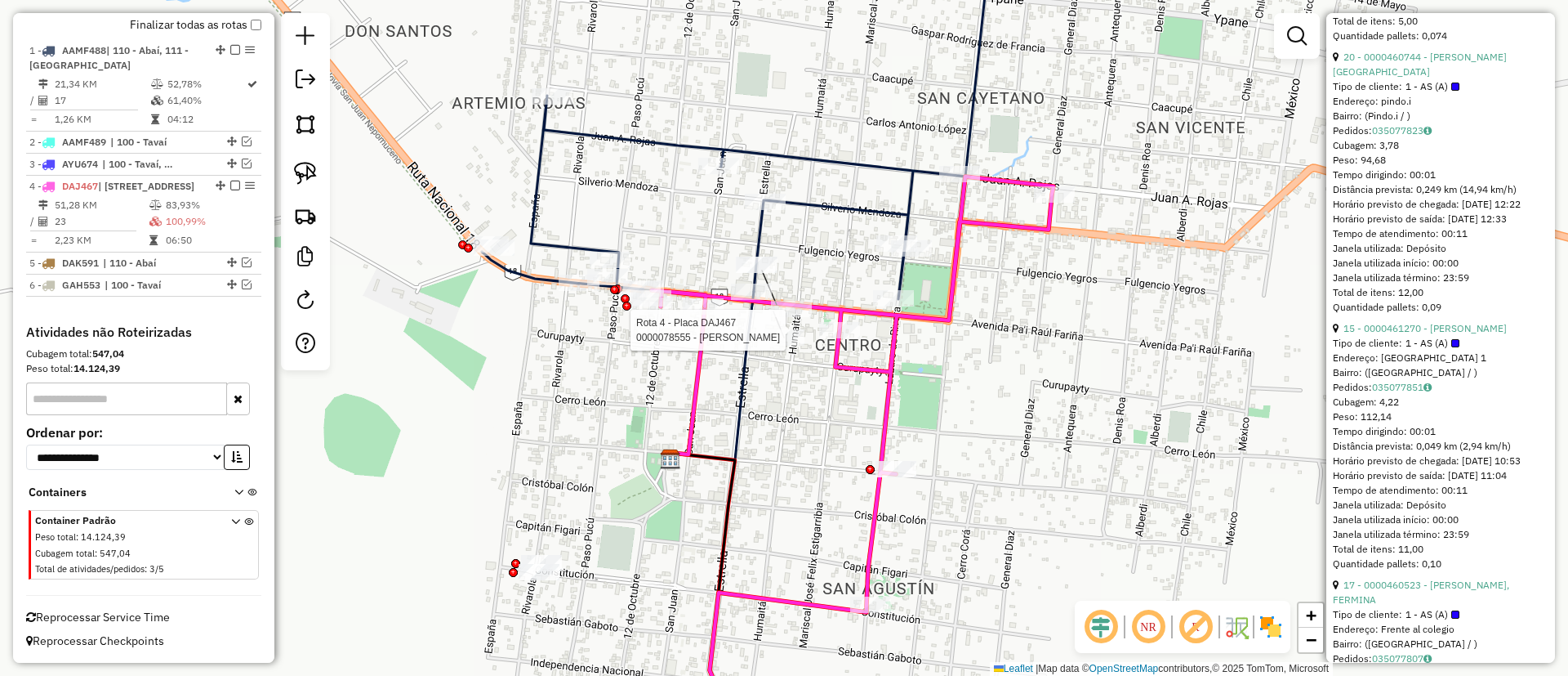
click at [847, 316] on icon at bounding box center [852, 459] width 402 height 566
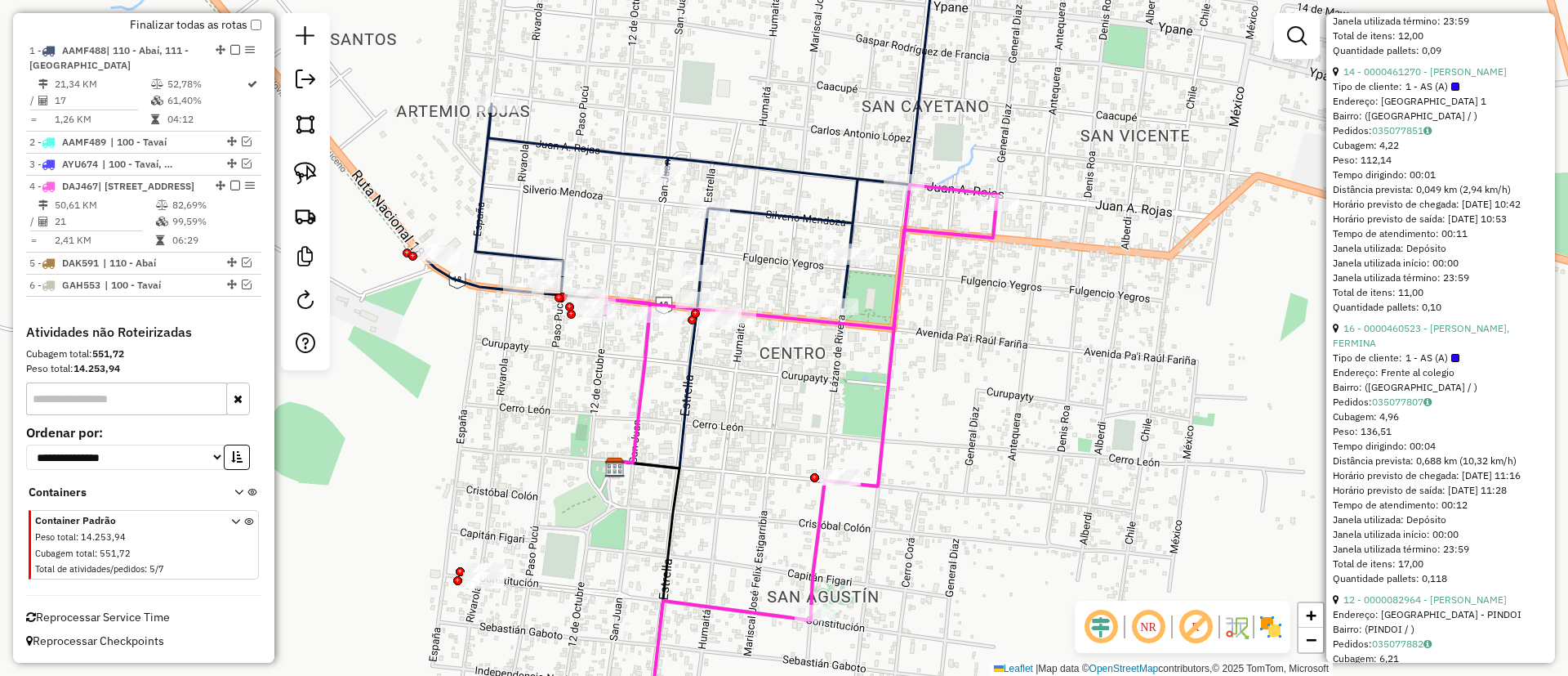
scroll to position [3049, 0]
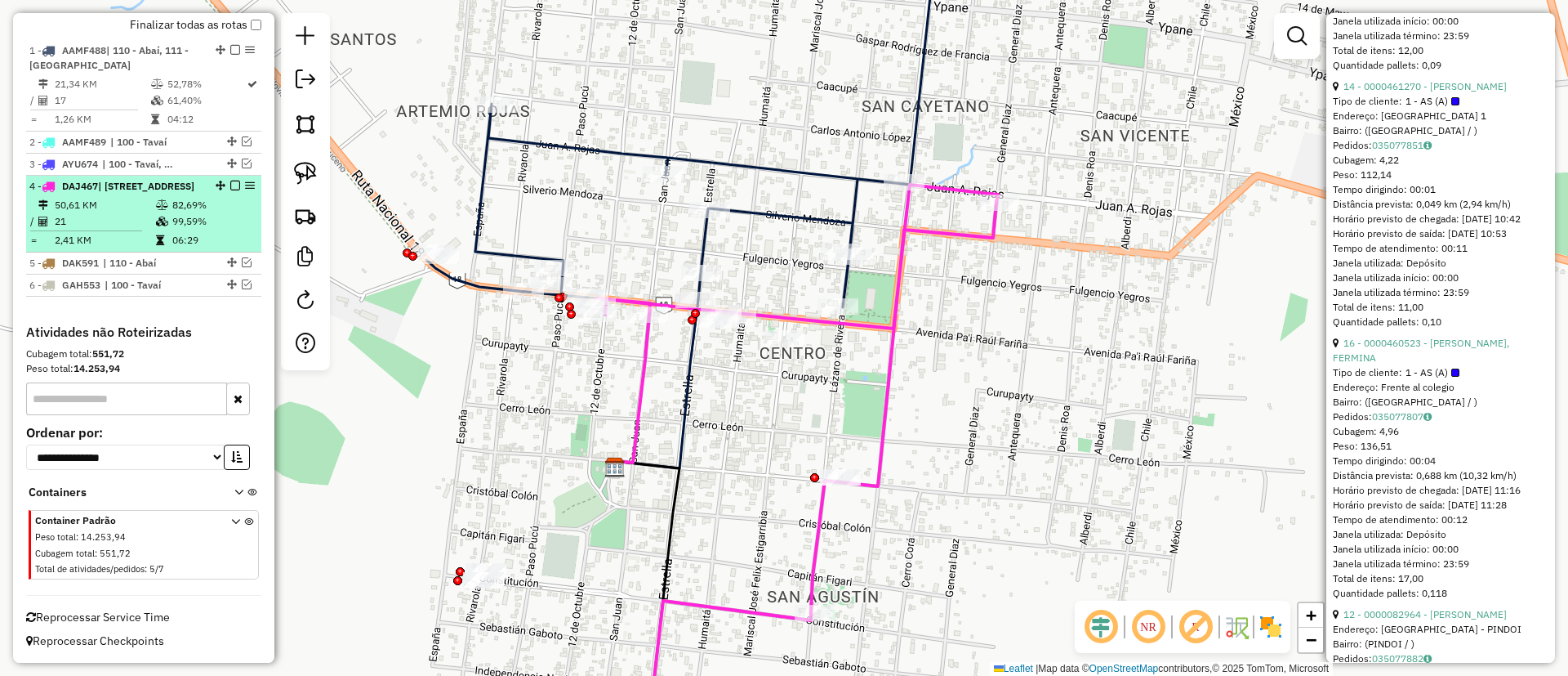
click at [230, 181] on em at bounding box center [235, 185] width 9 height 9
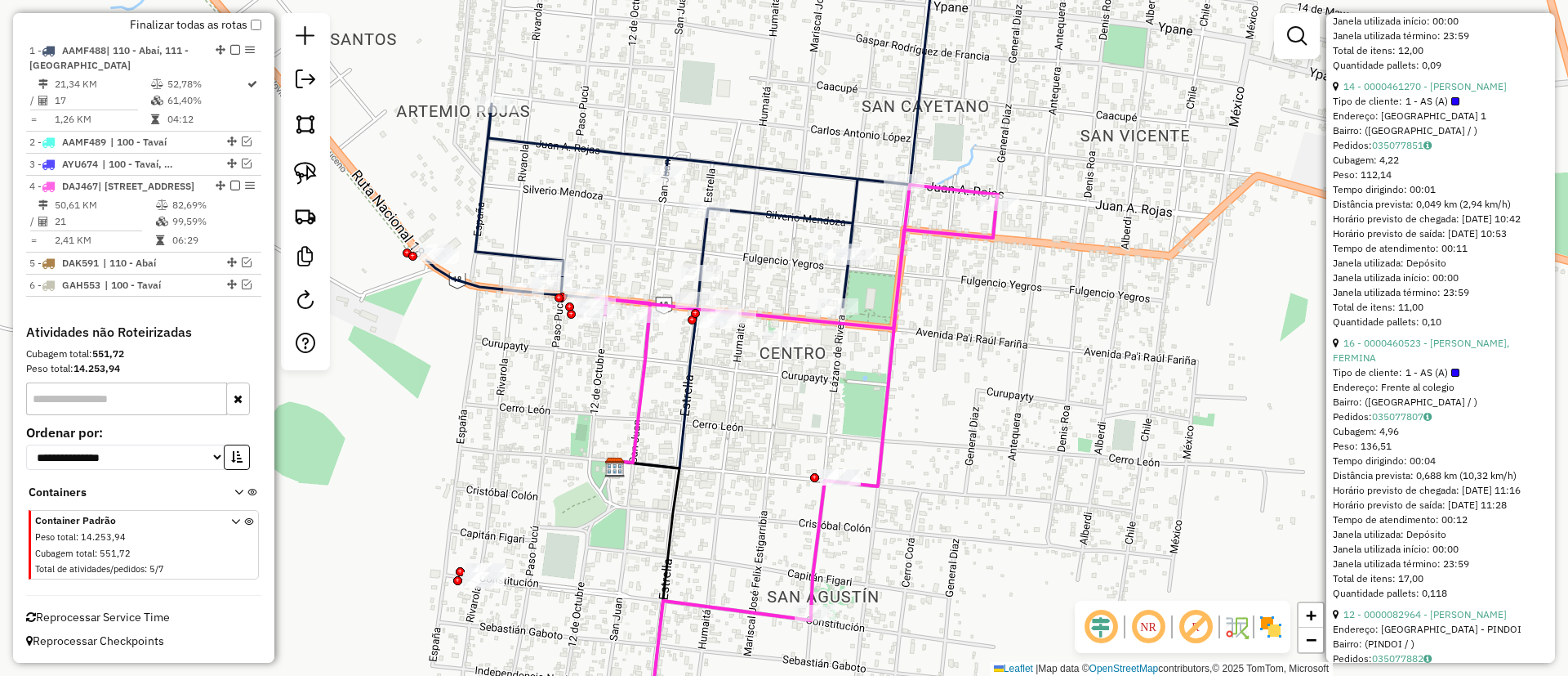
scroll to position [533, 0]
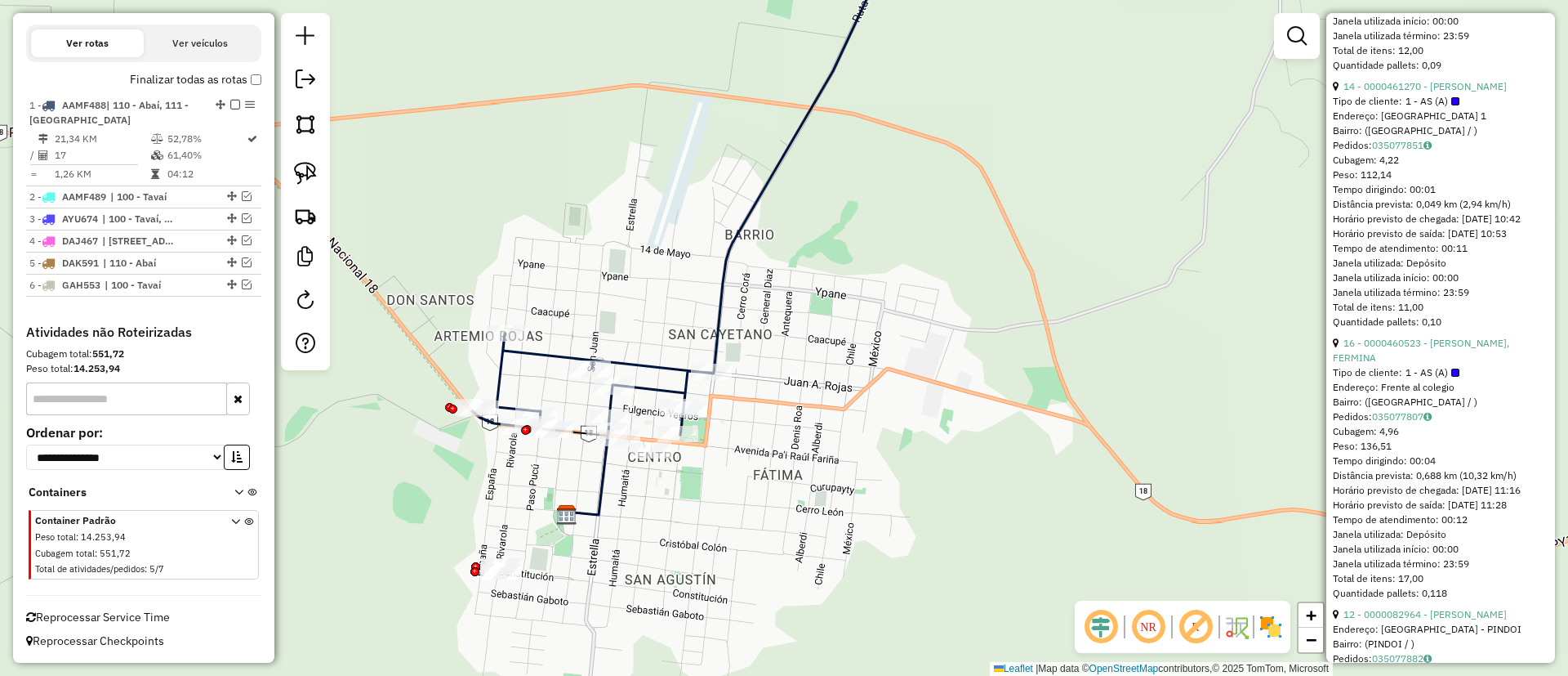
click at [723, 265] on icon at bounding box center [681, 184] width 418 height 503
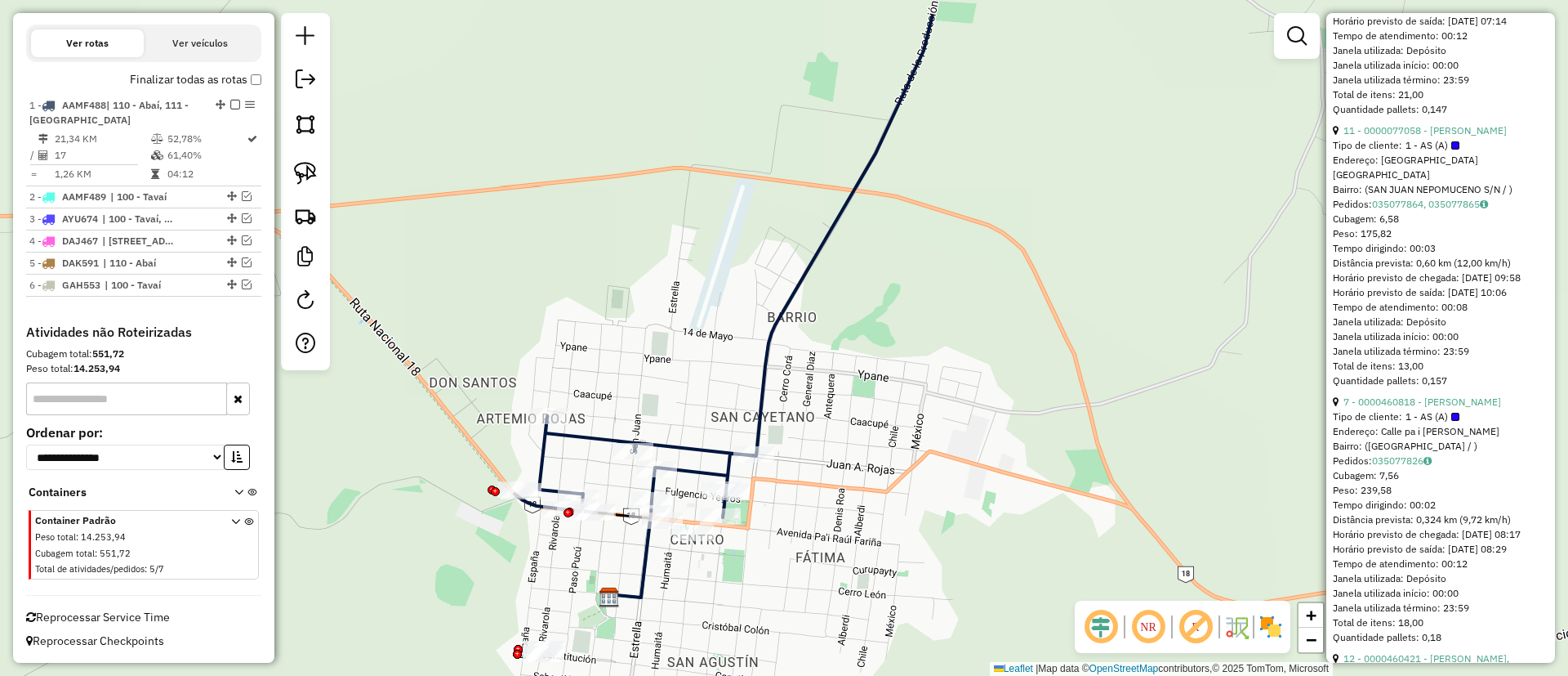
drag, startPoint x: 528, startPoint y: 364, endPoint x: 653, endPoint y: 105, distance: 287.6
click at [653, 105] on div "Janela de atendimento Grade de atendimento Capacidade Transportadoras Veículos …" at bounding box center [784, 338] width 1568 height 676
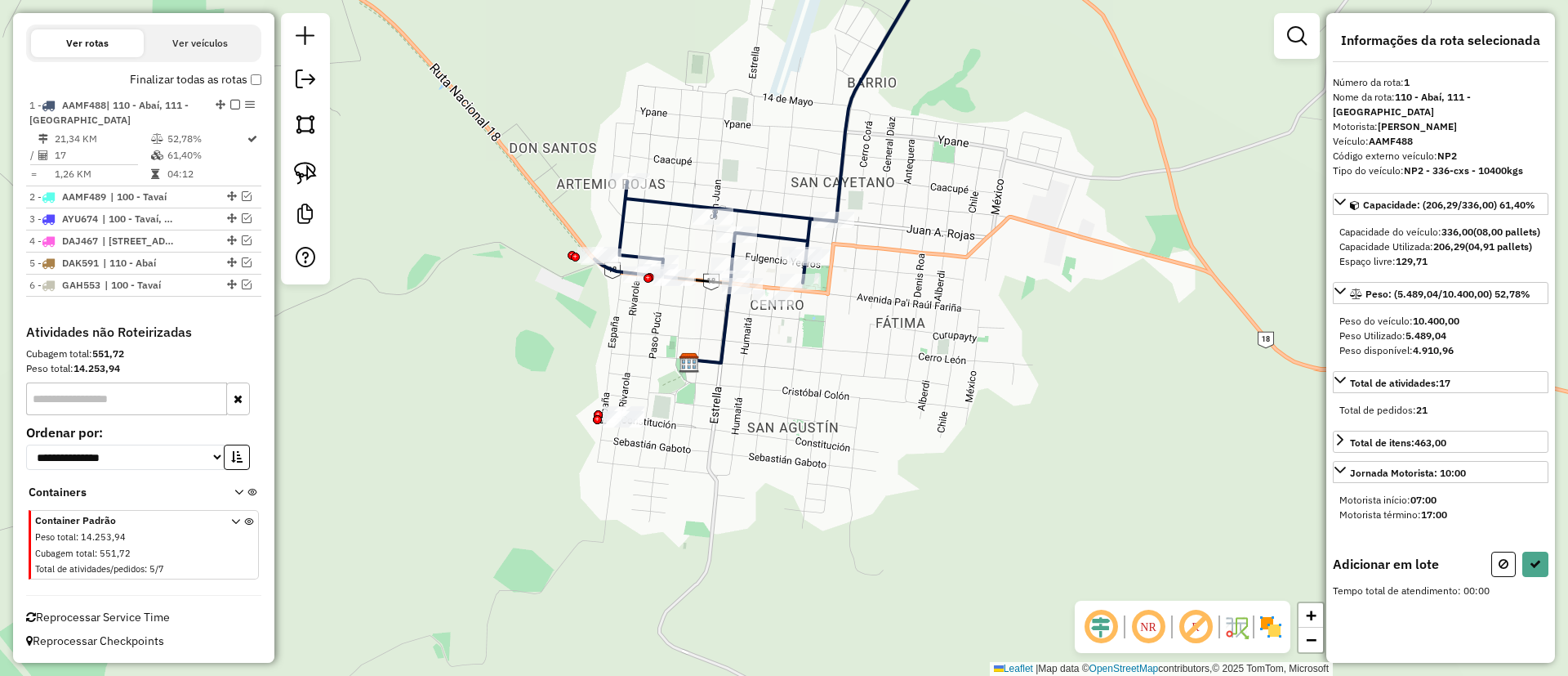
scroll to position [0, 0]
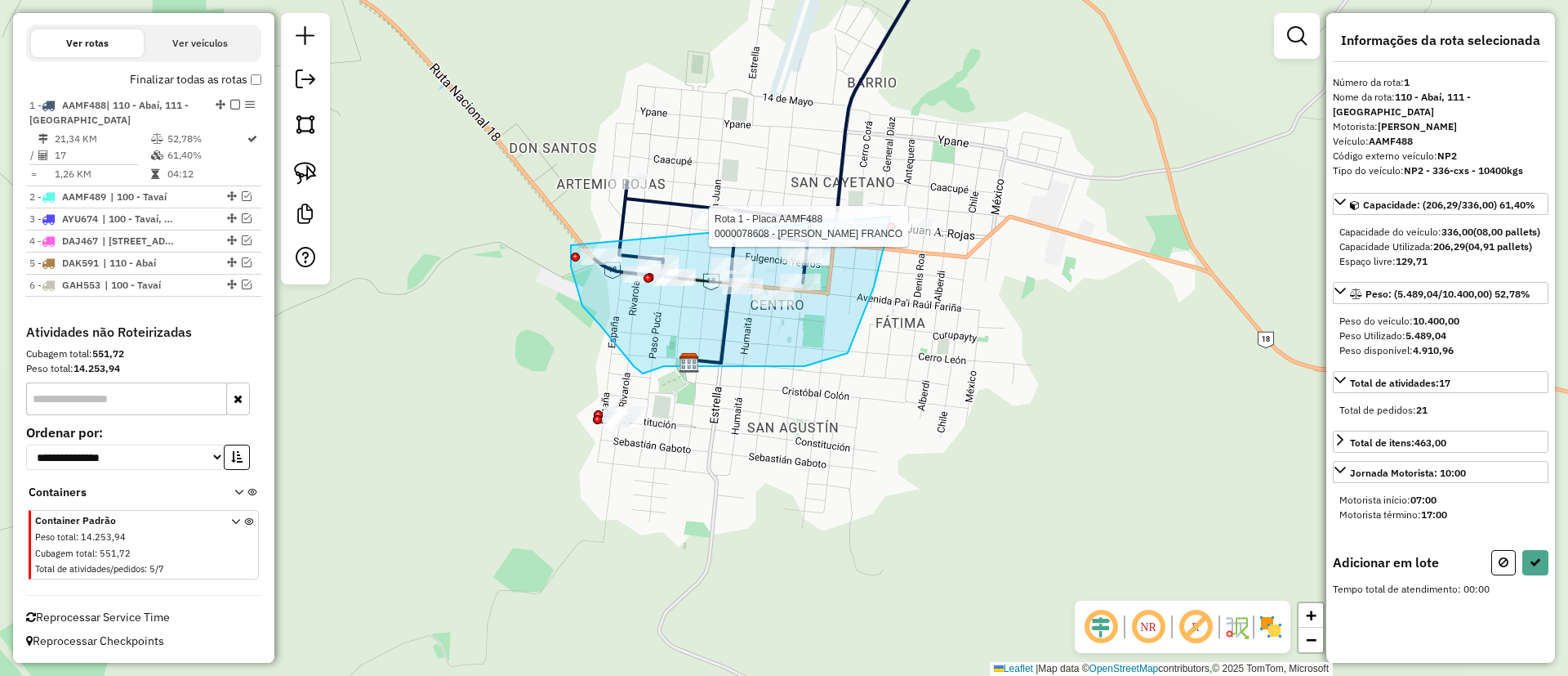
drag, startPoint x: 627, startPoint y: 358, endPoint x: 890, endPoint y: 217, distance: 298.4
click at [890, 222] on div at bounding box center [891, 226] width 9 height 9
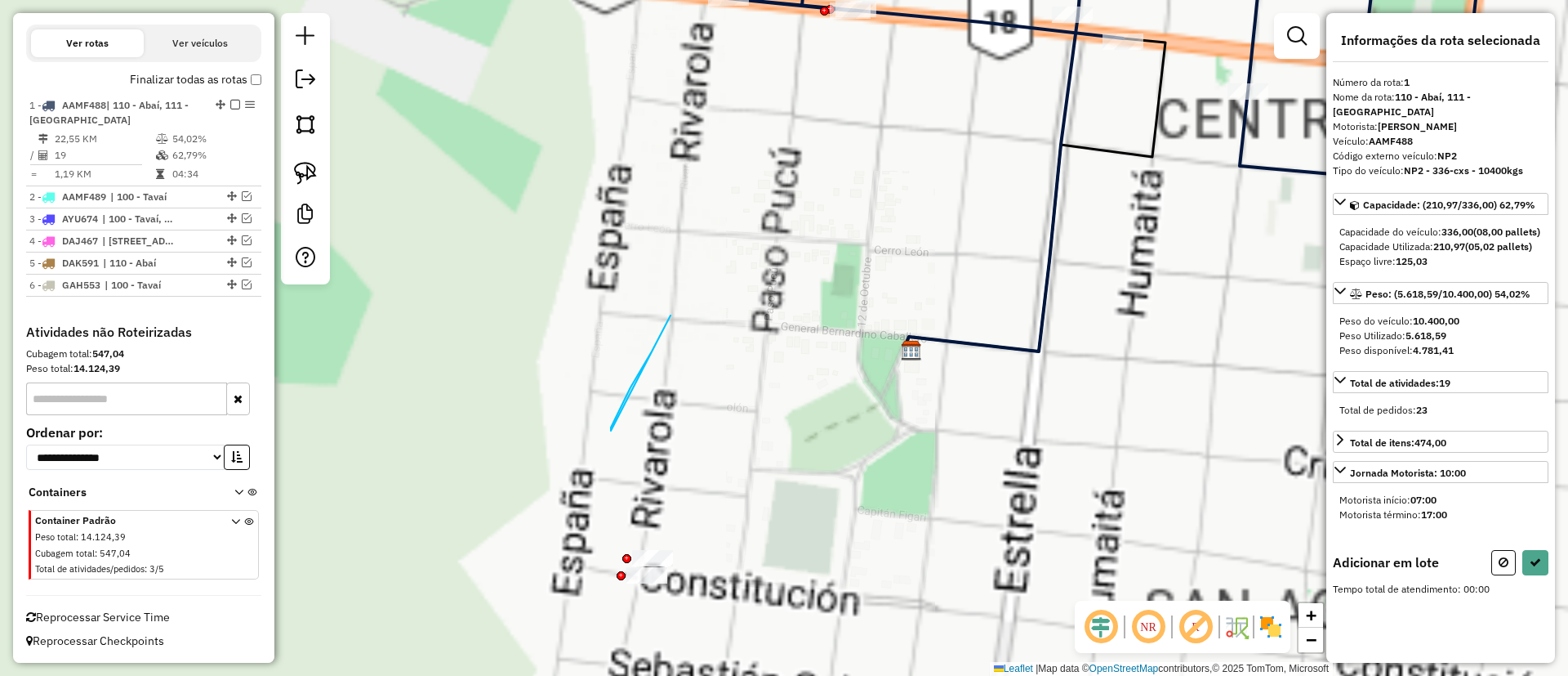
drag, startPoint x: 610, startPoint y: 429, endPoint x: 706, endPoint y: 219, distance: 230.9
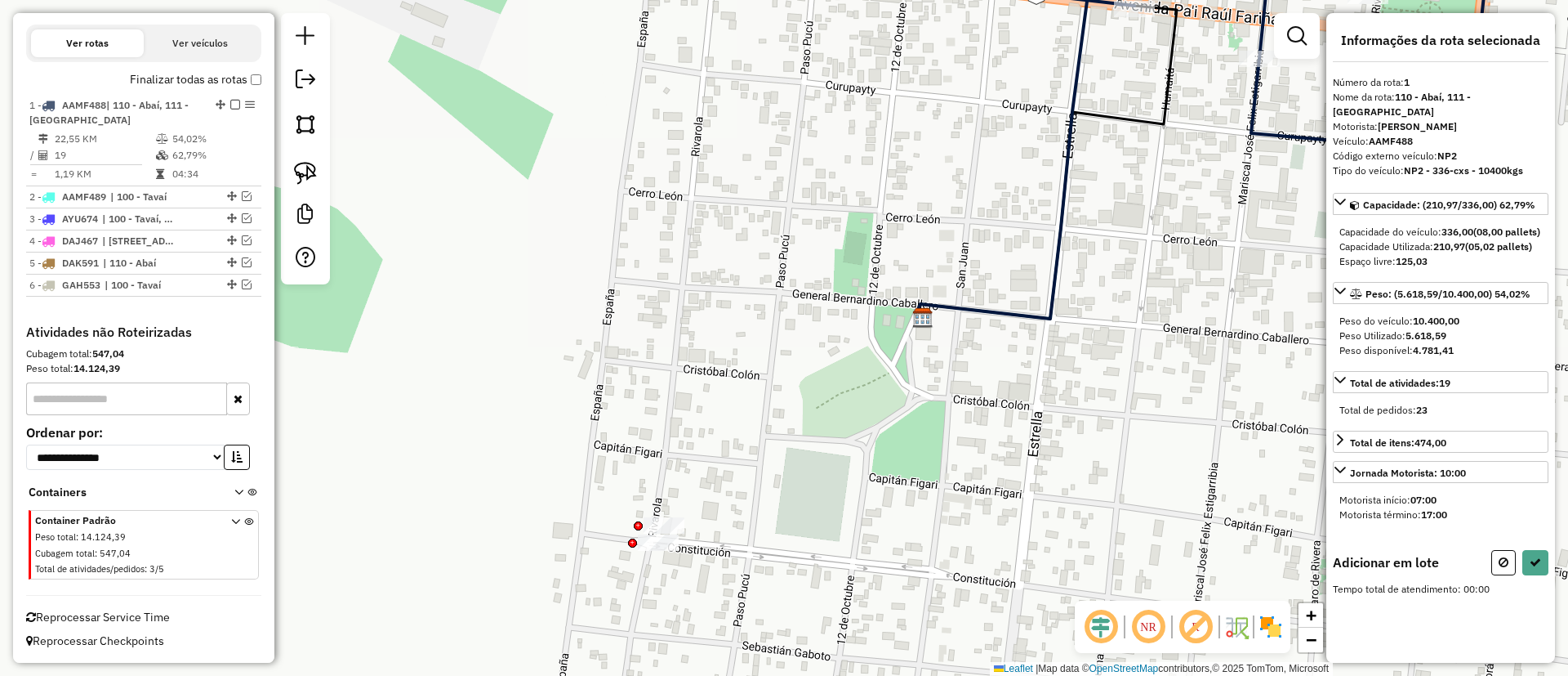
drag, startPoint x: 710, startPoint y: 434, endPoint x: 709, endPoint y: 195, distance: 239.0
click at [709, 195] on div "Janela de atendimento Grade de atendimento Capacidade Transportadoras Veículos …" at bounding box center [784, 338] width 1568 height 676
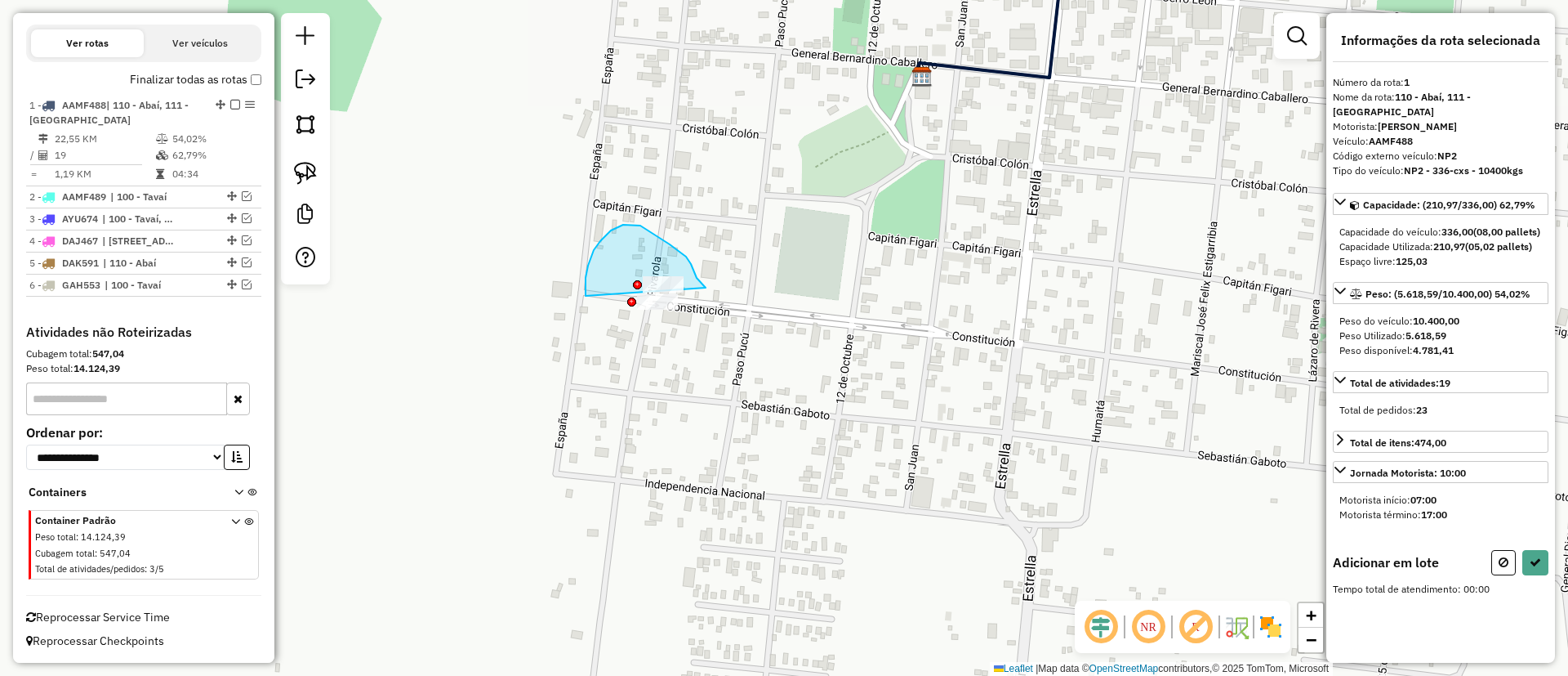
drag, startPoint x: 585, startPoint y: 295, endPoint x: 706, endPoint y: 288, distance: 121.2
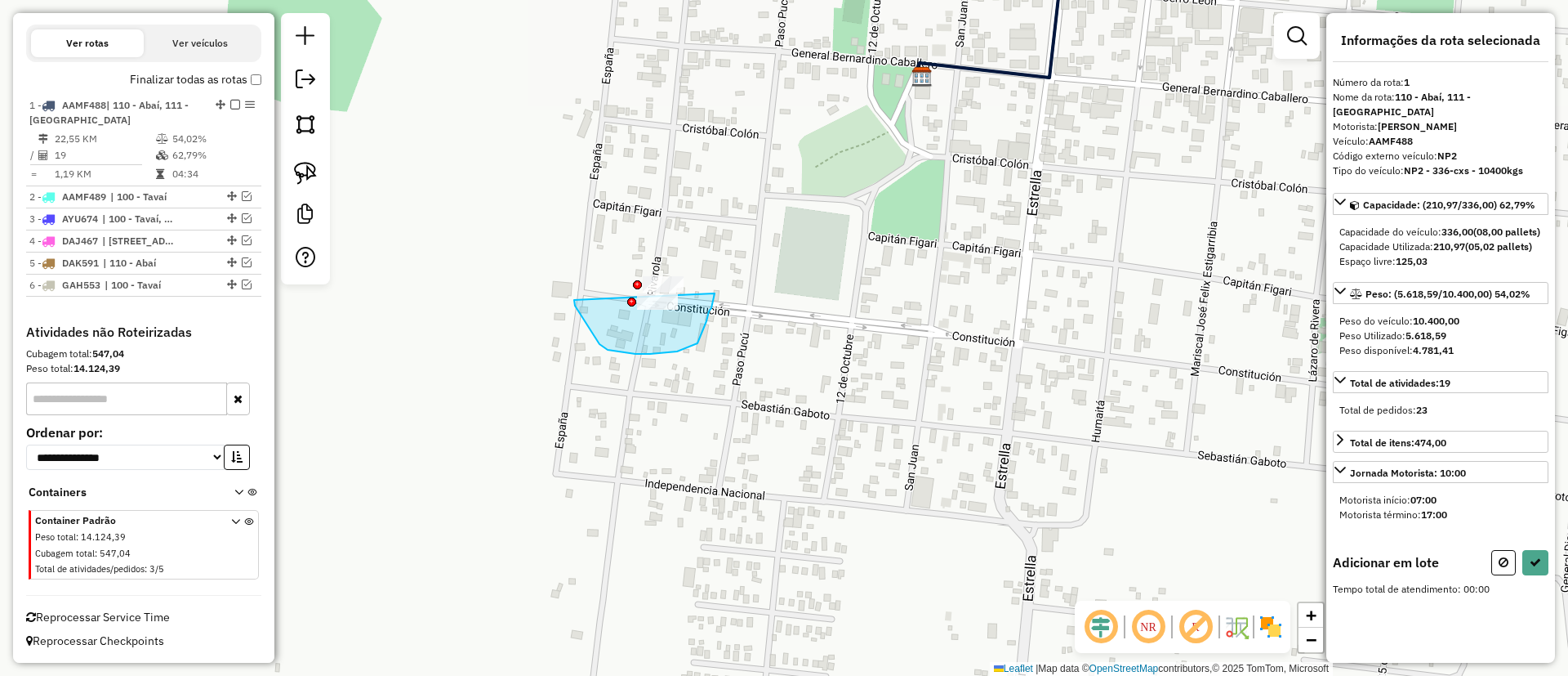
drag, startPoint x: 600, startPoint y: 344, endPoint x: 714, endPoint y: 294, distance: 124.5
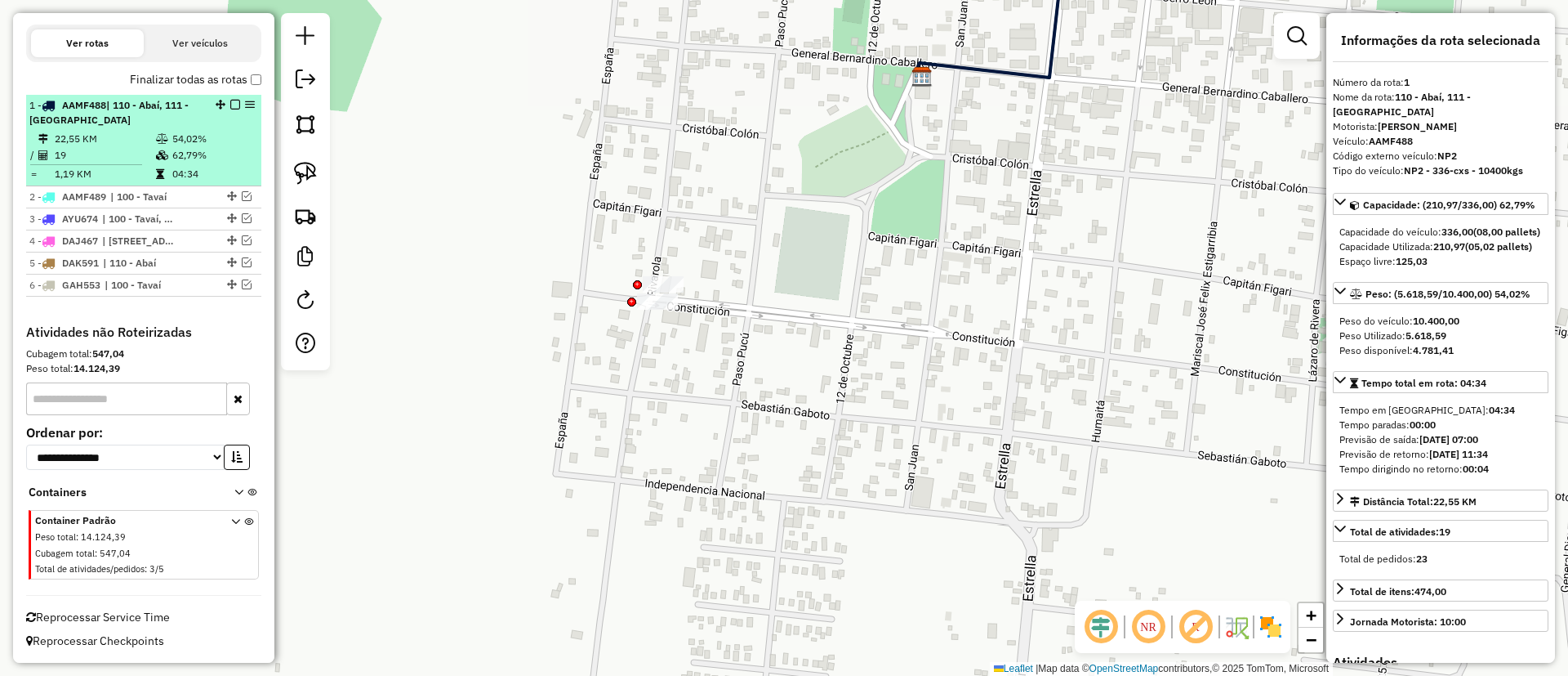
click at [230, 103] on em at bounding box center [235, 104] width 9 height 9
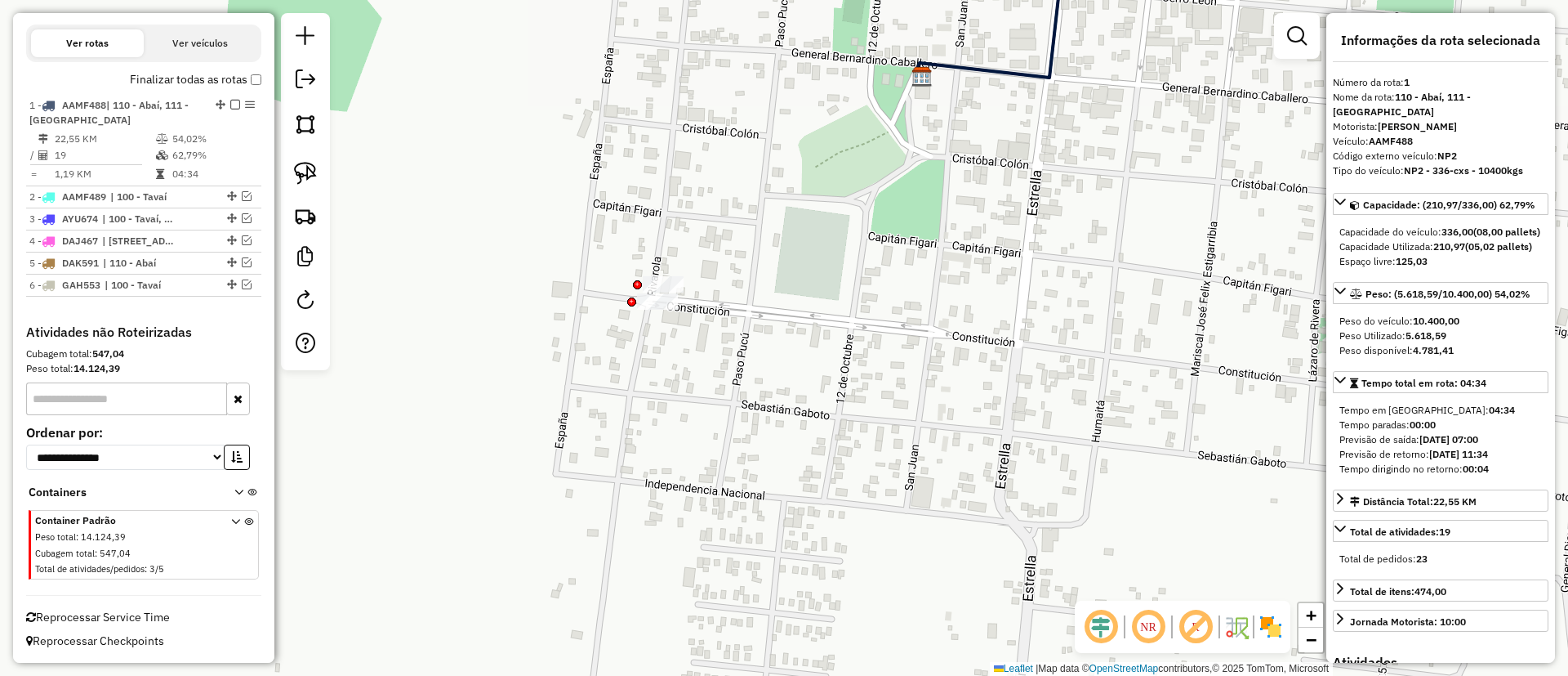
scroll to position [463, 0]
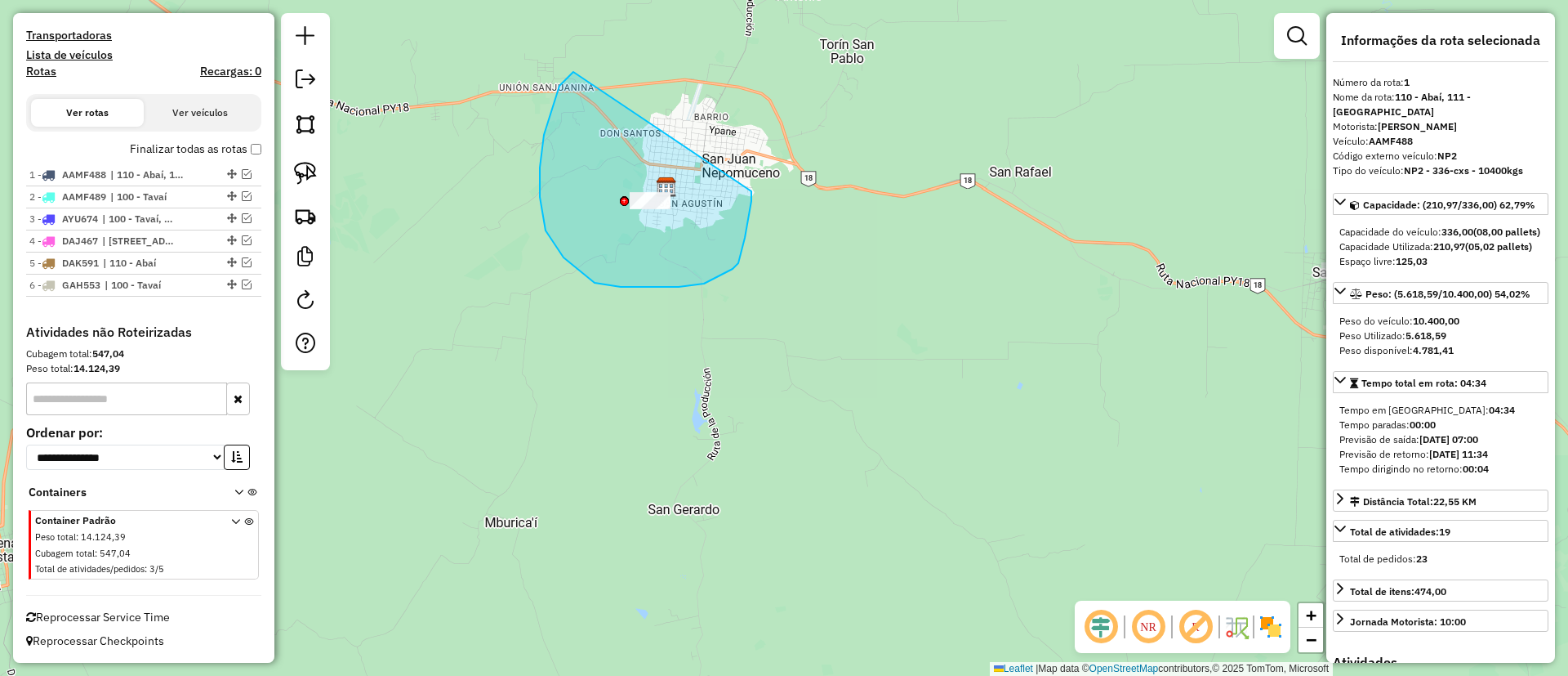
drag, startPoint x: 543, startPoint y: 135, endPoint x: 733, endPoint y: 159, distance: 191.5
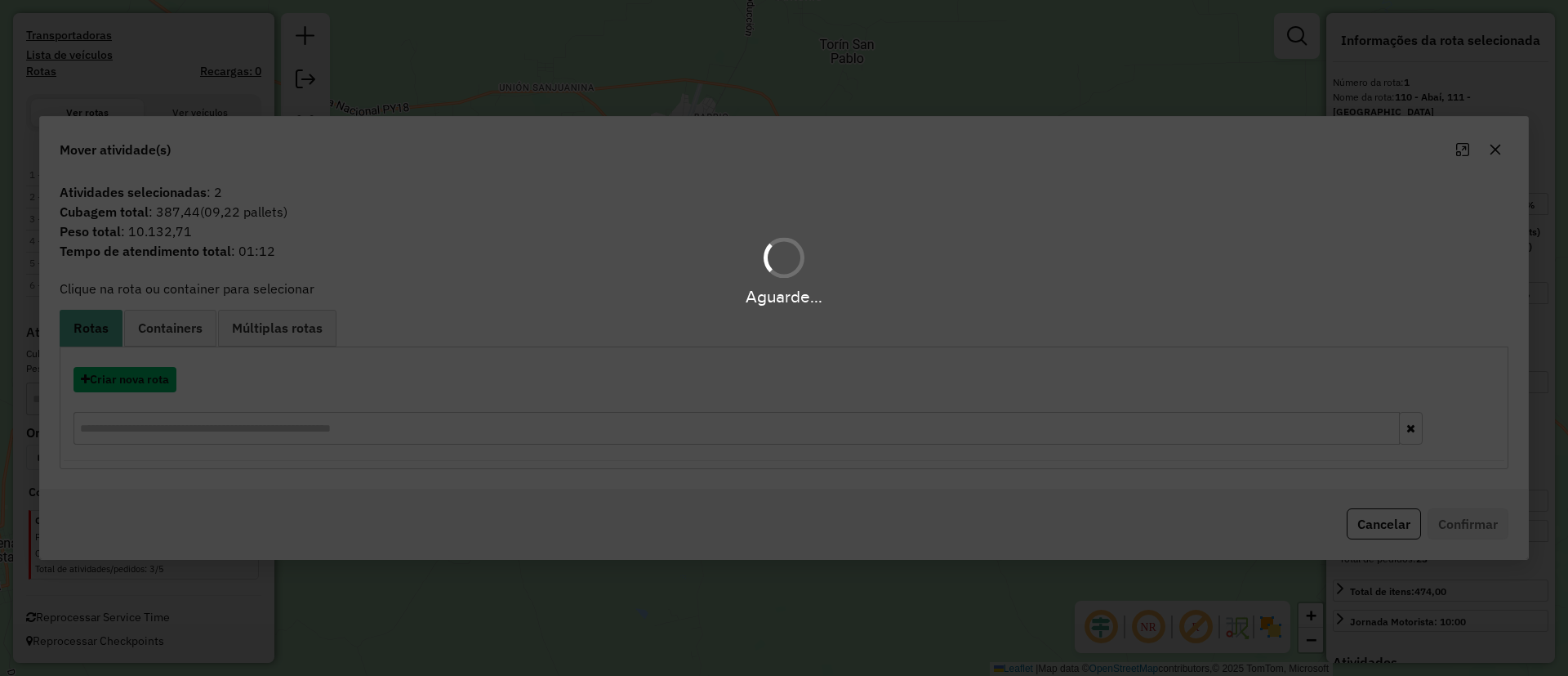
click at [154, 376] on button "Criar nova rota" at bounding box center [125, 380] width 103 height 26
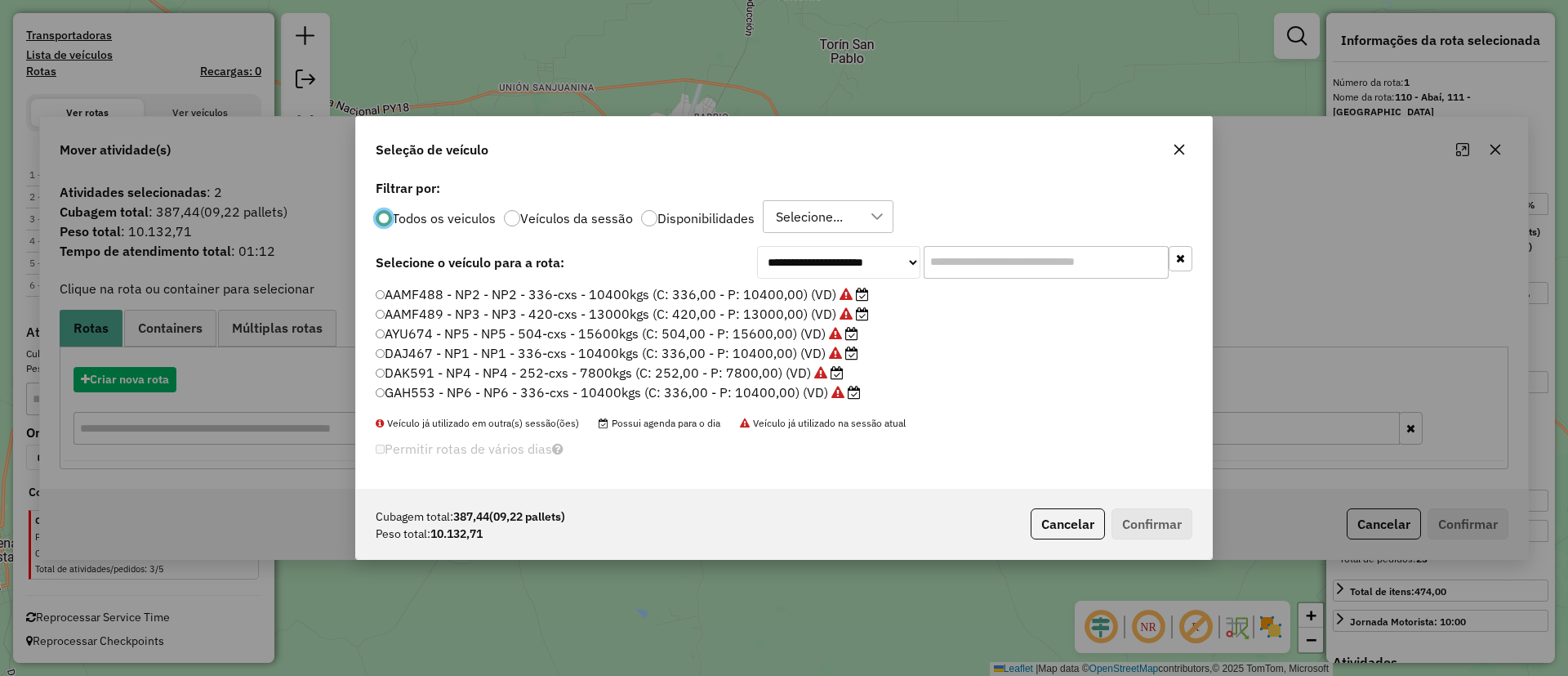
scroll to position [9, 5]
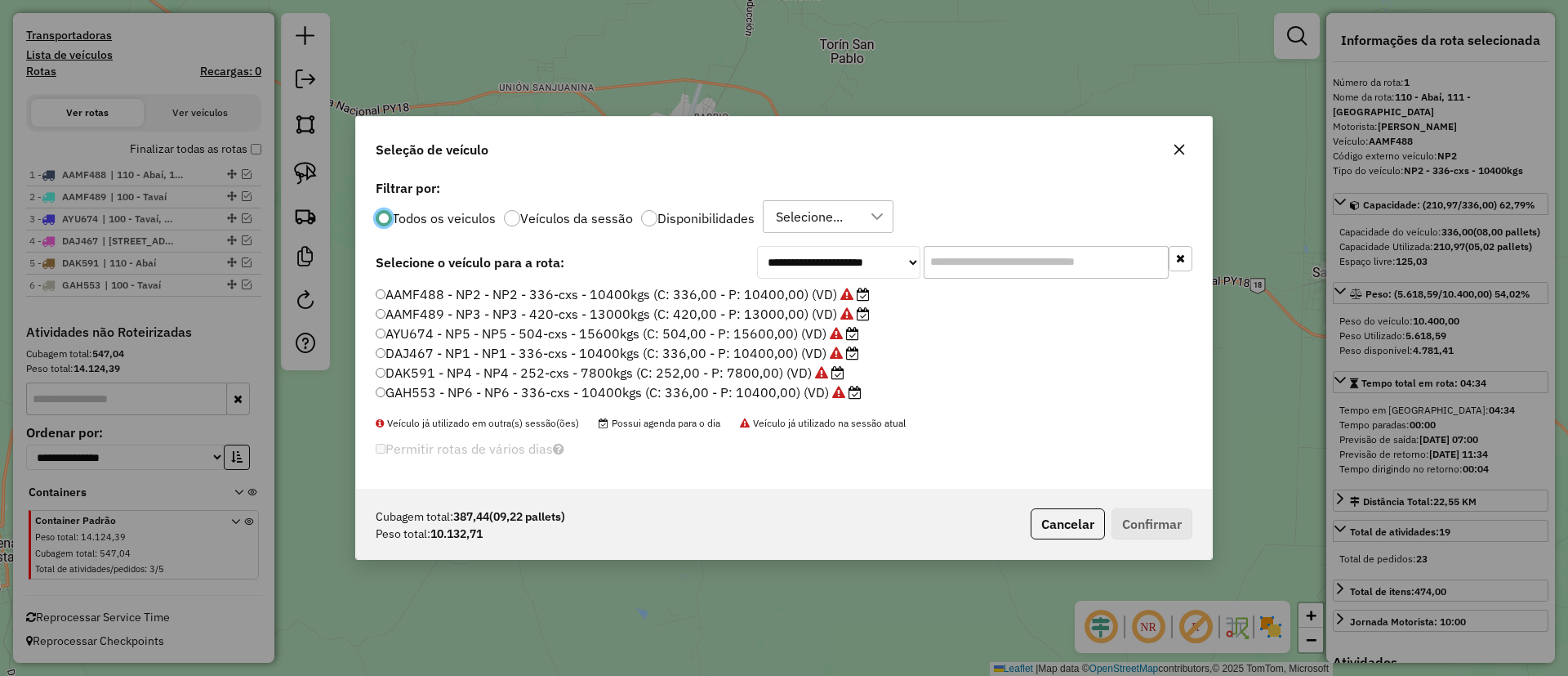
click at [755, 395] on label "GAH553 - NP6 - NP6 - 336-cxs - 10400kgs (C: 336,00 - P: 10400,00) (VD)" at bounding box center [618, 392] width 485 height 20
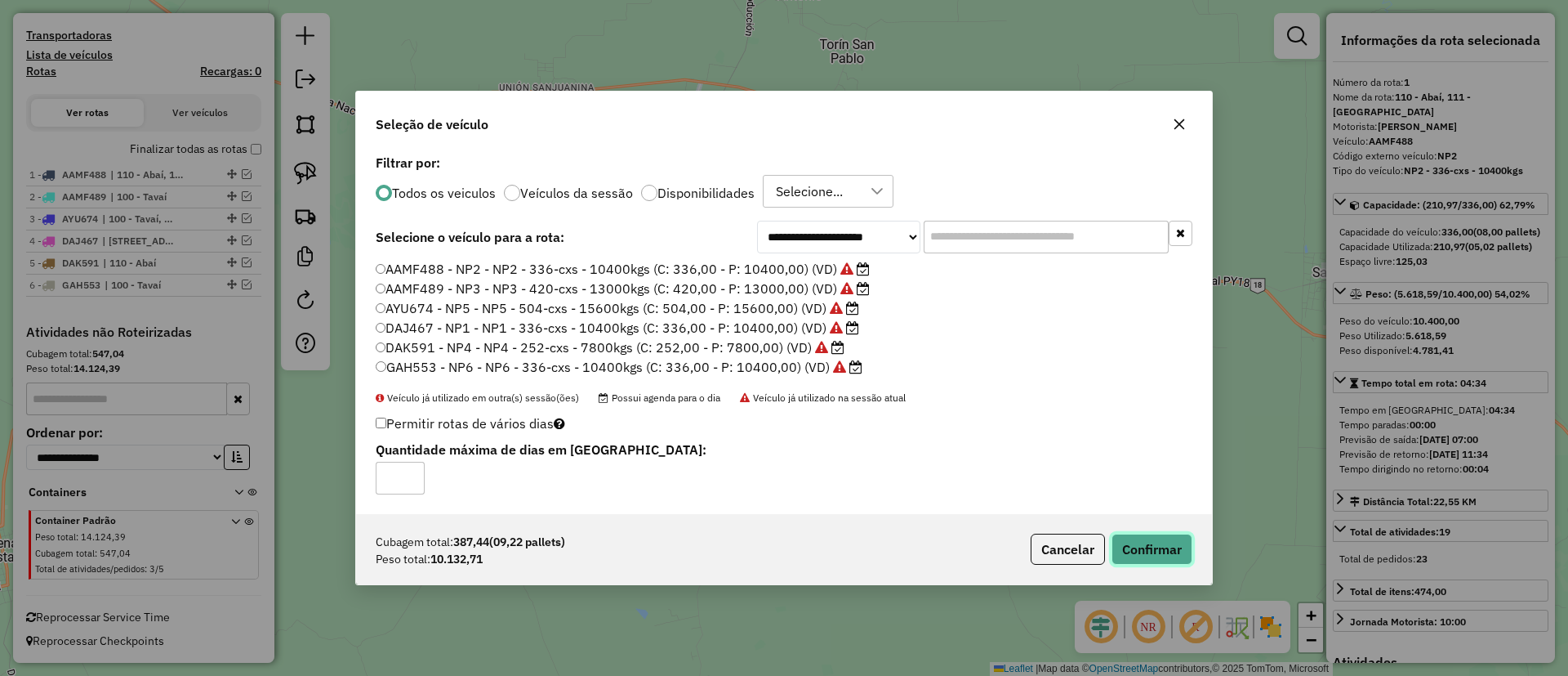
click at [1150, 561] on button "Confirmar" at bounding box center [1152, 549] width 81 height 31
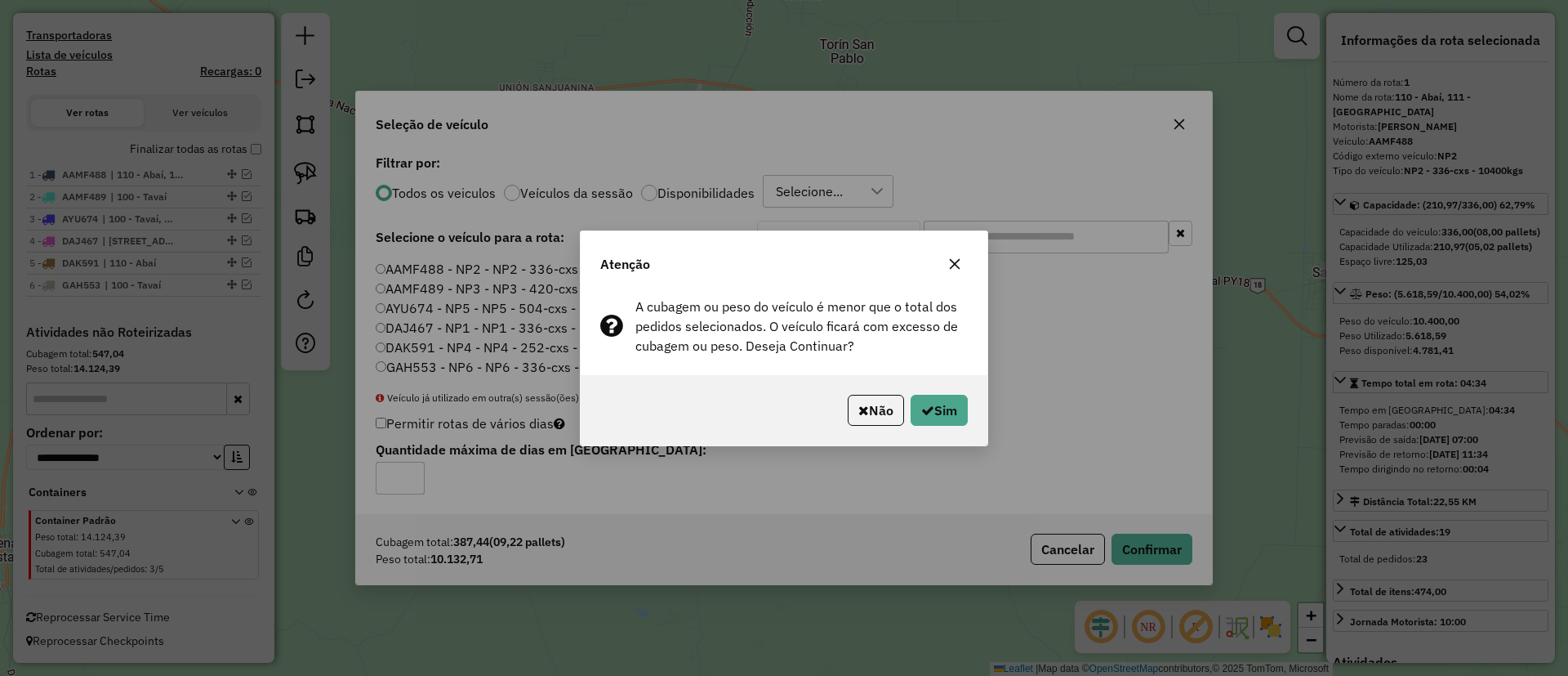
click at [950, 257] on icon "button" at bounding box center [954, 263] width 13 height 13
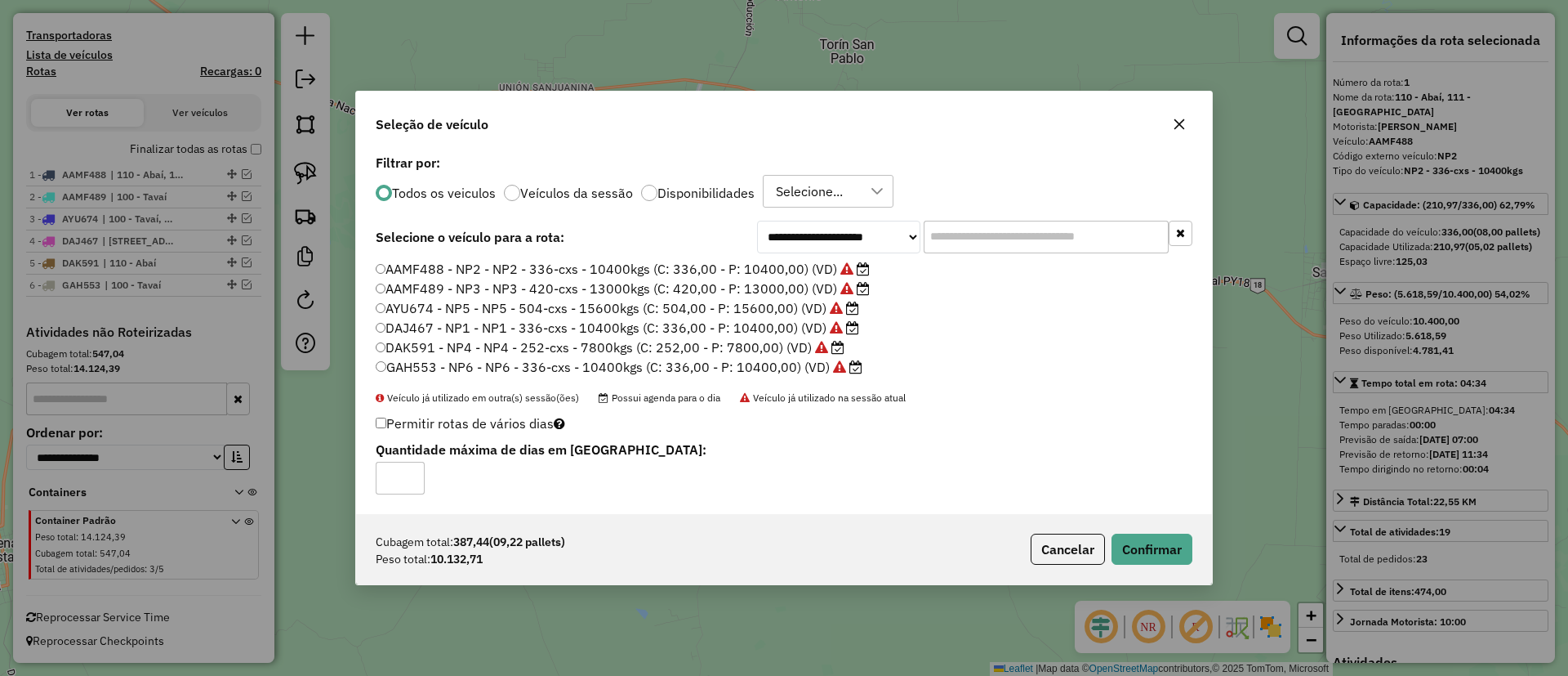
click at [714, 288] on label "AAMF489 - NP3 - NP3 - 420-cxs - 13000kgs (C: 420,00 - P: 13000,00) (VD)" at bounding box center [622, 288] width 494 height 20
click at [1151, 543] on button "Confirmar" at bounding box center [1152, 549] width 81 height 31
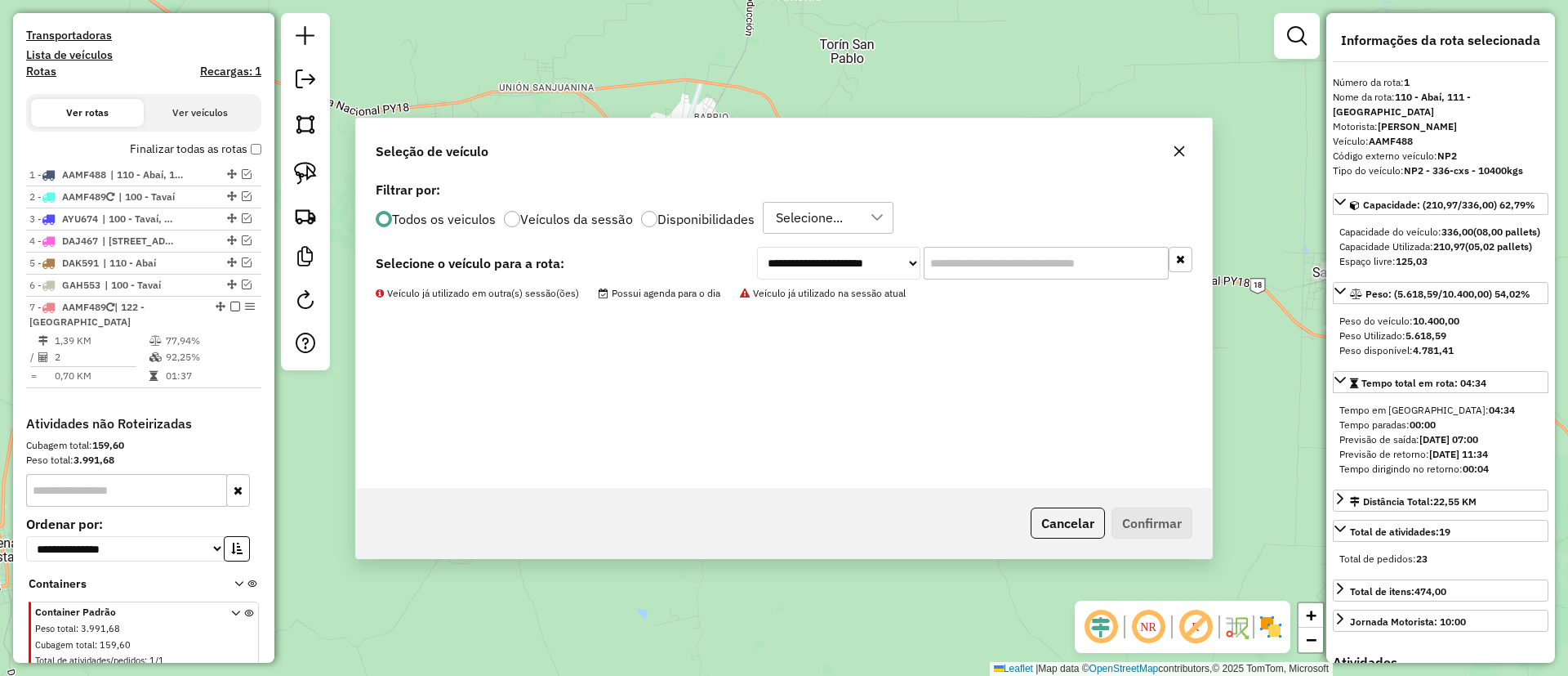
scroll to position [555, 0]
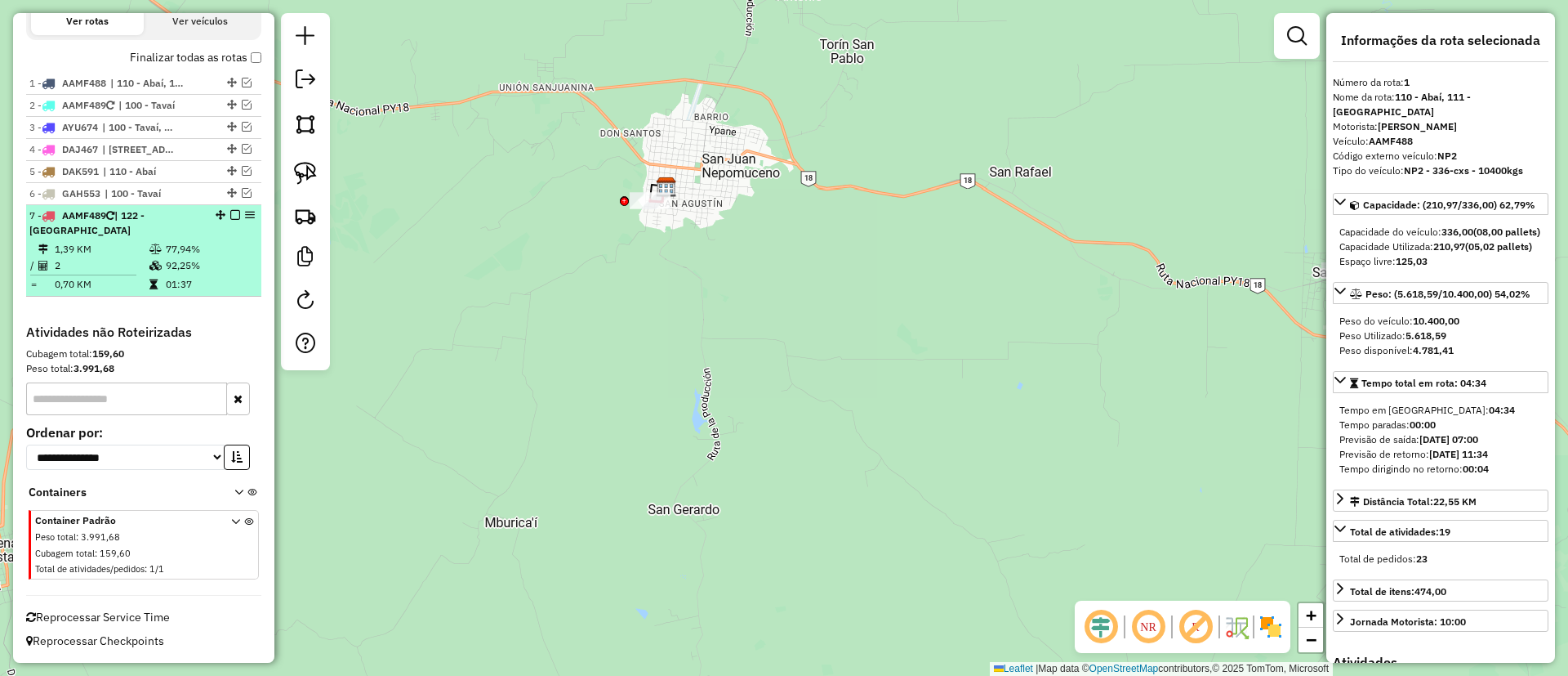
click at [232, 215] on em at bounding box center [235, 214] width 9 height 9
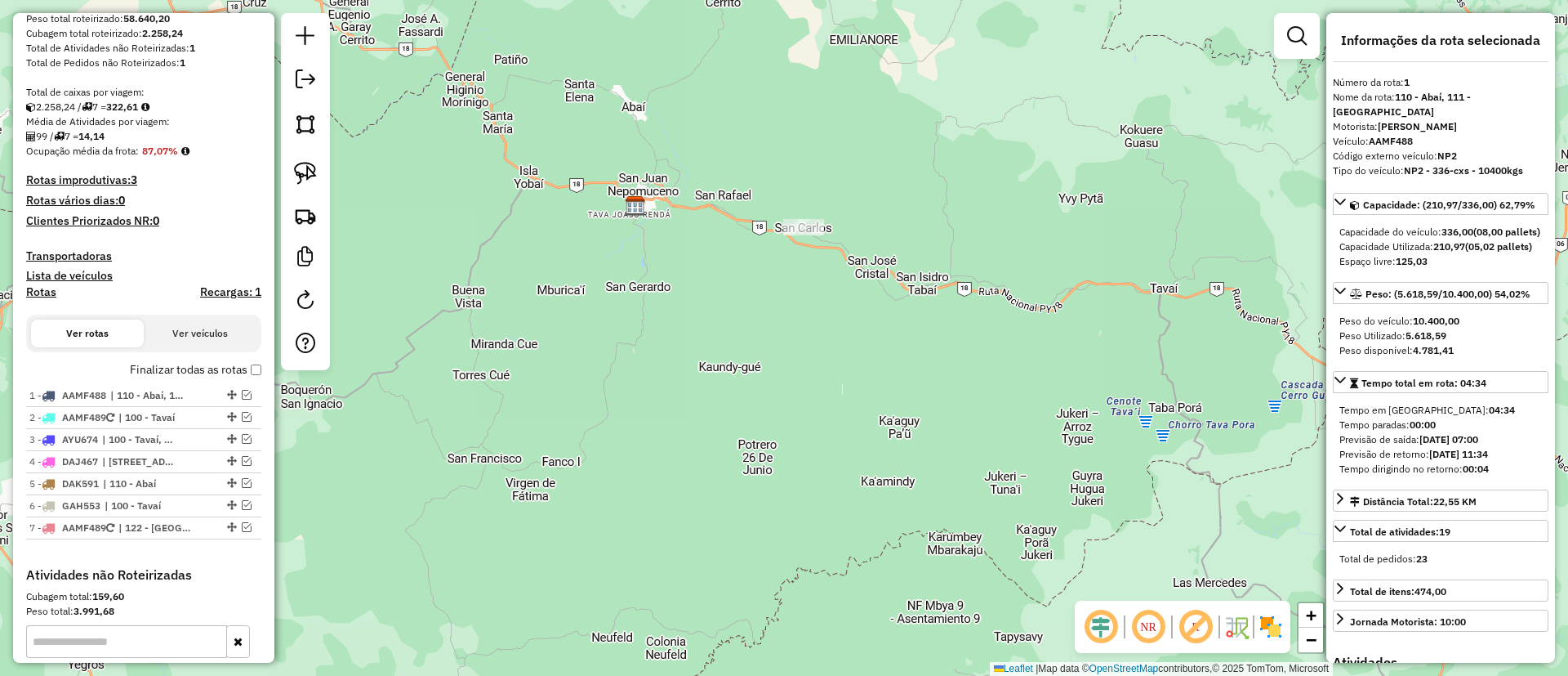
scroll to position [240, 0]
click at [219, 373] on label "Finalizar todas as rotas" at bounding box center [195, 372] width 131 height 17
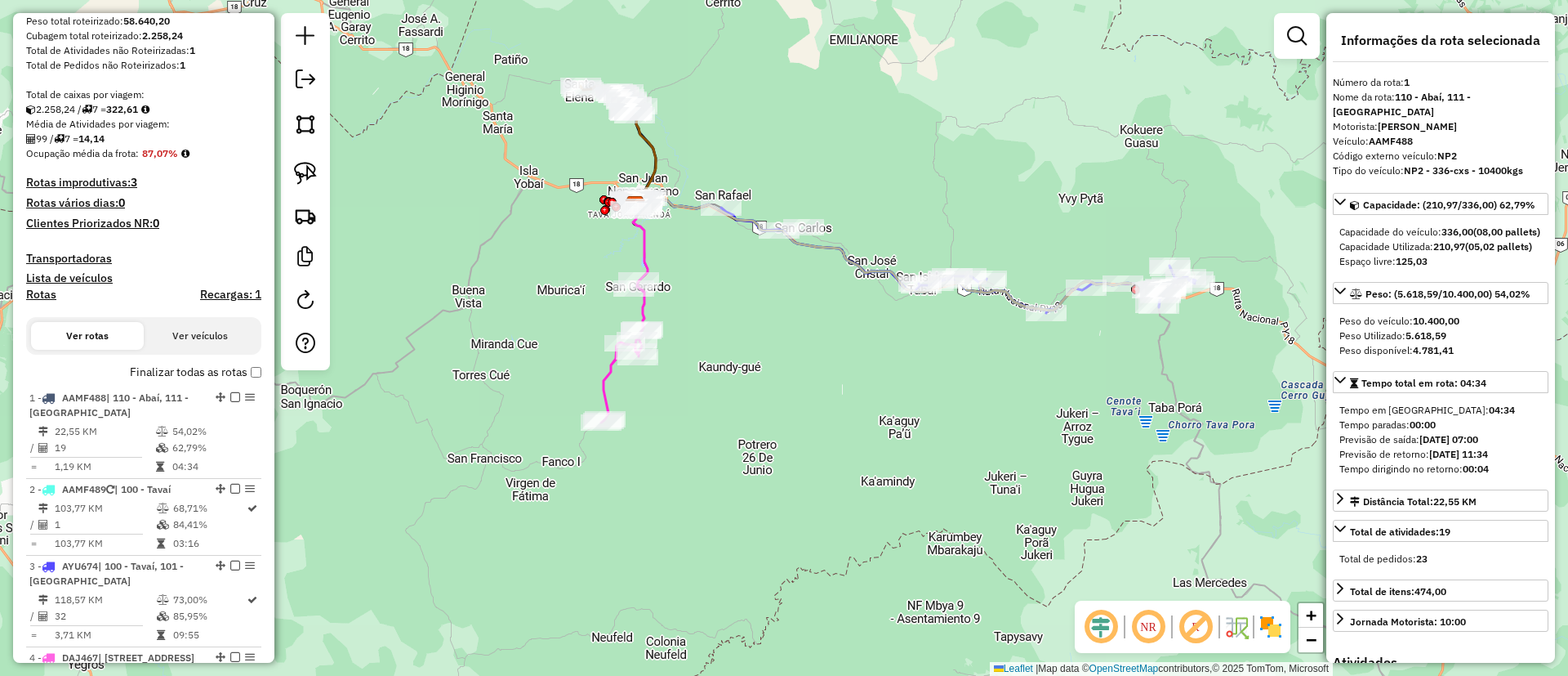
click at [651, 153] on icon at bounding box center [644, 155] width 24 height 100
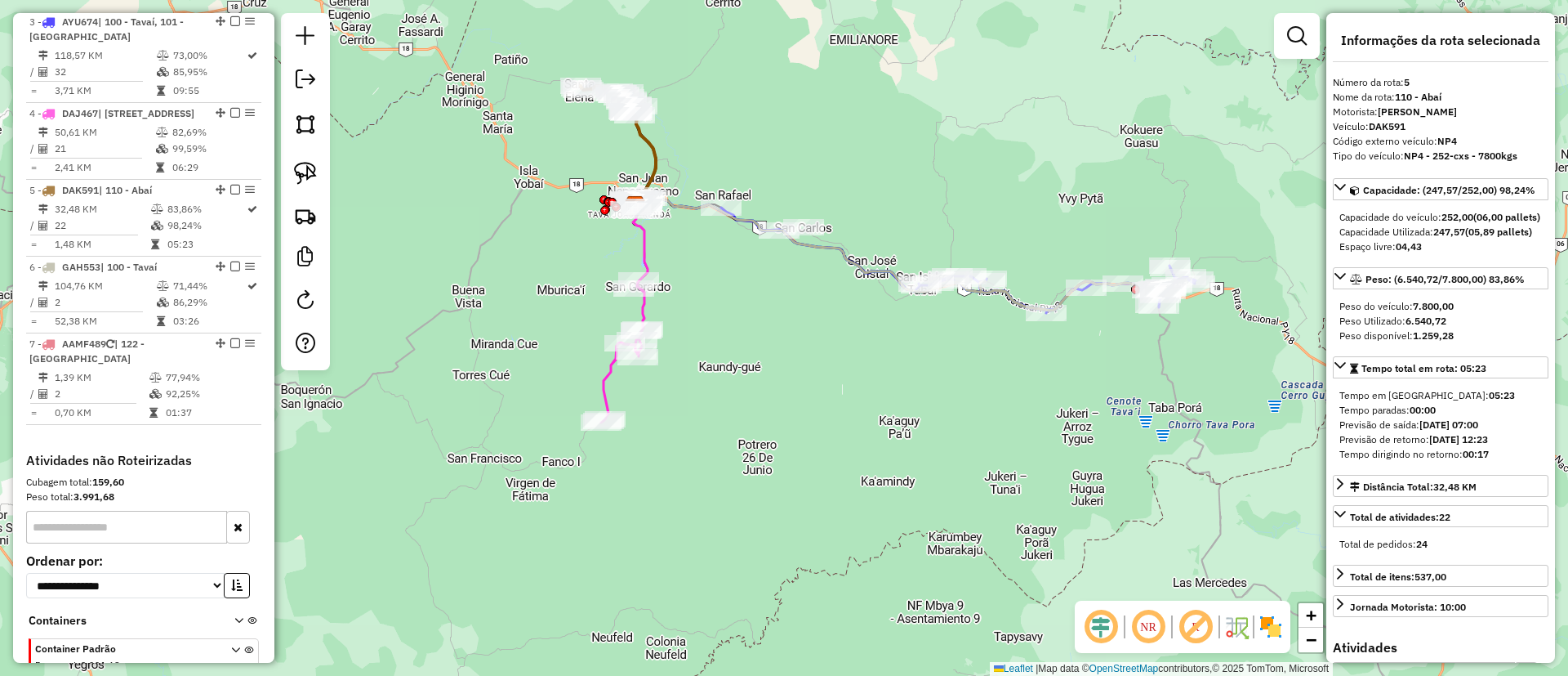
scroll to position [927, 0]
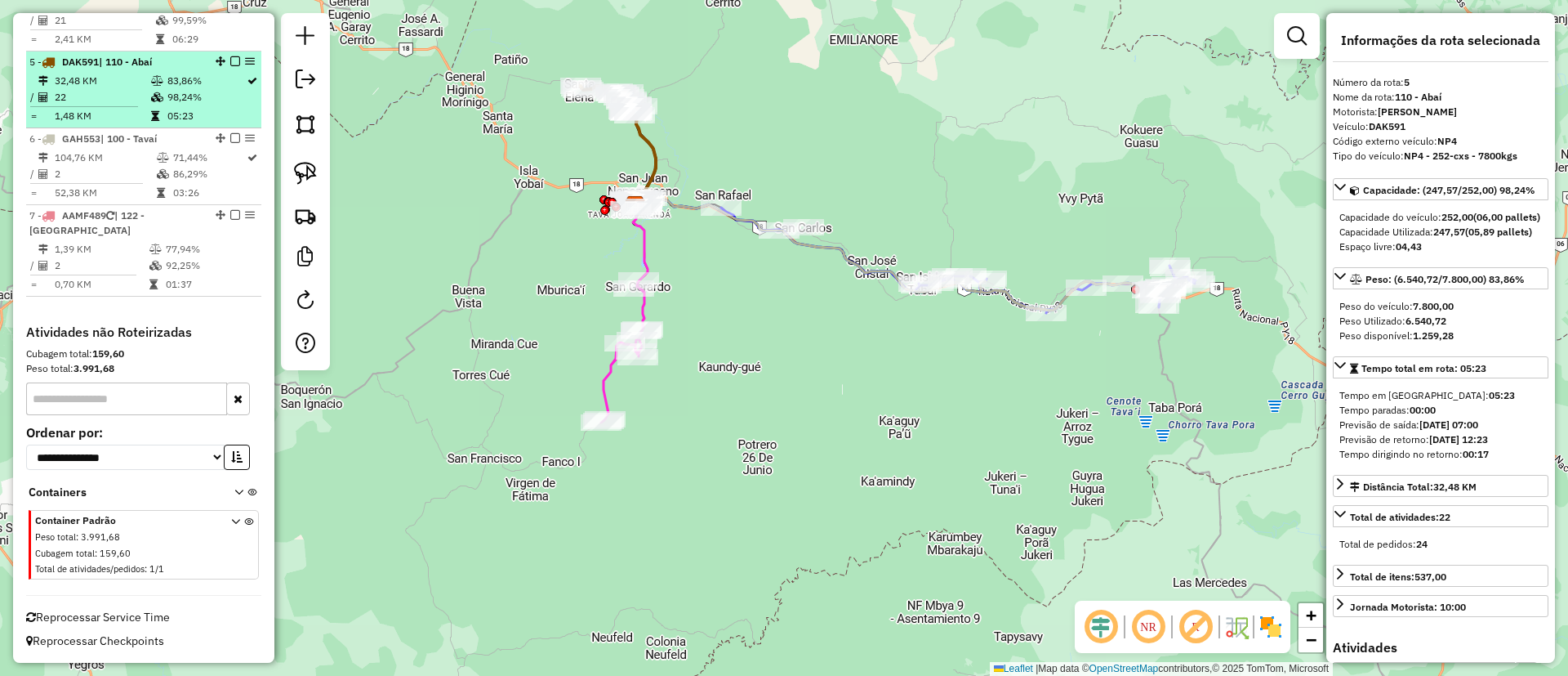
click at [230, 61] on em at bounding box center [235, 61] width 9 height 9
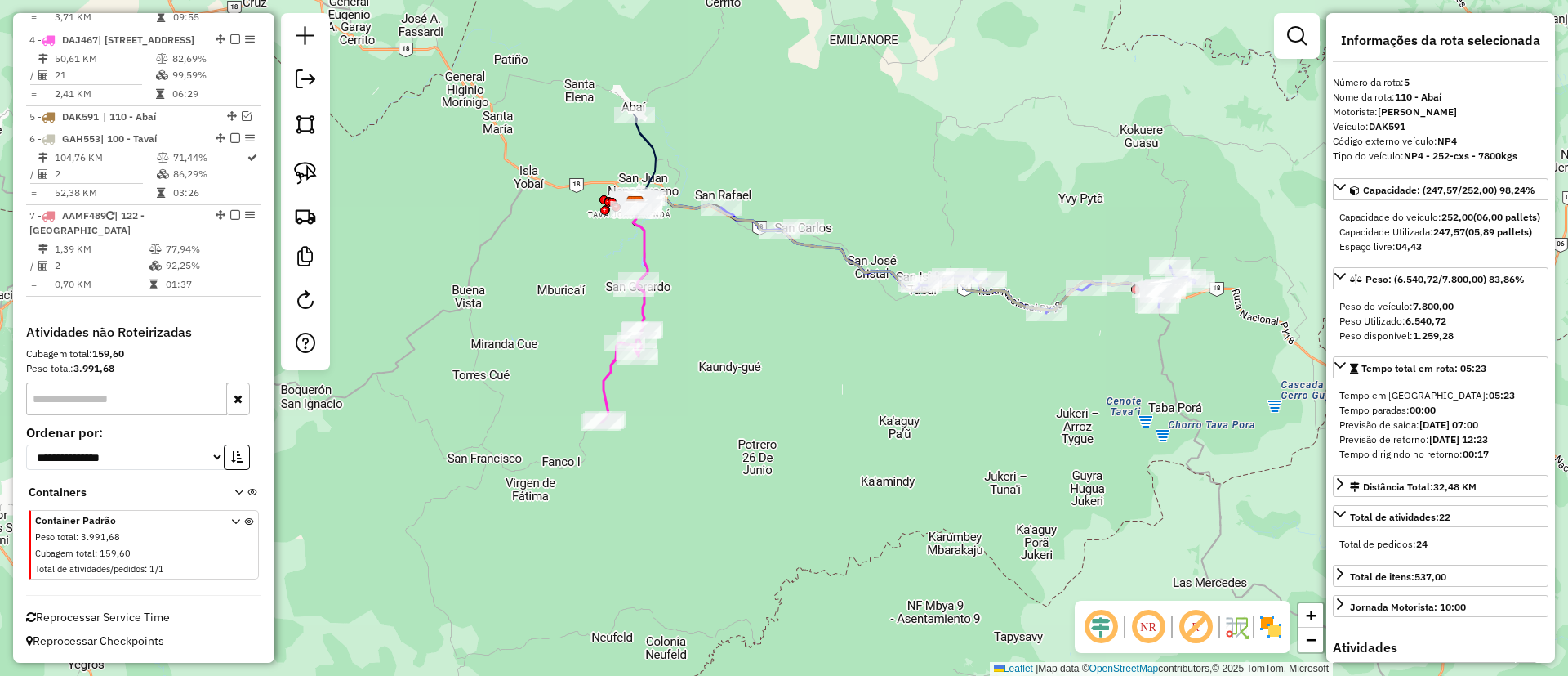
click at [651, 144] on icon at bounding box center [642, 159] width 27 height 89
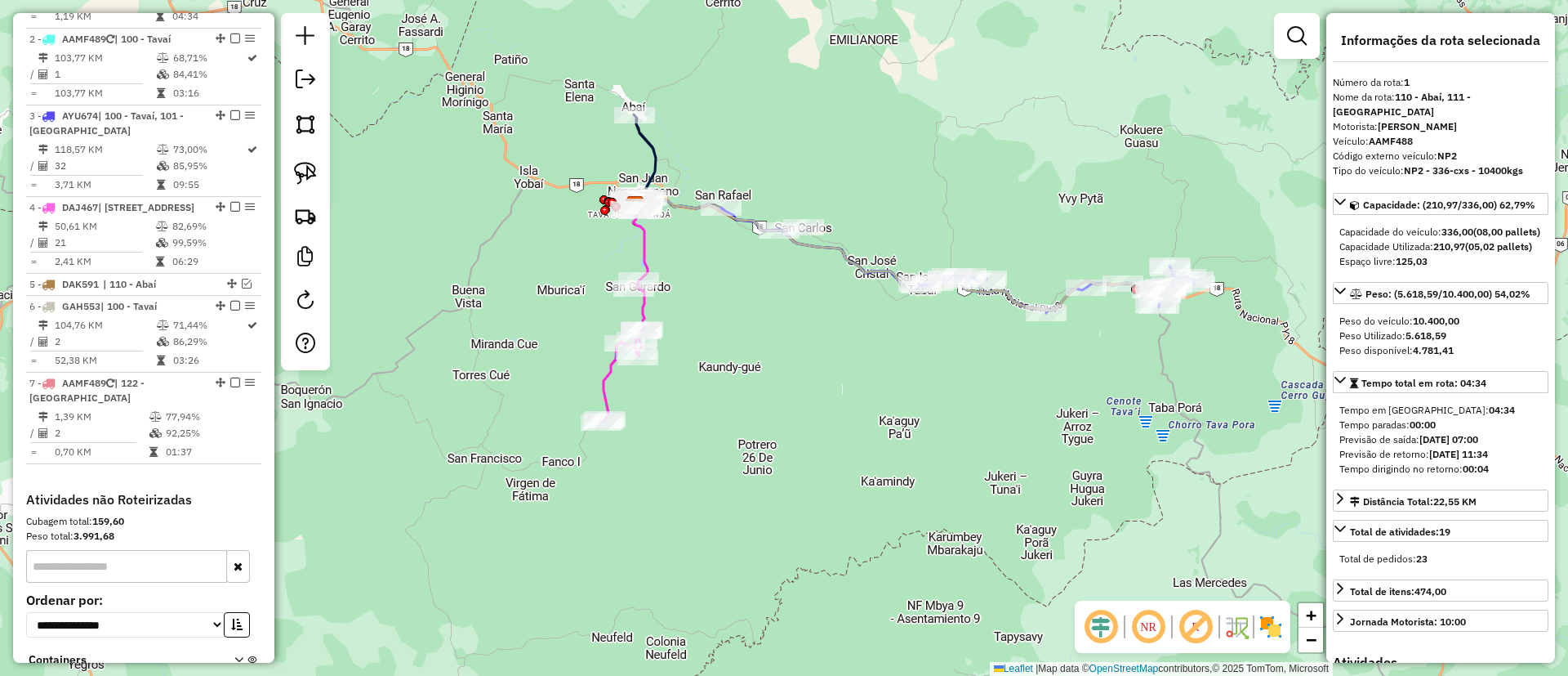
scroll to position [615, 0]
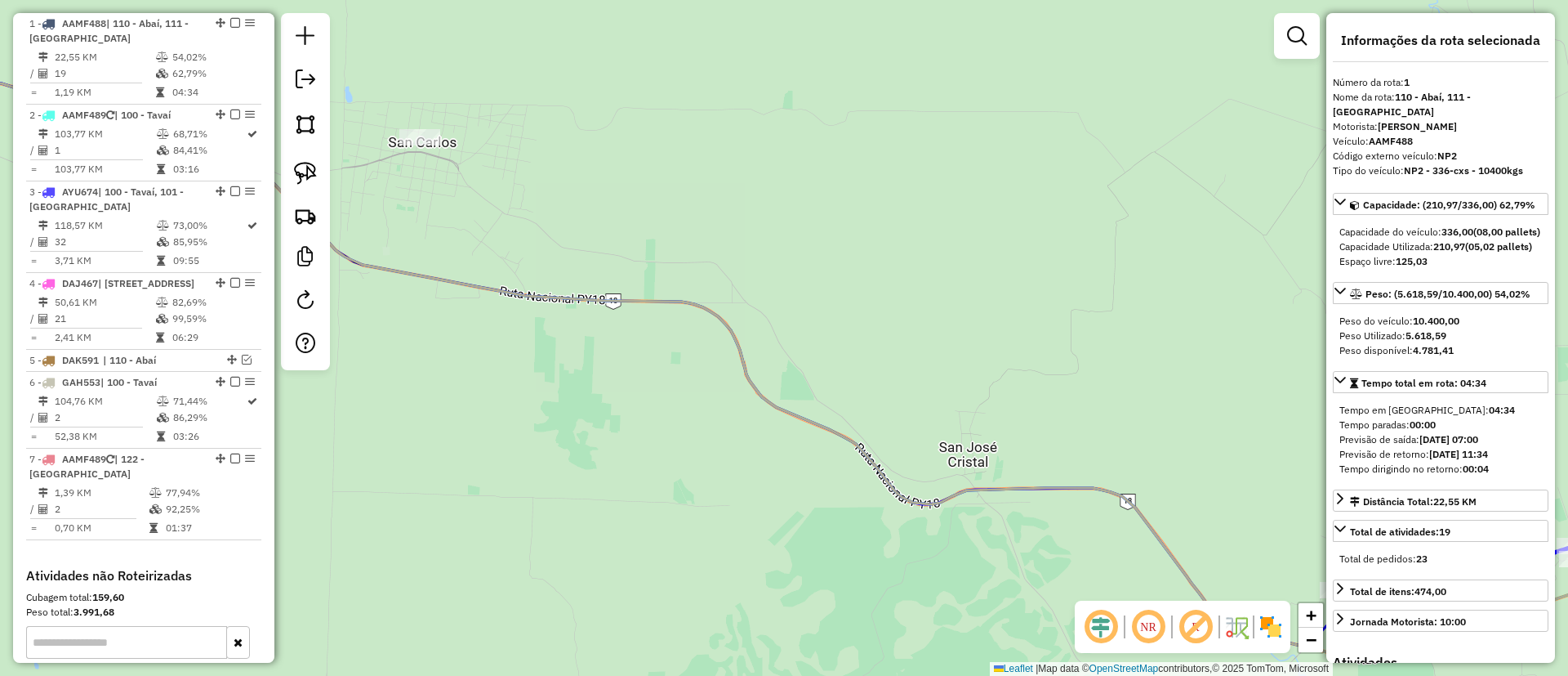
drag, startPoint x: 802, startPoint y: 323, endPoint x: 930, endPoint y: 341, distance: 129.3
click at [930, 341] on div "Janela de atendimento Grade de atendimento Capacidade Transportadoras Veículos …" at bounding box center [784, 338] width 1568 height 676
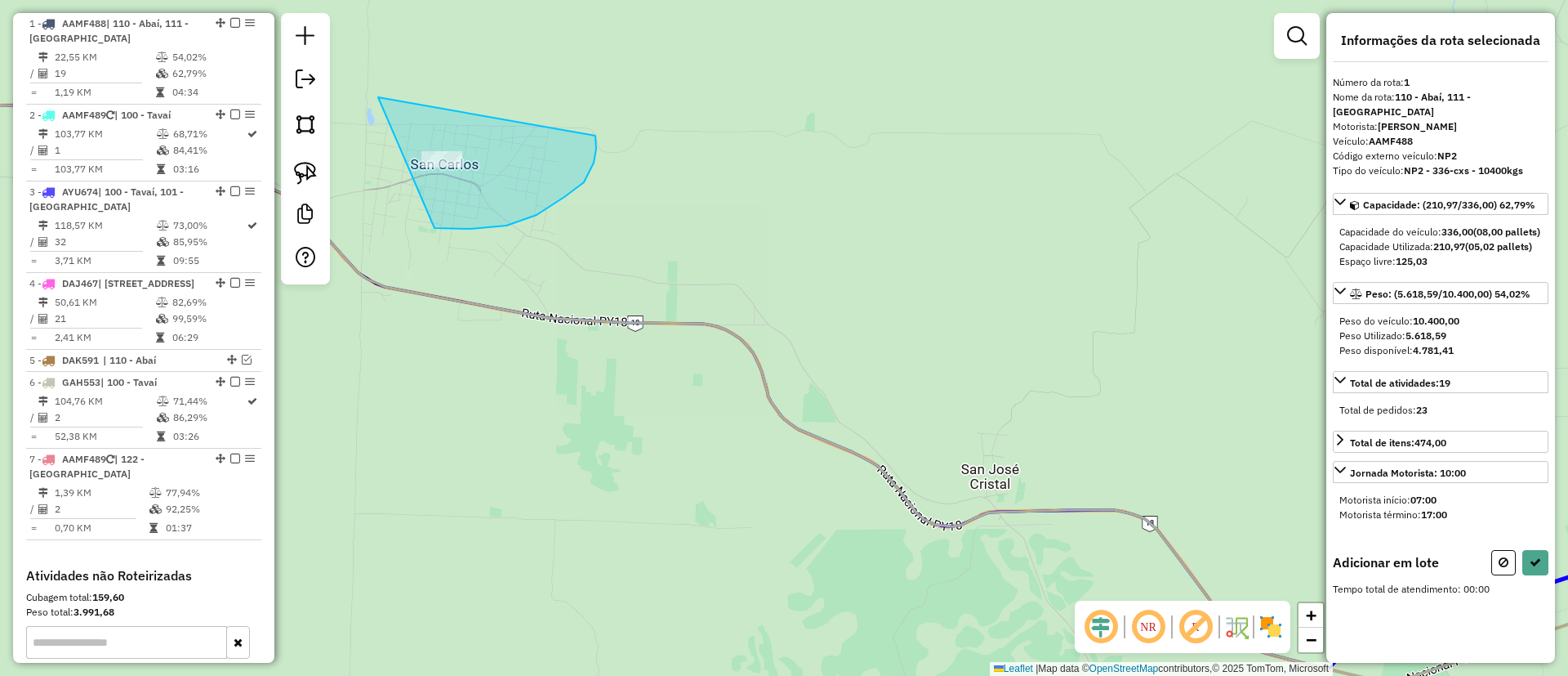
drag, startPoint x: 378, startPoint y: 97, endPoint x: 590, endPoint y: 126, distance: 214.0
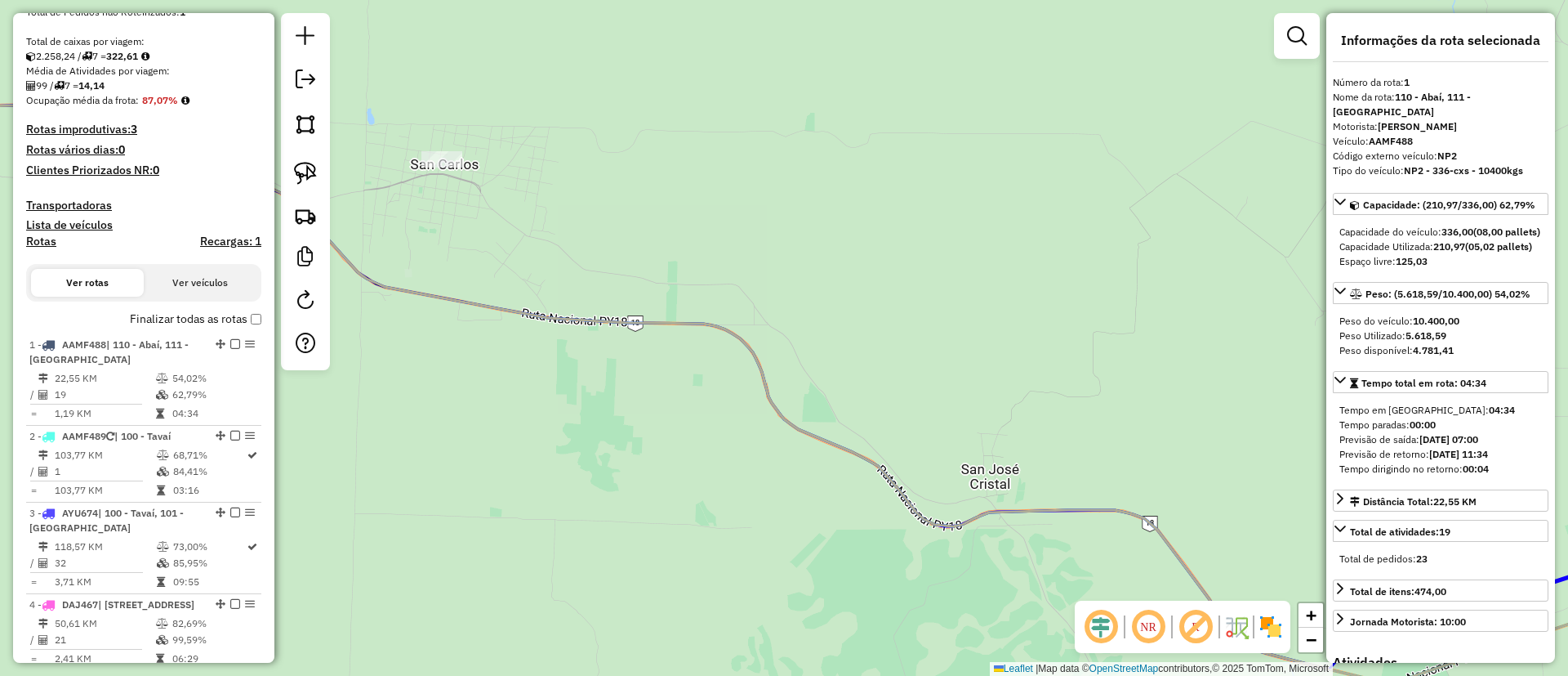
scroll to position [247, 0]
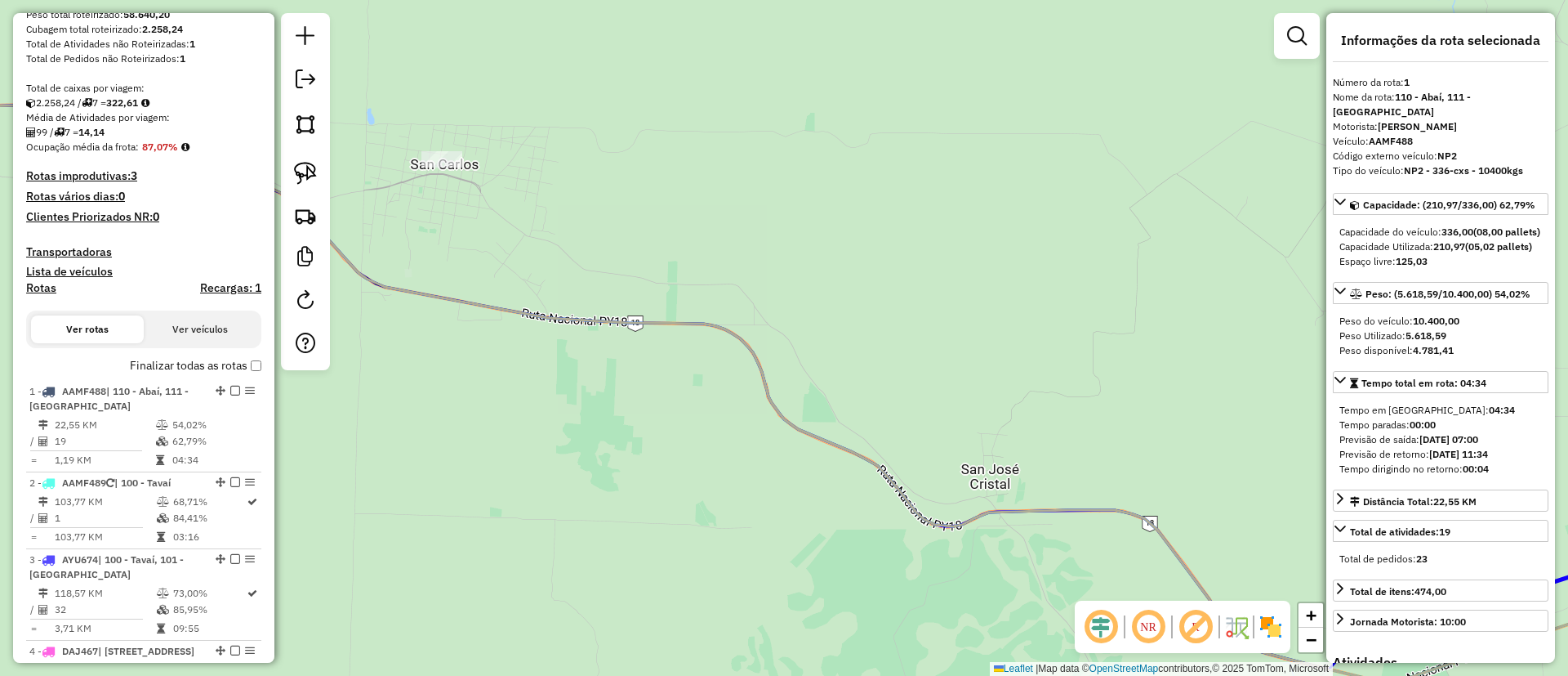
click at [194, 367] on label "Finalizar todas as rotas" at bounding box center [195, 365] width 131 height 17
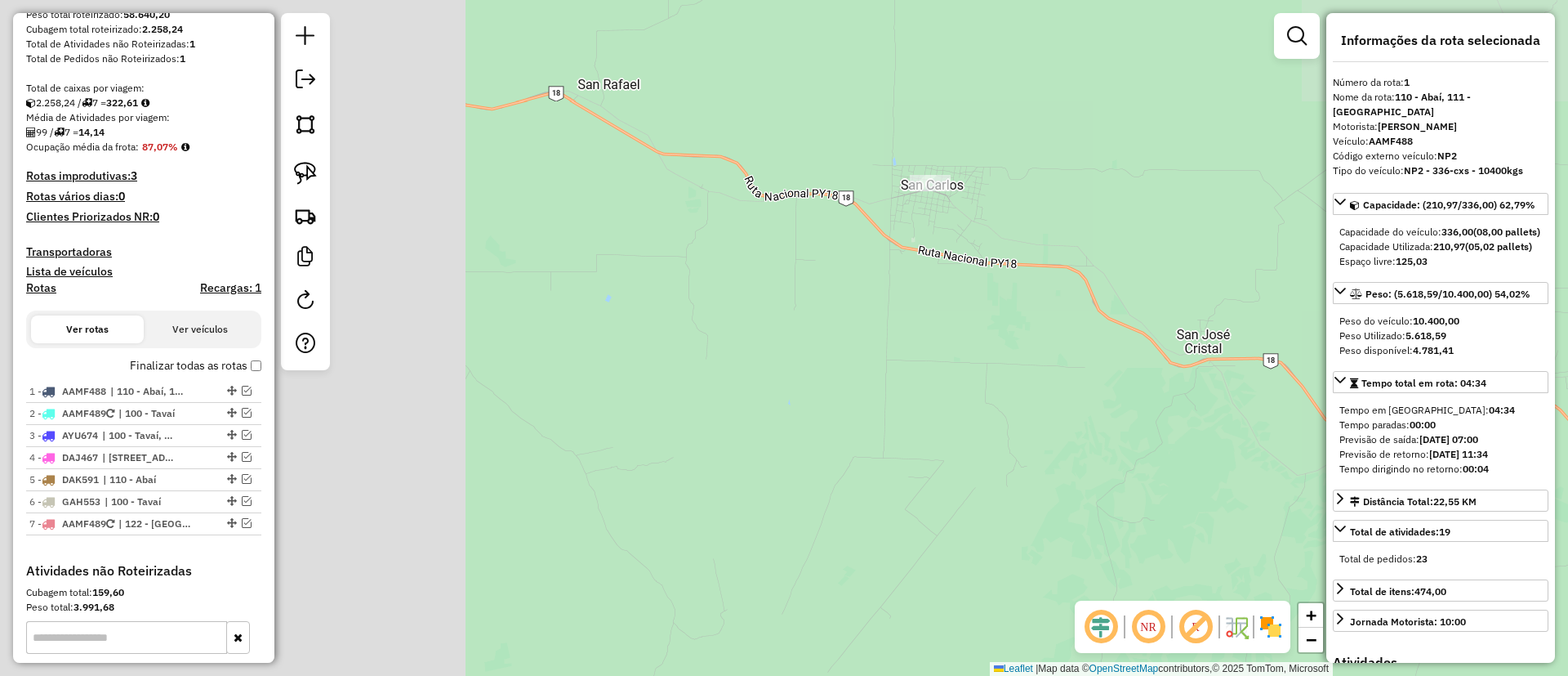
drag, startPoint x: 465, startPoint y: 367, endPoint x: 1034, endPoint y: 296, distance: 573.4
click at [1034, 296] on div "Janela de atendimento Grade de atendimento Capacidade Transportadoras Veículos …" at bounding box center [784, 338] width 1568 height 676
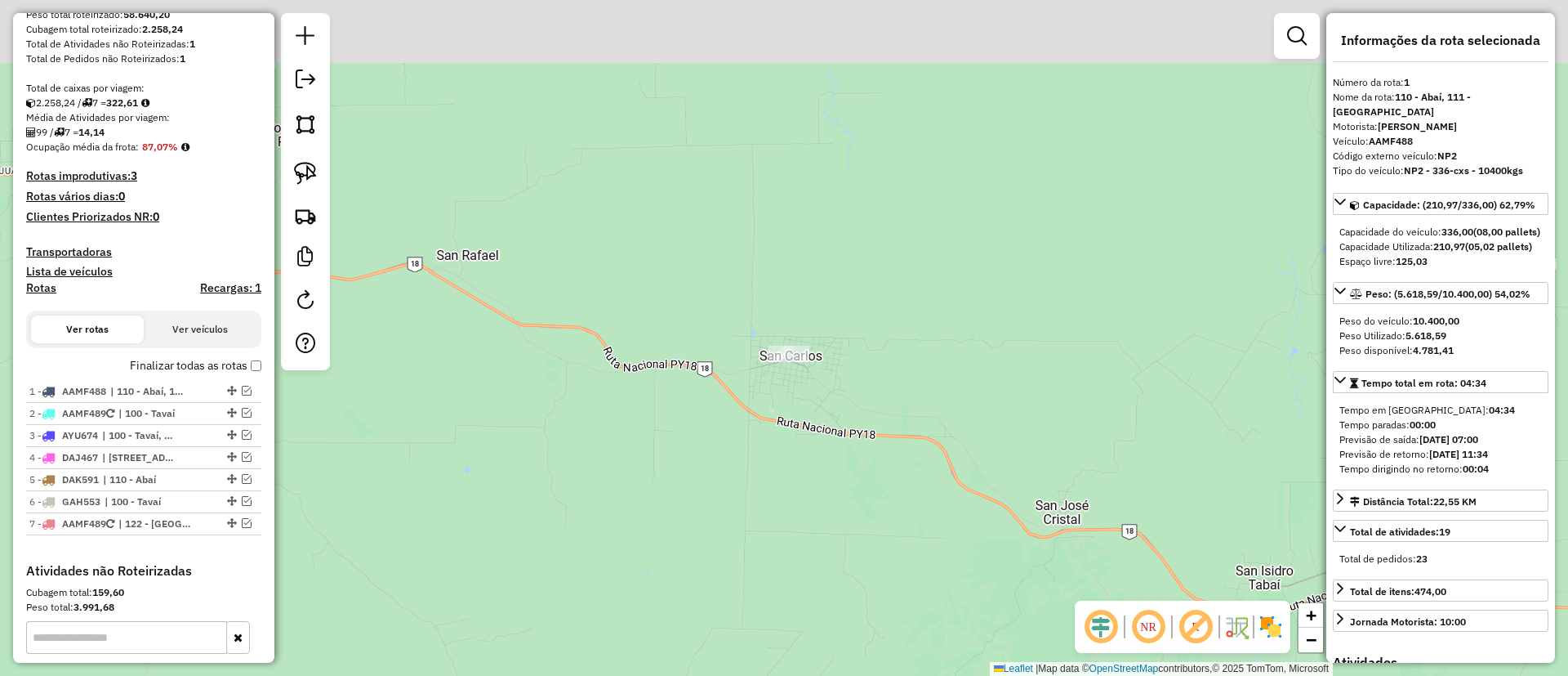
drag, startPoint x: 731, startPoint y: 264, endPoint x: 523, endPoint y: 448, distance: 277.7
click at [523, 448] on div "Janela de atendimento Grade de atendimento Capacidade Transportadoras Veículos …" at bounding box center [784, 338] width 1568 height 676
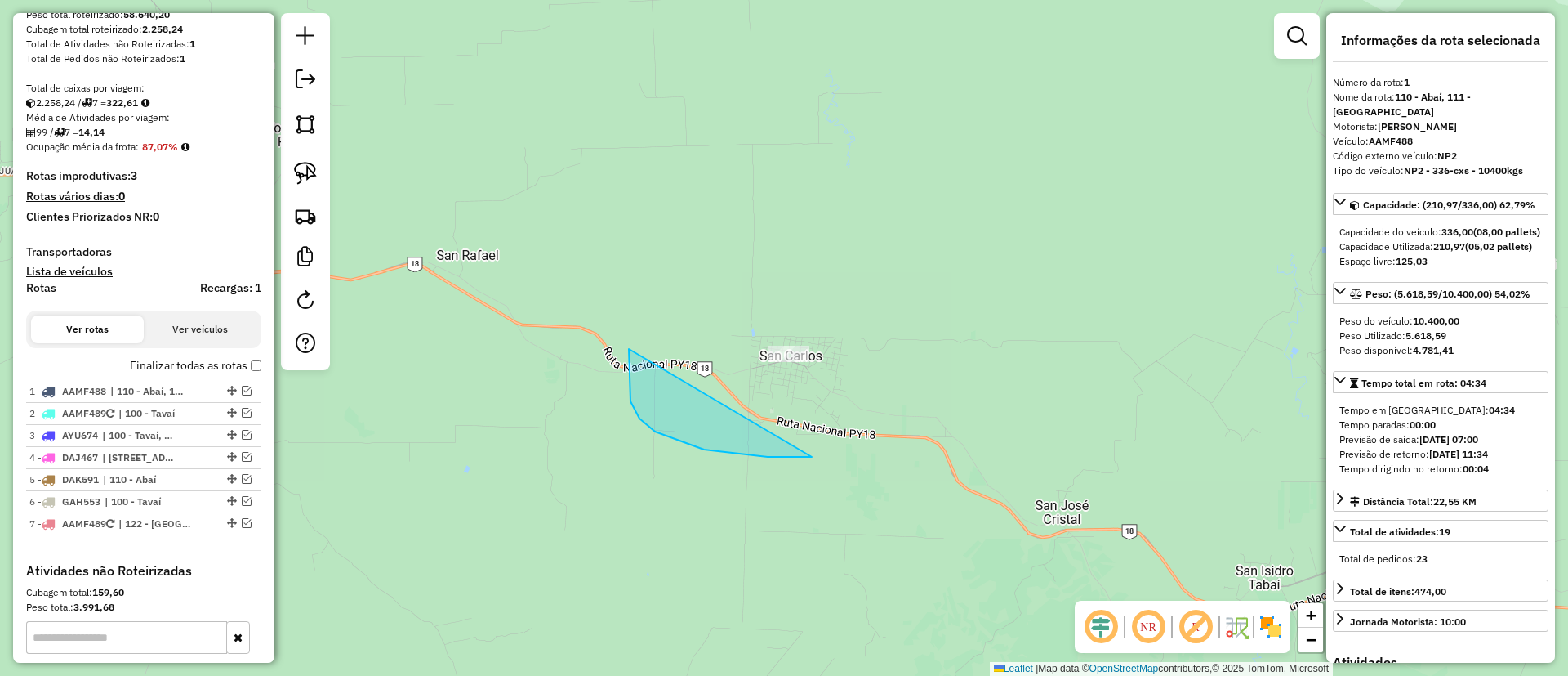
drag, startPoint x: 629, startPoint y: 349, endPoint x: 886, endPoint y: 285, distance: 264.8
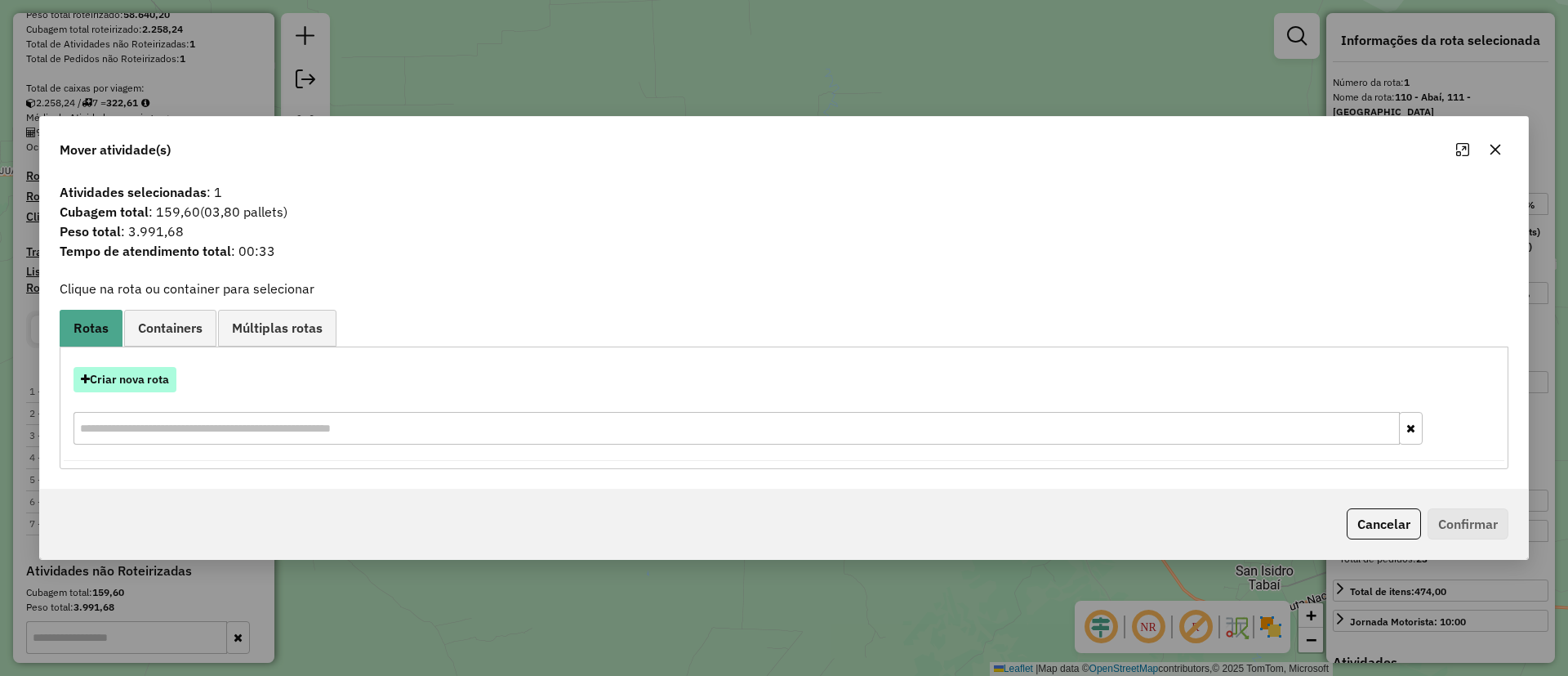
click at [153, 374] on button "Criar nova rota" at bounding box center [125, 380] width 103 height 26
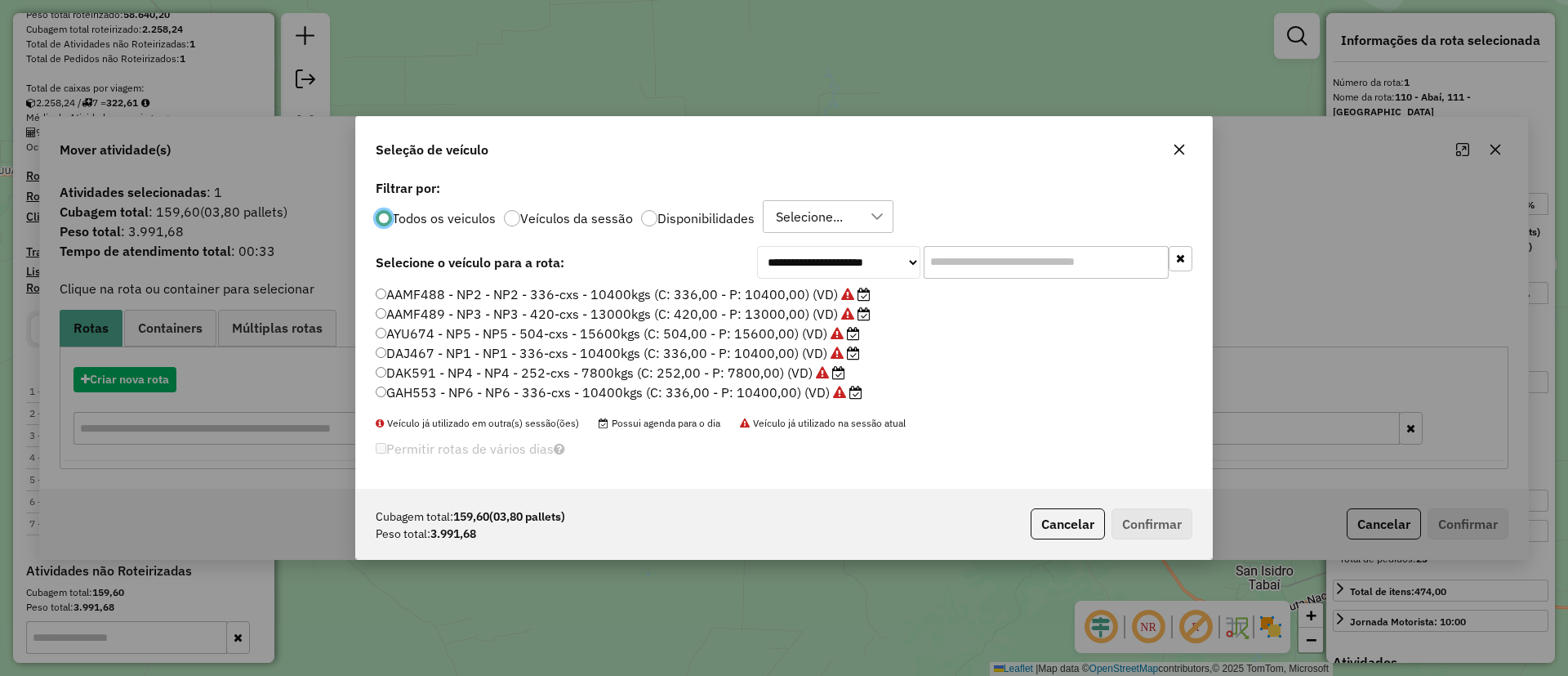
scroll to position [9, 5]
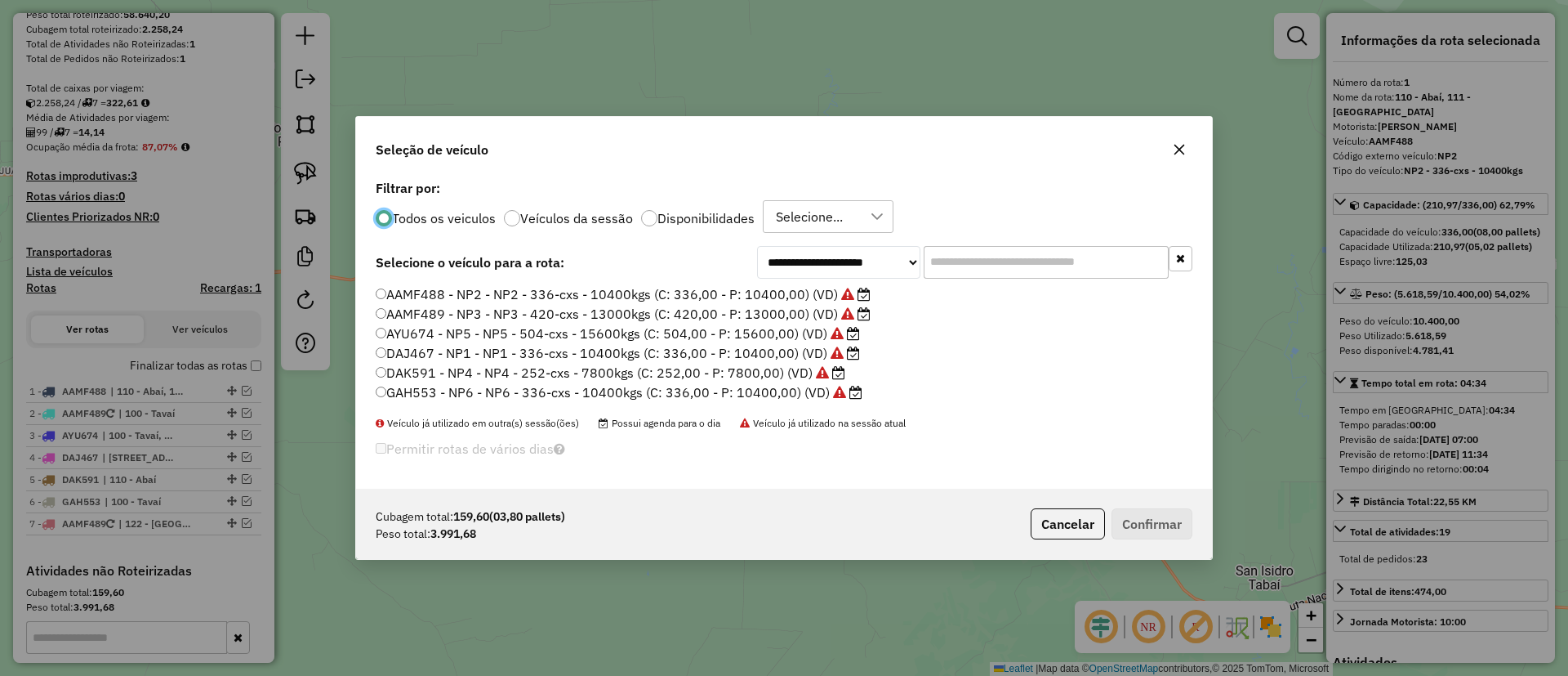
click at [764, 371] on label "DAK591 - NP4 - NP4 - 252-cxs - 7800kgs (C: 252,00 - P: 7800,00) (VD)" at bounding box center [610, 372] width 469 height 20
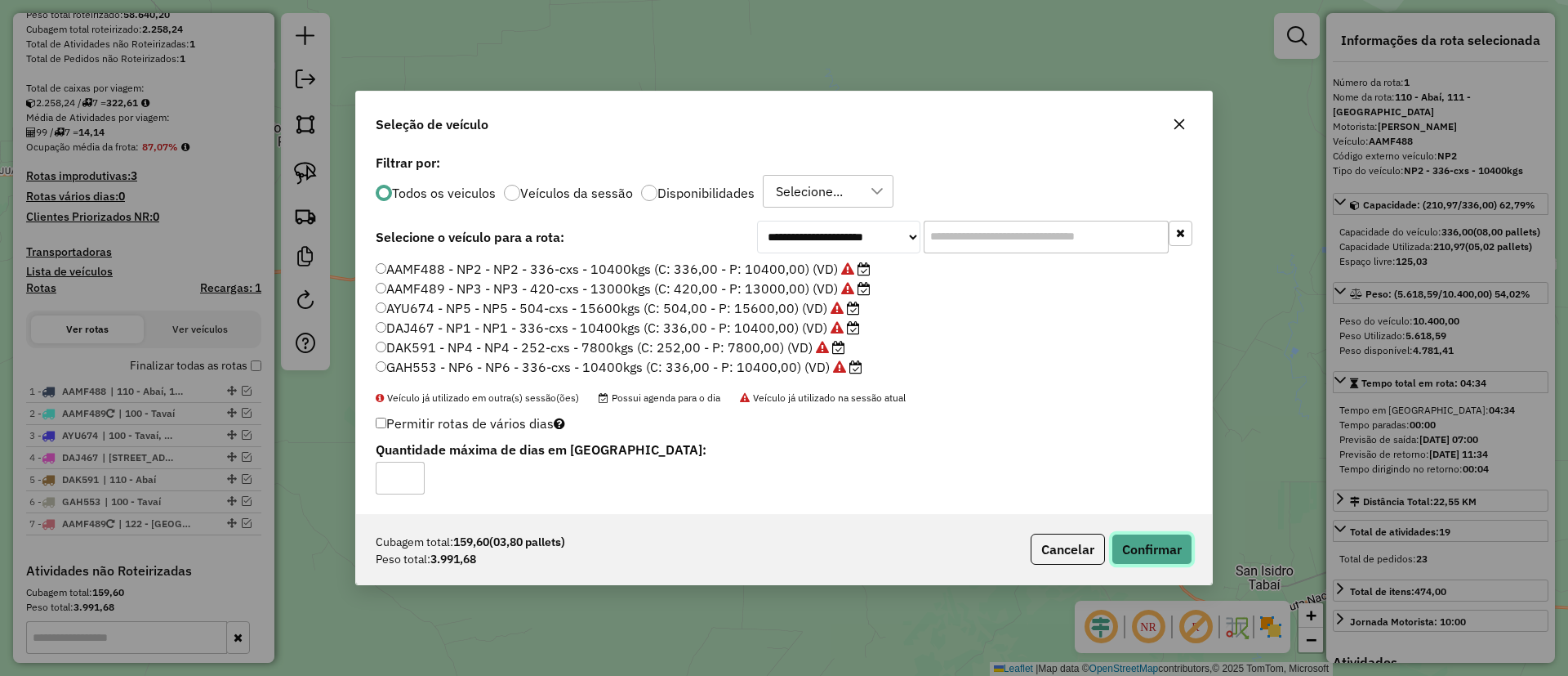
click at [1151, 542] on button "Confirmar" at bounding box center [1152, 549] width 81 height 31
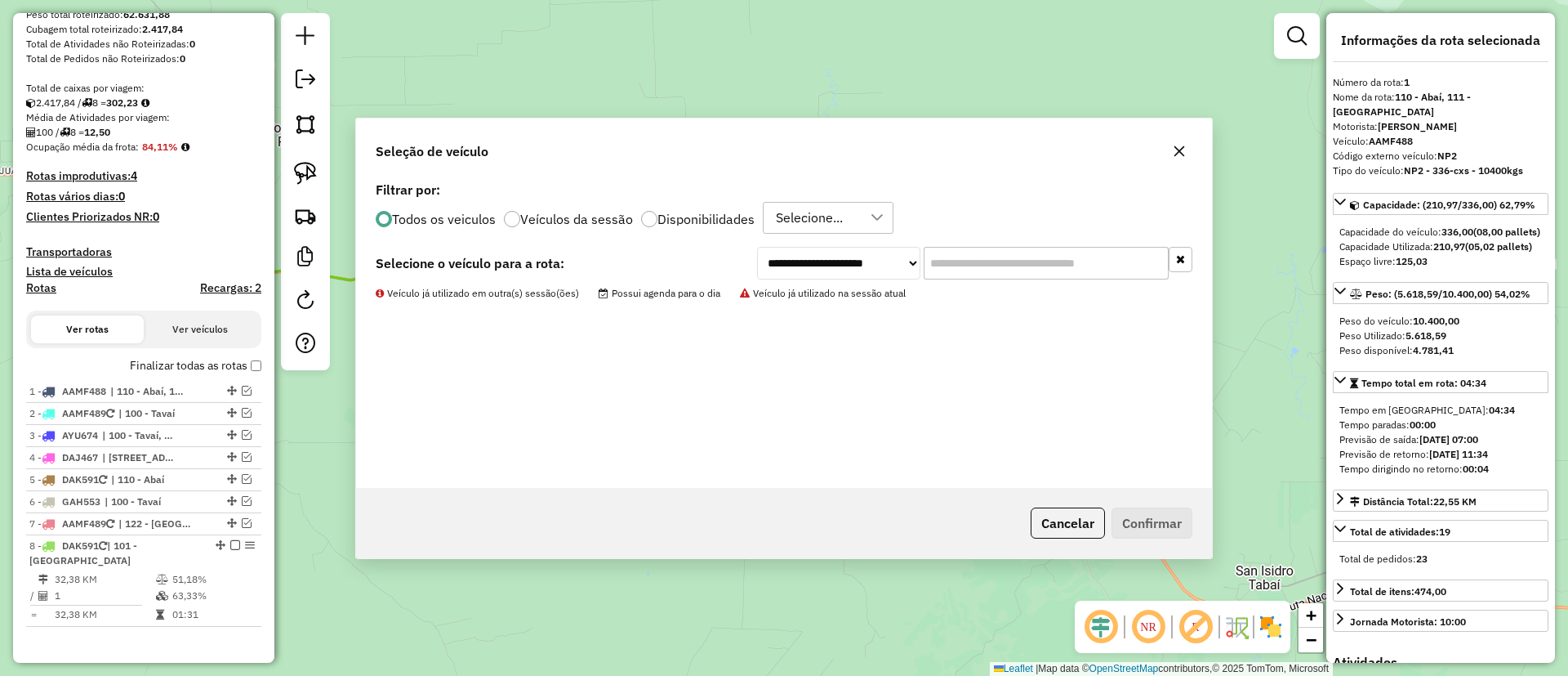
scroll to position [305, 0]
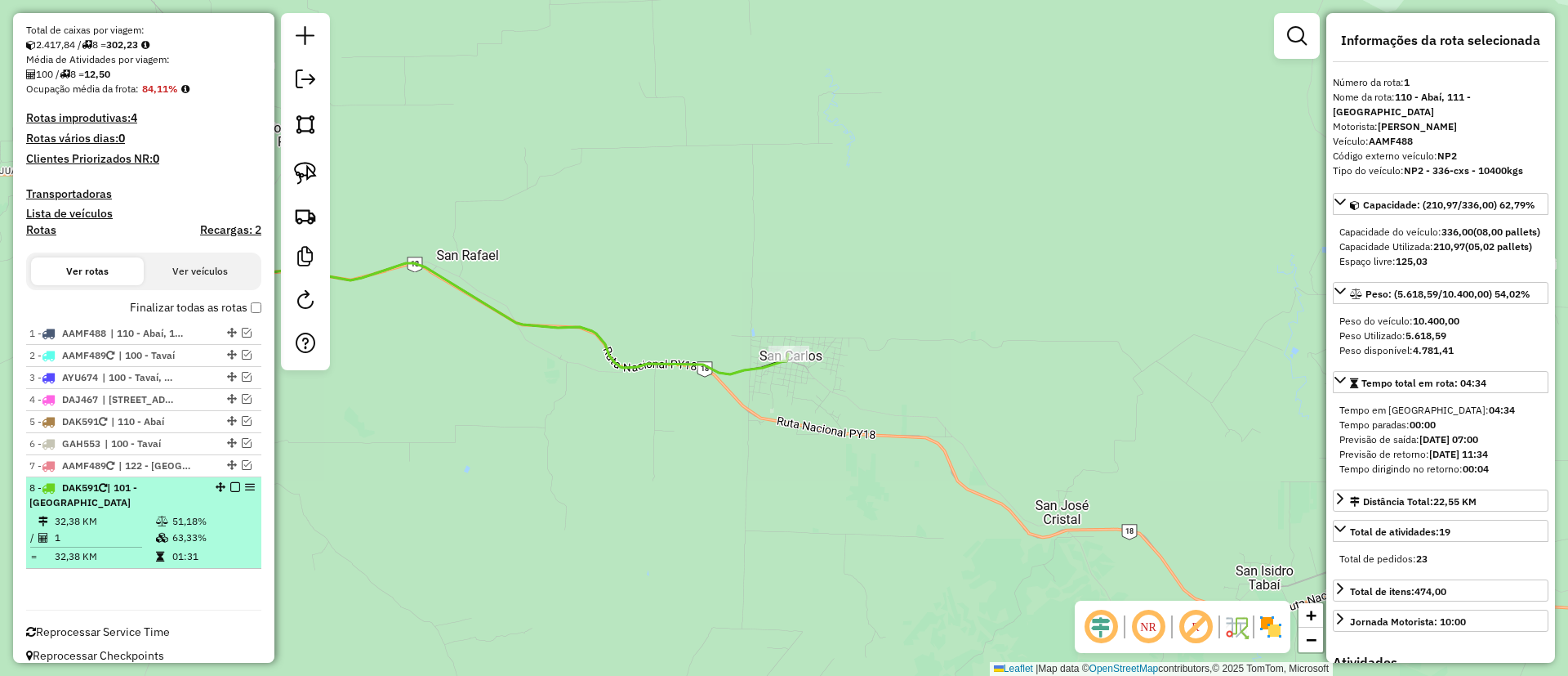
click at [230, 487] on em at bounding box center [235, 487] width 9 height 9
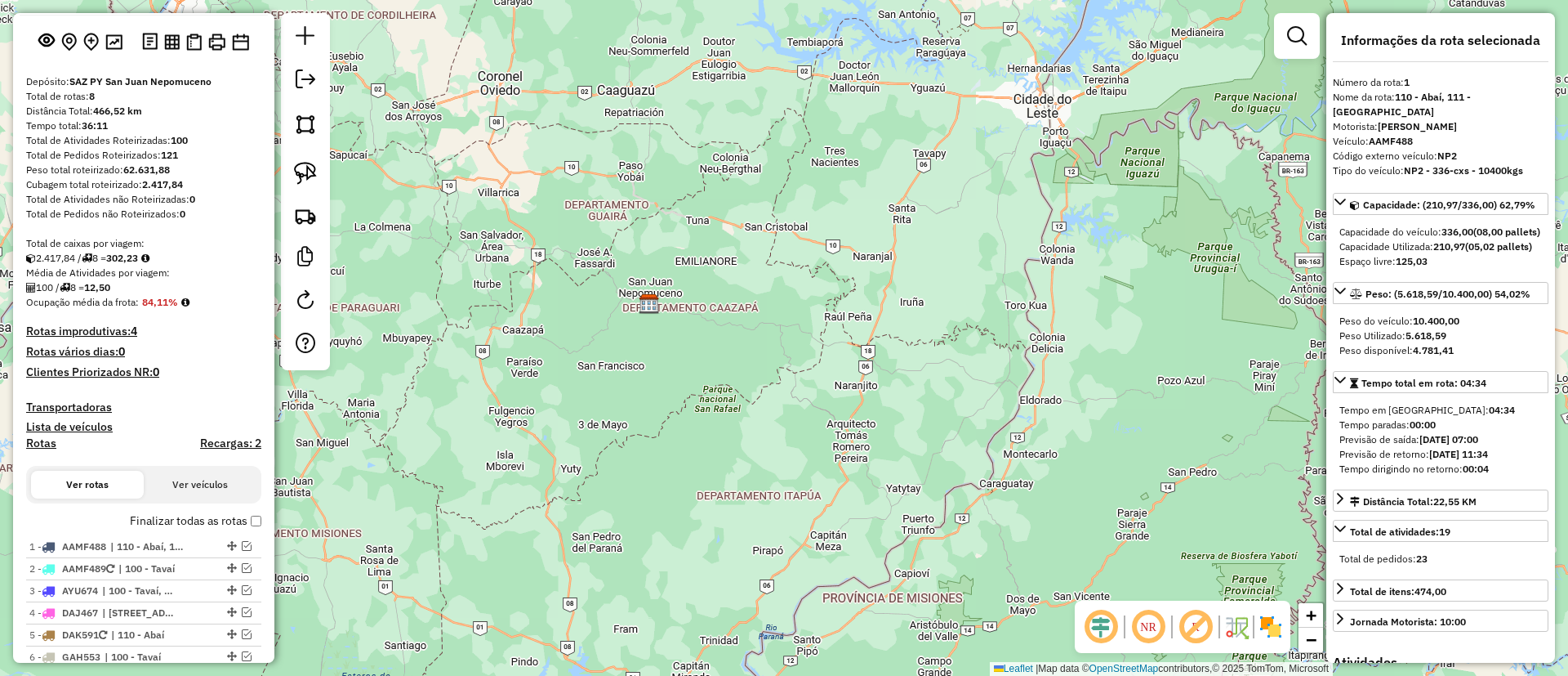
scroll to position [0, 0]
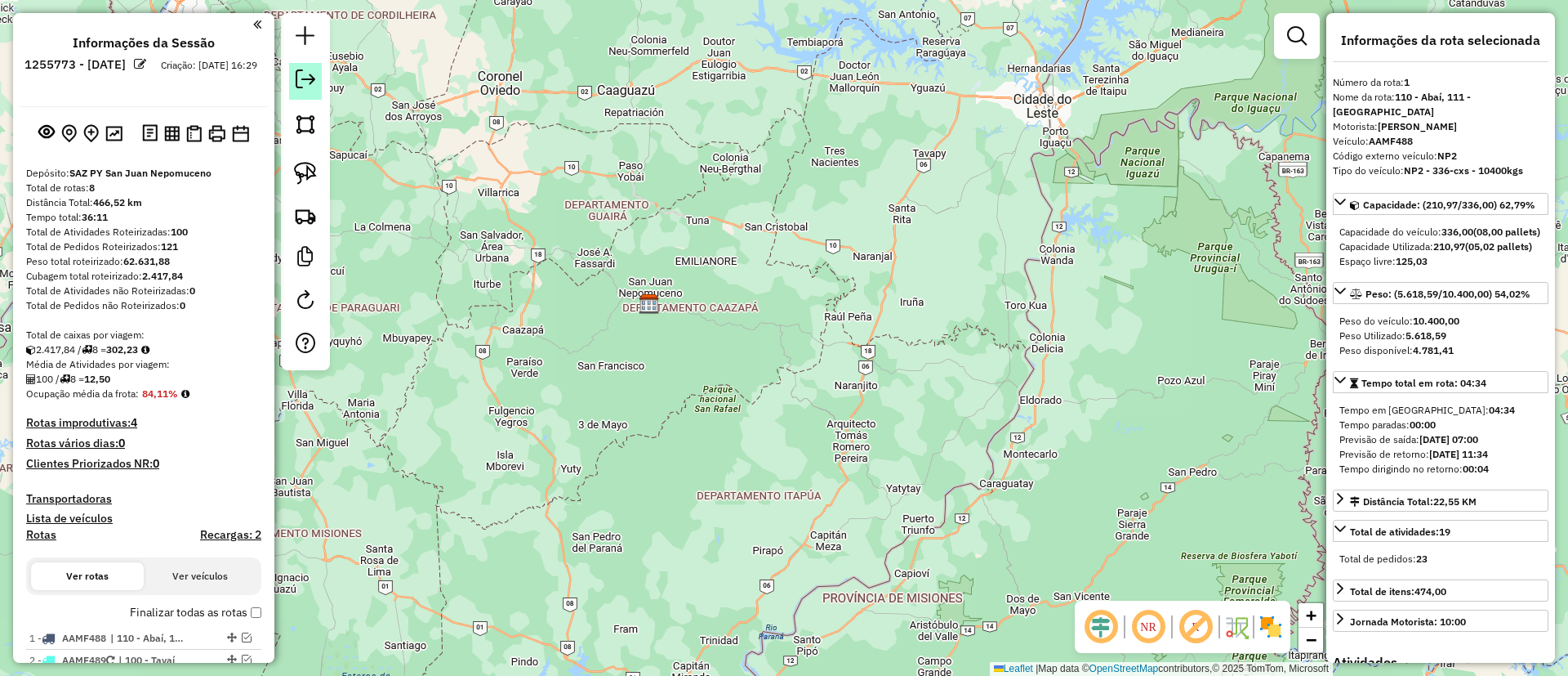
click at [299, 75] on em at bounding box center [305, 79] width 20 height 20
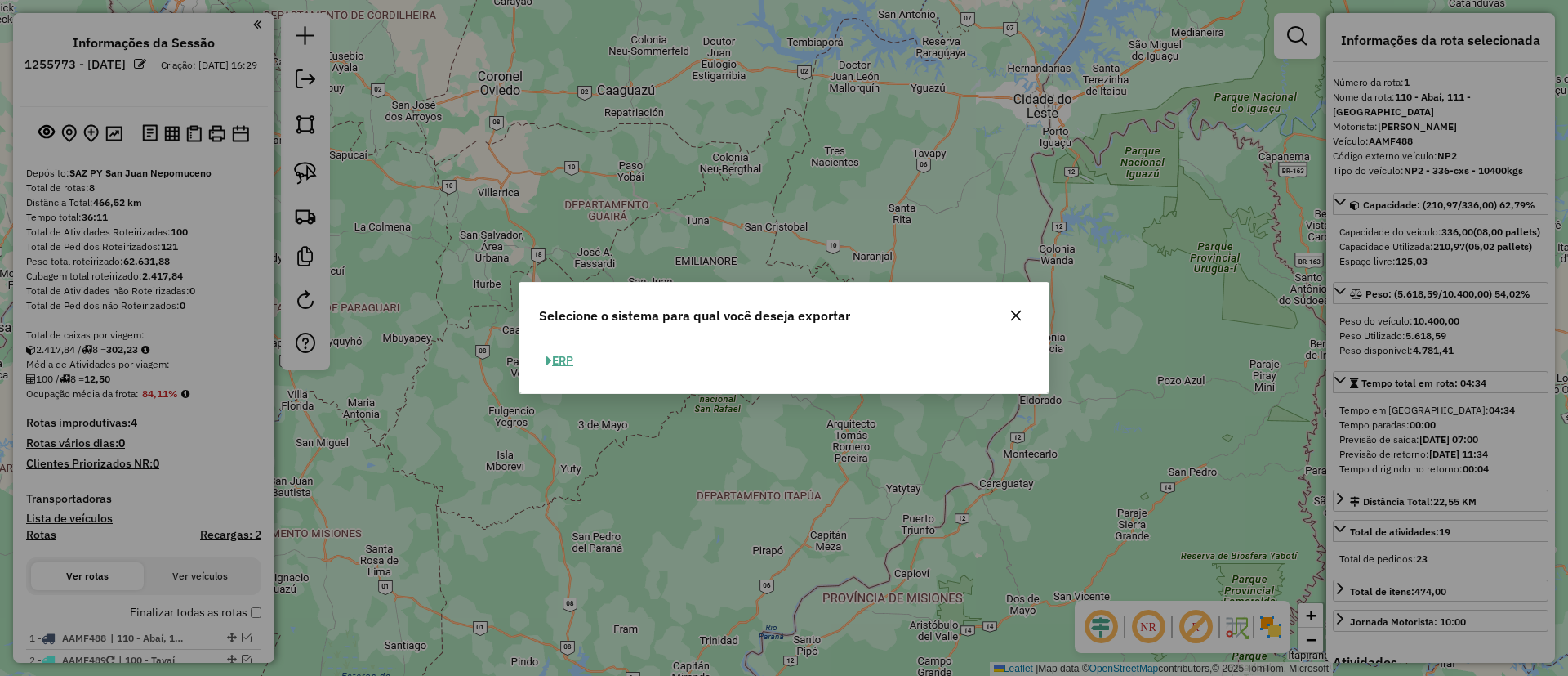
click at [563, 361] on button "ERP" at bounding box center [560, 361] width 42 height 26
select select "**"
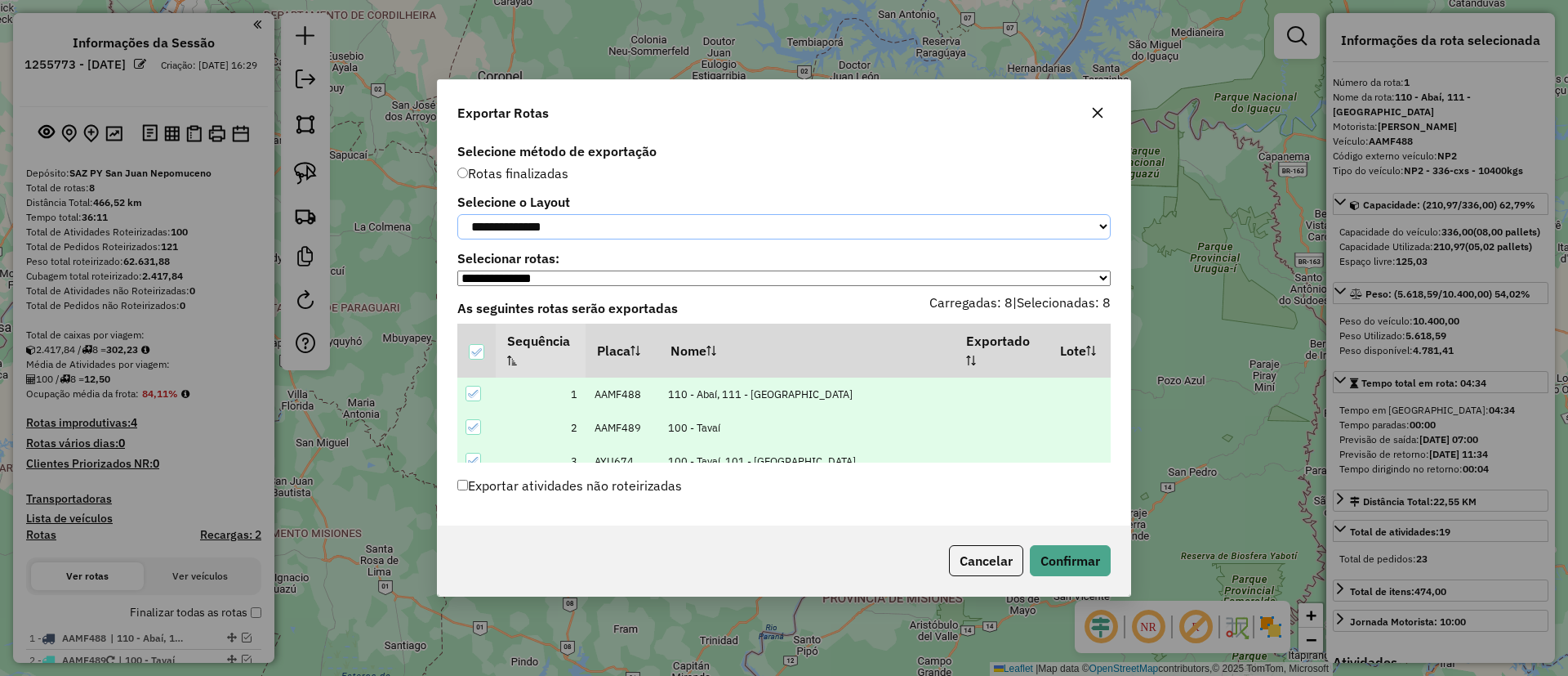
click at [584, 228] on select "**********" at bounding box center [784, 227] width 653 height 26
select select "*********"
click at [457, 214] on select "**********" at bounding box center [784, 227] width 653 height 26
click at [1039, 557] on button "Confirmar" at bounding box center [1070, 560] width 81 height 31
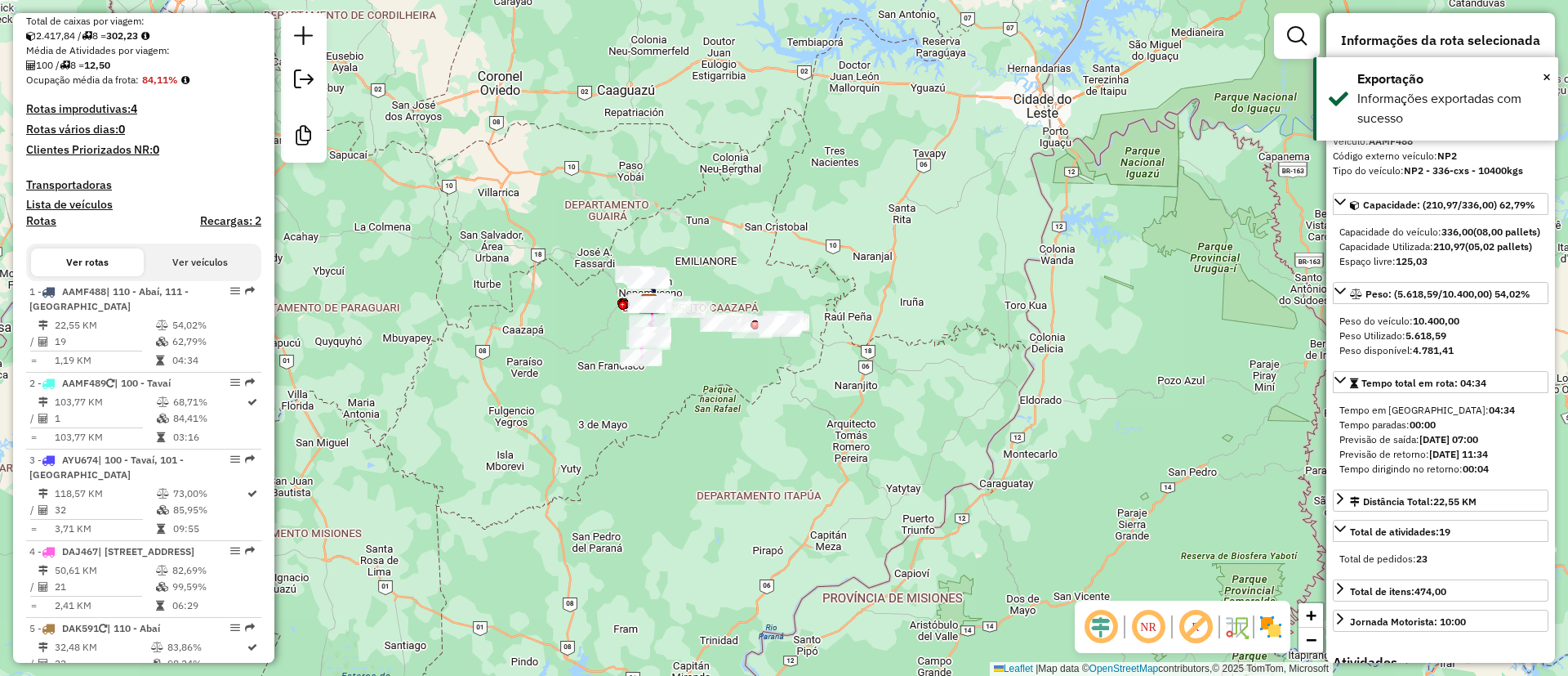
scroll to position [626, 0]
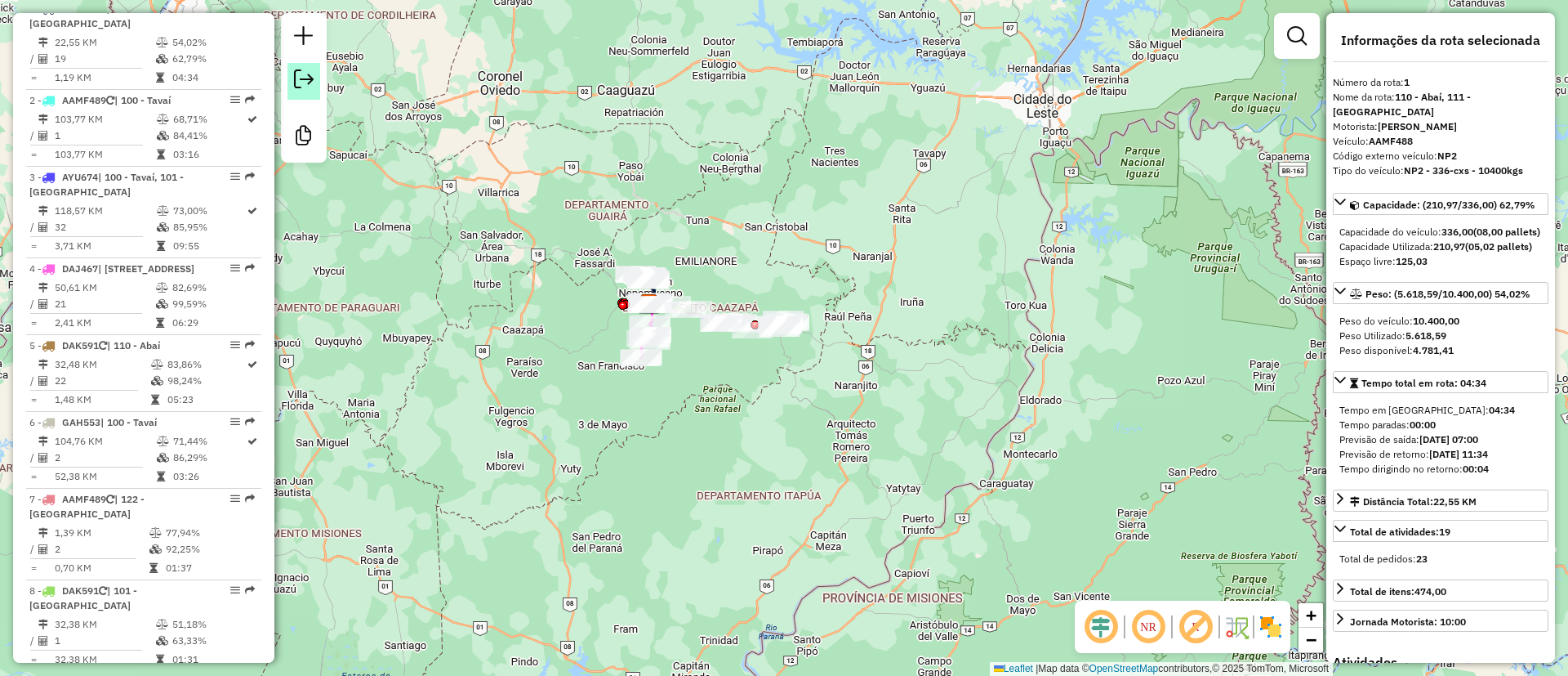
click at [293, 88] on link at bounding box center [304, 81] width 32 height 37
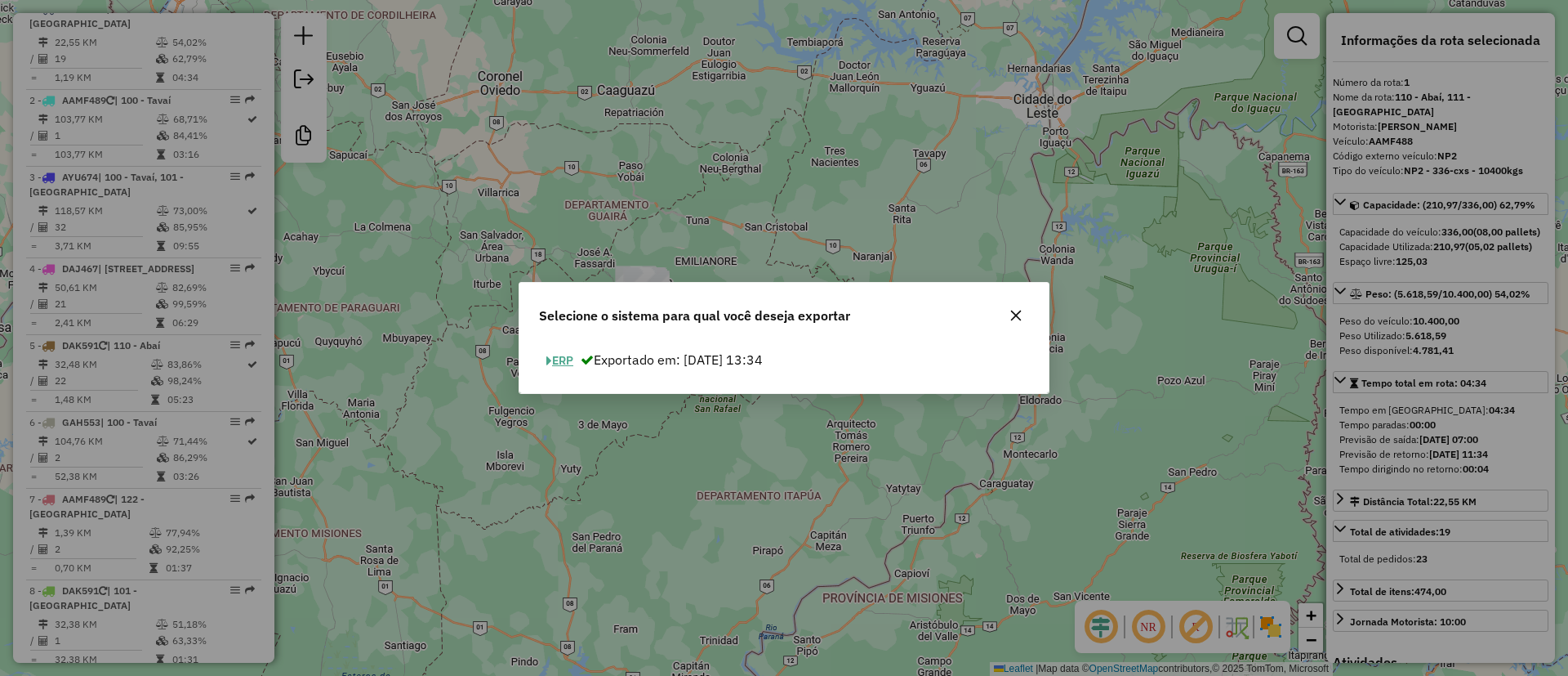
click at [557, 363] on button "ERP" at bounding box center [560, 361] width 42 height 26
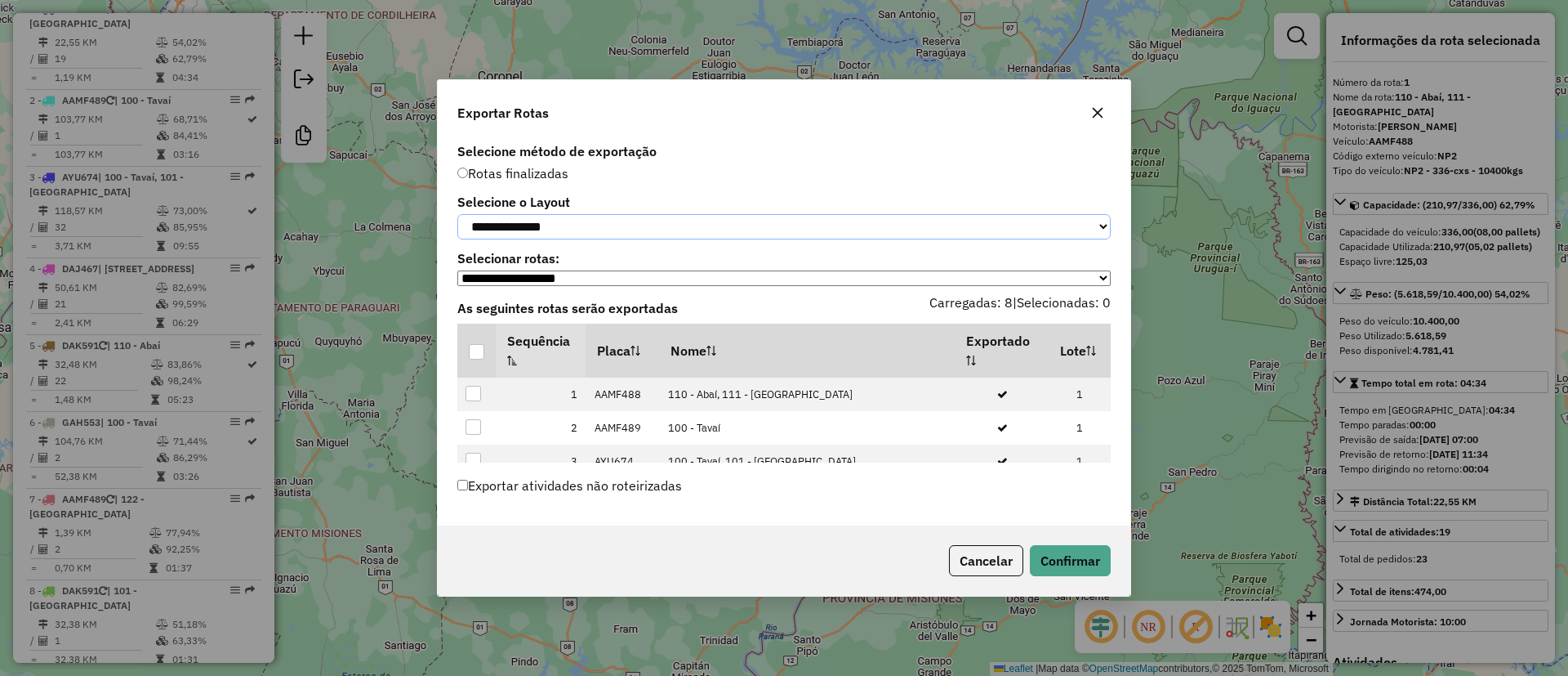
click at [567, 234] on select "**********" at bounding box center [784, 227] width 653 height 26
select select "*********"
click at [457, 214] on select "**********" at bounding box center [784, 227] width 653 height 26
click at [475, 367] on th at bounding box center [476, 350] width 38 height 54
click at [477, 353] on div at bounding box center [476, 352] width 15 height 15
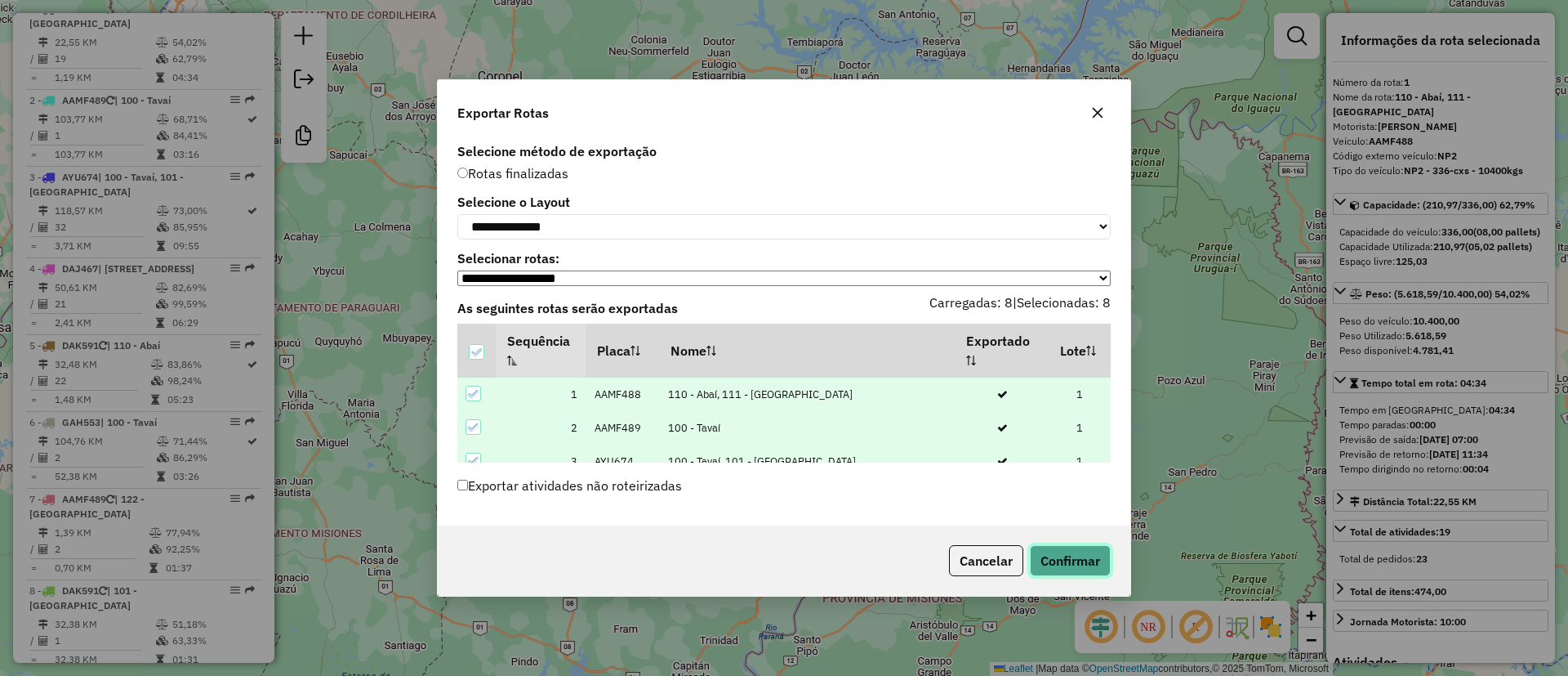
click at [1096, 559] on button "Confirmar" at bounding box center [1070, 560] width 81 height 31
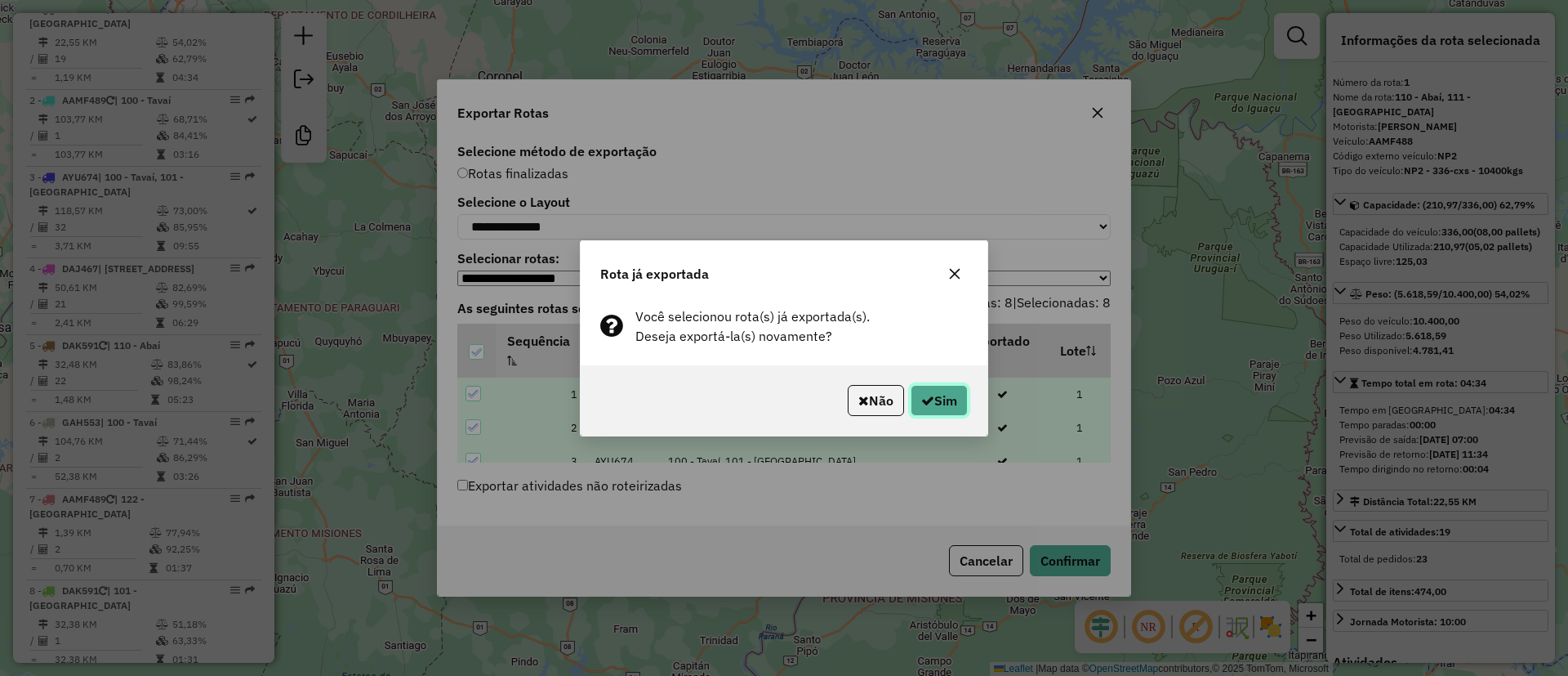
click at [926, 403] on icon "button" at bounding box center [927, 399] width 13 height 13
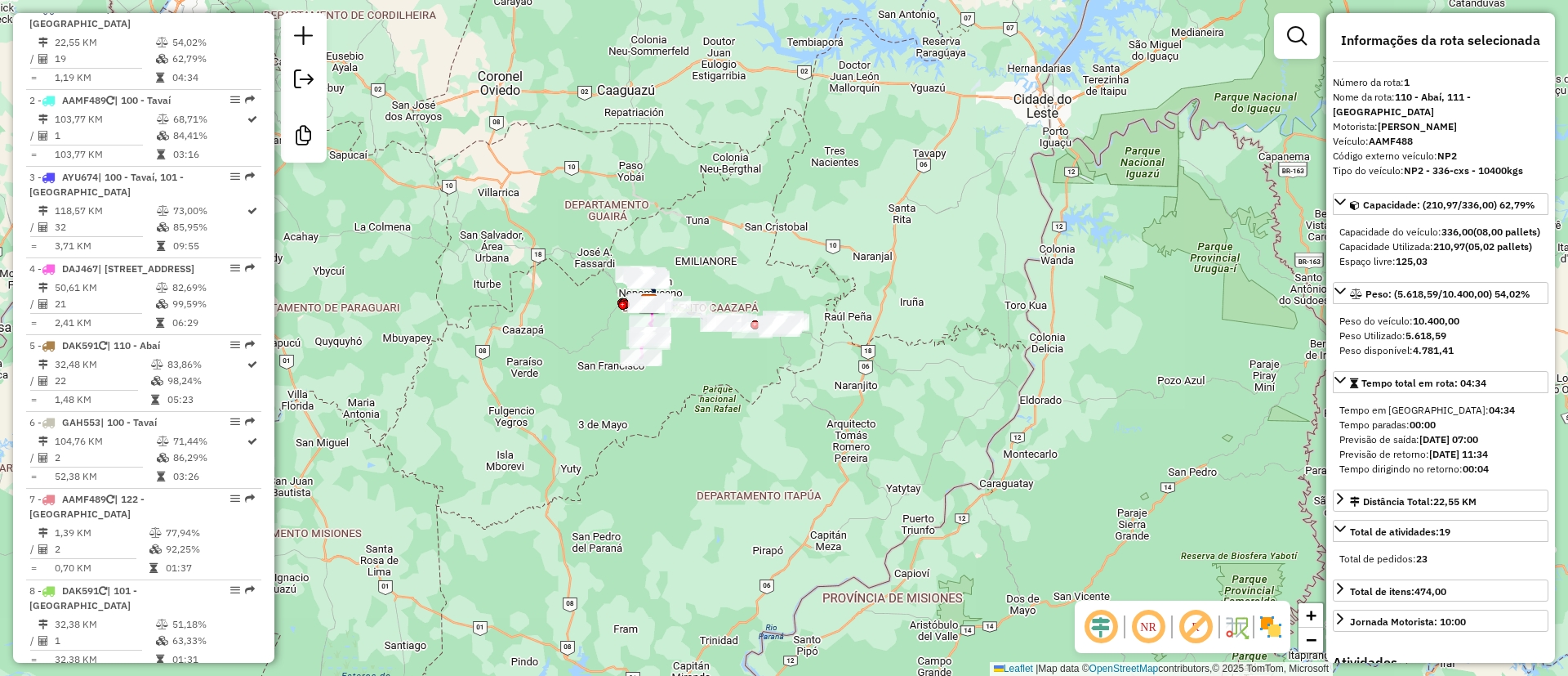
scroll to position [0, 0]
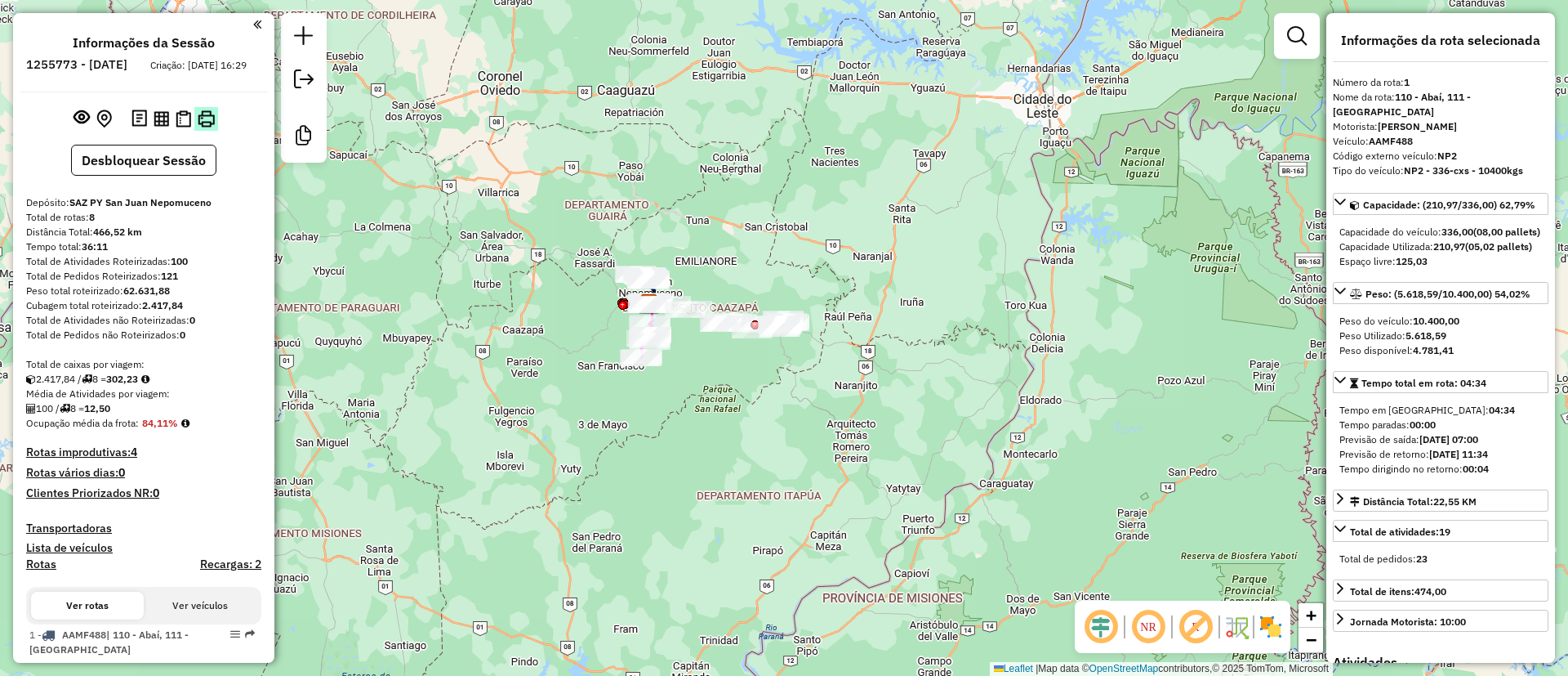
click at [204, 127] on img at bounding box center [206, 119] width 17 height 17
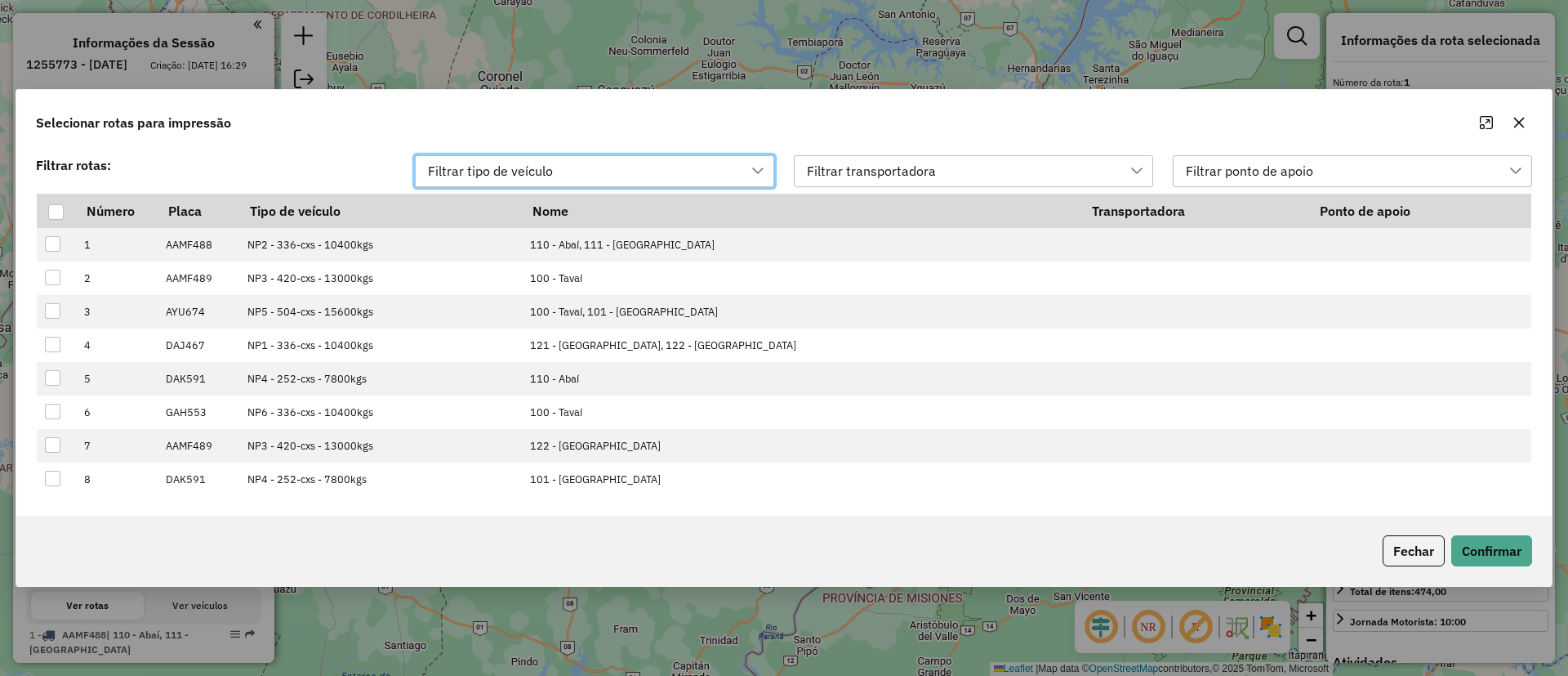
scroll to position [12, 73]
click at [56, 209] on div at bounding box center [55, 212] width 15 height 15
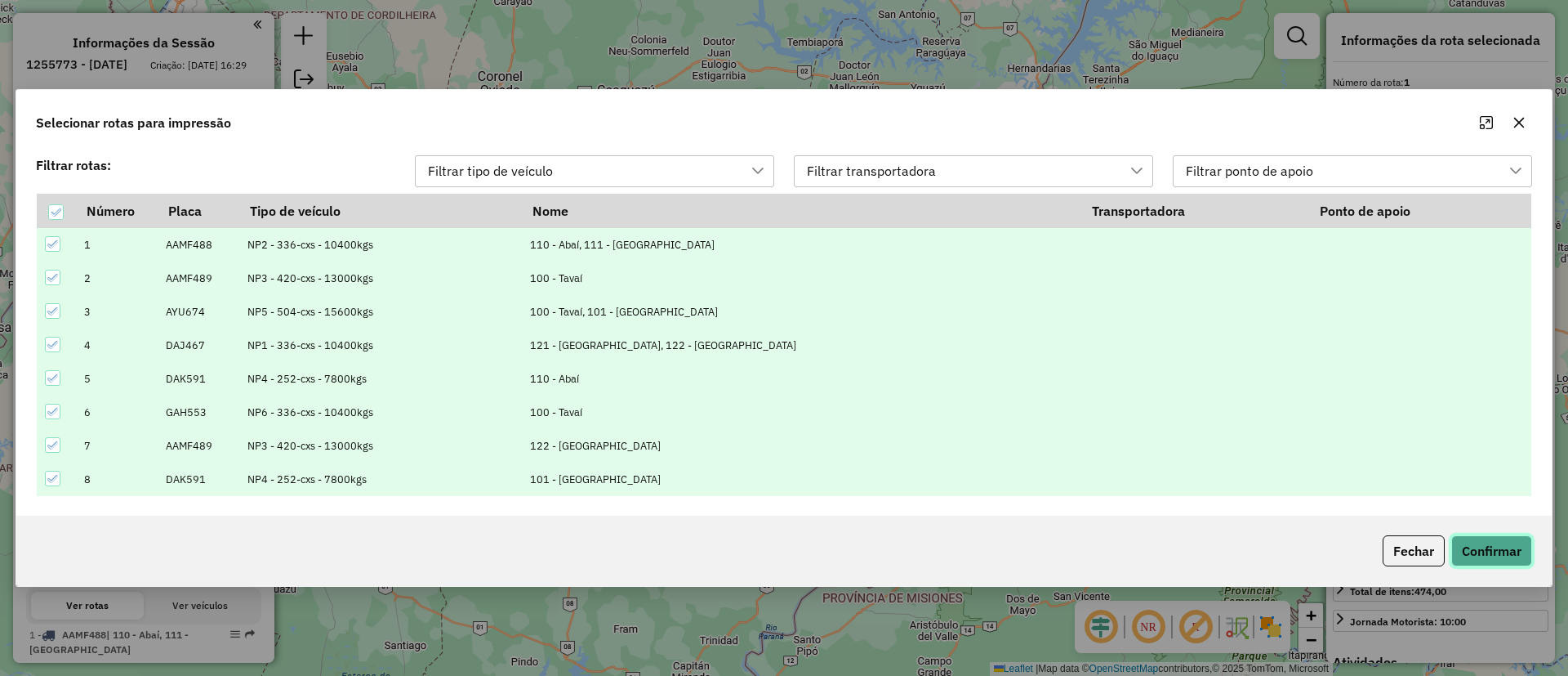
click at [1501, 555] on button "Confirmar" at bounding box center [1491, 551] width 81 height 31
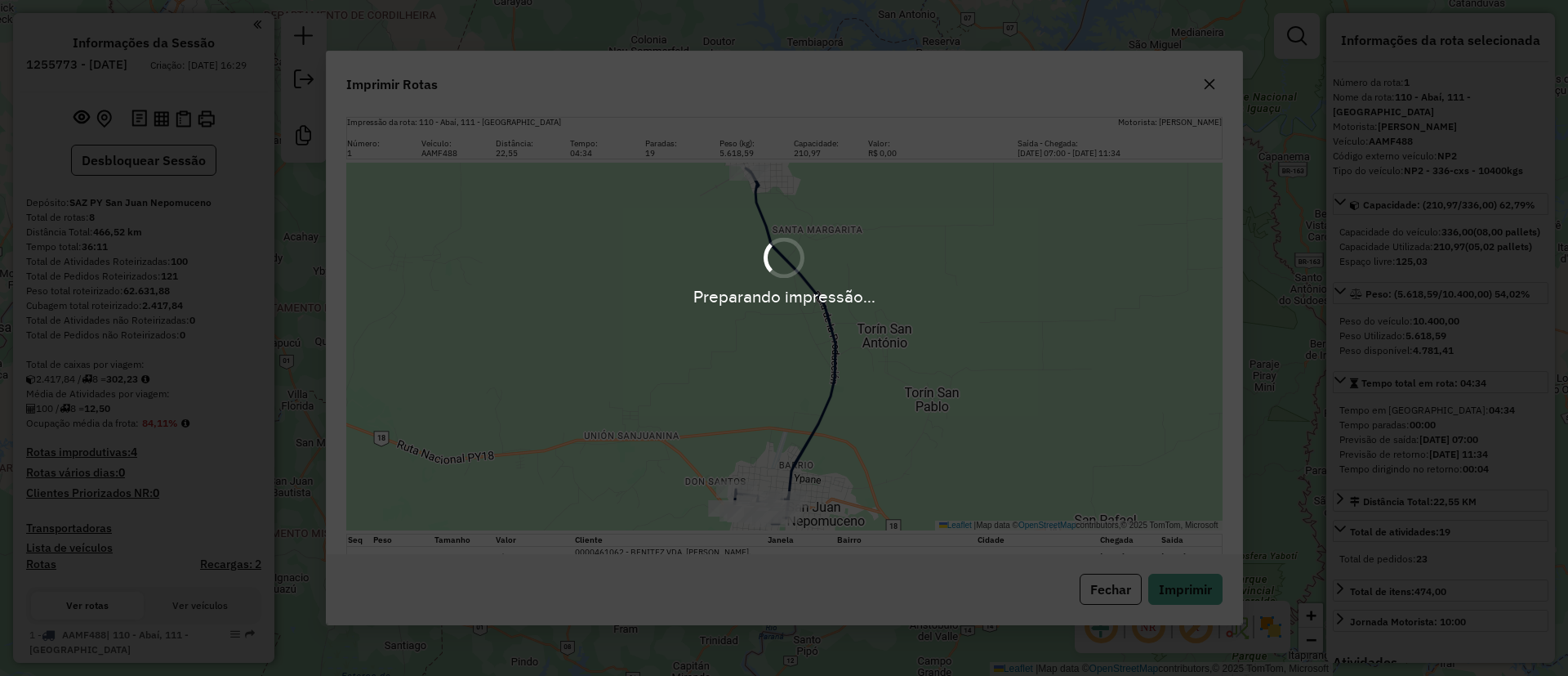
click at [1176, 580] on div "Preparando impressão..." at bounding box center [784, 338] width 1568 height 676
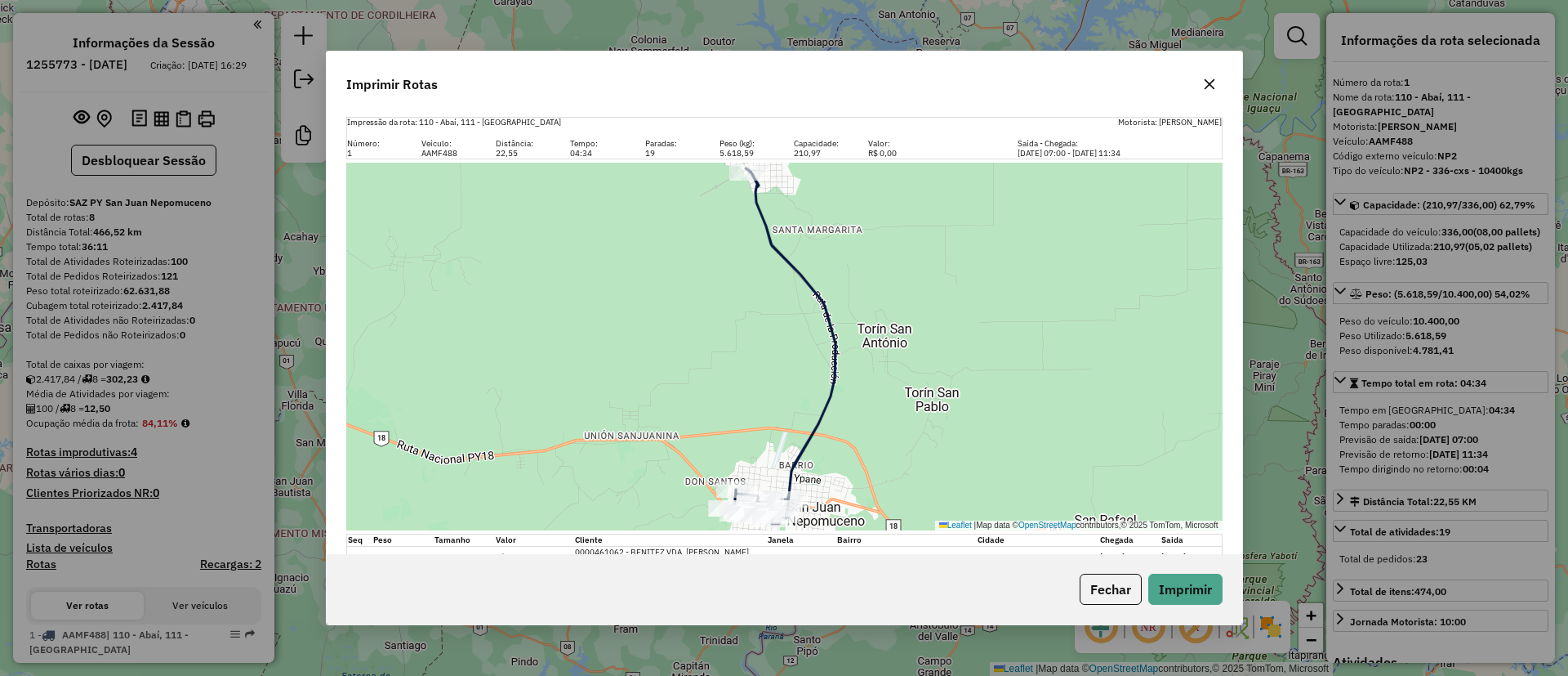
click at [1182, 555] on div "Fechar Imprimir" at bounding box center [784, 589] width 915 height 70
click at [1183, 580] on button "Imprimir" at bounding box center [1185, 589] width 74 height 31
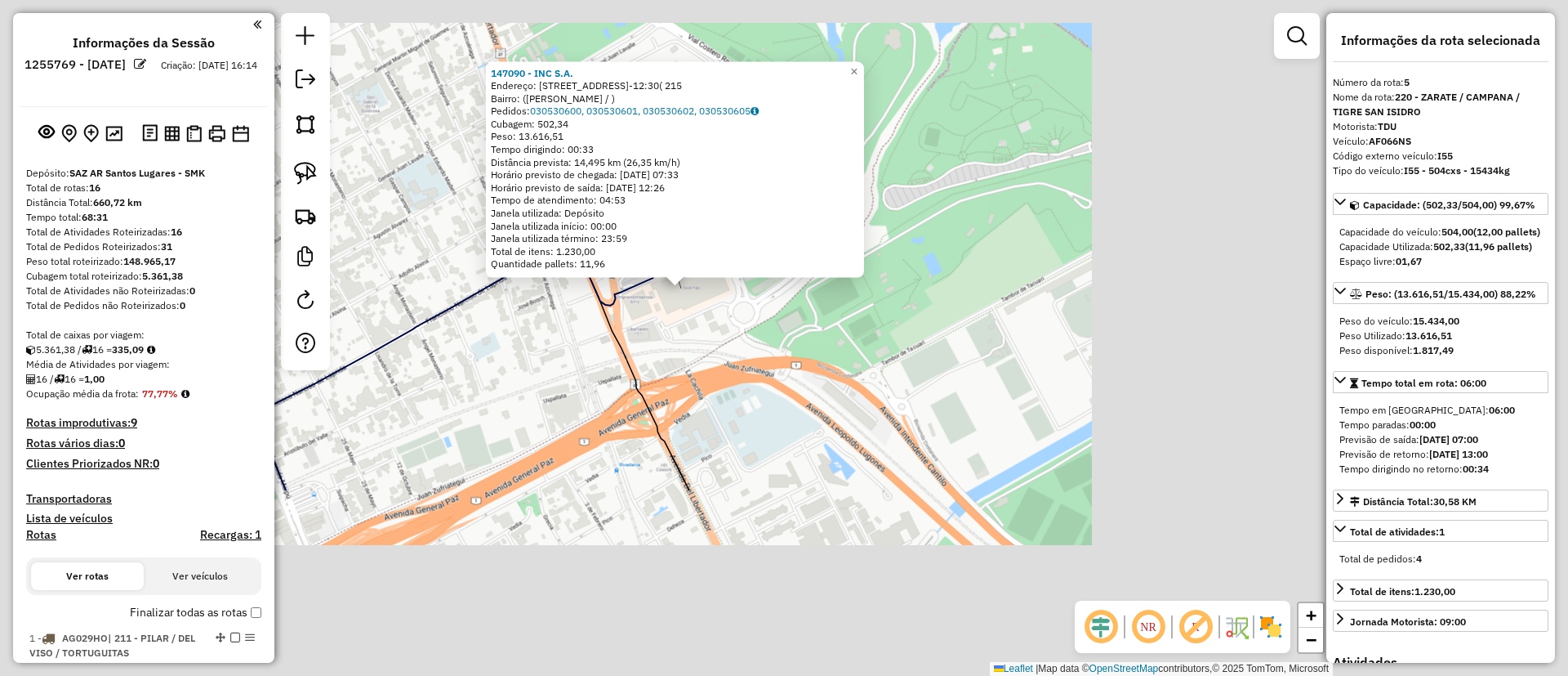
select select "**********"
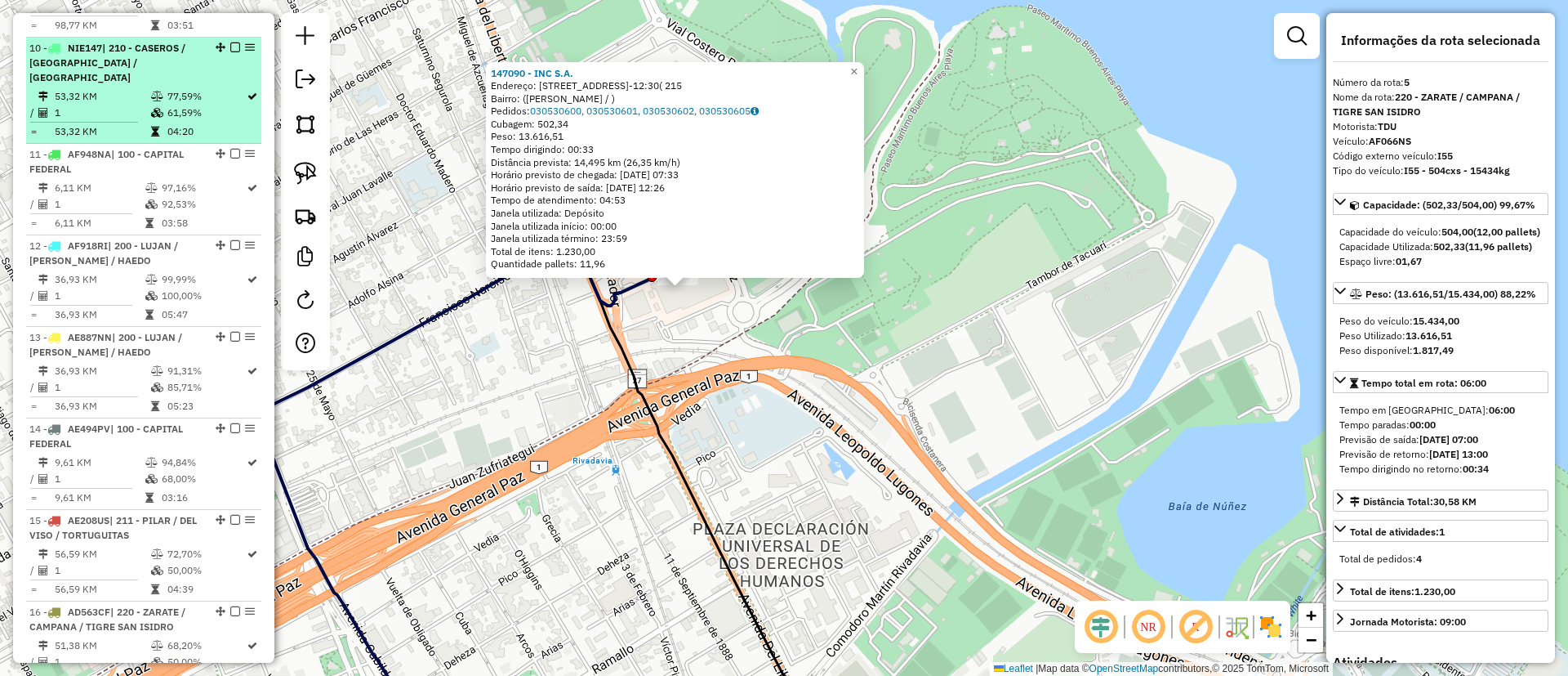
scroll to position [1537, 0]
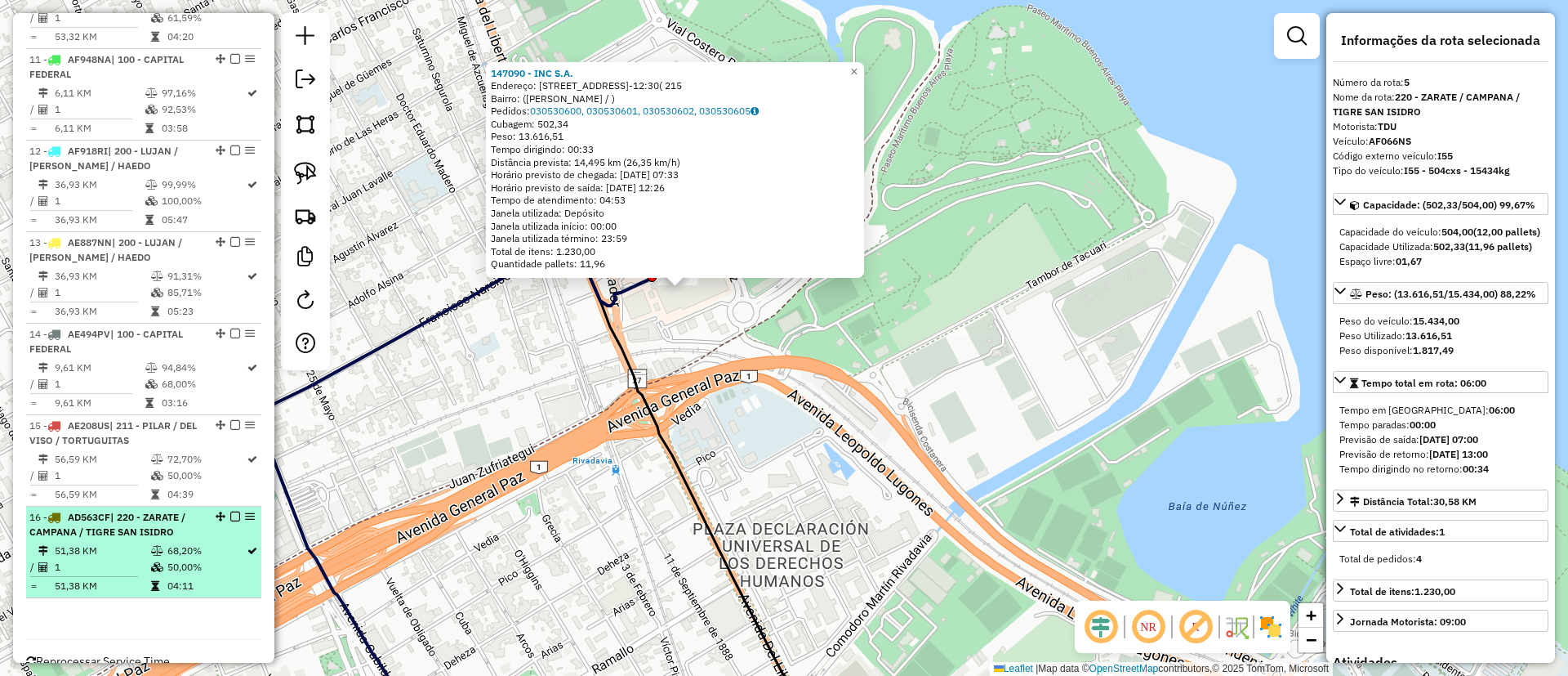
click at [150, 543] on td at bounding box center [158, 551] width 16 height 16
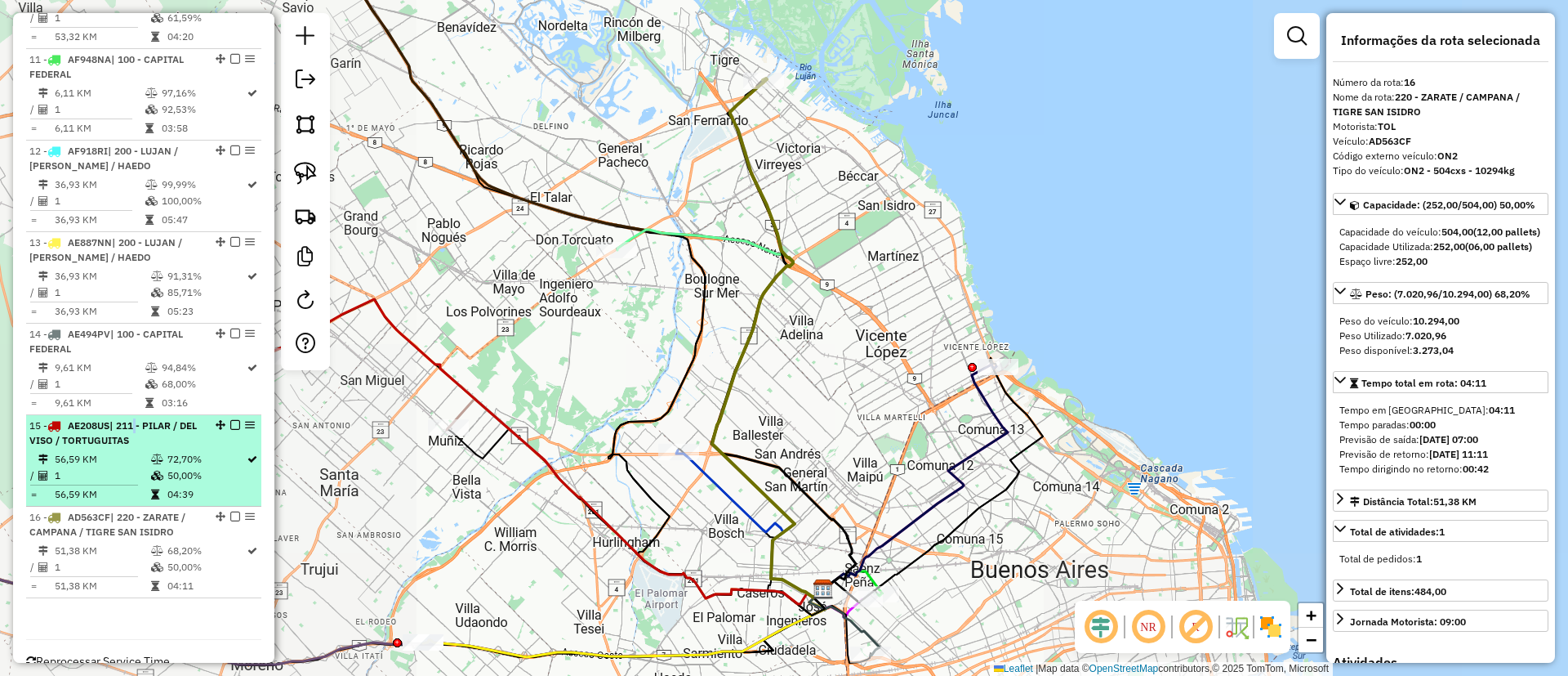
click at [134, 419] on span "| 211 - PILAR / DEL VISO / TORTUGUITAS" at bounding box center [113, 433] width 167 height 27
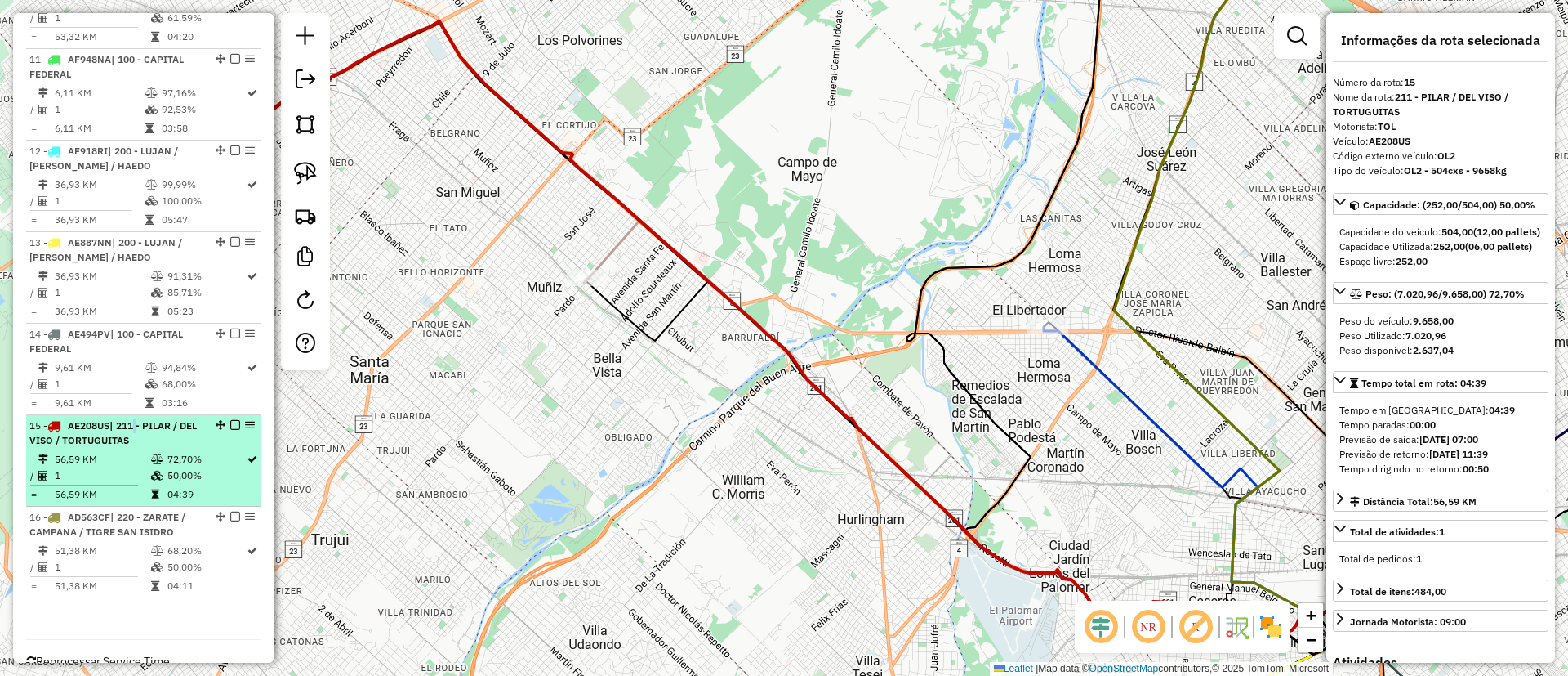
click at [134, 419] on span "| 211 - PILAR / DEL VISO / TORTUGUITAS" at bounding box center [113, 433] width 167 height 27
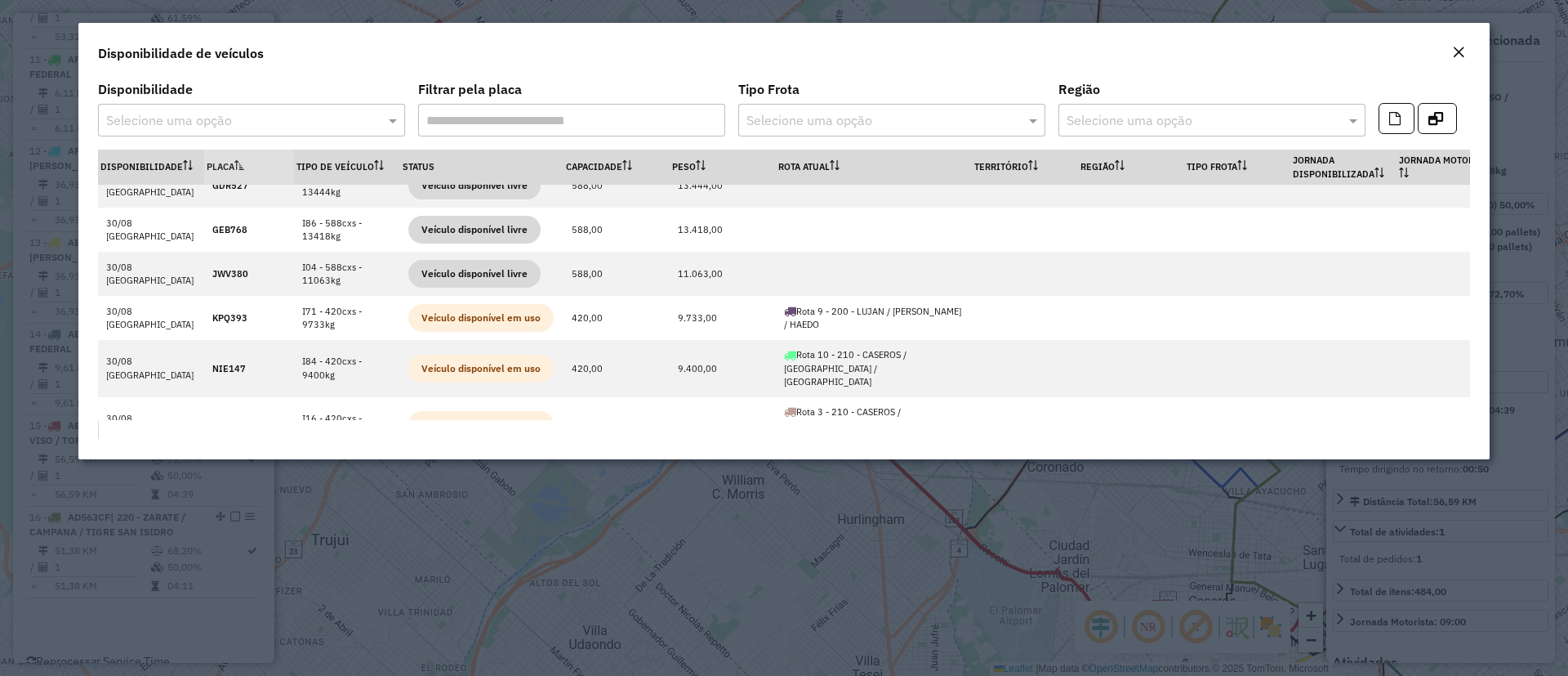
scroll to position [1358, 0]
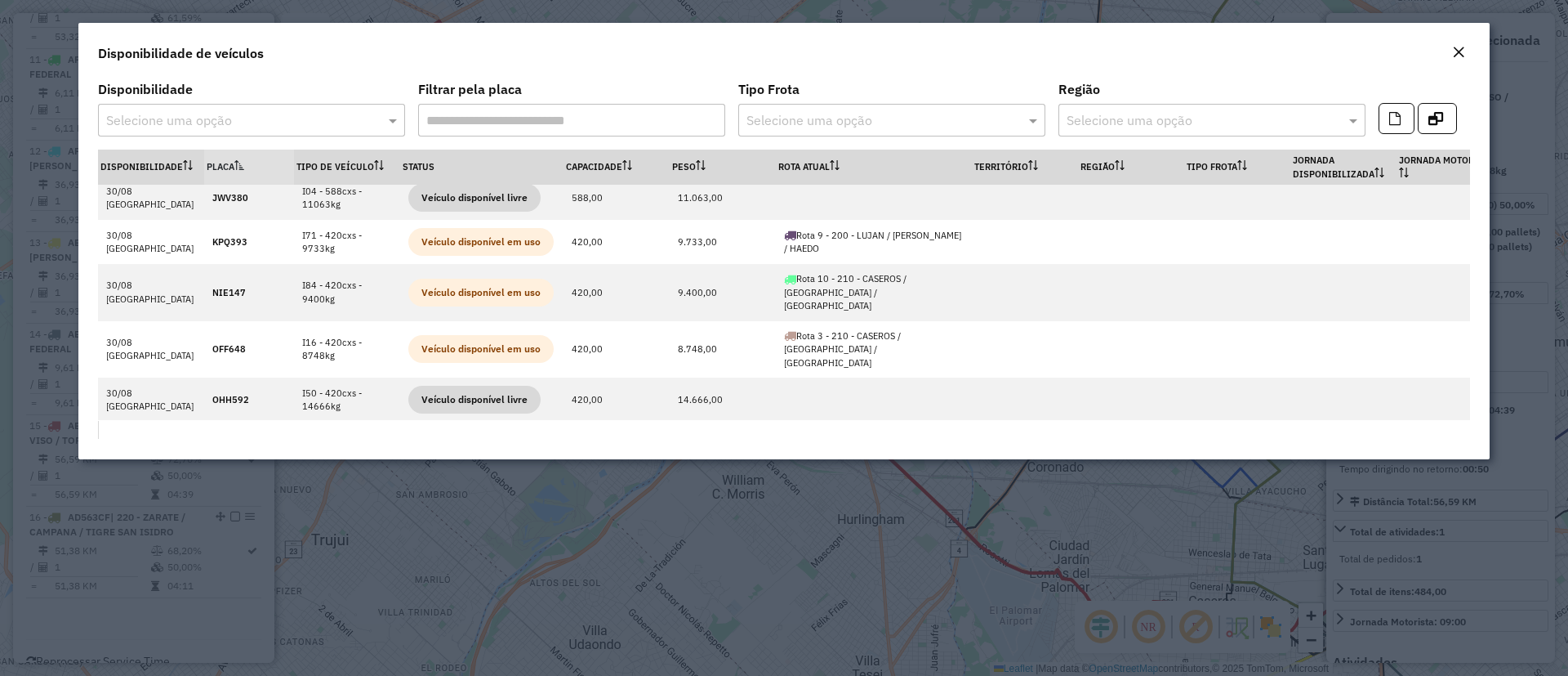
click at [1455, 59] on div "Close" at bounding box center [1458, 53] width 13 height 20
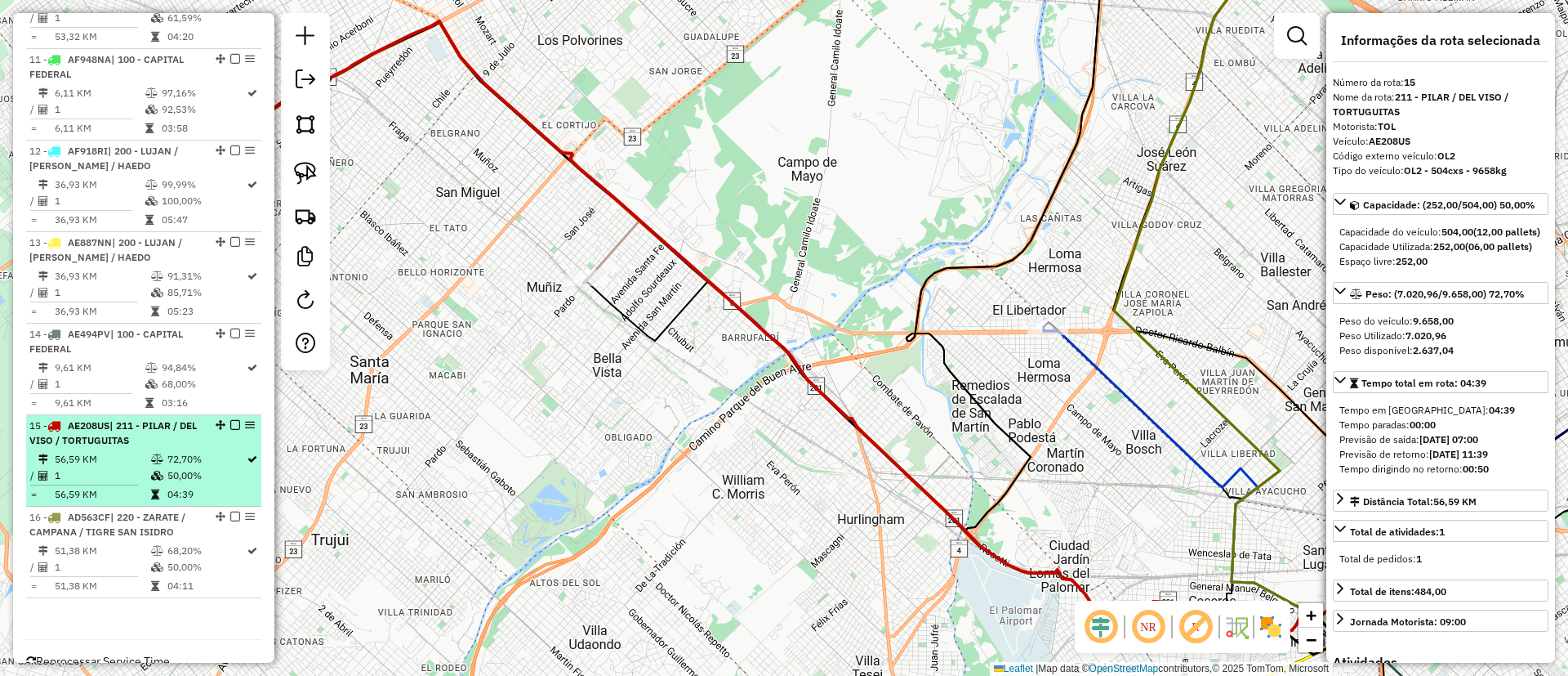
click at [107, 451] on td "56,59 KM" at bounding box center [102, 458] width 96 height 16
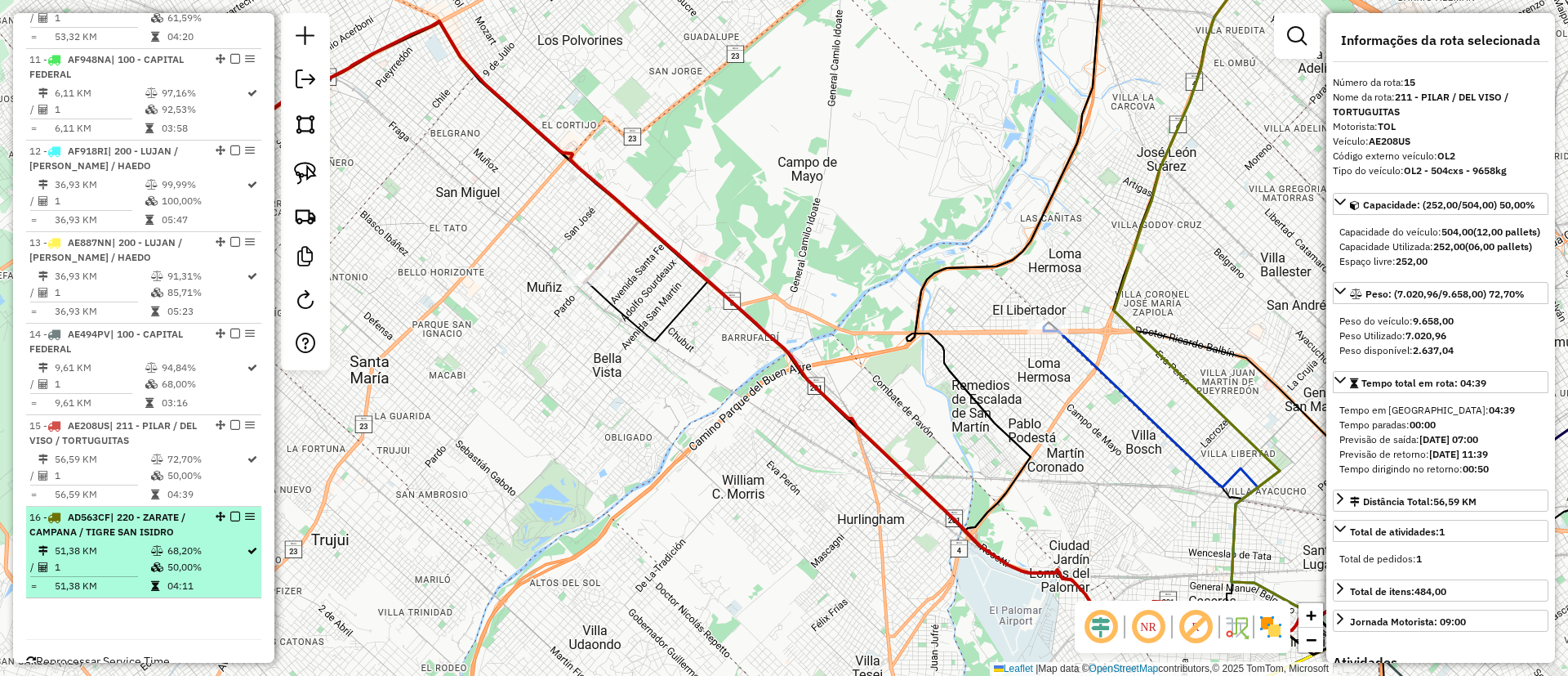
click at [93, 543] on td "51,38 KM" at bounding box center [102, 551] width 96 height 16
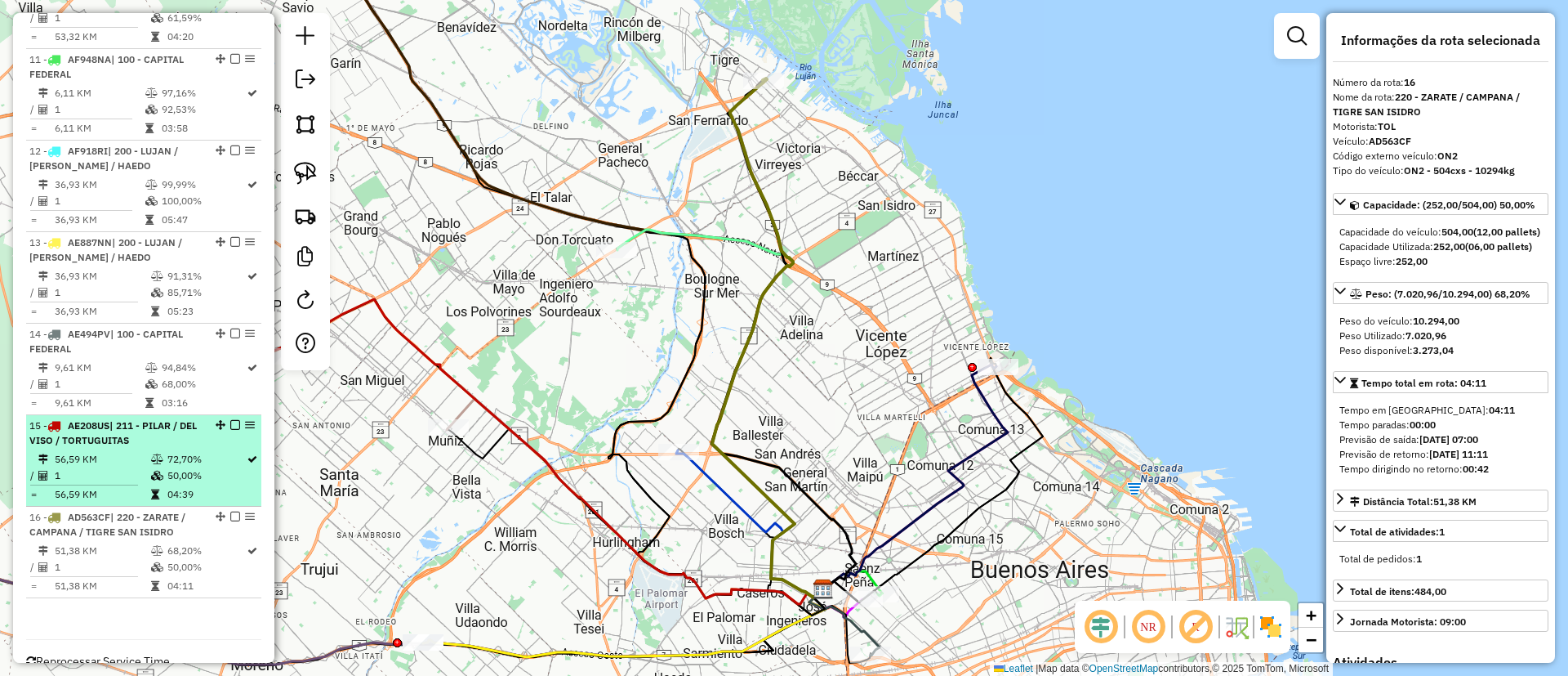
click at [106, 451] on td "56,59 KM" at bounding box center [102, 458] width 96 height 16
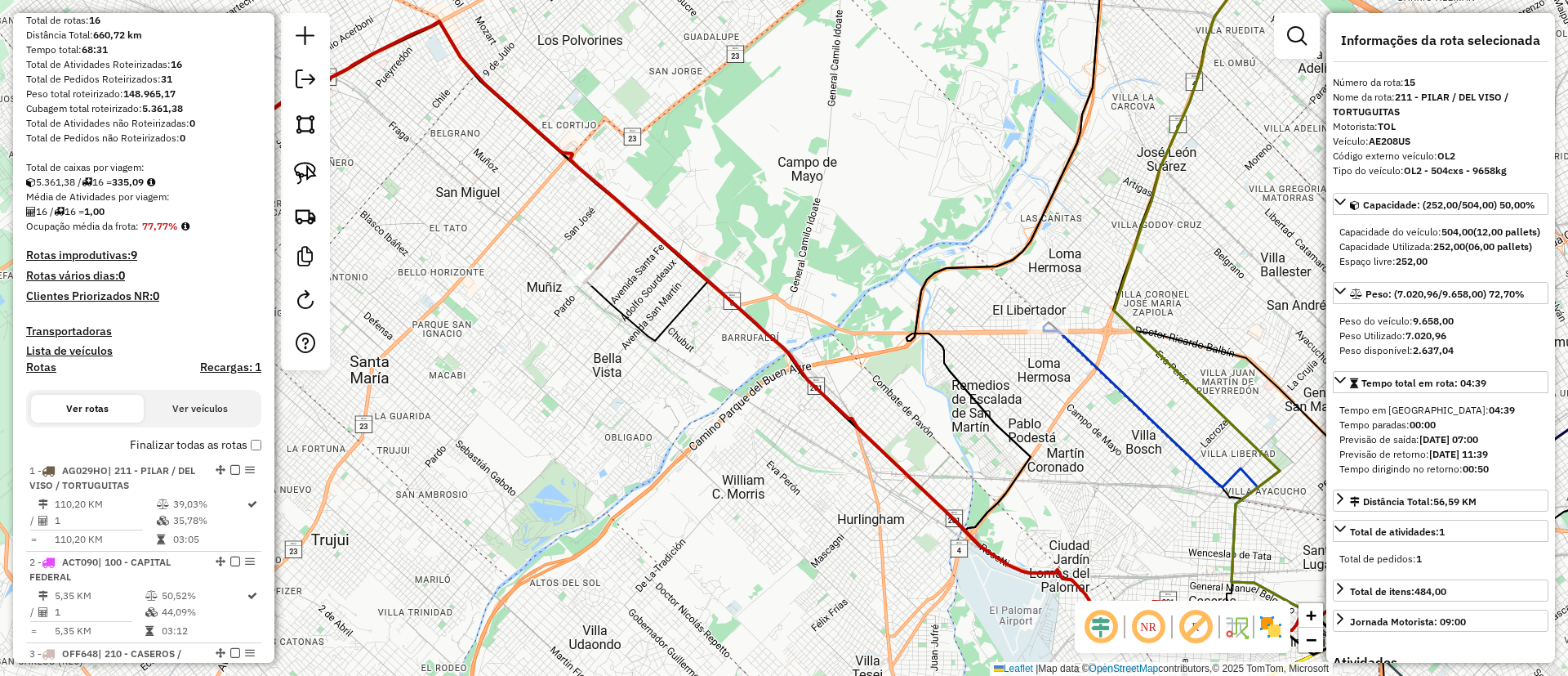
scroll to position [1, 0]
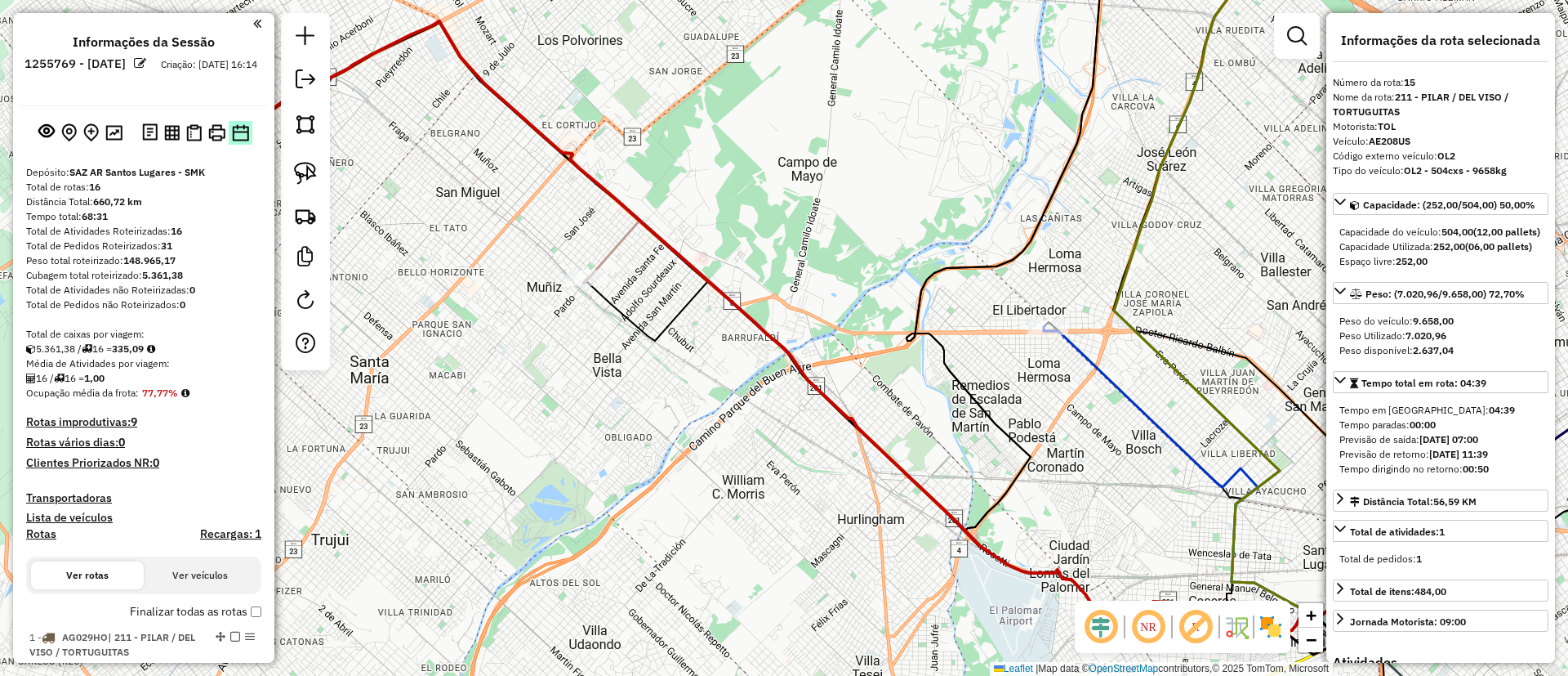
click at [233, 127] on img at bounding box center [241, 132] width 17 height 17
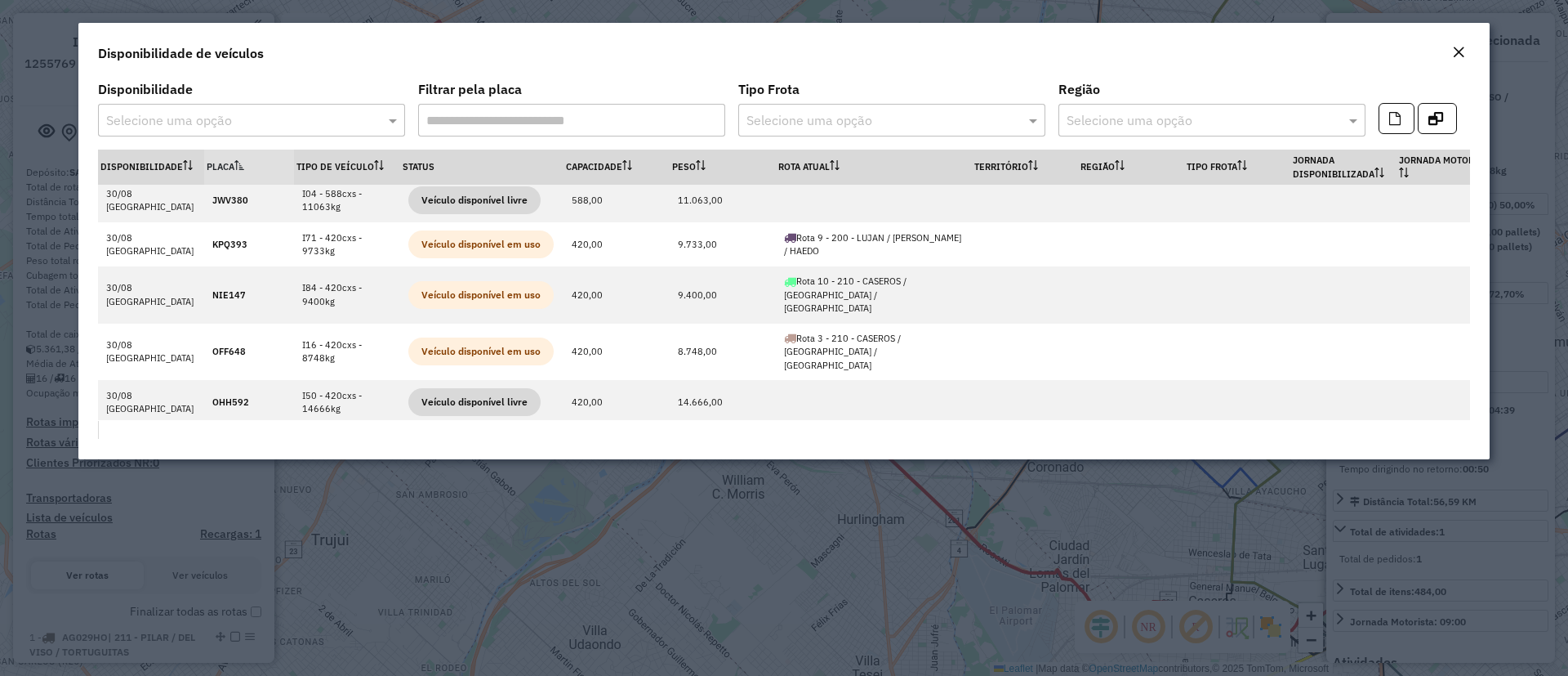
scroll to position [1358, 0]
click at [1463, 52] on em "Close" at bounding box center [1458, 52] width 13 height 13
